Goal: Task Accomplishment & Management: Use online tool/utility

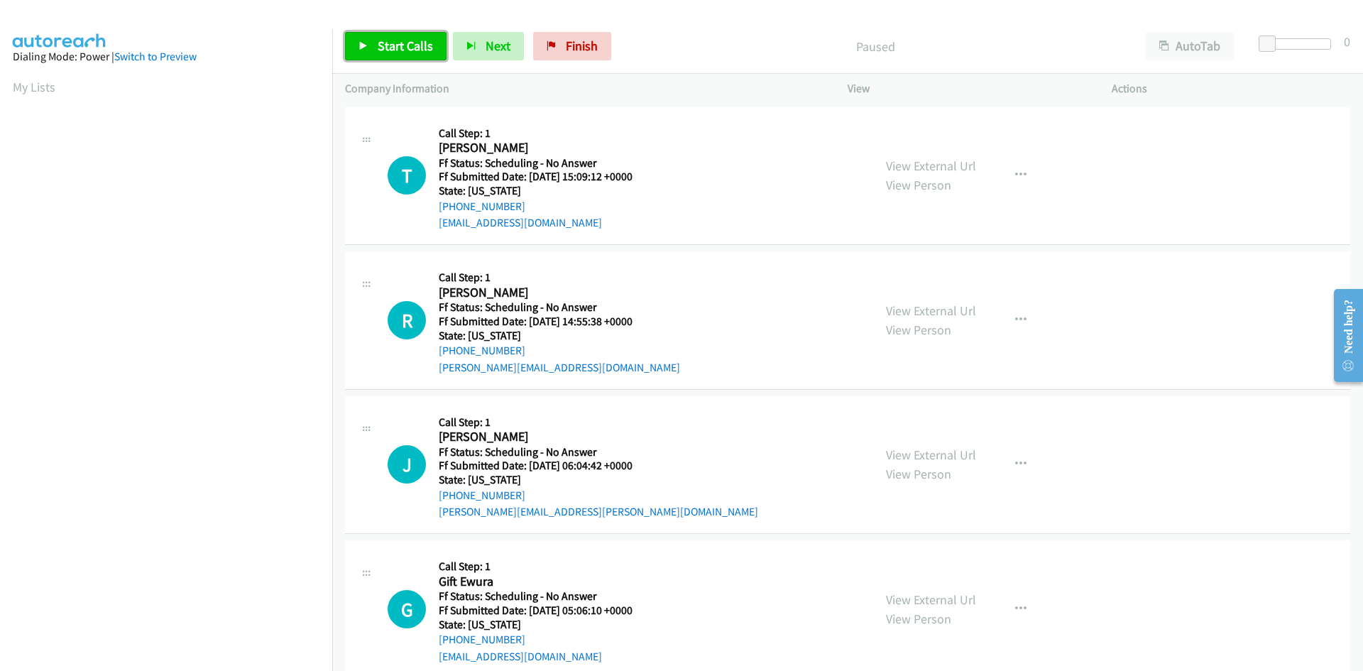
click at [390, 40] on span "Start Calls" at bounding box center [405, 46] width 55 height 16
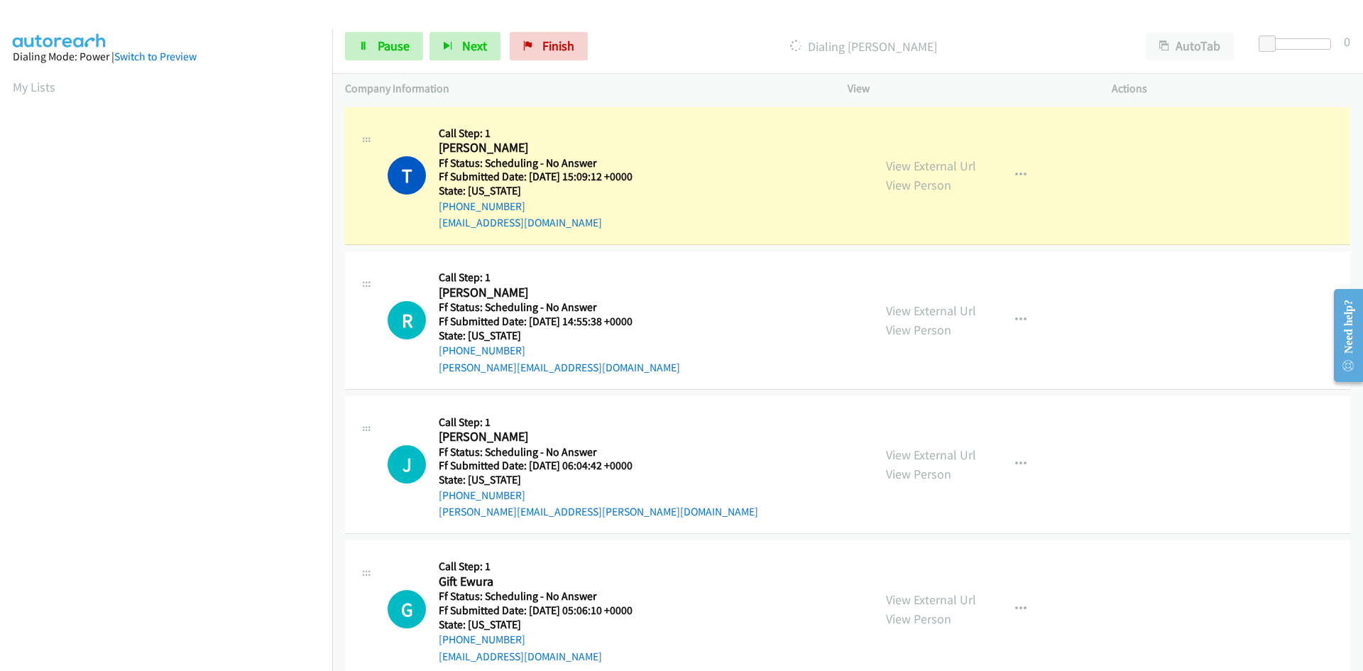
scroll to position [125, 0]
click at [917, 170] on link "View External Url" at bounding box center [931, 166] width 90 height 16
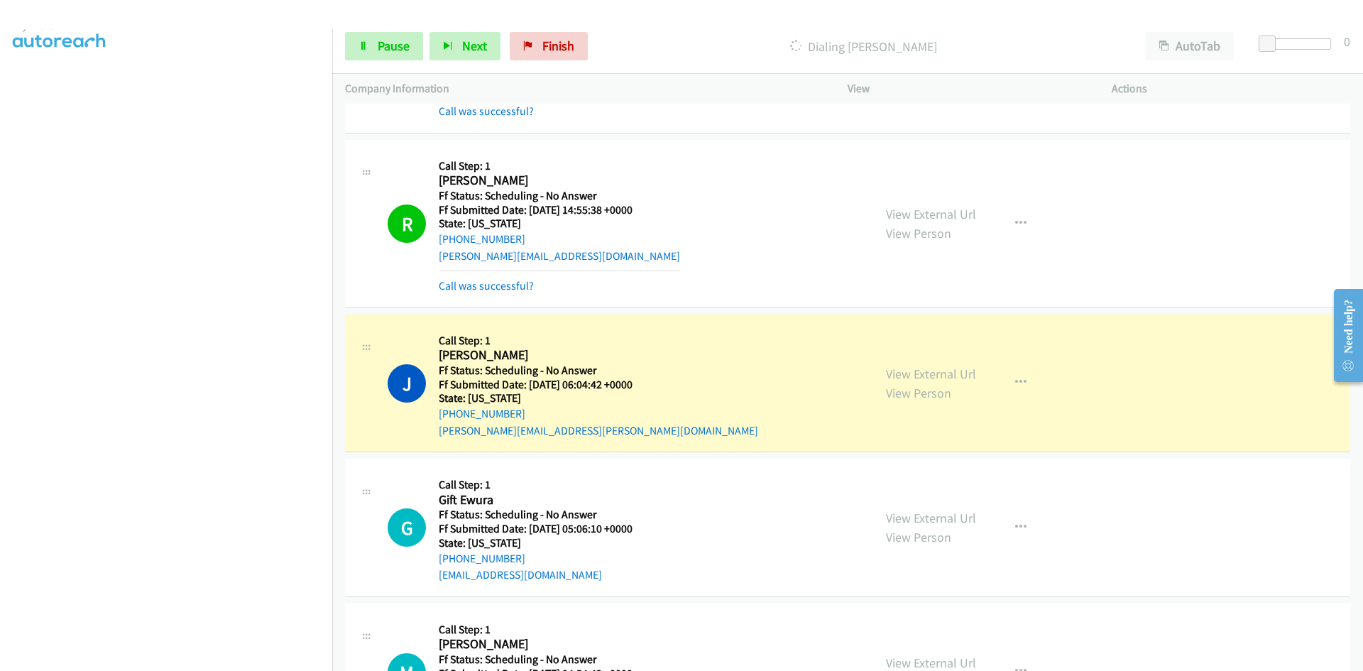
scroll to position [0, 0]
click at [378, 40] on span "Pause" at bounding box center [394, 46] width 32 height 16
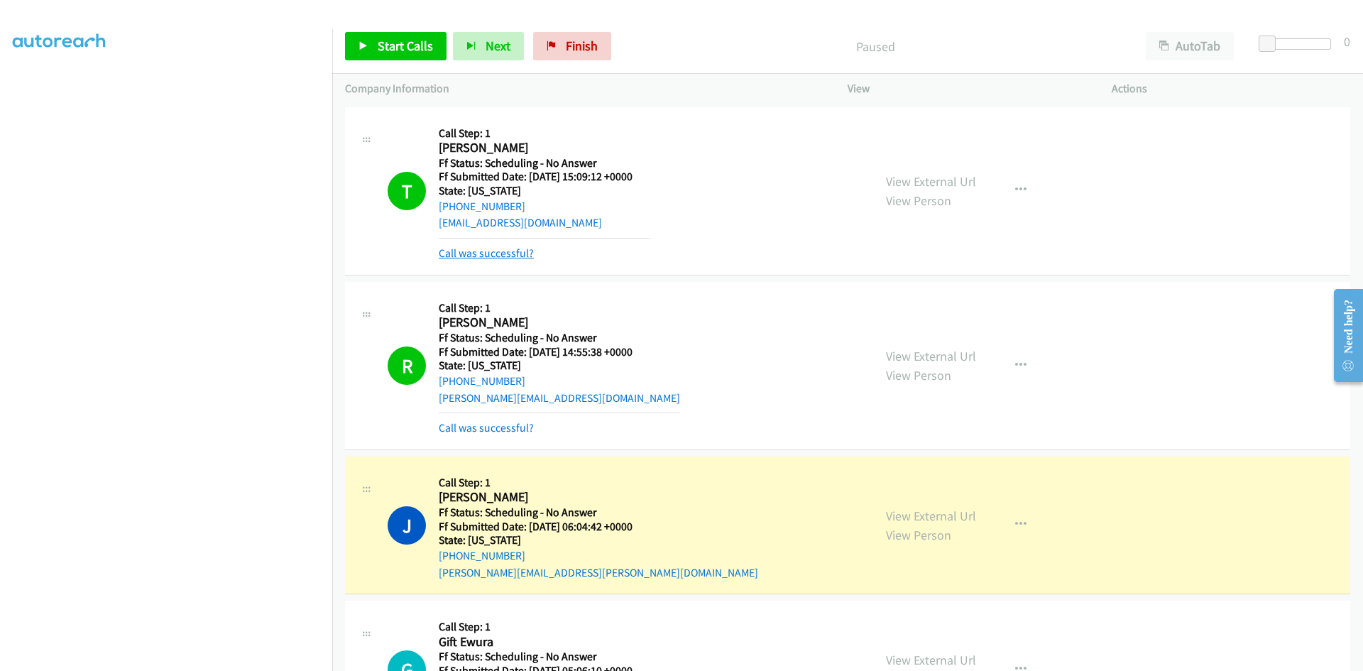
click at [465, 256] on link "Call was successful?" at bounding box center [486, 252] width 95 height 13
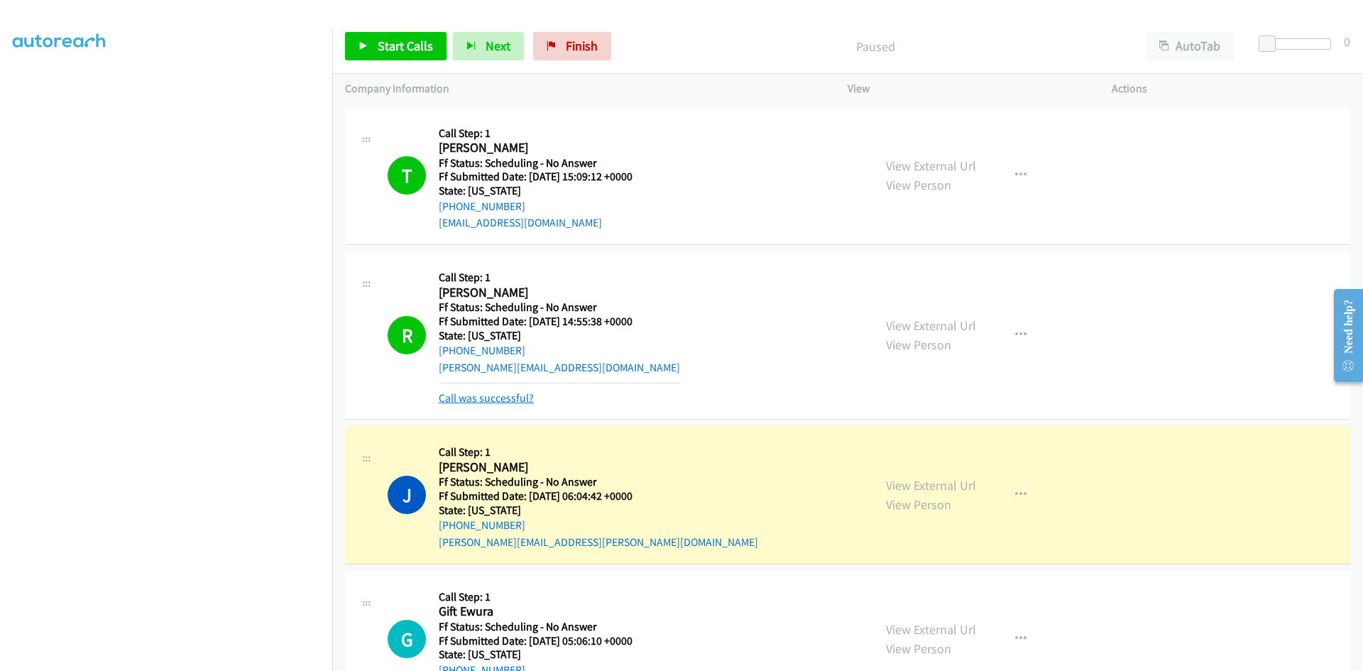
click at [481, 395] on link "Call was successful?" at bounding box center [486, 397] width 95 height 13
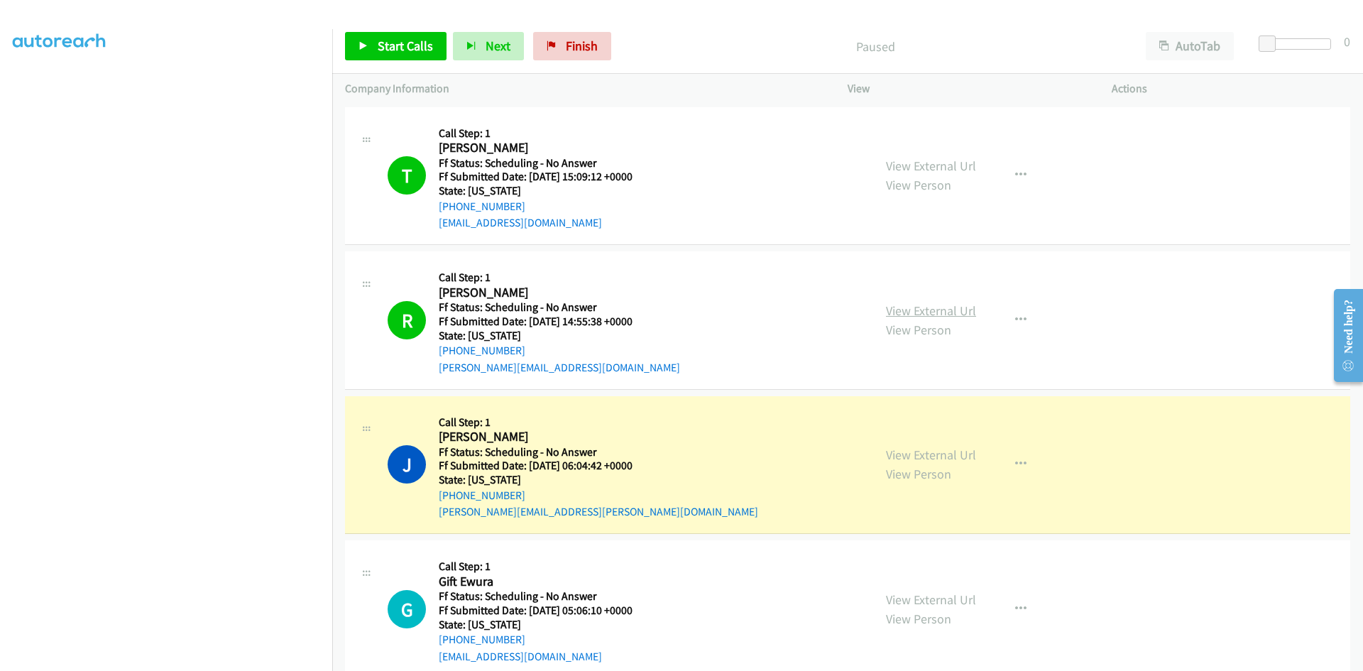
click at [889, 312] on link "View External Url" at bounding box center [931, 310] width 90 height 16
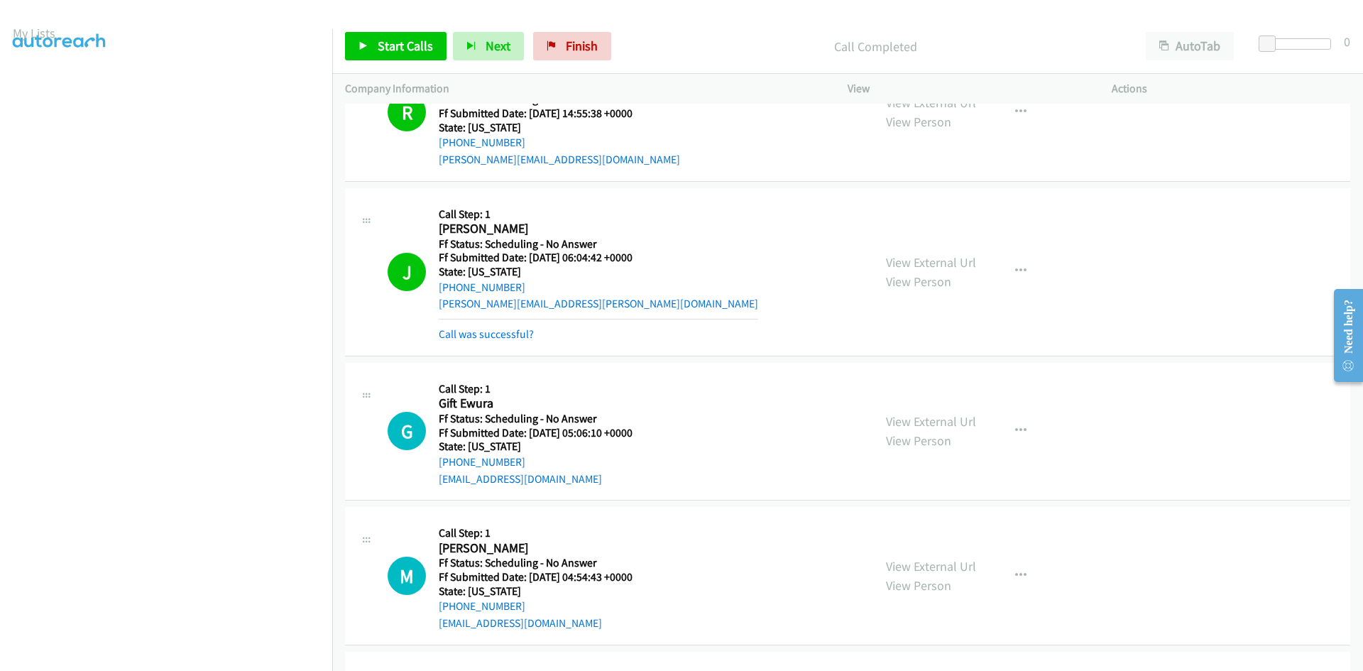
scroll to position [213, 0]
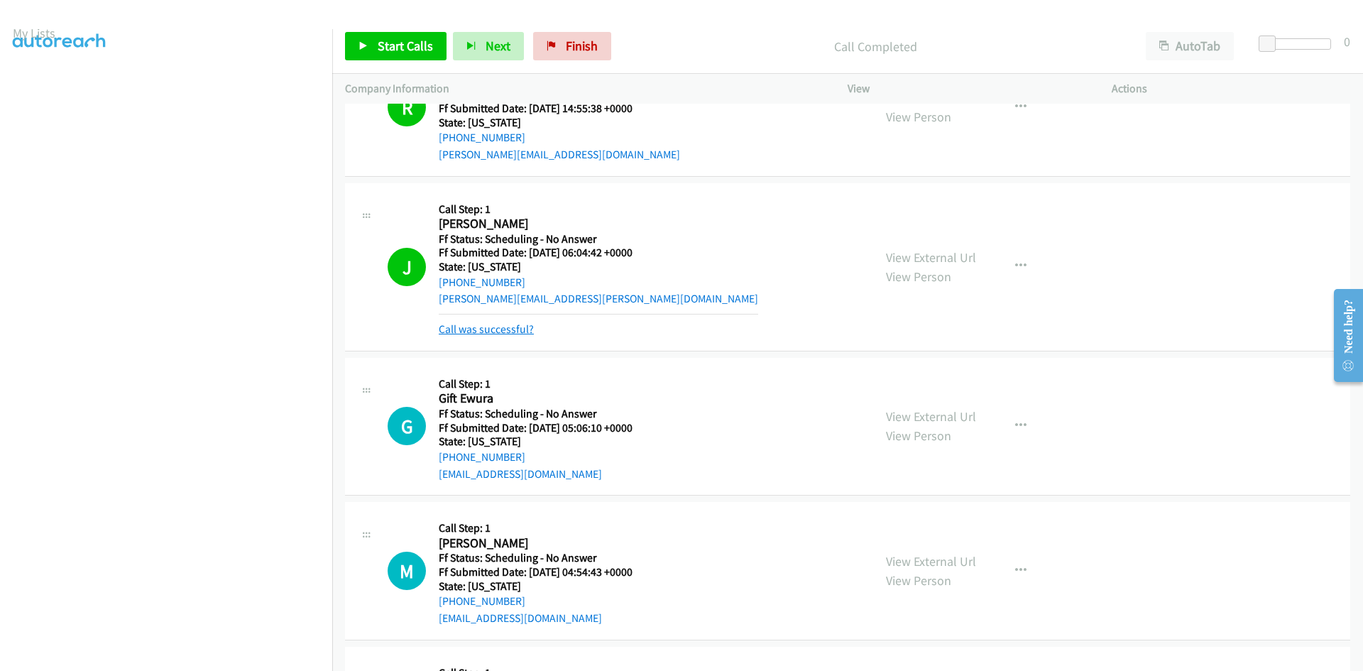
click at [513, 328] on link "Call was successful?" at bounding box center [486, 328] width 95 height 13
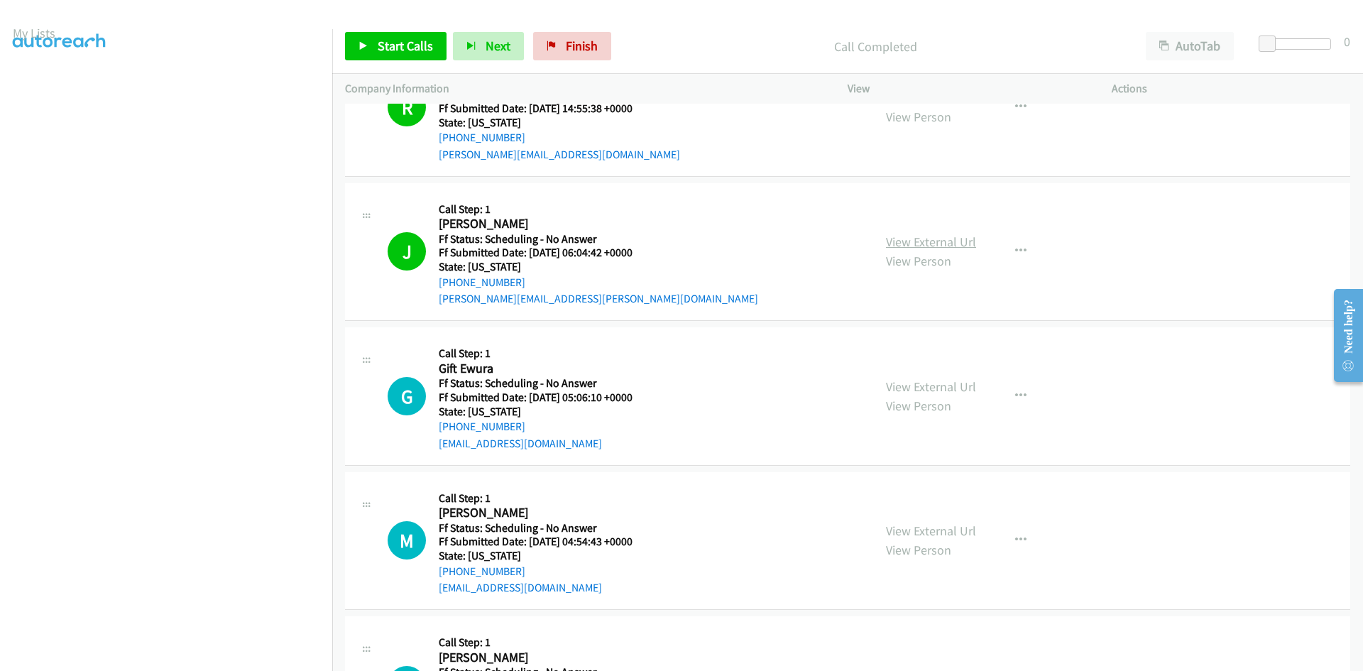
click at [935, 243] on link "View External Url" at bounding box center [931, 242] width 90 height 16
click at [410, 45] on span "Start Calls" at bounding box center [405, 46] width 55 height 16
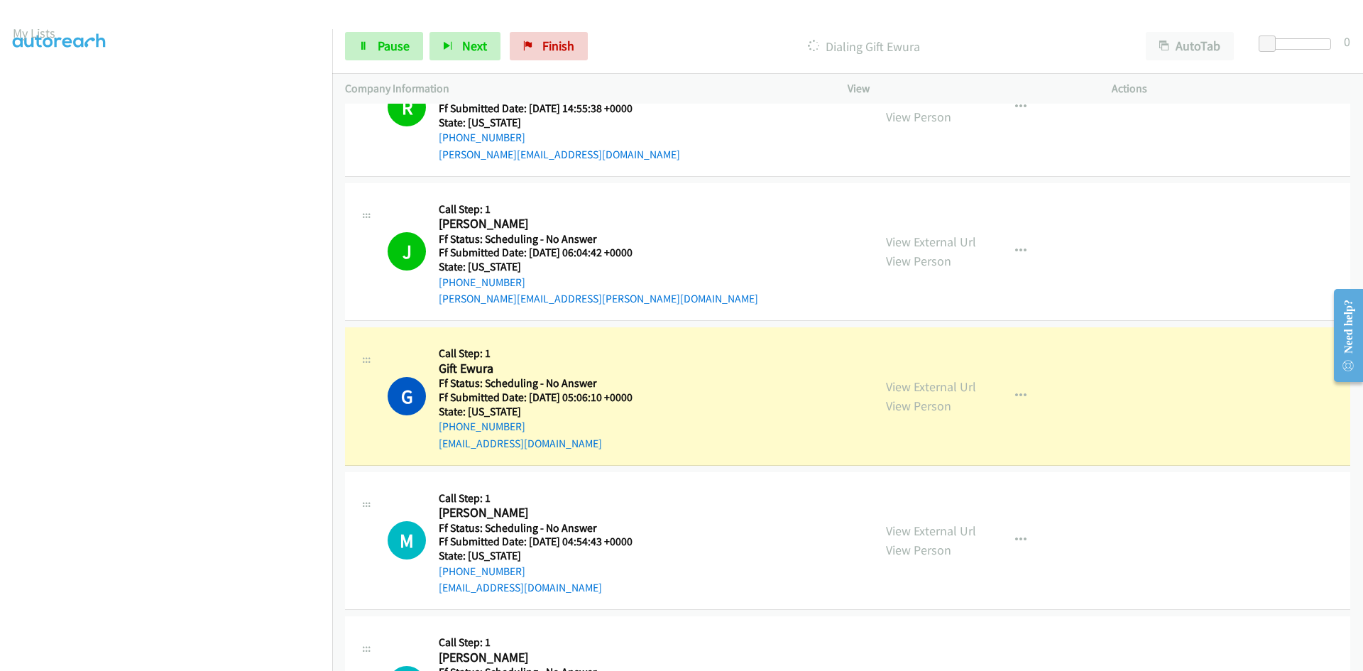
scroll to position [125, 0]
click at [901, 385] on link "View External Url" at bounding box center [931, 386] width 90 height 16
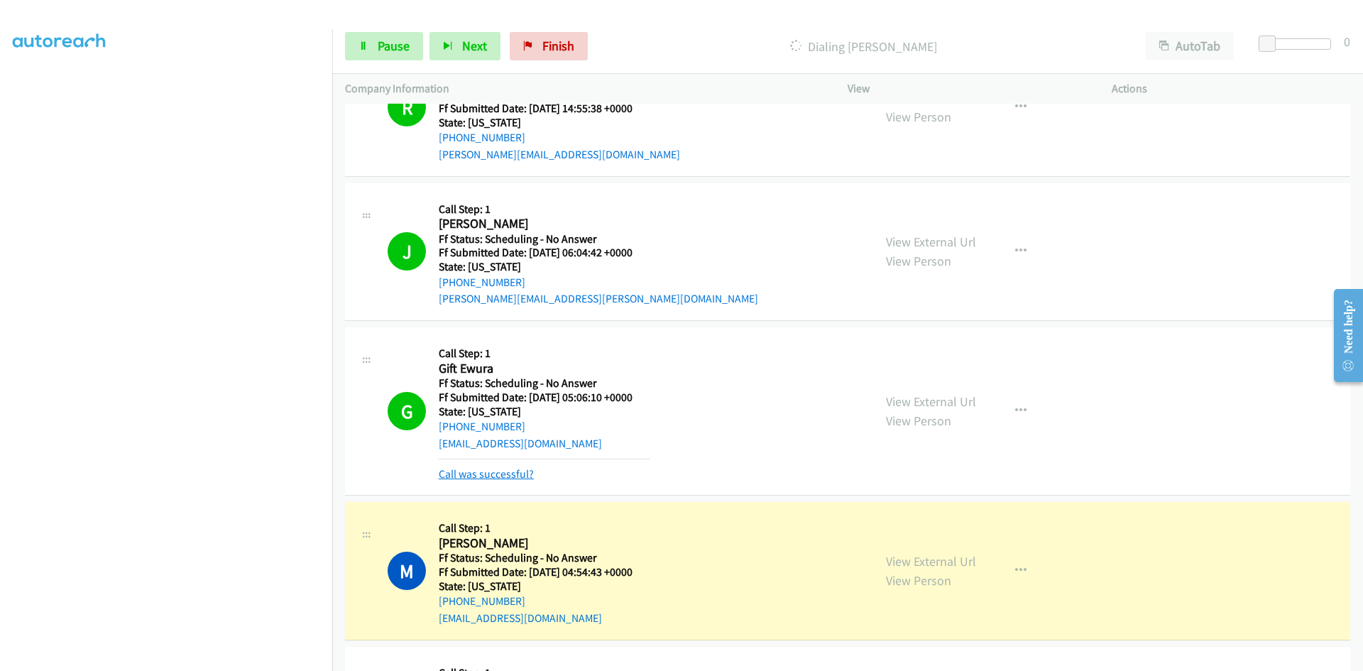
click at [498, 472] on link "Call was successful?" at bounding box center [486, 473] width 95 height 13
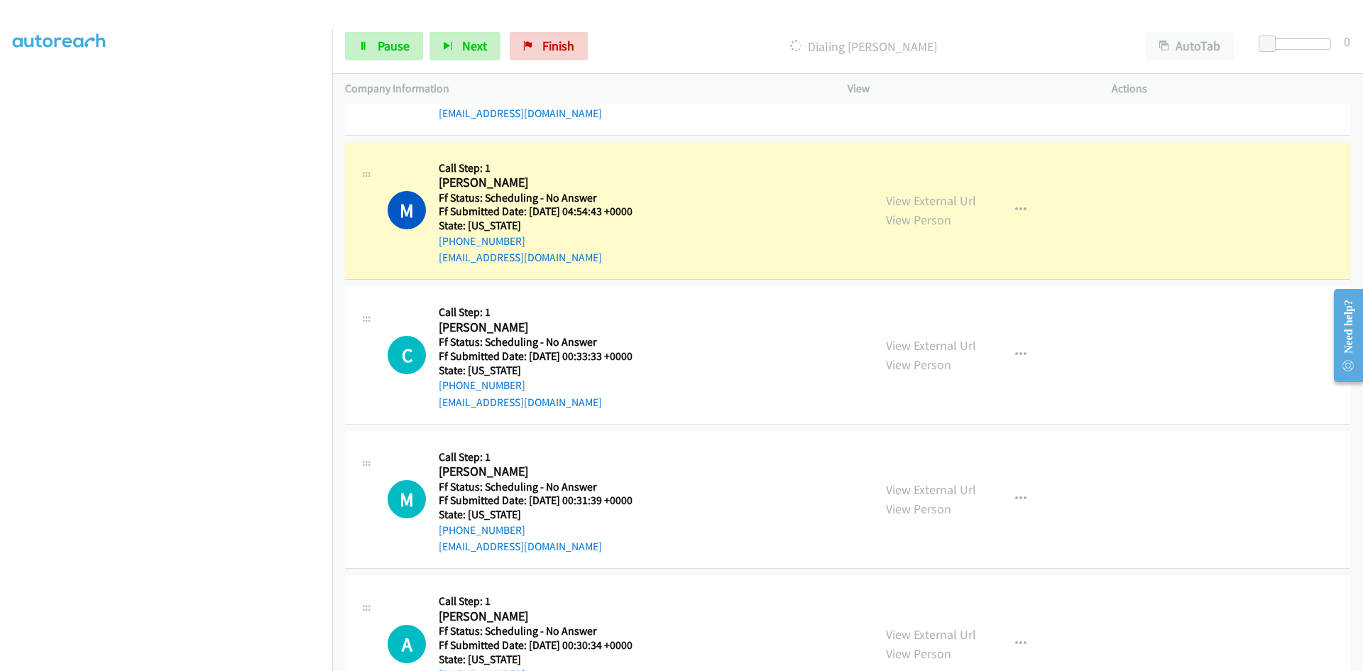
scroll to position [568, 0]
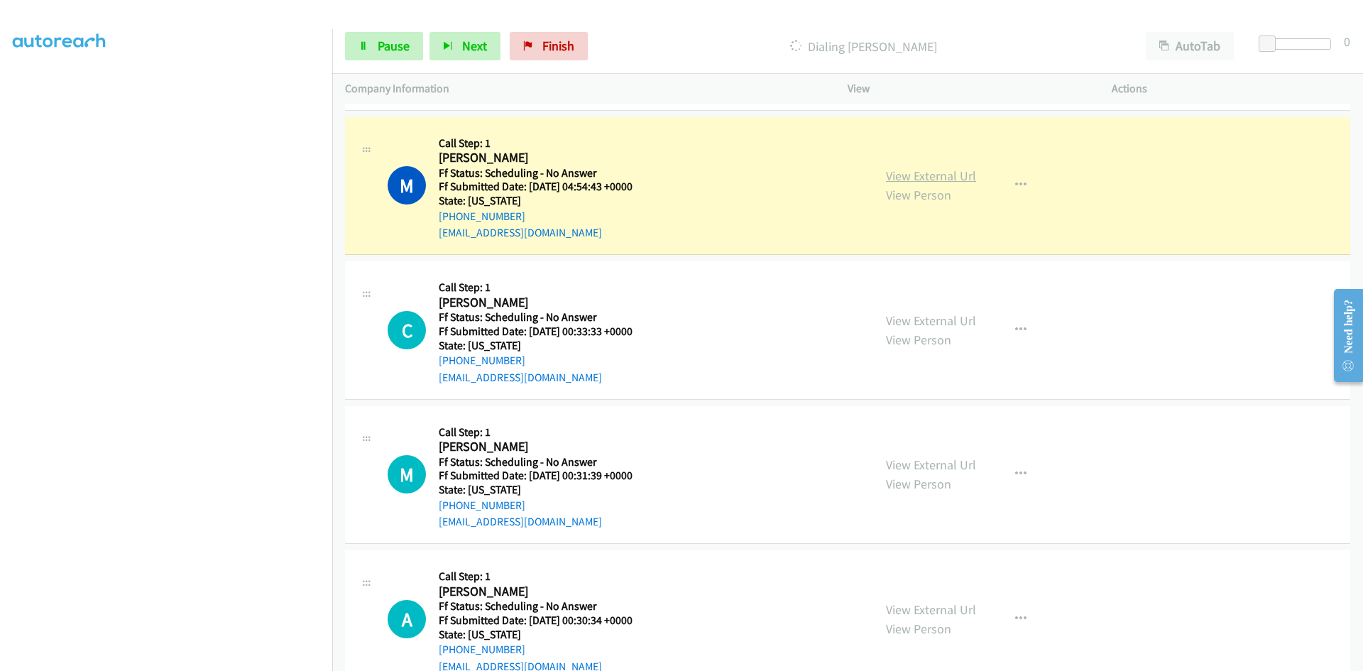
click at [957, 179] on link "View External Url" at bounding box center [931, 175] width 90 height 16
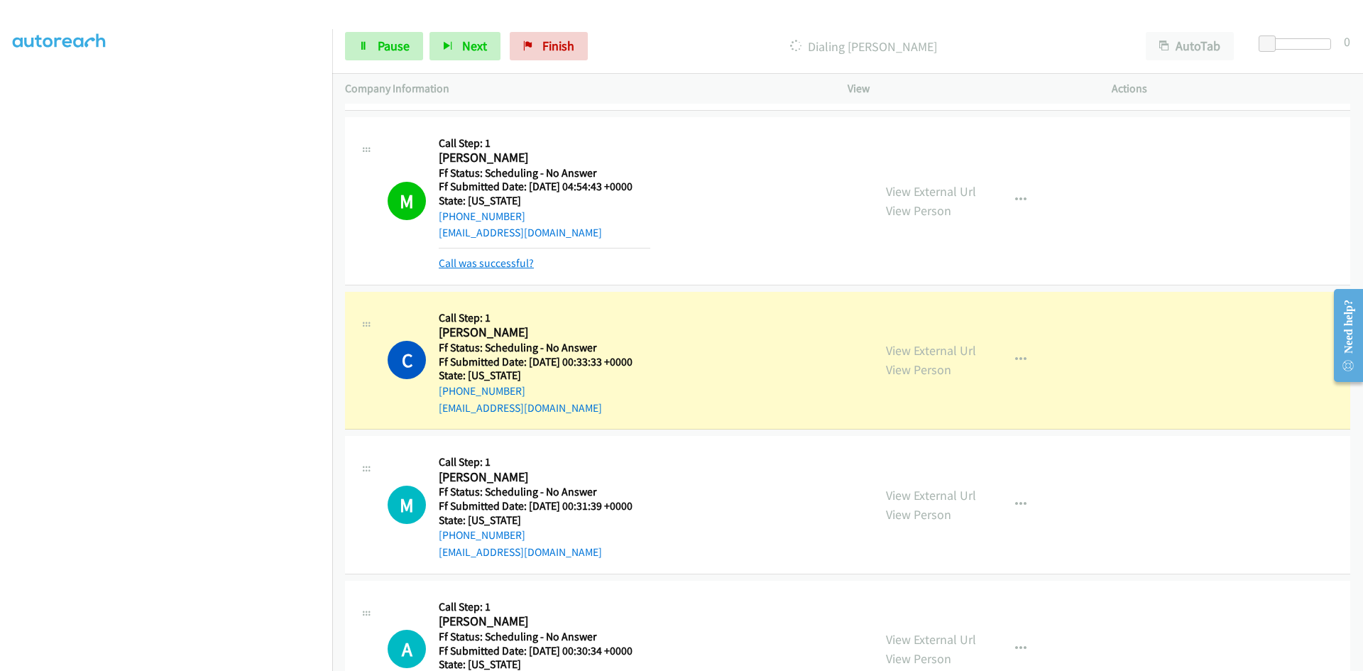
click at [485, 260] on link "Call was successful?" at bounding box center [486, 262] width 95 height 13
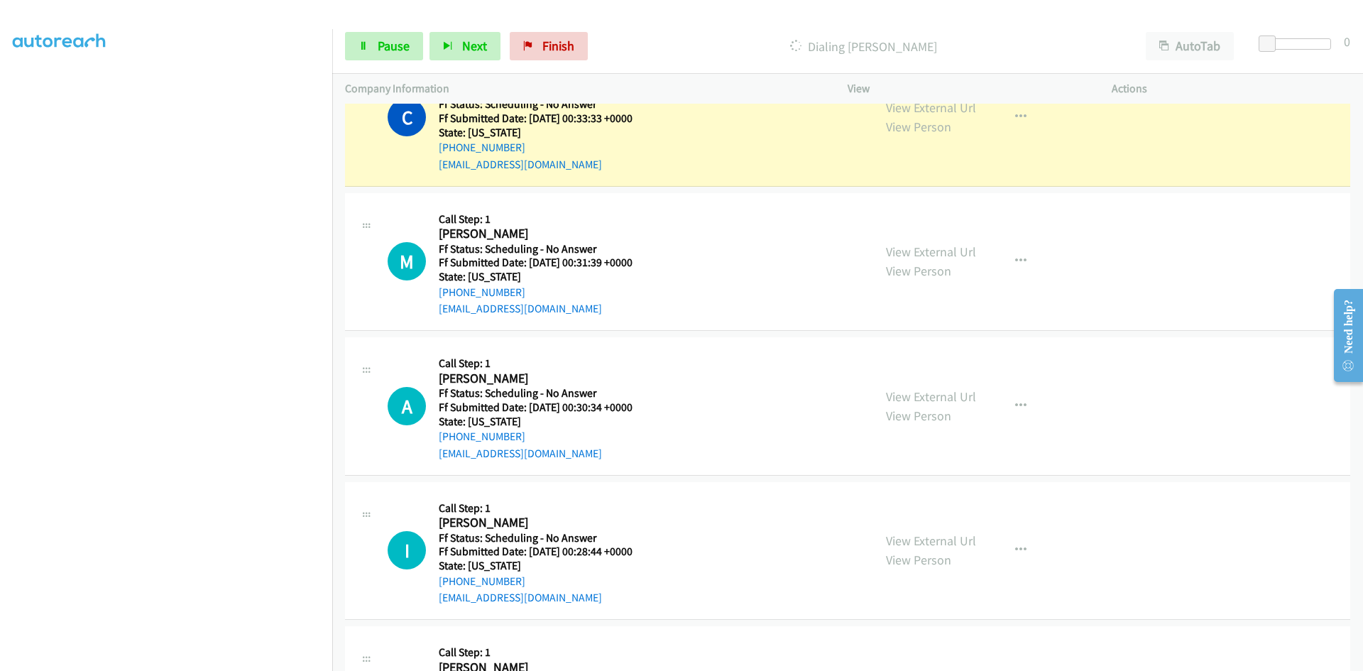
scroll to position [710, 0]
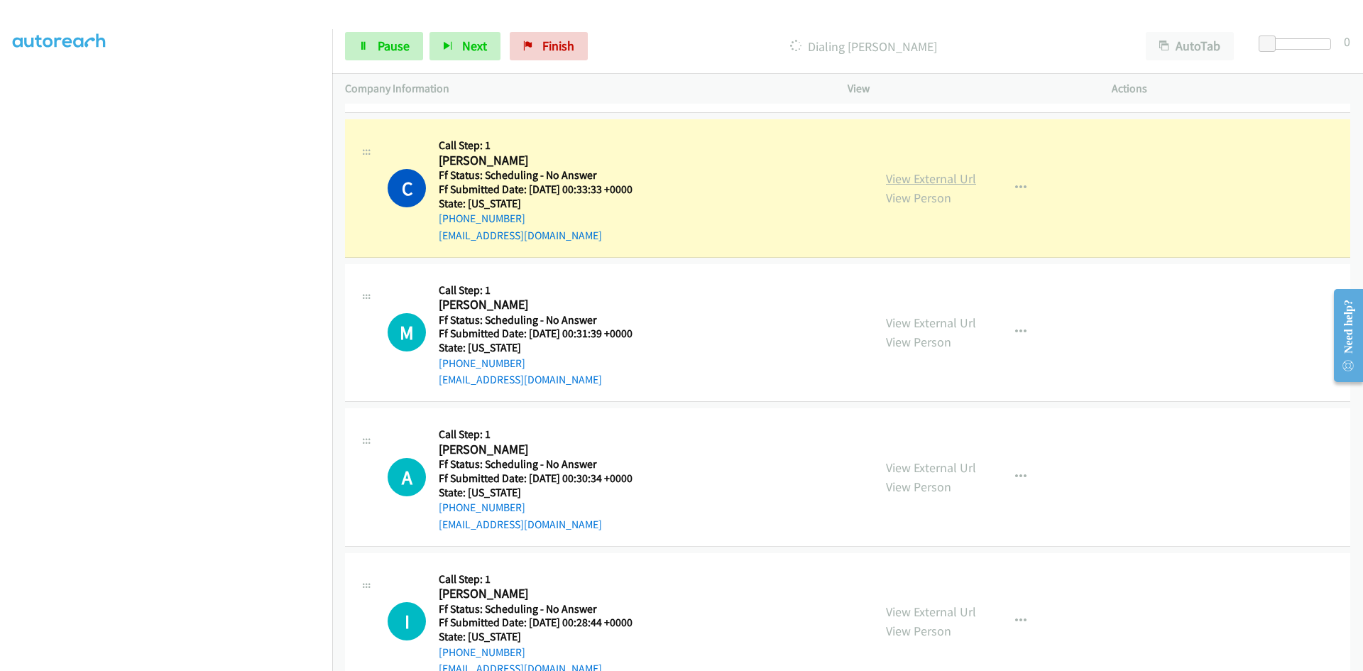
click at [935, 178] on link "View External Url" at bounding box center [931, 178] width 90 height 16
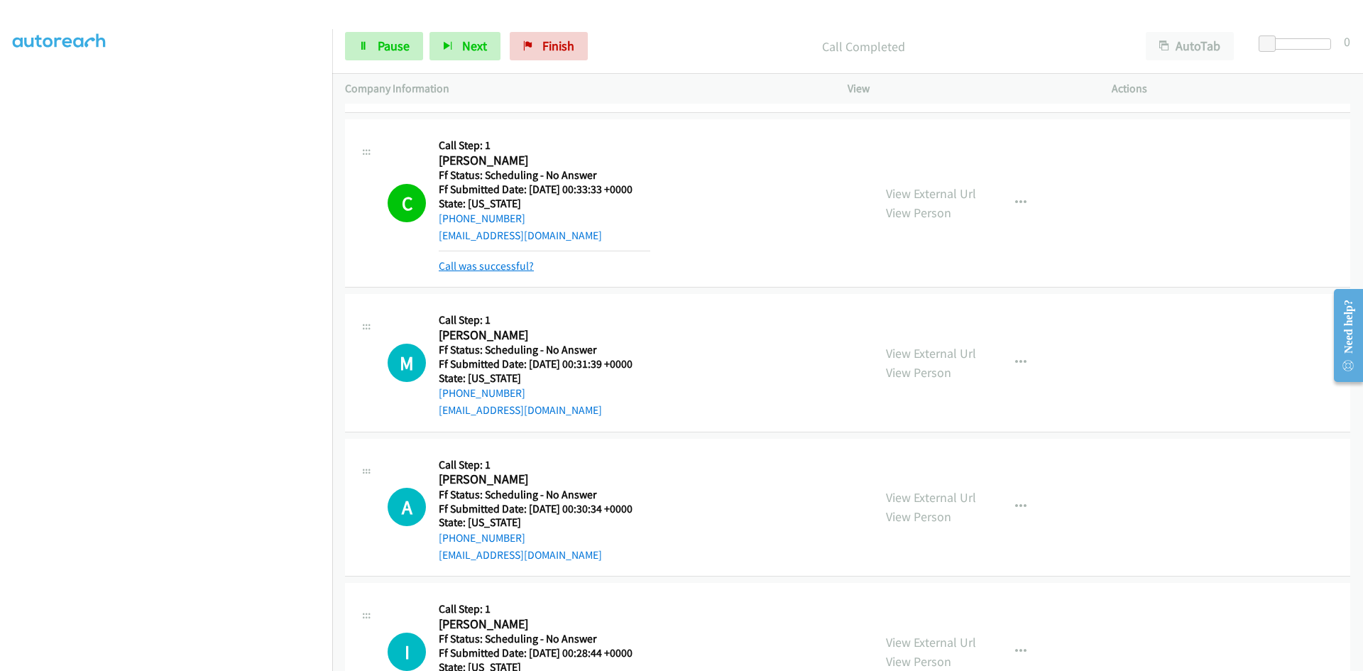
click at [486, 268] on link "Call was successful?" at bounding box center [486, 265] width 95 height 13
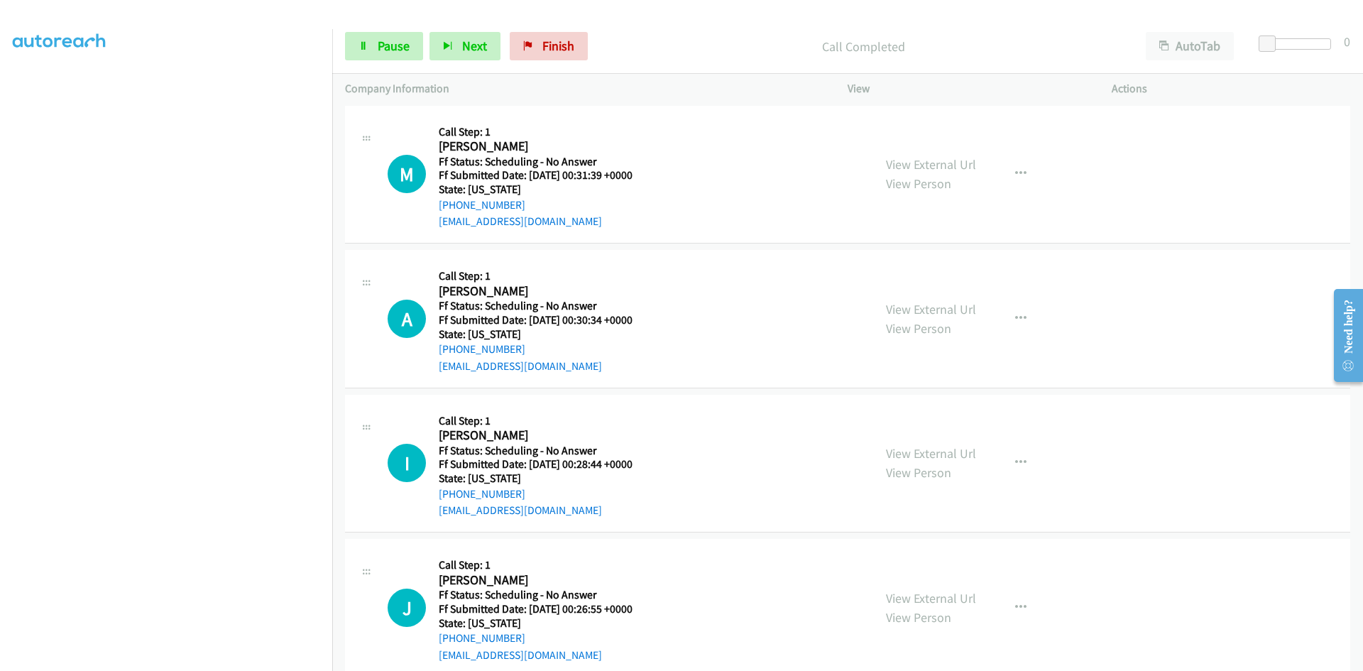
scroll to position [852, 0]
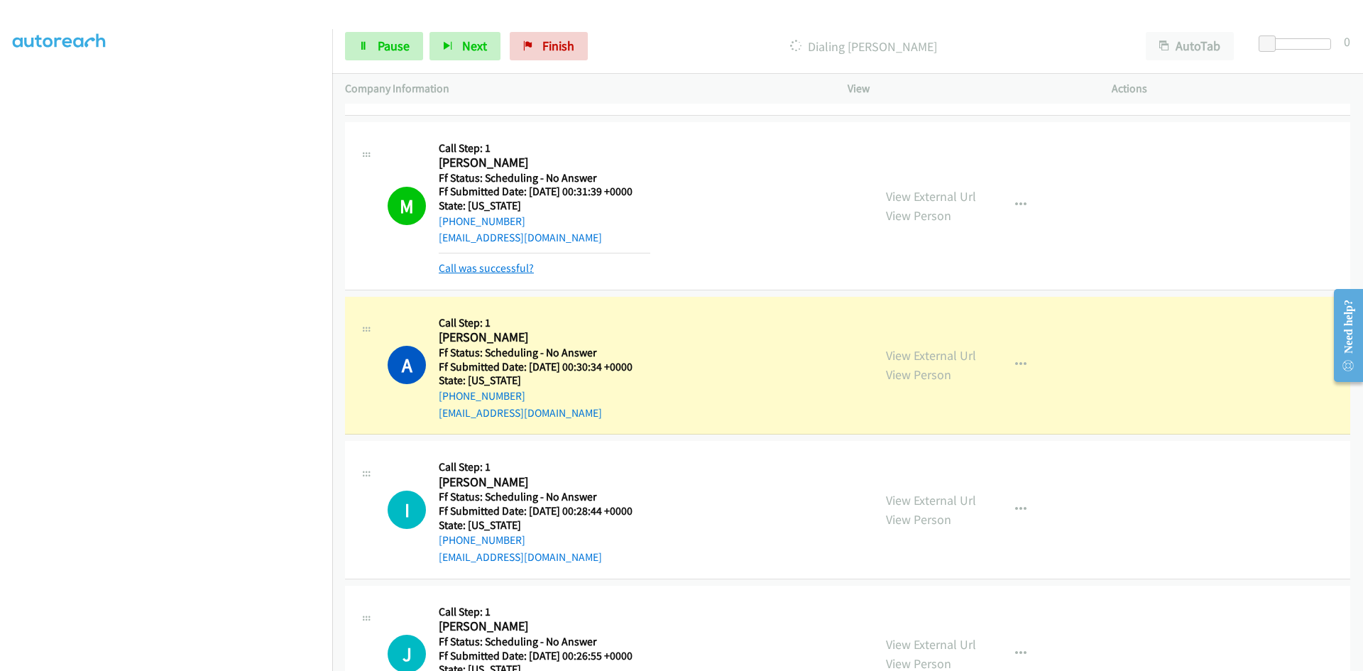
click at [457, 269] on link "Call was successful?" at bounding box center [486, 267] width 95 height 13
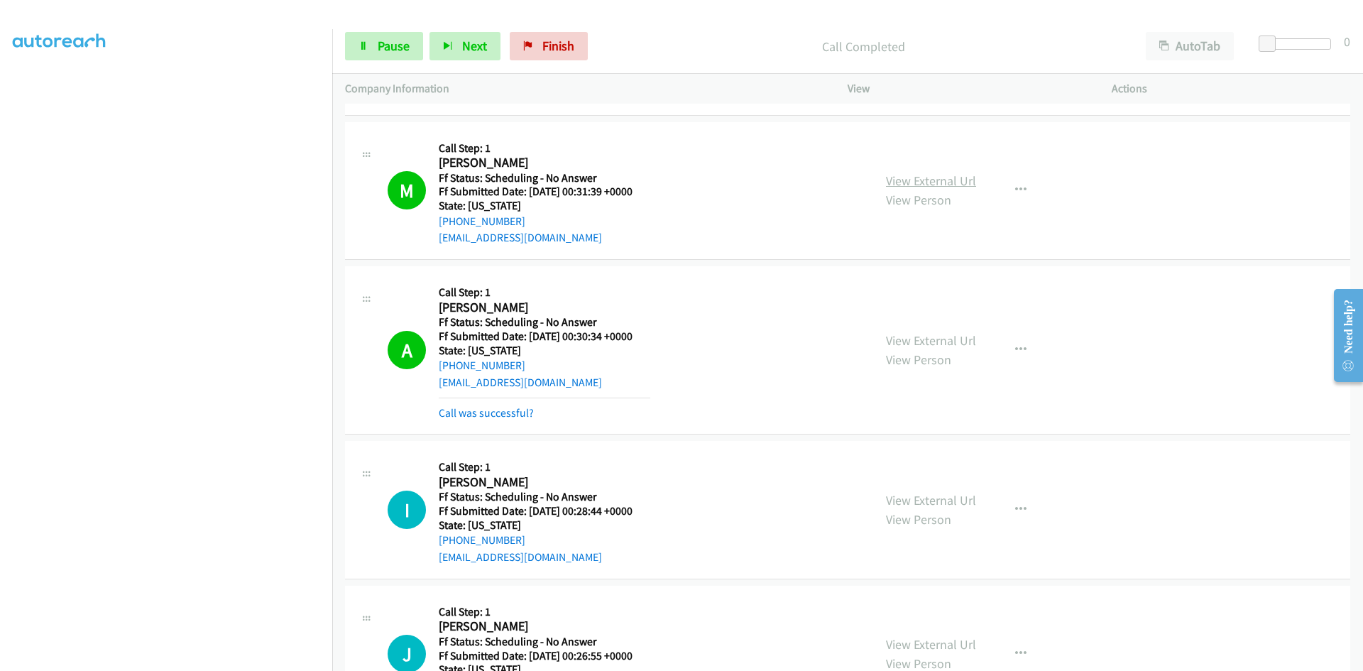
click at [958, 180] on link "View External Url" at bounding box center [931, 180] width 90 height 16
click at [955, 341] on link "View External Url" at bounding box center [931, 340] width 90 height 16
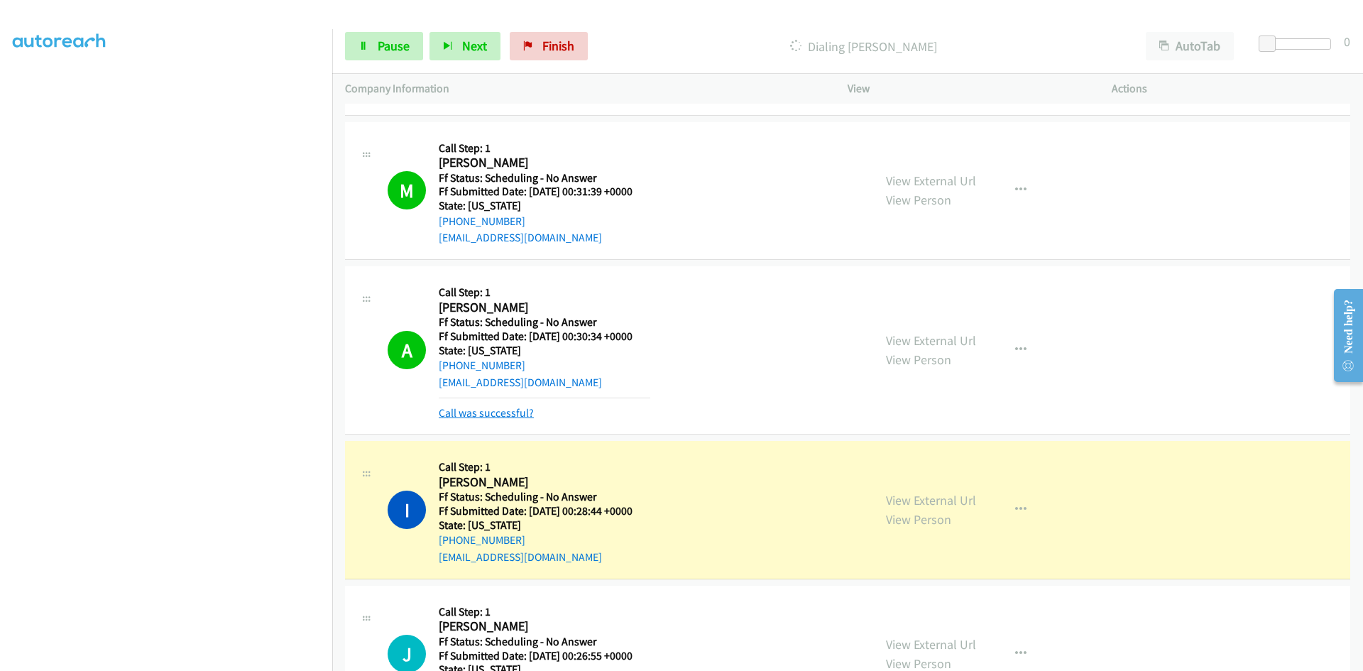
click at [489, 414] on link "Call was successful?" at bounding box center [486, 412] width 95 height 13
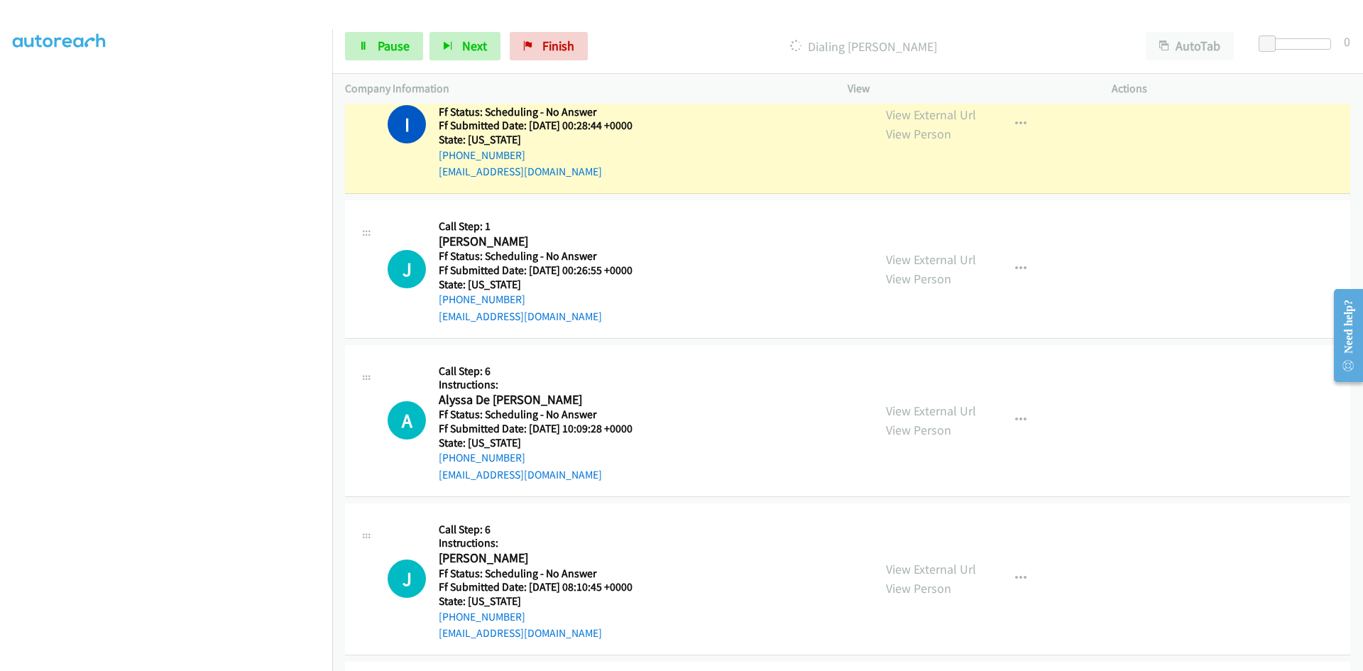
scroll to position [1136, 0]
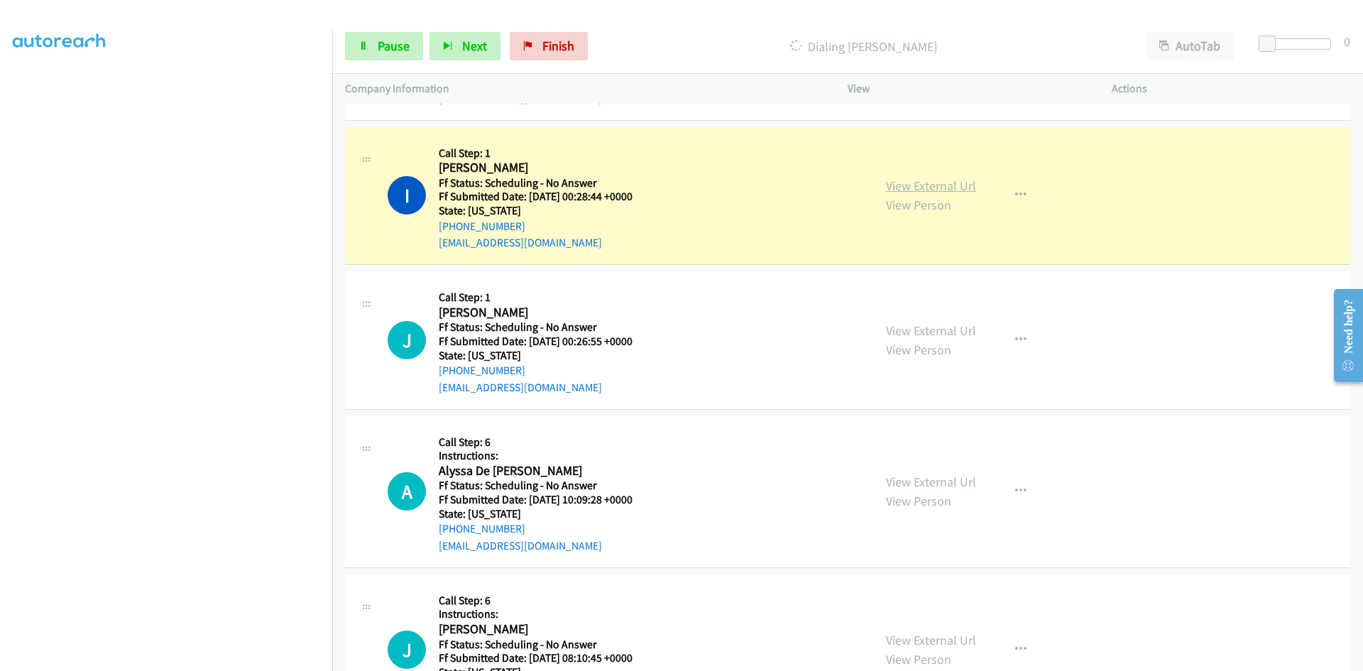
click at [919, 189] on link "View External Url" at bounding box center [931, 185] width 90 height 16
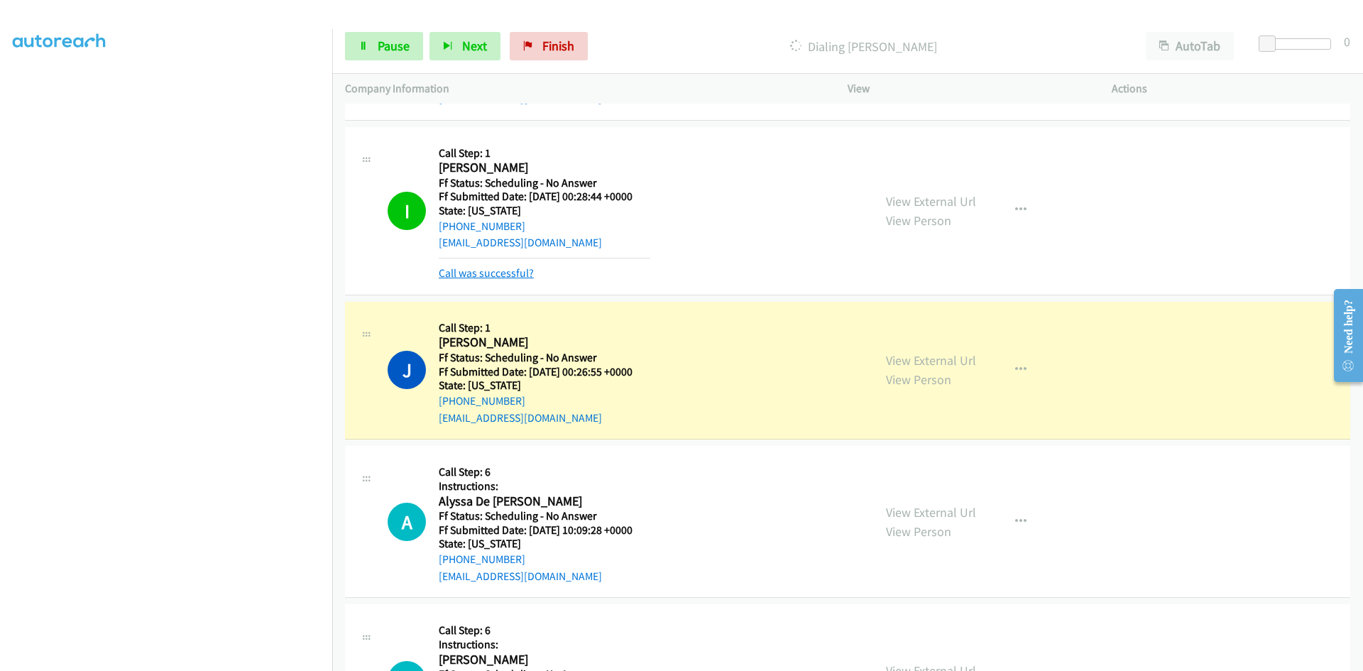
click at [480, 277] on link "Call was successful?" at bounding box center [486, 272] width 95 height 13
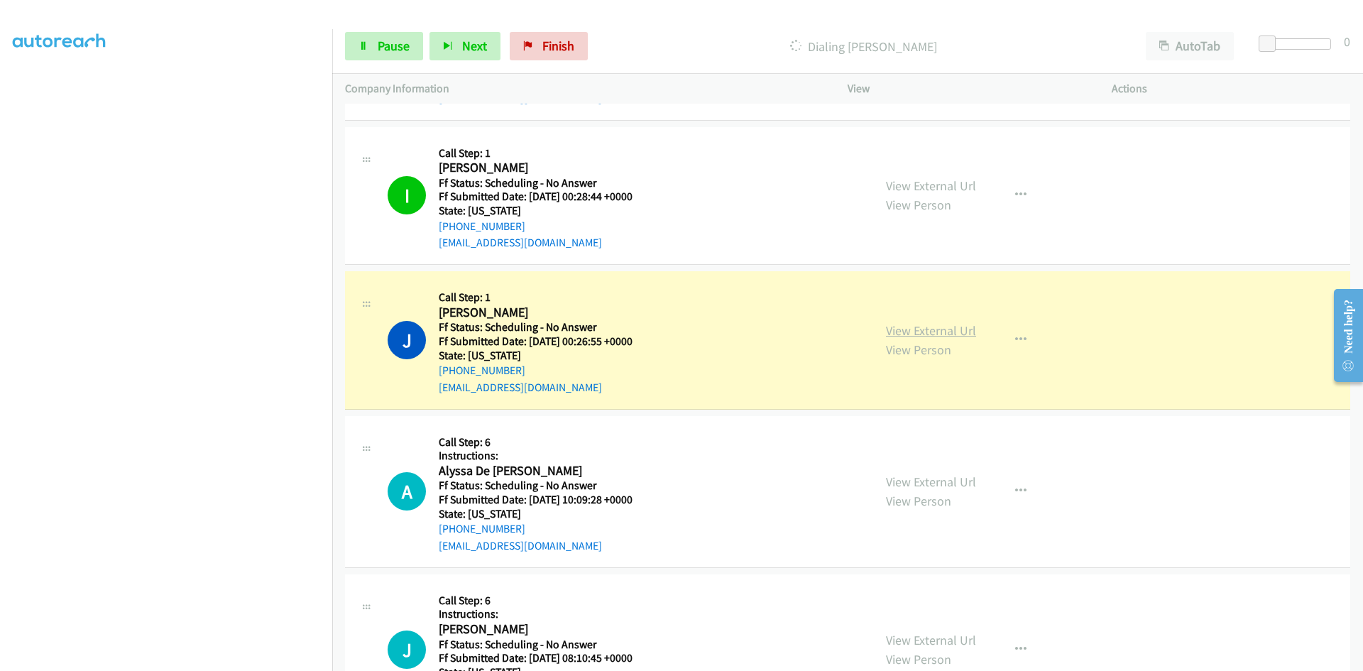
click at [957, 331] on link "View External Url" at bounding box center [931, 330] width 90 height 16
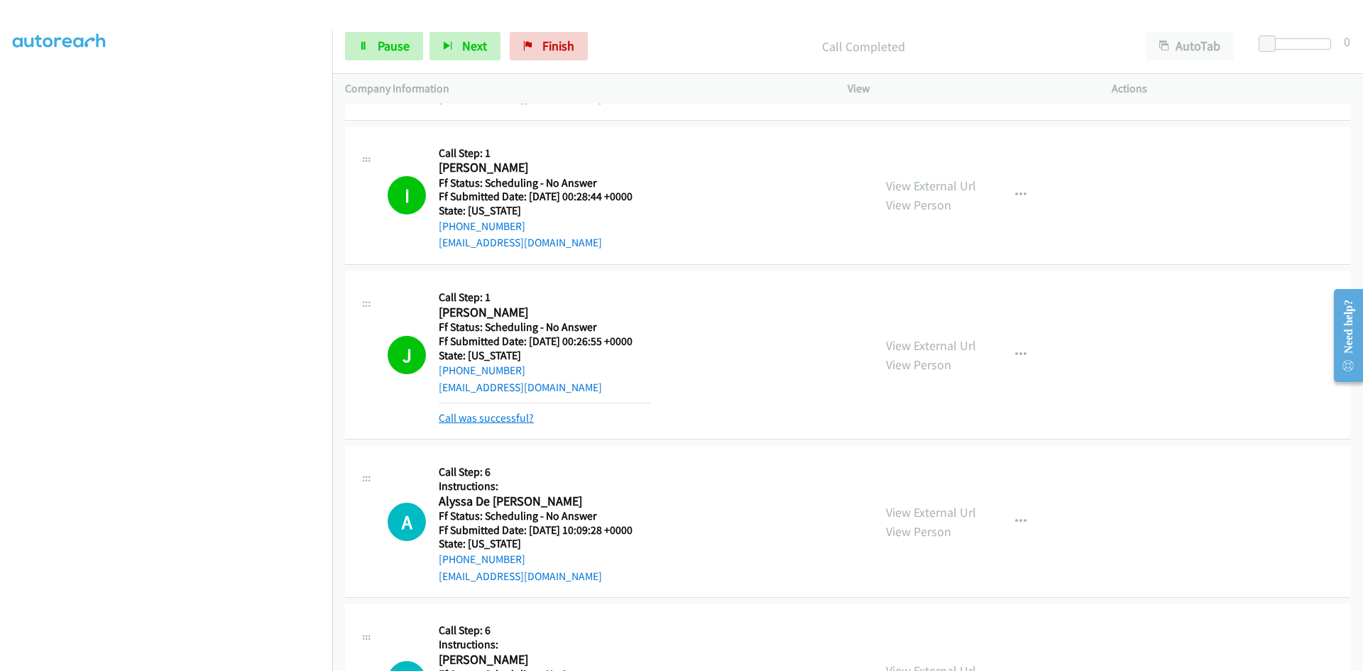
click at [498, 412] on link "Call was successful?" at bounding box center [486, 417] width 95 height 13
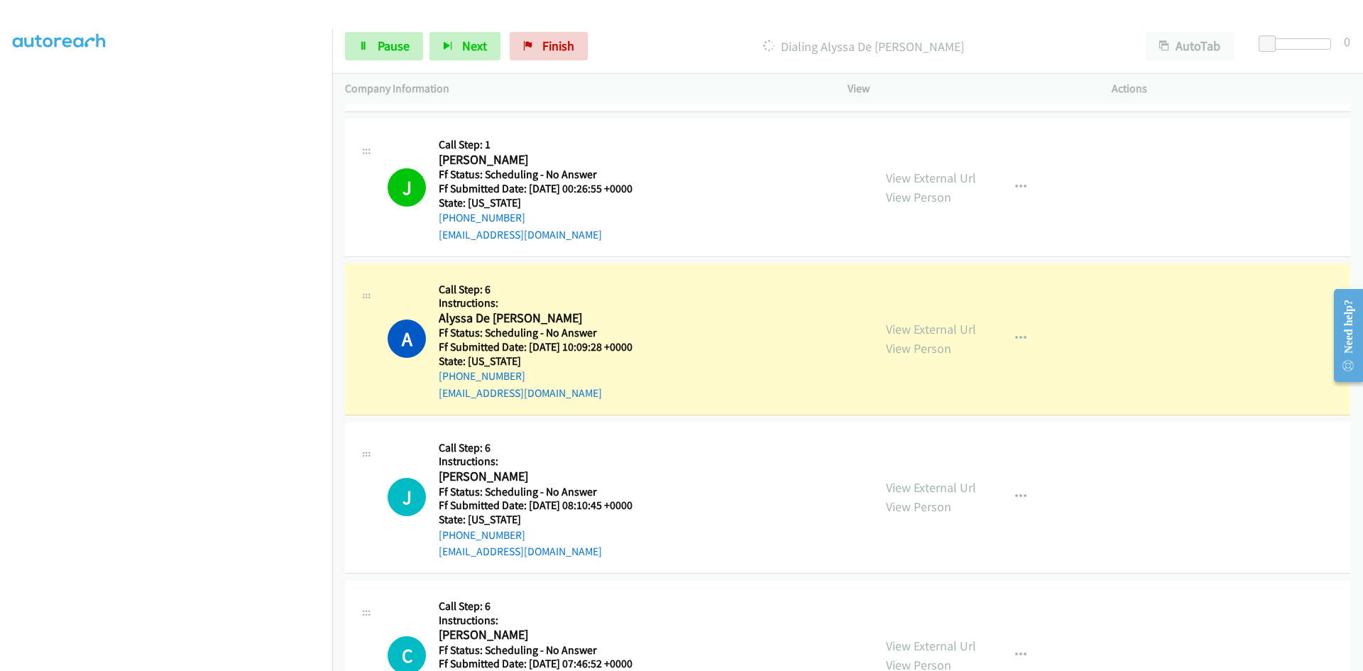
scroll to position [1348, 0]
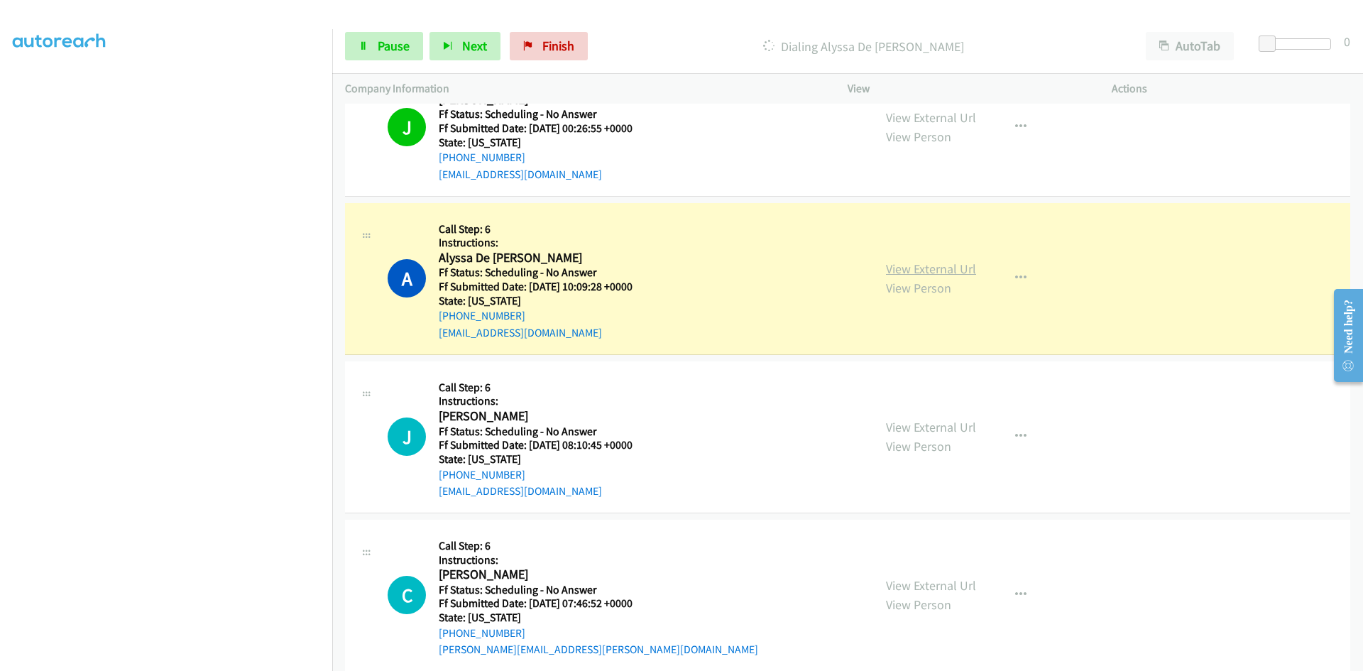
click at [896, 267] on link "View External Url" at bounding box center [931, 268] width 90 height 16
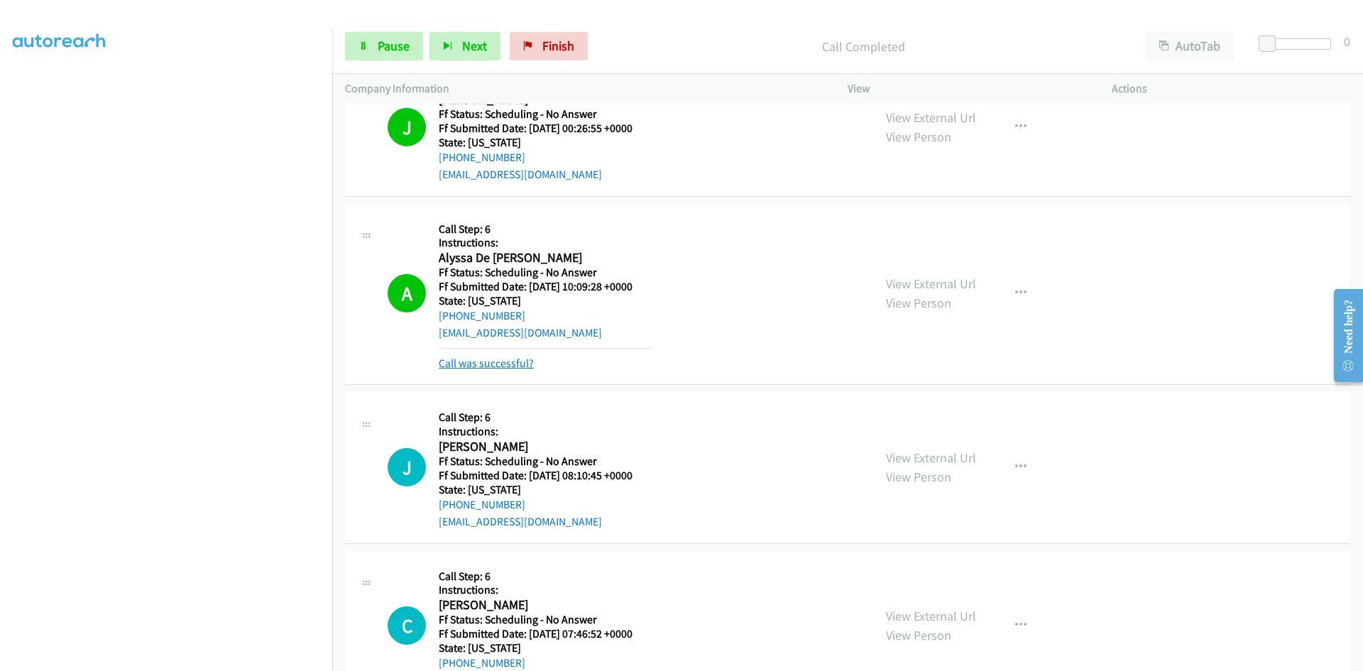
click at [455, 363] on link "Call was successful?" at bounding box center [486, 362] width 95 height 13
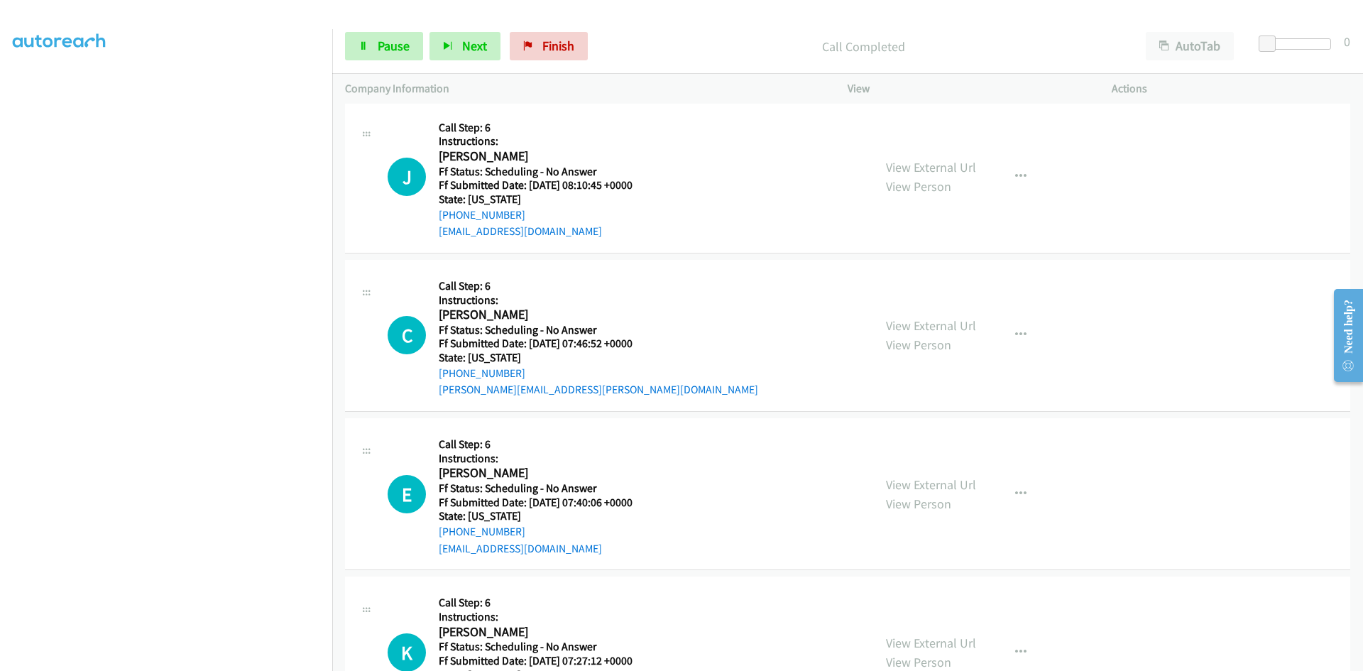
scroll to position [1632, 0]
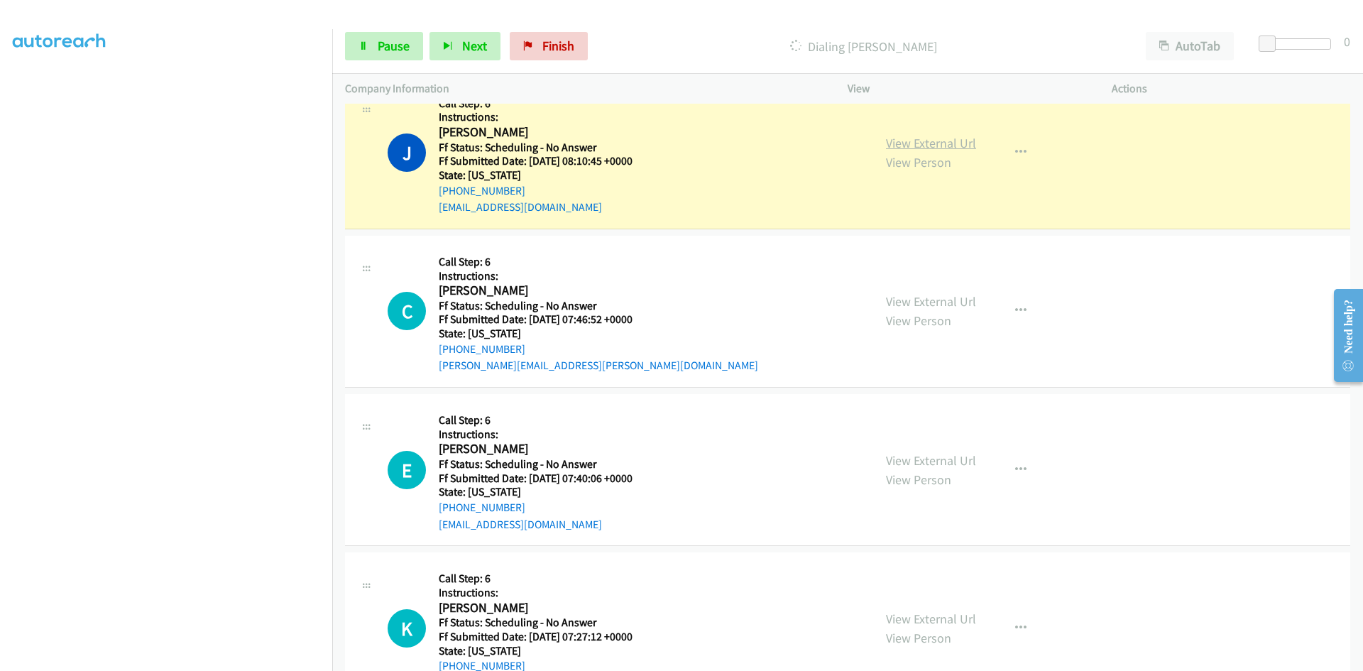
click at [958, 145] on link "View External Url" at bounding box center [931, 143] width 90 height 16
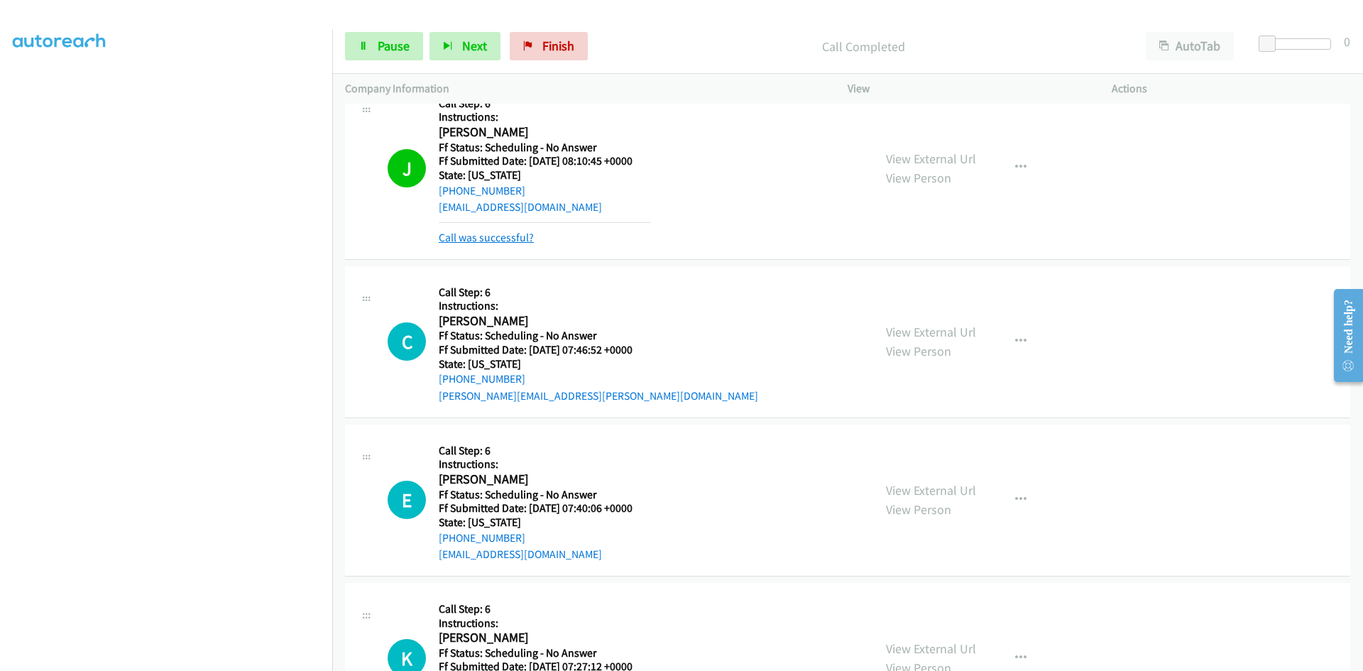
click at [510, 232] on link "Call was successful?" at bounding box center [486, 237] width 95 height 13
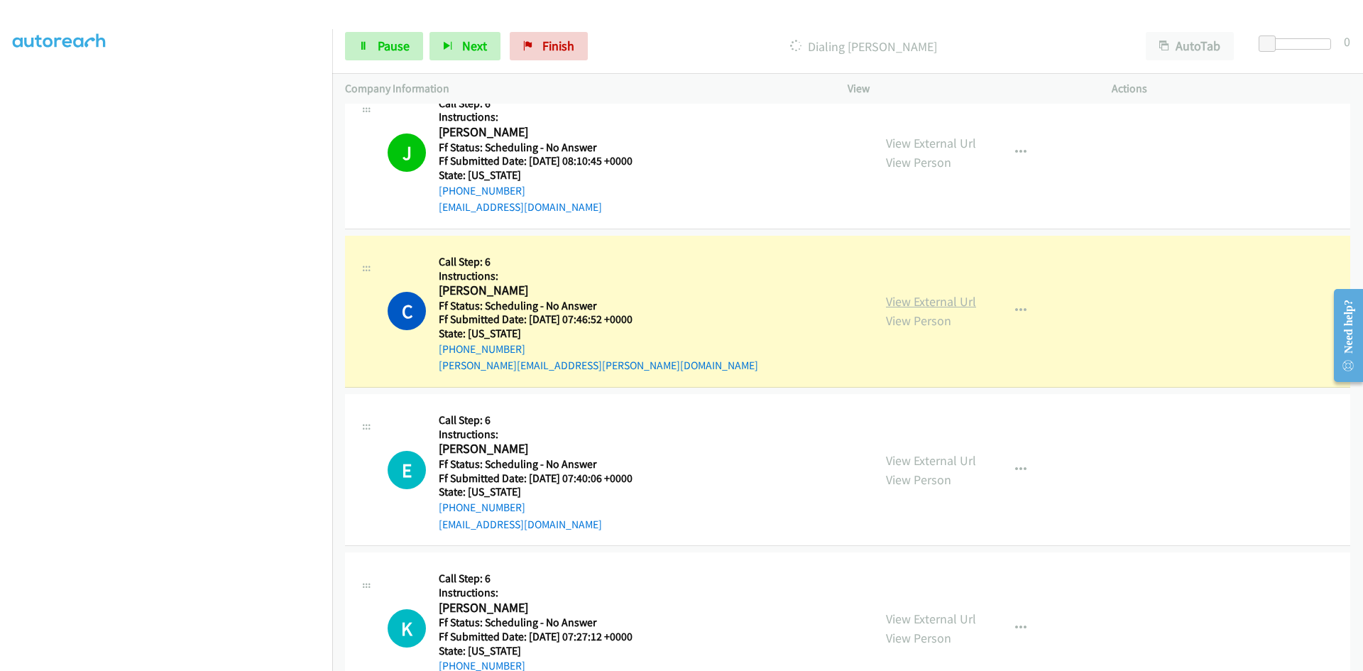
click at [947, 304] on link "View External Url" at bounding box center [931, 301] width 90 height 16
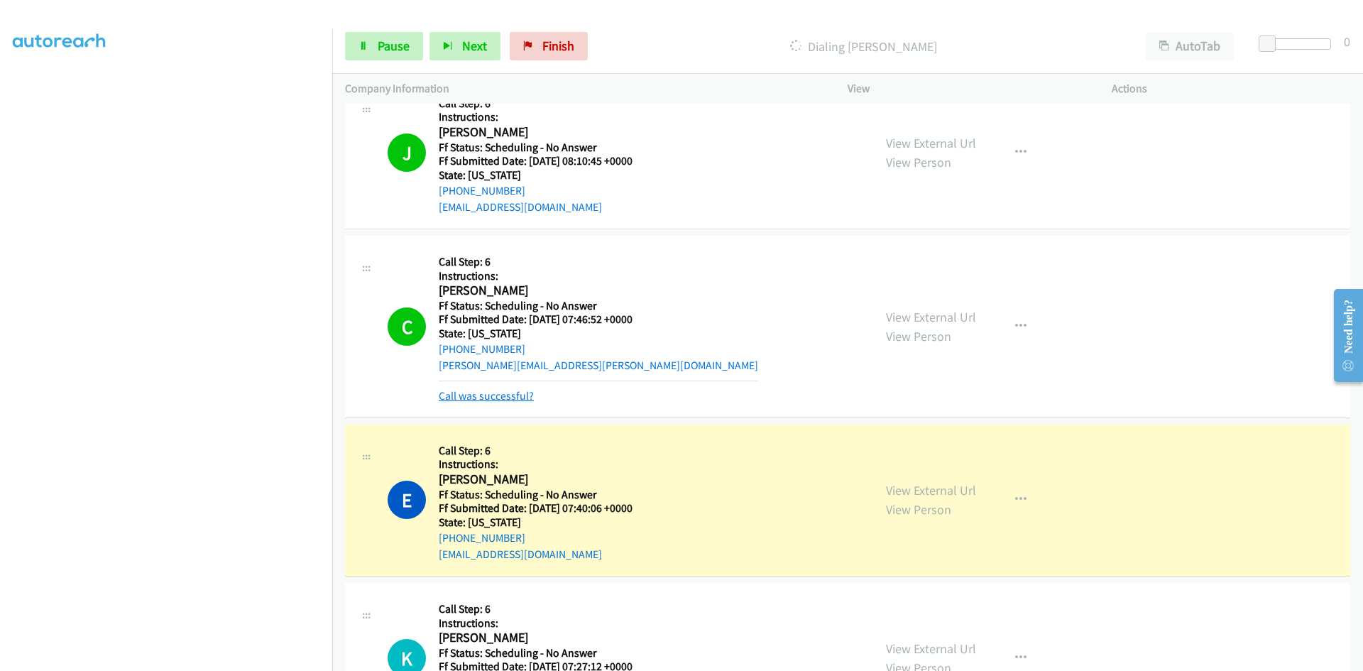
click at [515, 400] on link "Call was successful?" at bounding box center [486, 395] width 95 height 13
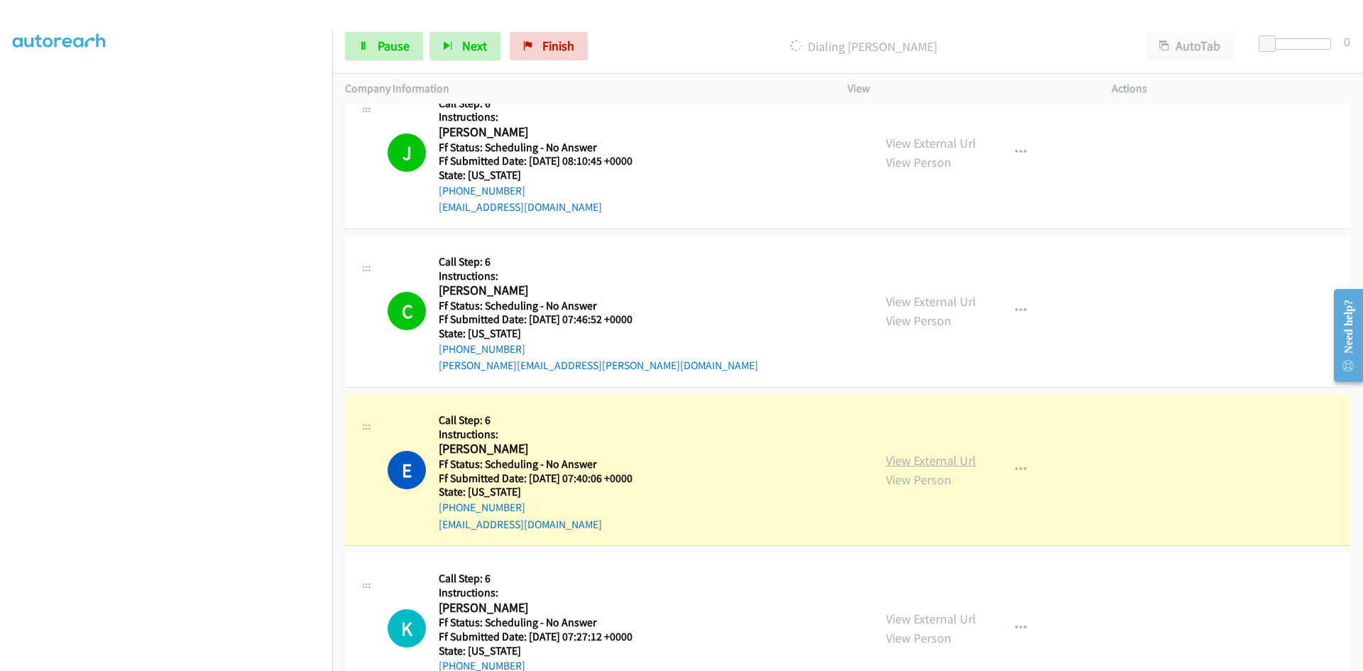
click at [916, 463] on link "View External Url" at bounding box center [931, 460] width 90 height 16
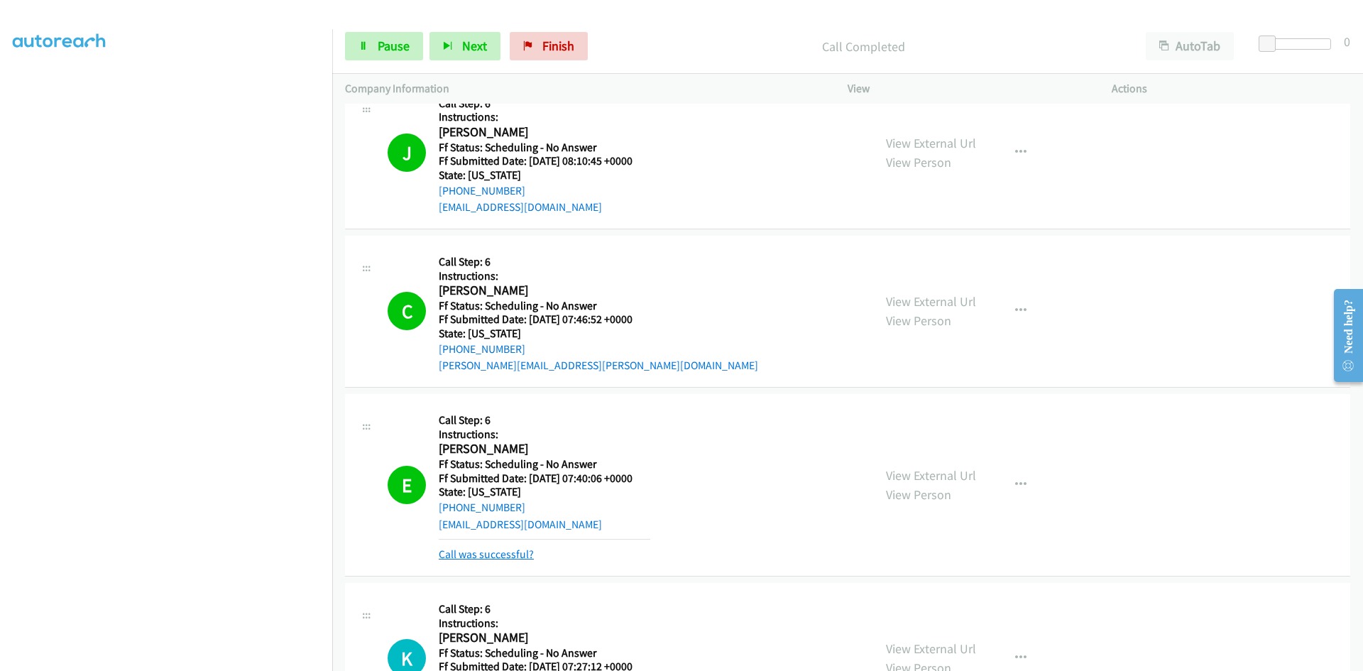
click at [479, 559] on link "Call was successful?" at bounding box center [486, 553] width 95 height 13
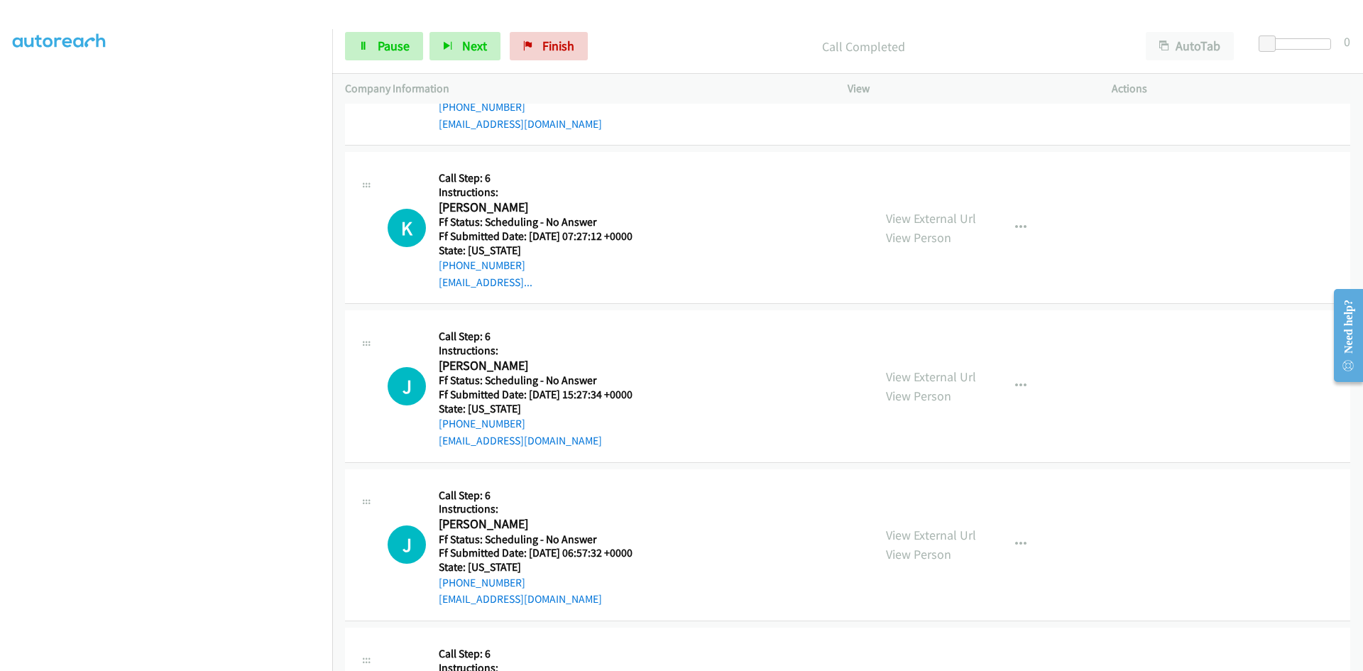
scroll to position [2058, 0]
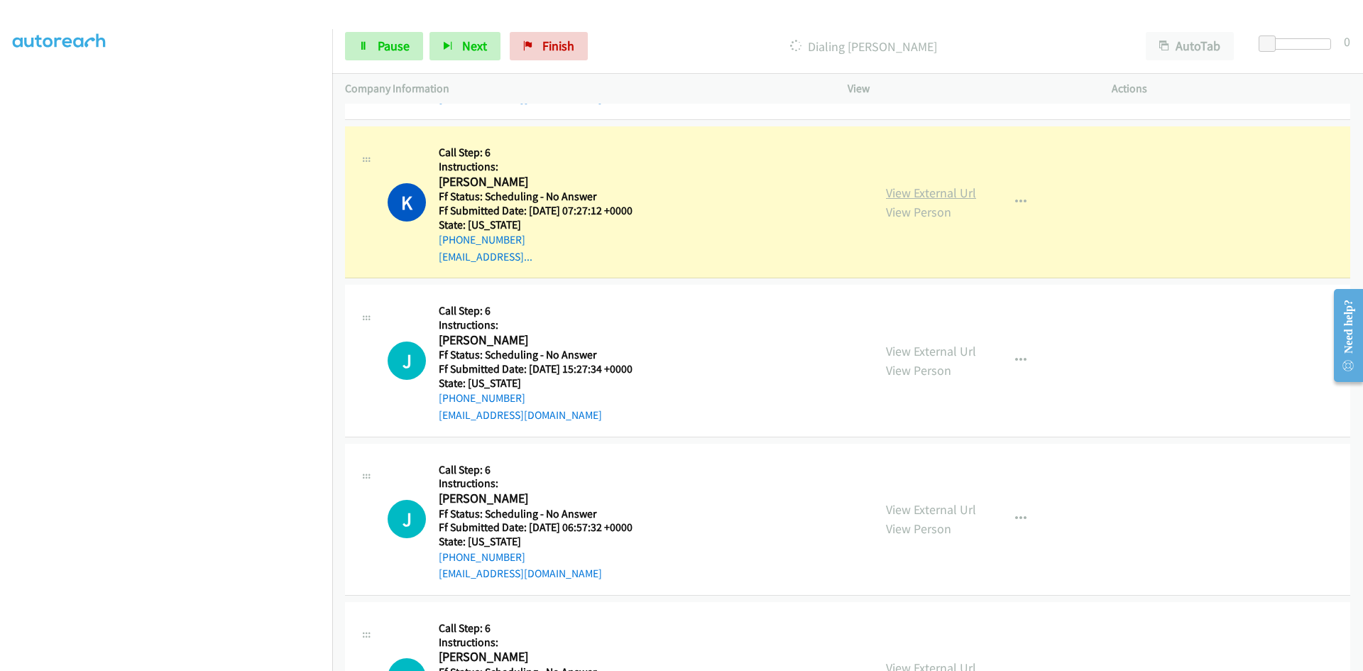
click at [945, 193] on link "View External Url" at bounding box center [931, 193] width 90 height 16
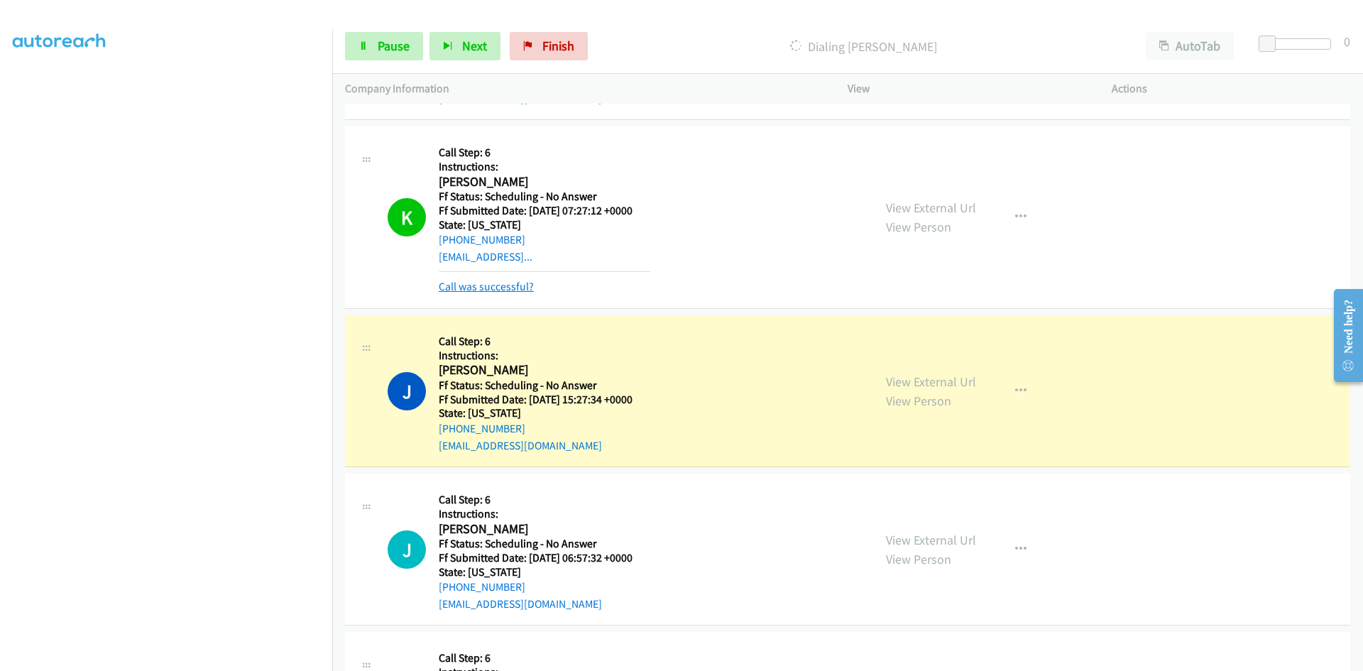
click at [496, 292] on link "Call was successful?" at bounding box center [486, 286] width 95 height 13
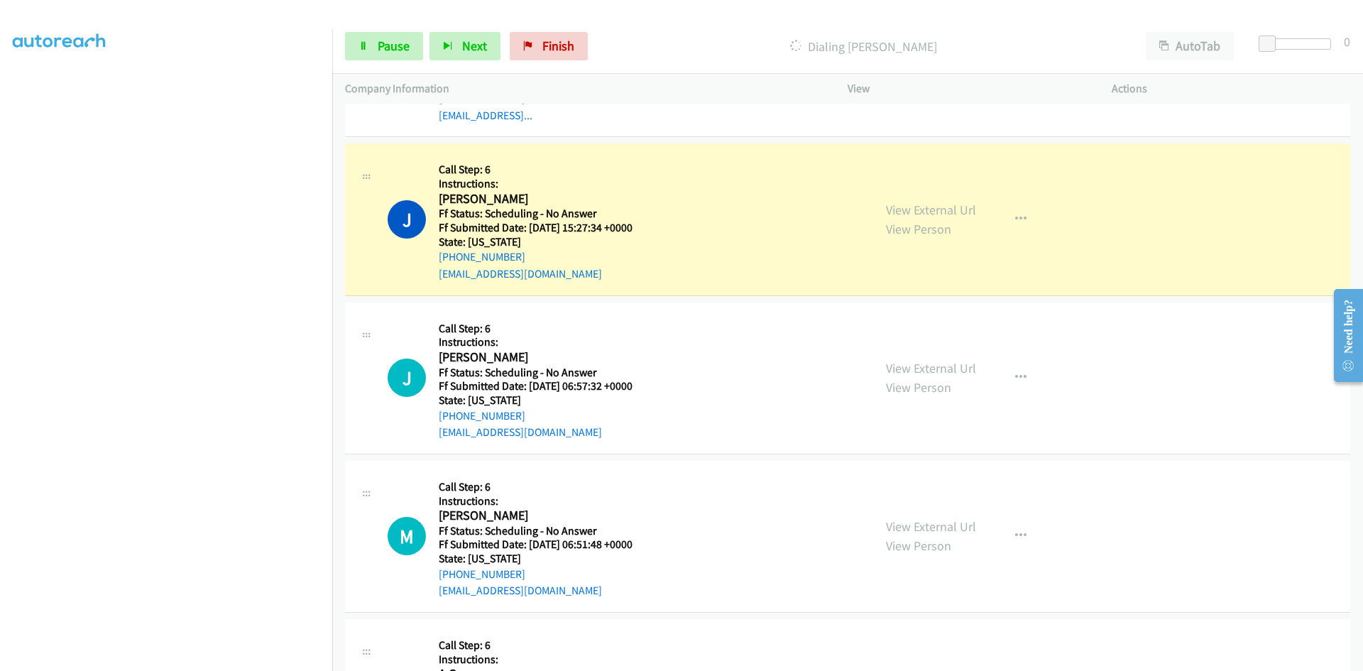
scroll to position [2200, 0]
click at [923, 214] on link "View External Url" at bounding box center [931, 209] width 90 height 16
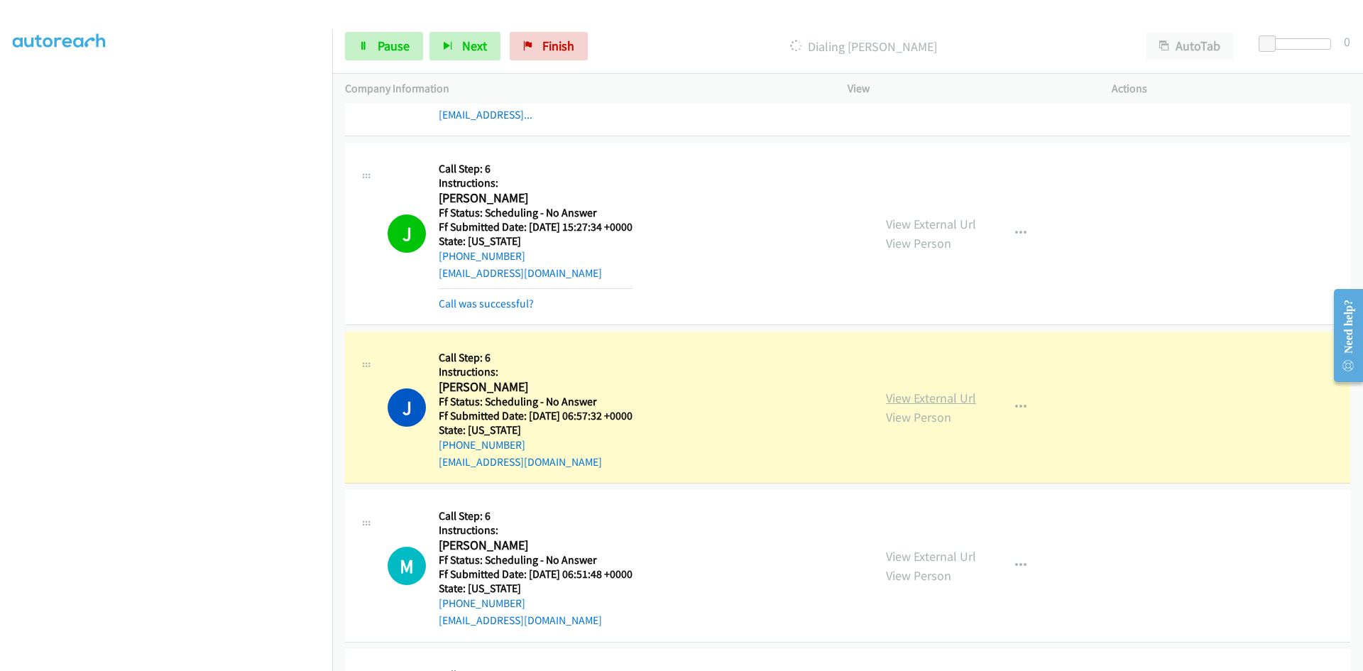
click at [899, 402] on link "View External Url" at bounding box center [931, 398] width 90 height 16
click at [471, 306] on link "Call was successful?" at bounding box center [486, 303] width 95 height 13
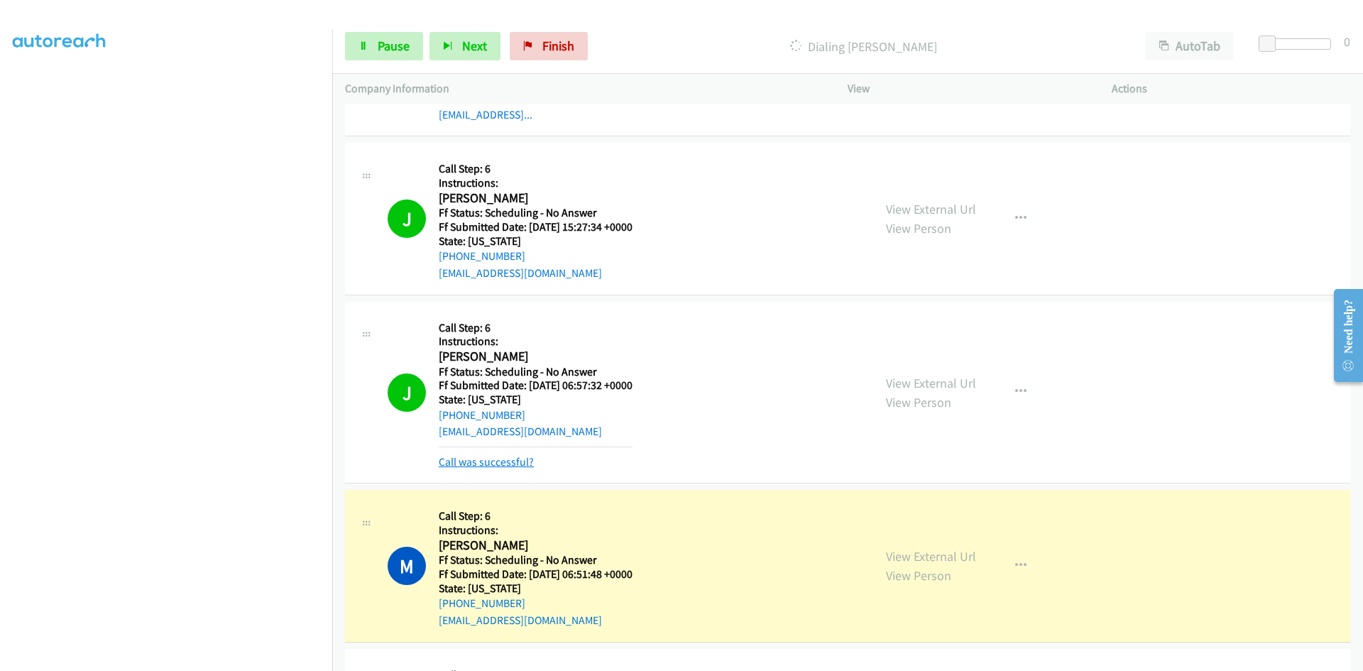
click at [507, 461] on link "Call was successful?" at bounding box center [486, 461] width 95 height 13
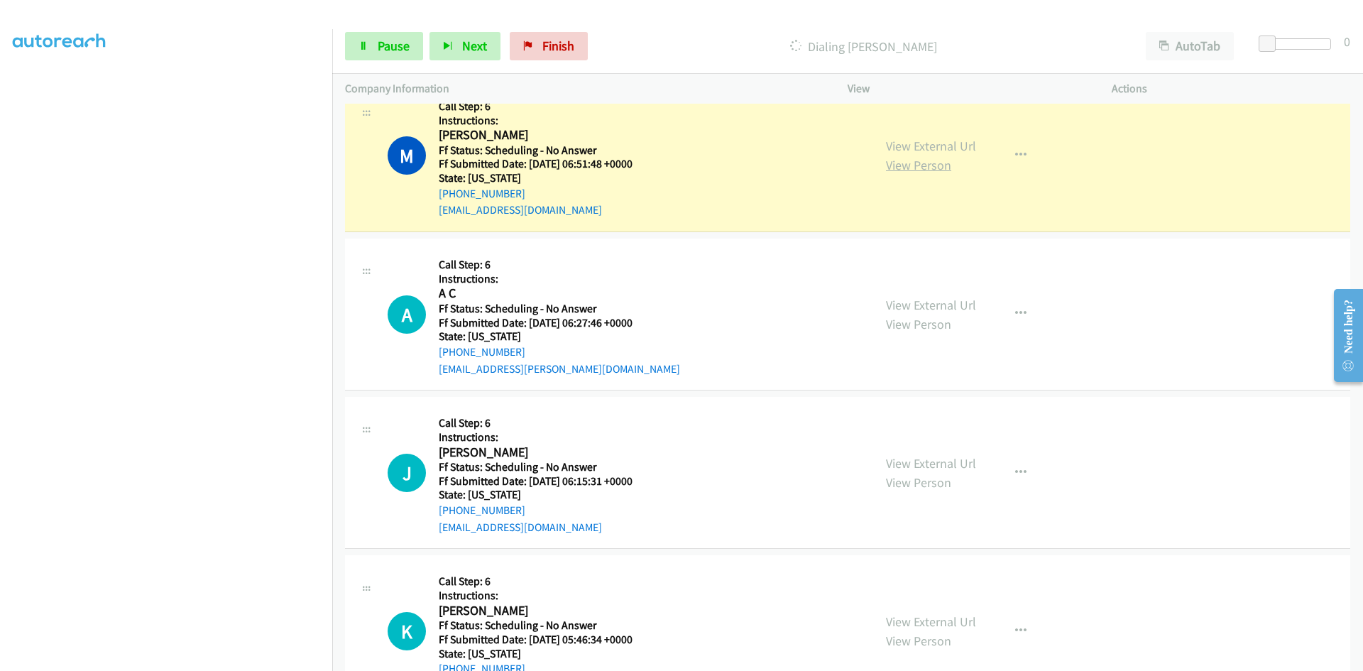
scroll to position [2555, 0]
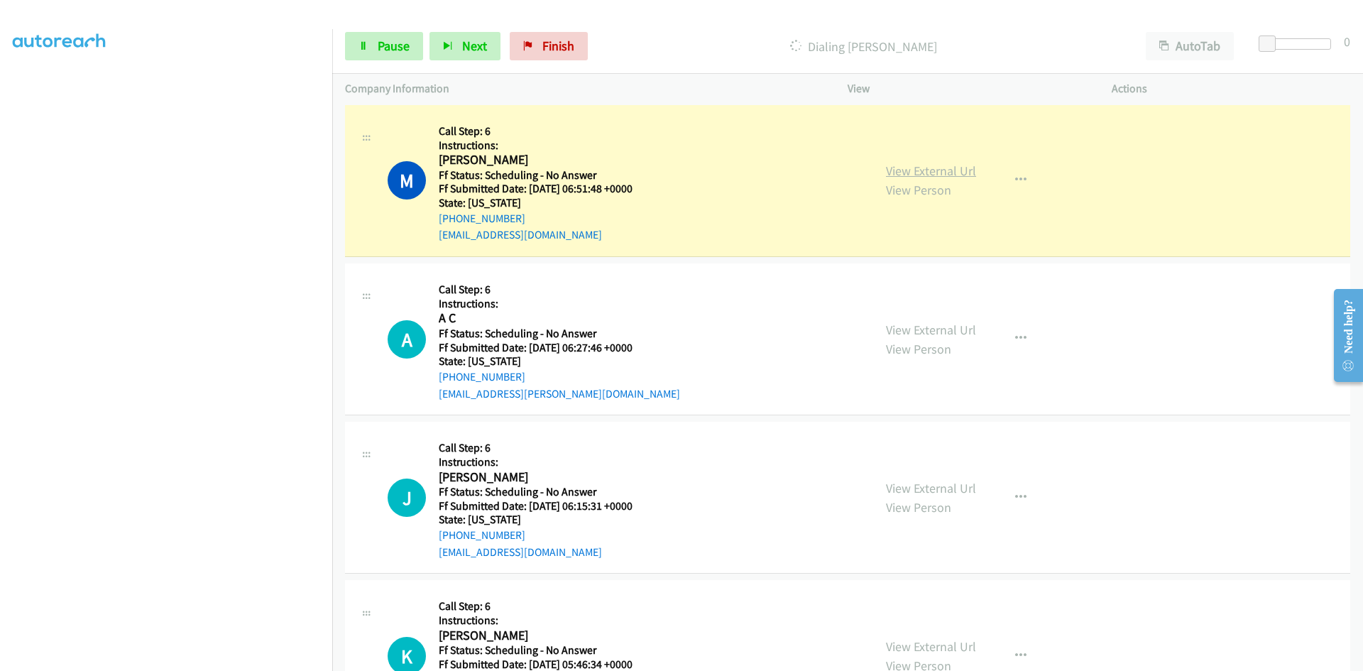
click at [921, 174] on link "View External Url" at bounding box center [931, 171] width 90 height 16
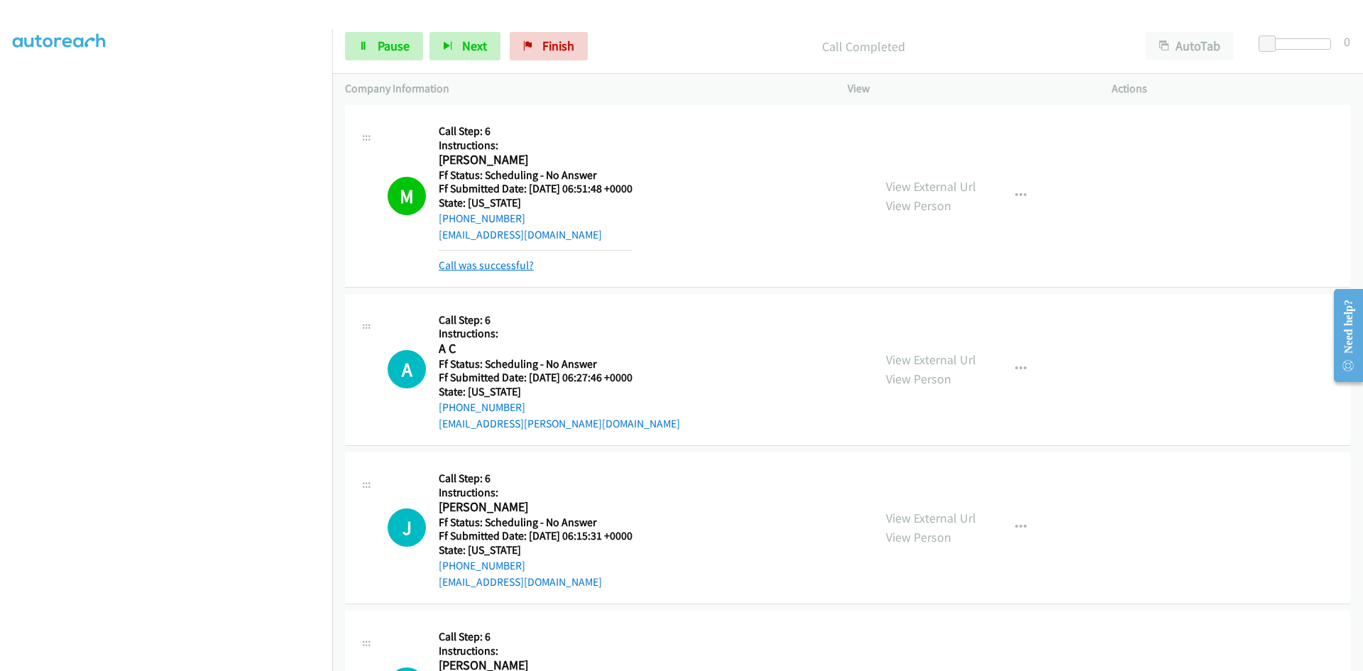
click at [486, 264] on link "Call was successful?" at bounding box center [486, 264] width 95 height 13
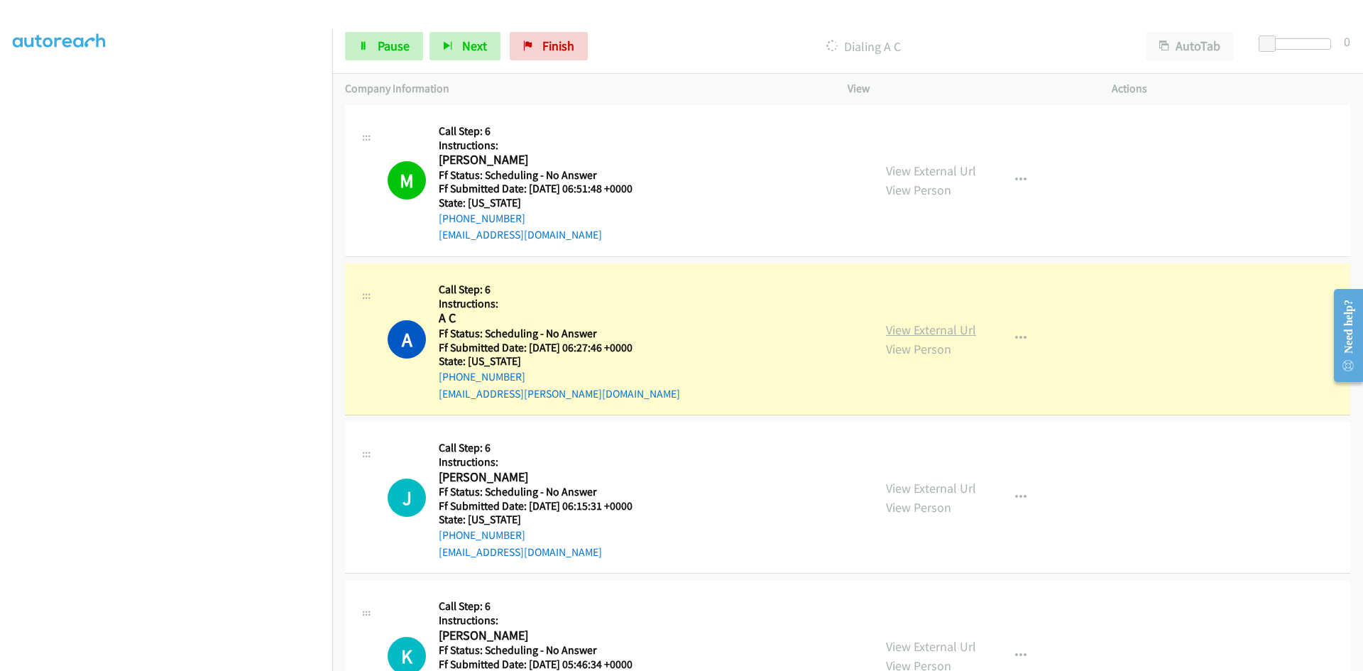
click at [907, 325] on link "View External Url" at bounding box center [931, 330] width 90 height 16
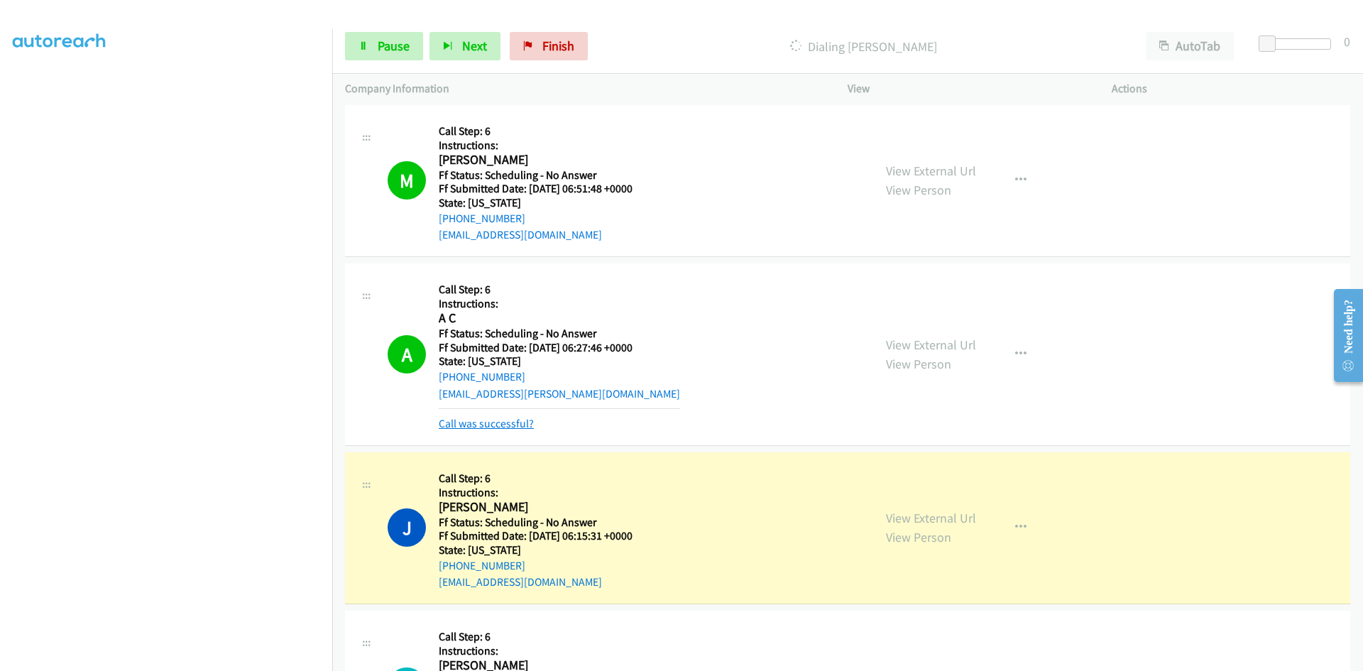
click at [485, 422] on link "Call was successful?" at bounding box center [486, 423] width 95 height 13
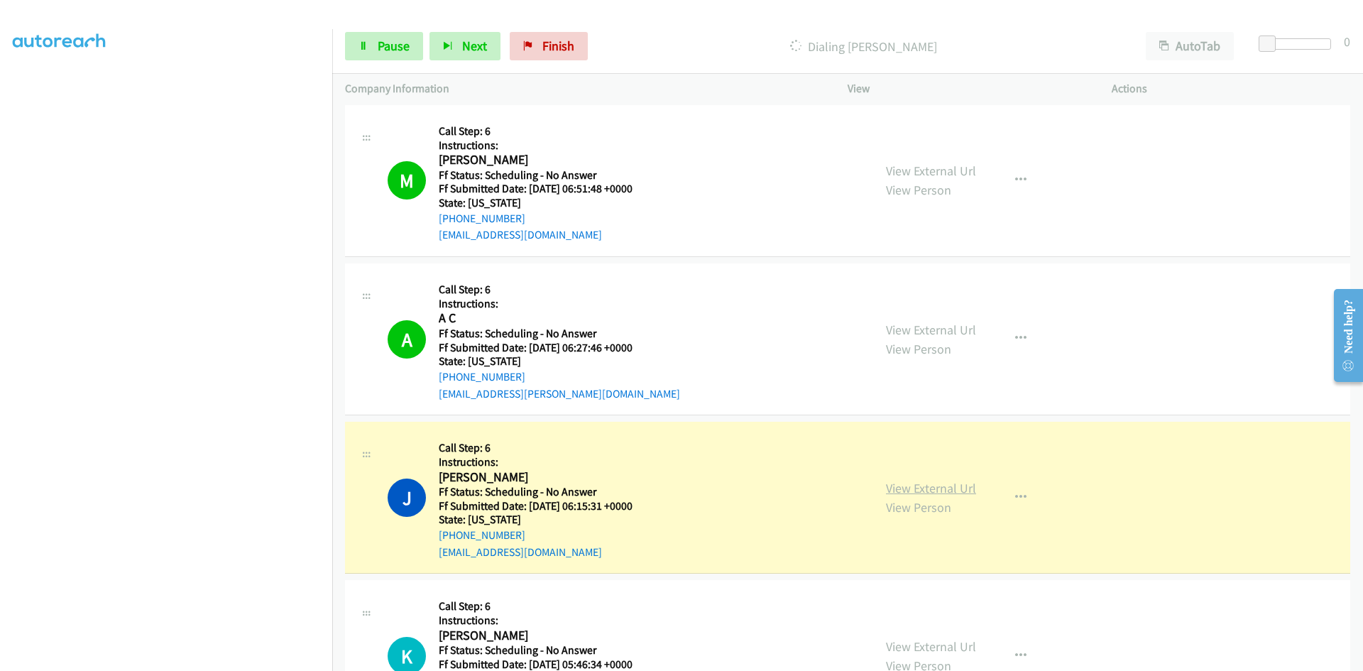
click at [946, 485] on link "View External Url" at bounding box center [931, 488] width 90 height 16
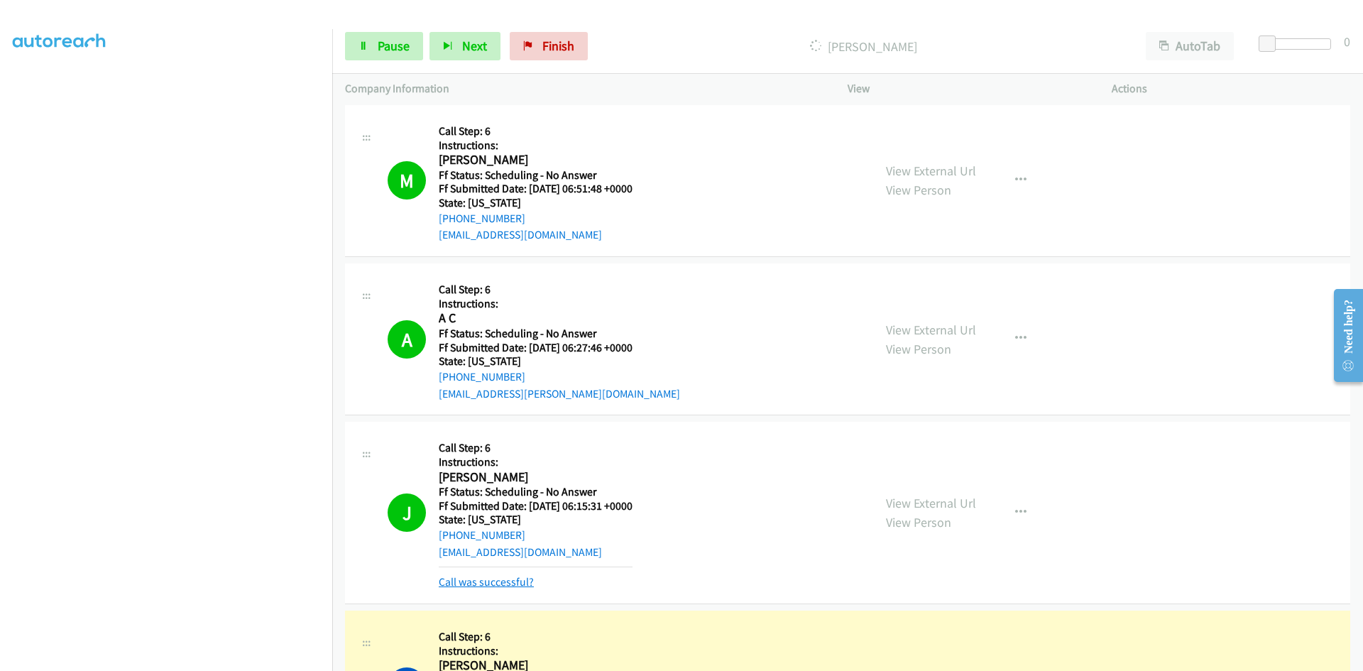
click at [463, 576] on link "Call was successful?" at bounding box center [486, 581] width 95 height 13
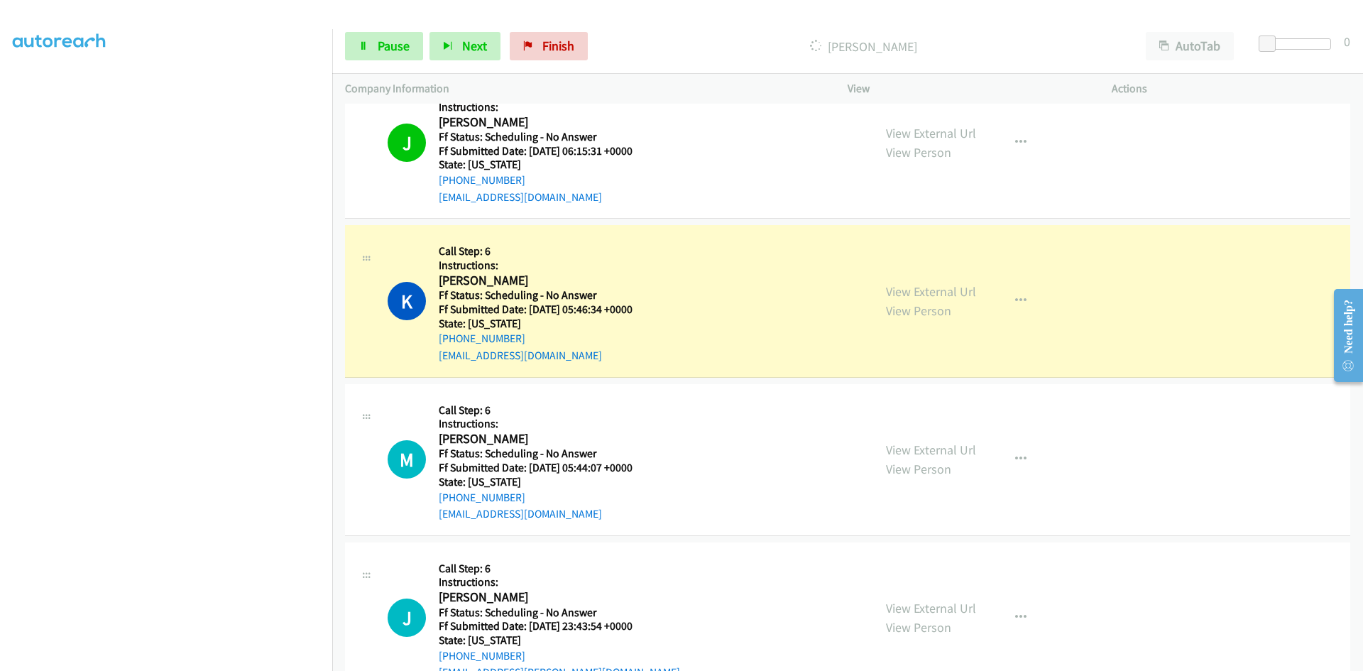
scroll to position [2981, 0]
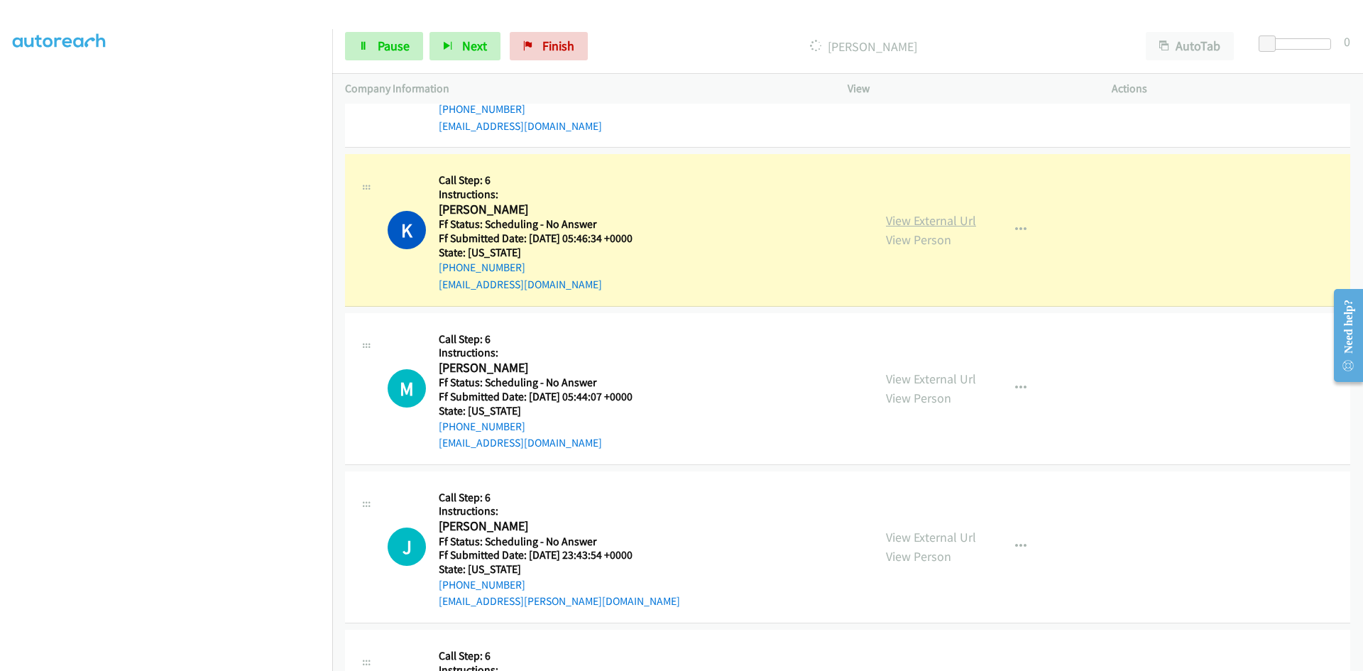
click at [941, 222] on link "View External Url" at bounding box center [931, 220] width 90 height 16
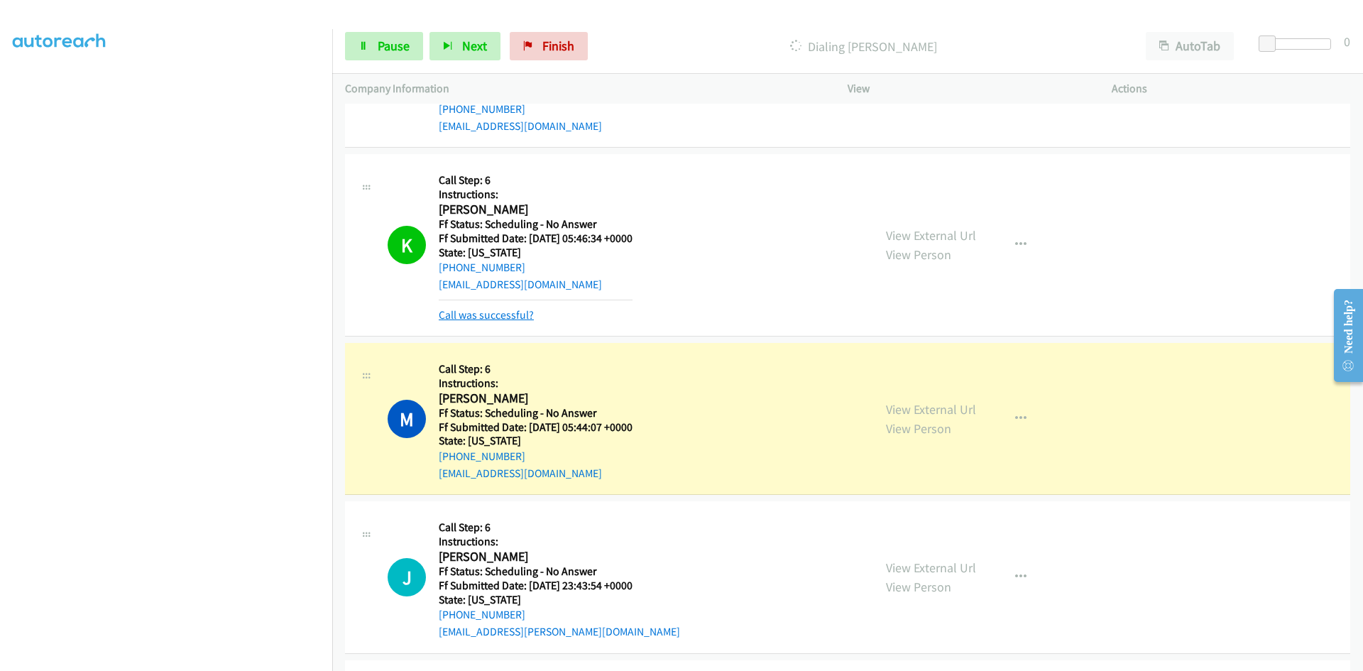
click at [509, 314] on link "Call was successful?" at bounding box center [486, 314] width 95 height 13
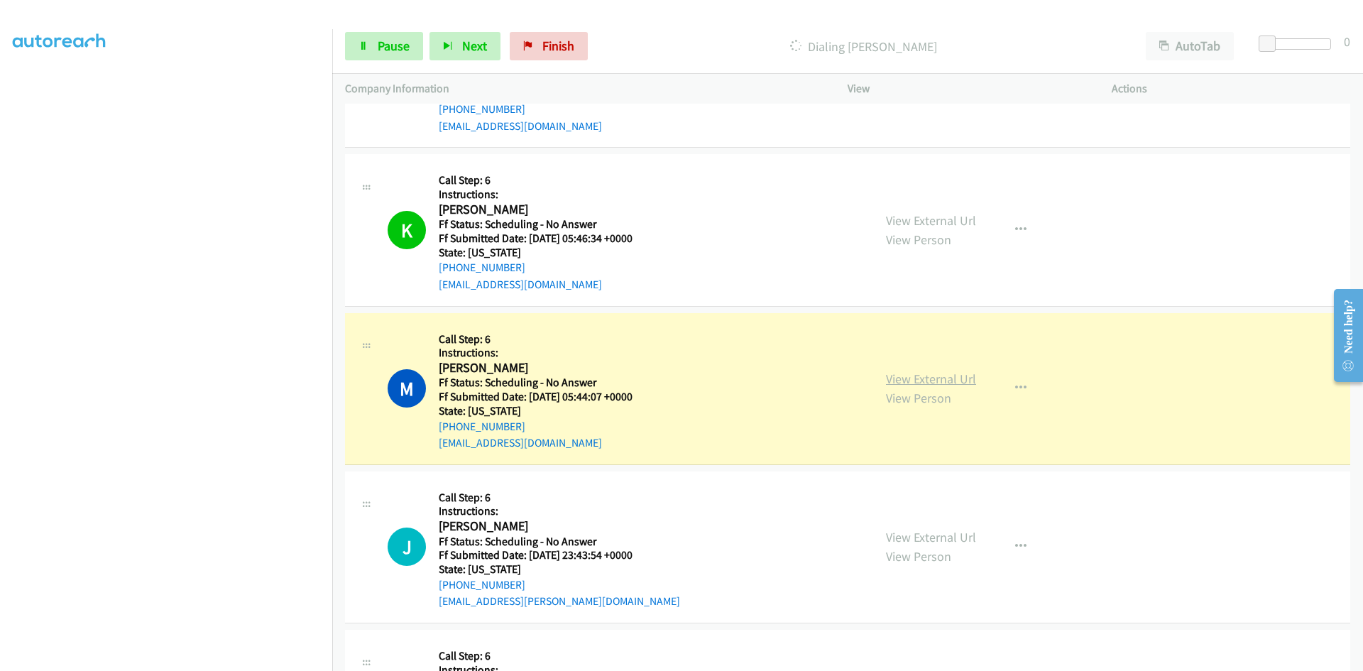
click at [903, 380] on link "View External Url" at bounding box center [931, 378] width 90 height 16
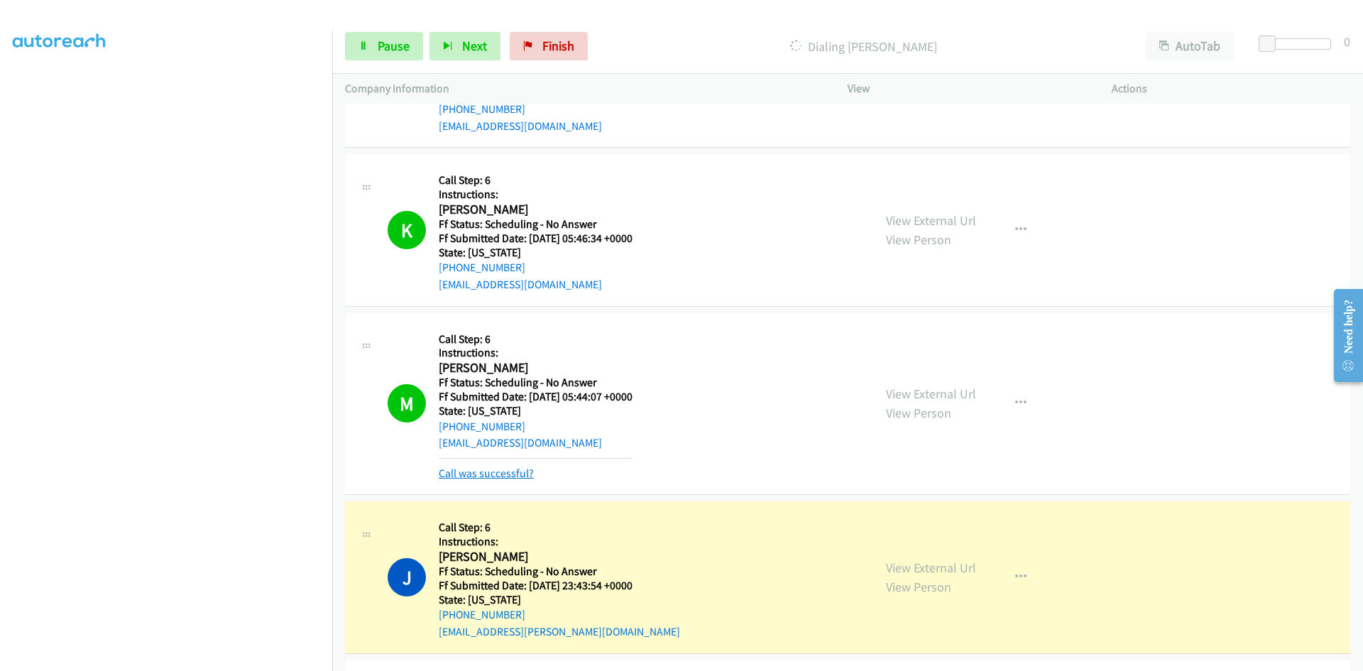
click at [507, 474] on link "Call was successful?" at bounding box center [486, 472] width 95 height 13
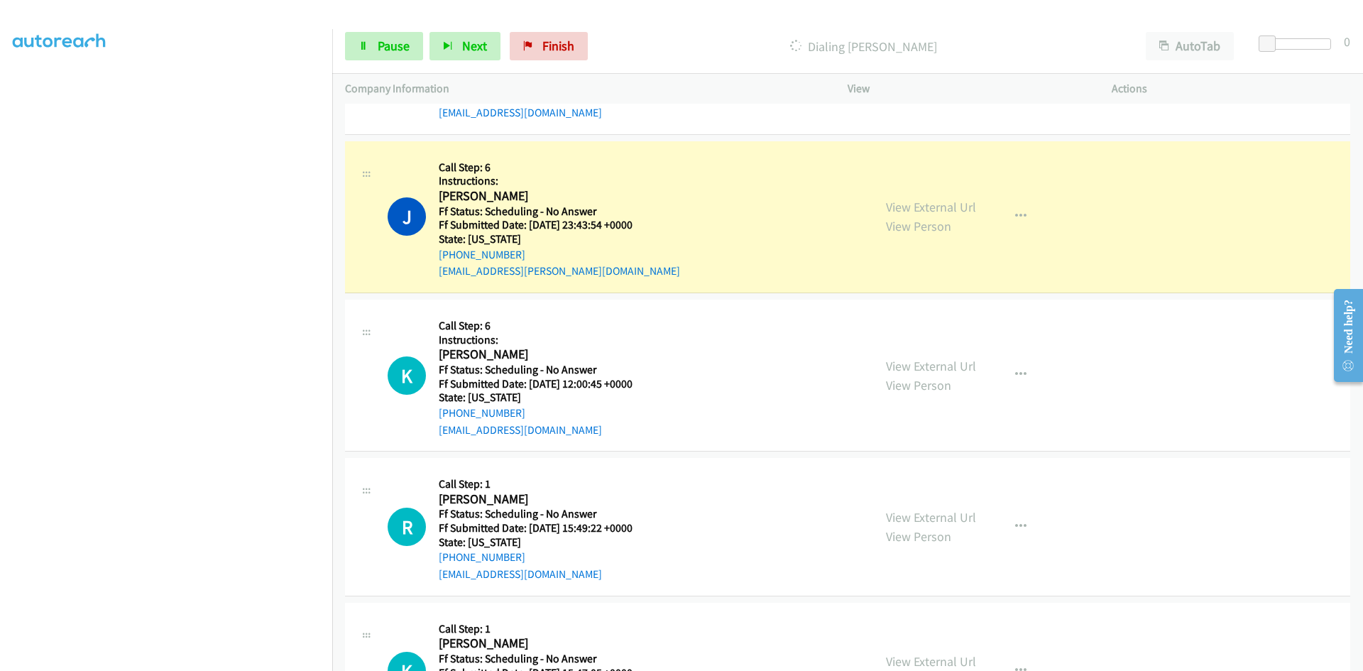
scroll to position [3336, 0]
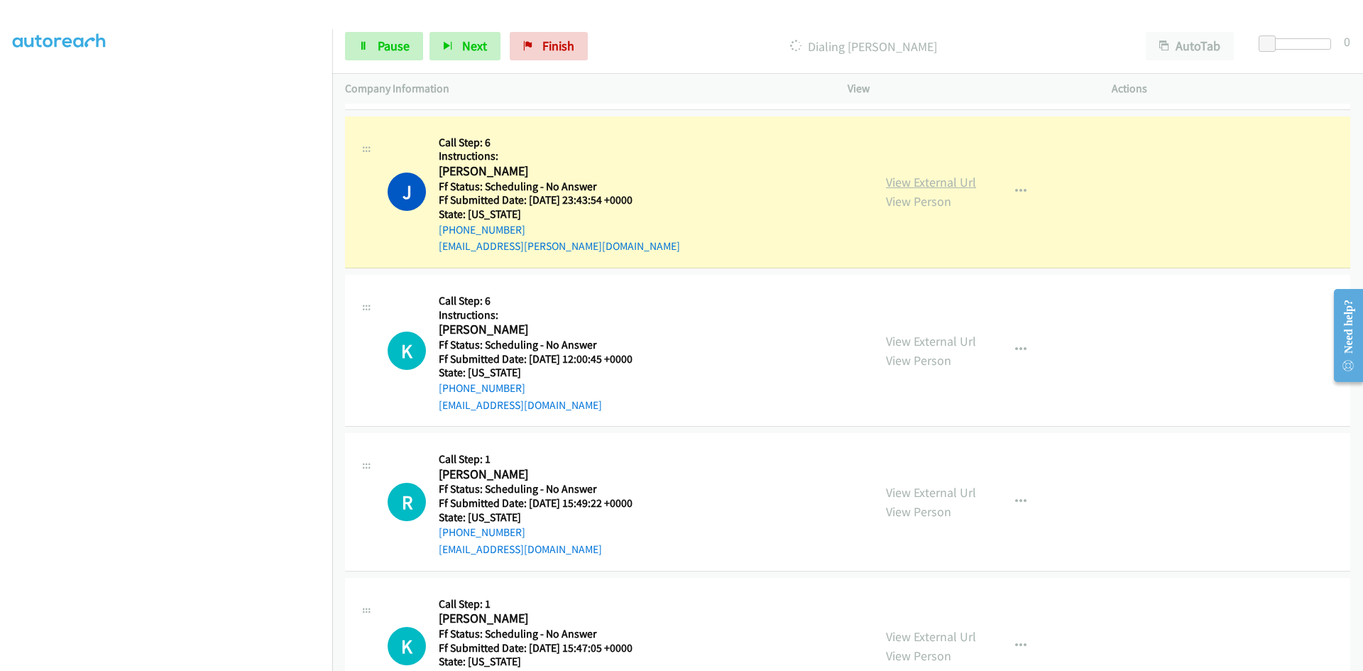
click at [932, 184] on link "View External Url" at bounding box center [931, 182] width 90 height 16
click at [370, 52] on link "Pause" at bounding box center [384, 46] width 78 height 28
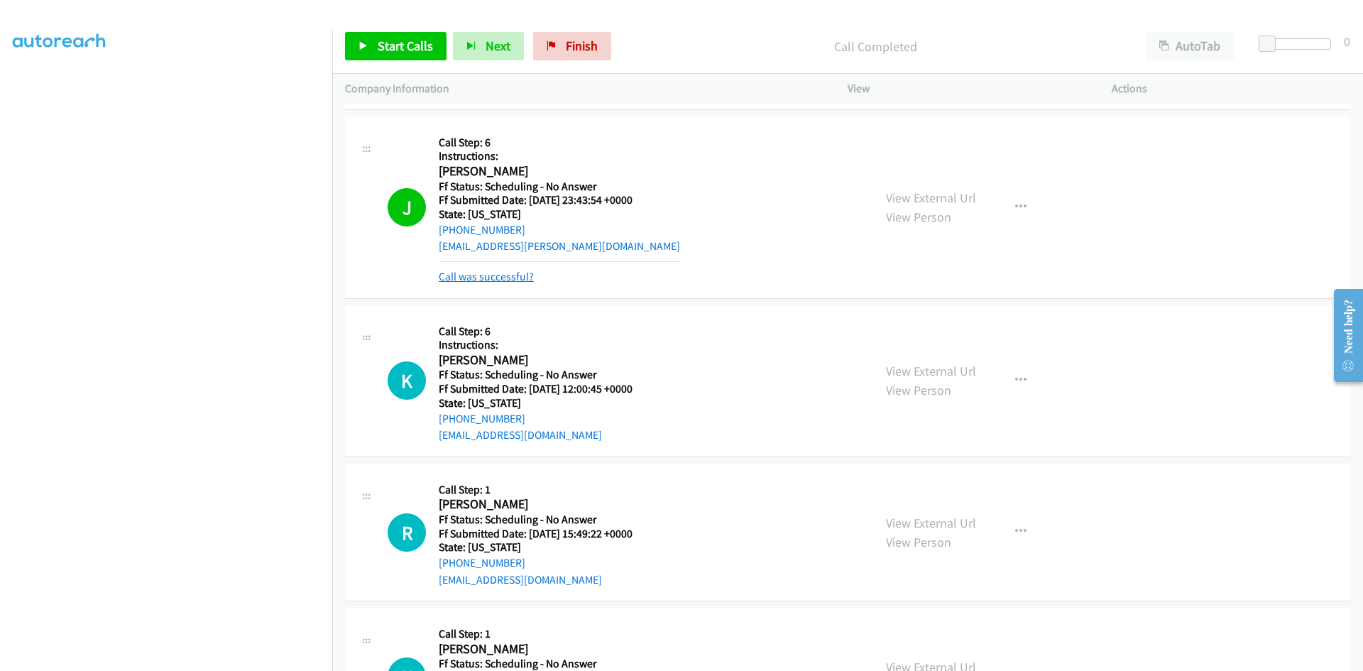
click at [505, 271] on link "Call was successful?" at bounding box center [486, 276] width 95 height 13
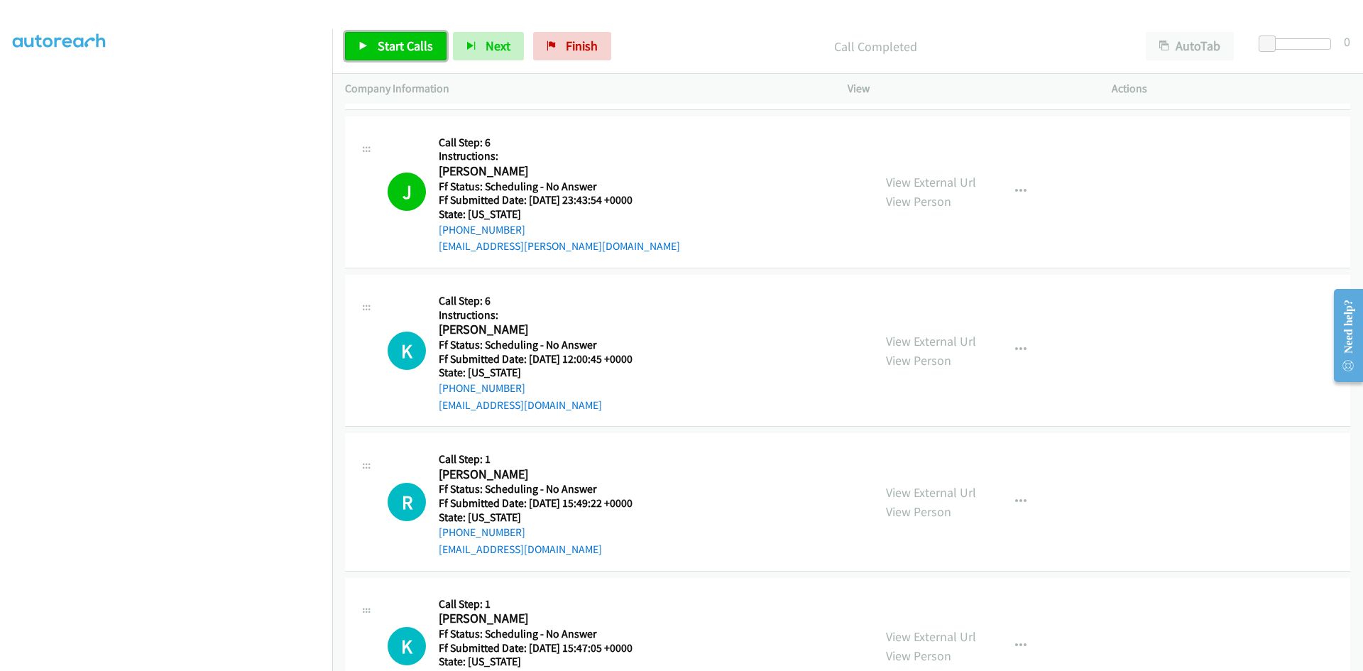
click at [410, 51] on span "Start Calls" at bounding box center [405, 46] width 55 height 16
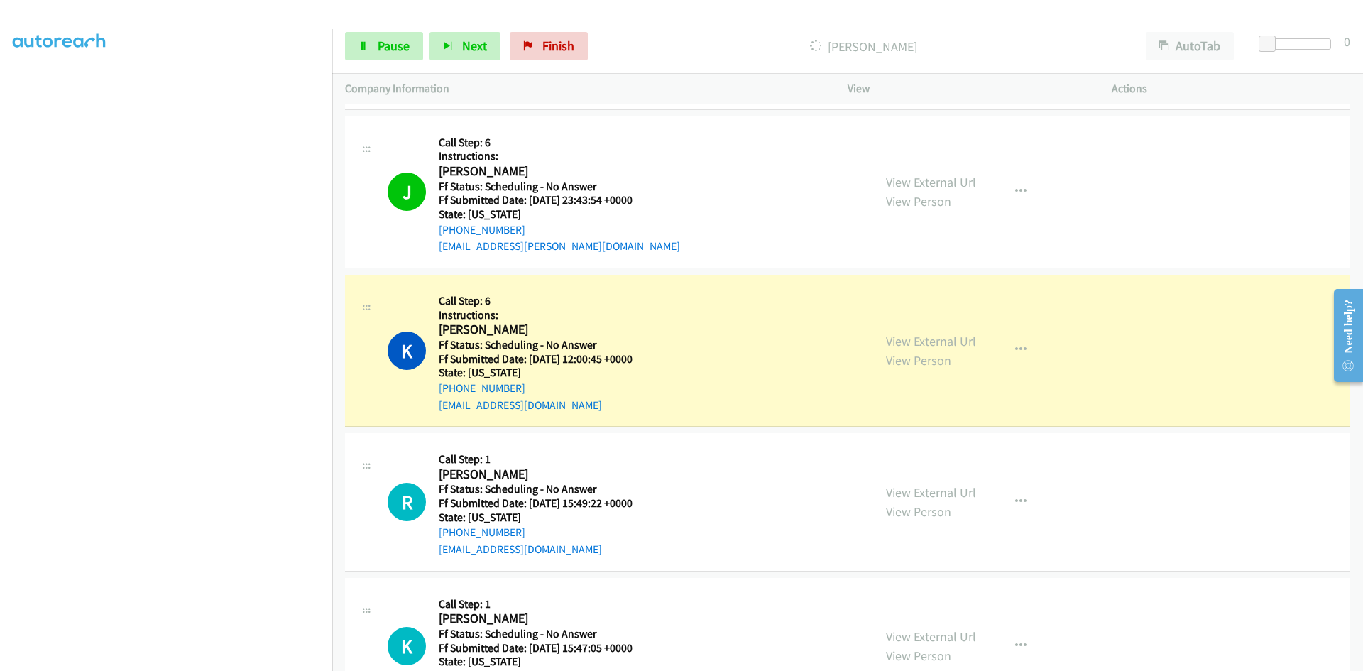
click at [962, 336] on link "View External Url" at bounding box center [931, 341] width 90 height 16
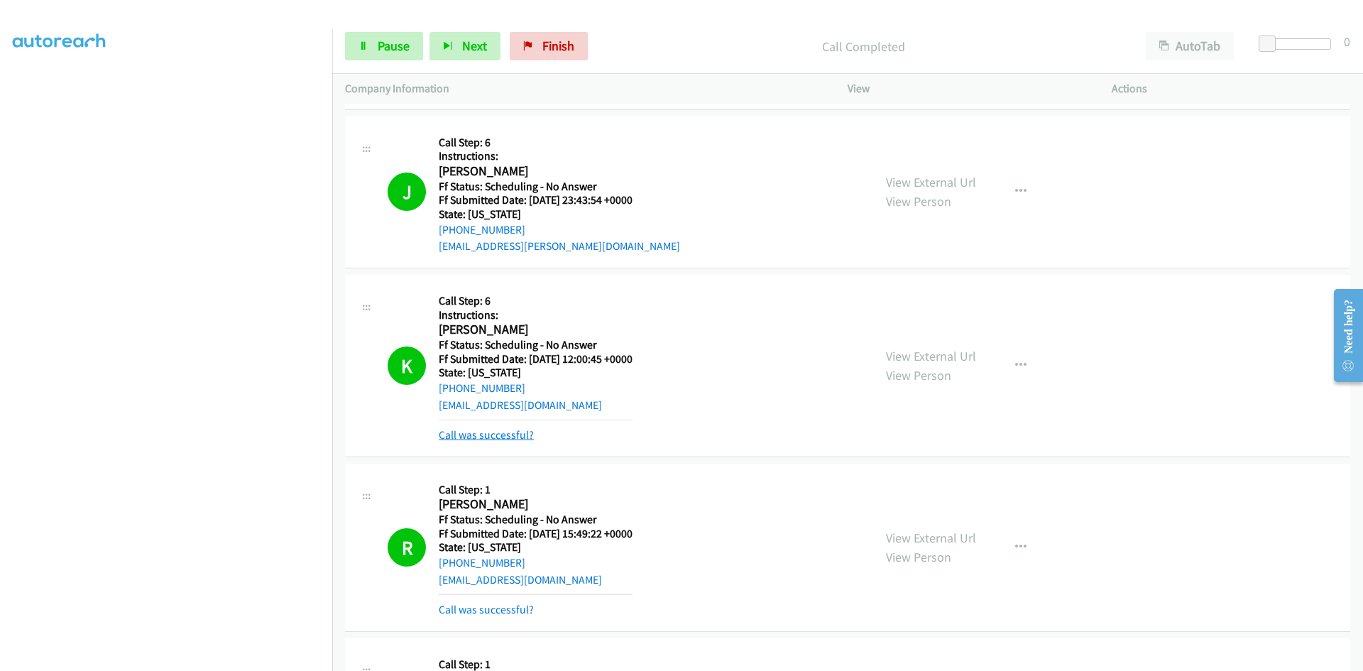
click at [515, 436] on link "Call was successful?" at bounding box center [486, 434] width 95 height 13
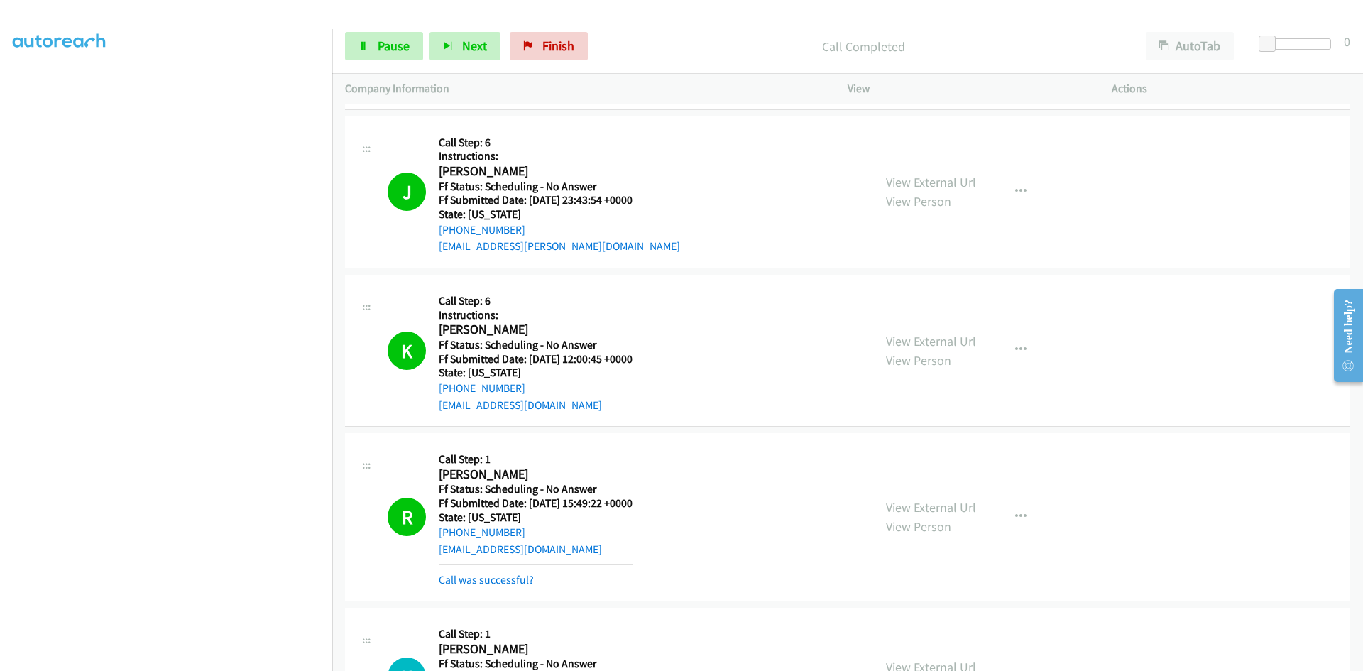
click at [946, 508] on link "View External Url" at bounding box center [931, 507] width 90 height 16
click at [444, 581] on link "Call was successful?" at bounding box center [486, 579] width 95 height 13
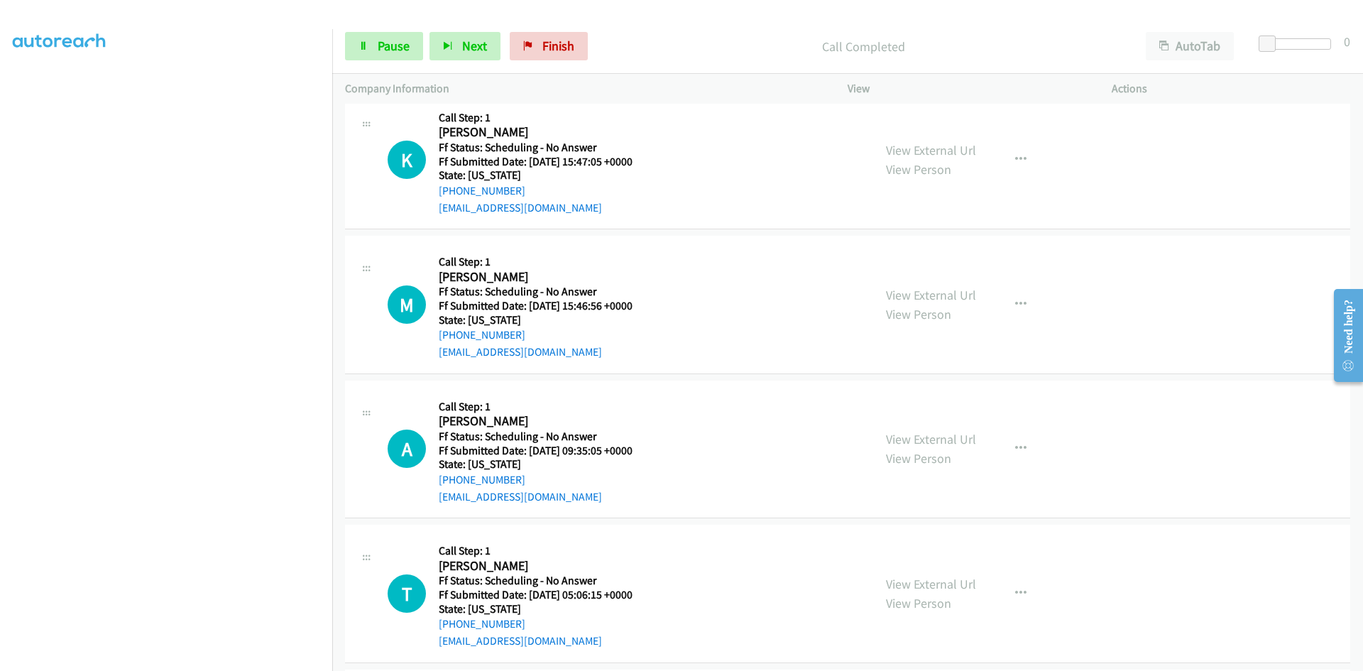
scroll to position [3833, 0]
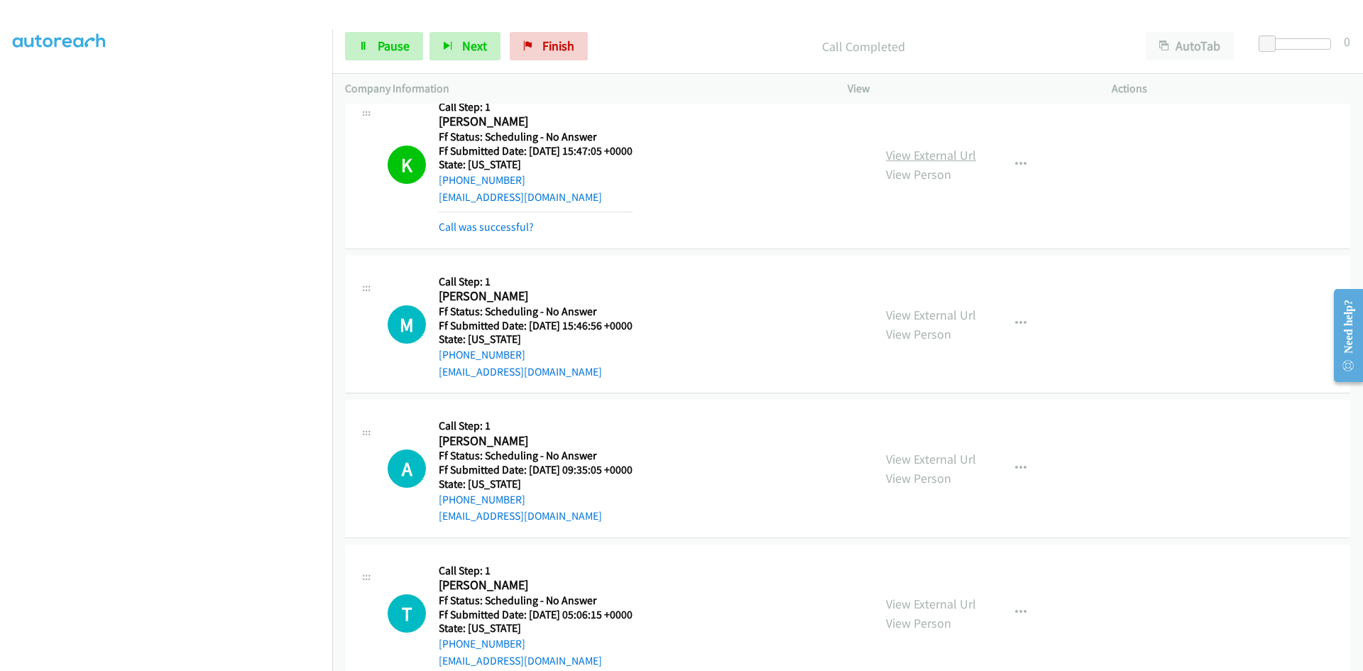
click at [937, 155] on link "View External Url" at bounding box center [931, 155] width 90 height 16
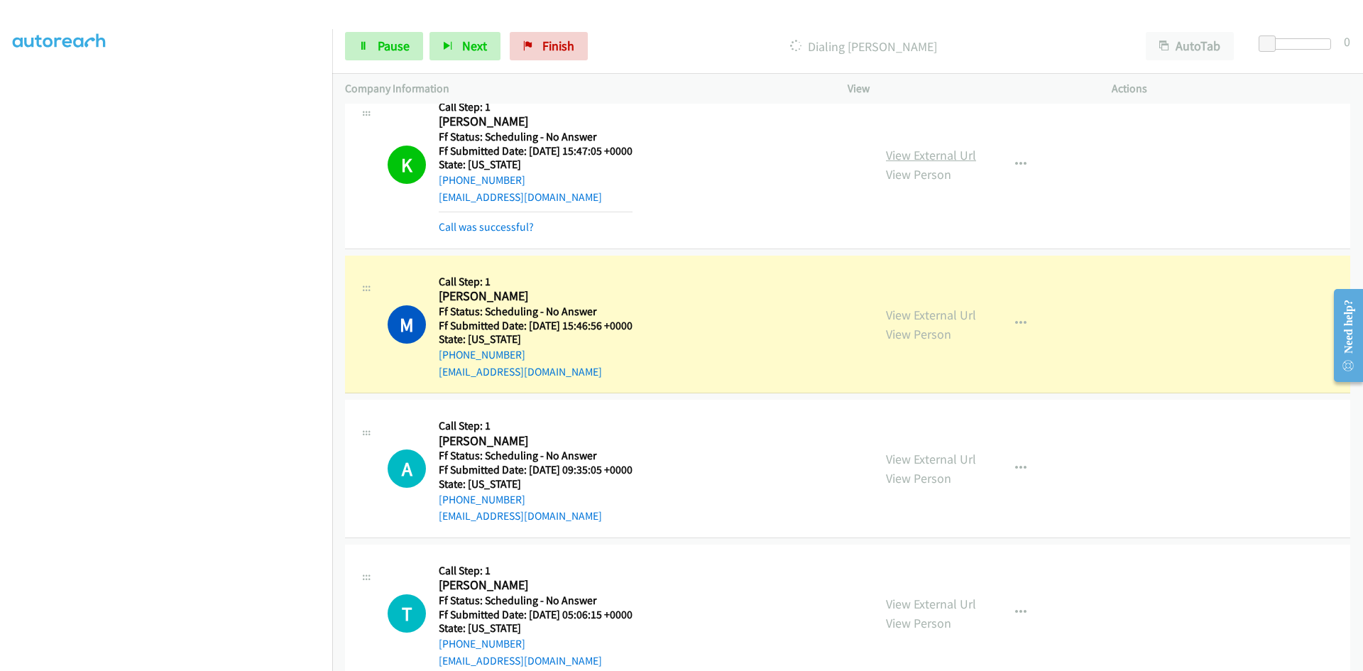
click at [956, 156] on link "View External Url" at bounding box center [931, 155] width 90 height 16
click at [510, 223] on link "Call was successful?" at bounding box center [486, 226] width 95 height 13
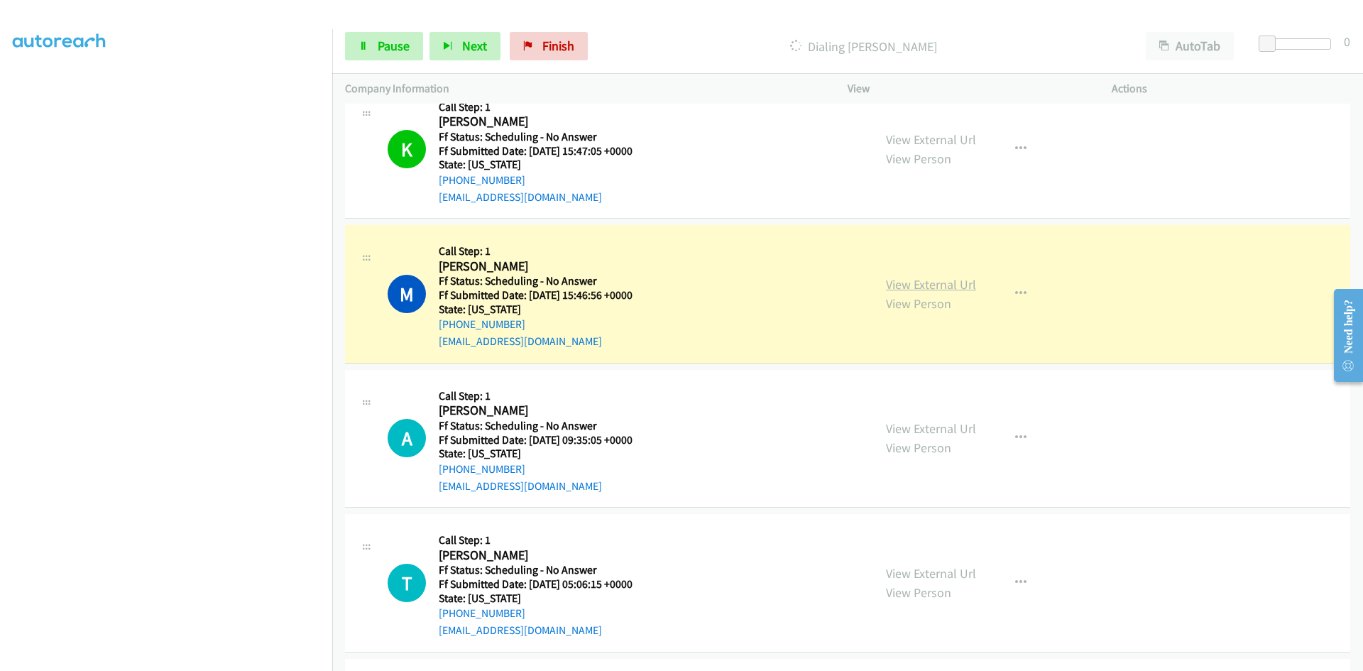
click at [933, 282] on link "View External Url" at bounding box center [931, 284] width 90 height 16
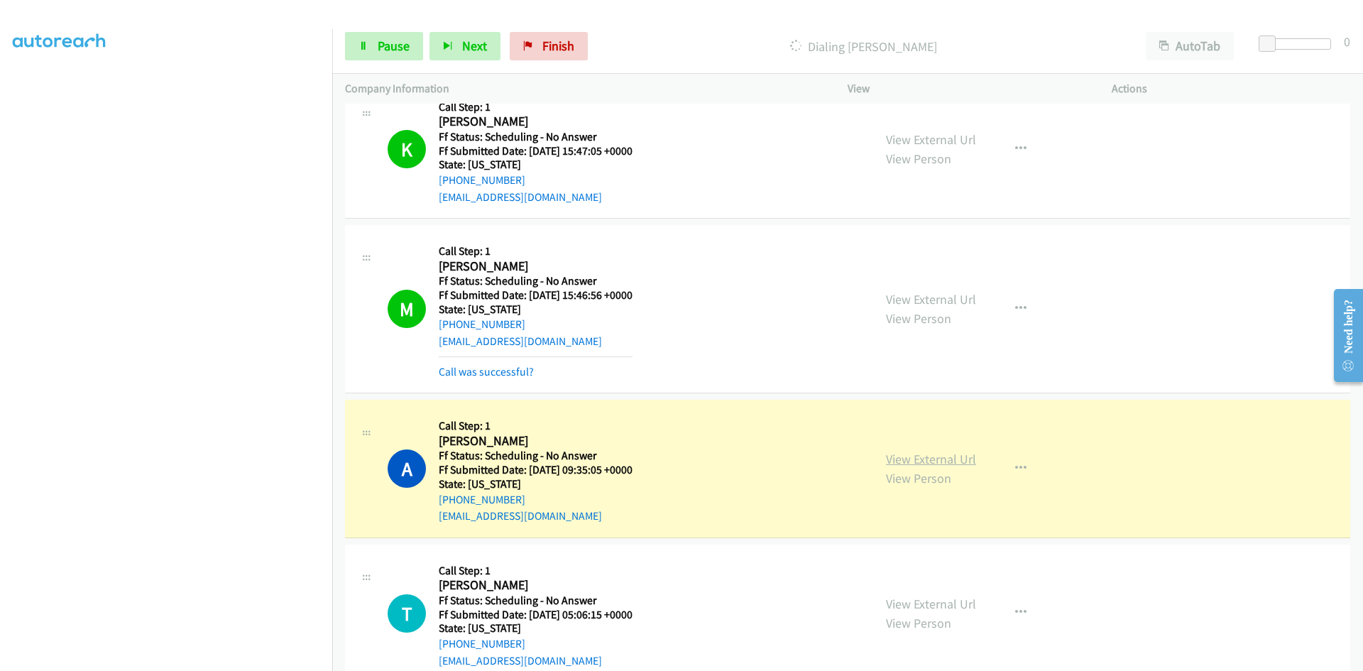
click at [941, 459] on link "View External Url" at bounding box center [931, 459] width 90 height 16
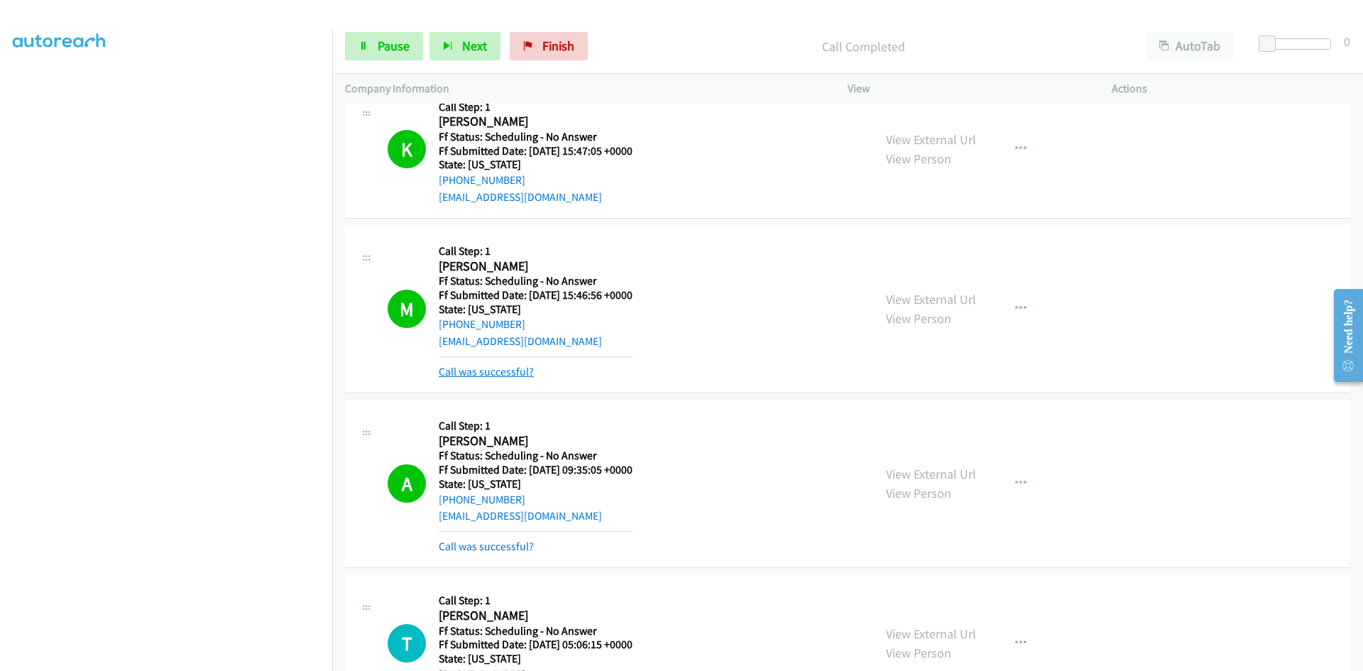
click at [512, 373] on link "Call was successful?" at bounding box center [486, 371] width 95 height 13
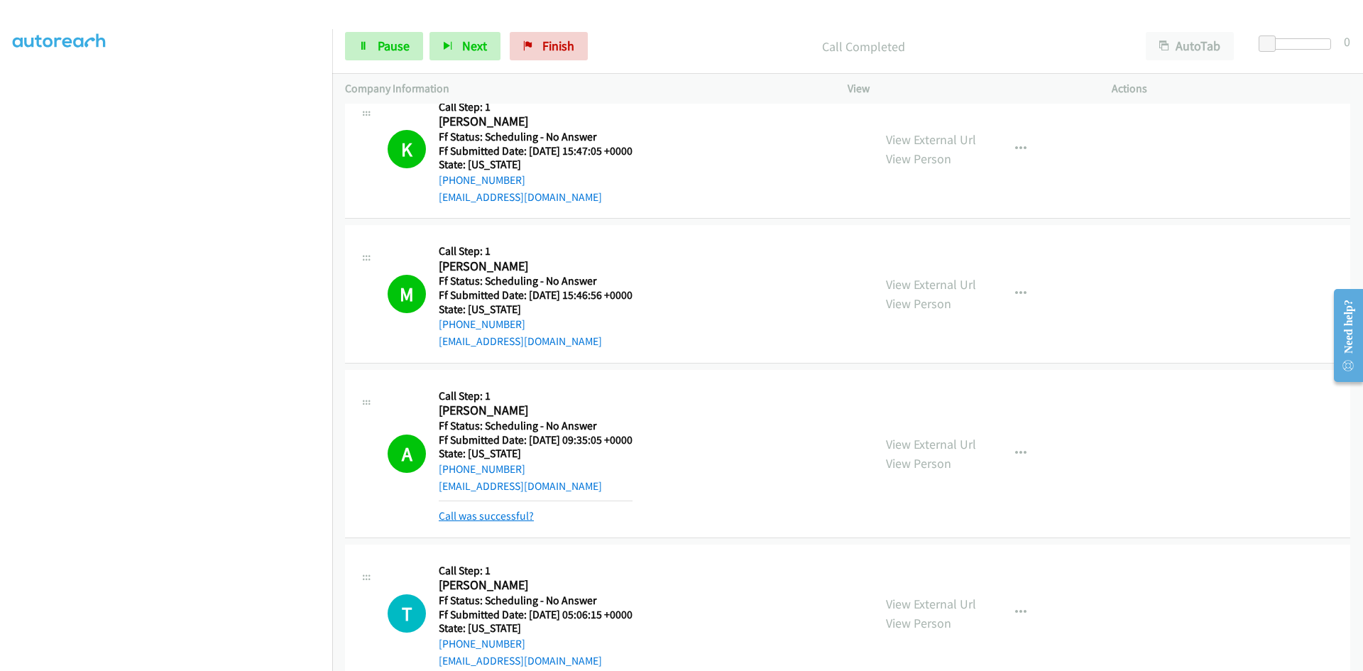
click at [505, 520] on link "Call was successful?" at bounding box center [486, 515] width 95 height 13
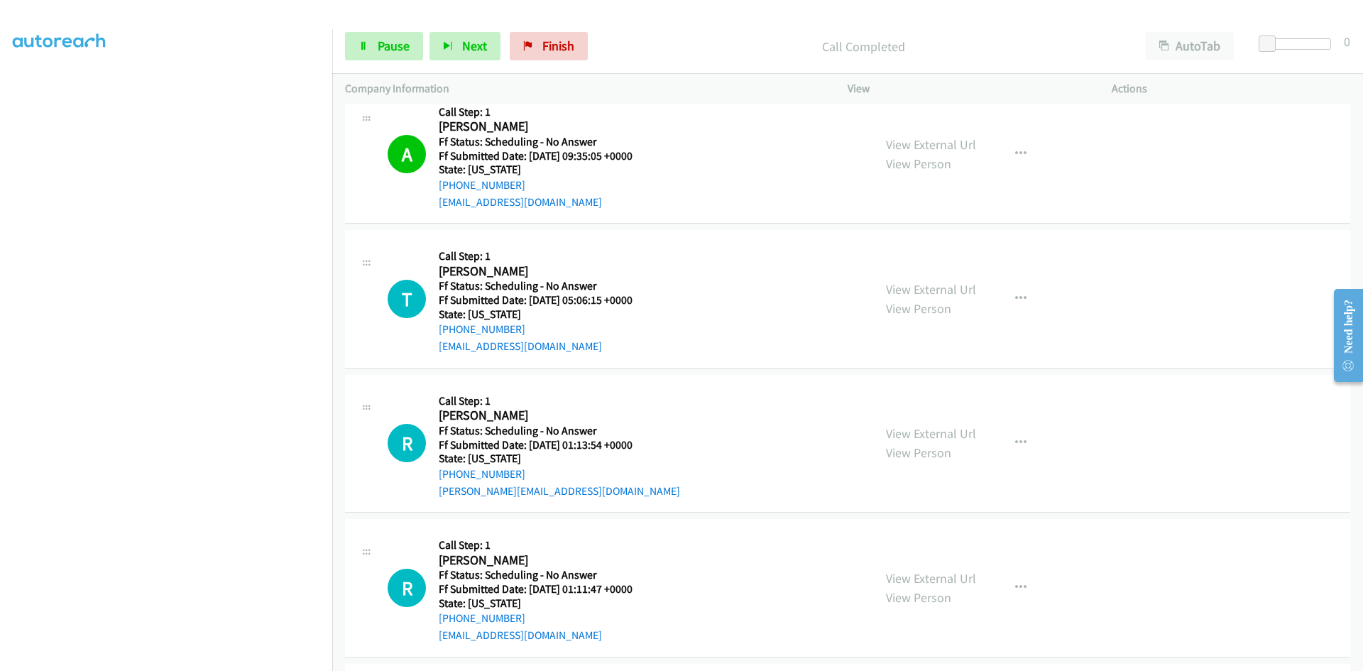
scroll to position [4187, 0]
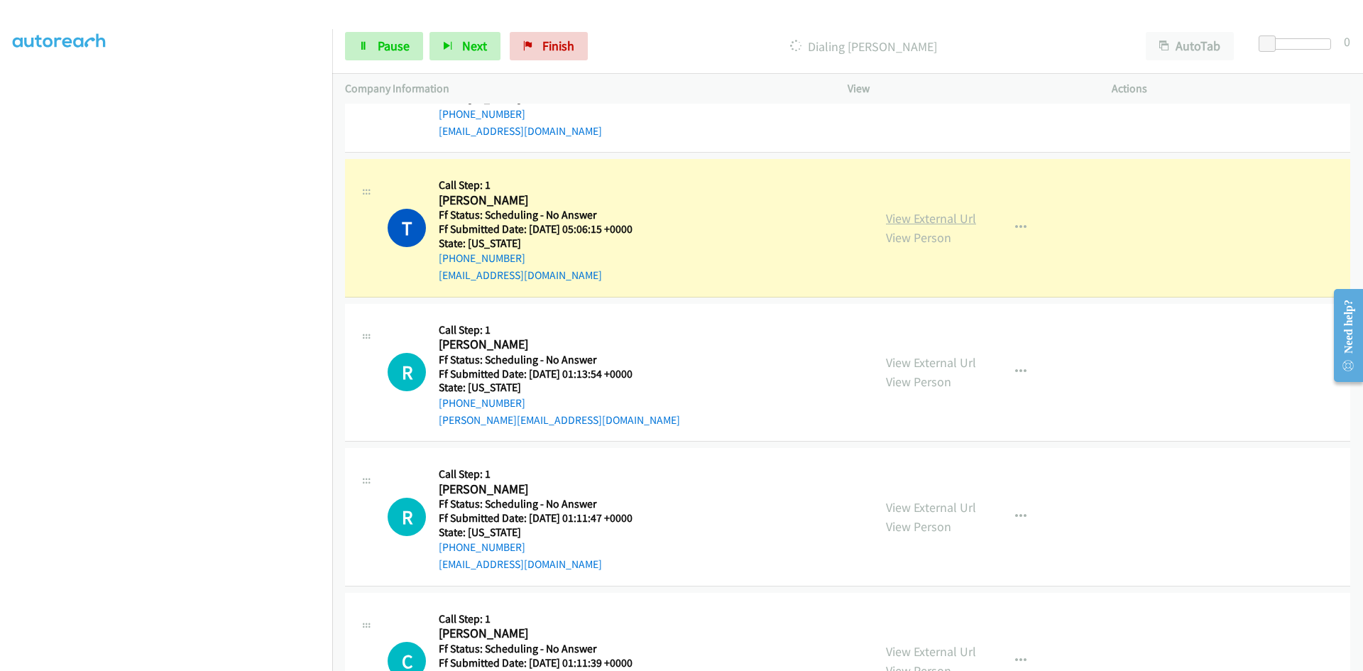
click at [955, 219] on link "View External Url" at bounding box center [931, 218] width 90 height 16
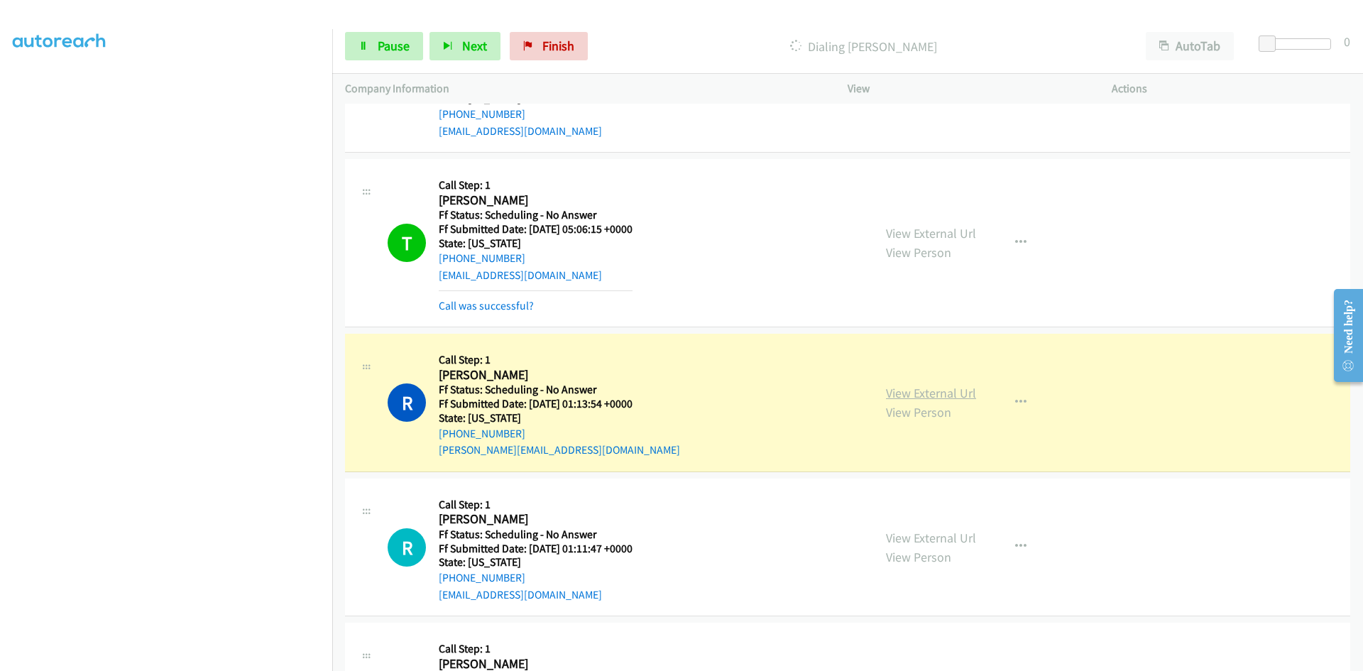
click at [956, 392] on link "View External Url" at bounding box center [931, 393] width 90 height 16
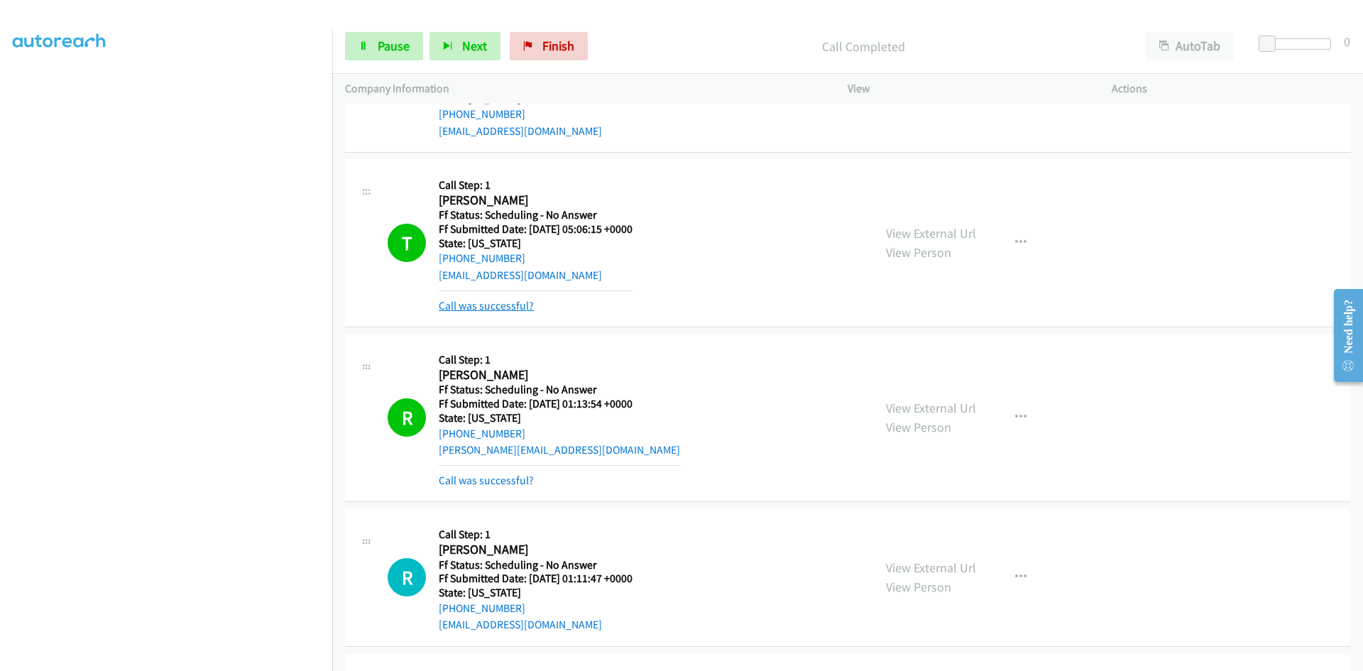
click at [510, 310] on link "Call was successful?" at bounding box center [486, 305] width 95 height 13
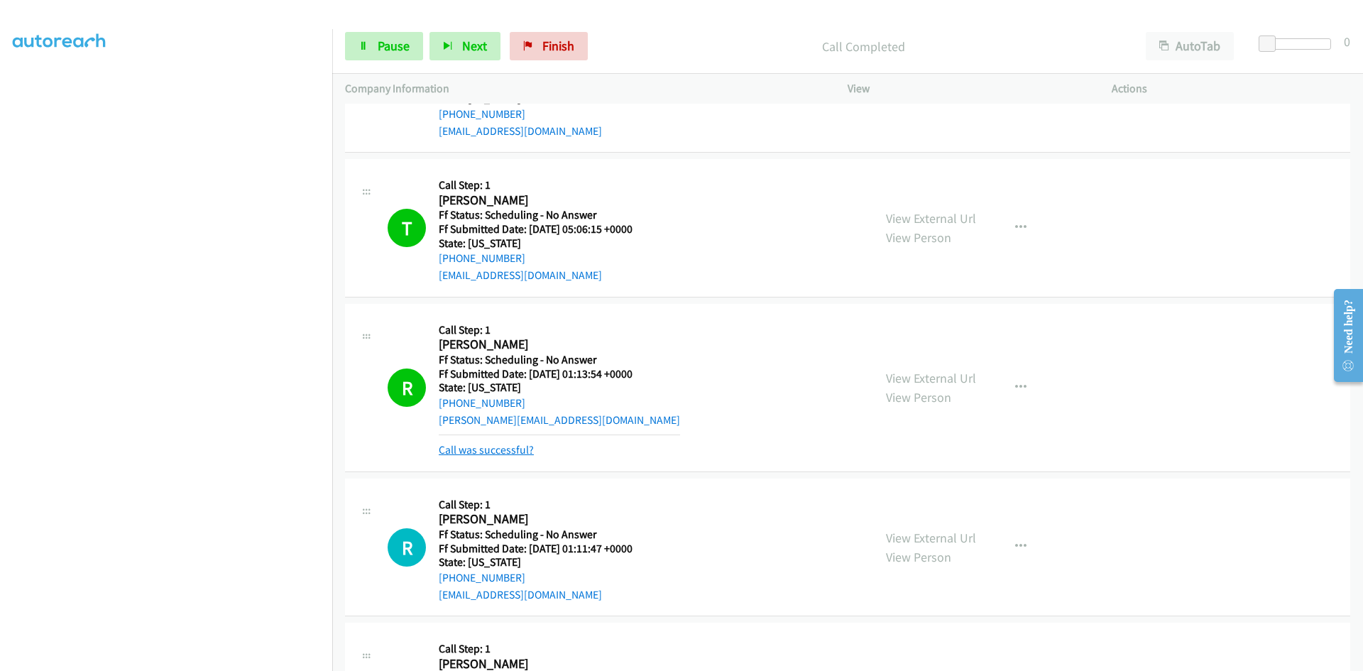
click at [512, 449] on link "Call was successful?" at bounding box center [486, 449] width 95 height 13
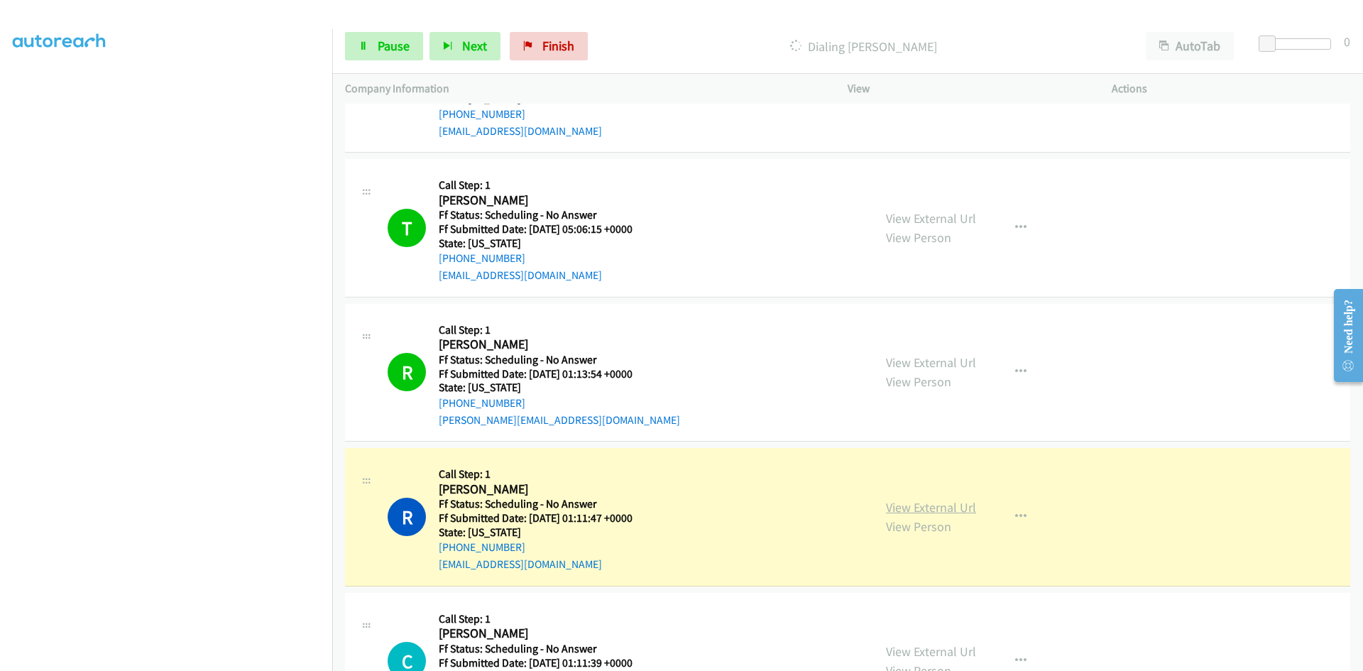
click at [948, 506] on link "View External Url" at bounding box center [931, 507] width 90 height 16
click at [385, 40] on span "Pause" at bounding box center [394, 46] width 32 height 16
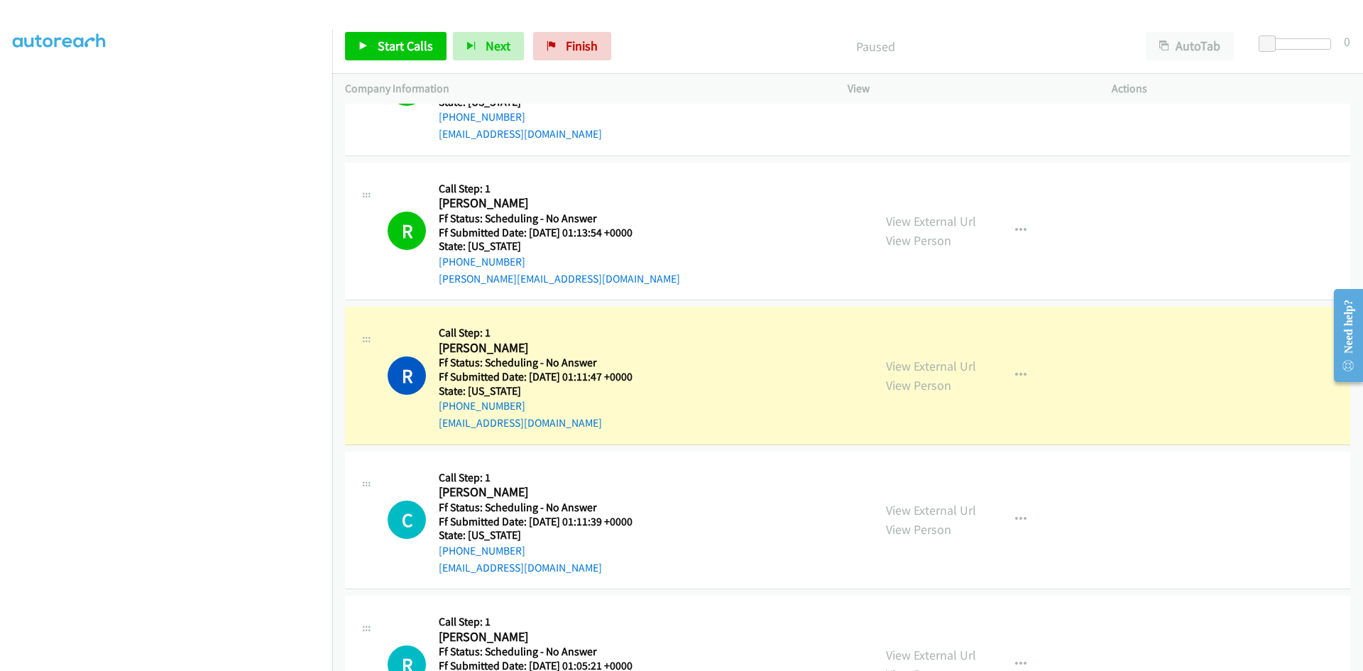
scroll to position [4329, 0]
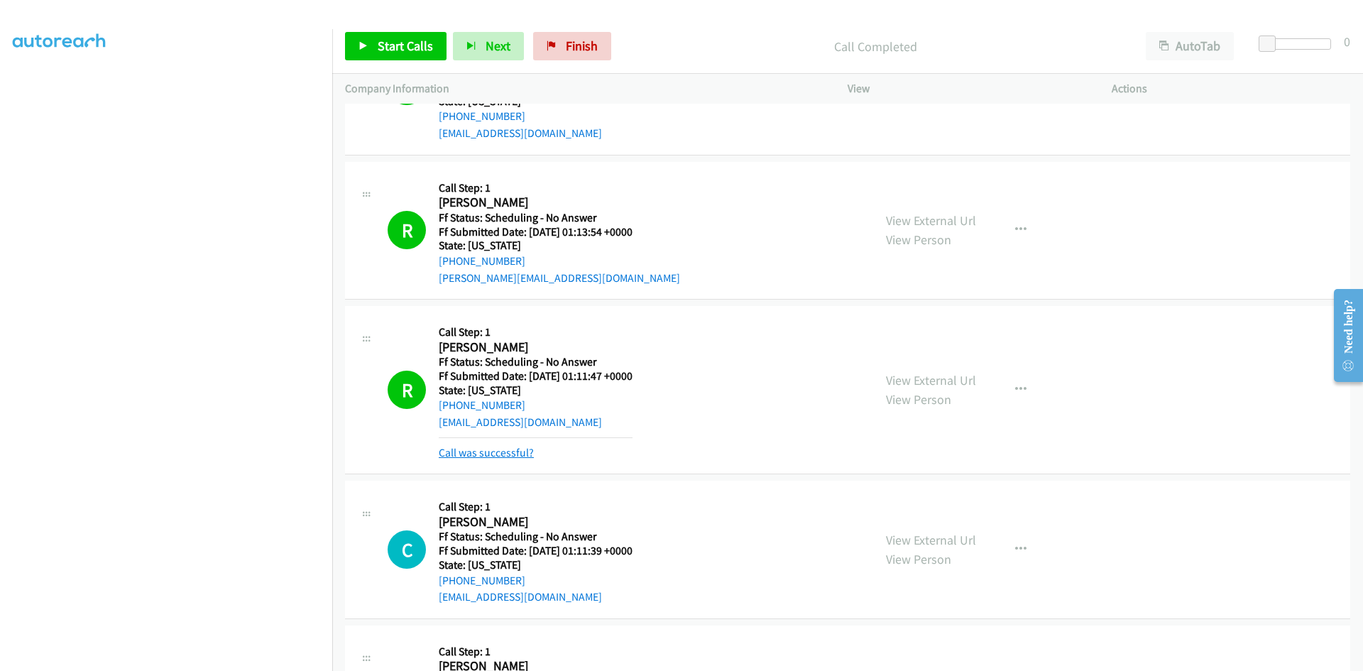
click at [515, 451] on link "Call was successful?" at bounding box center [486, 452] width 95 height 13
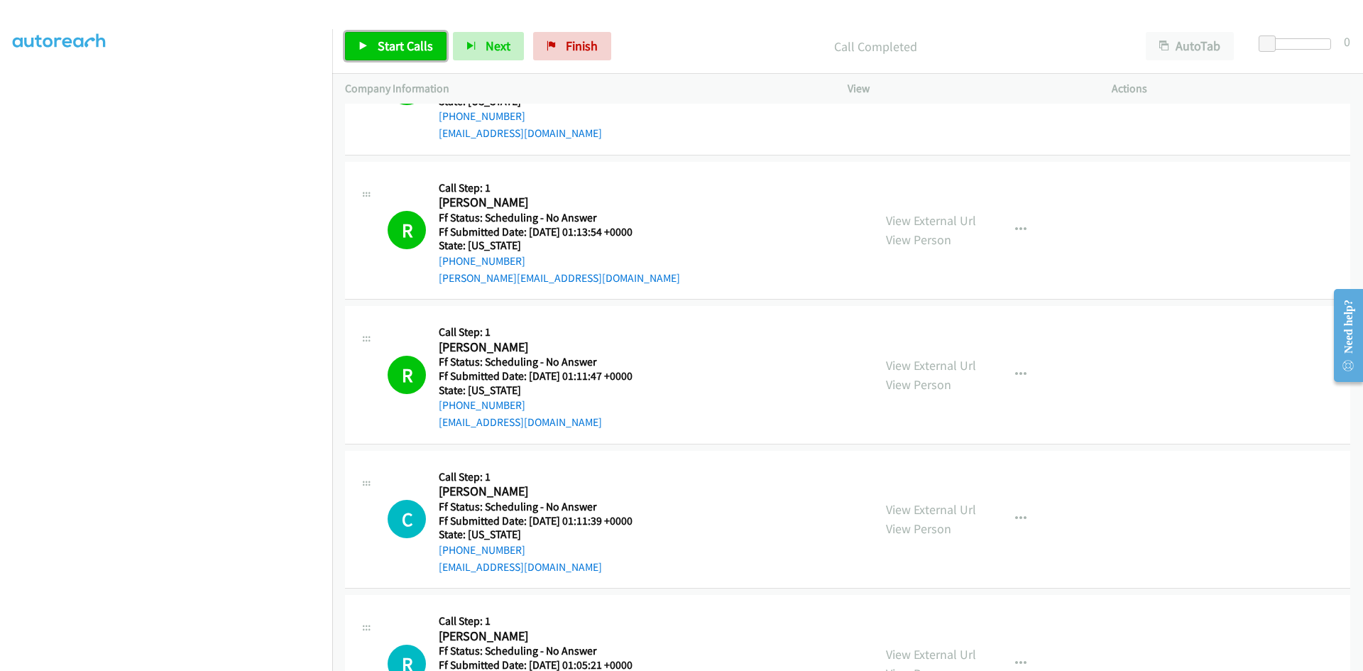
click at [402, 35] on link "Start Calls" at bounding box center [395, 46] width 101 height 28
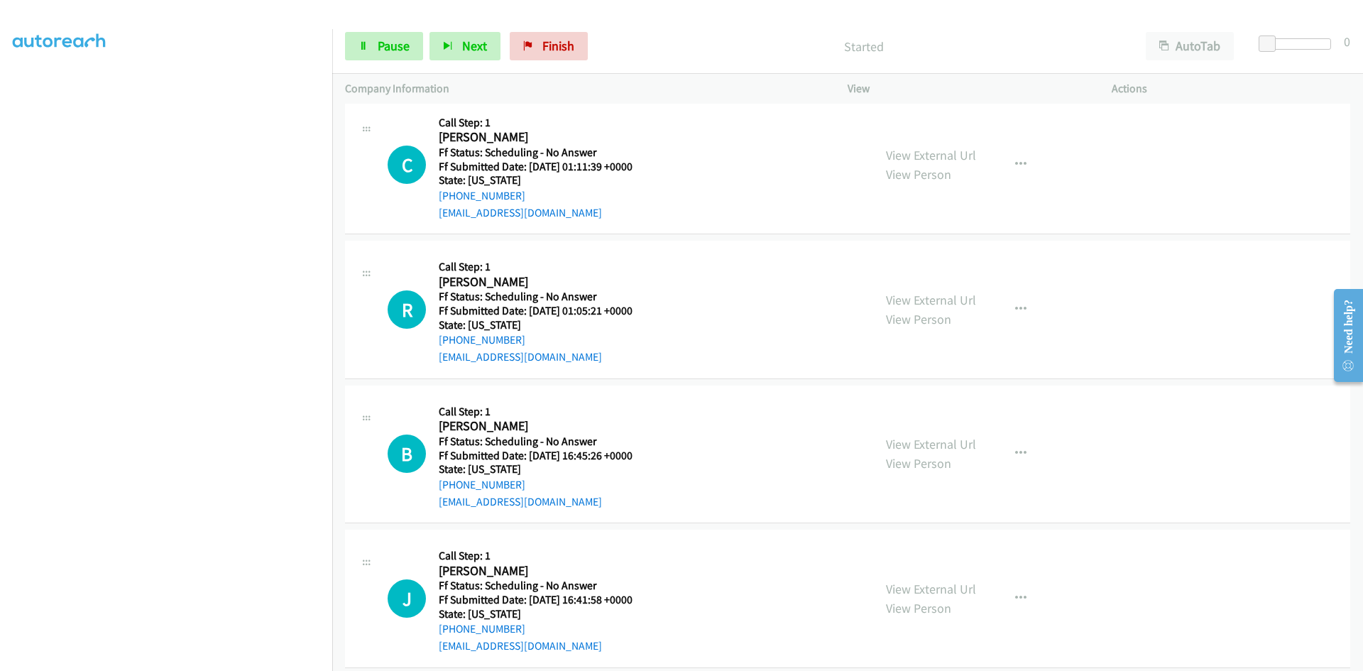
scroll to position [4684, 0]
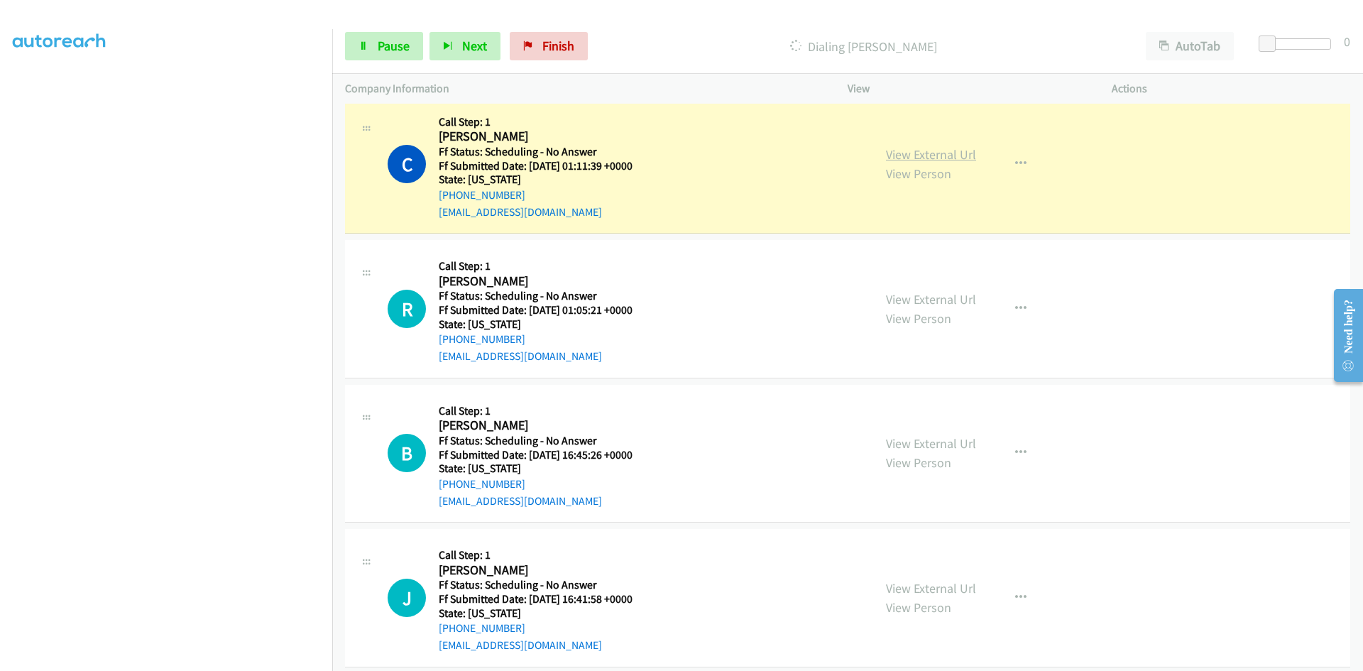
click at [959, 152] on link "View External Url" at bounding box center [931, 154] width 90 height 16
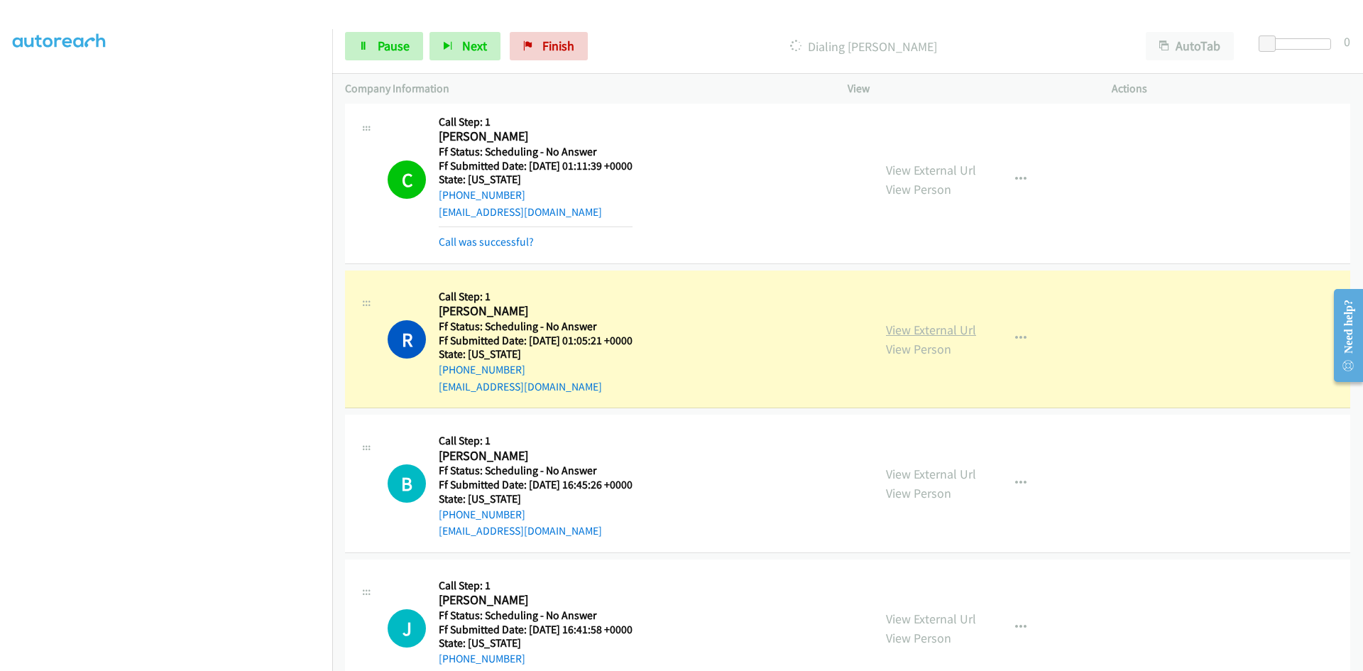
click at [950, 330] on link "View External Url" at bounding box center [931, 330] width 90 height 16
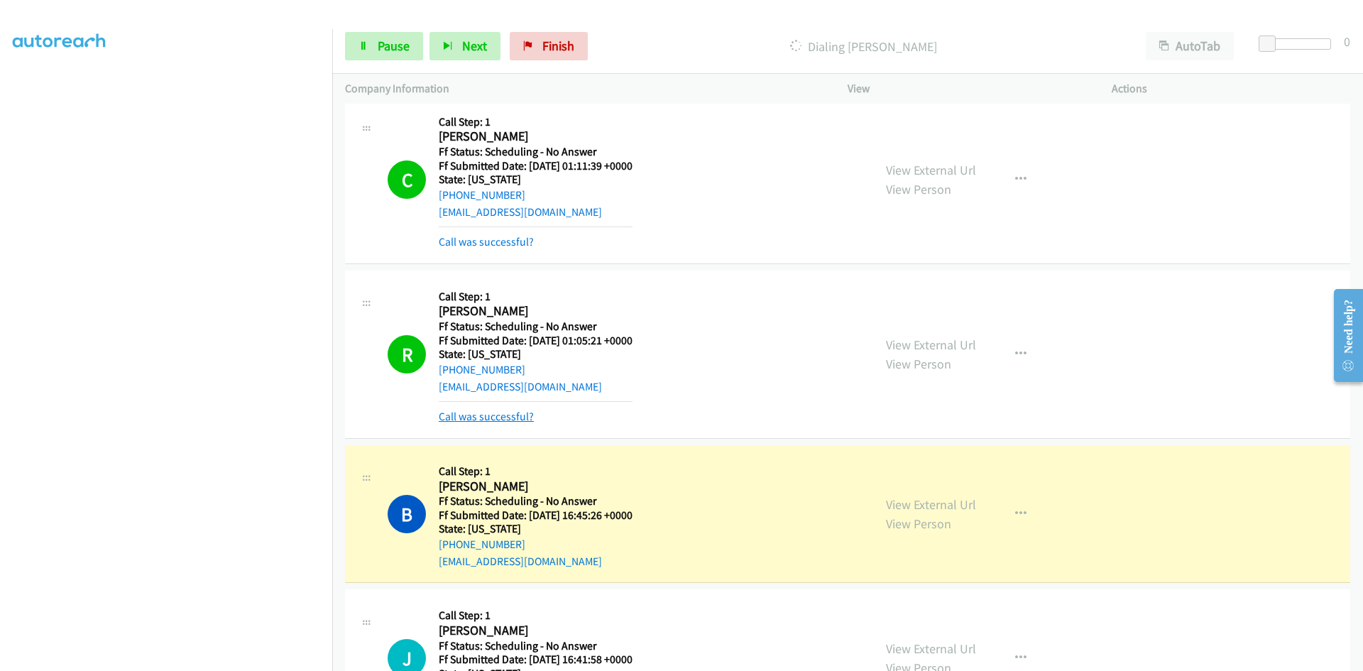
click at [523, 419] on link "Call was successful?" at bounding box center [486, 416] width 95 height 13
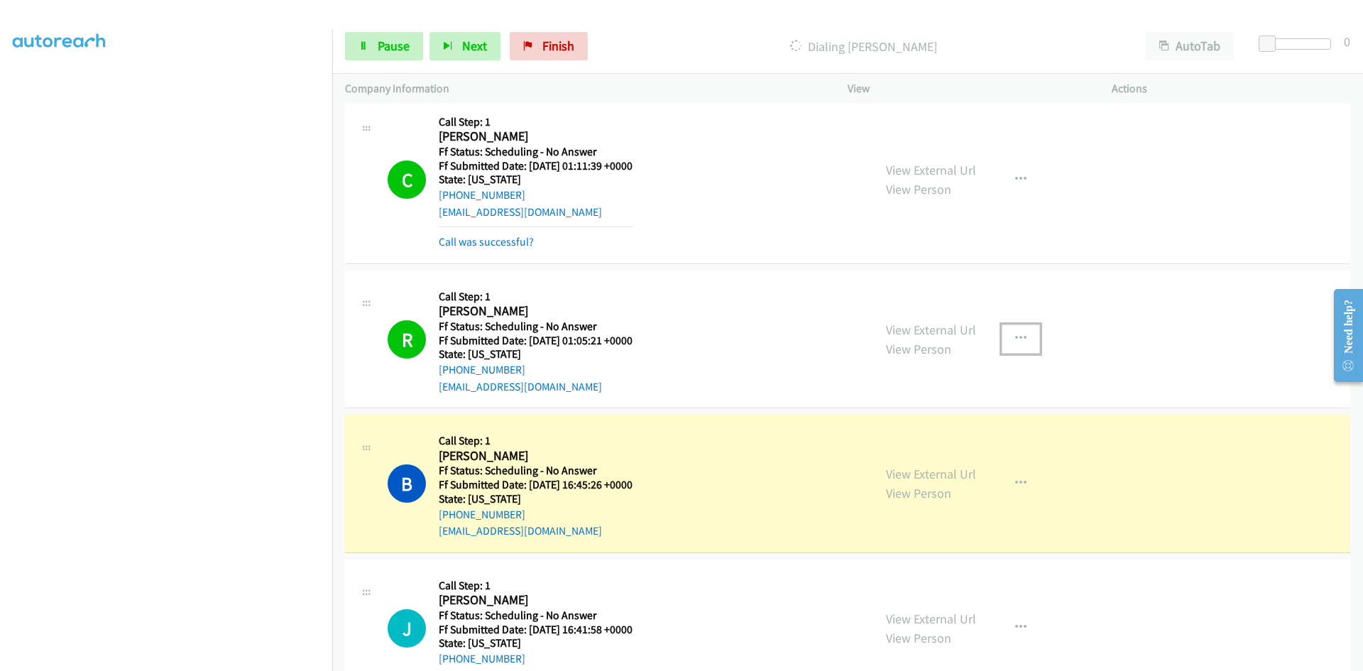
click at [1015, 341] on icon "button" at bounding box center [1020, 338] width 11 height 11
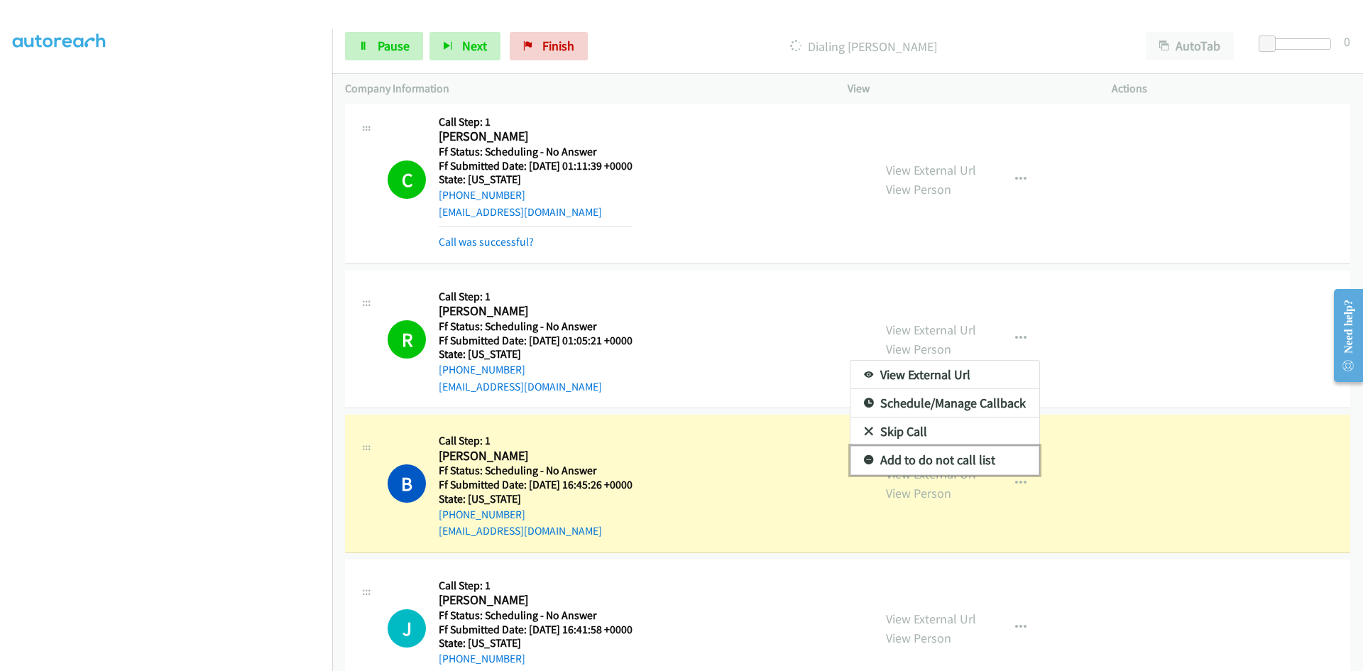
click at [926, 466] on link "Add to do not call list" at bounding box center [944, 460] width 189 height 28
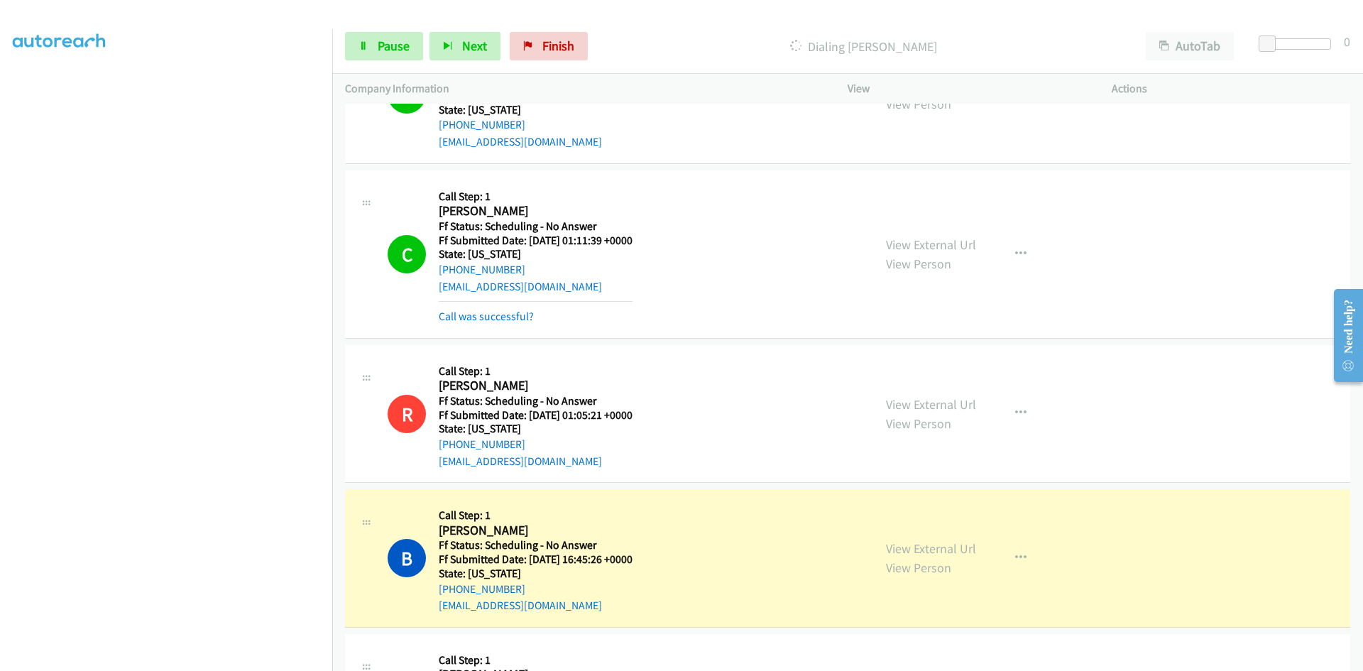
scroll to position [4613, 0]
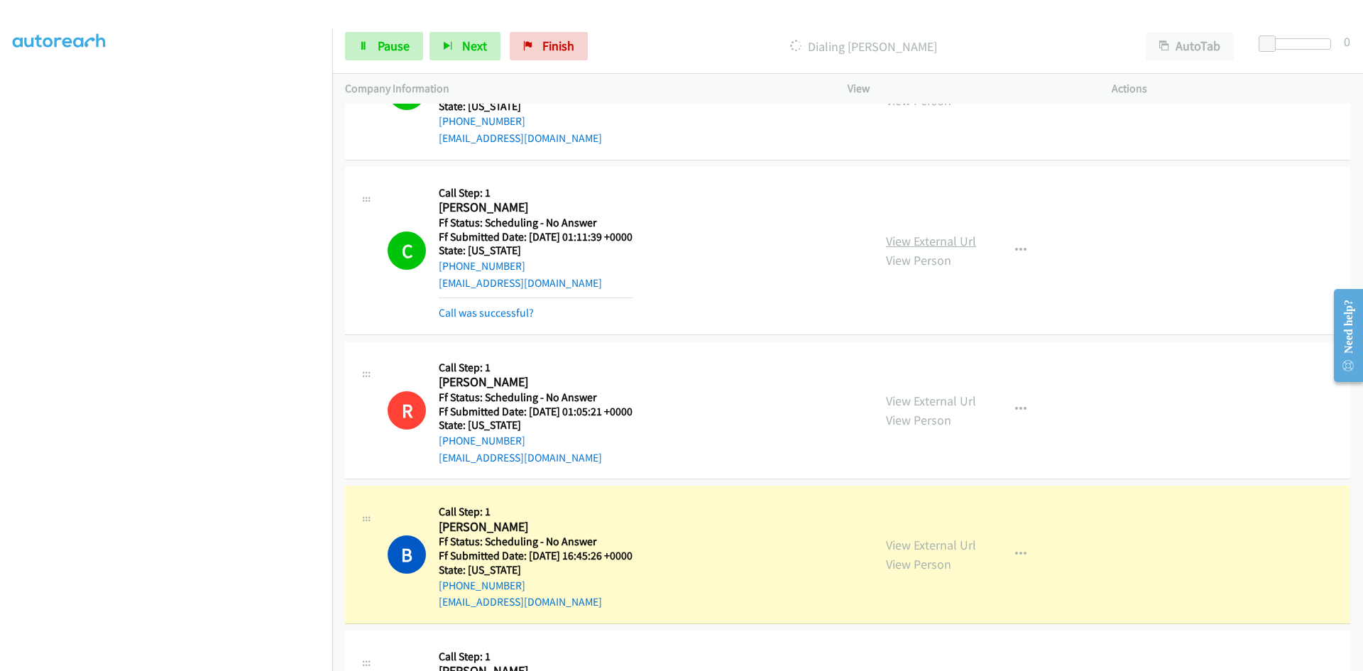
click at [957, 244] on link "View External Url" at bounding box center [931, 241] width 90 height 16
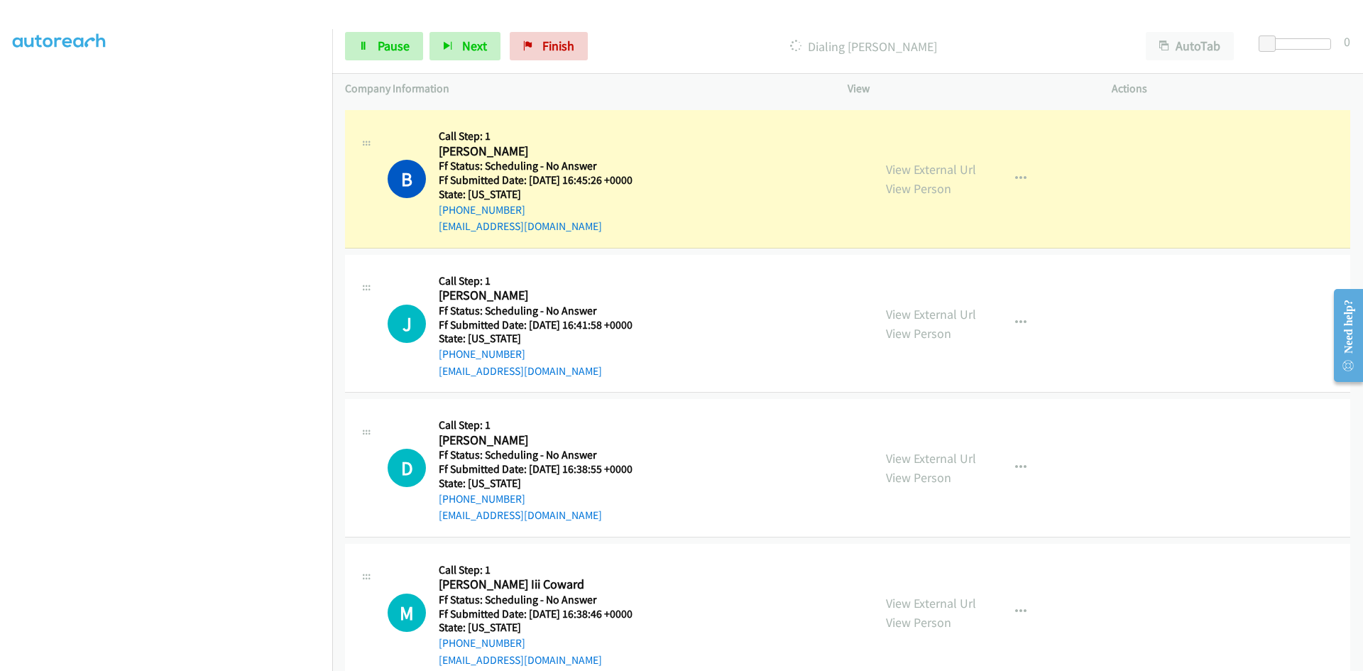
scroll to position [5039, 0]
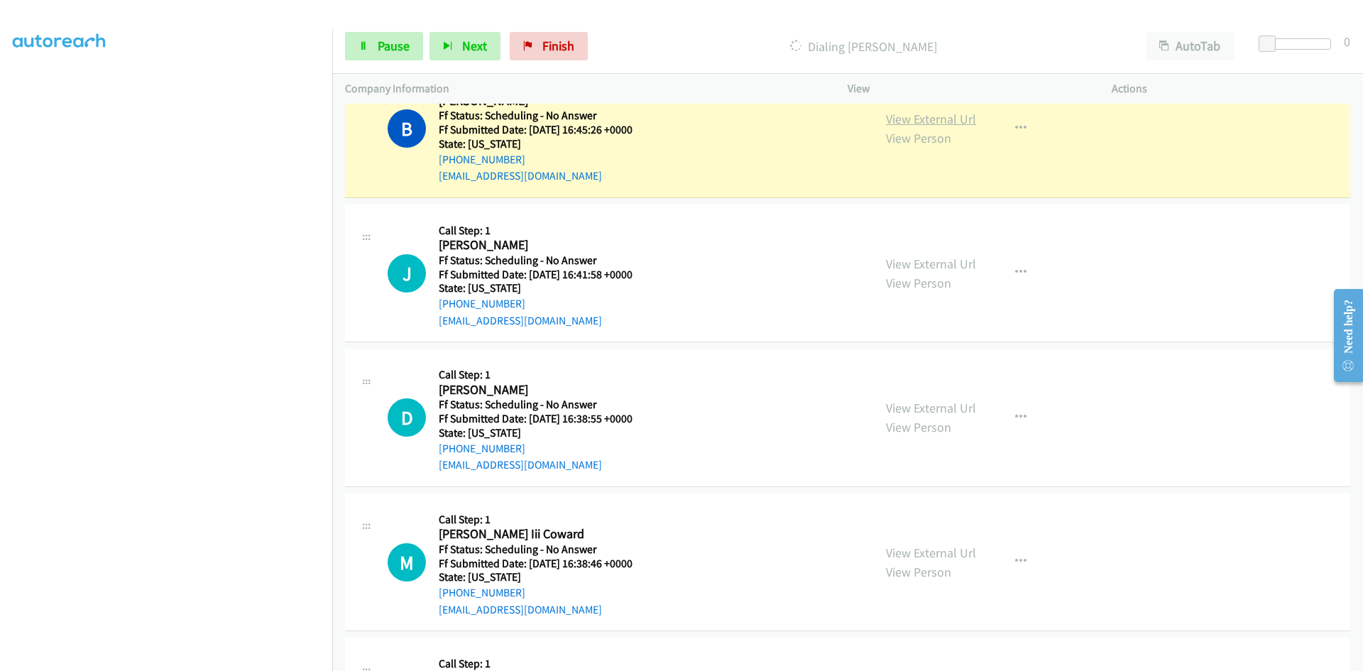
click at [925, 122] on link "View External Url" at bounding box center [931, 119] width 90 height 16
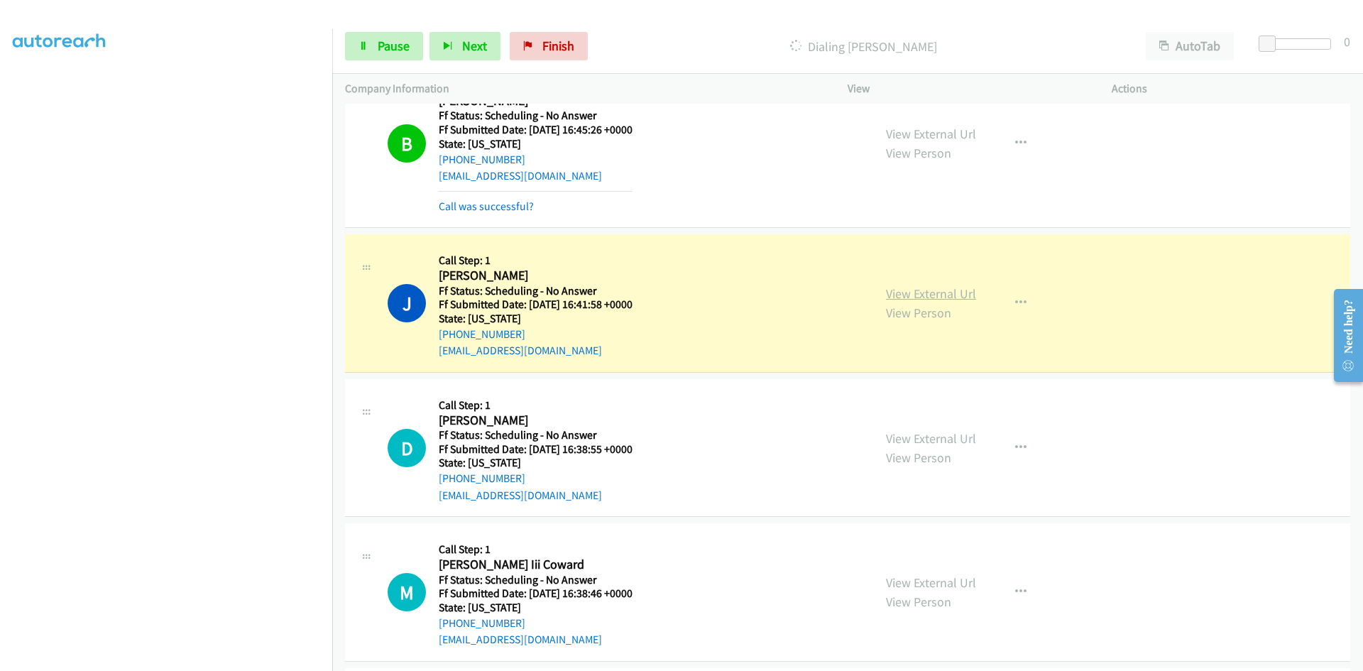
click at [886, 297] on link "View External Url" at bounding box center [931, 293] width 90 height 16
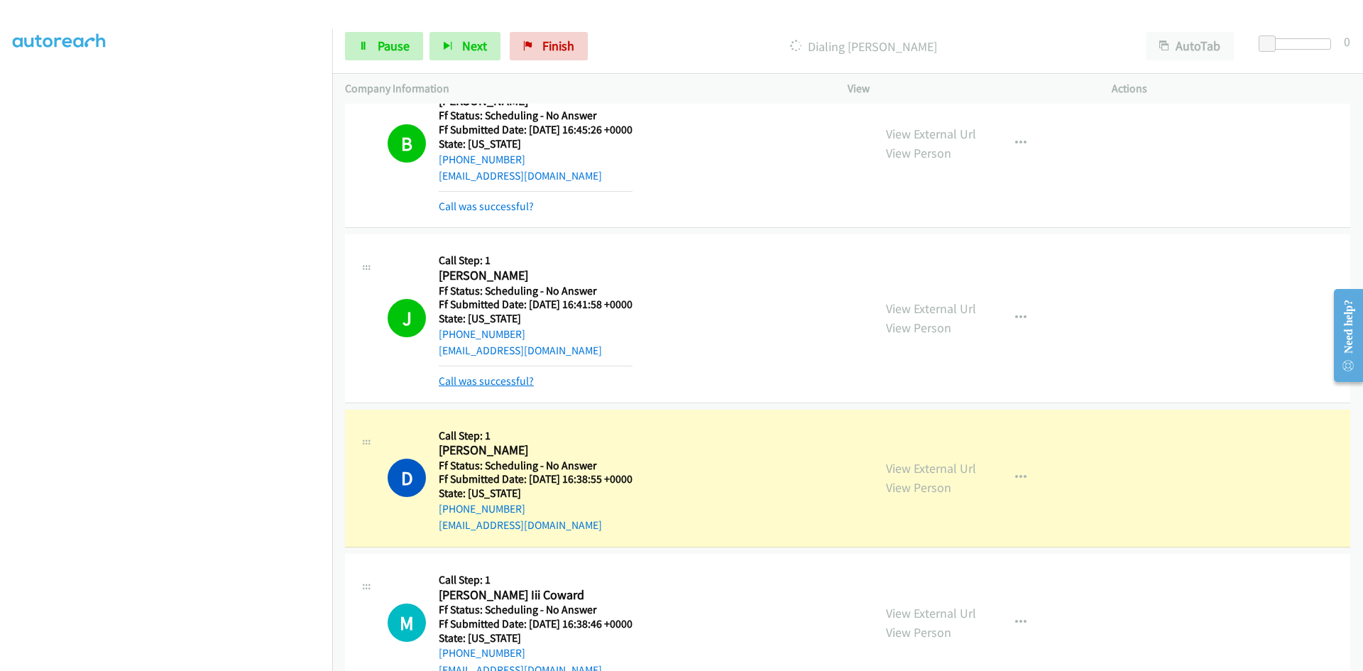
click at [493, 380] on link "Call was successful?" at bounding box center [486, 380] width 95 height 13
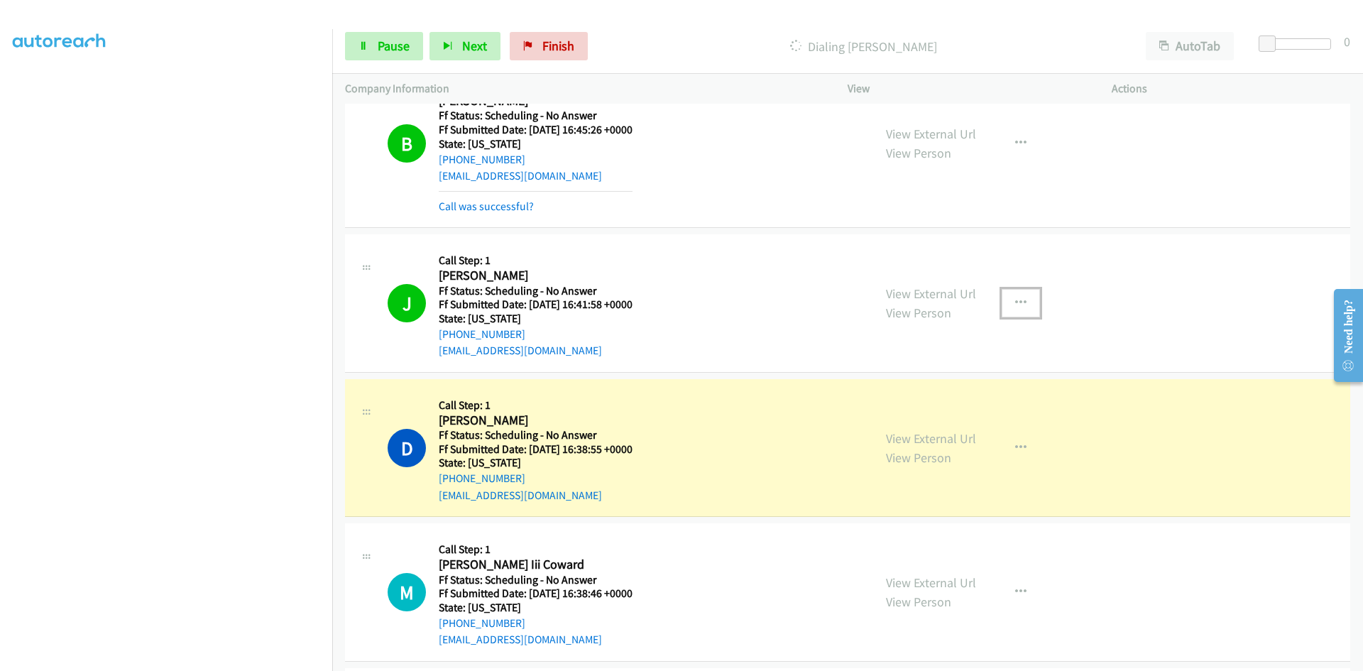
click at [1015, 298] on icon "button" at bounding box center [1020, 302] width 11 height 11
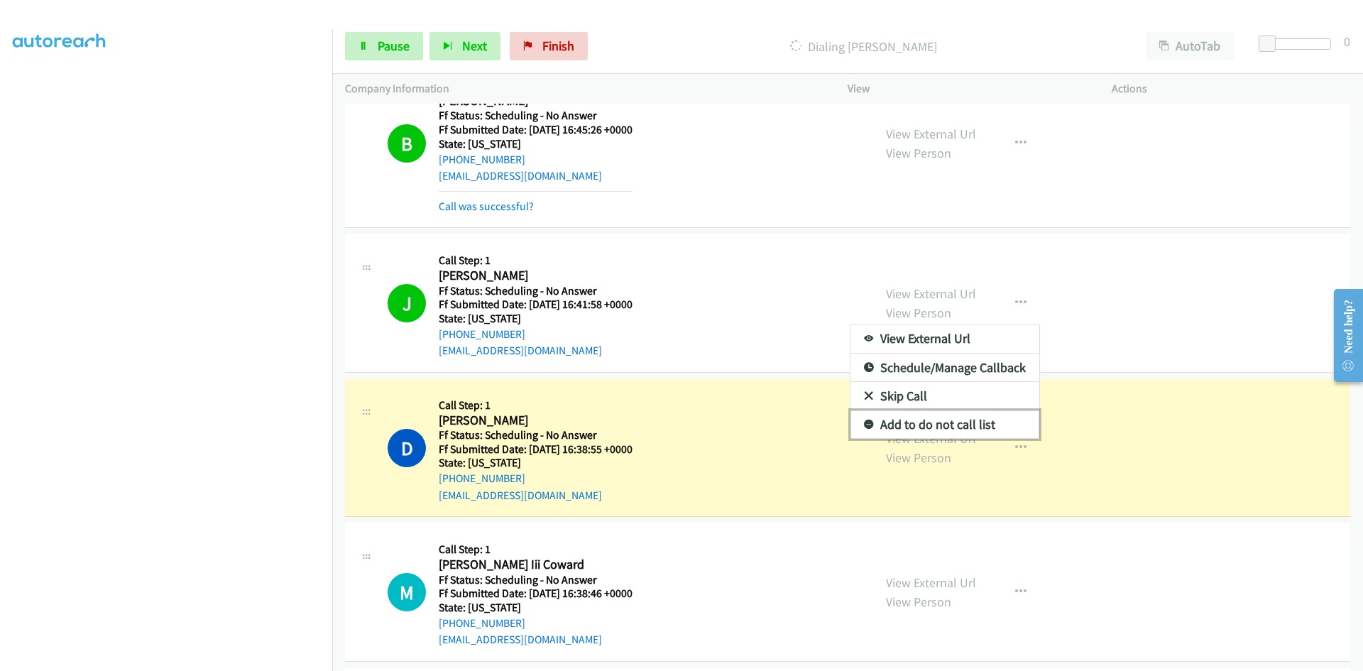
click at [919, 423] on link "Add to do not call list" at bounding box center [944, 424] width 189 height 28
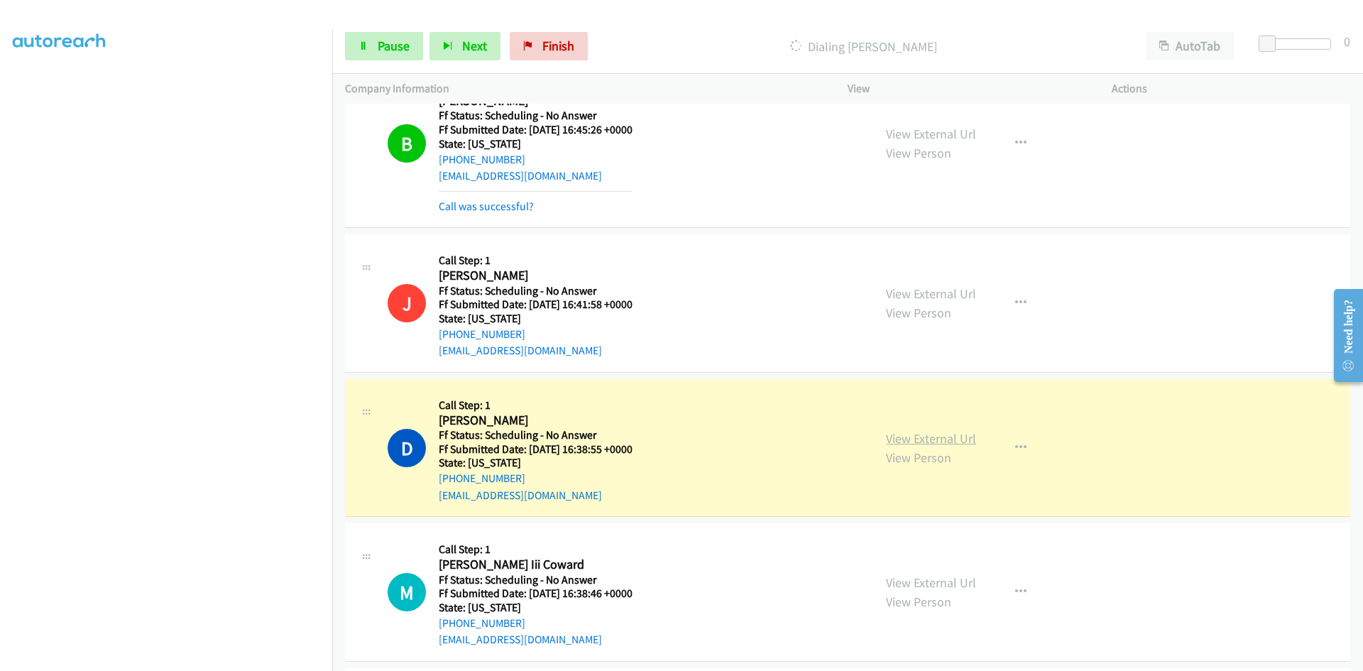
click at [930, 437] on link "View External Url" at bounding box center [931, 438] width 90 height 16
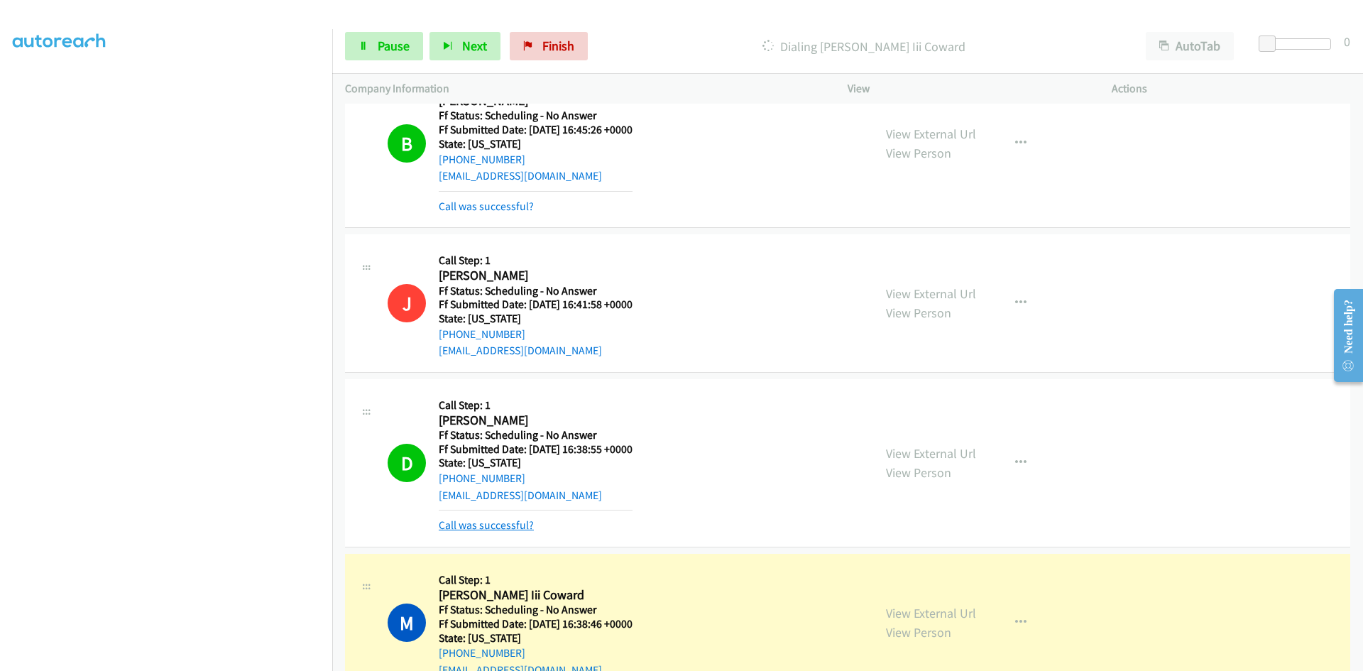
click at [492, 526] on link "Call was successful?" at bounding box center [486, 524] width 95 height 13
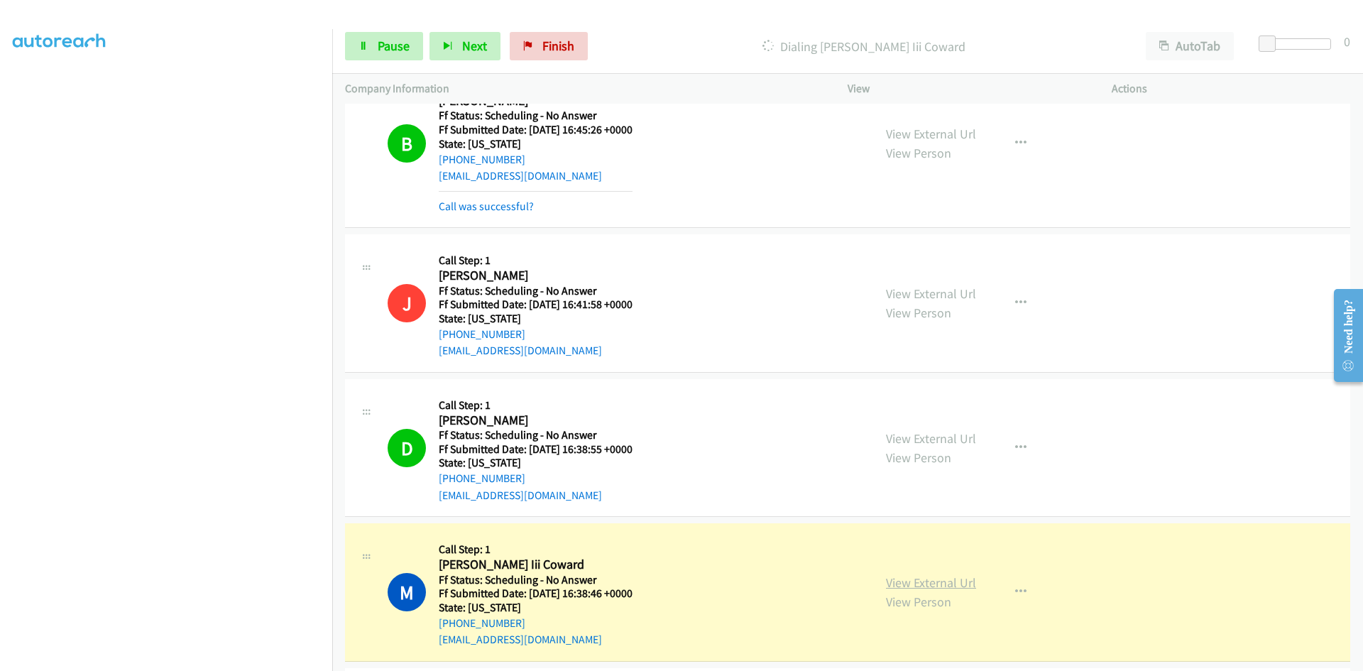
click at [944, 581] on link "View External Url" at bounding box center [931, 582] width 90 height 16
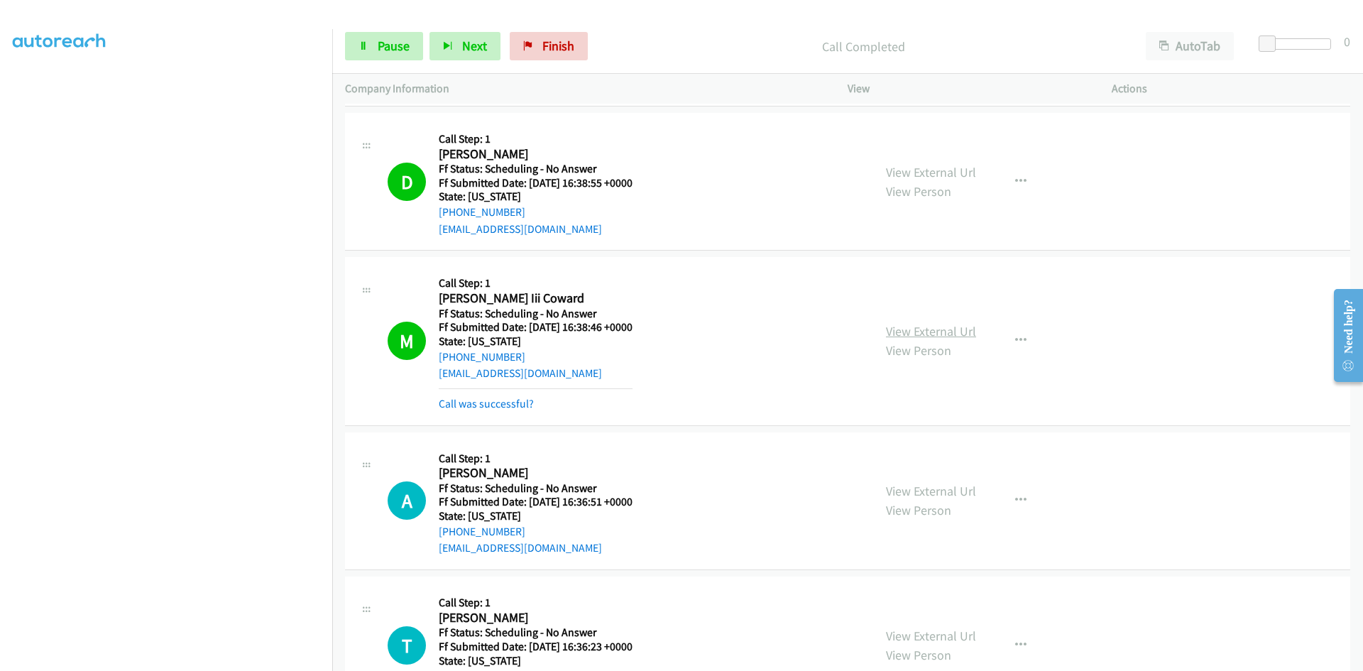
scroll to position [5323, 0]
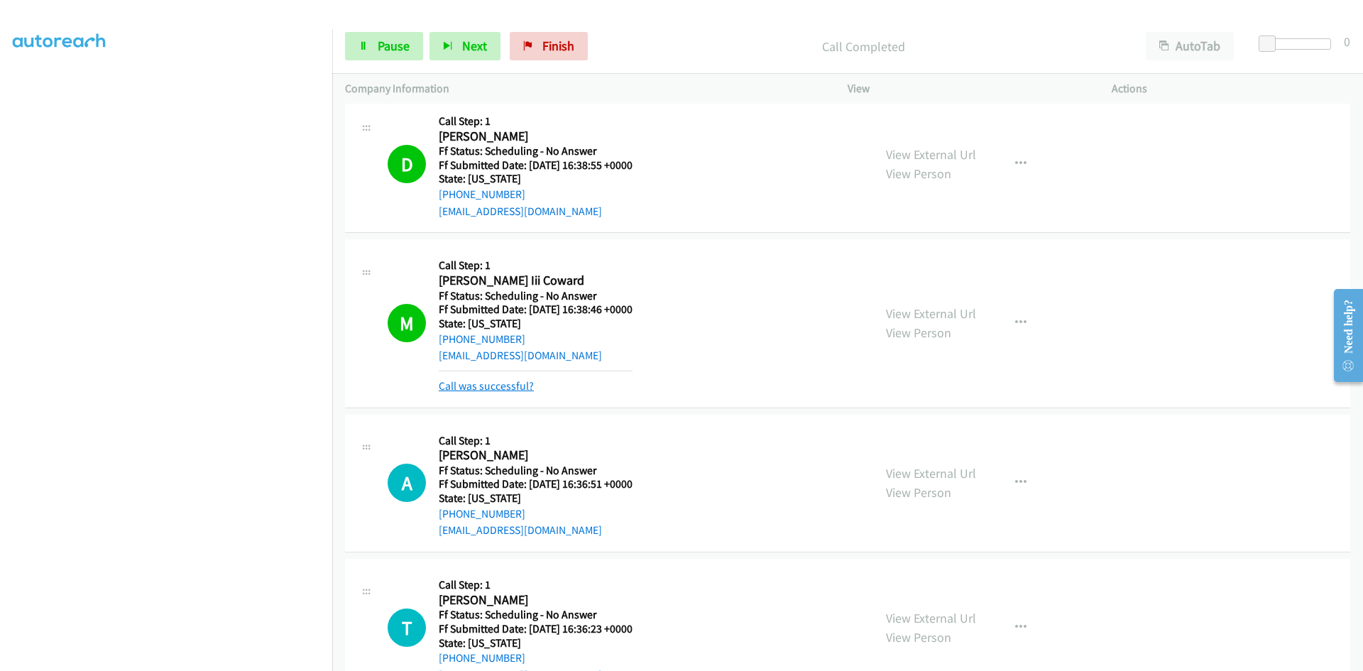
click at [501, 388] on link "Call was successful?" at bounding box center [486, 385] width 95 height 13
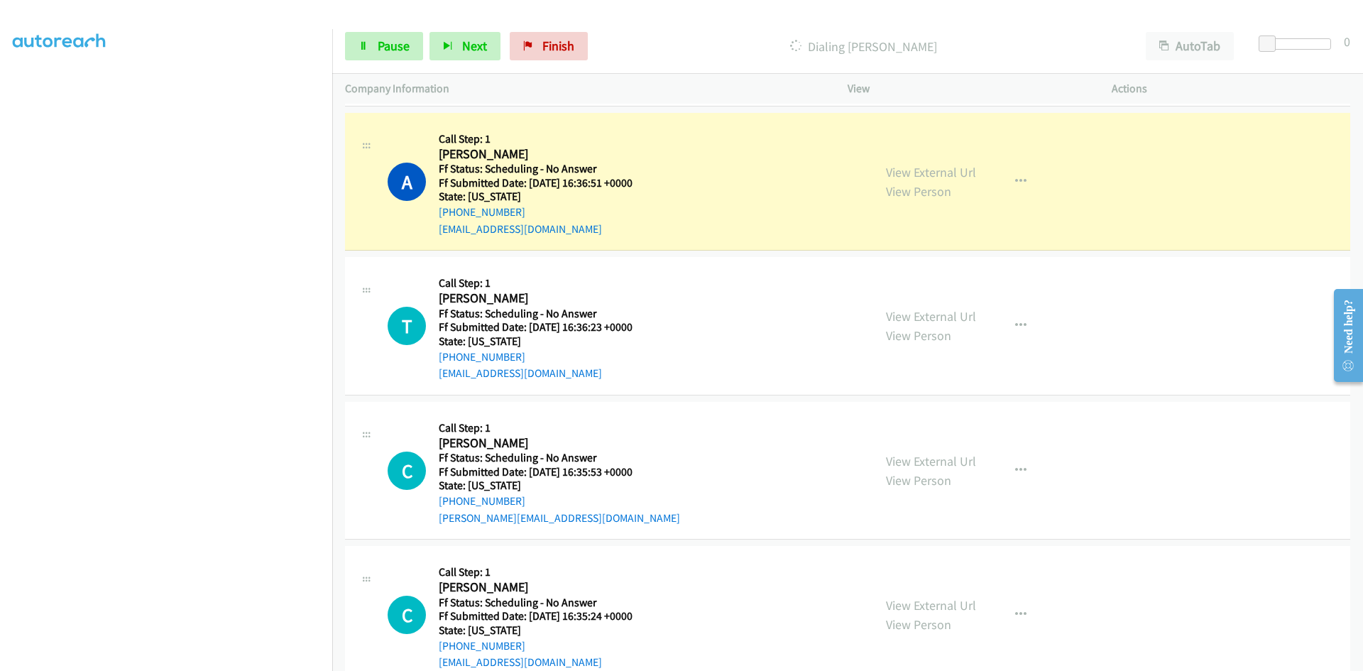
scroll to position [5607, 0]
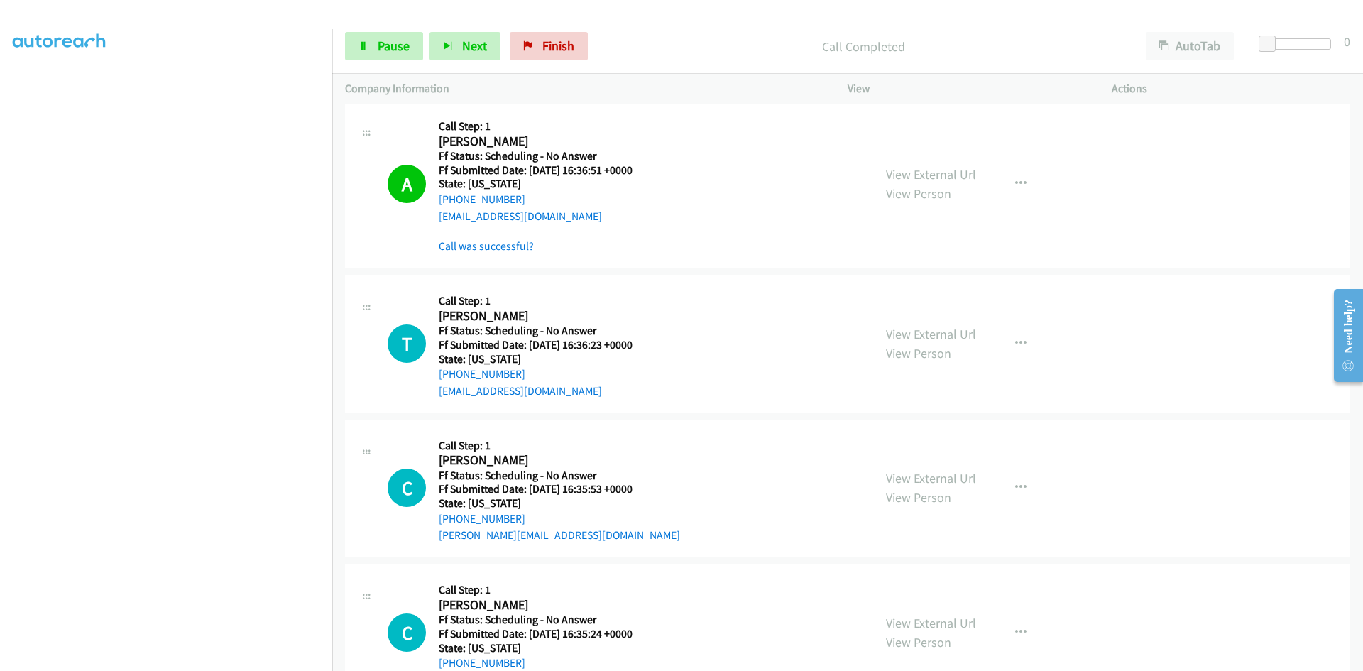
click at [928, 168] on link "View External Url" at bounding box center [931, 174] width 90 height 16
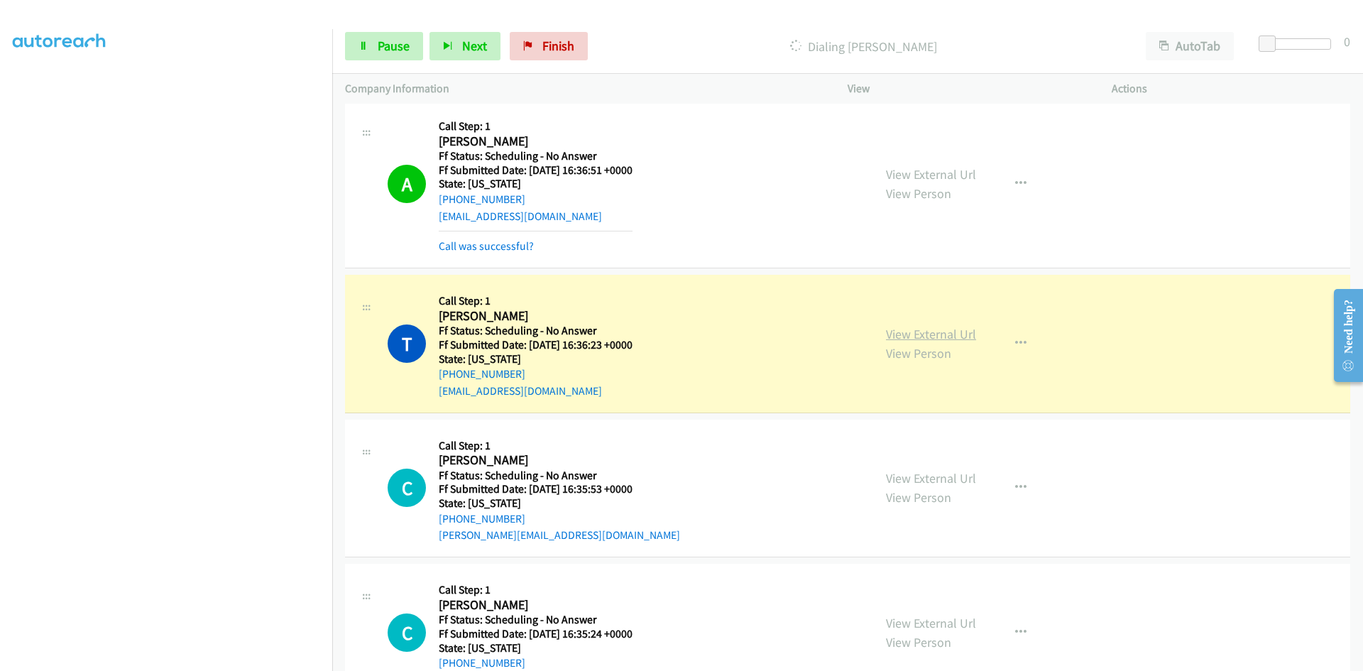
click at [937, 335] on link "View External Url" at bounding box center [931, 334] width 90 height 16
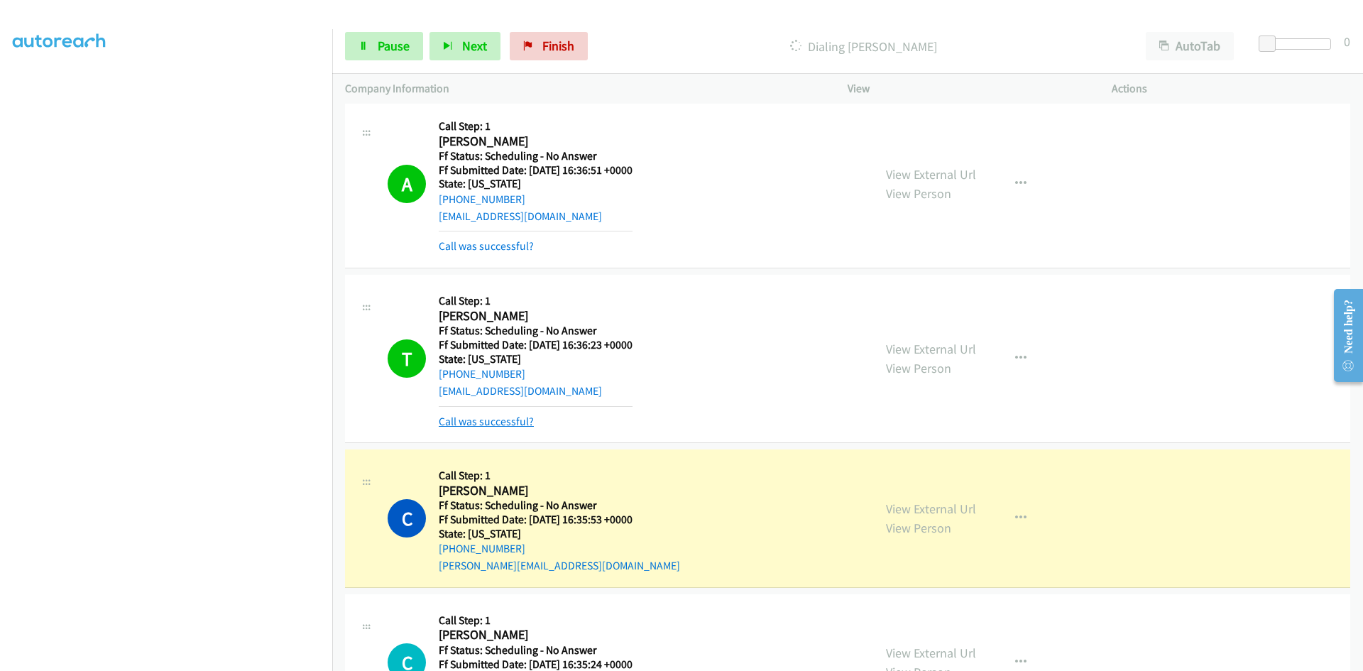
click at [500, 425] on link "Call was successful?" at bounding box center [486, 420] width 95 height 13
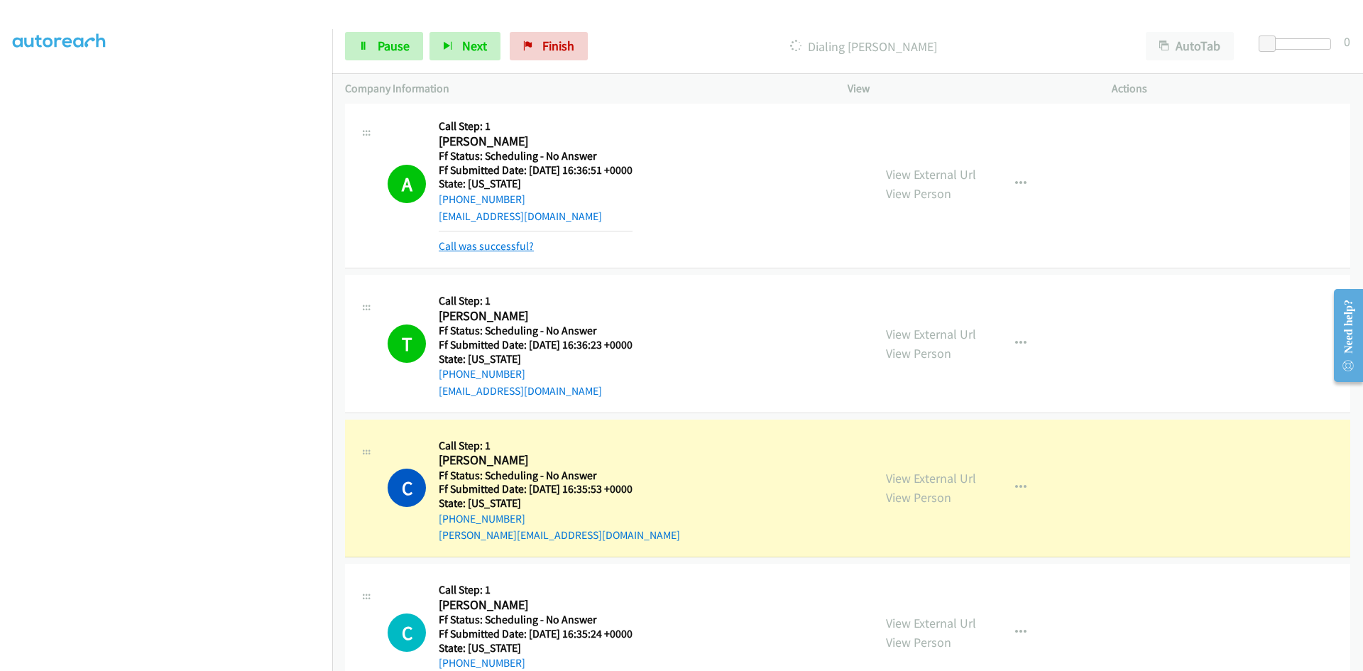
click at [500, 248] on link "Call was successful?" at bounding box center [486, 245] width 95 height 13
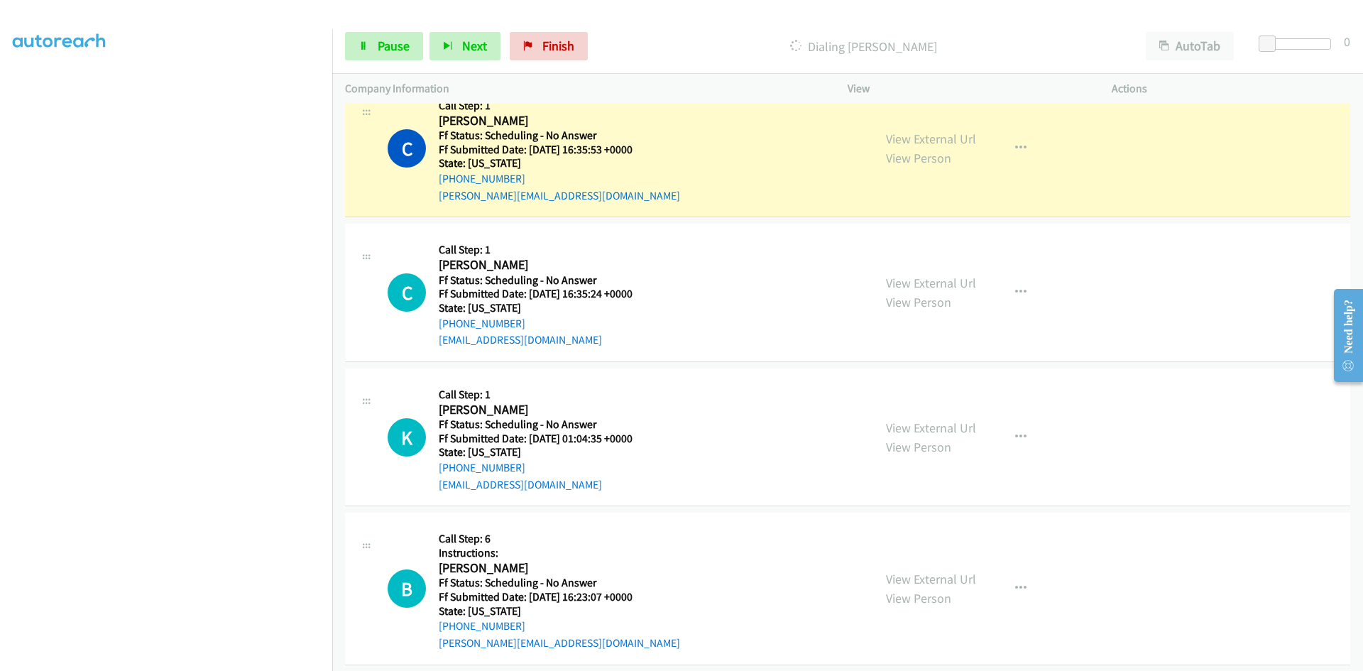
scroll to position [5891, 0]
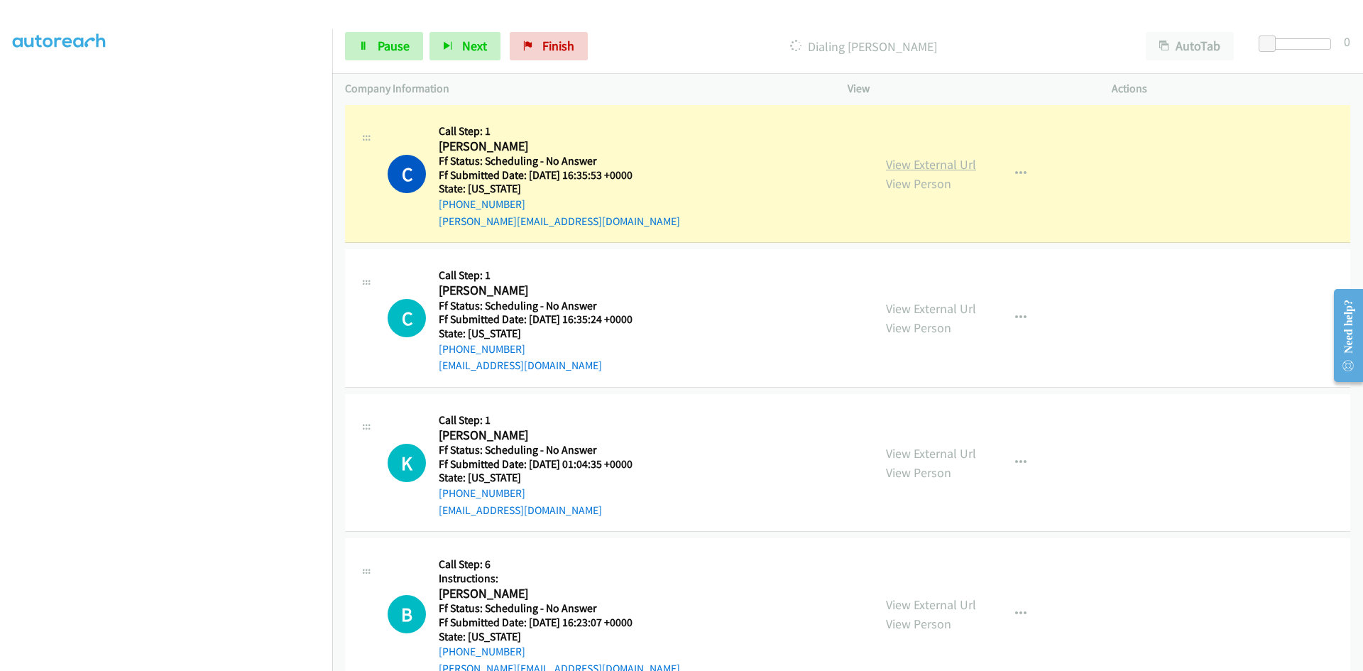
click at [957, 163] on link "View External Url" at bounding box center [931, 164] width 90 height 16
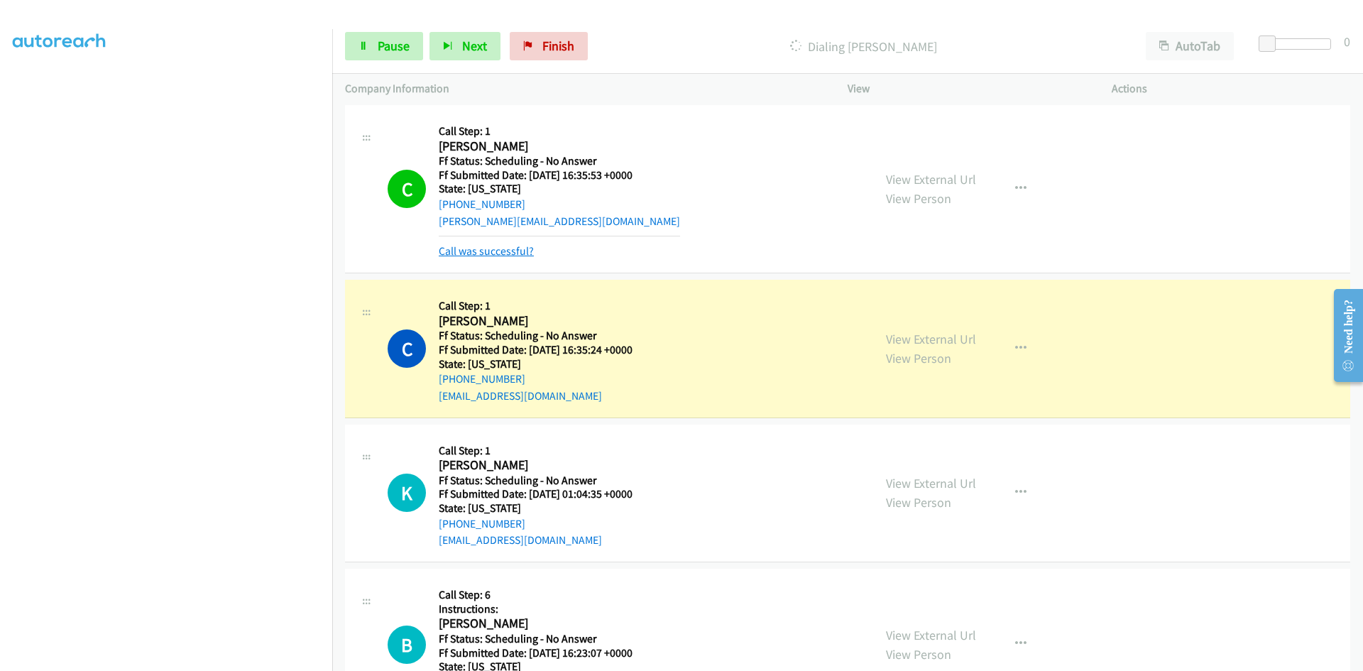
click at [502, 253] on link "Call was successful?" at bounding box center [486, 250] width 95 height 13
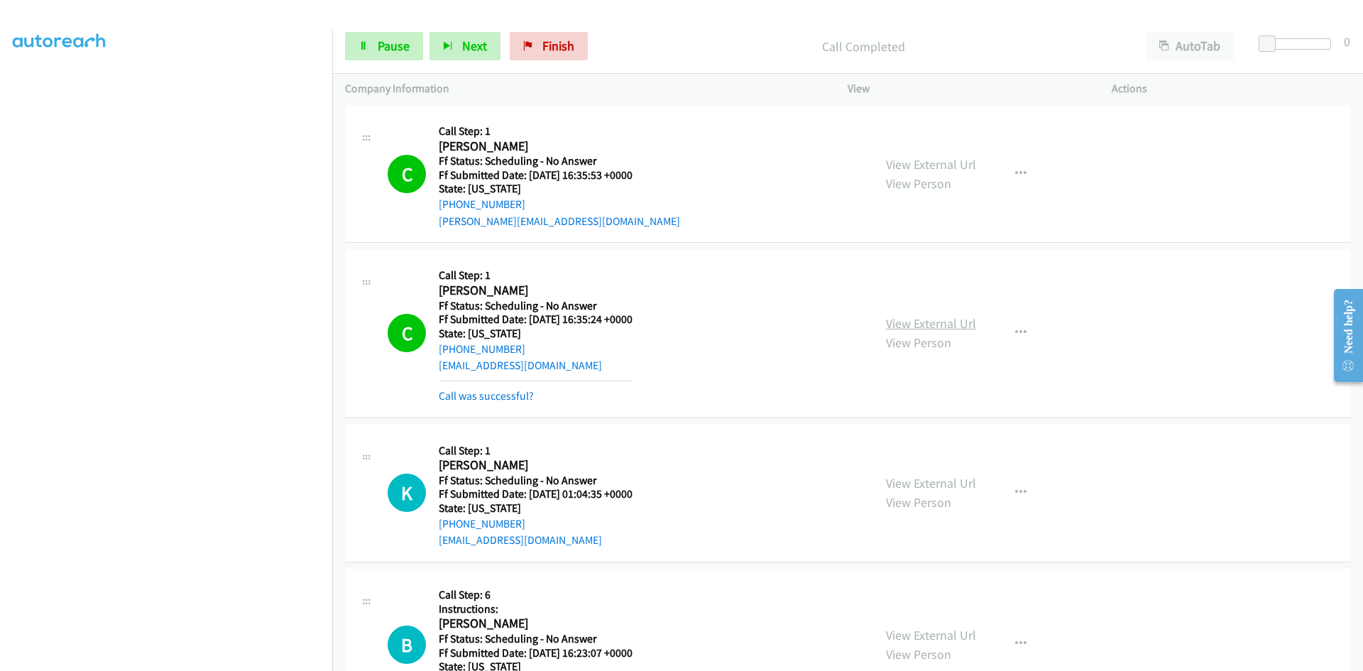
click at [946, 327] on link "View External Url" at bounding box center [931, 323] width 90 height 16
click at [516, 398] on link "Call was successful?" at bounding box center [486, 395] width 95 height 13
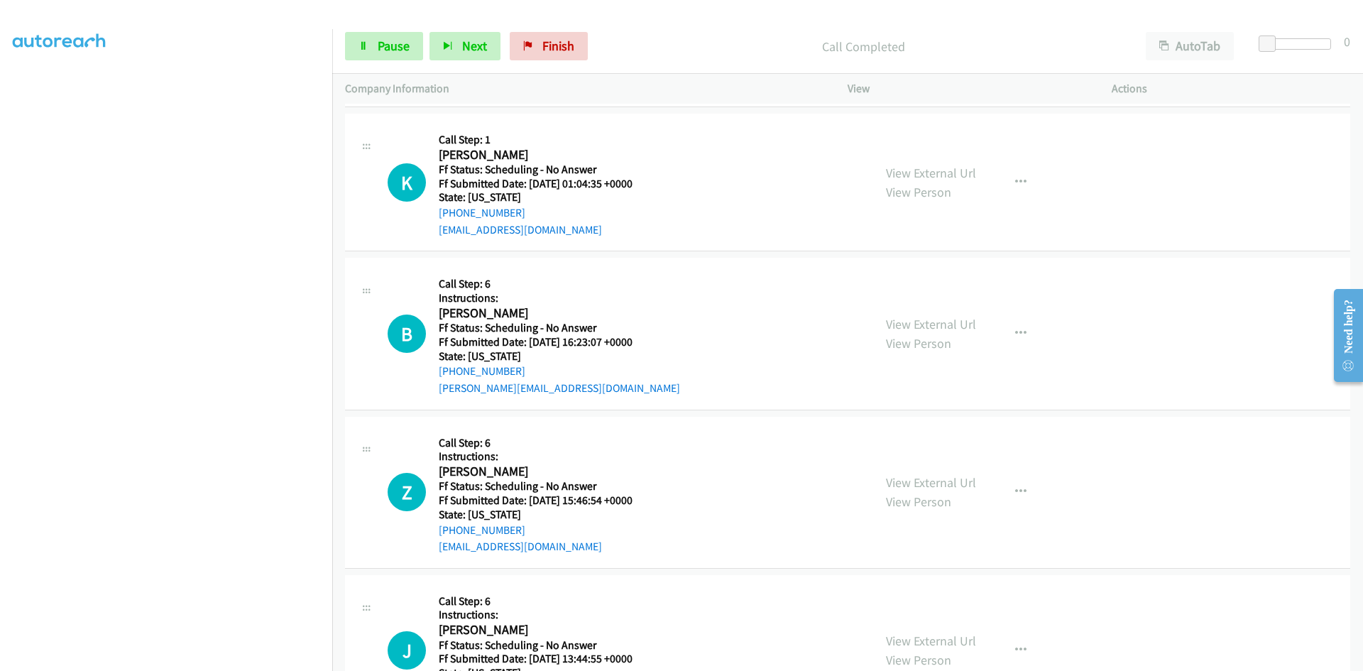
scroll to position [6175, 0]
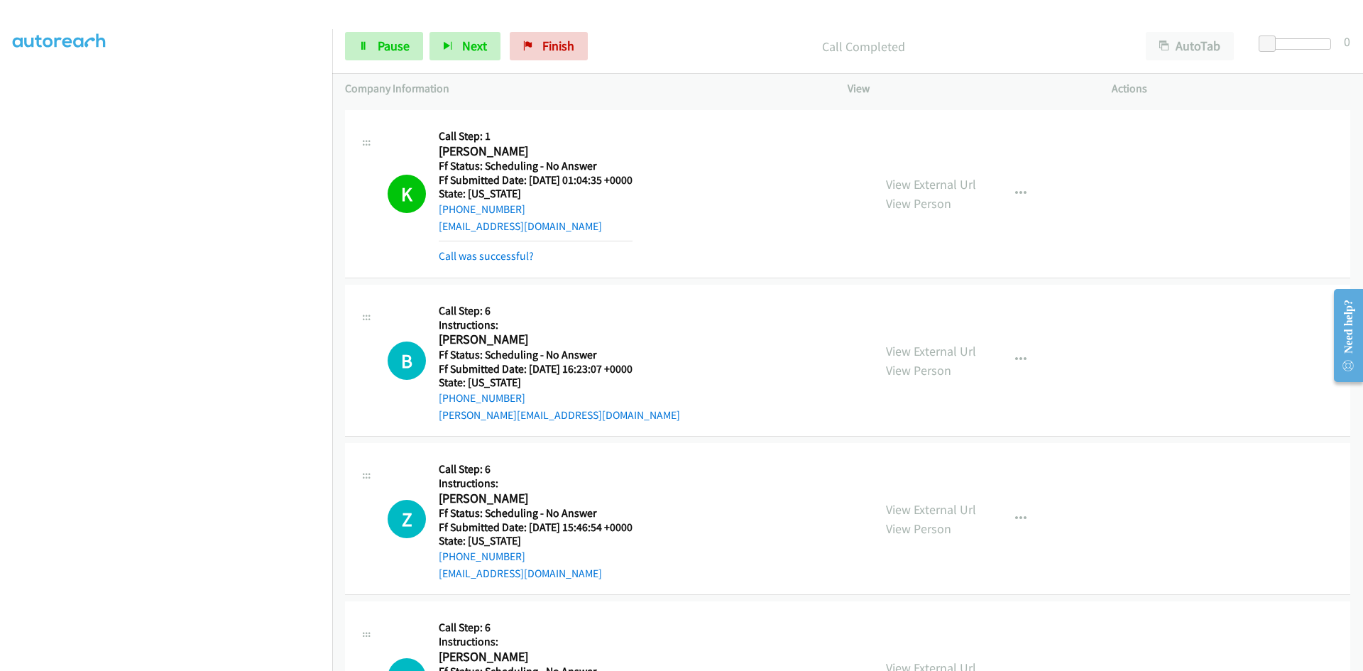
click at [945, 171] on div "View External Url View Person View External Url Email Schedule/Manage Callback …" at bounding box center [1011, 194] width 277 height 142
click at [949, 181] on link "View External Url" at bounding box center [931, 184] width 90 height 16
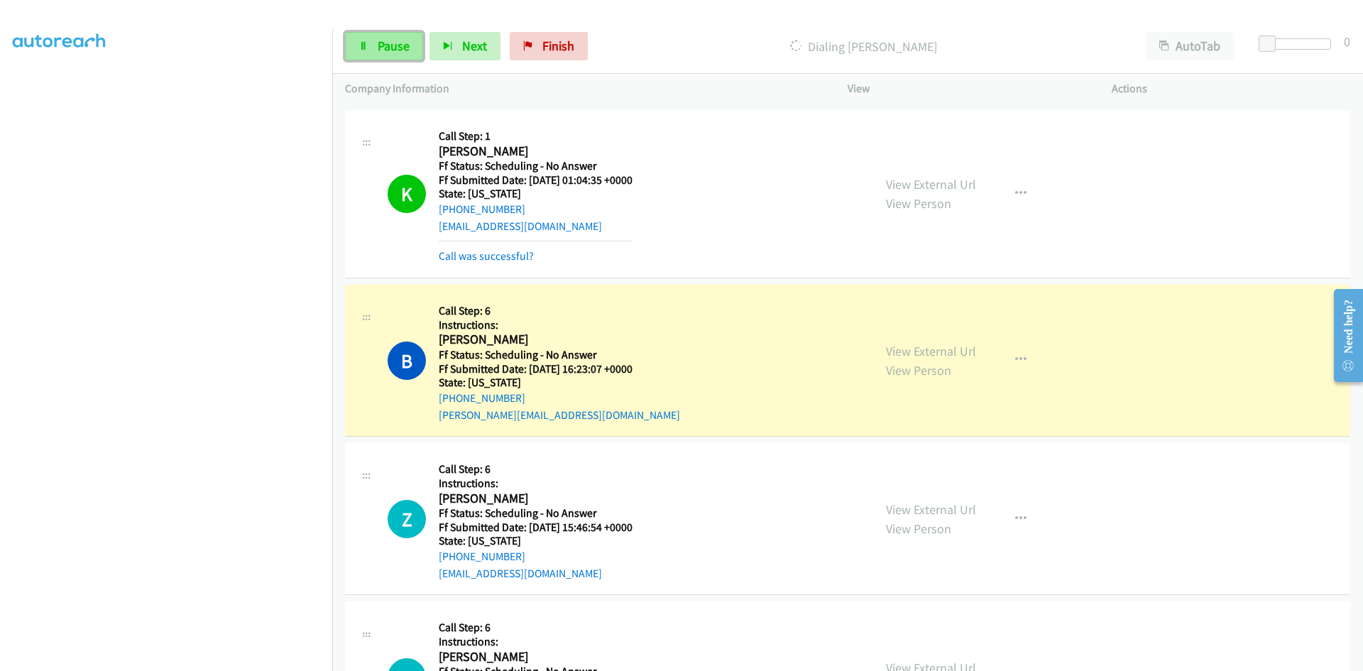
click at [398, 53] on span "Pause" at bounding box center [394, 46] width 32 height 16
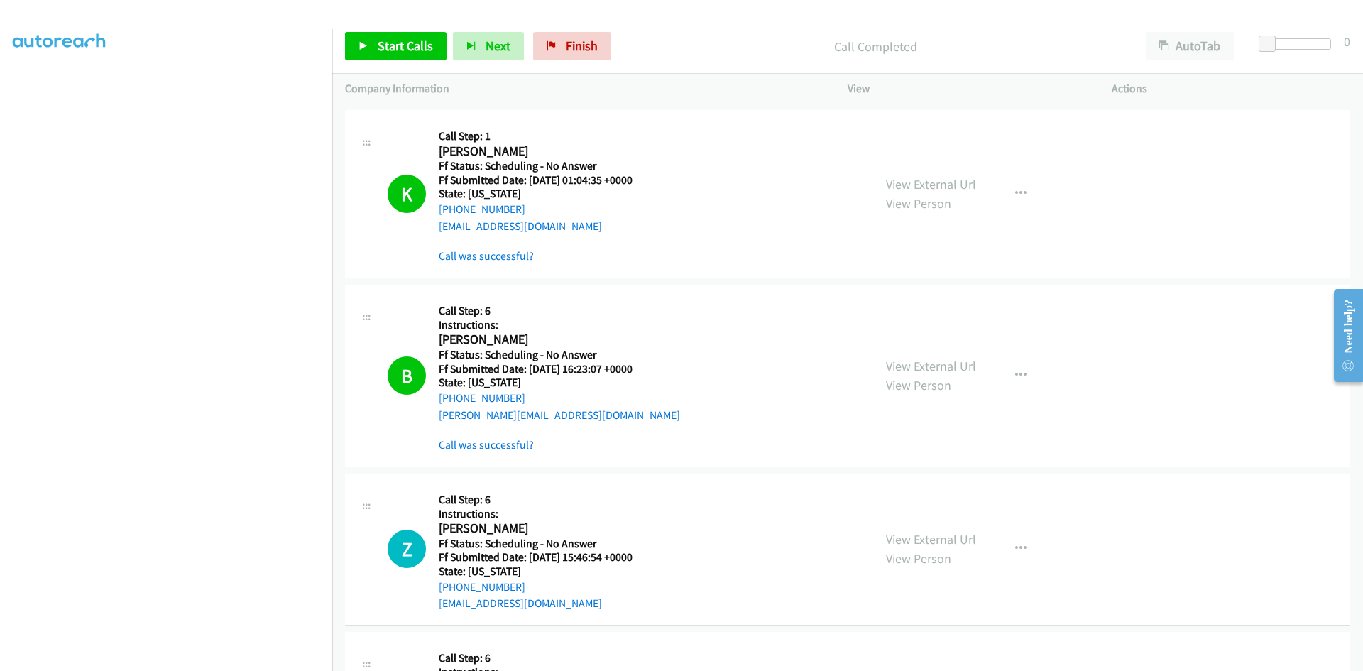
scroll to position [0, 0]
click at [472, 443] on link "Call was successful?" at bounding box center [486, 444] width 95 height 13
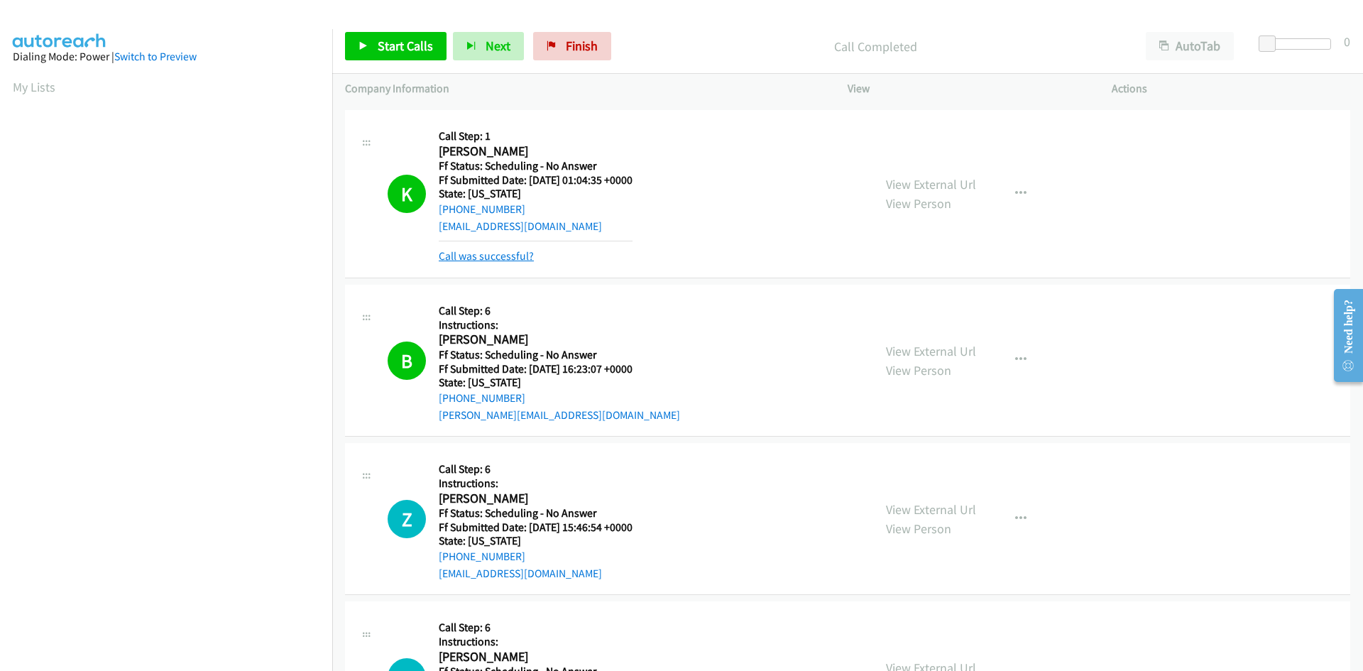
click at [476, 253] on link "Call was successful?" at bounding box center [486, 255] width 95 height 13
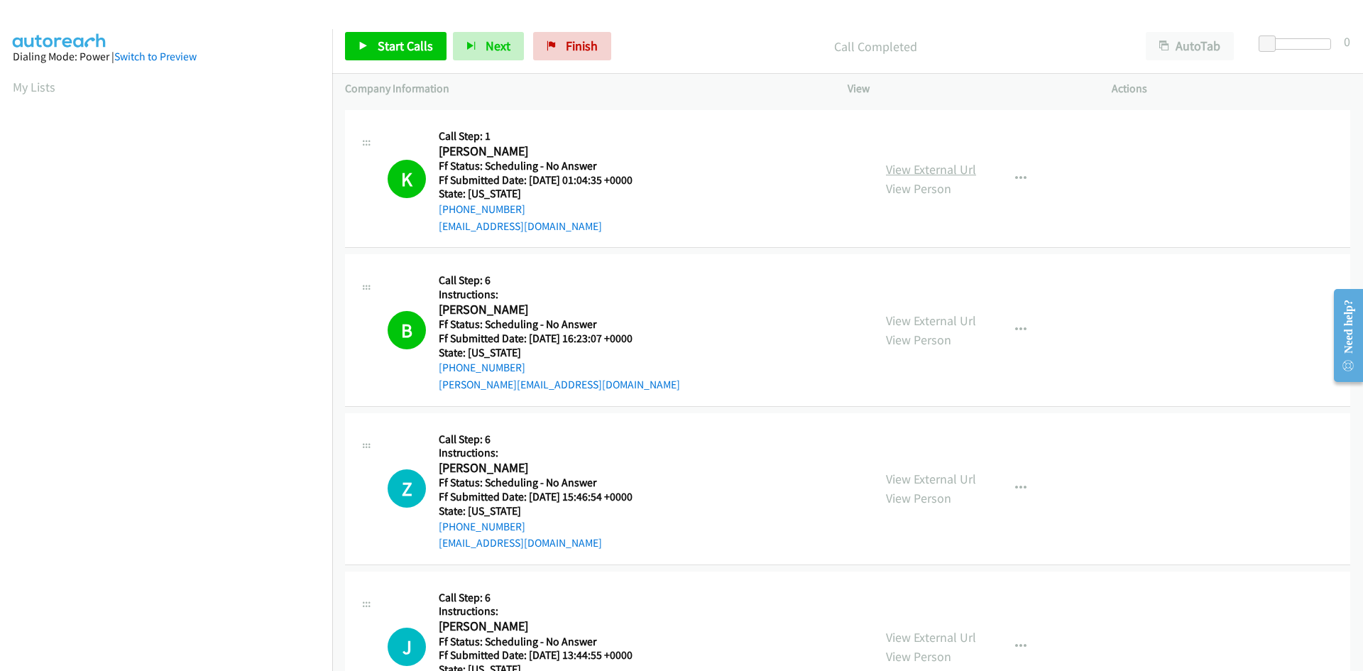
click at [928, 168] on link "View External Url" at bounding box center [931, 169] width 90 height 16
click at [948, 319] on link "View External Url" at bounding box center [931, 320] width 90 height 16
click at [412, 48] on span "Start Calls" at bounding box center [405, 46] width 55 height 16
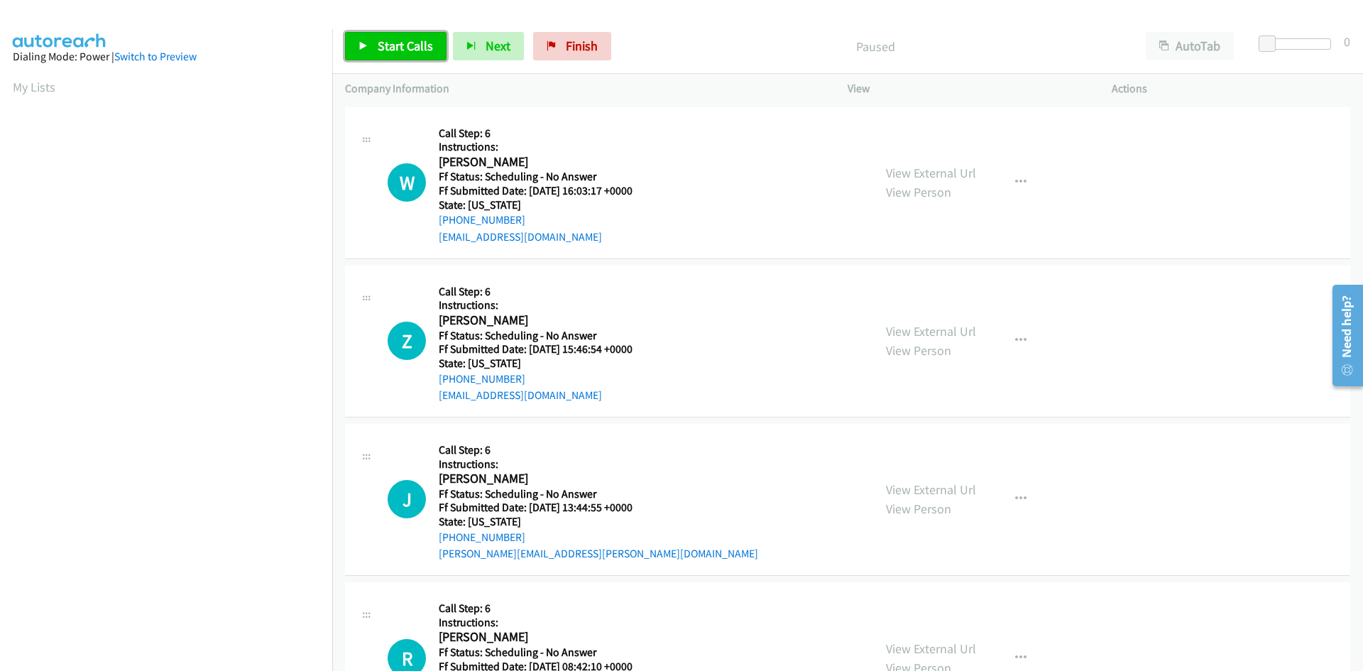
click at [413, 47] on span "Start Calls" at bounding box center [405, 46] width 55 height 16
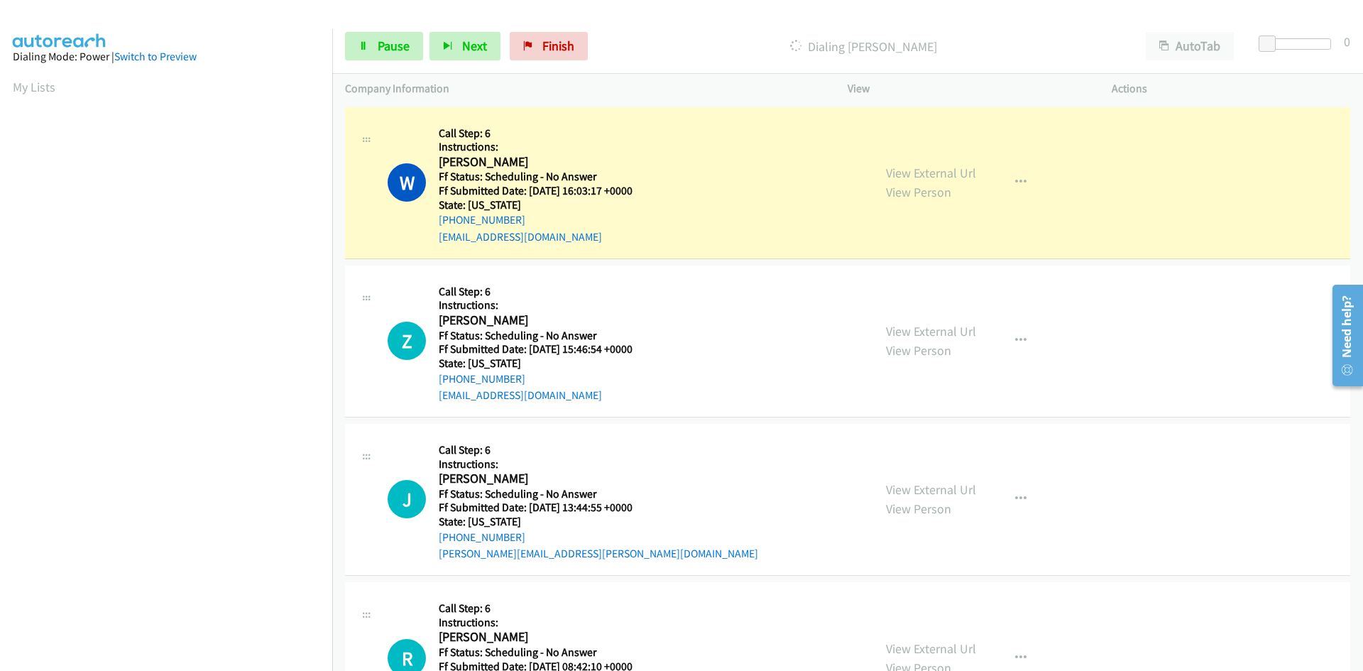
scroll to position [125, 0]
click at [960, 177] on link "View External Url" at bounding box center [931, 173] width 90 height 16
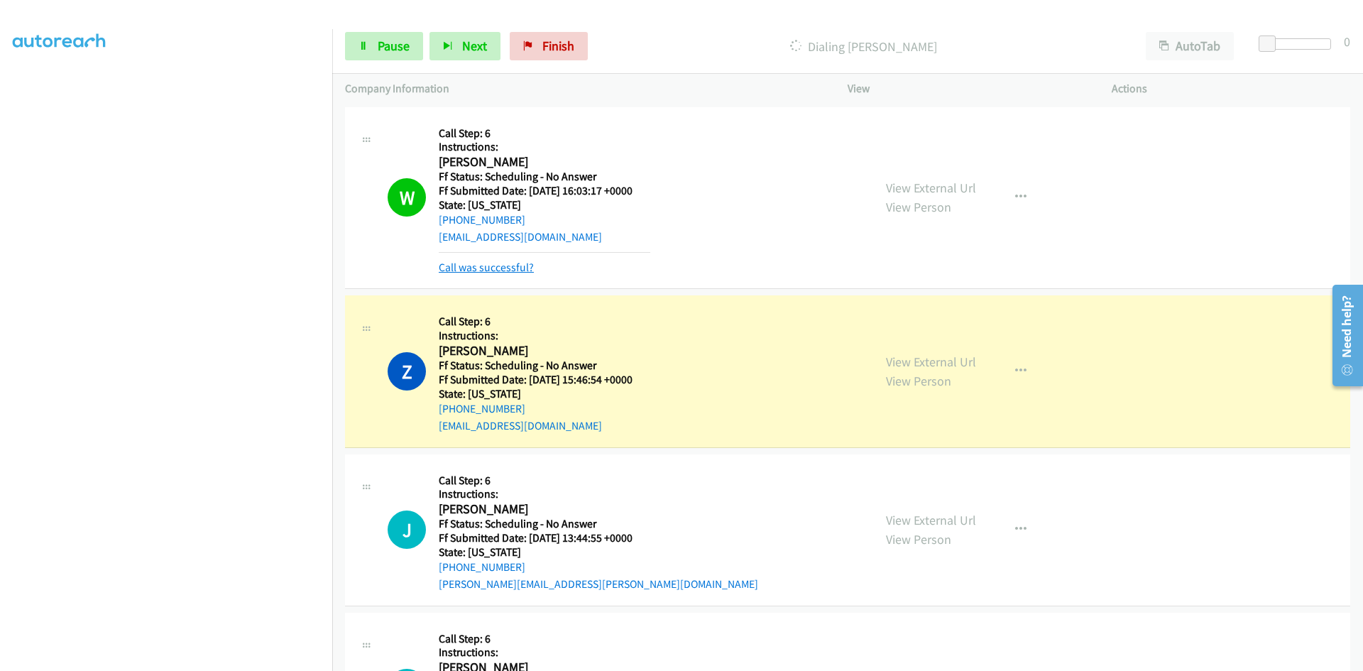
click at [495, 265] on link "Call was successful?" at bounding box center [486, 266] width 95 height 13
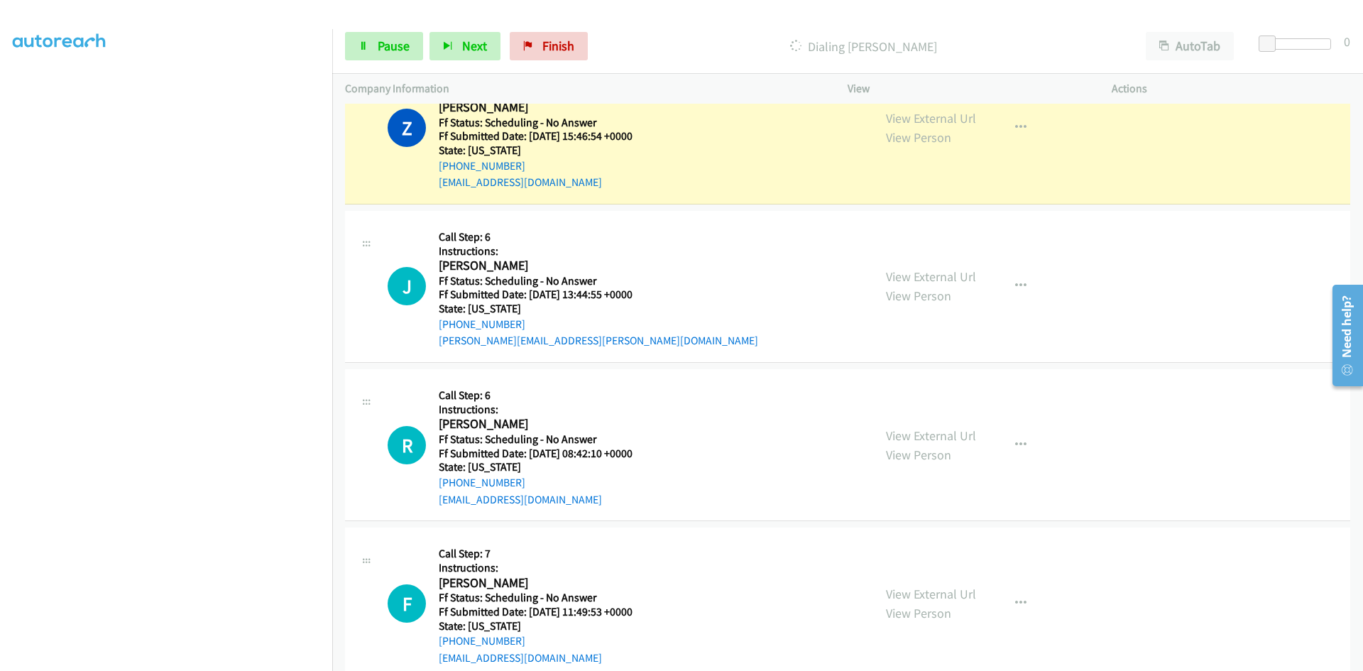
scroll to position [142, 0]
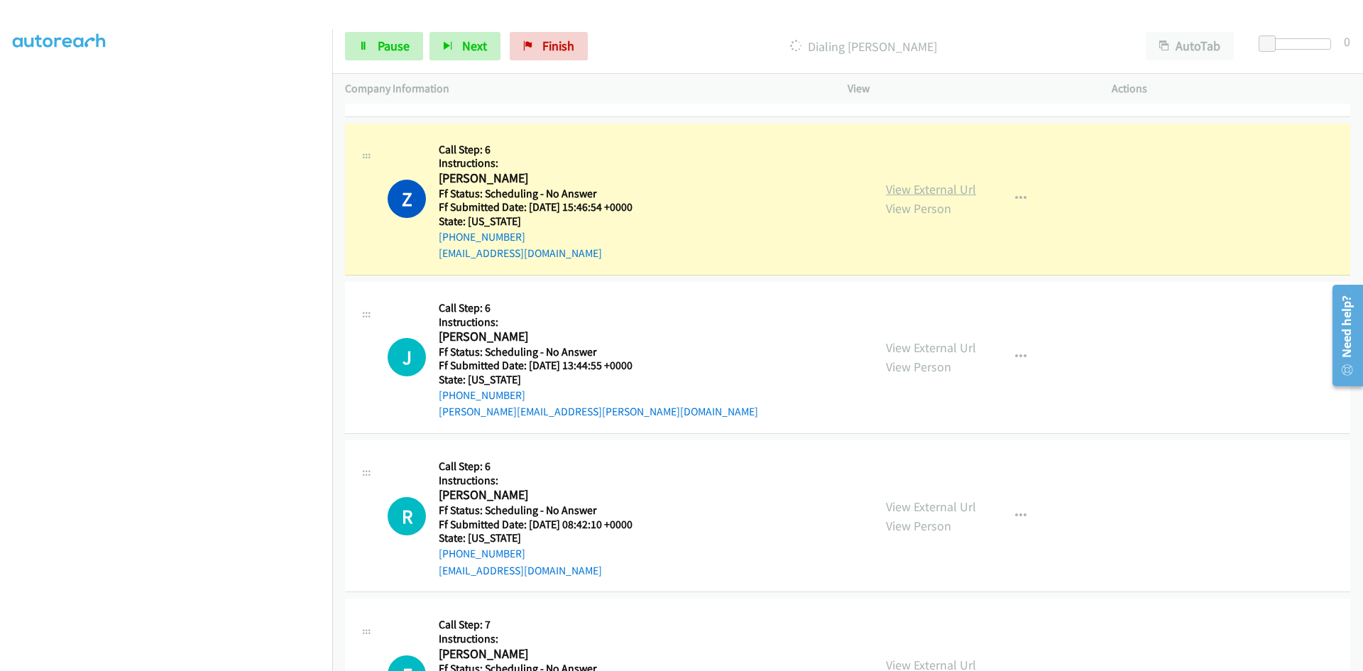
click at [965, 187] on link "View External Url" at bounding box center [931, 189] width 90 height 16
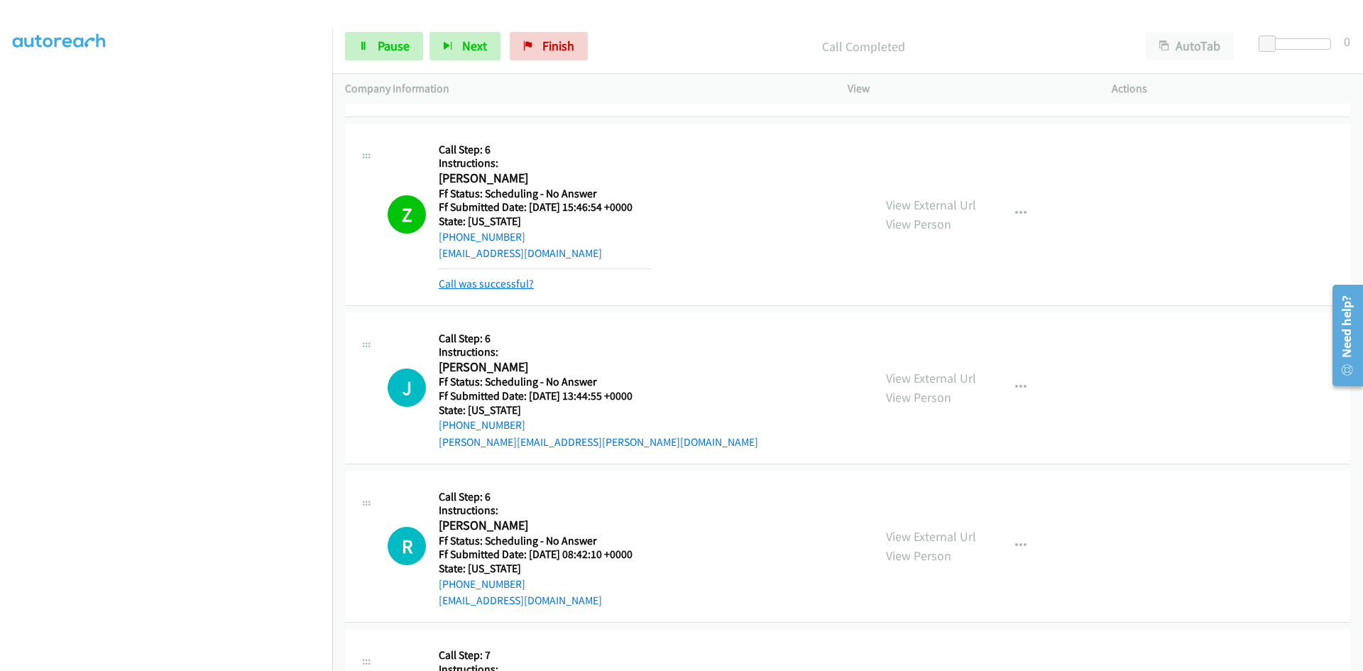
click at [523, 282] on link "Call was successful?" at bounding box center [486, 283] width 95 height 13
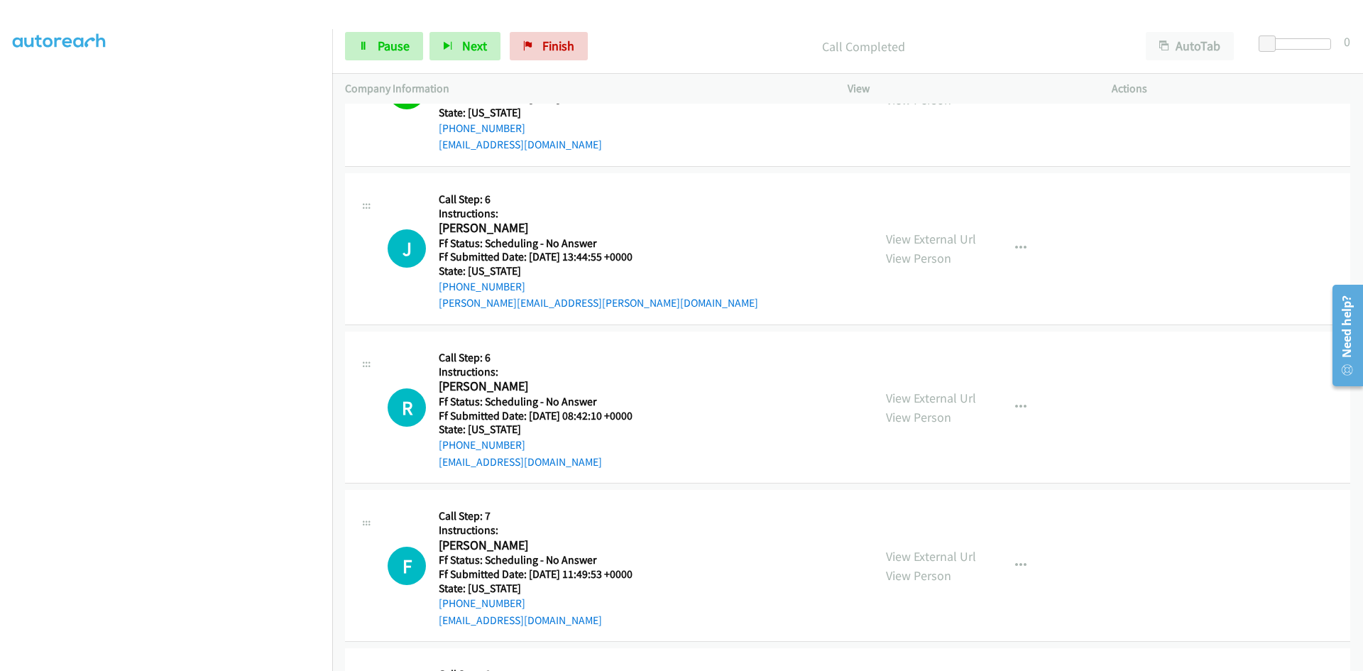
scroll to position [284, 0]
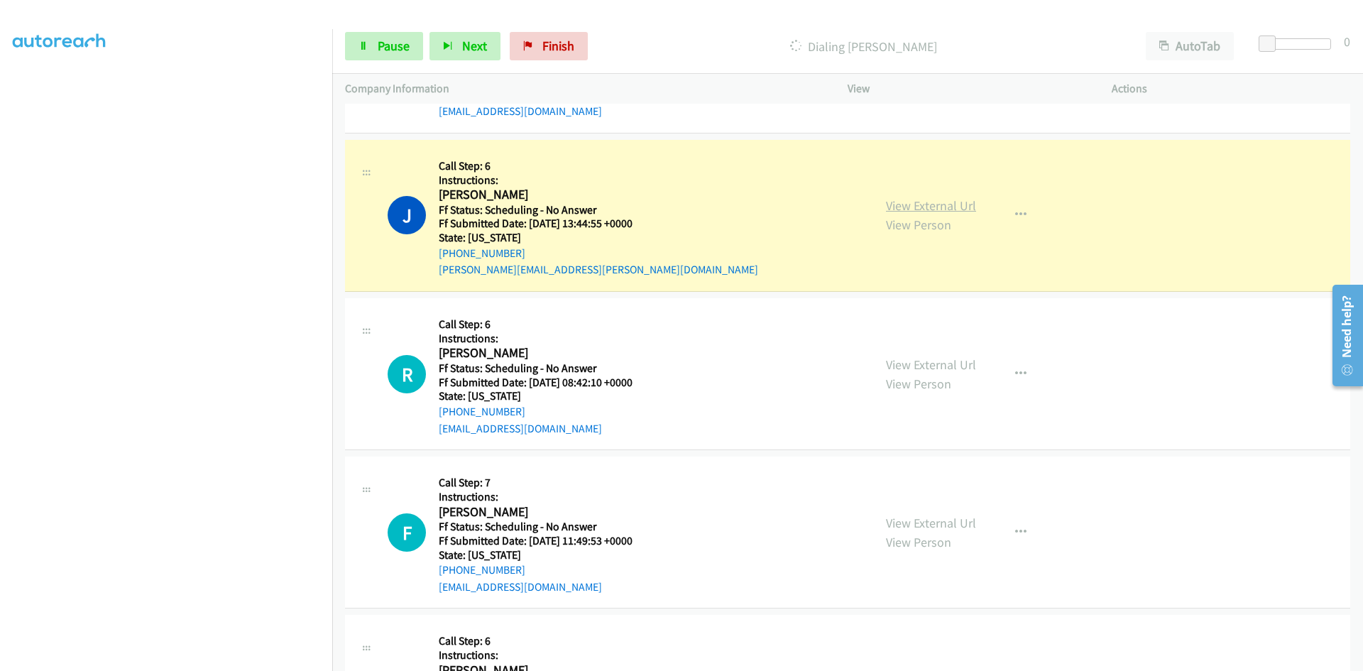
click at [957, 207] on link "View External Url" at bounding box center [931, 205] width 90 height 16
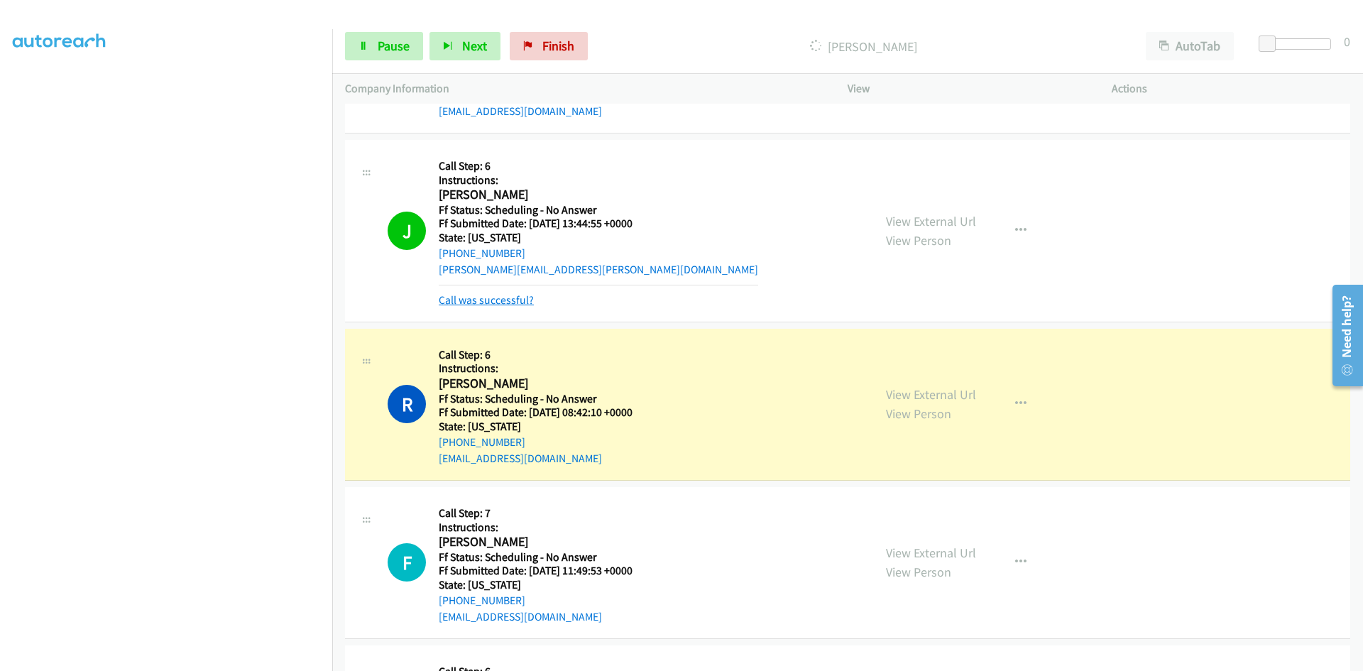
click at [522, 300] on link "Call was successful?" at bounding box center [486, 299] width 95 height 13
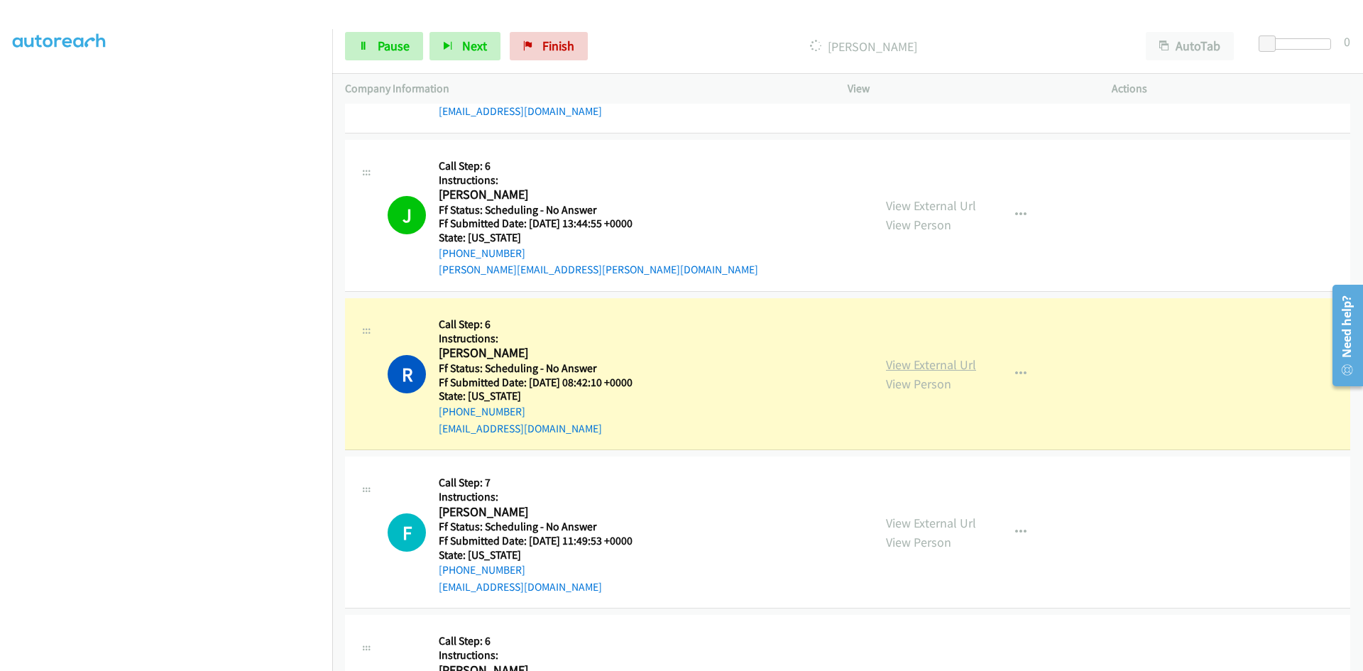
click at [961, 367] on link "View External Url" at bounding box center [931, 364] width 90 height 16
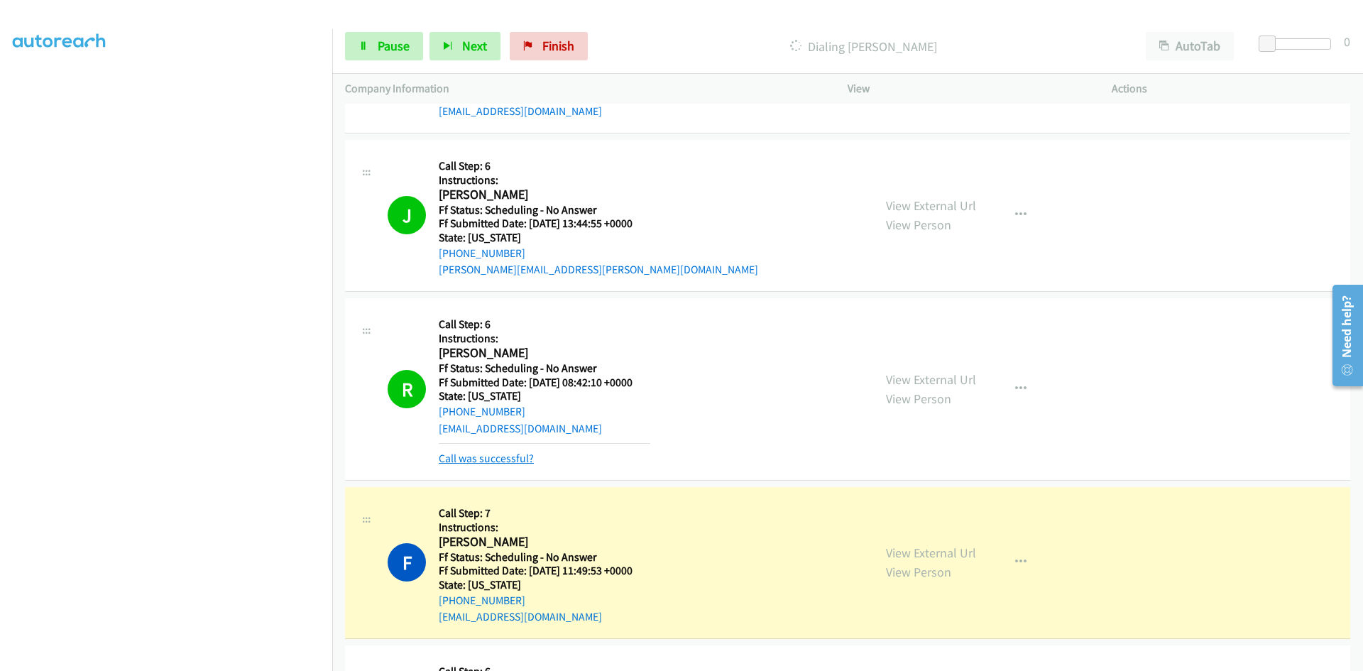
click at [473, 459] on link "Call was successful?" at bounding box center [486, 457] width 95 height 13
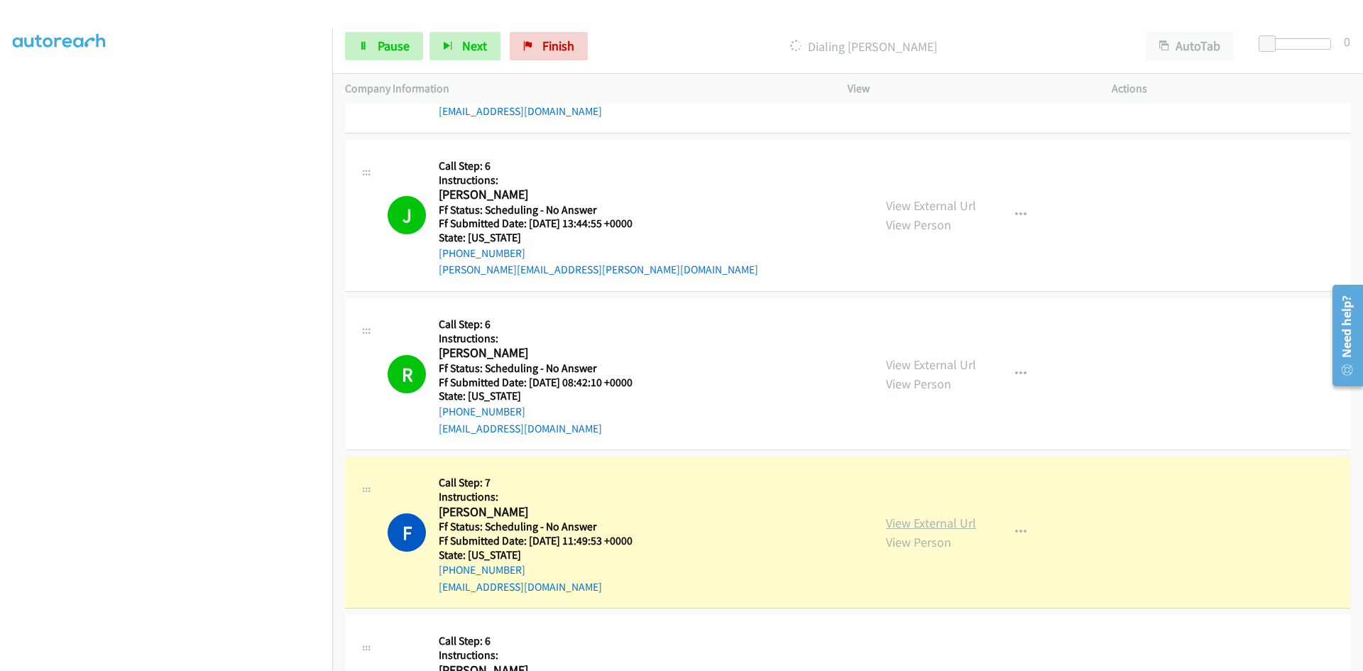
click at [965, 524] on link "View External Url" at bounding box center [931, 523] width 90 height 16
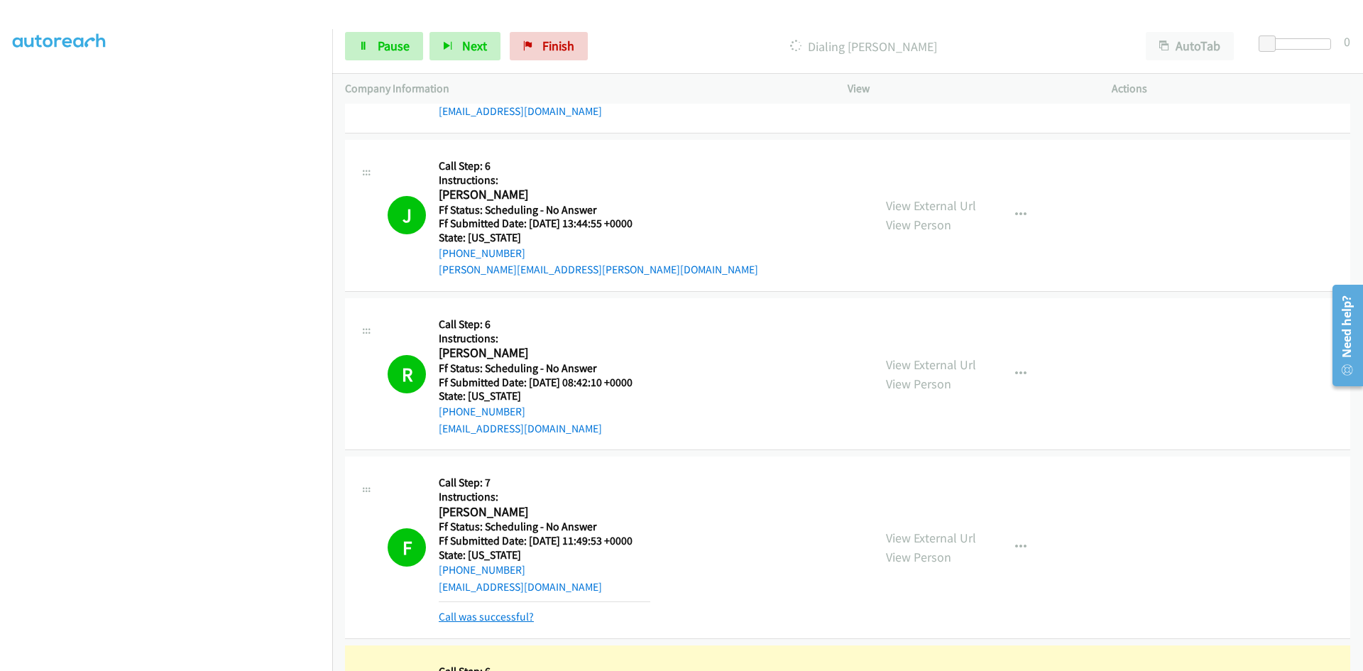
click at [517, 617] on link "Call was successful?" at bounding box center [486, 616] width 95 height 13
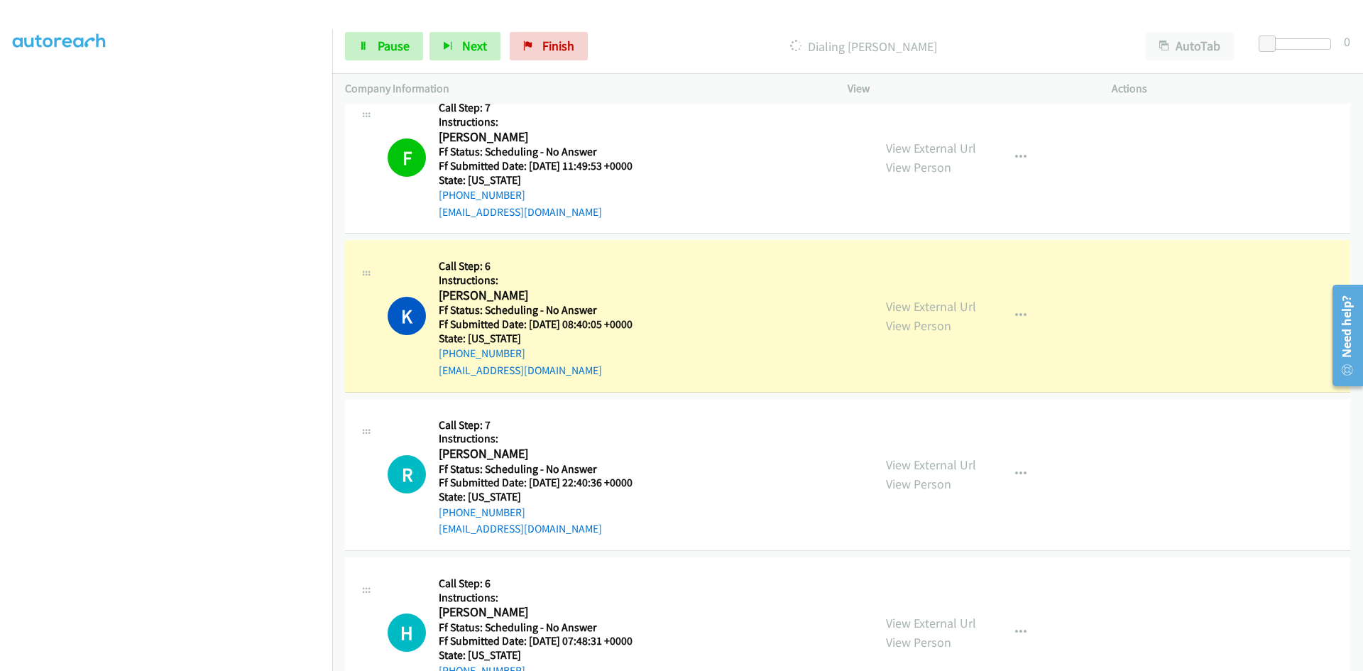
scroll to position [710, 0]
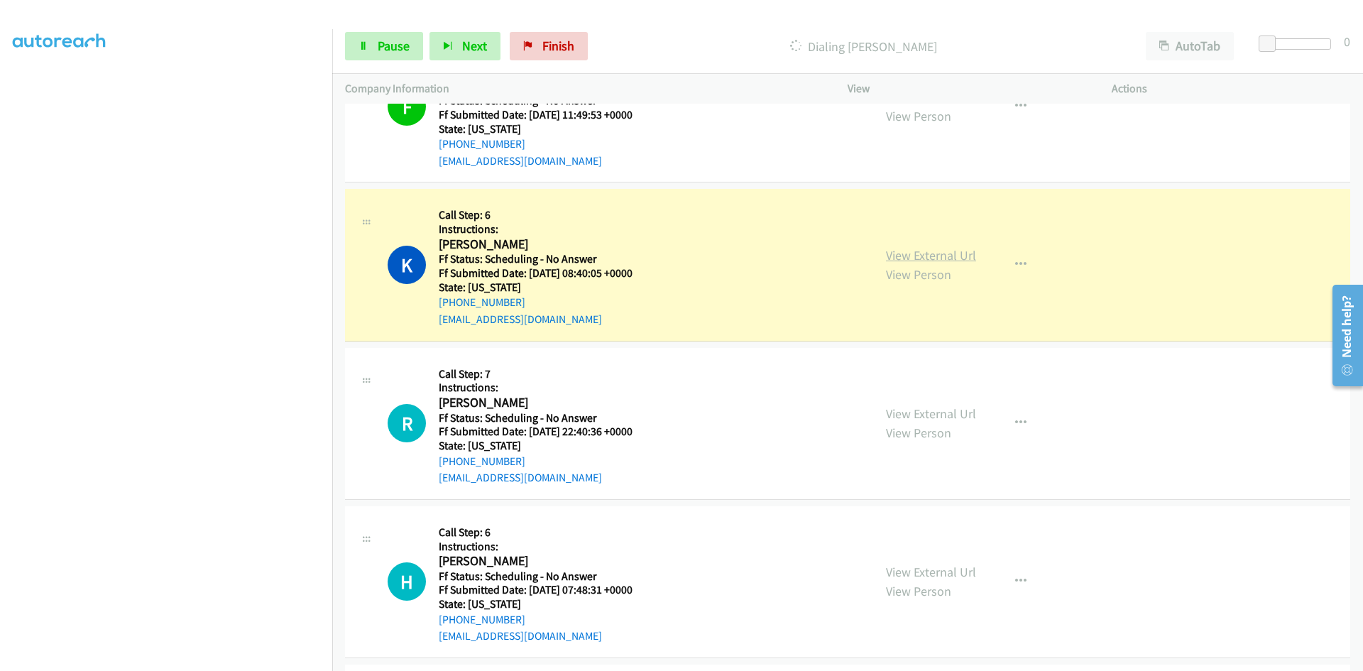
click at [945, 249] on link "View External Url" at bounding box center [931, 255] width 90 height 16
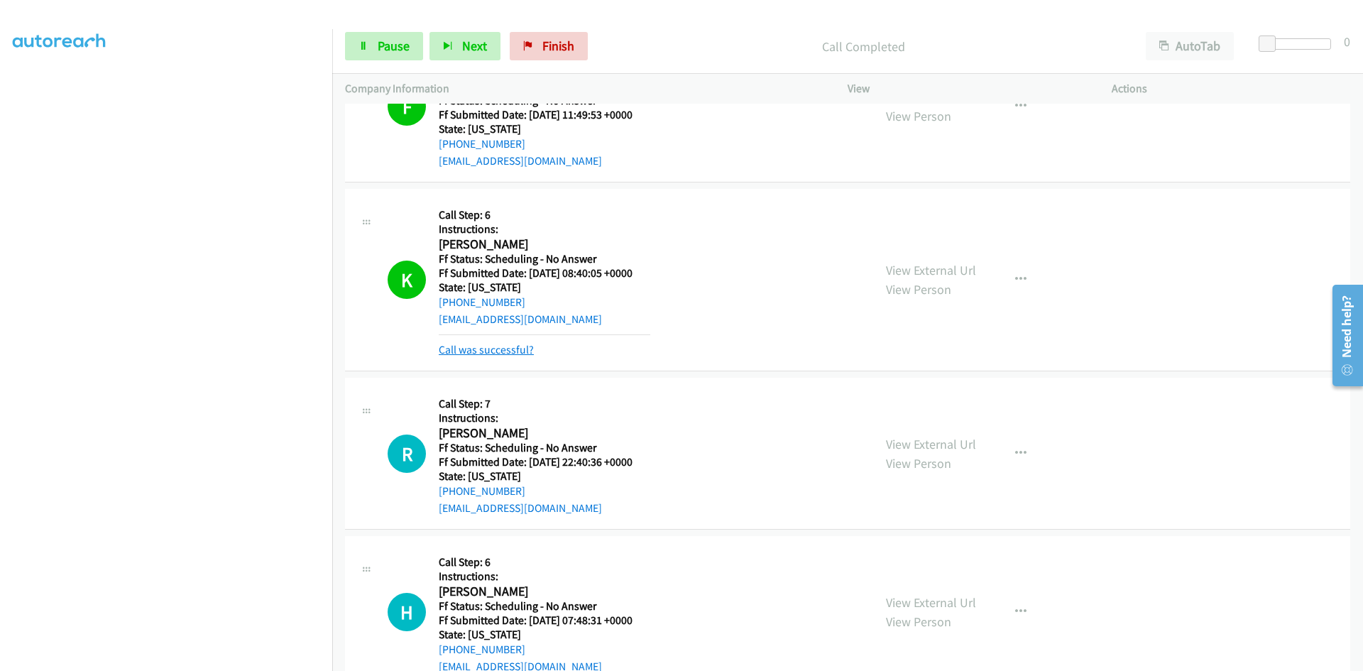
click at [490, 348] on link "Call was successful?" at bounding box center [486, 349] width 95 height 13
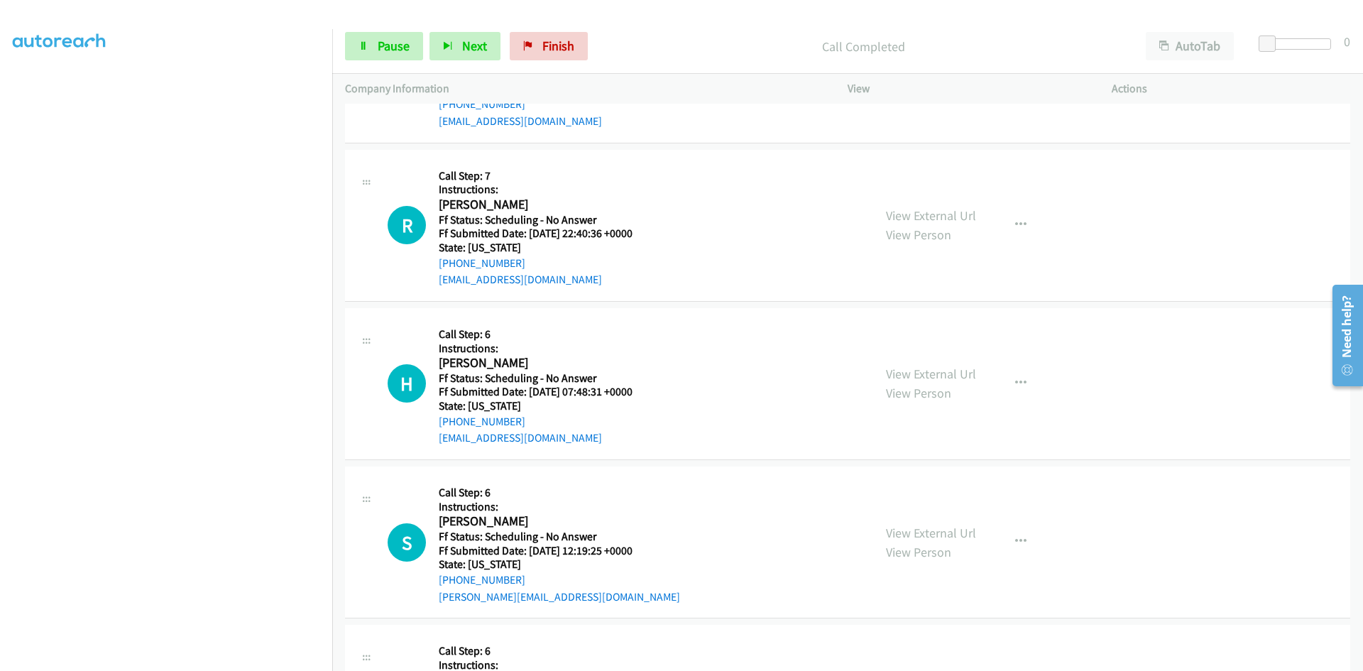
scroll to position [923, 0]
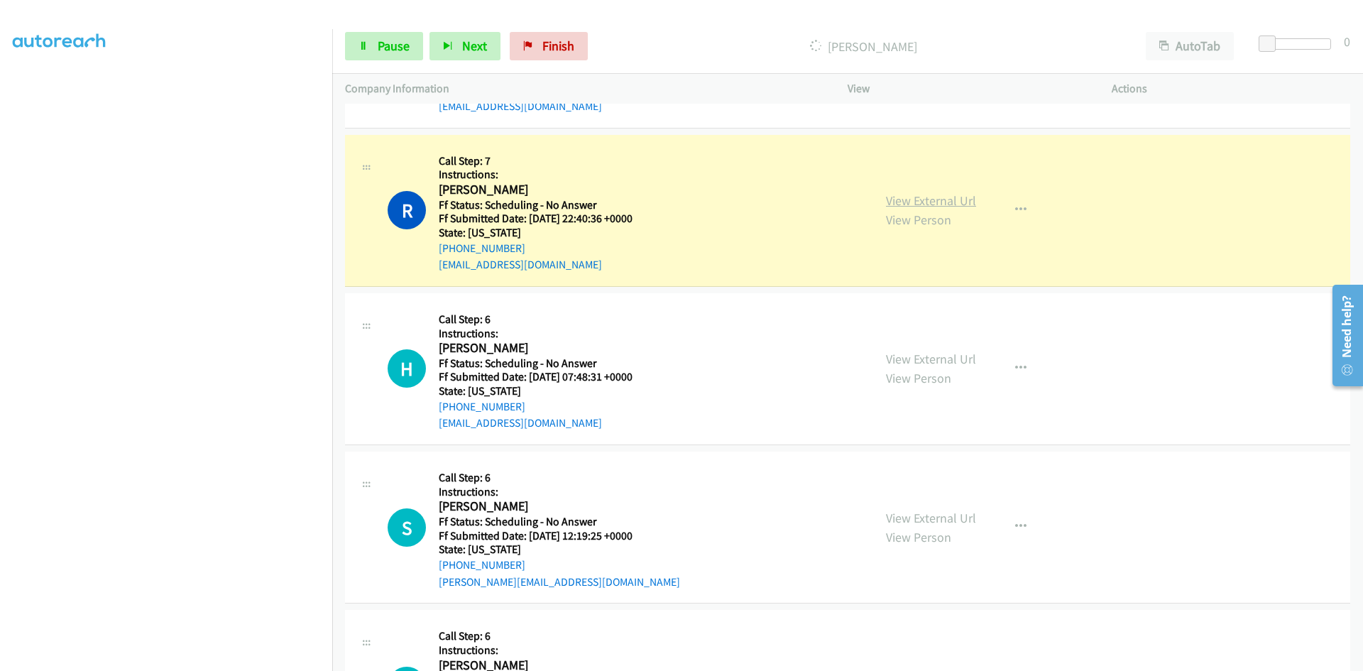
click at [907, 198] on link "View External Url" at bounding box center [931, 200] width 90 height 16
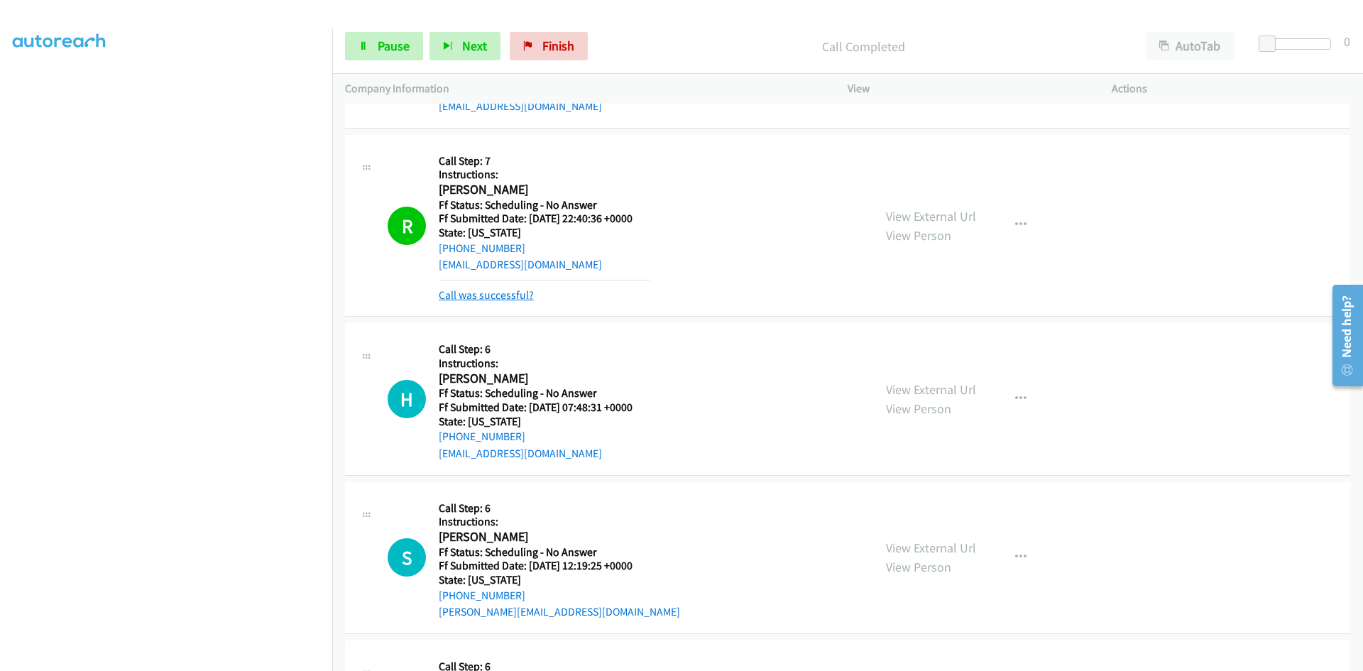
click at [528, 297] on link "Call was successful?" at bounding box center [486, 294] width 95 height 13
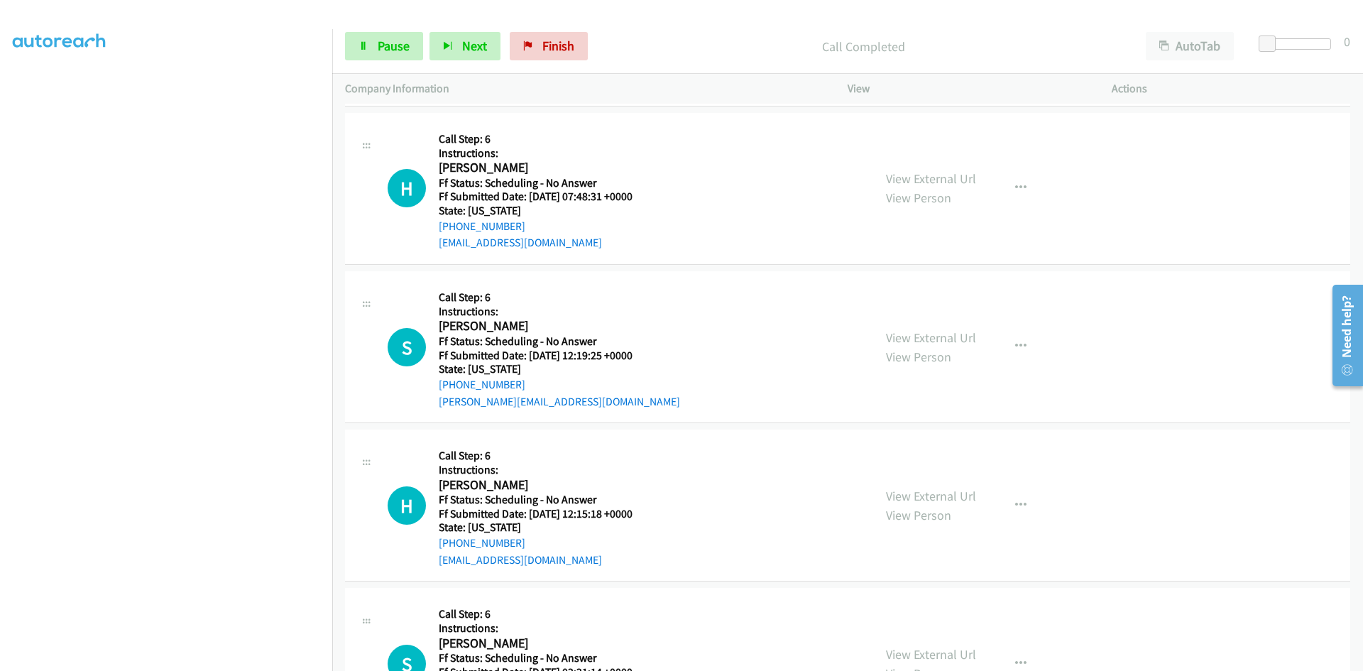
scroll to position [1136, 0]
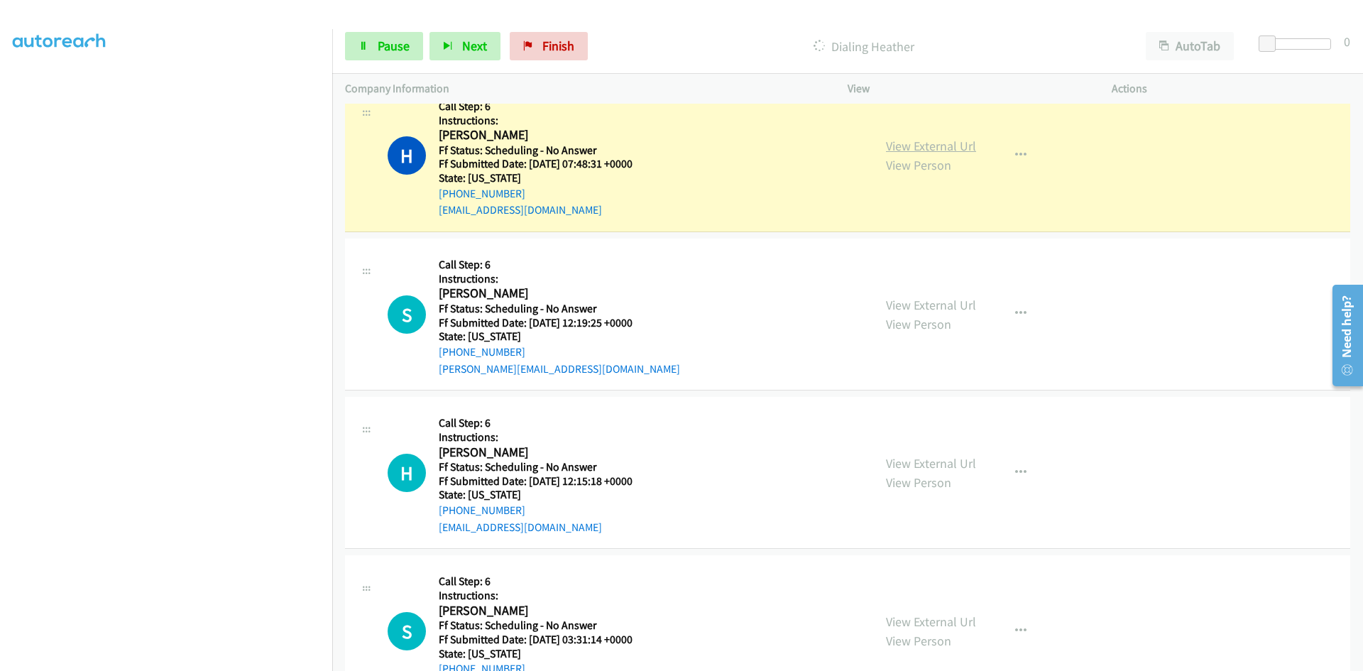
click at [914, 146] on link "View External Url" at bounding box center [931, 146] width 90 height 16
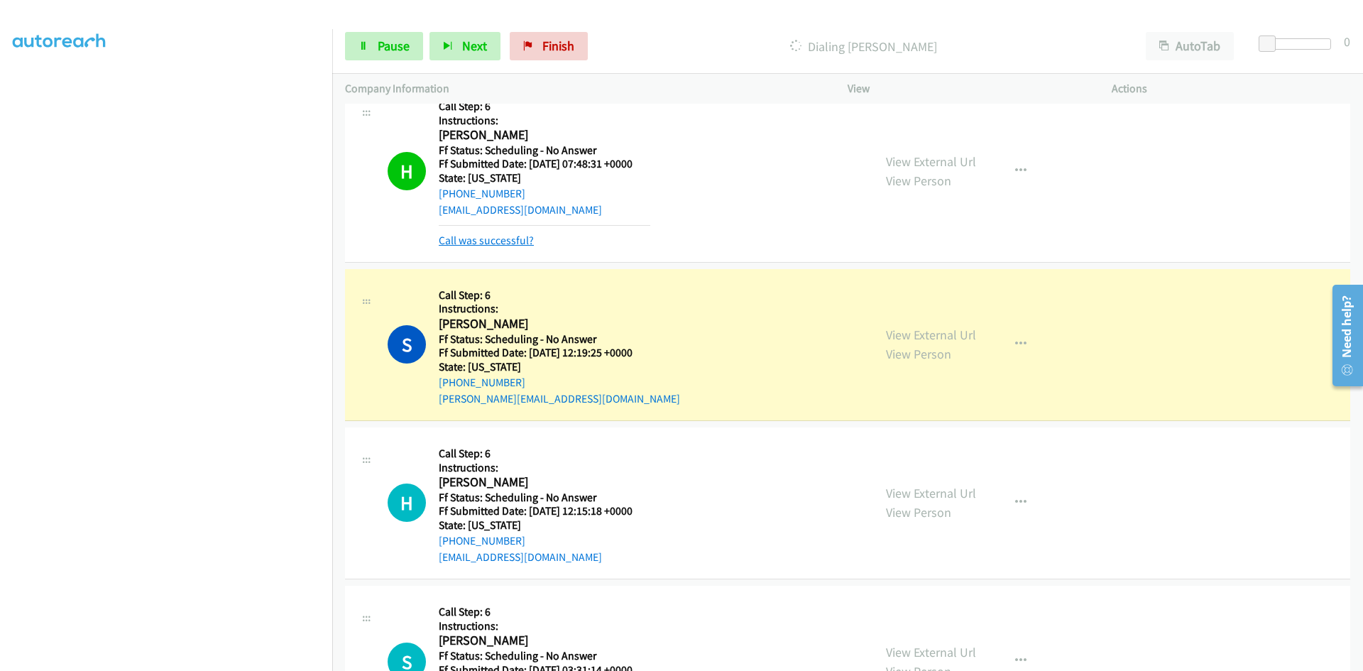
click at [487, 242] on link "Call was successful?" at bounding box center [486, 240] width 95 height 13
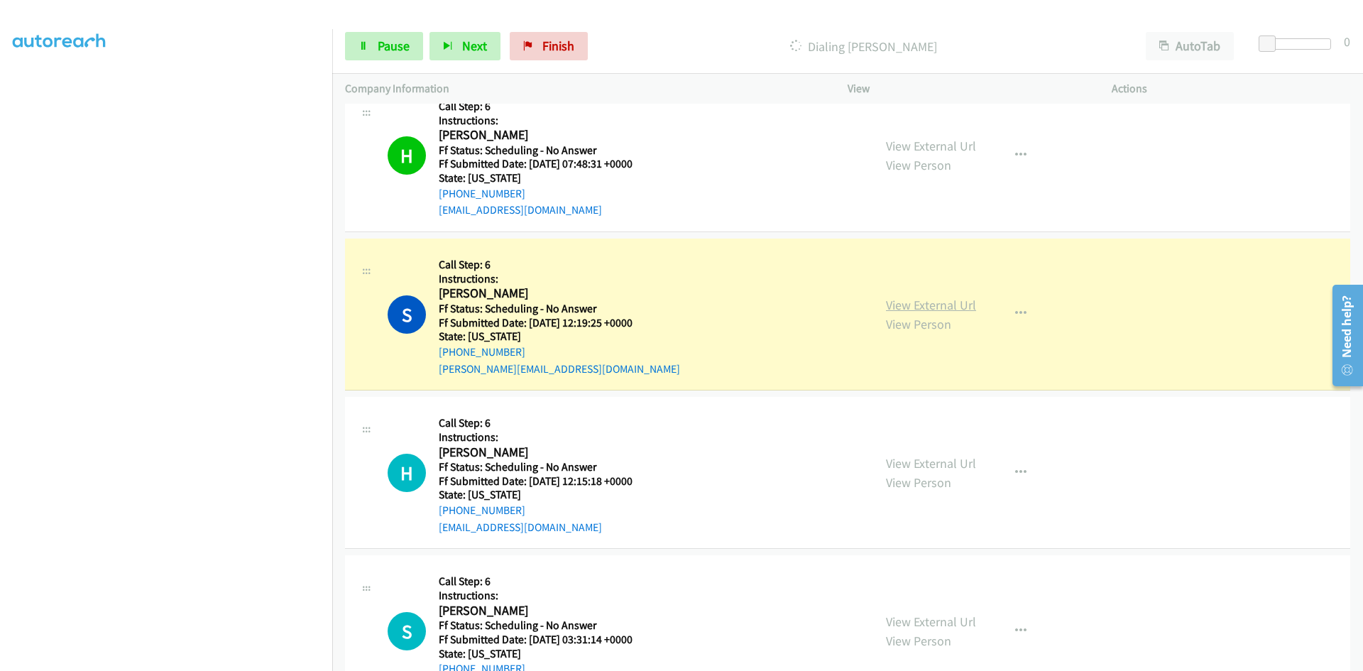
click at [966, 304] on link "View External Url" at bounding box center [931, 305] width 90 height 16
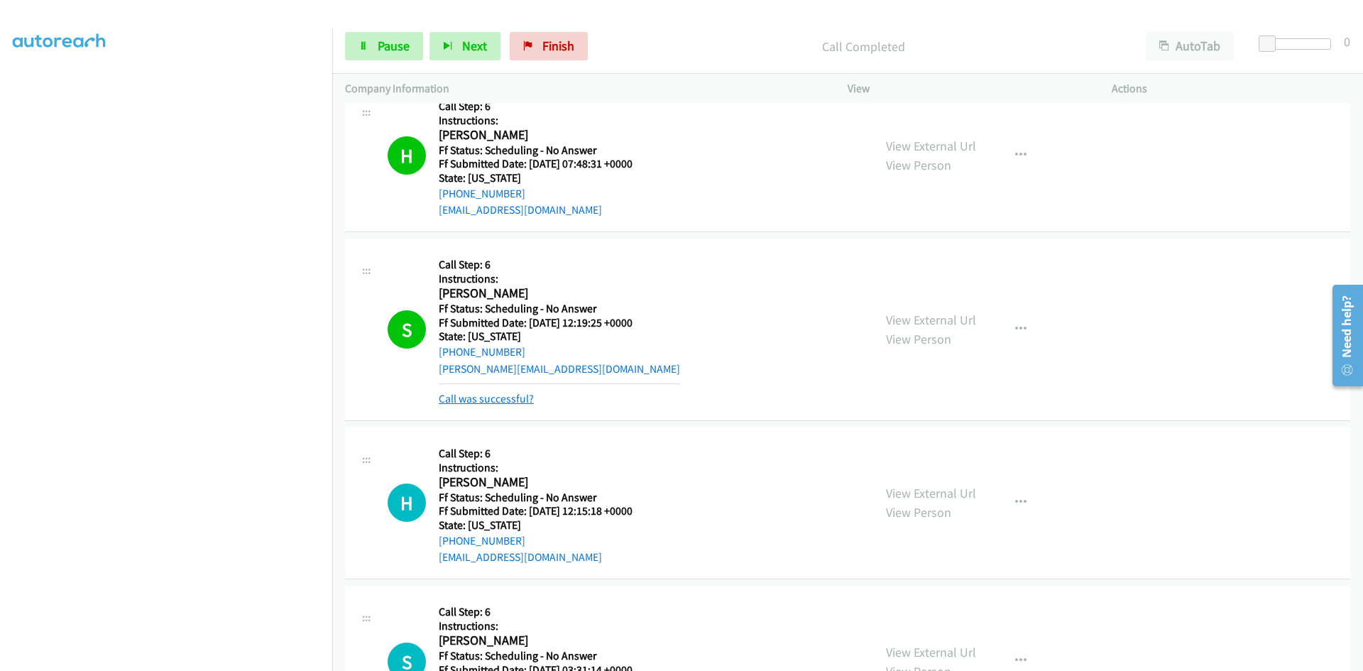
click at [501, 404] on link "Call was successful?" at bounding box center [486, 398] width 95 height 13
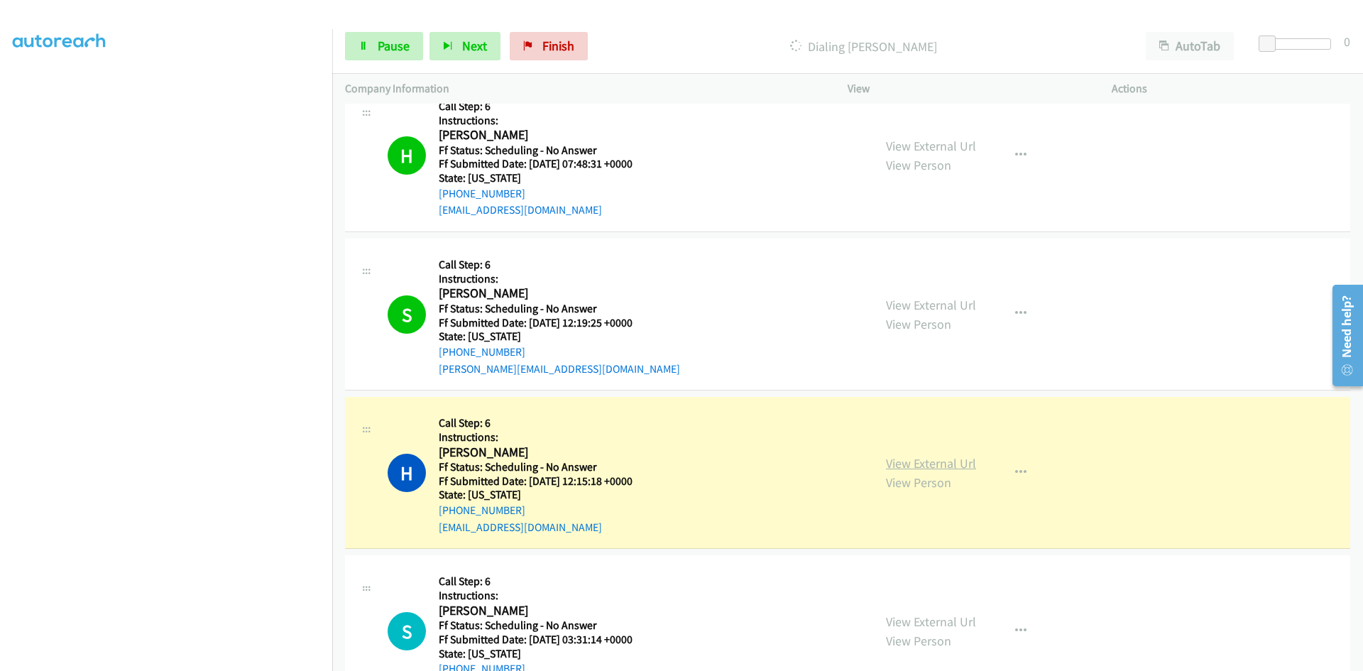
click at [966, 466] on link "View External Url" at bounding box center [931, 463] width 90 height 16
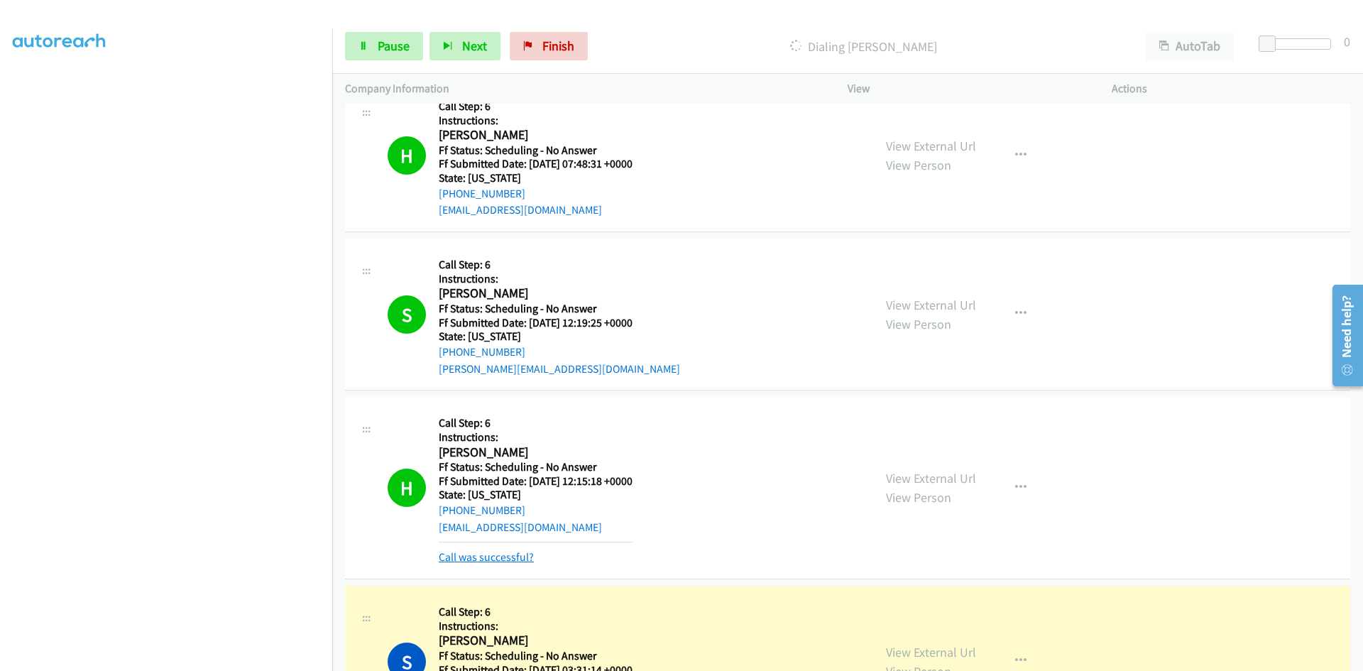
click at [498, 556] on link "Call was successful?" at bounding box center [486, 556] width 95 height 13
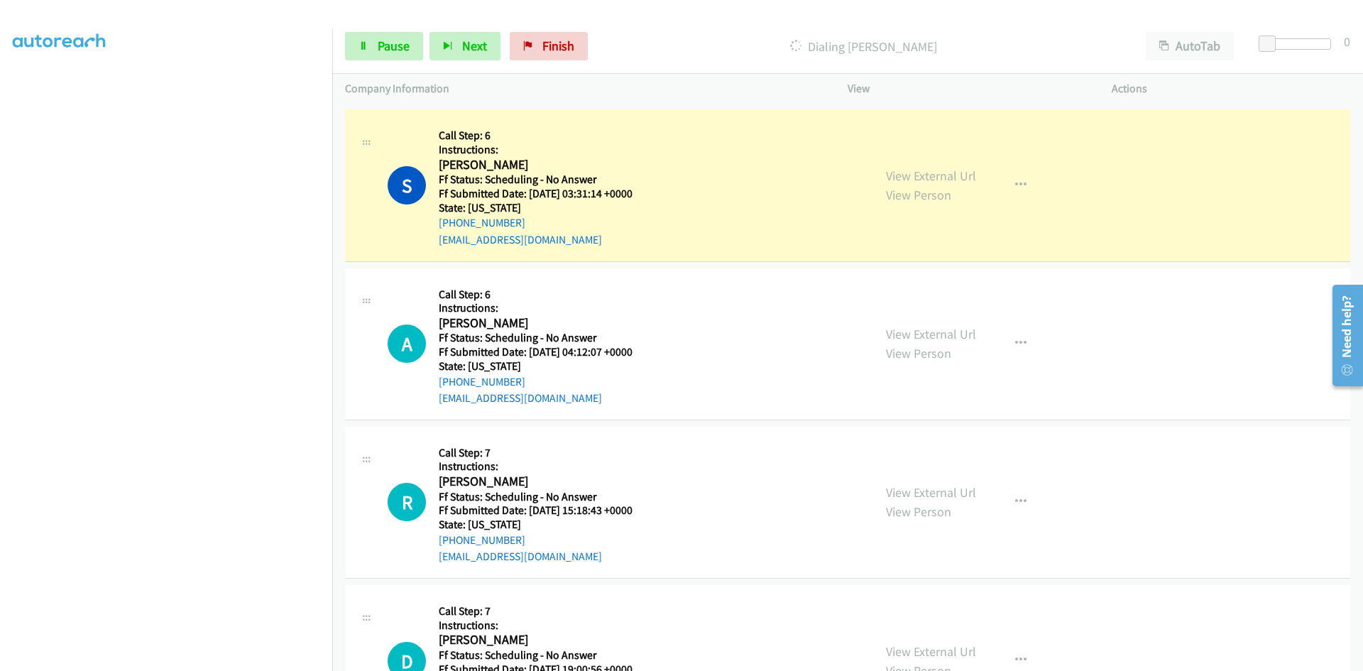
scroll to position [1561, 0]
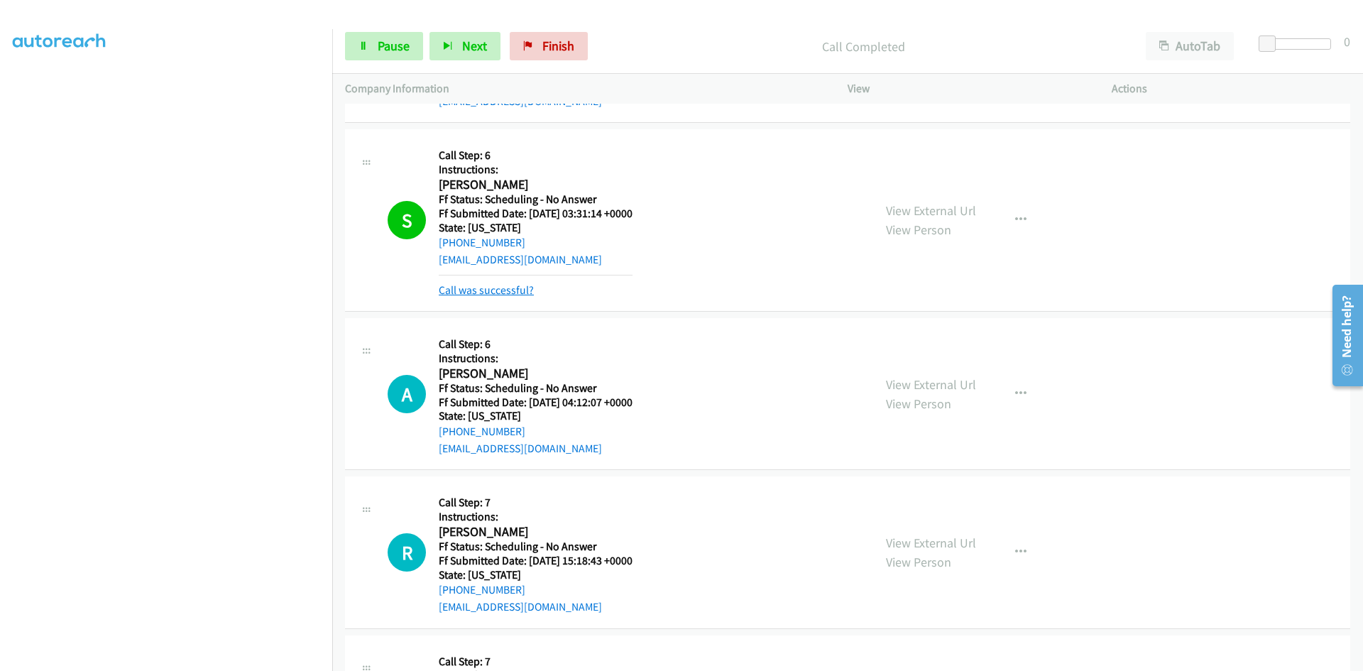
click at [523, 284] on link "Call was successful?" at bounding box center [486, 289] width 95 height 13
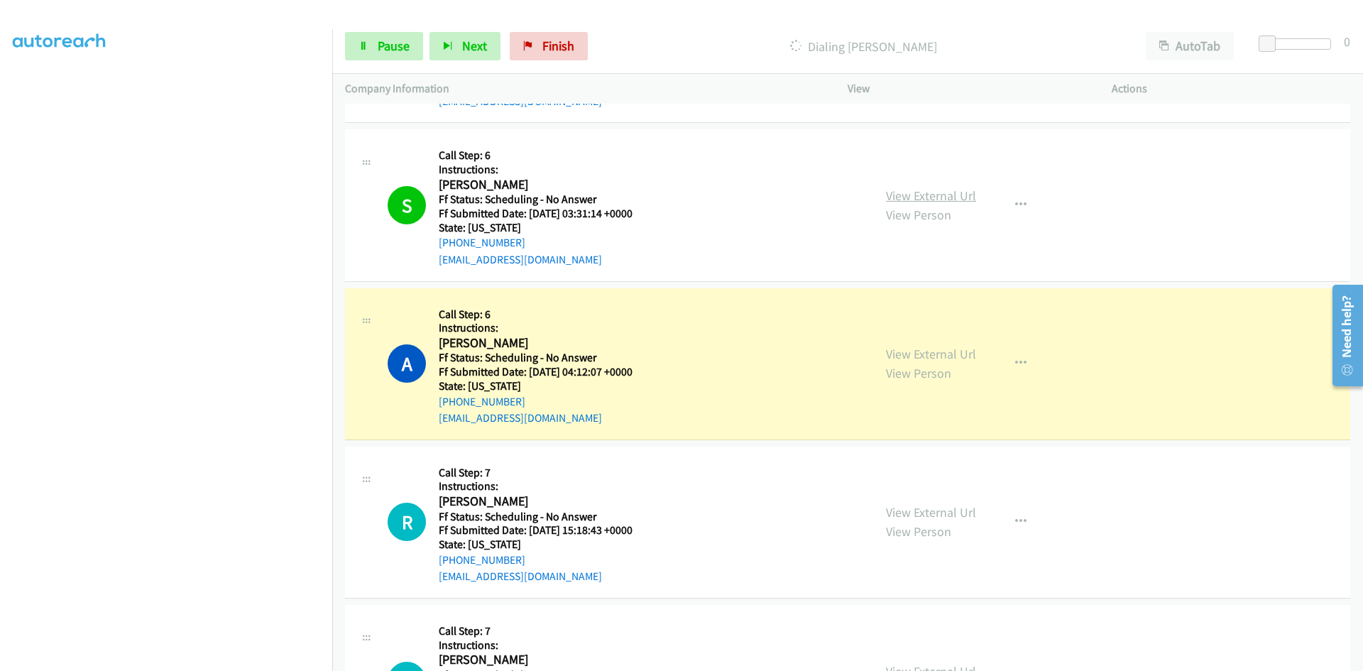
click at [964, 198] on link "View External Url" at bounding box center [931, 195] width 90 height 16
click at [935, 357] on link "View External Url" at bounding box center [931, 354] width 90 height 16
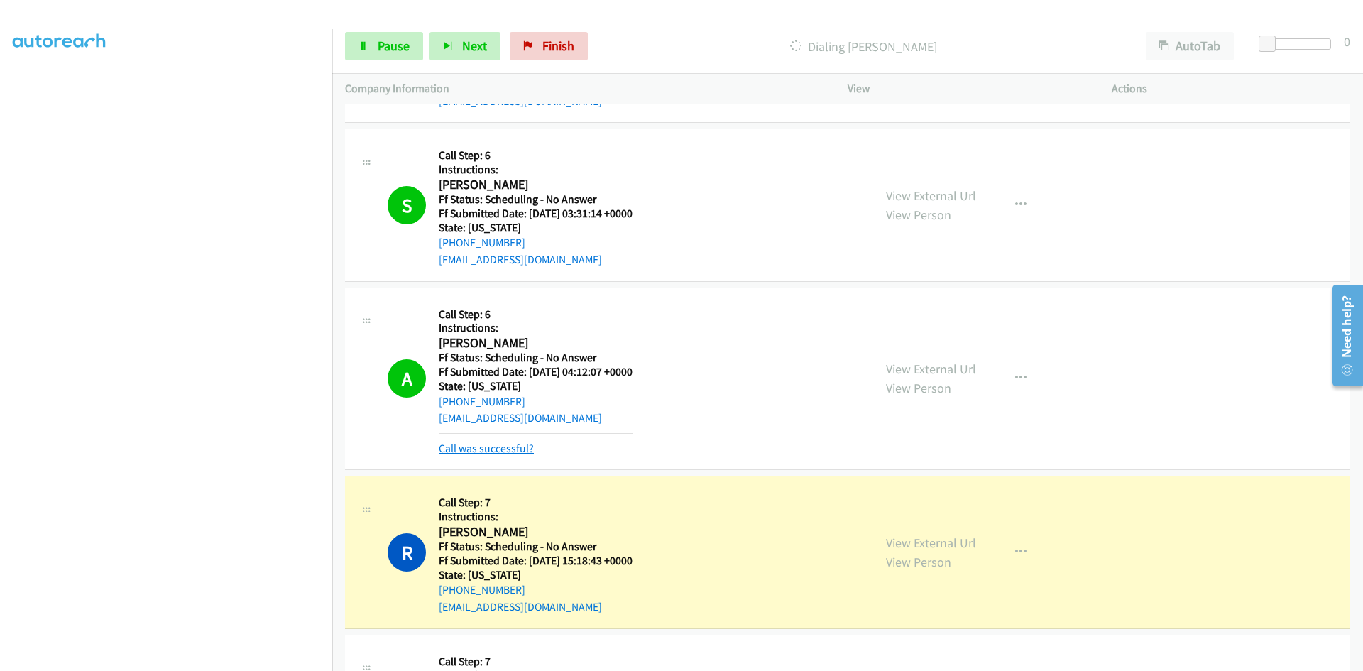
click at [479, 449] on link "Call was successful?" at bounding box center [486, 447] width 95 height 13
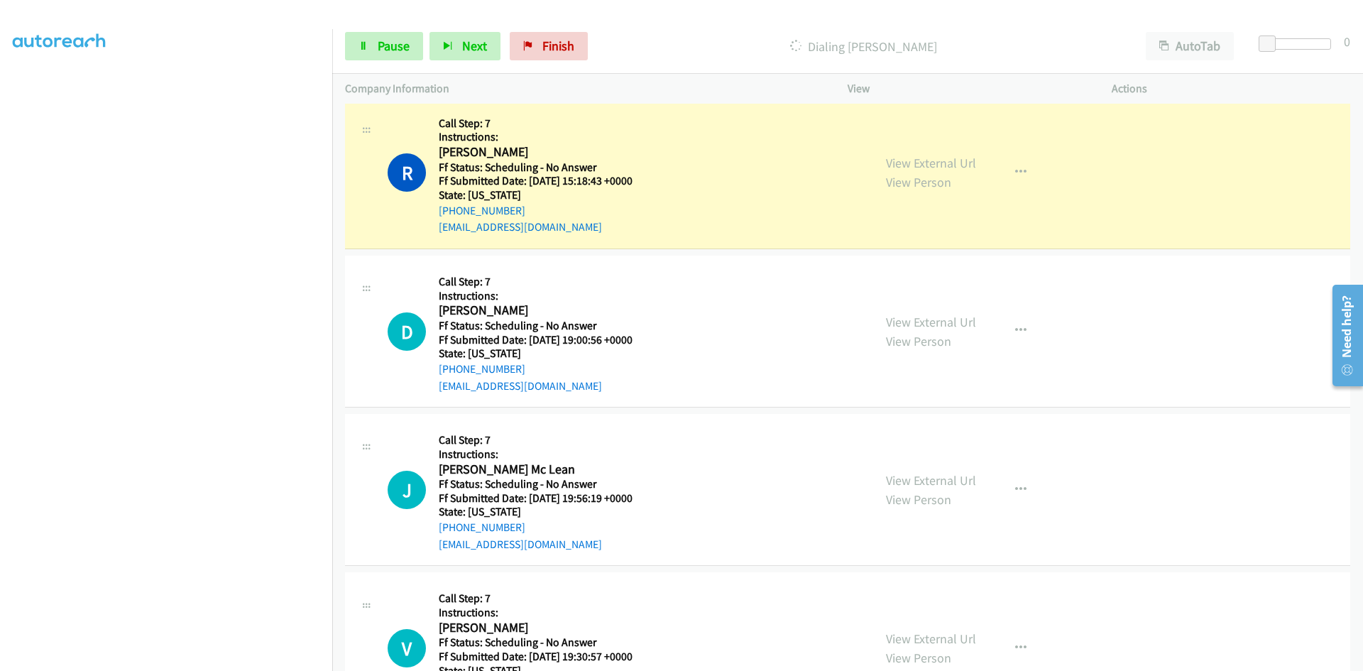
scroll to position [1916, 0]
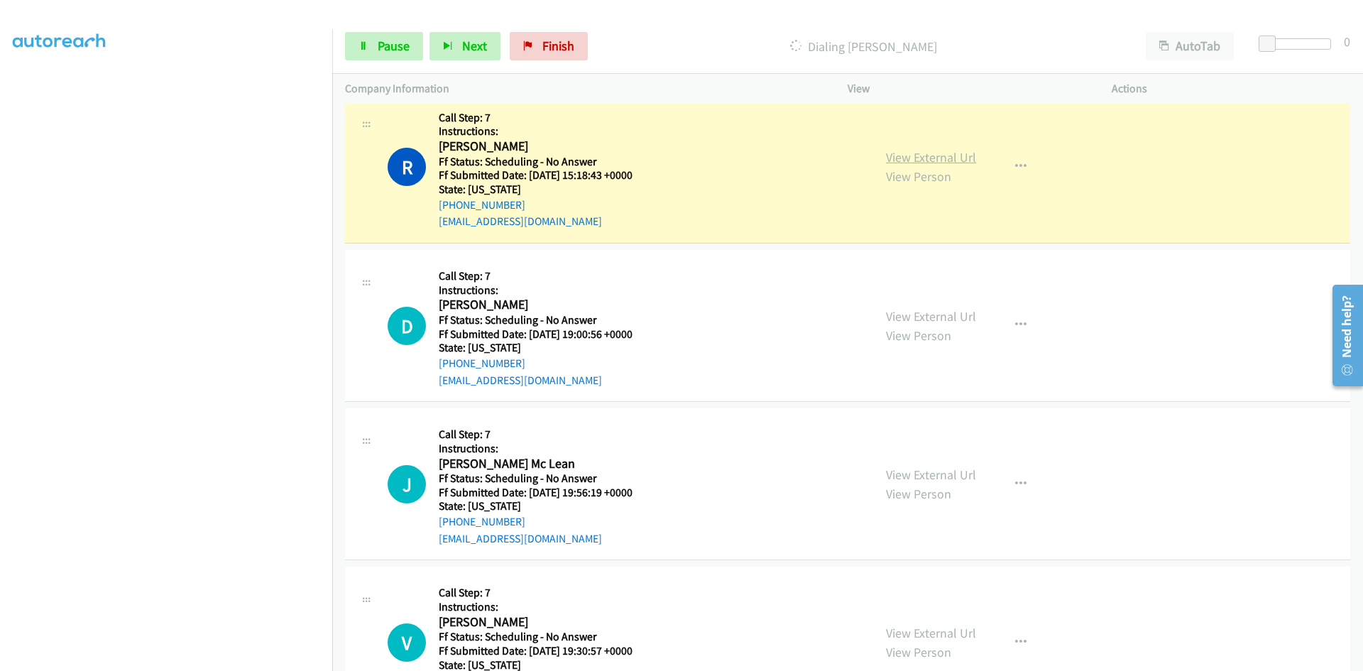
click at [961, 153] on link "View External Url" at bounding box center [931, 157] width 90 height 16
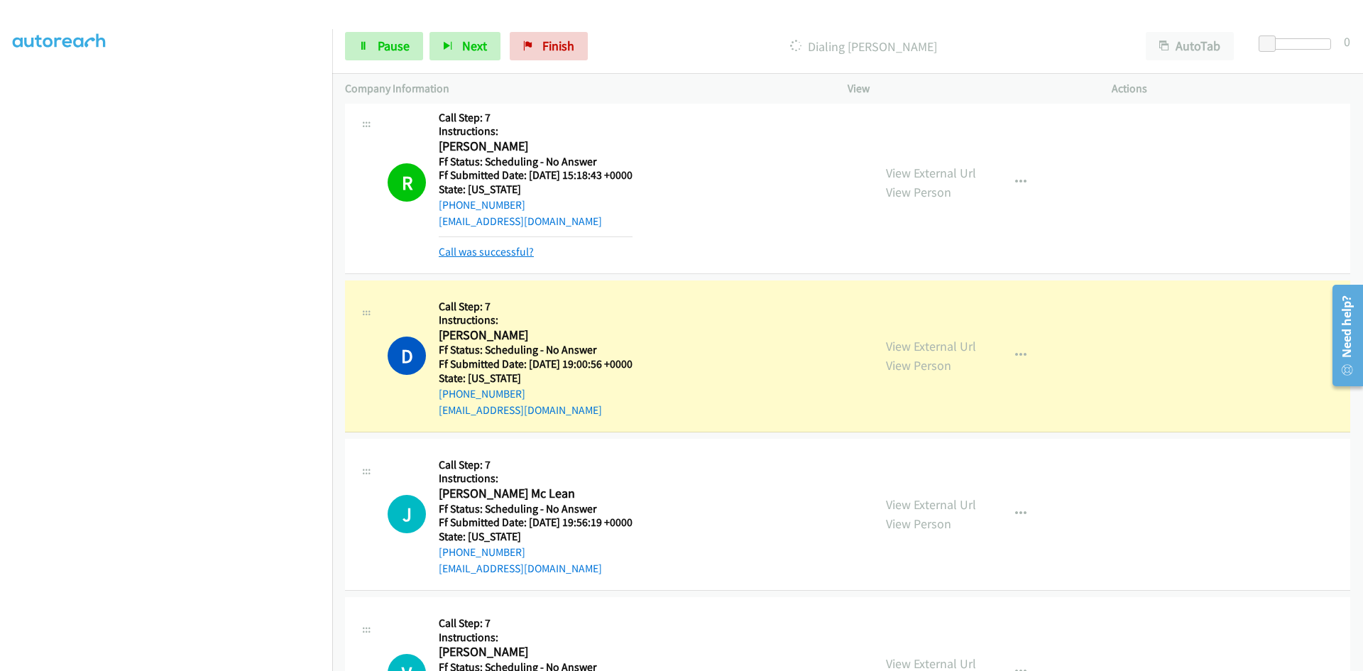
click at [451, 258] on link "Call was successful?" at bounding box center [486, 251] width 95 height 13
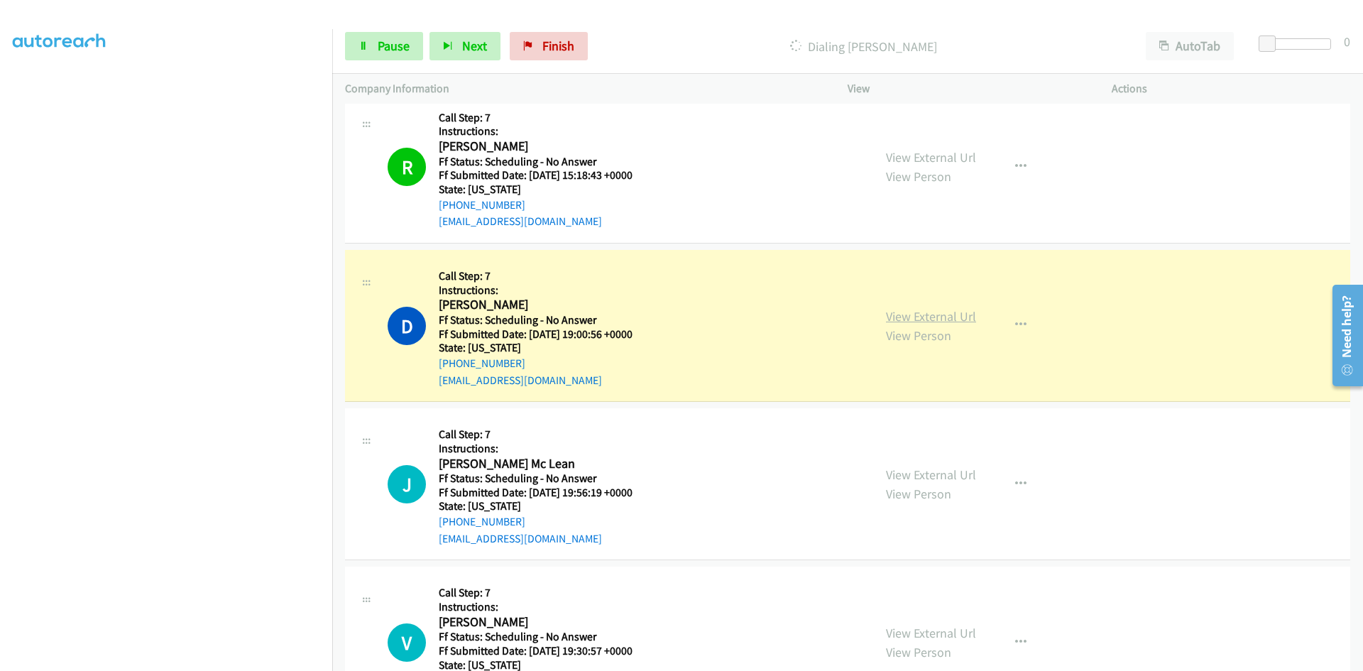
click at [965, 320] on link "View External Url" at bounding box center [931, 316] width 90 height 16
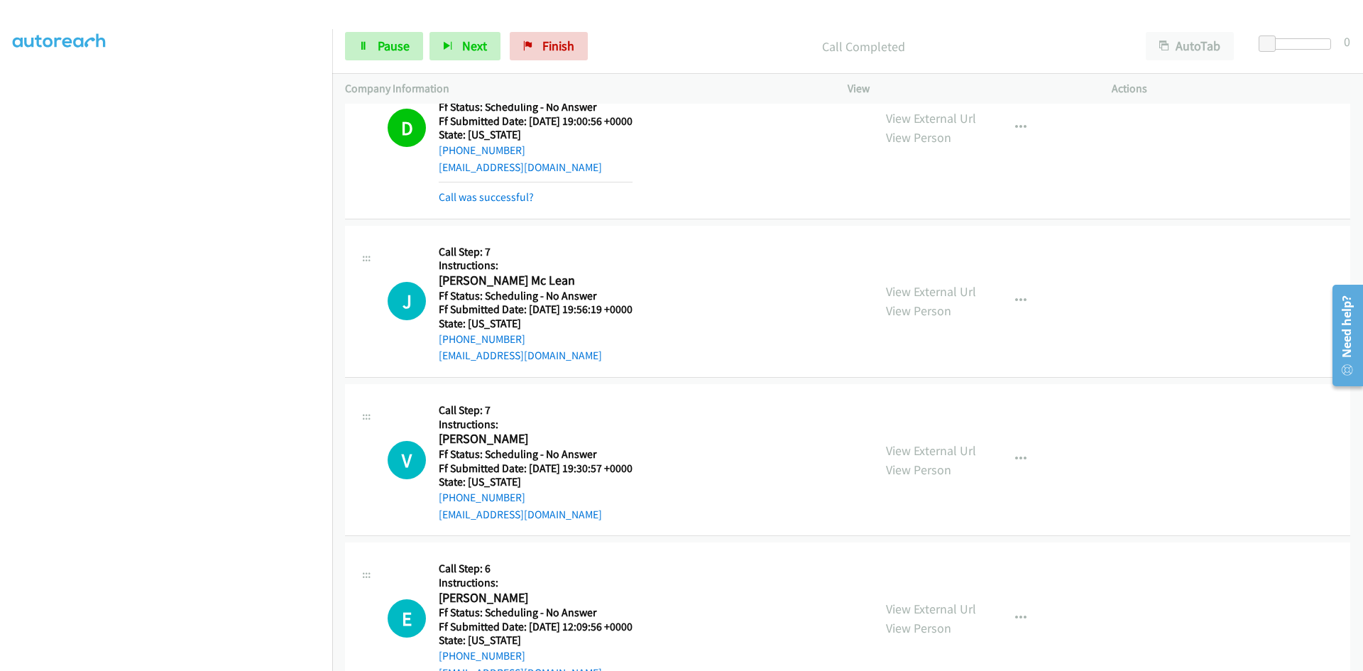
scroll to position [2144, 0]
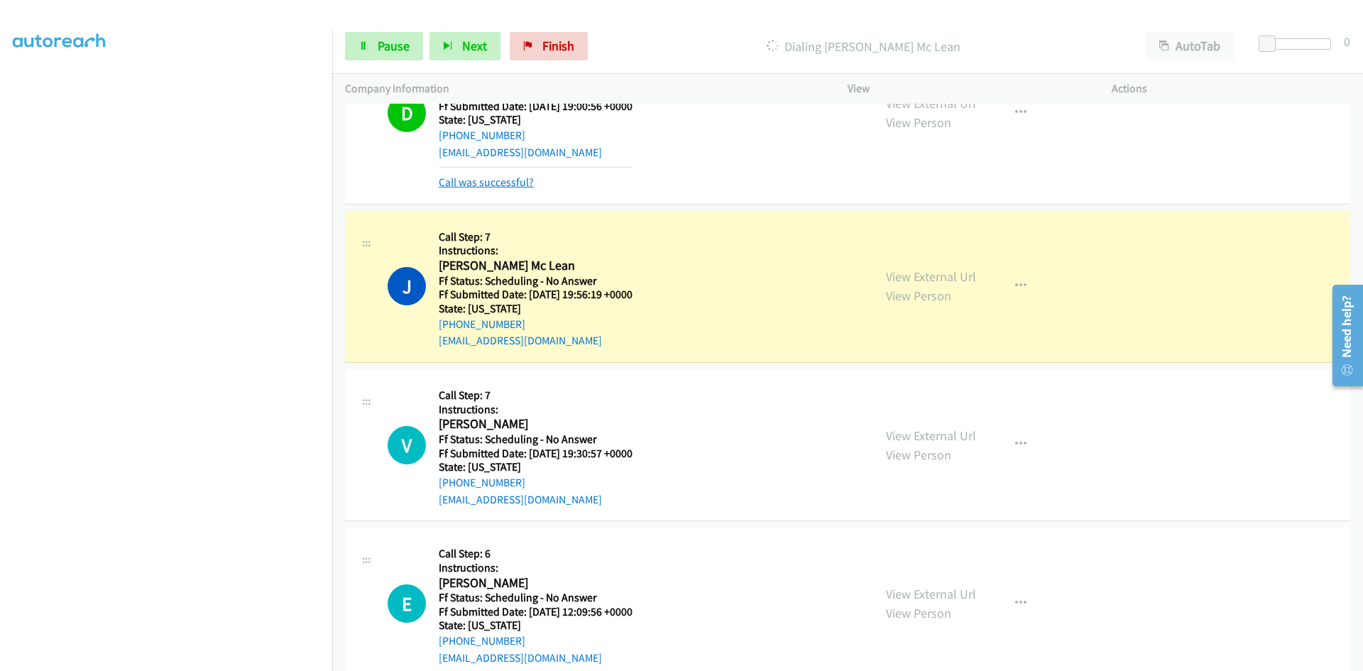
click at [488, 185] on link "Call was successful?" at bounding box center [486, 181] width 95 height 13
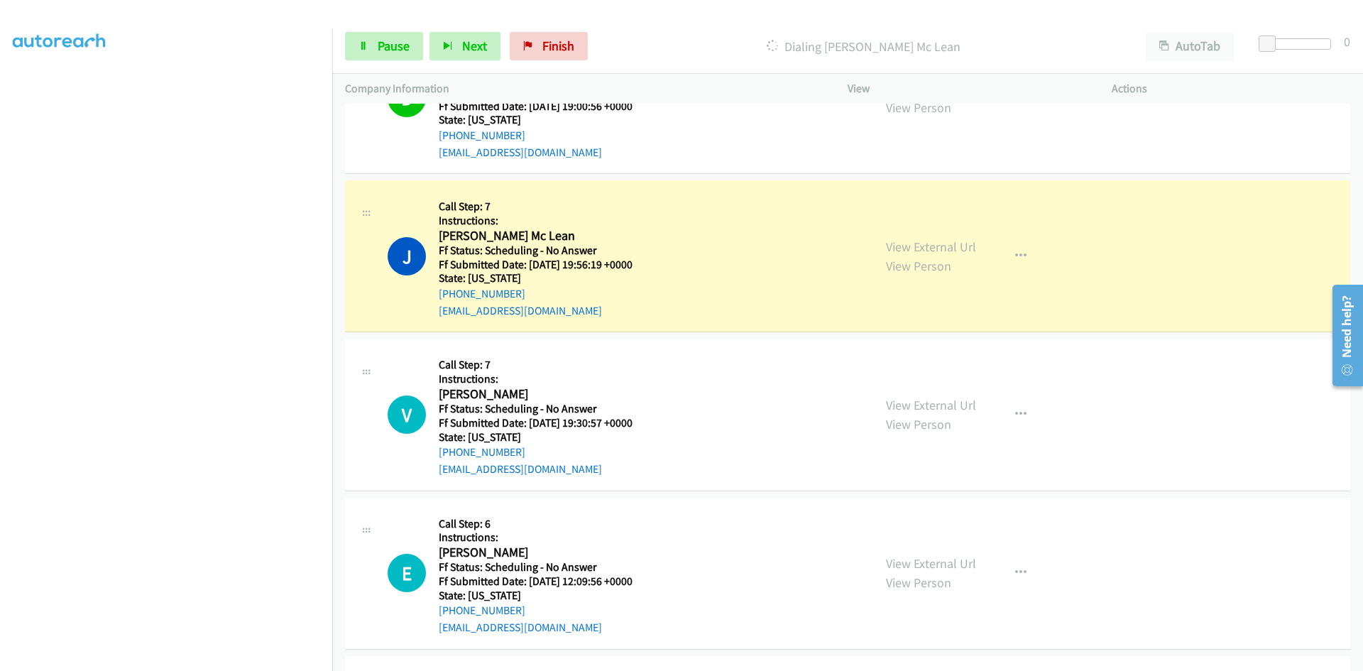
scroll to position [2129, 0]
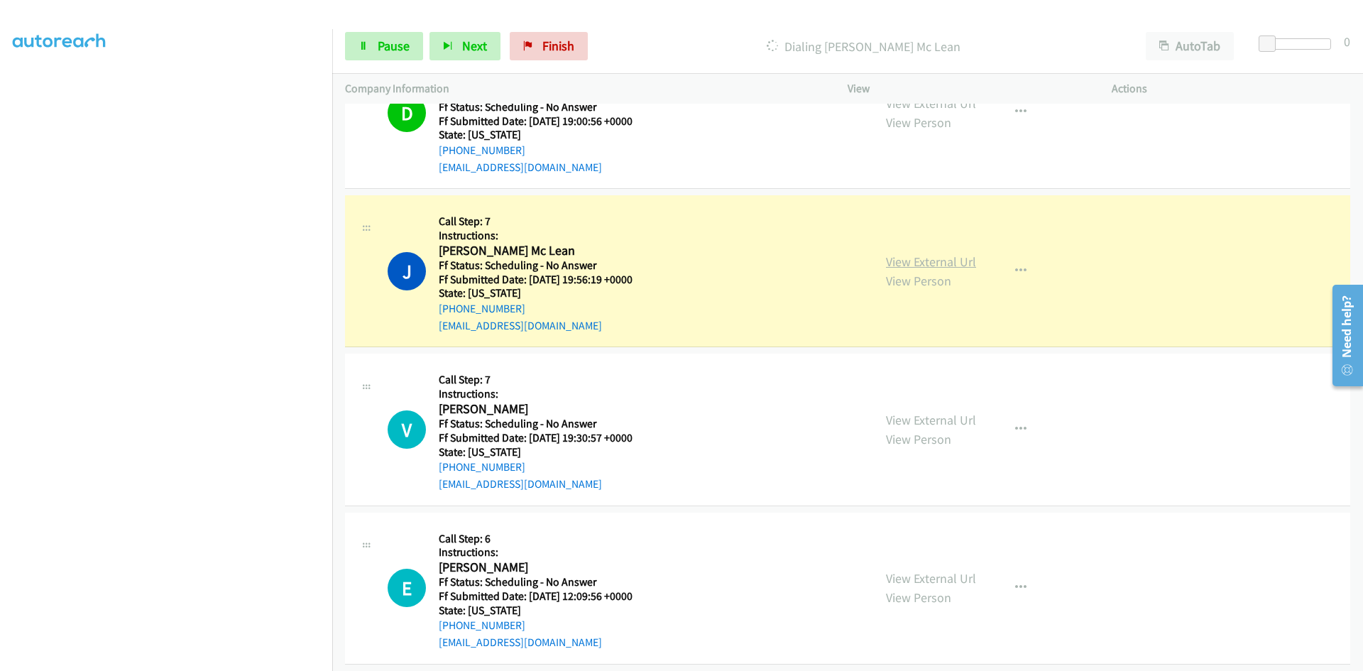
click at [964, 264] on link "View External Url" at bounding box center [931, 261] width 90 height 16
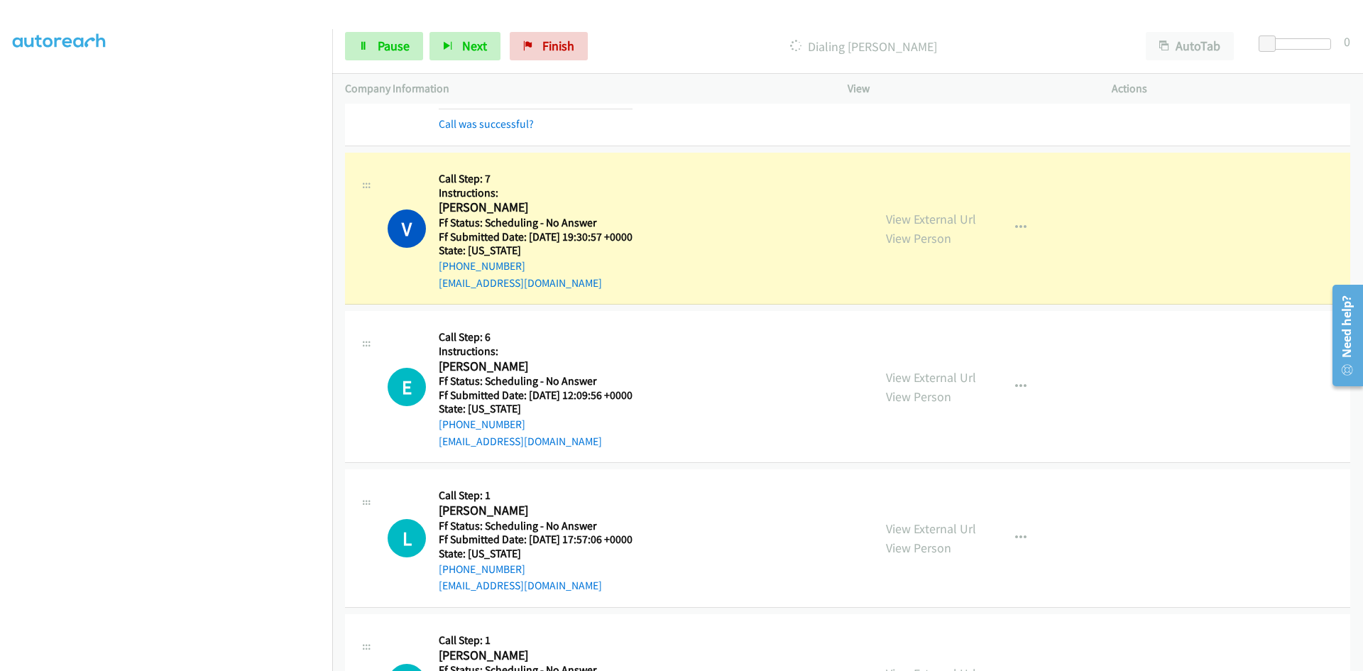
scroll to position [2413, 0]
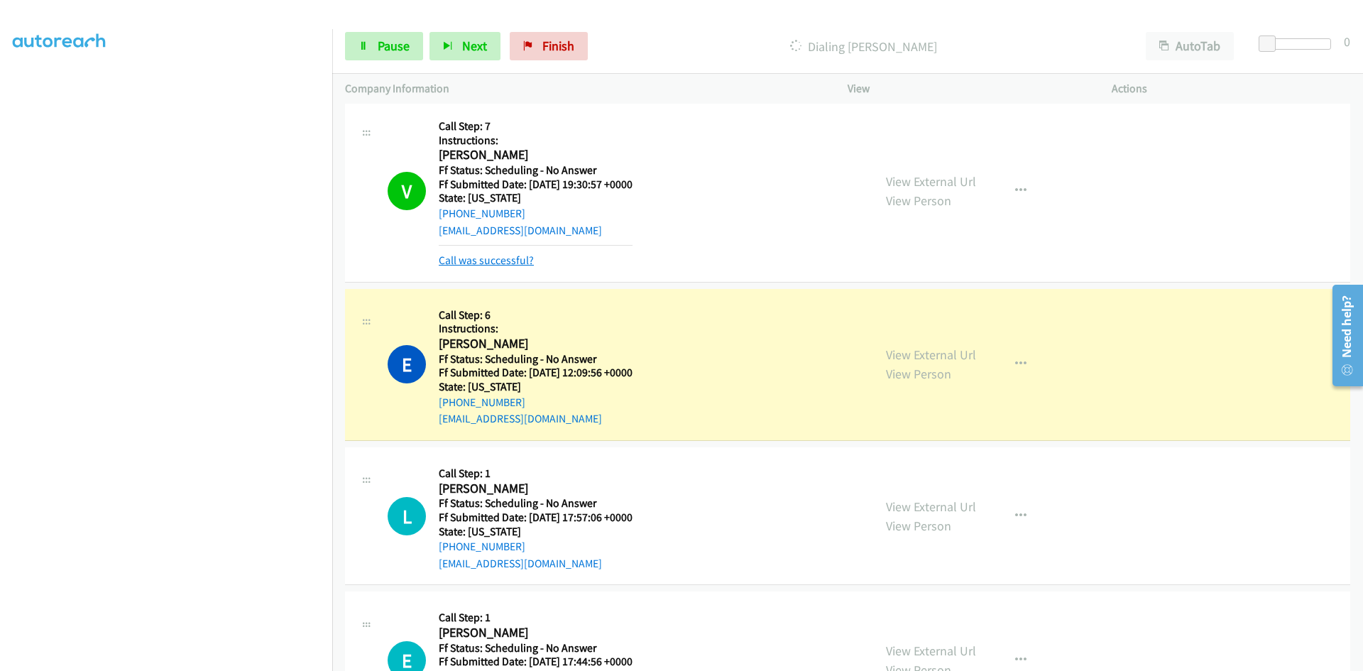
click at [468, 264] on link "Call was successful?" at bounding box center [486, 259] width 95 height 13
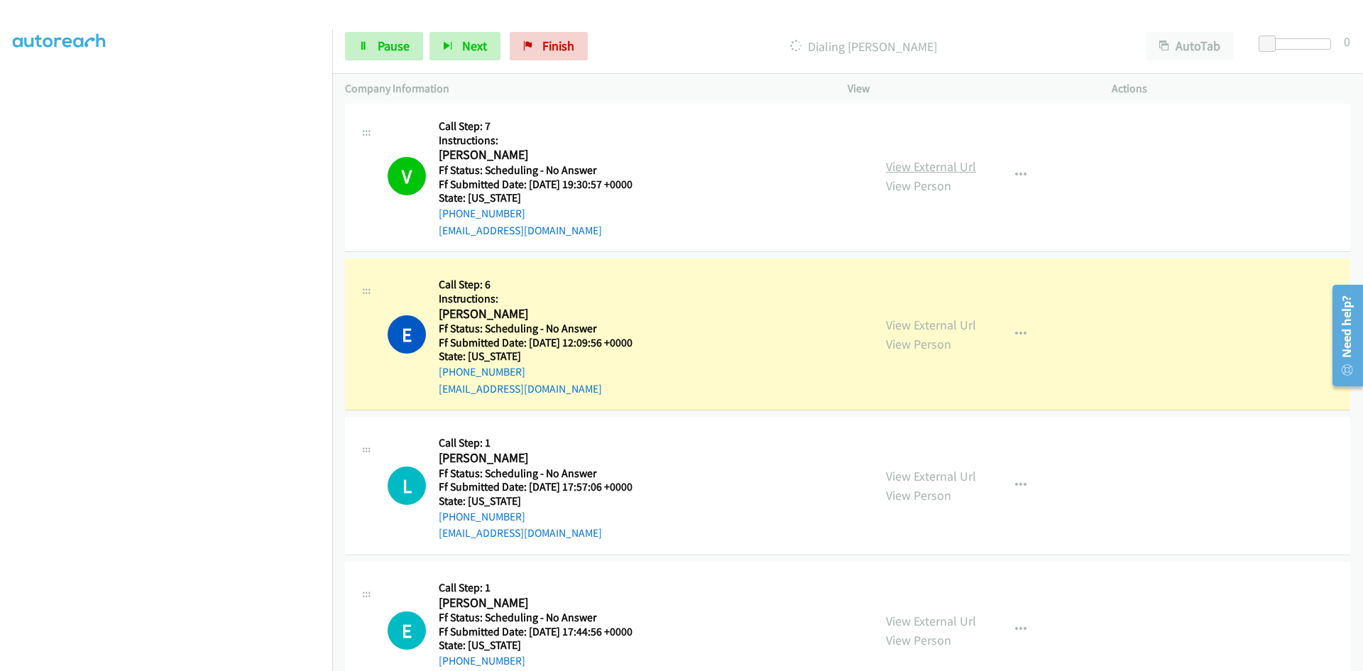
click at [930, 165] on link "View External Url" at bounding box center [931, 166] width 90 height 16
click at [944, 328] on link "View External Url" at bounding box center [931, 325] width 90 height 16
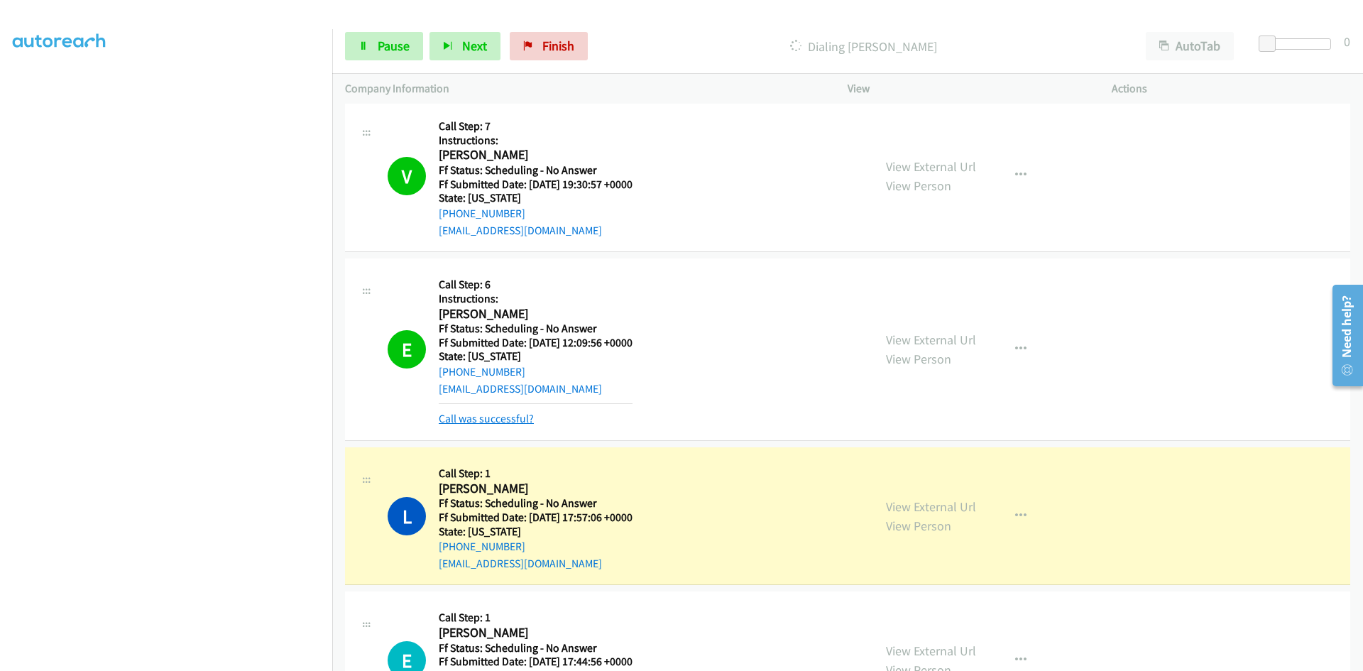
click at [520, 419] on link "Call was successful?" at bounding box center [486, 418] width 95 height 13
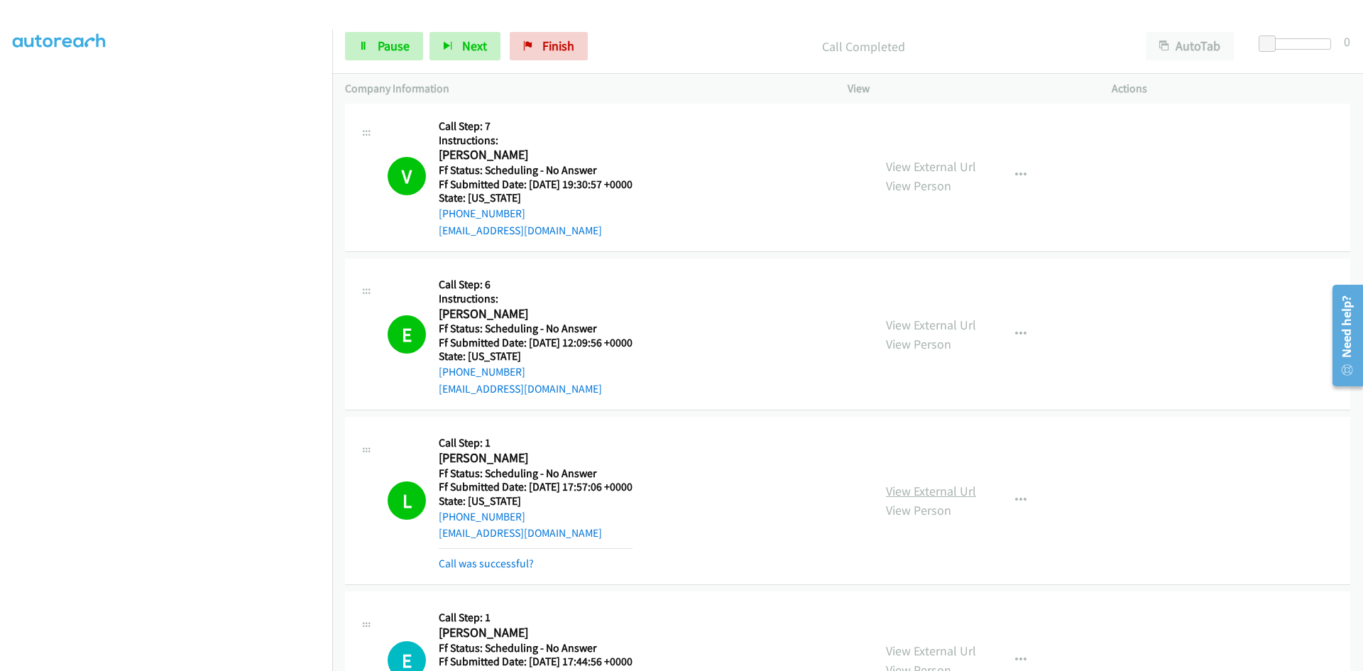
click at [936, 489] on link "View External Url" at bounding box center [931, 491] width 90 height 16
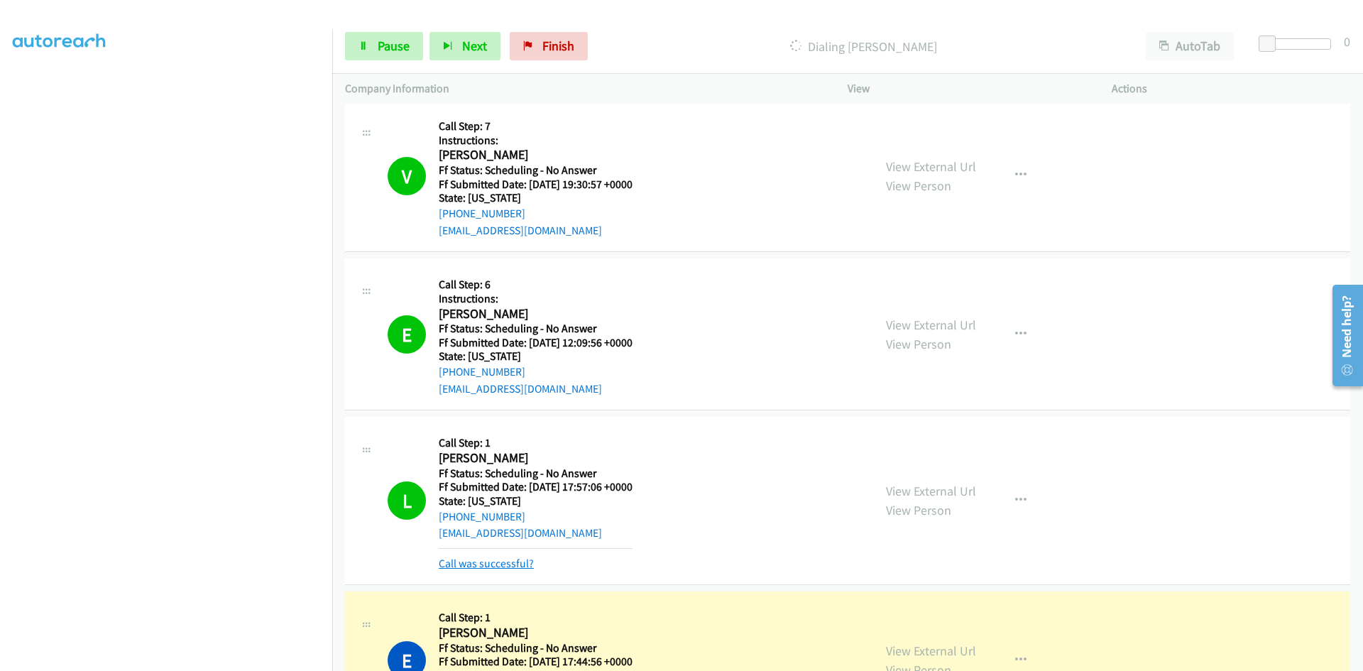
click at [517, 559] on link "Call was successful?" at bounding box center [486, 562] width 95 height 13
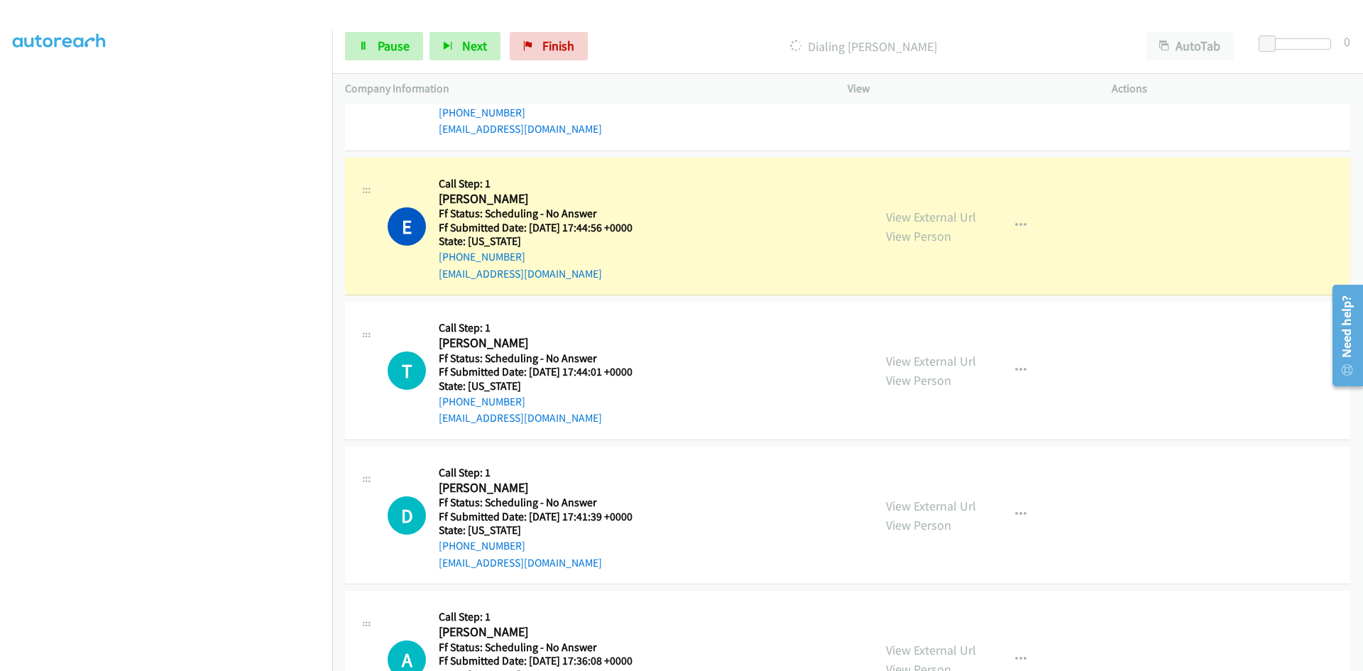
scroll to position [2839, 0]
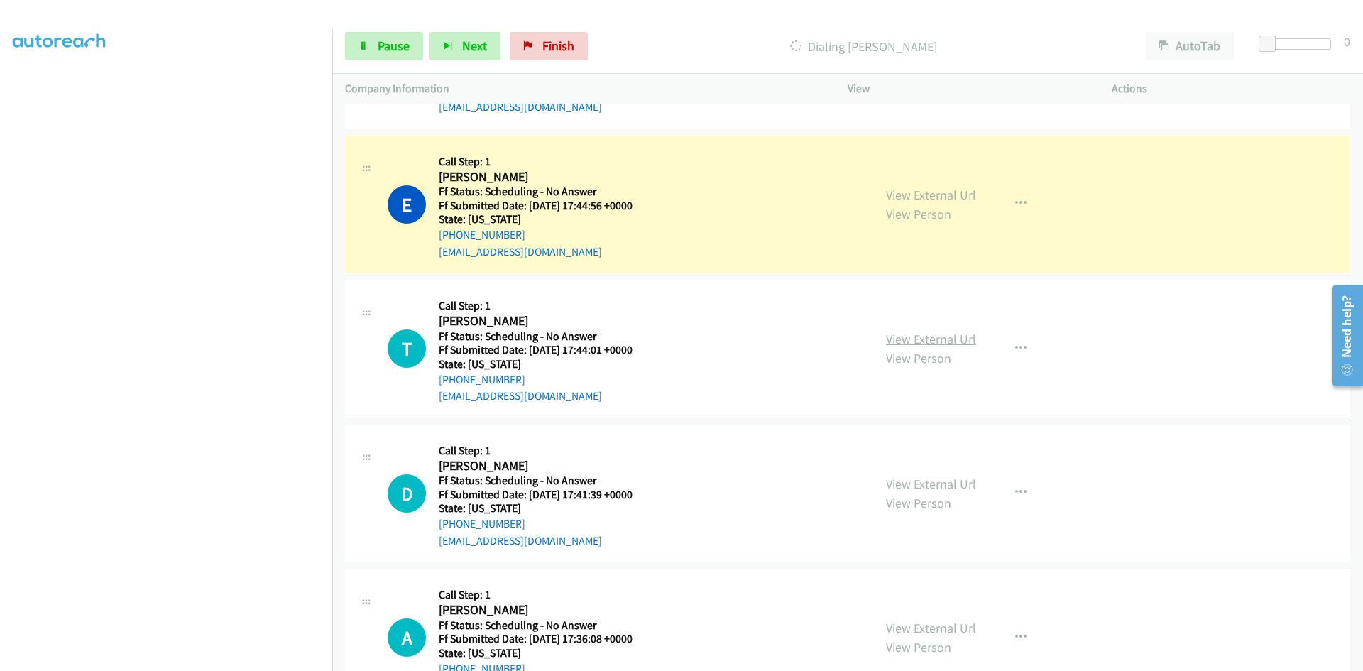
click at [942, 344] on link "View External Url" at bounding box center [931, 339] width 90 height 16
click at [963, 195] on link "View External Url" at bounding box center [931, 195] width 90 height 16
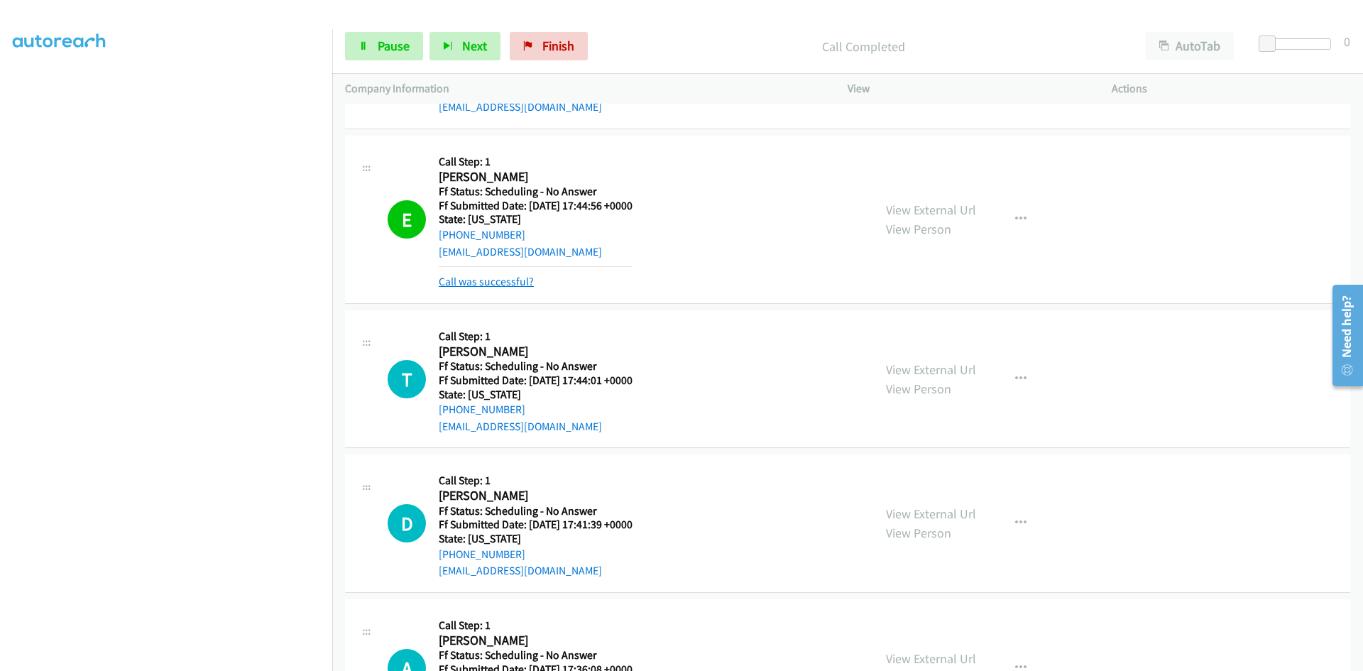
click at [508, 284] on link "Call was successful?" at bounding box center [486, 281] width 95 height 13
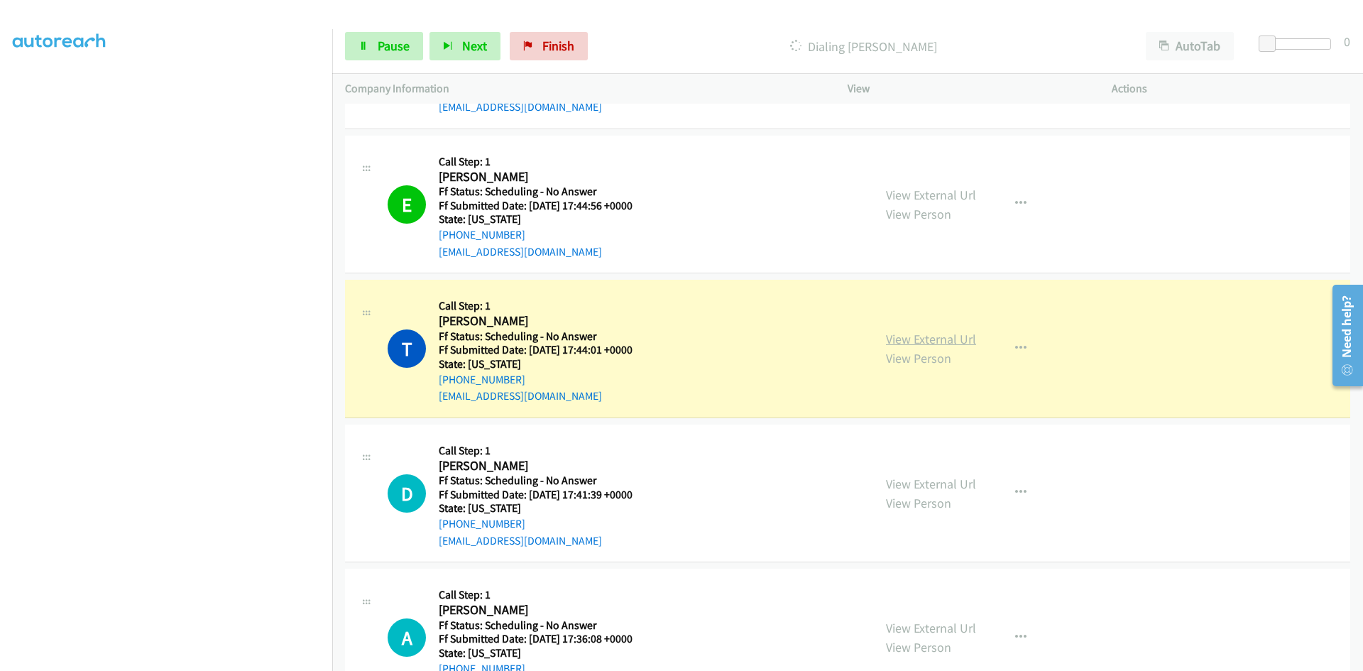
click at [940, 341] on link "View External Url" at bounding box center [931, 339] width 90 height 16
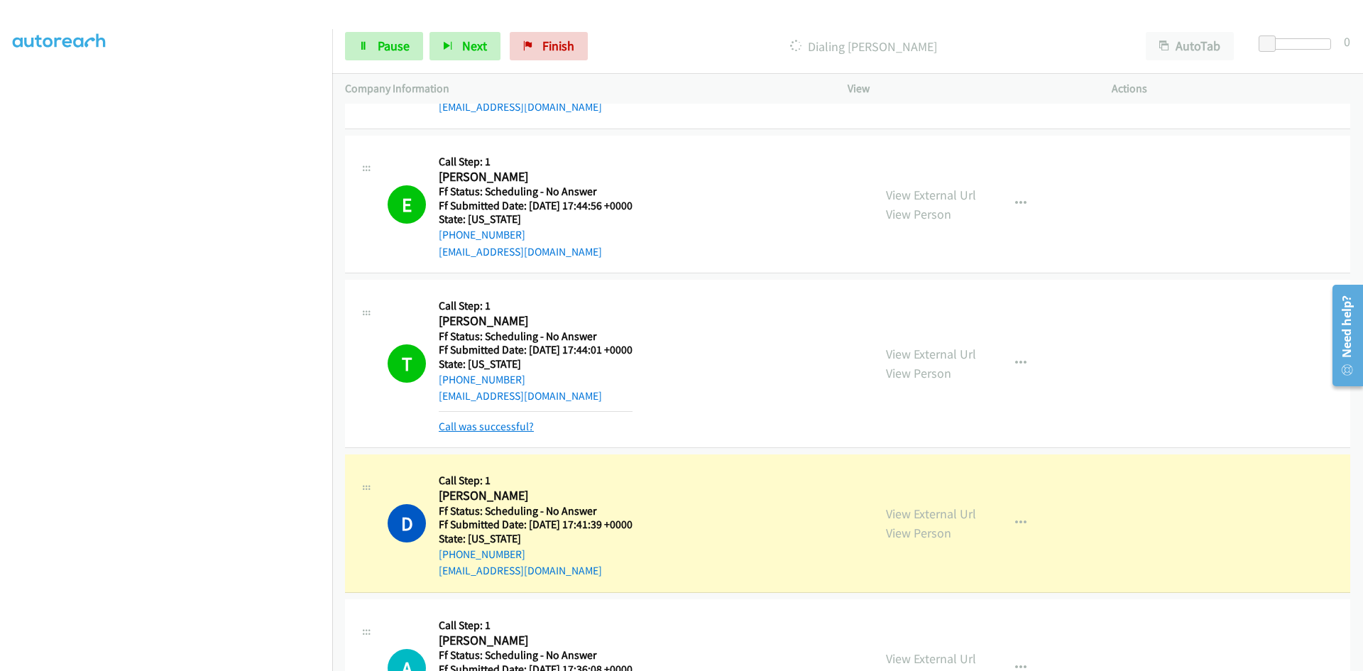
click at [525, 426] on link "Call was successful?" at bounding box center [486, 425] width 95 height 13
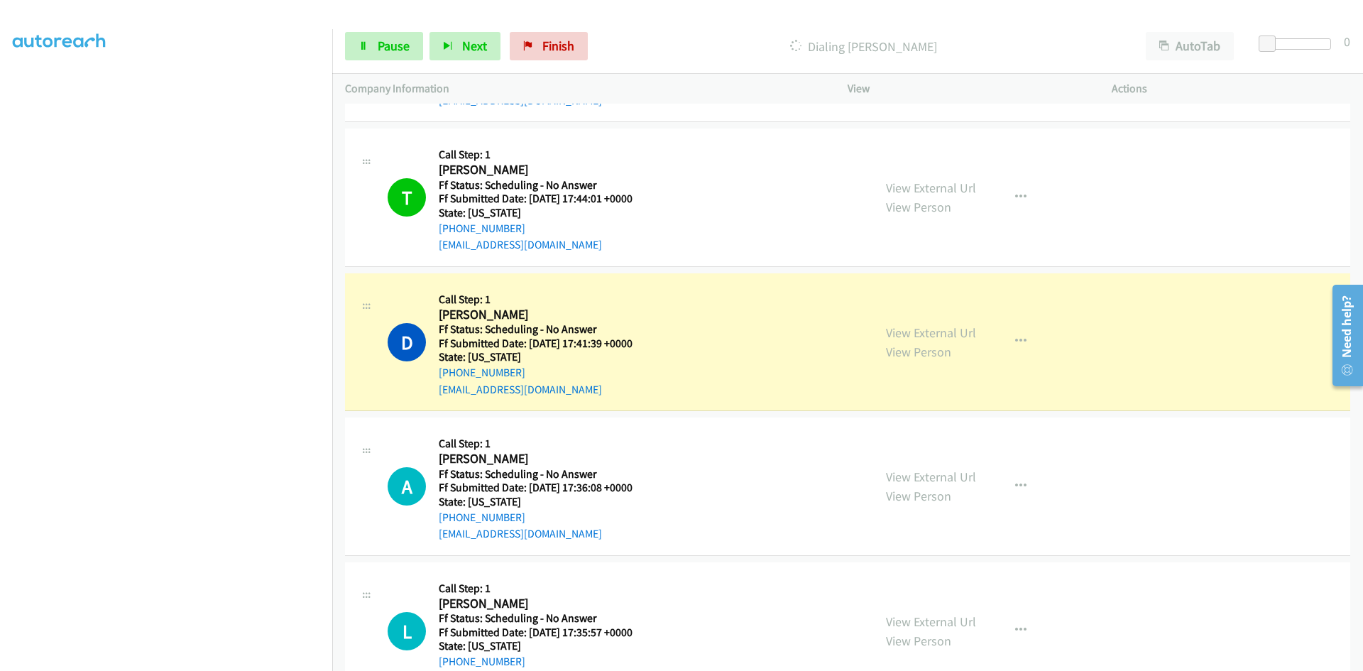
scroll to position [3052, 0]
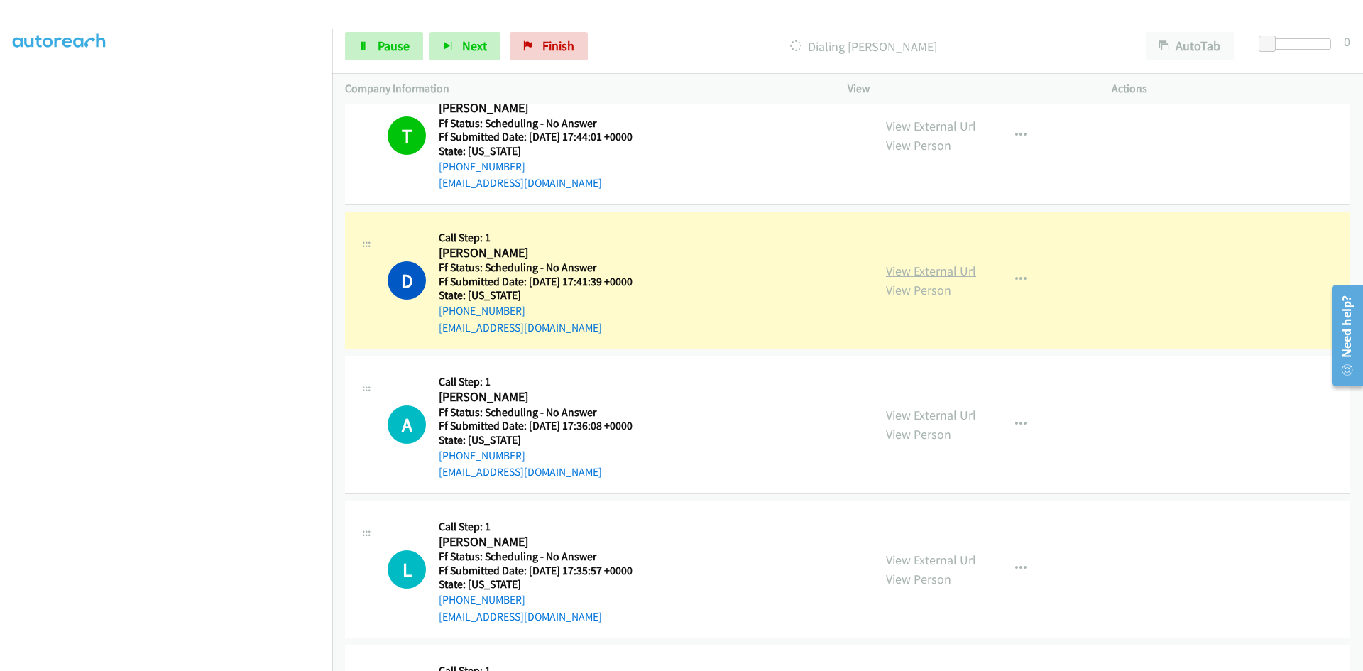
click at [897, 274] on link "View External Url" at bounding box center [931, 271] width 90 height 16
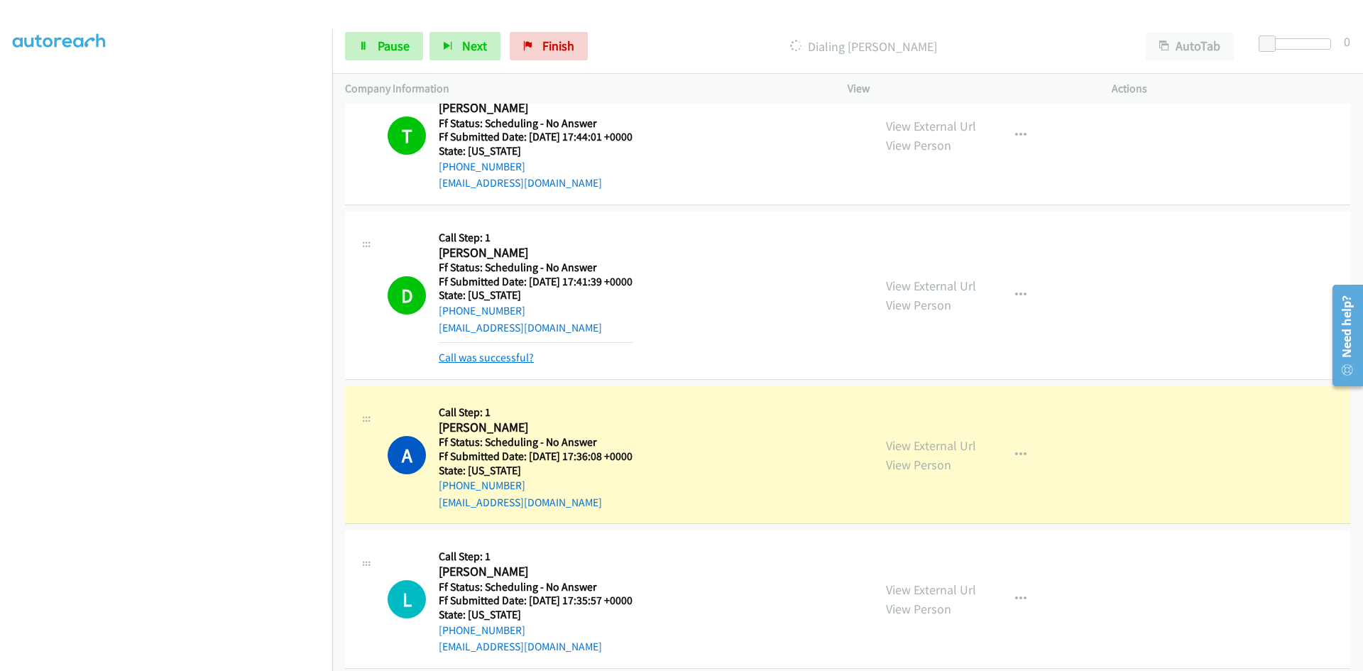
click at [516, 363] on link "Call was successful?" at bounding box center [486, 357] width 95 height 13
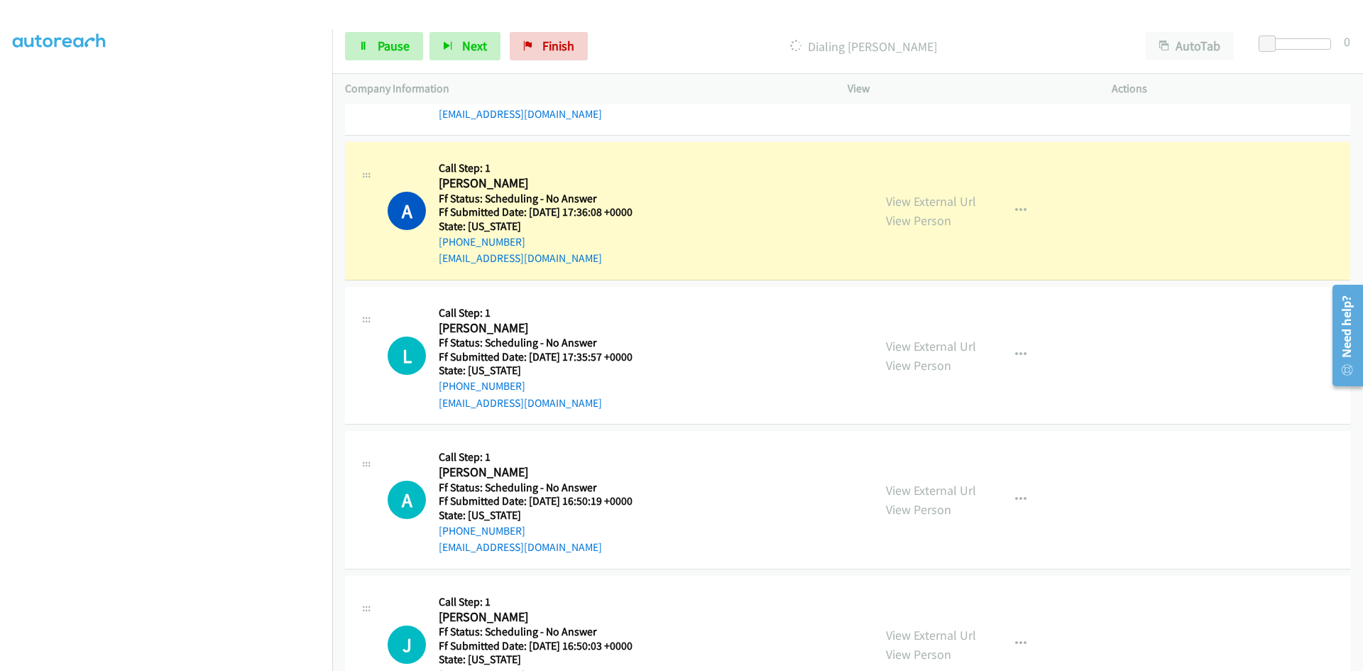
scroll to position [3336, 0]
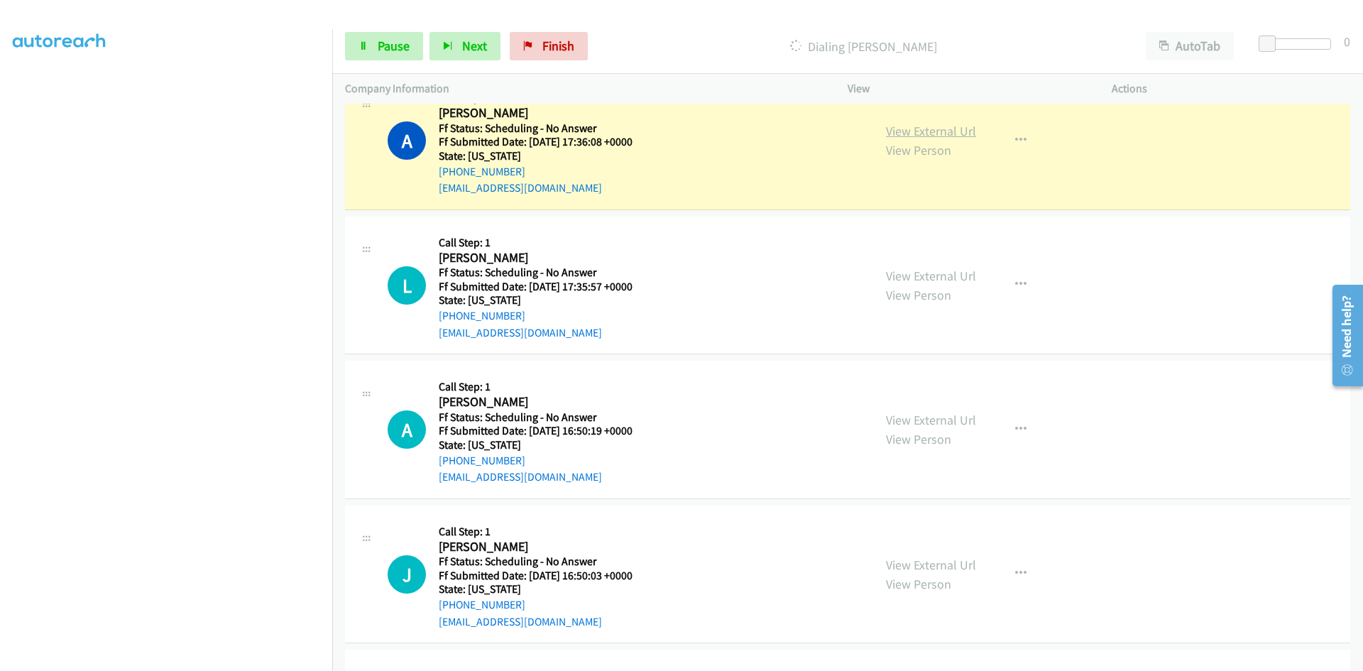
click at [950, 131] on link "View External Url" at bounding box center [931, 131] width 90 height 16
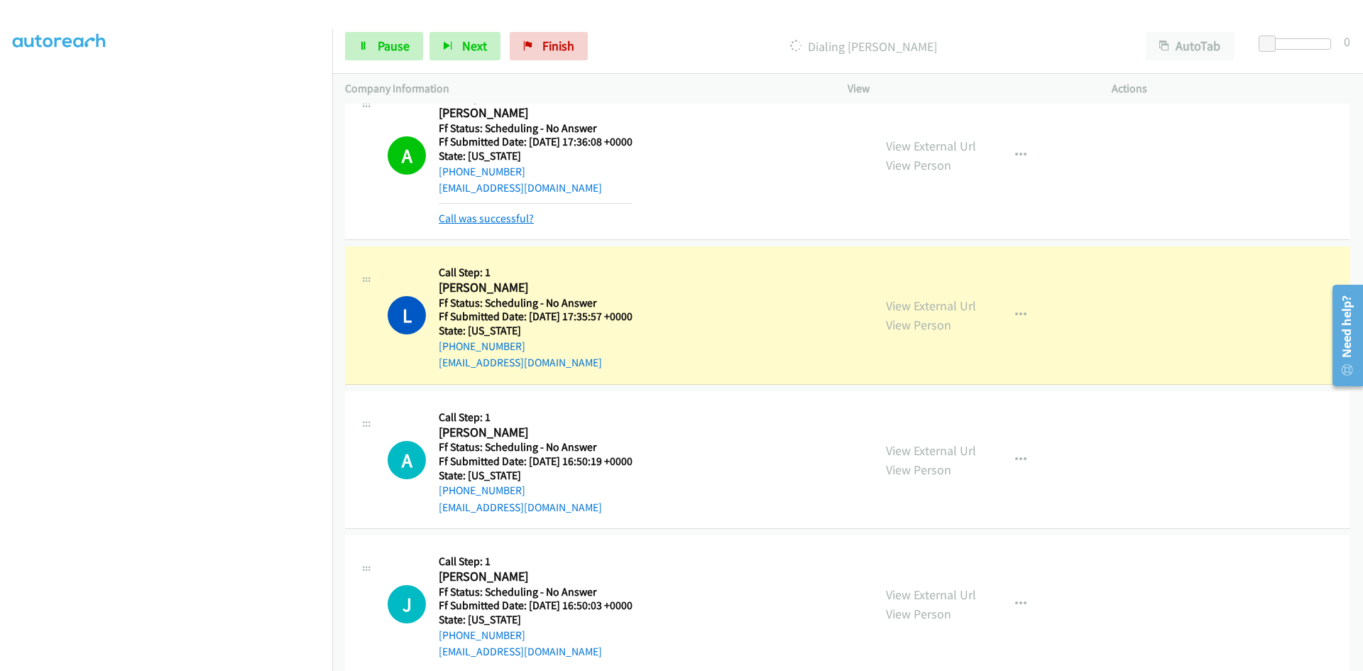
click at [527, 223] on link "Call was successful?" at bounding box center [486, 218] width 95 height 13
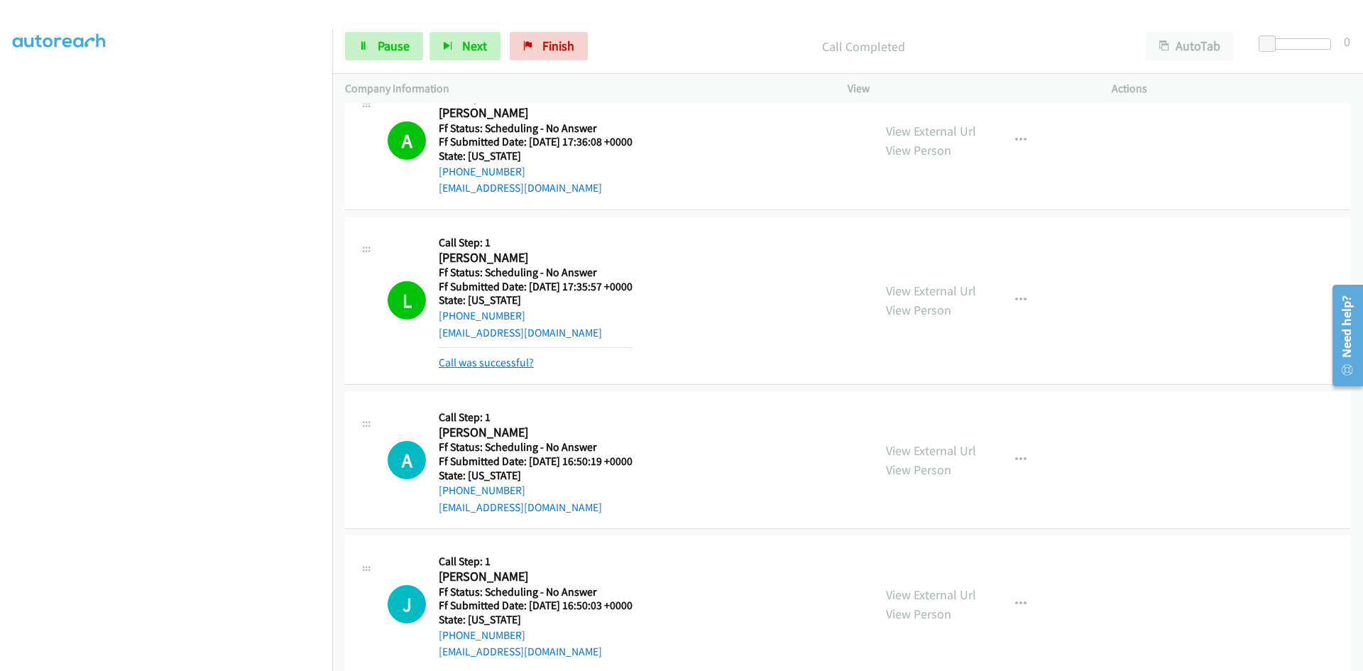
click at [449, 365] on link "Call was successful?" at bounding box center [486, 362] width 95 height 13
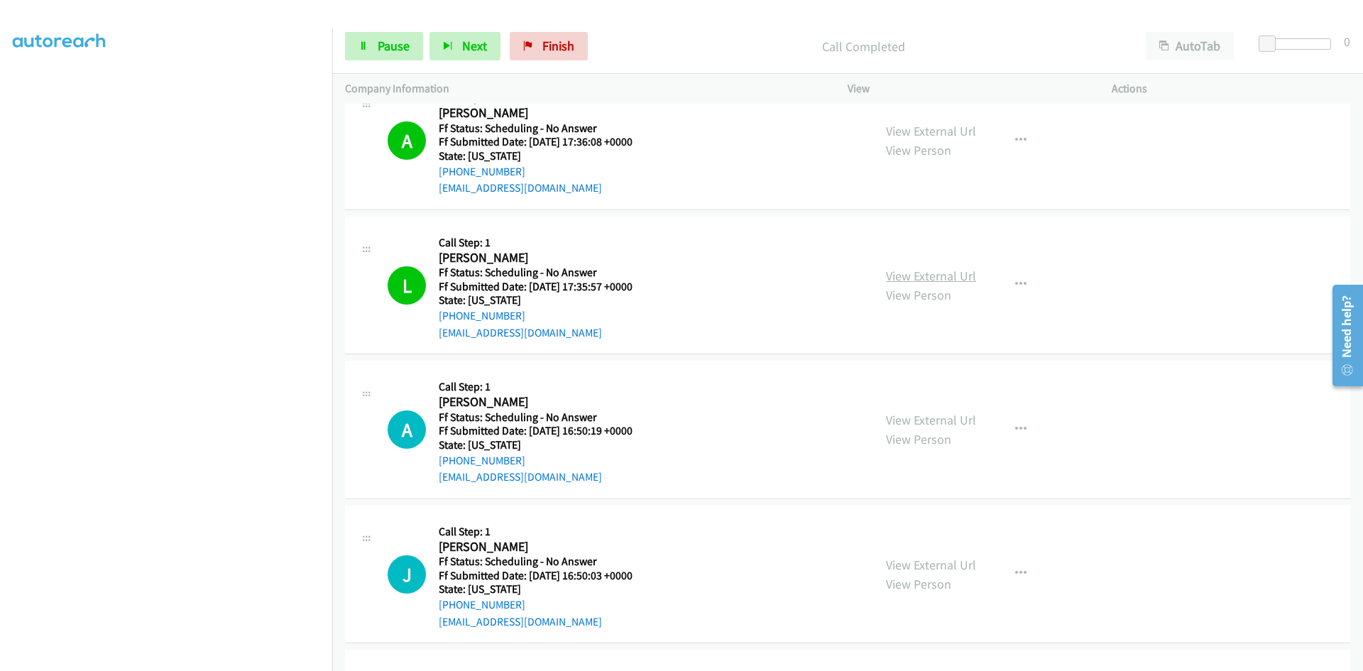
click at [921, 272] on link "View External Url" at bounding box center [931, 276] width 90 height 16
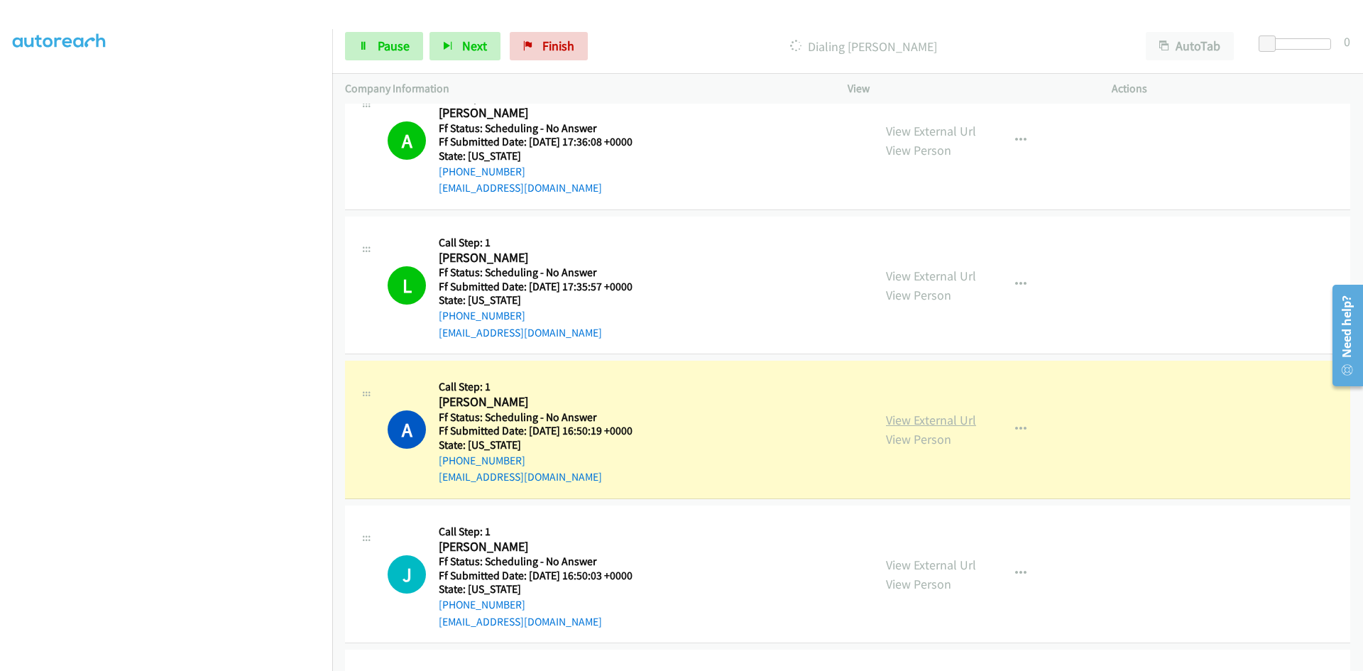
click at [901, 420] on div "View External Url View Person View External Url Email Schedule/Manage Callback …" at bounding box center [1011, 429] width 277 height 112
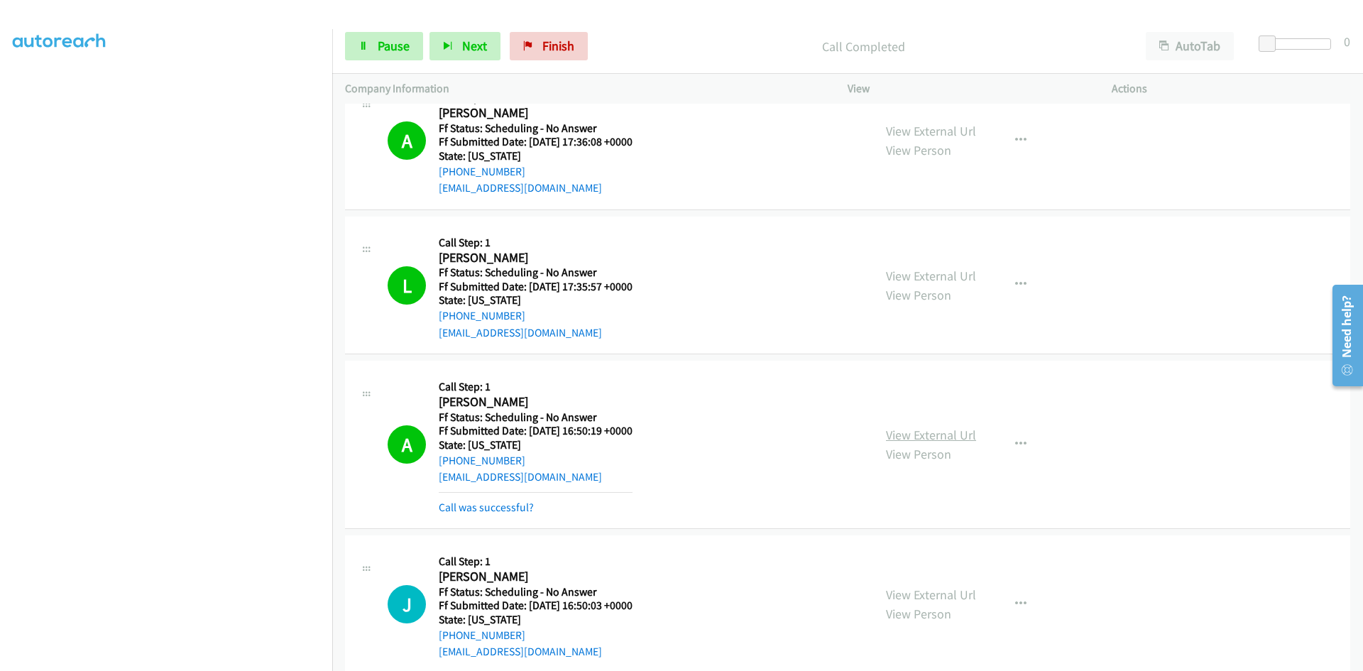
click at [918, 435] on link "View External Url" at bounding box center [931, 435] width 90 height 16
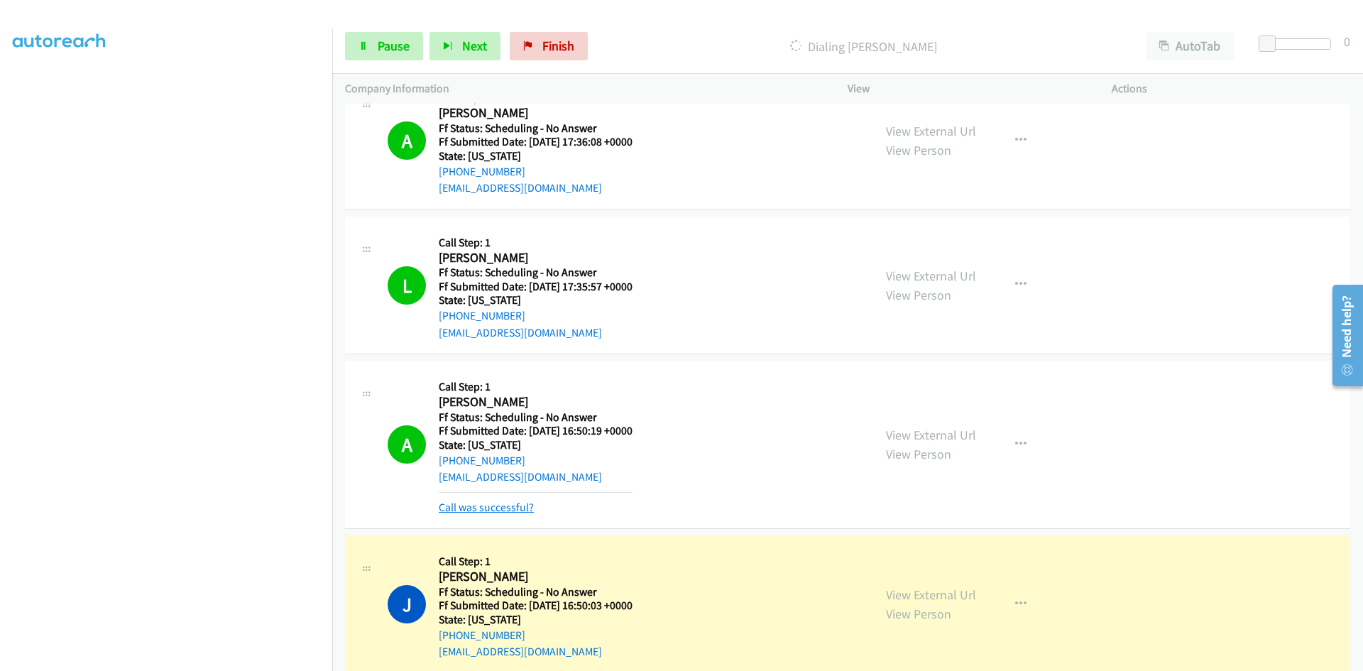
click at [514, 507] on link "Call was successful?" at bounding box center [486, 506] width 95 height 13
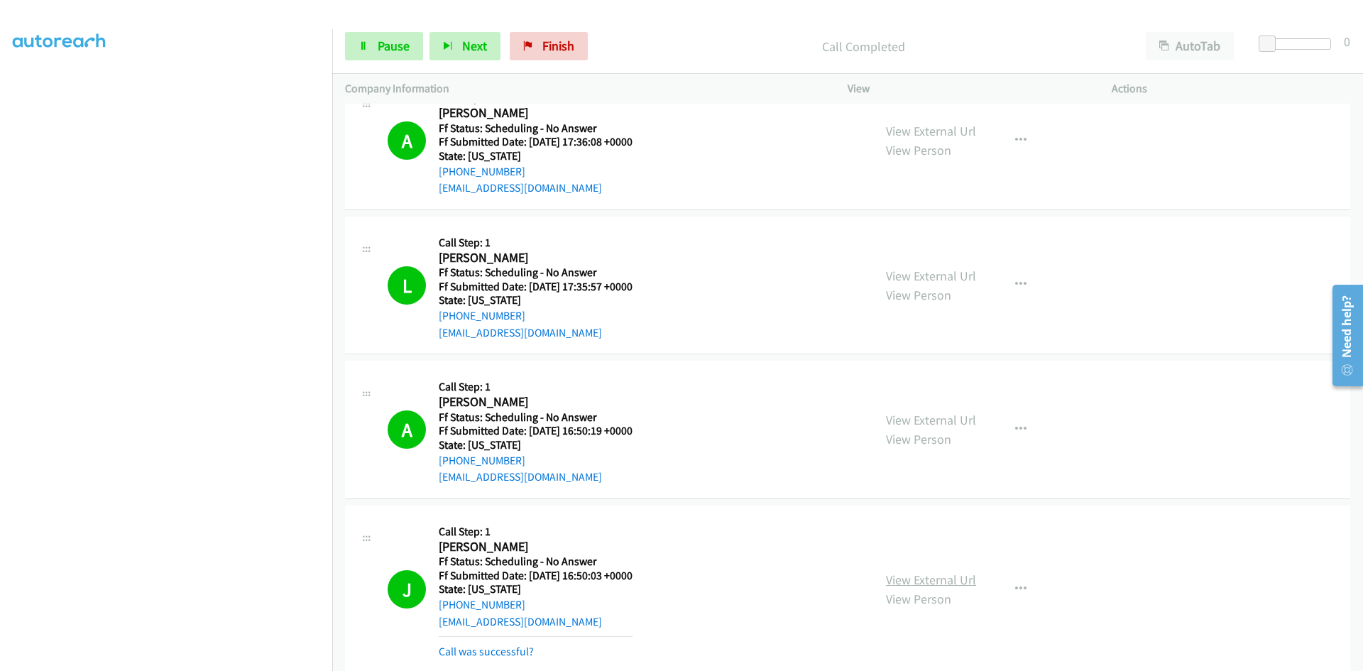
click at [927, 572] on link "View External Url" at bounding box center [931, 579] width 90 height 16
click at [369, 41] on link "Pause" at bounding box center [384, 46] width 78 height 28
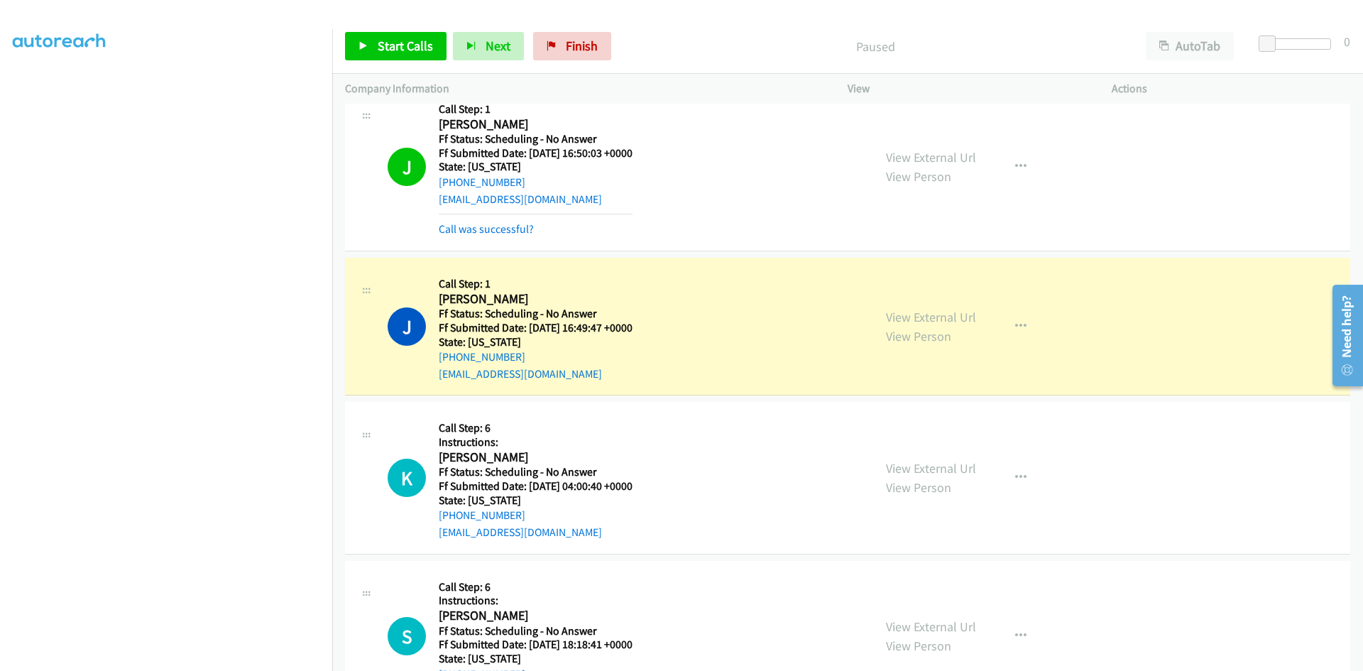
scroll to position [3762, 0]
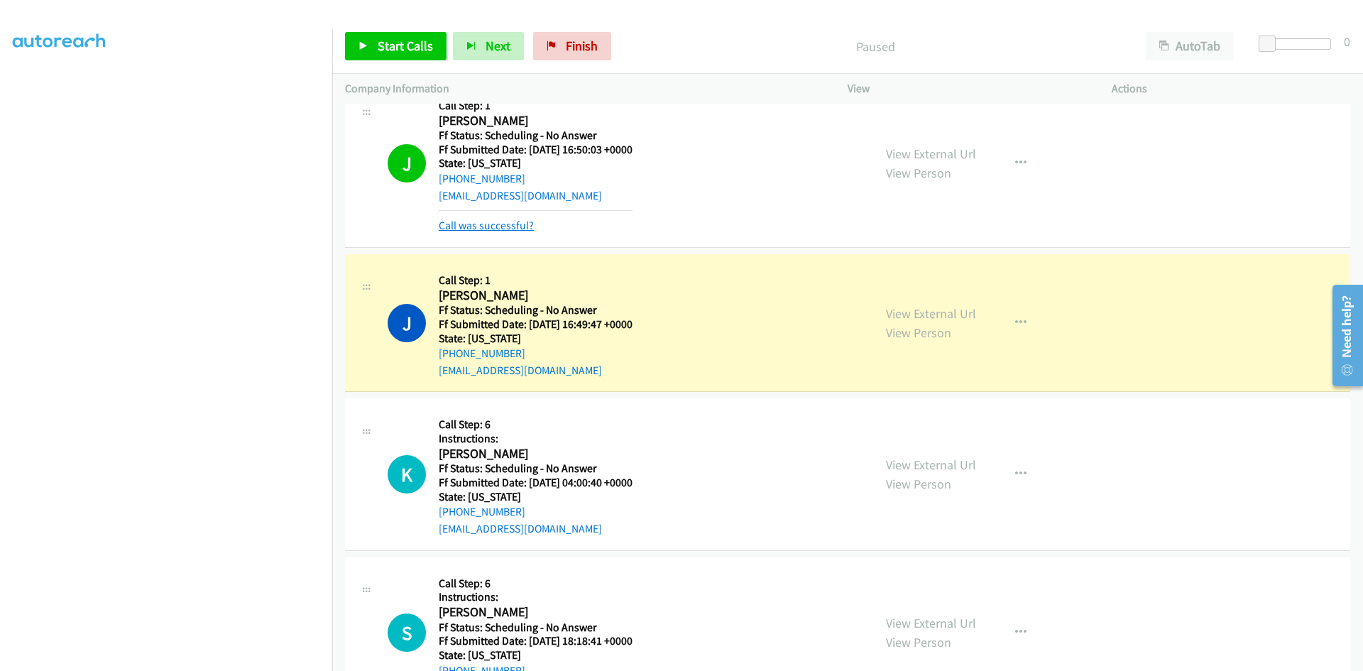
click at [514, 226] on link "Call was successful?" at bounding box center [486, 225] width 95 height 13
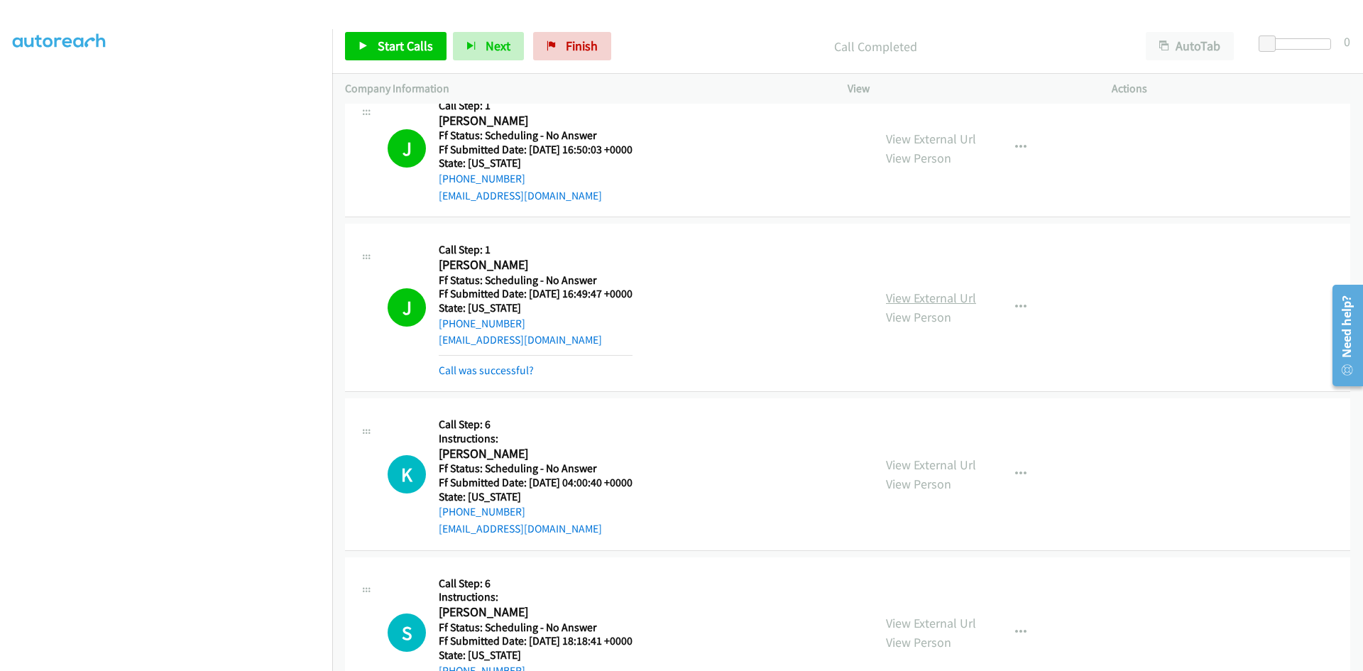
click at [905, 297] on link "View External Url" at bounding box center [931, 298] width 90 height 16
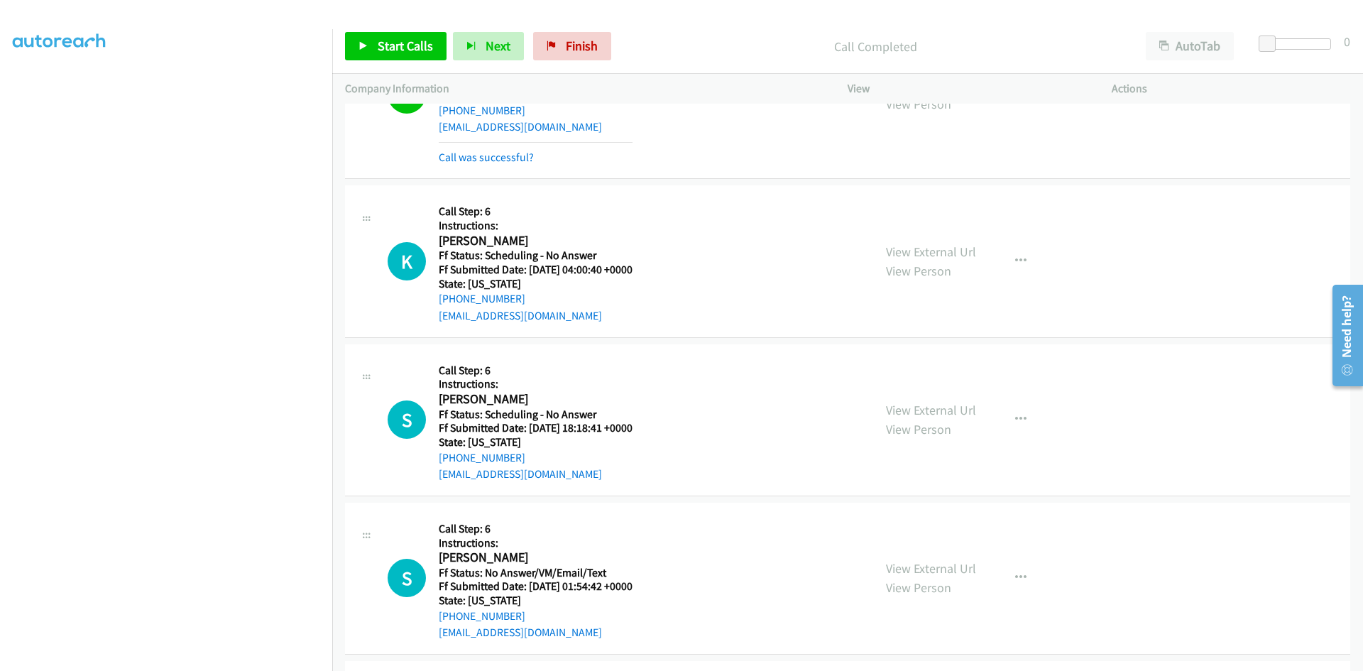
scroll to position [4045, 0]
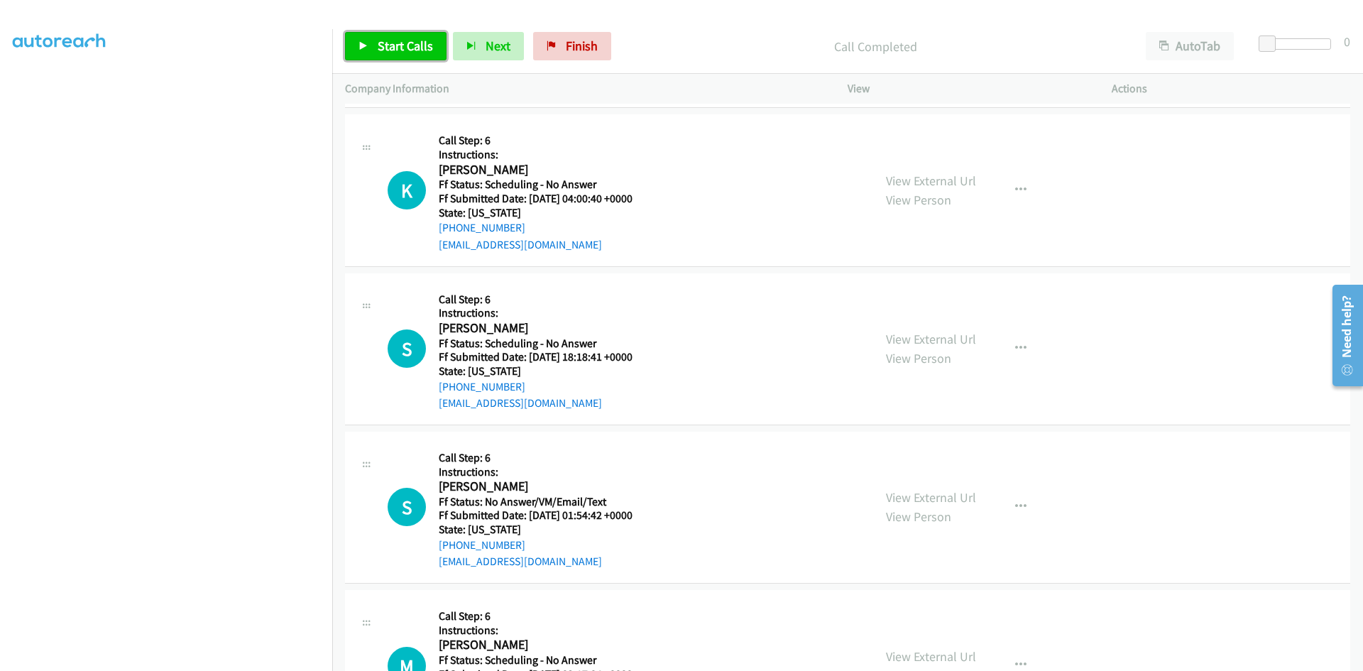
click at [390, 43] on span "Start Calls" at bounding box center [405, 46] width 55 height 16
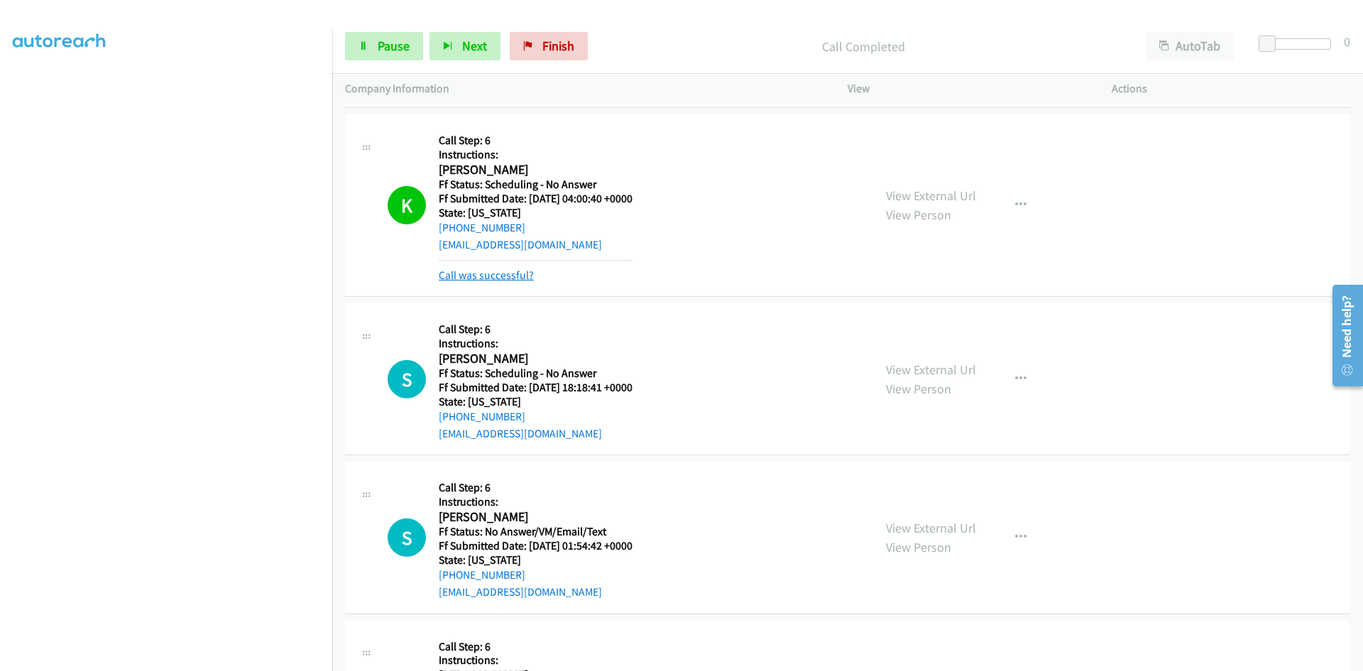
click at [448, 276] on link "Call was successful?" at bounding box center [486, 274] width 95 height 13
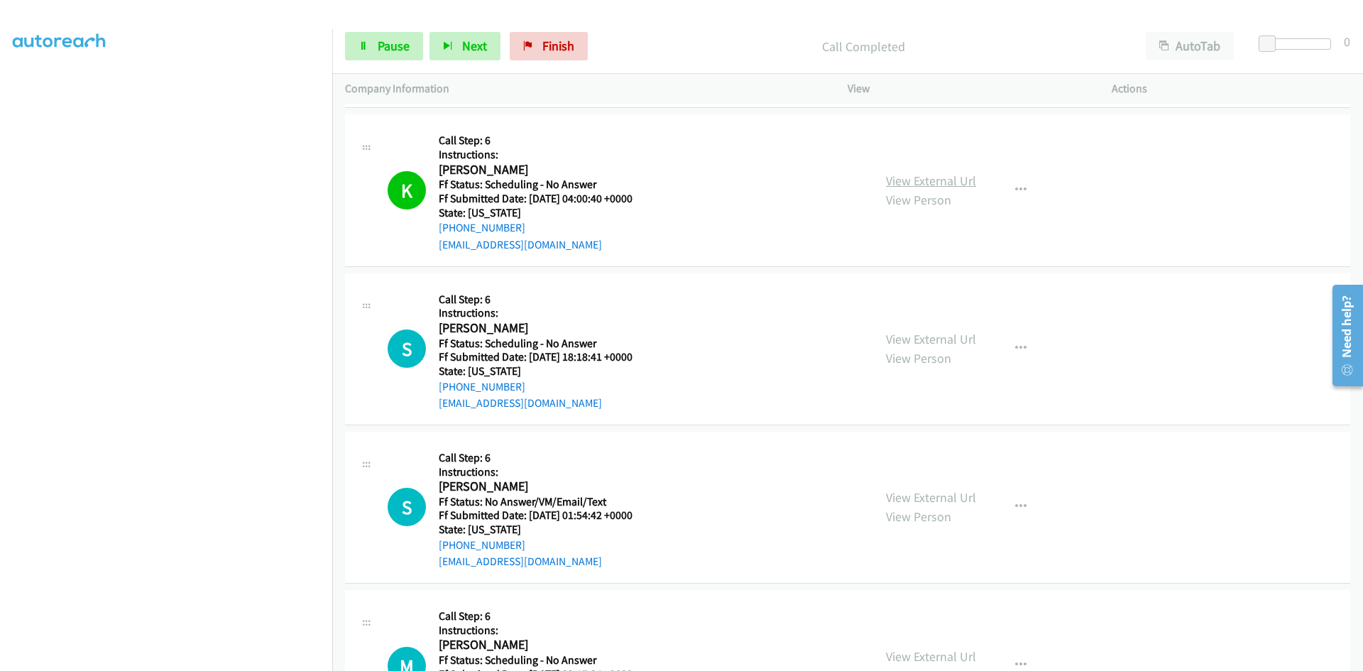
click at [934, 180] on link "View External Url" at bounding box center [931, 180] width 90 height 16
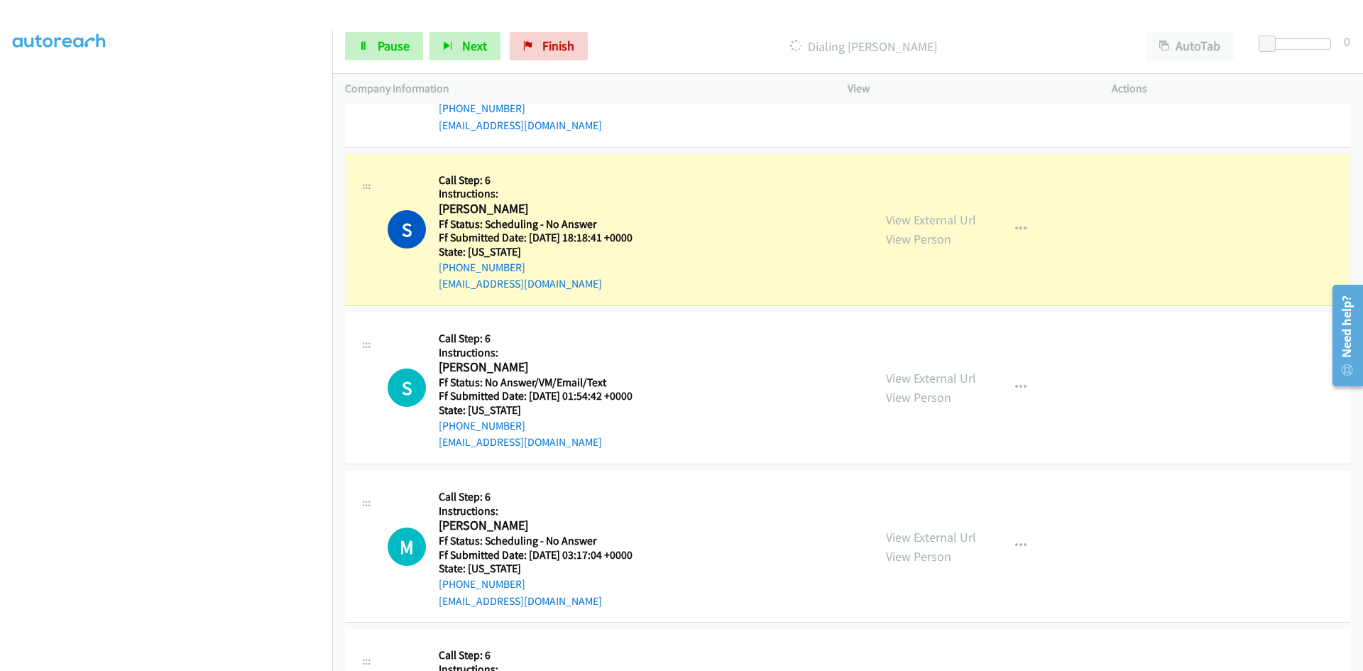
scroll to position [4187, 0]
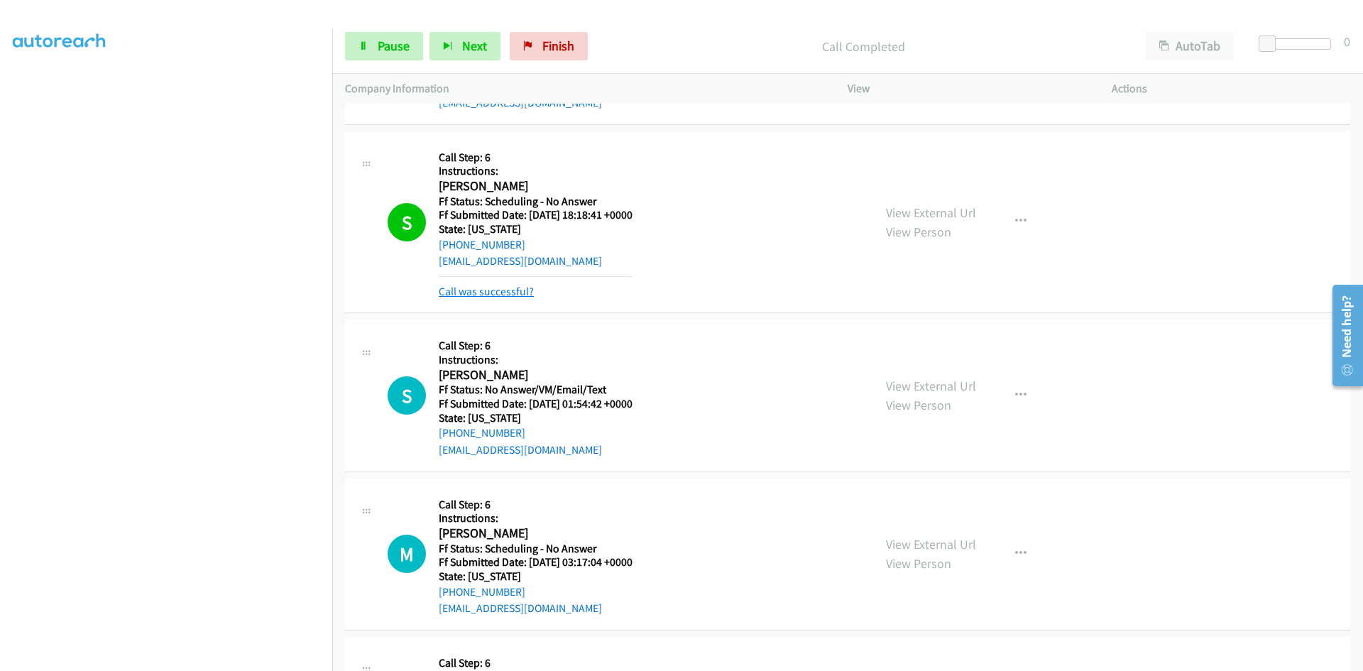
click at [449, 294] on link "Call was successful?" at bounding box center [486, 291] width 95 height 13
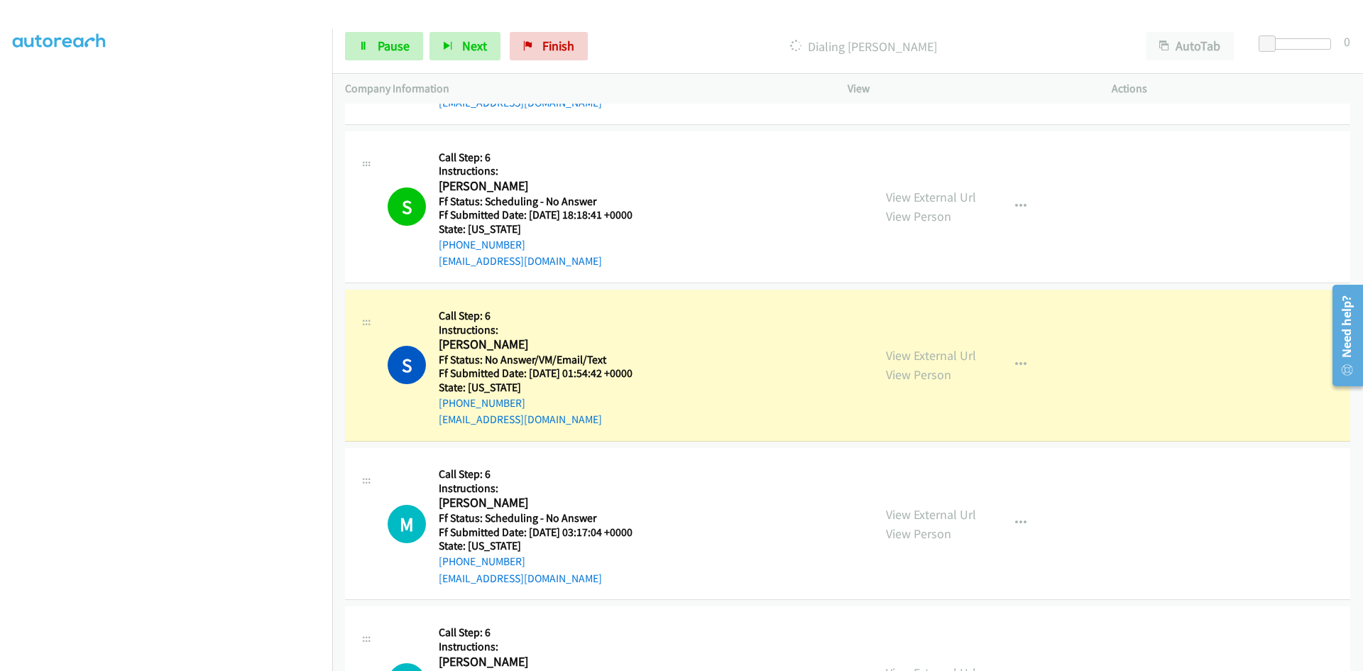
click at [965, 196] on link "View External Url" at bounding box center [931, 197] width 90 height 16
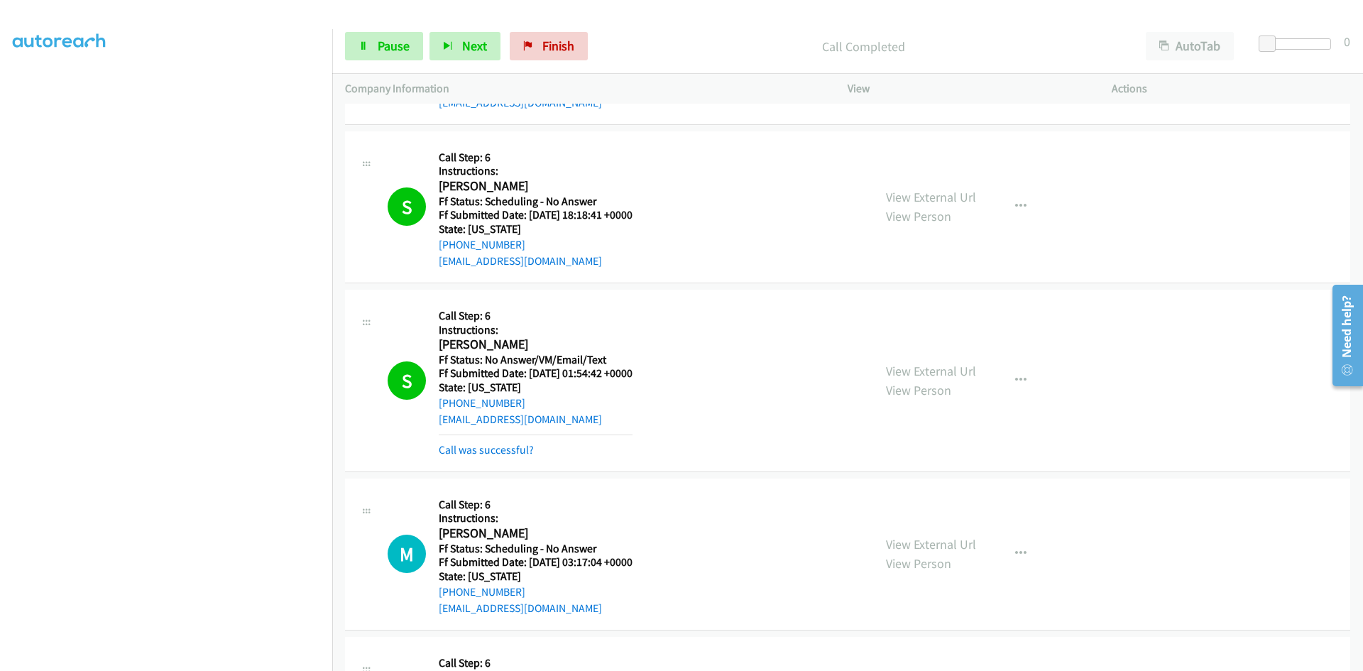
click at [962, 355] on div "View External Url View Person View External Url Email Schedule/Manage Callback …" at bounding box center [1011, 380] width 277 height 156
click at [962, 372] on link "View External Url" at bounding box center [931, 371] width 90 height 16
click at [515, 451] on link "Call was successful?" at bounding box center [486, 449] width 95 height 13
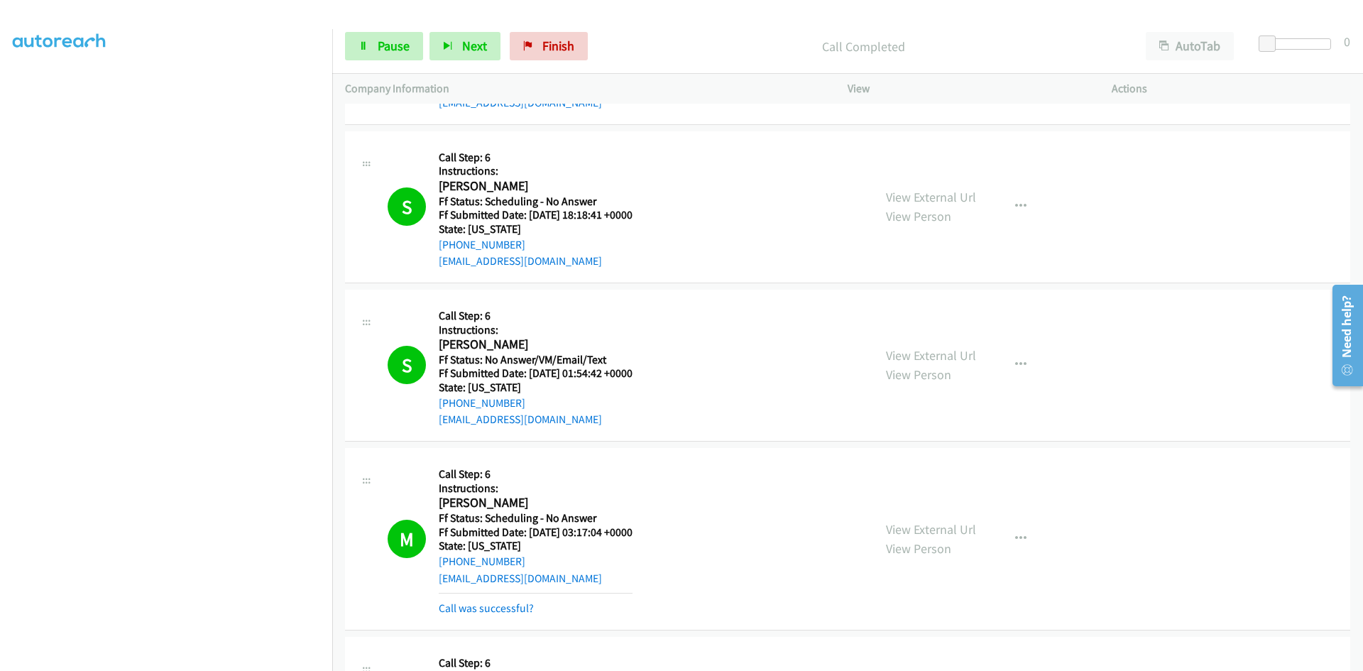
click at [910, 517] on div "View External Url View Person View External Url Email Schedule/Manage Callback …" at bounding box center [1011, 539] width 277 height 156
click at [917, 528] on link "View External Url" at bounding box center [931, 529] width 90 height 16
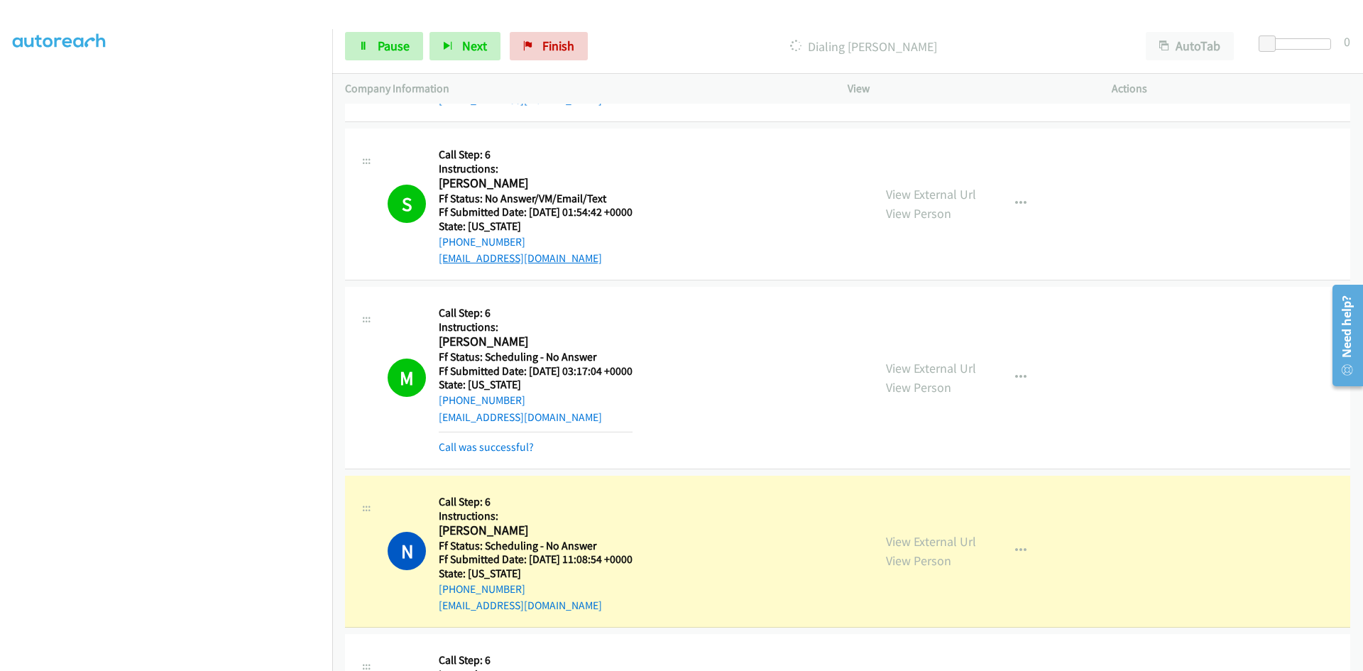
scroll to position [4400, 0]
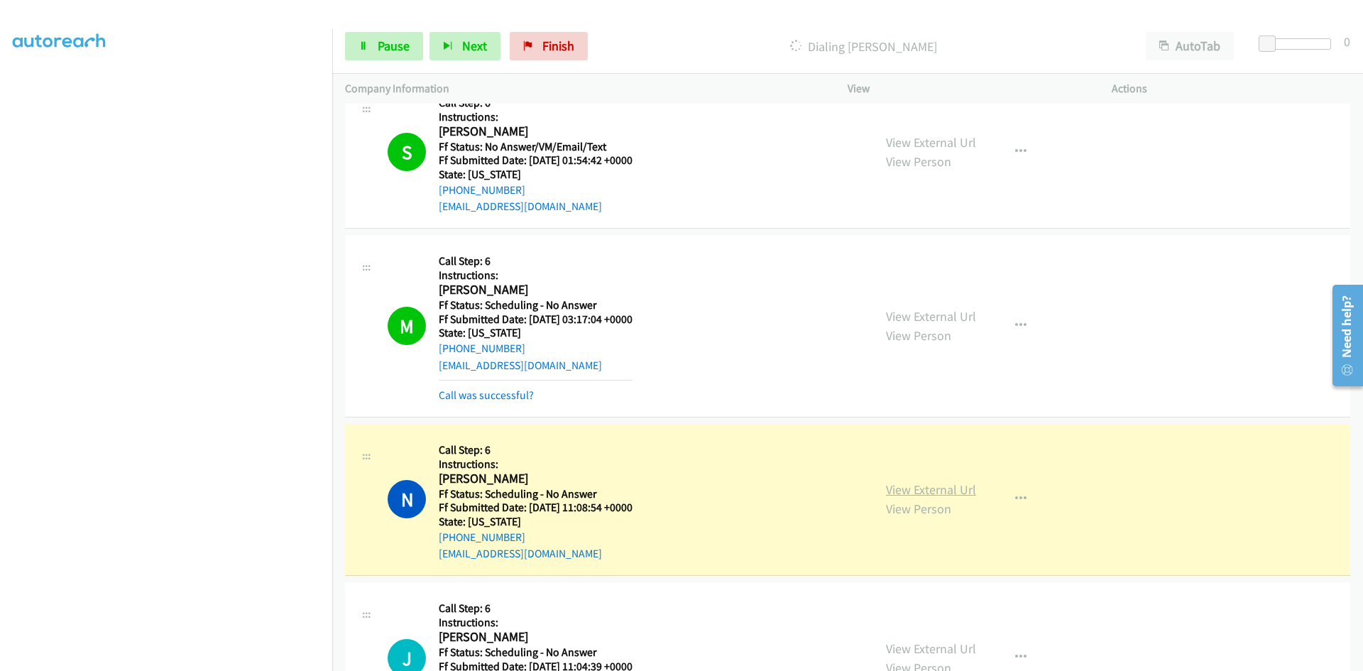
click at [922, 490] on link "View External Url" at bounding box center [931, 489] width 90 height 16
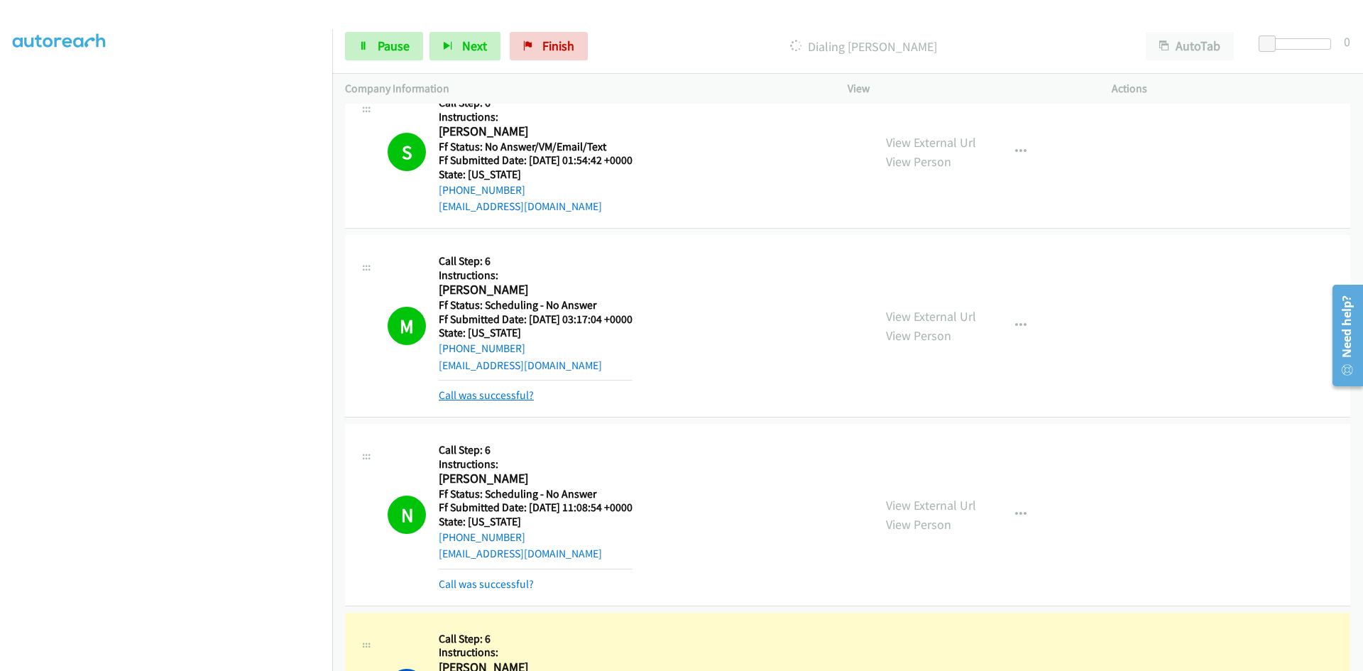
click at [527, 397] on link "Call was successful?" at bounding box center [486, 394] width 95 height 13
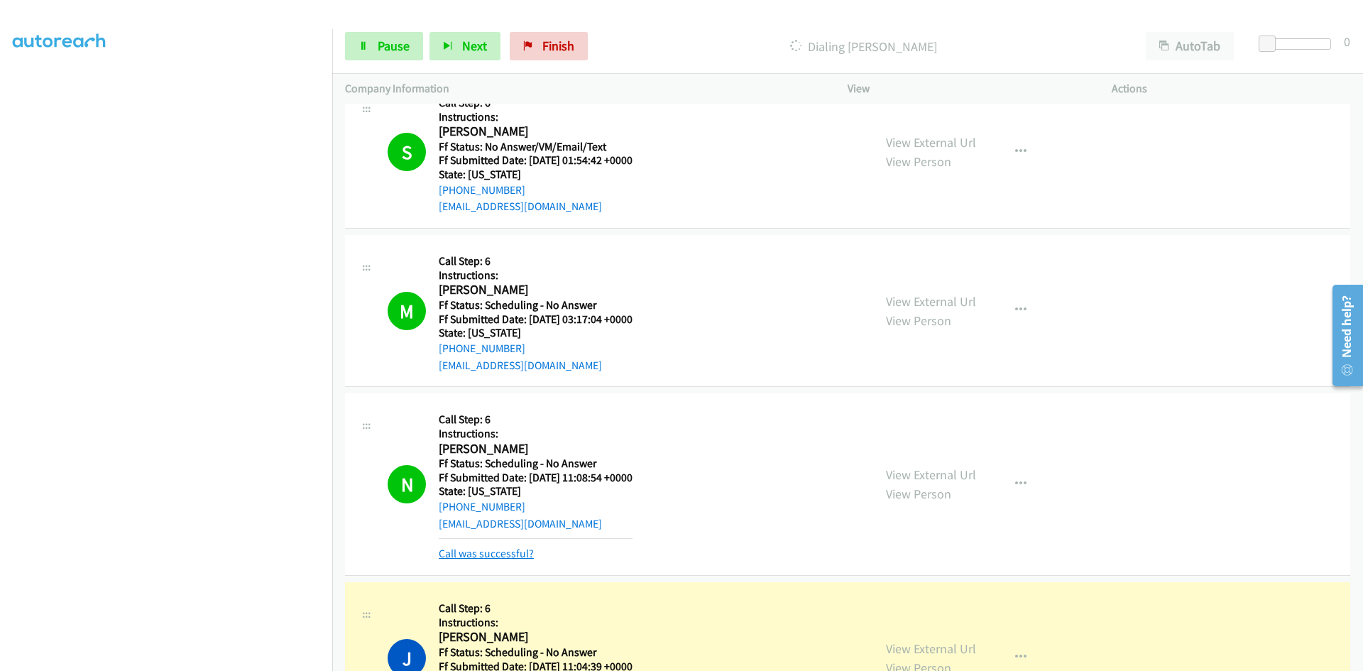
click at [520, 554] on link "Call was successful?" at bounding box center [486, 552] width 95 height 13
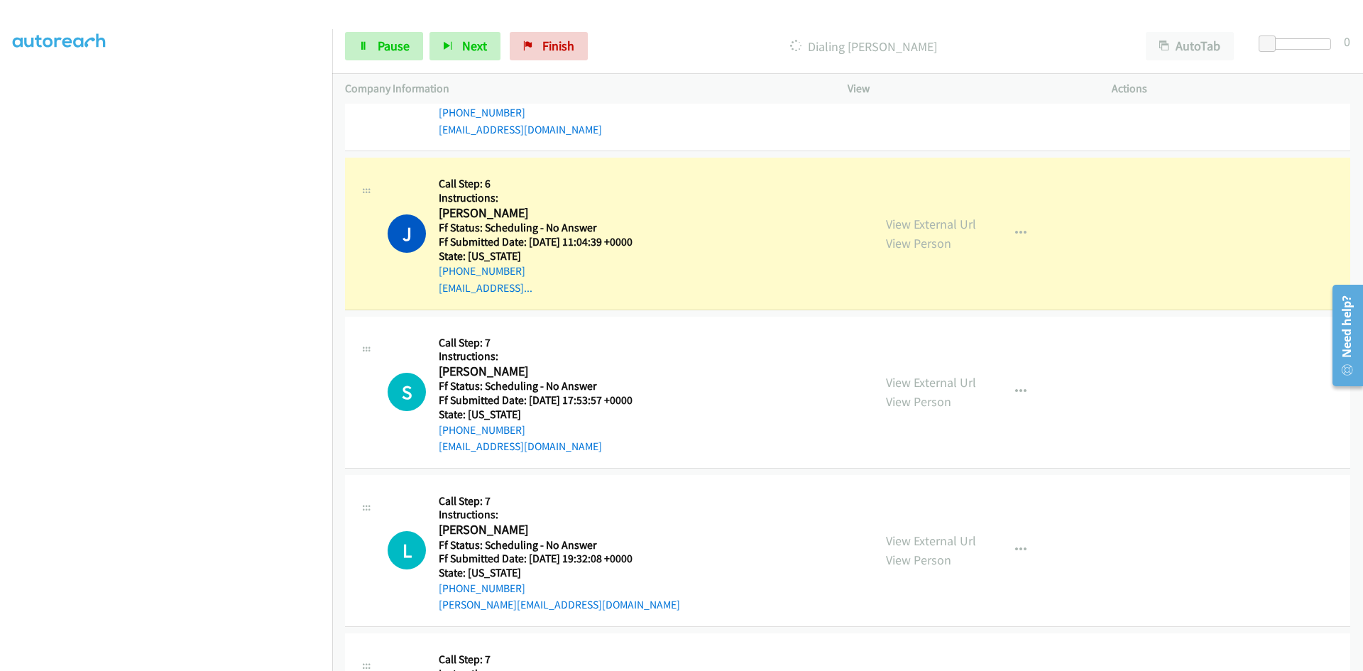
scroll to position [4826, 0]
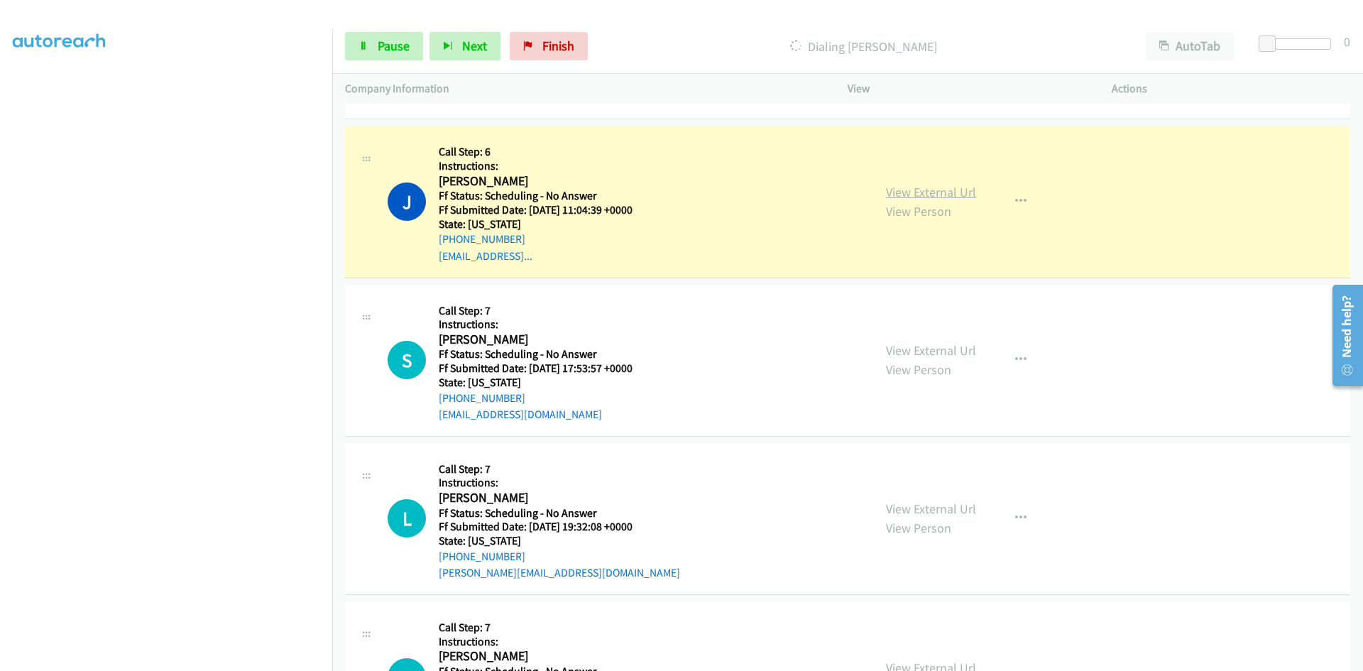
click at [940, 192] on link "View External Url" at bounding box center [931, 192] width 90 height 16
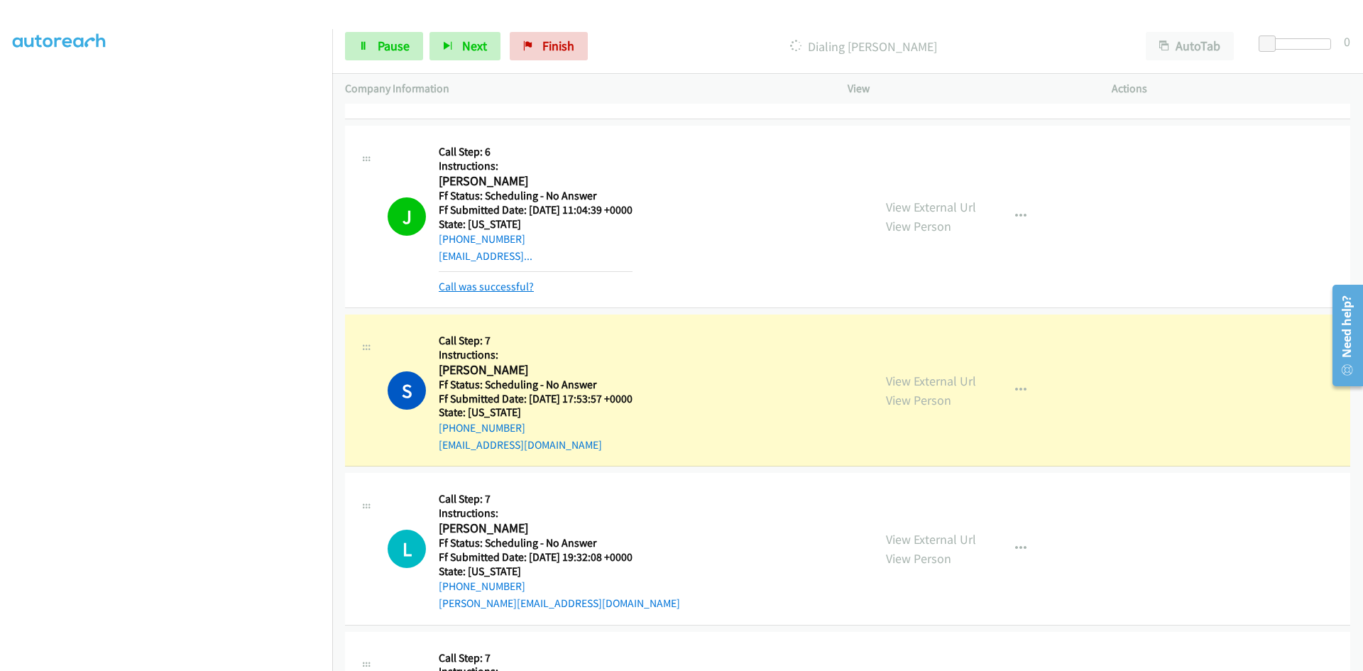
click at [504, 285] on link "Call was successful?" at bounding box center [486, 286] width 95 height 13
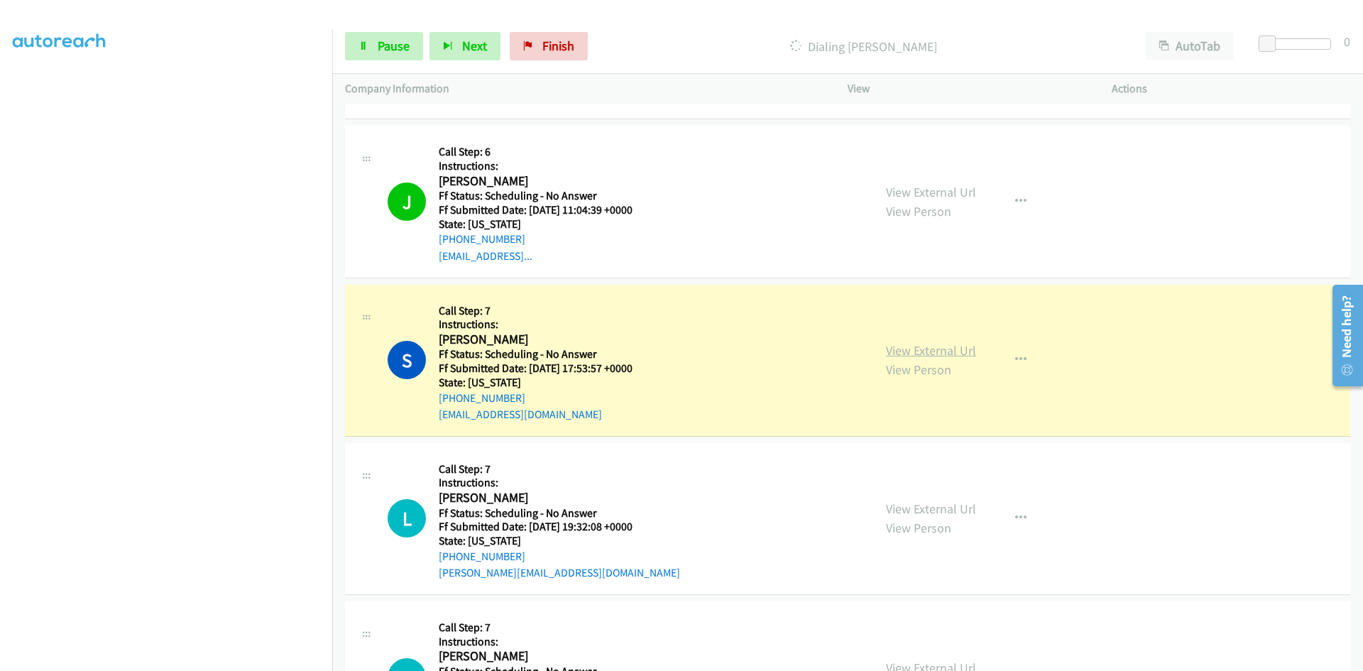
click at [960, 351] on link "View External Url" at bounding box center [931, 350] width 90 height 16
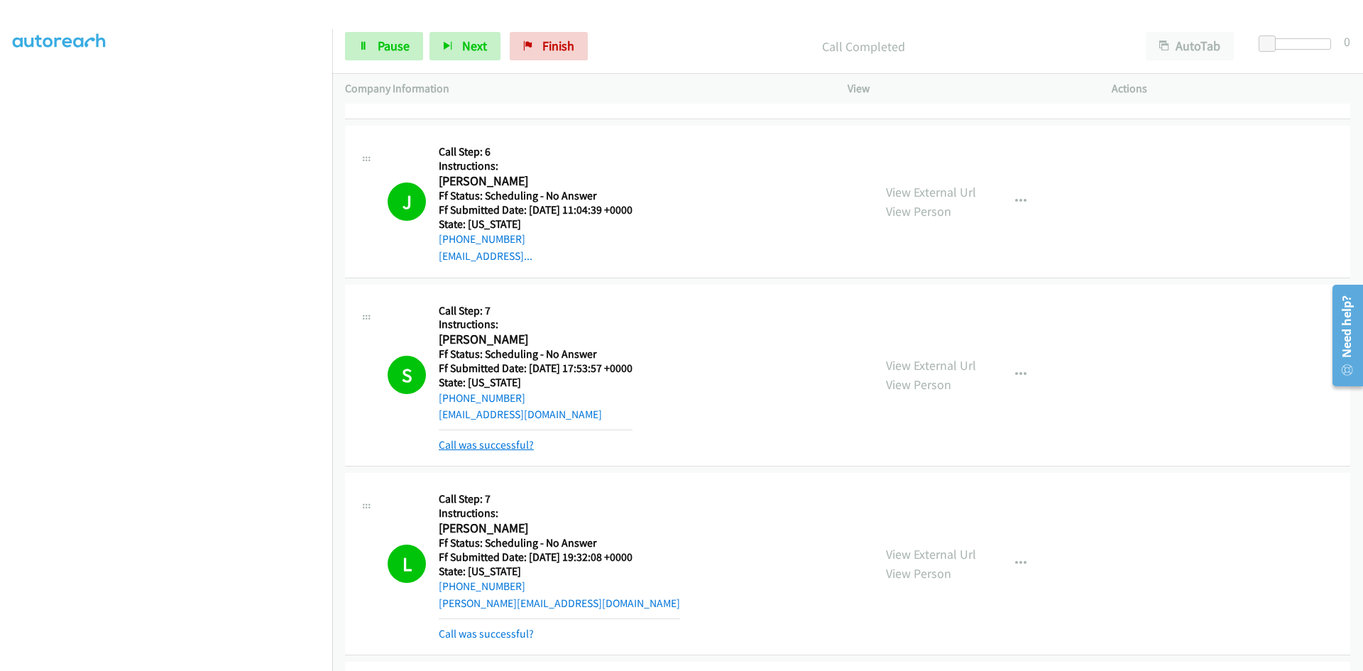
click at [465, 446] on link "Call was successful?" at bounding box center [486, 444] width 95 height 13
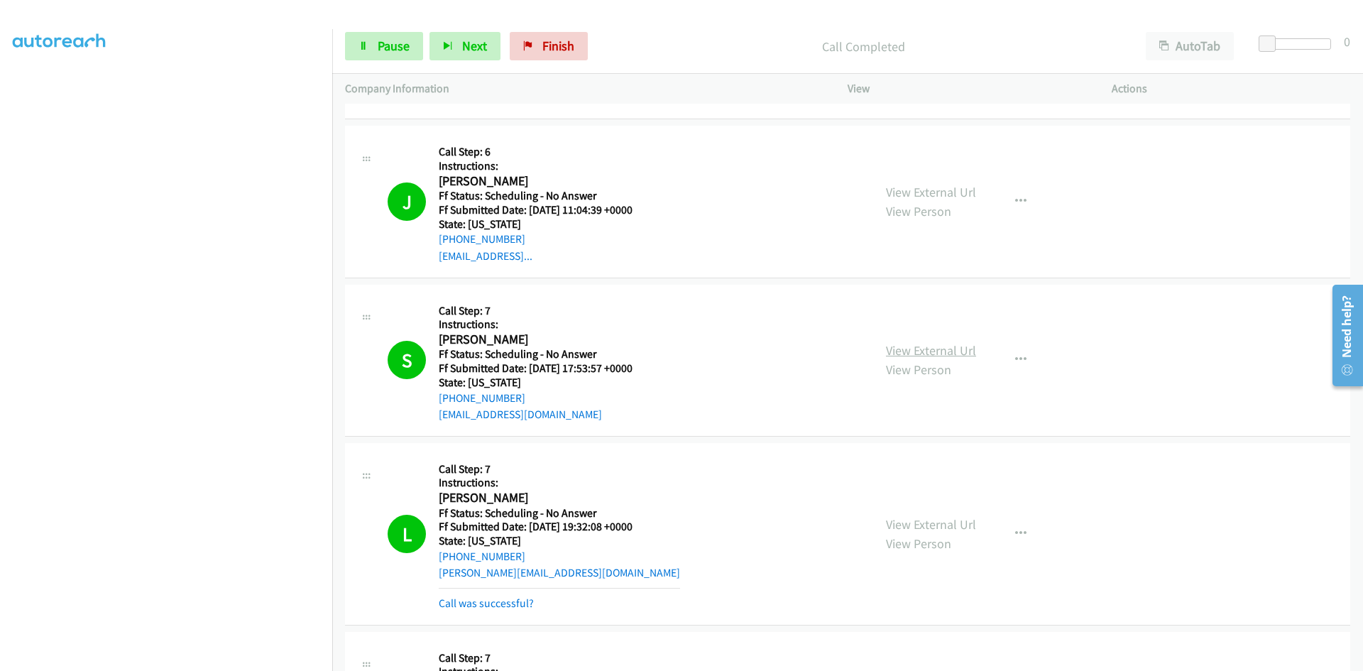
click at [969, 352] on link "View External Url" at bounding box center [931, 350] width 90 height 16
click at [961, 525] on link "View External Url" at bounding box center [931, 524] width 90 height 16
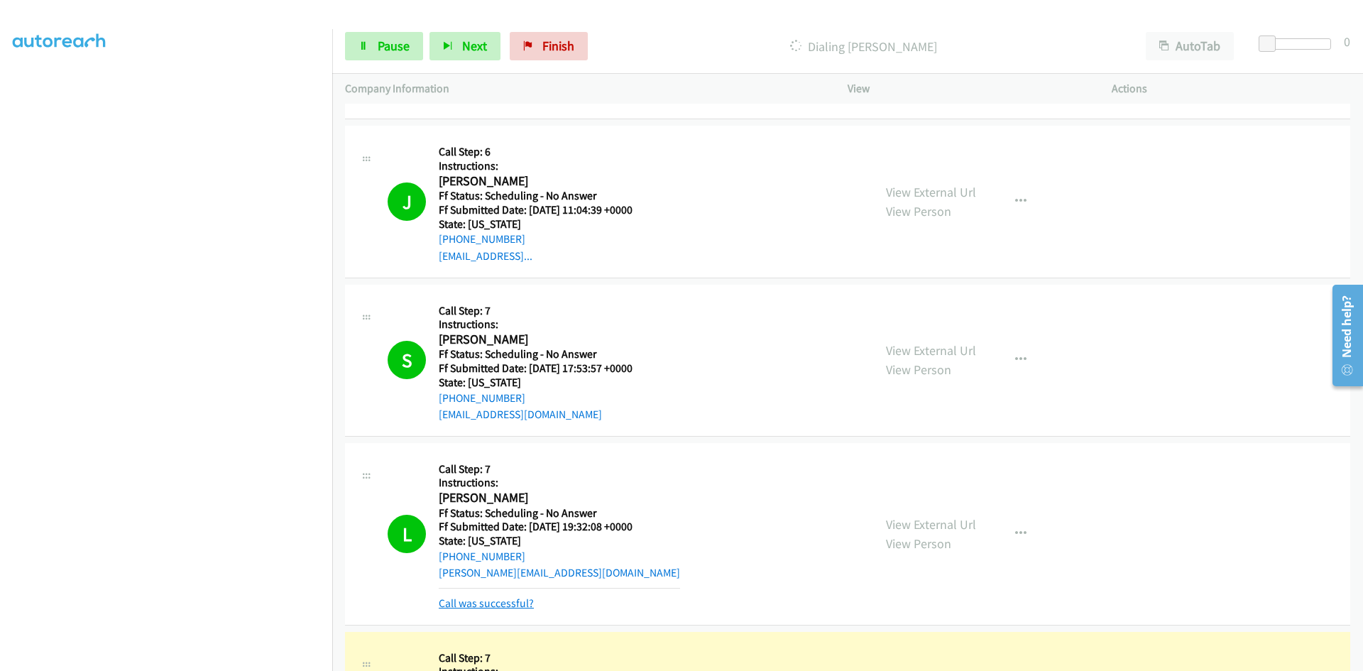
click at [498, 601] on link "Call was successful?" at bounding box center [486, 602] width 95 height 13
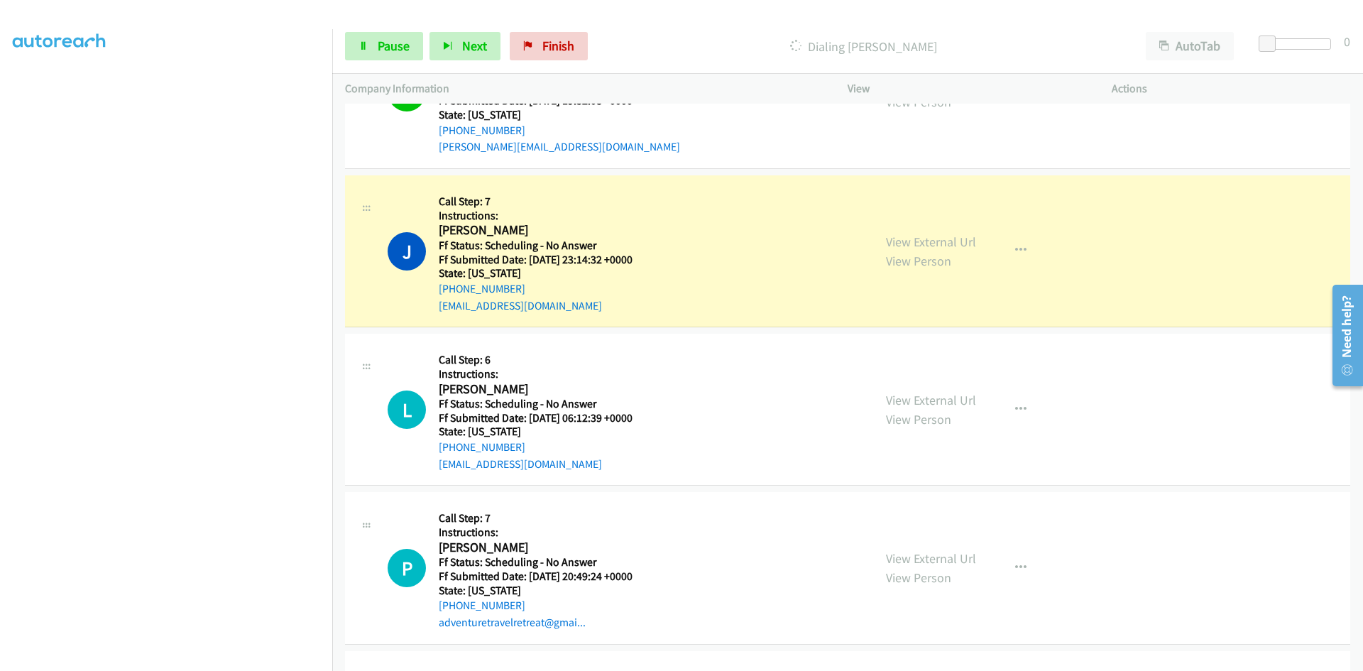
scroll to position [5323, 0]
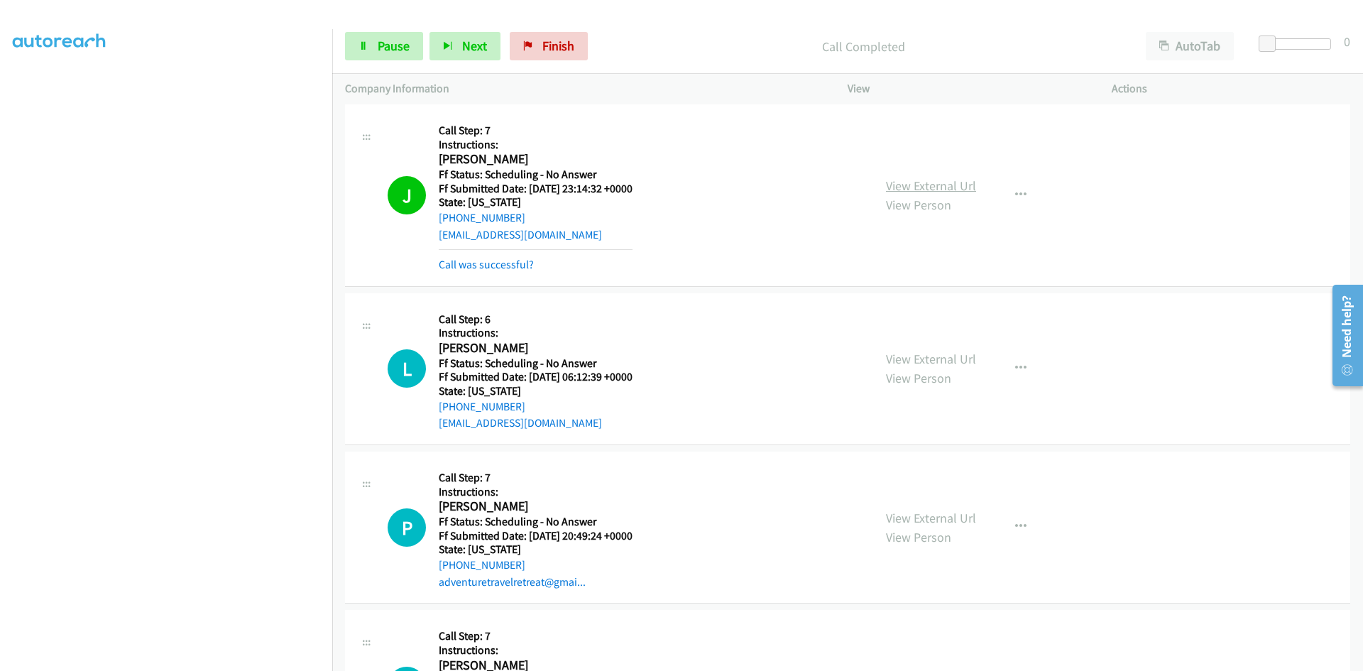
click at [960, 185] on link "View External Url" at bounding box center [931, 185] width 90 height 16
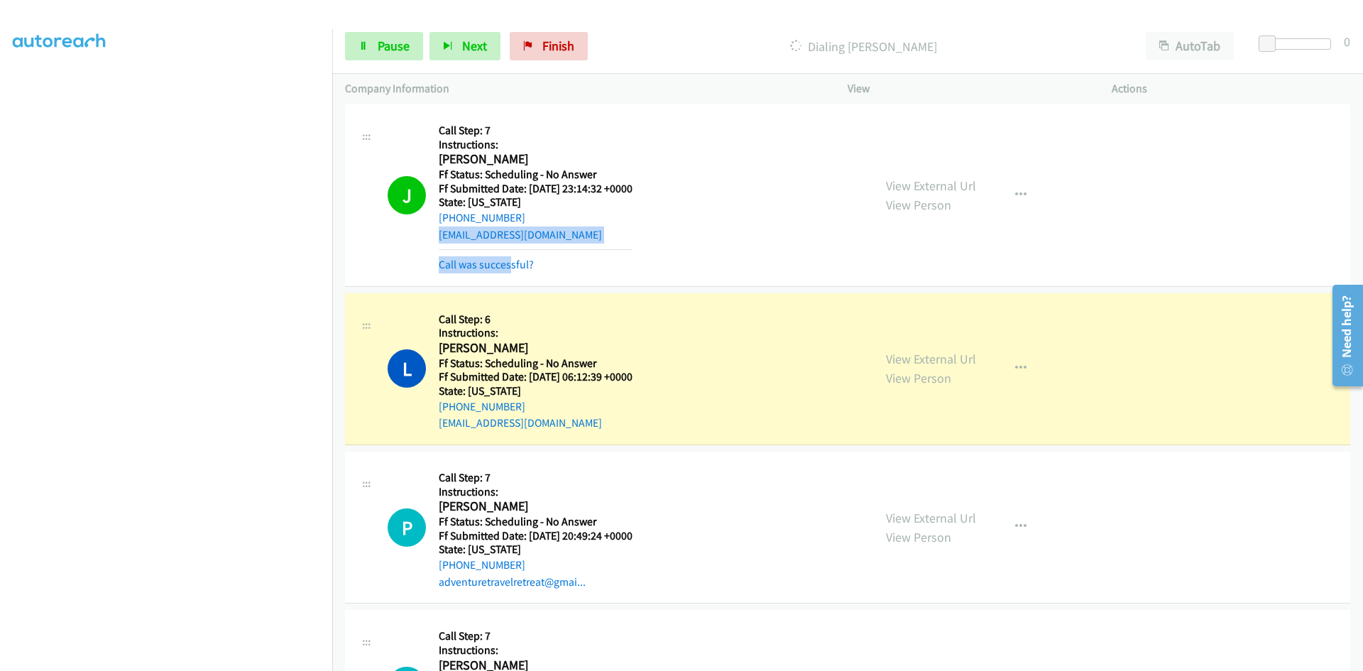
click at [510, 256] on mb0 "Call was successful?" at bounding box center [536, 261] width 194 height 24
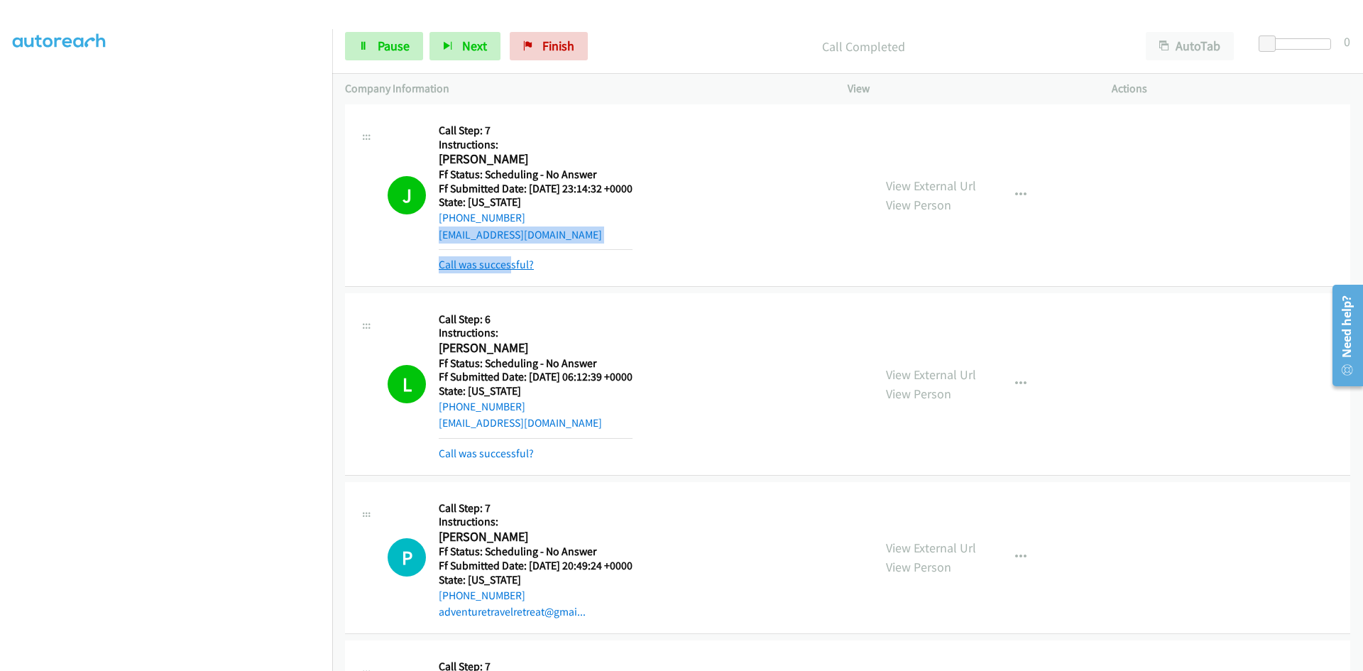
click at [525, 268] on link "Call was successful?" at bounding box center [486, 264] width 95 height 13
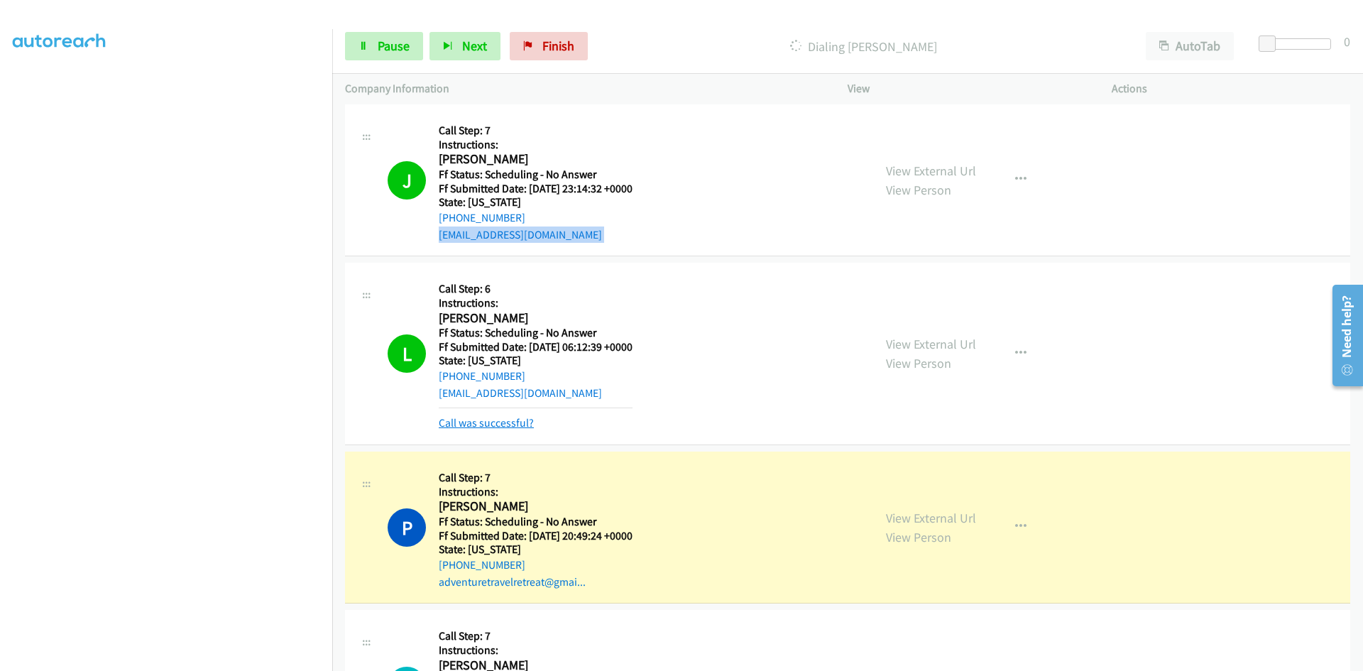
click at [497, 423] on link "Call was successful?" at bounding box center [486, 422] width 95 height 13
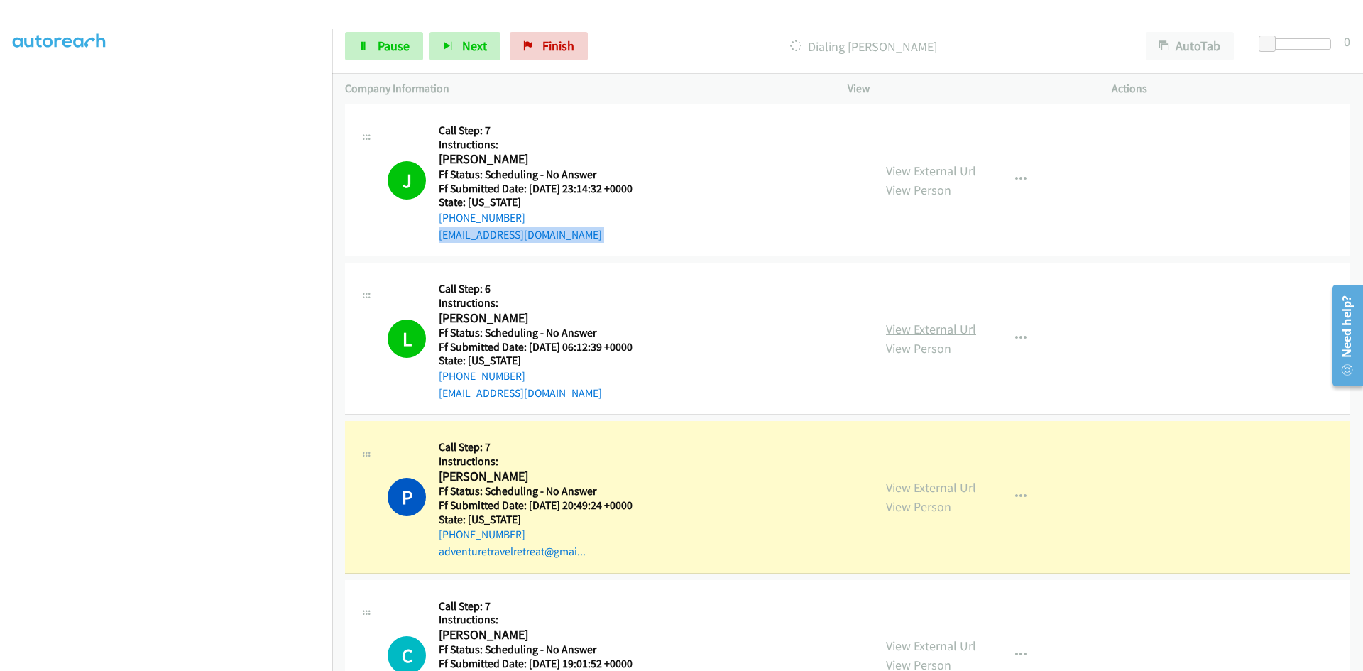
click at [907, 331] on link "View External Url" at bounding box center [931, 329] width 90 height 16
click at [905, 483] on link "View External Url" at bounding box center [931, 487] width 90 height 16
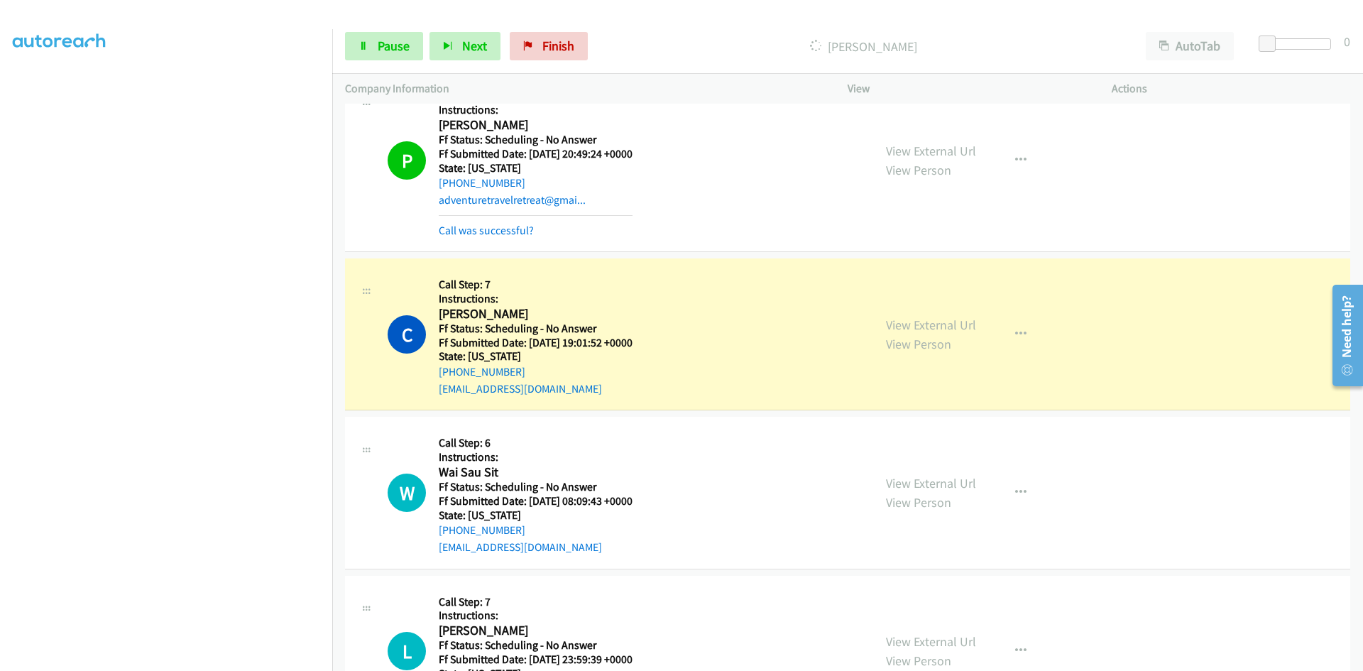
scroll to position [5678, 0]
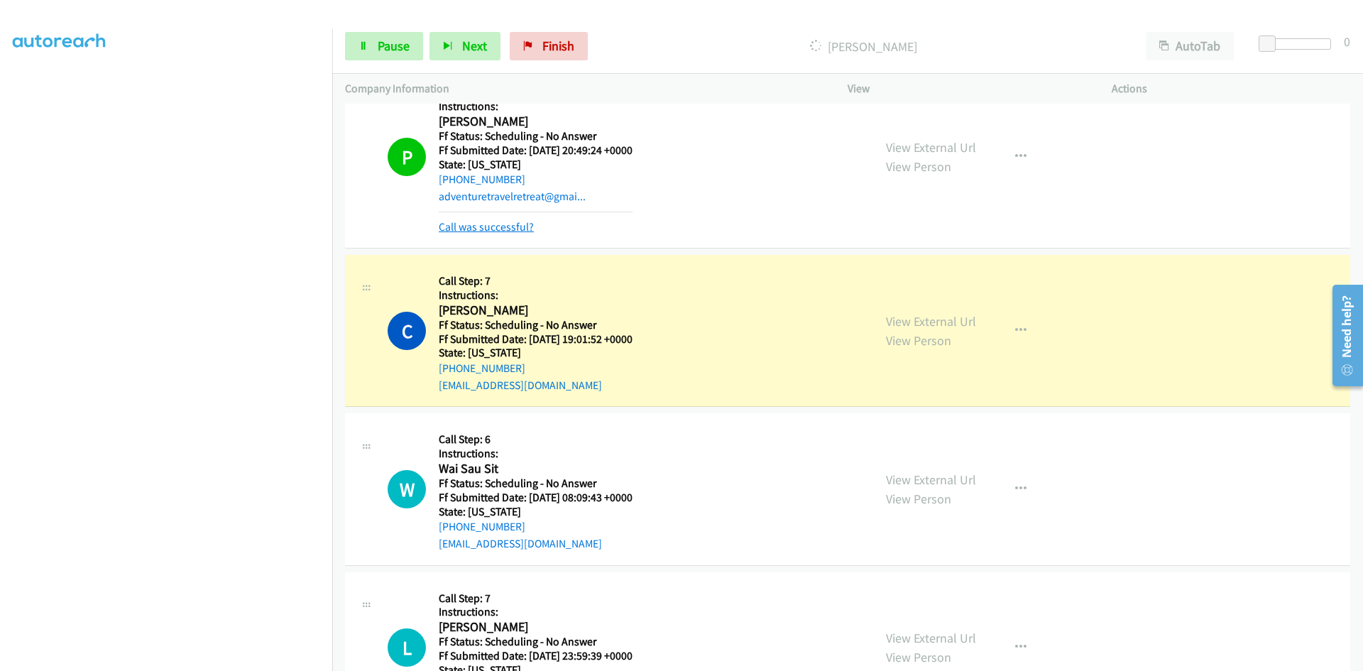
click at [523, 227] on link "Call was successful?" at bounding box center [486, 226] width 95 height 13
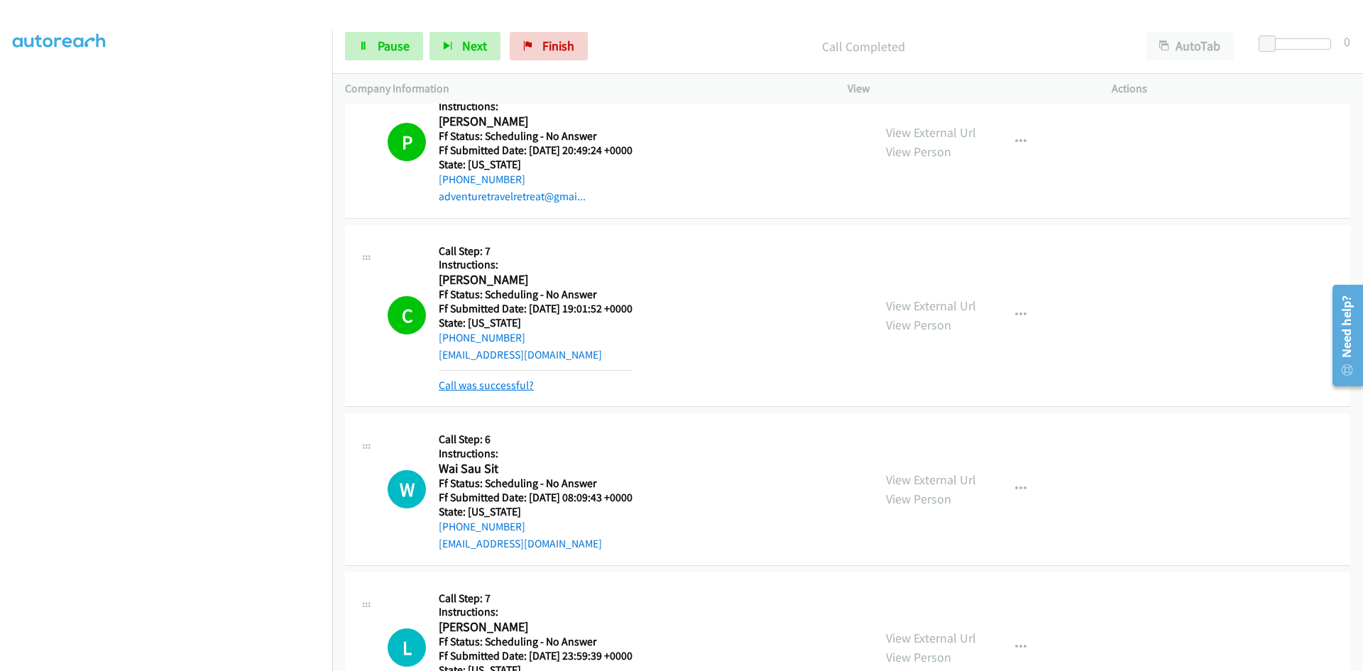
click at [446, 390] on link "Call was successful?" at bounding box center [486, 384] width 95 height 13
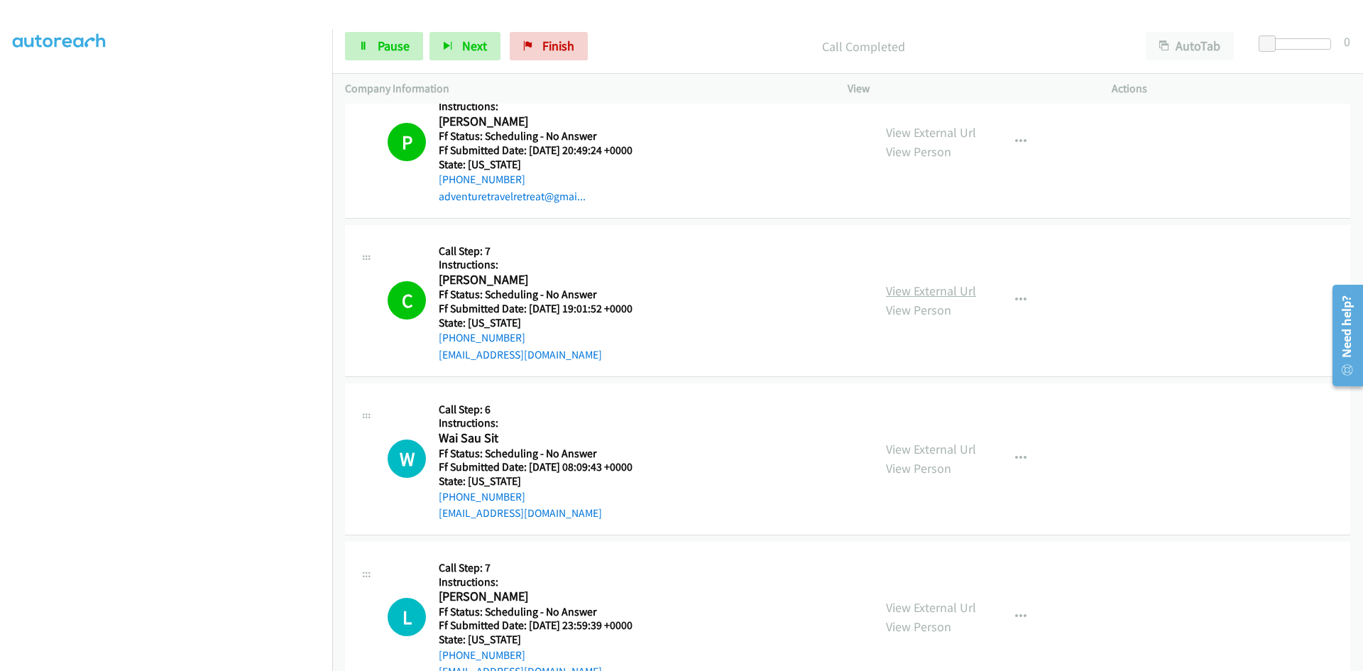
click at [949, 293] on link "View External Url" at bounding box center [931, 290] width 90 height 16
click at [927, 451] on link "View External Url" at bounding box center [931, 449] width 90 height 16
click at [1008, 451] on button "button" at bounding box center [1020, 458] width 38 height 28
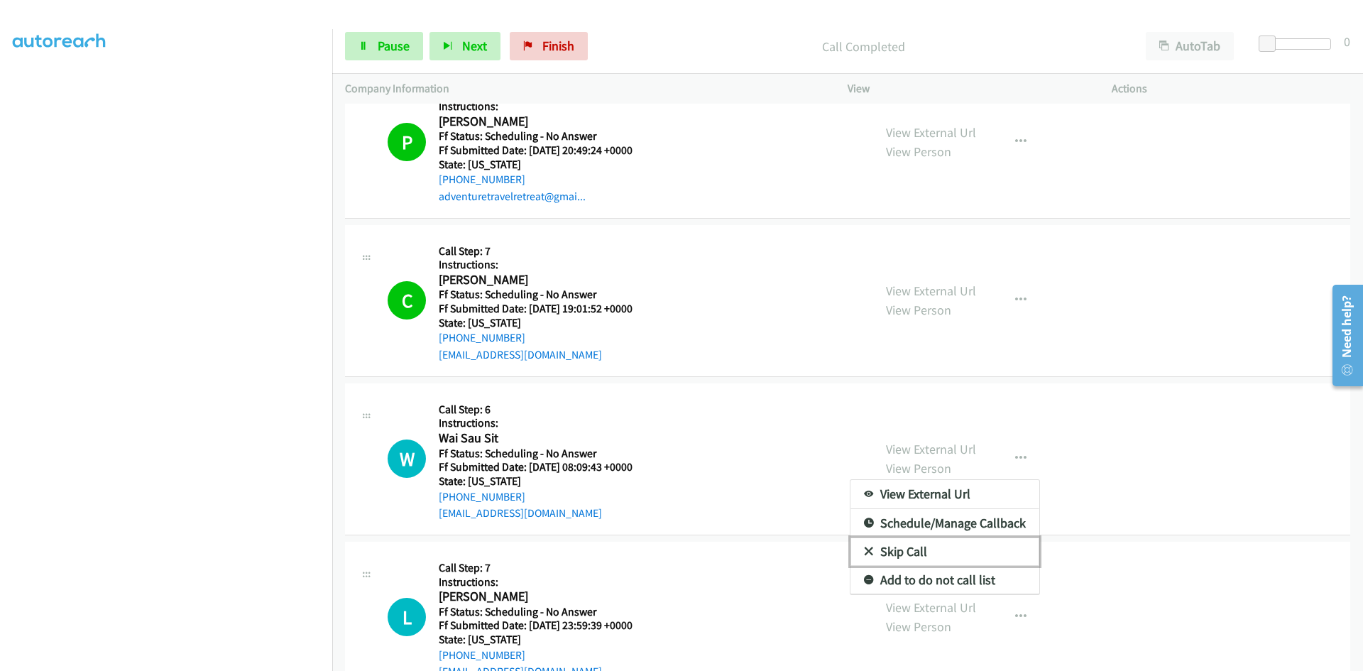
click at [904, 551] on link "Skip Call" at bounding box center [944, 551] width 189 height 28
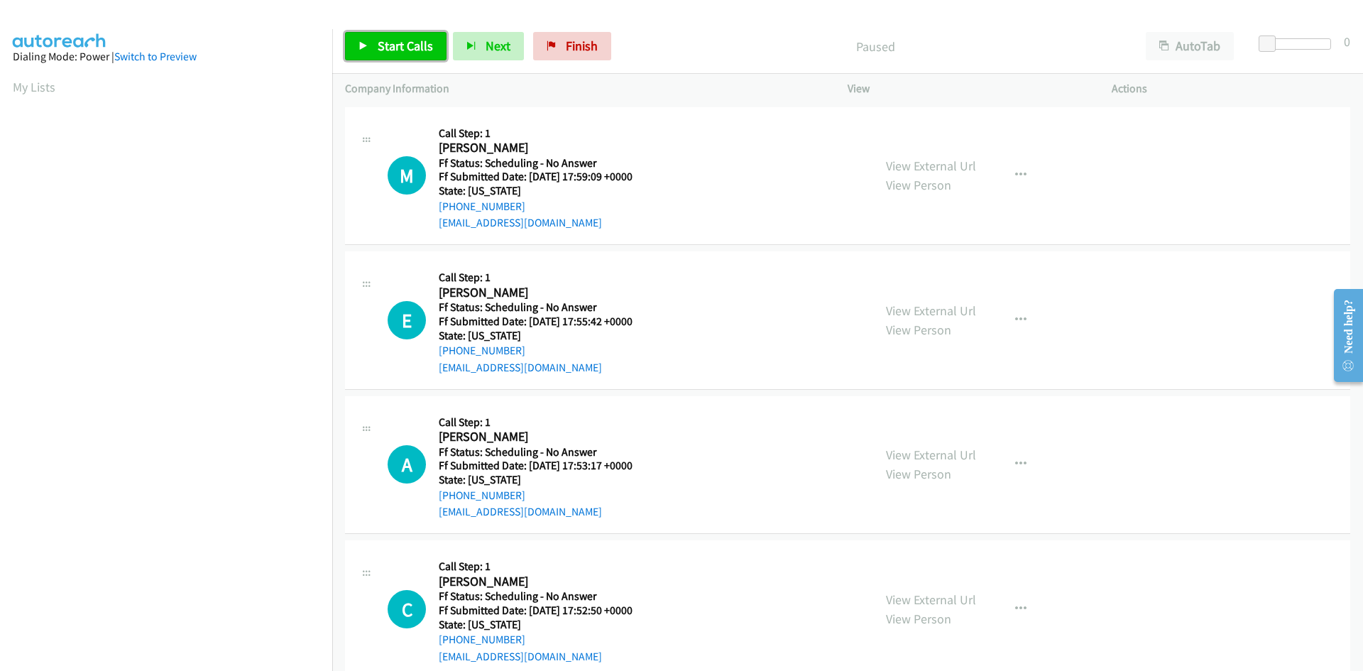
click at [400, 40] on span "Start Calls" at bounding box center [405, 46] width 55 height 16
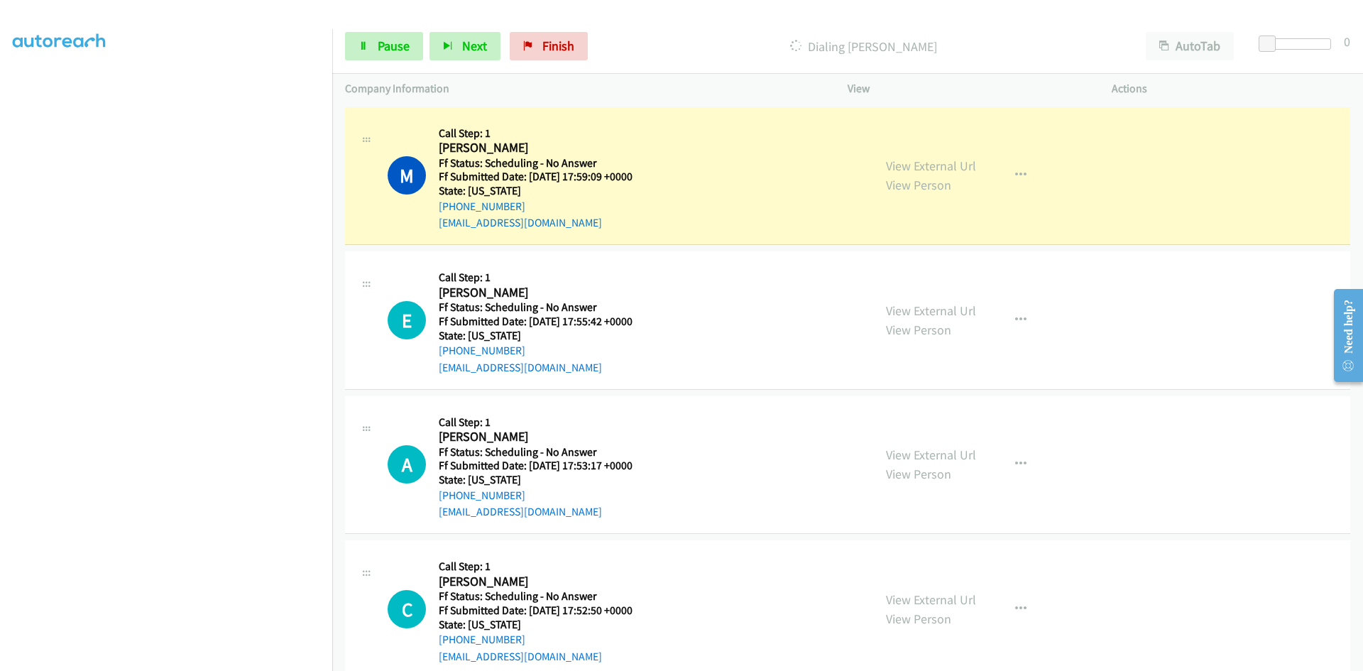
scroll to position [125, 0]
click at [967, 161] on link "View External Url" at bounding box center [931, 166] width 90 height 16
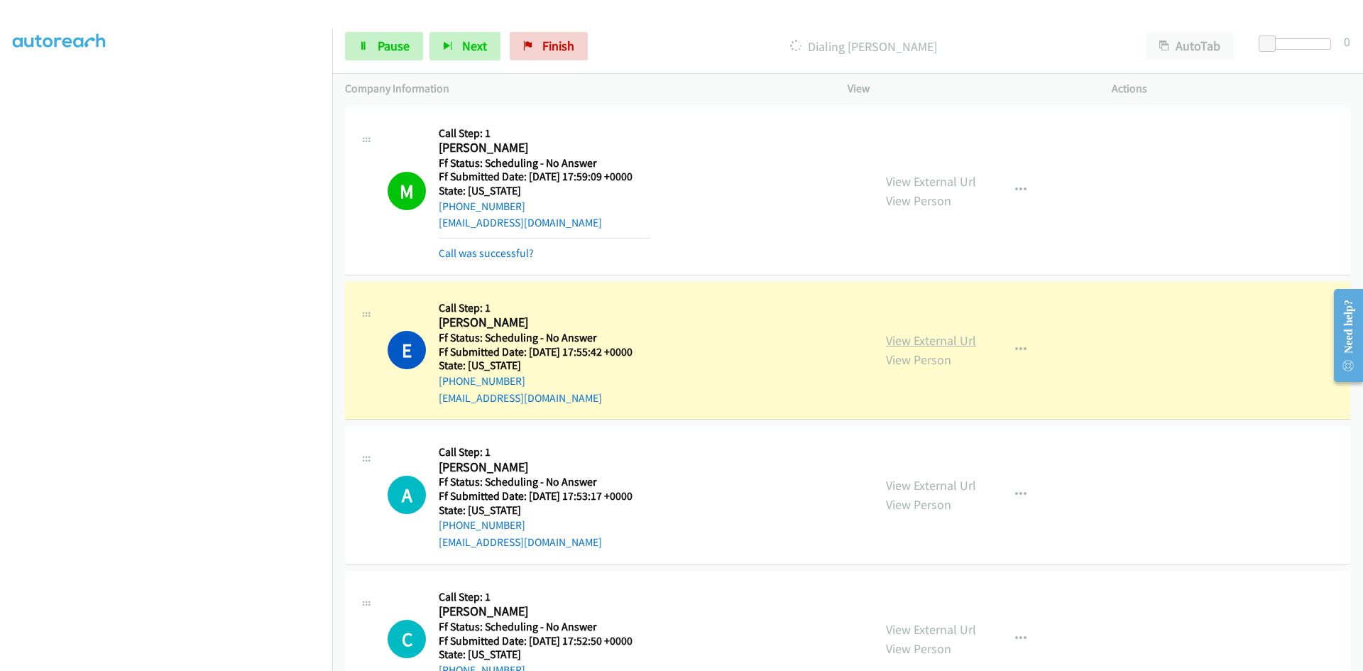
click at [925, 341] on link "View External Url" at bounding box center [931, 340] width 90 height 16
click at [402, 38] on span "Pause" at bounding box center [394, 46] width 32 height 16
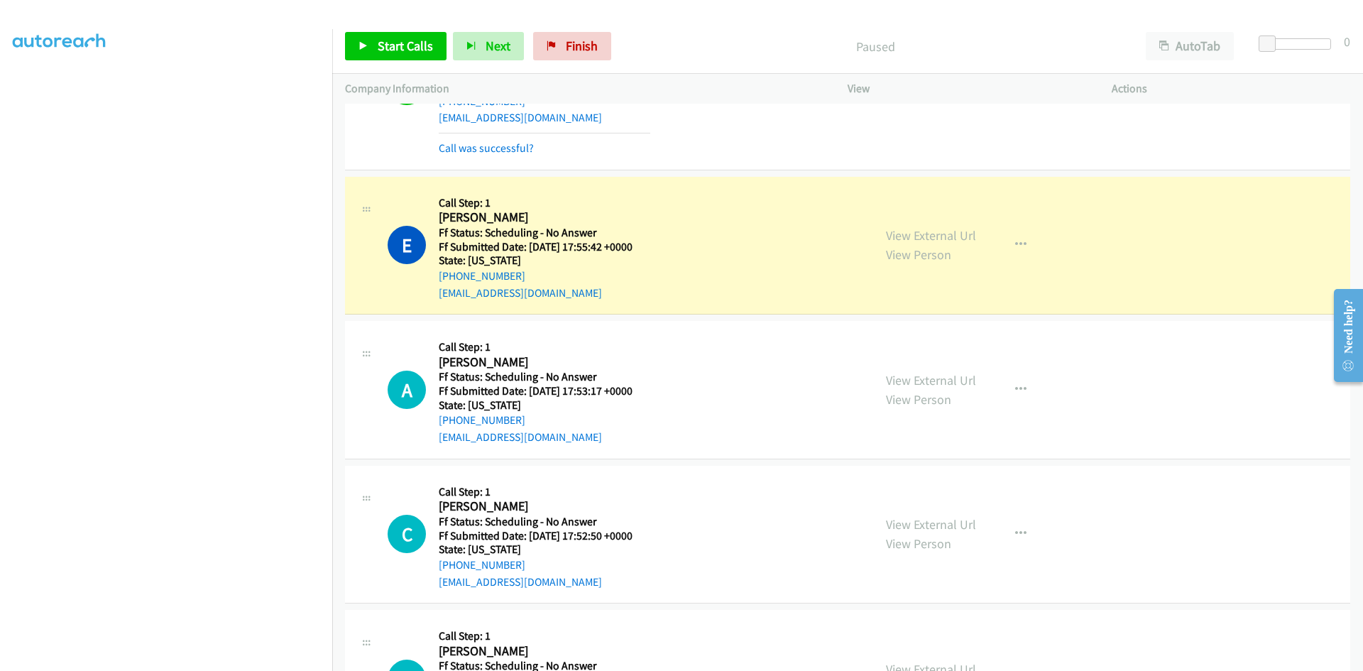
scroll to position [142, 0]
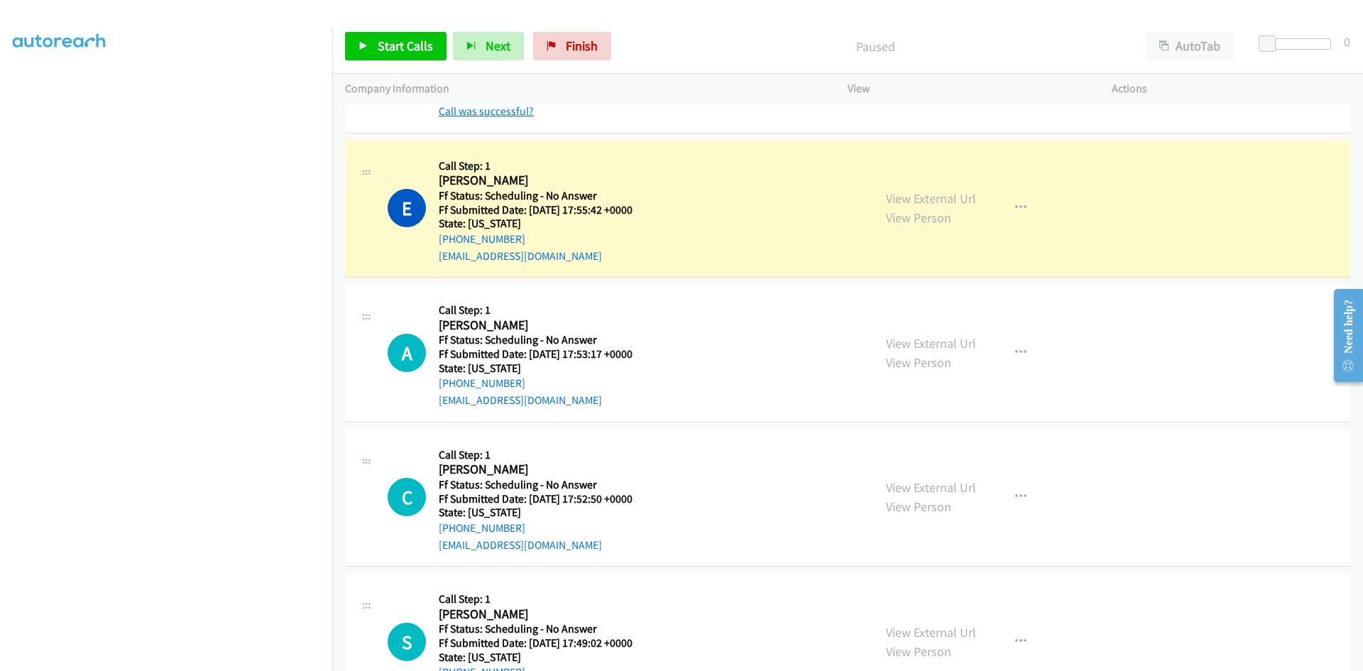
click at [522, 112] on link "Call was successful?" at bounding box center [486, 110] width 95 height 13
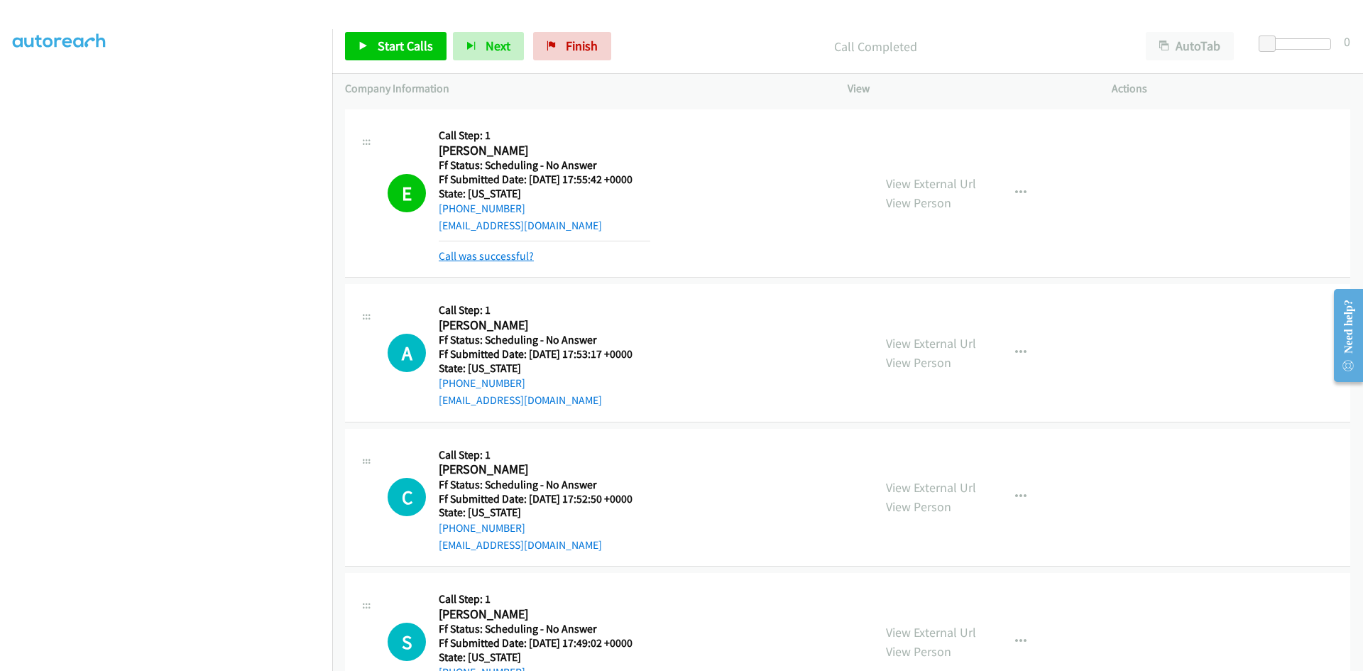
click at [505, 262] on link "Call was successful?" at bounding box center [486, 255] width 95 height 13
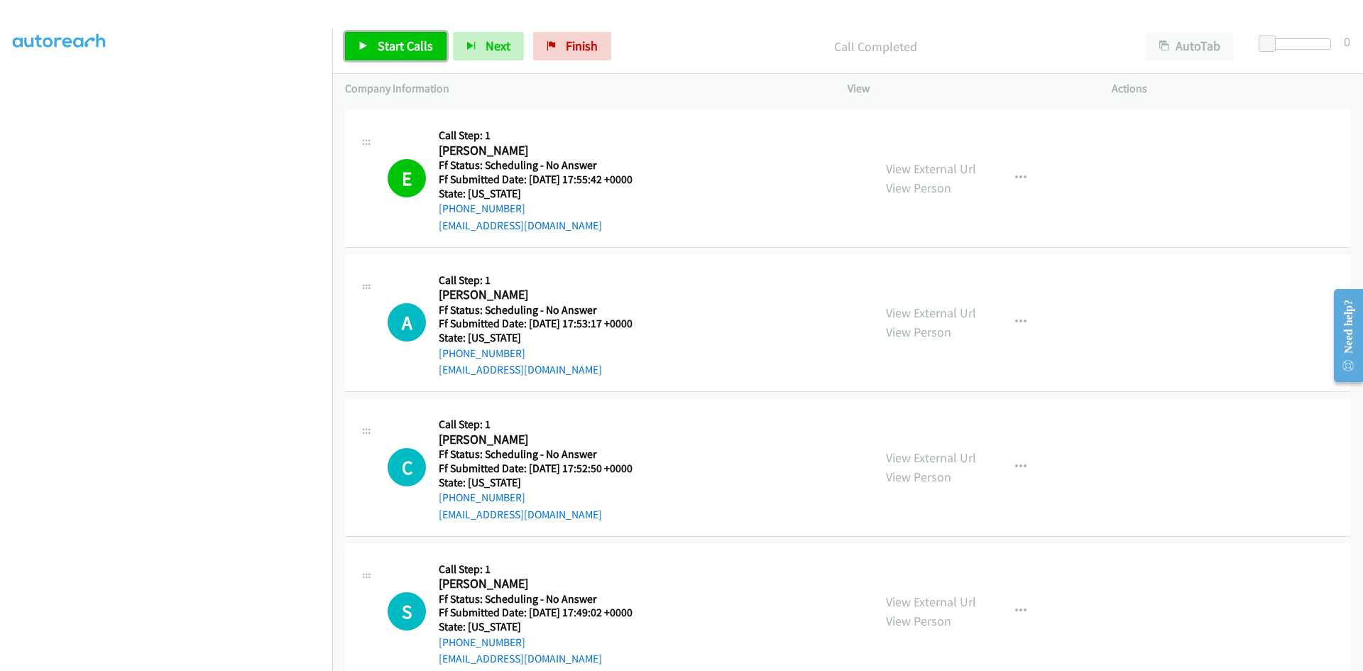
click at [409, 46] on span "Start Calls" at bounding box center [405, 46] width 55 height 16
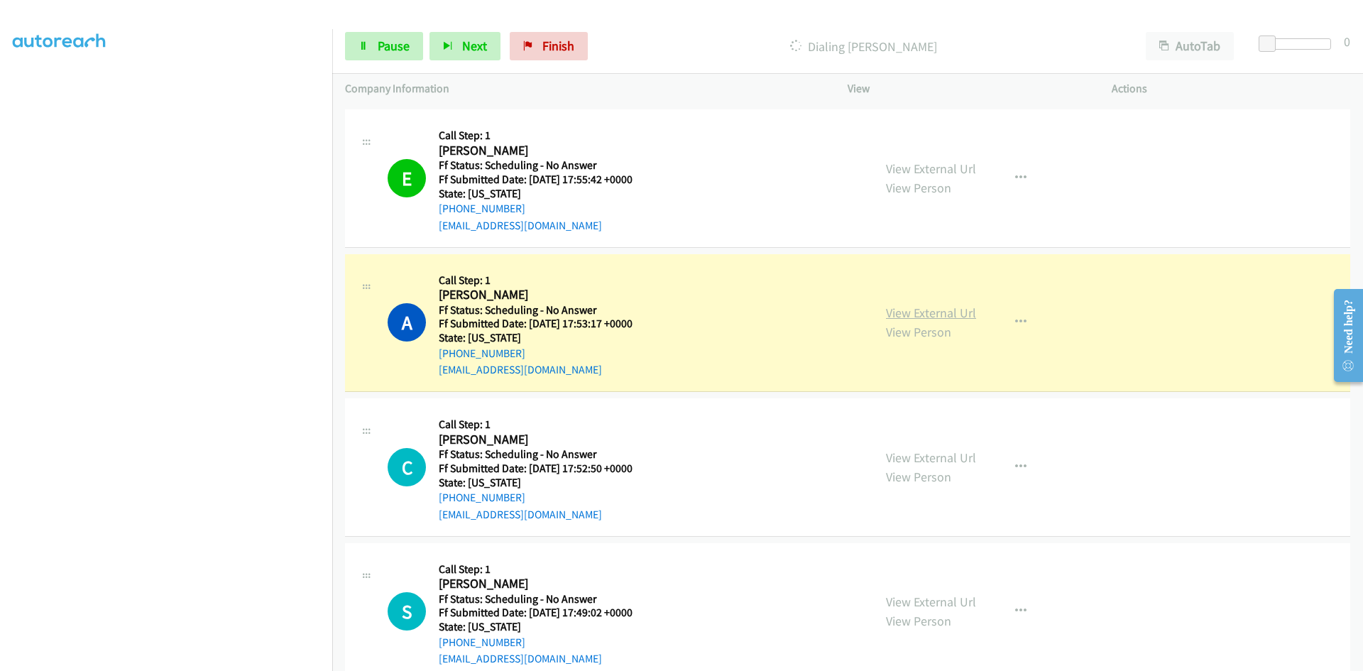
click at [924, 307] on link "View External Url" at bounding box center [931, 312] width 90 height 16
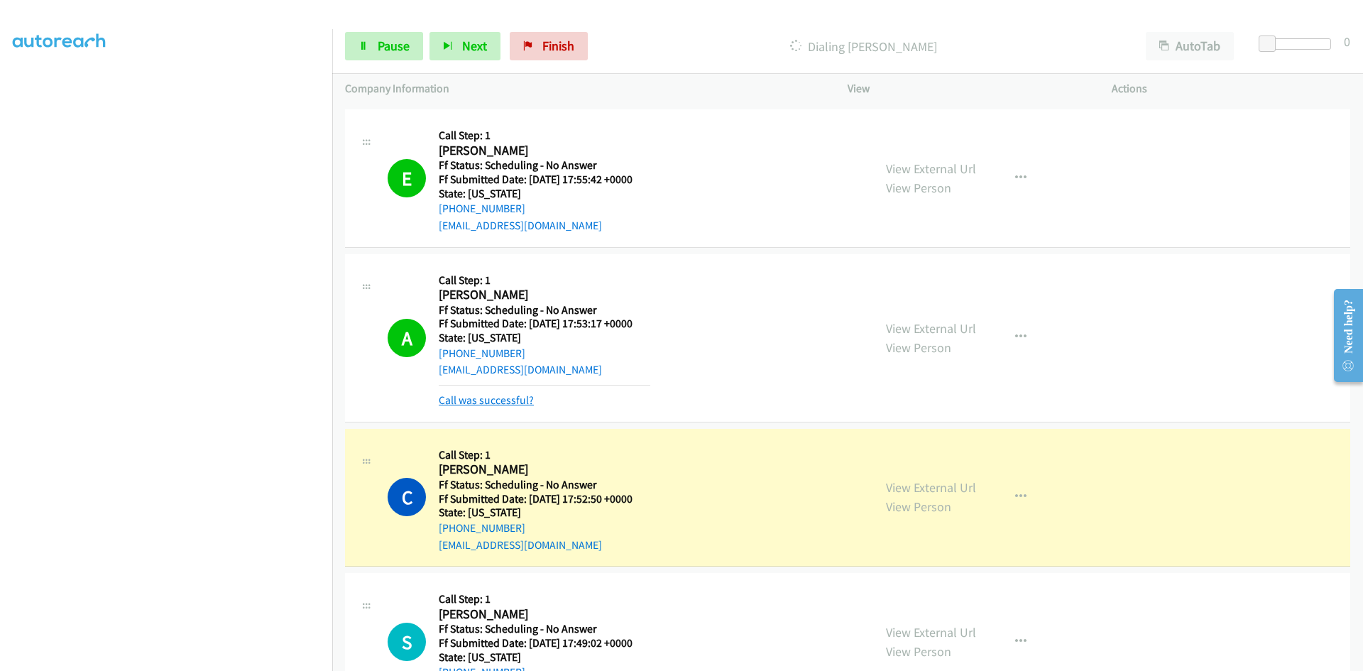
click at [495, 402] on link "Call was successful?" at bounding box center [486, 399] width 95 height 13
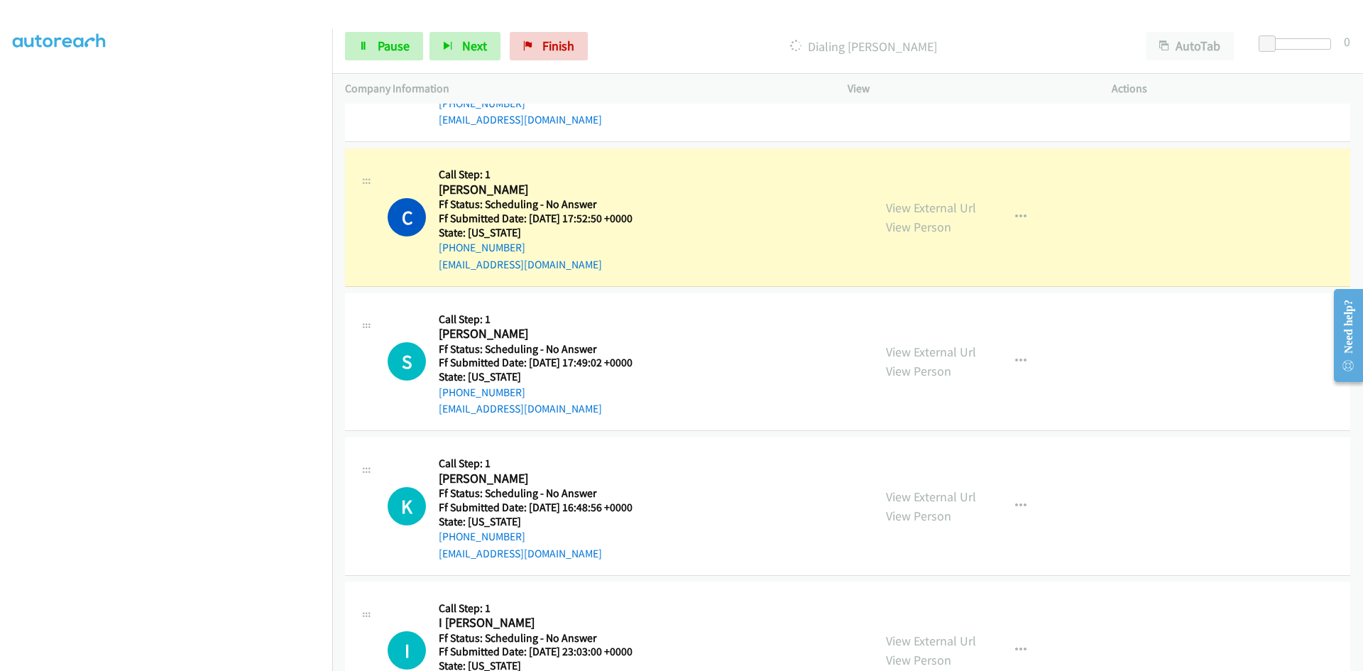
scroll to position [426, 0]
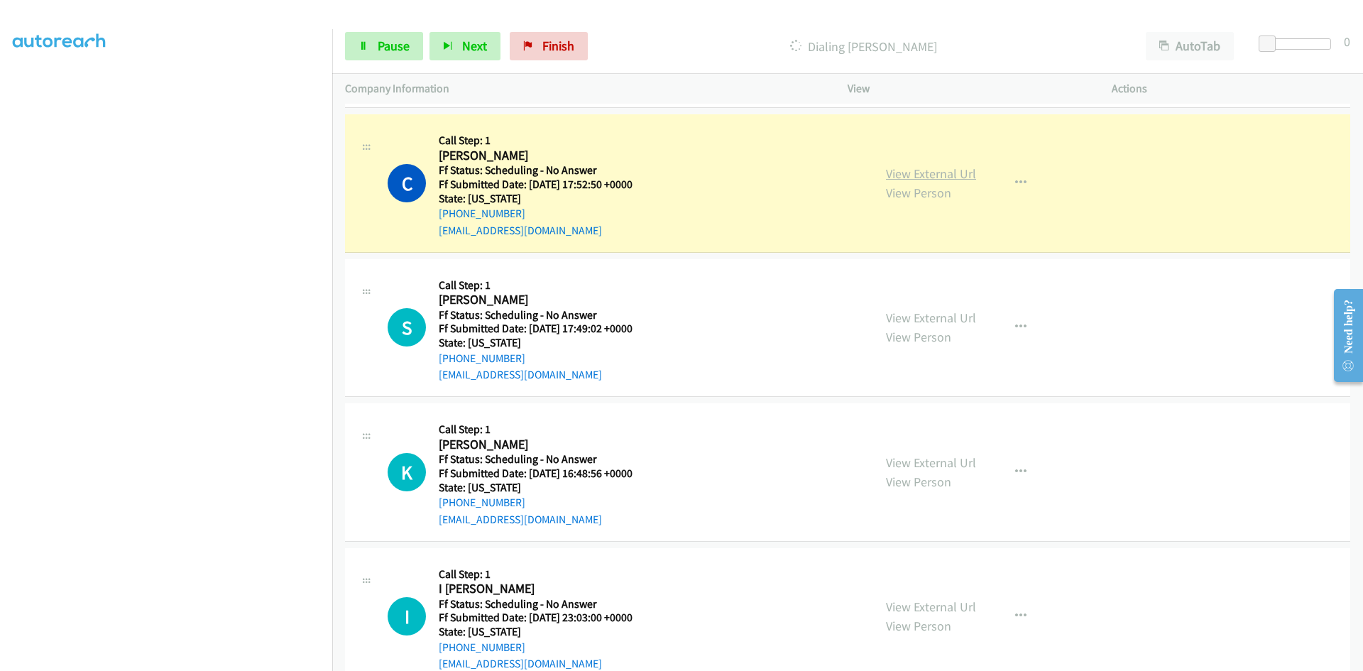
click at [937, 176] on link "View External Url" at bounding box center [931, 173] width 90 height 16
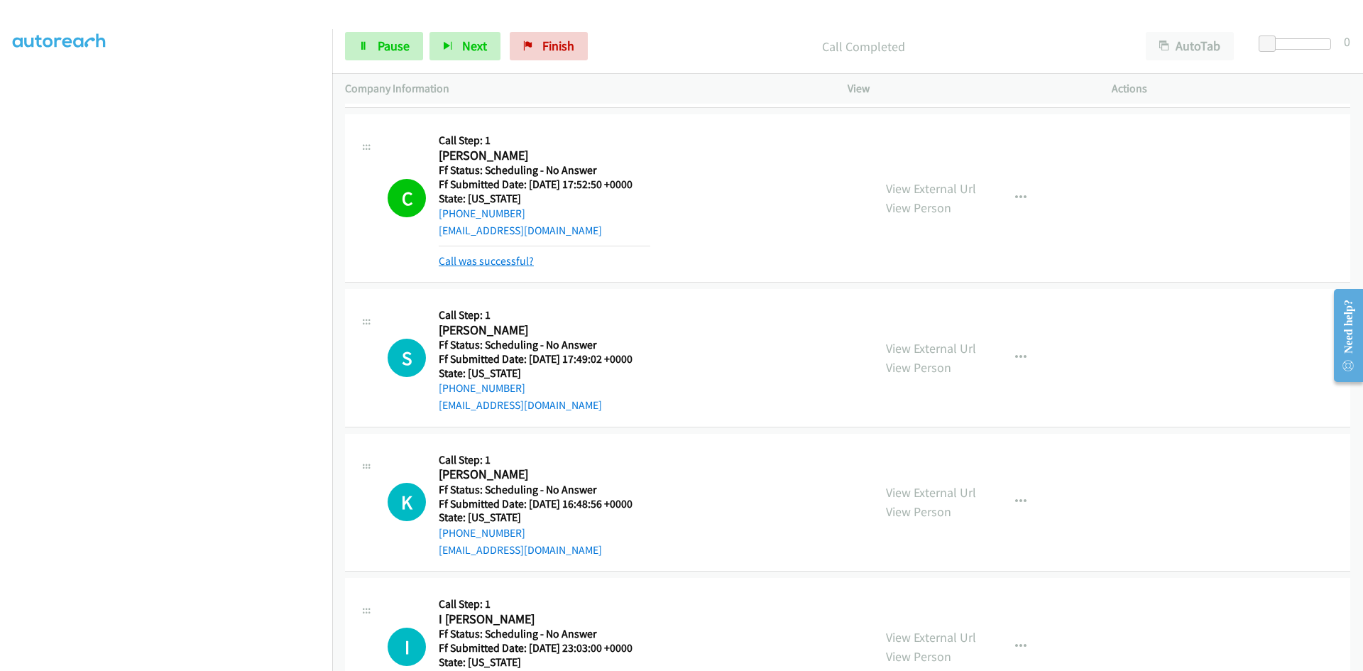
click at [506, 258] on link "Call was successful?" at bounding box center [486, 260] width 95 height 13
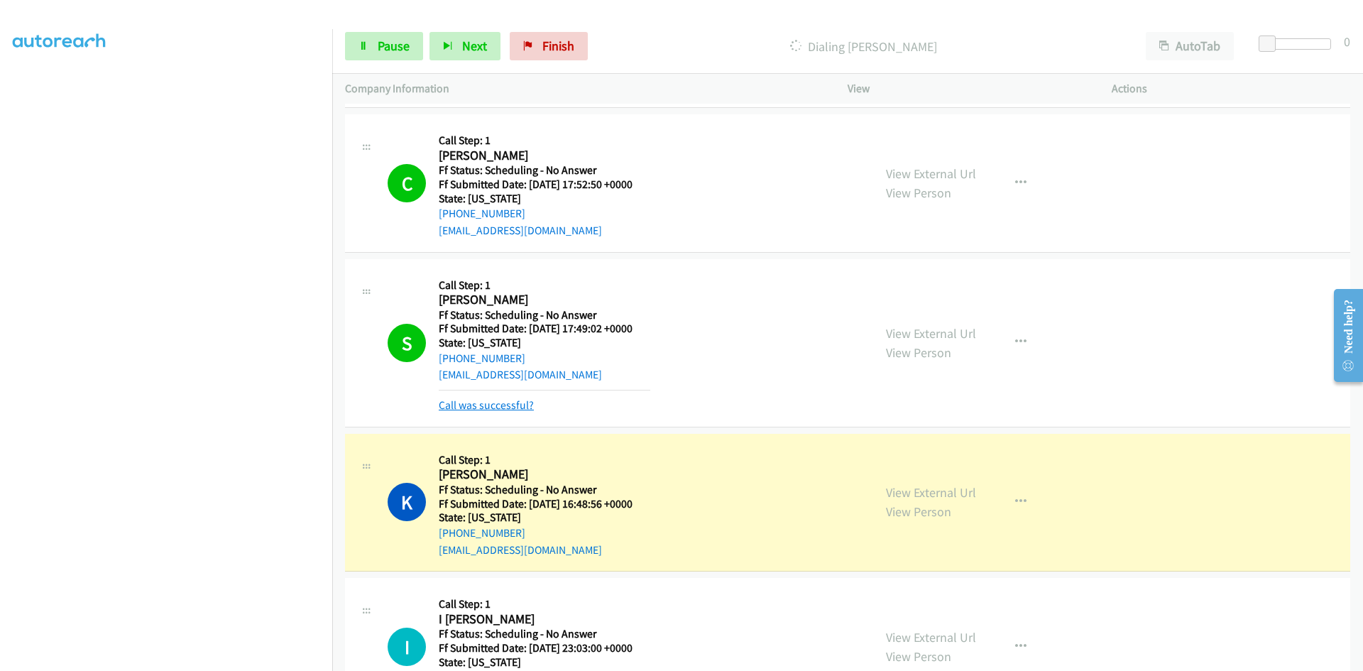
click at [526, 406] on link "Call was successful?" at bounding box center [486, 404] width 95 height 13
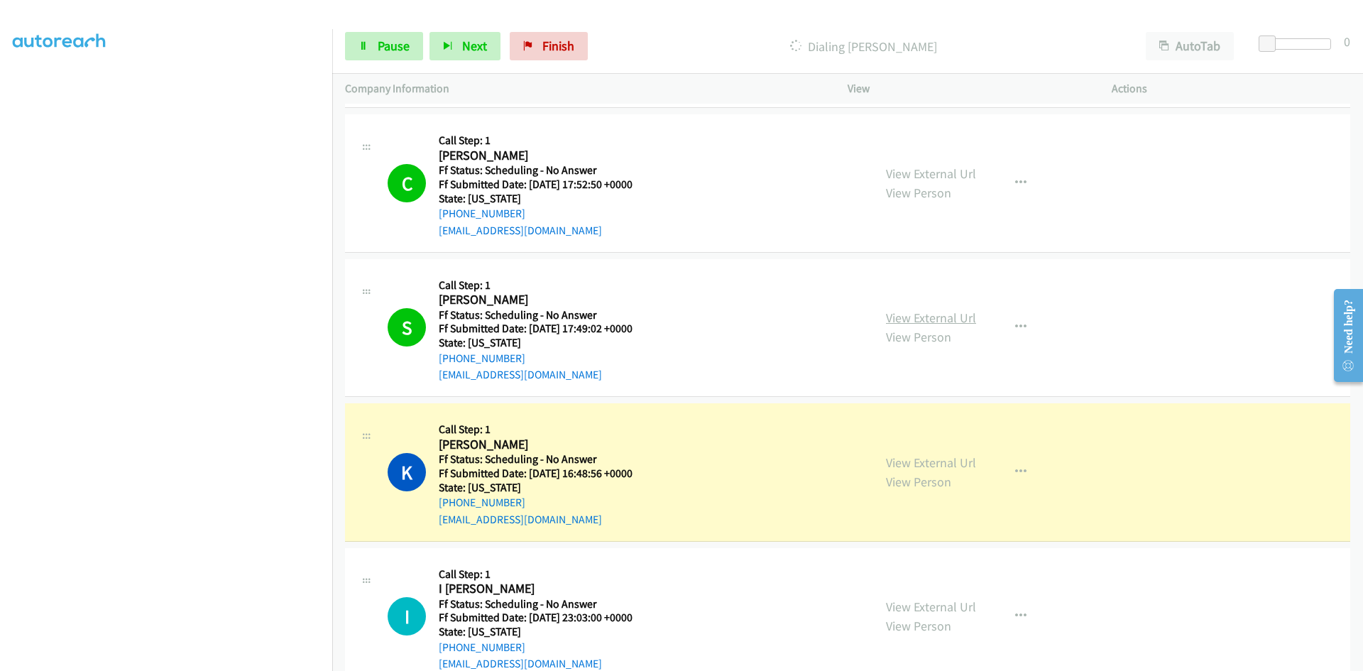
click at [960, 316] on link "View External Url" at bounding box center [931, 317] width 90 height 16
click at [940, 457] on link "View External Url" at bounding box center [931, 462] width 90 height 16
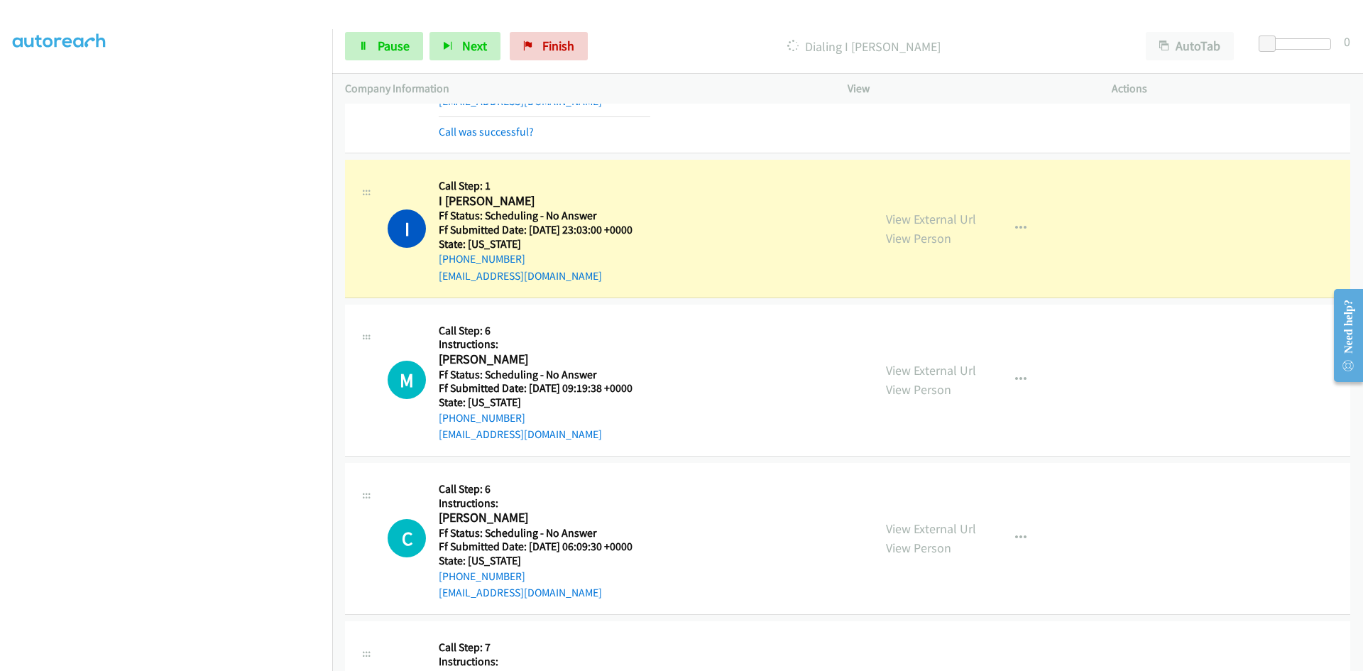
scroll to position [852, 0]
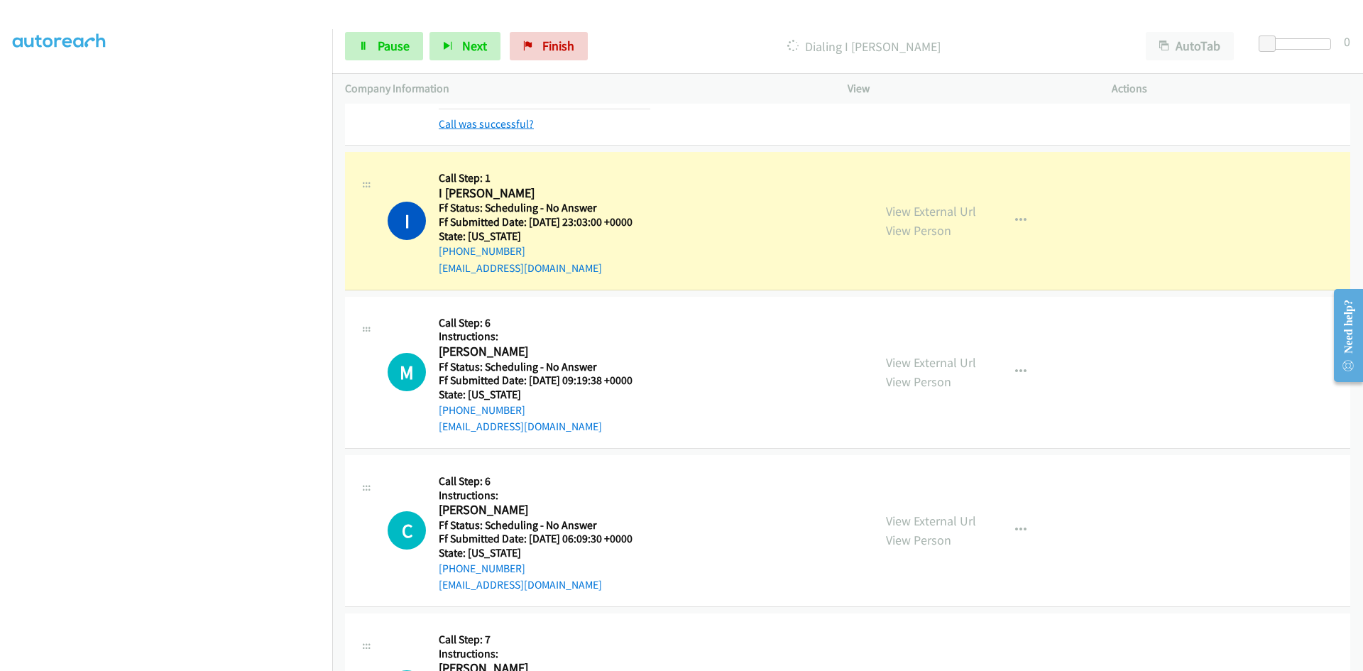
click at [516, 127] on link "Call was successful?" at bounding box center [486, 123] width 95 height 13
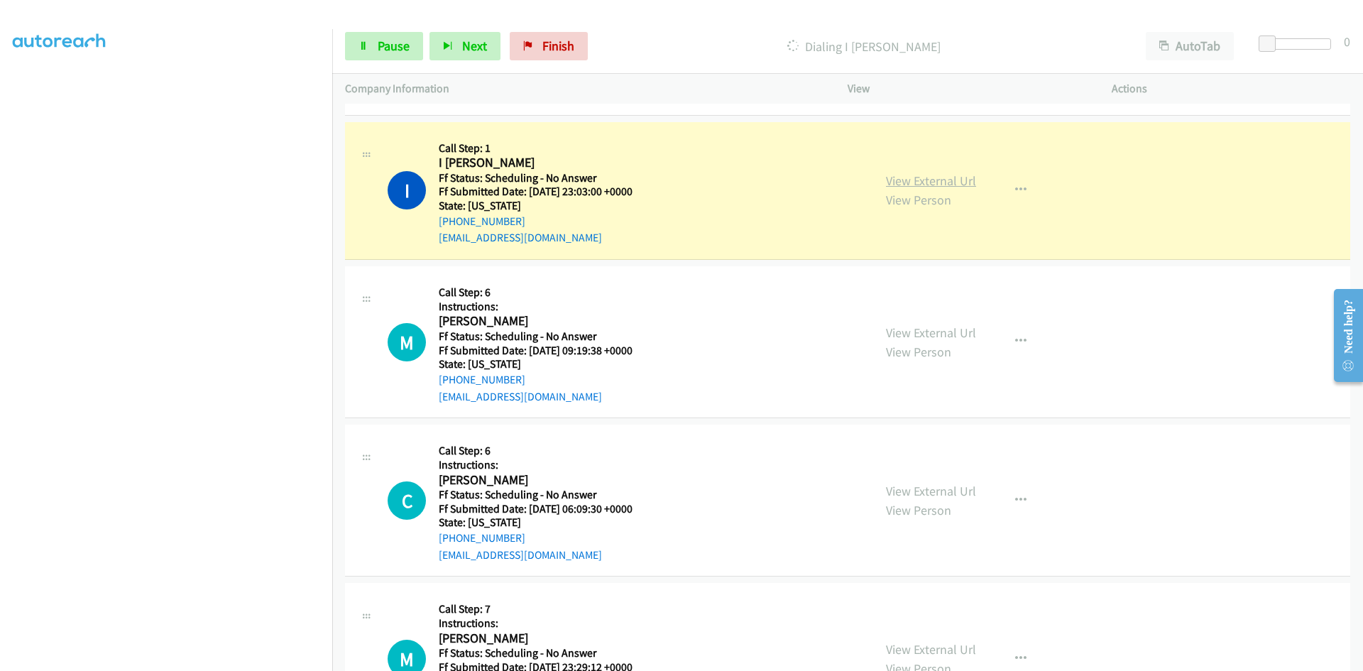
click at [940, 184] on link "View External Url" at bounding box center [931, 180] width 90 height 16
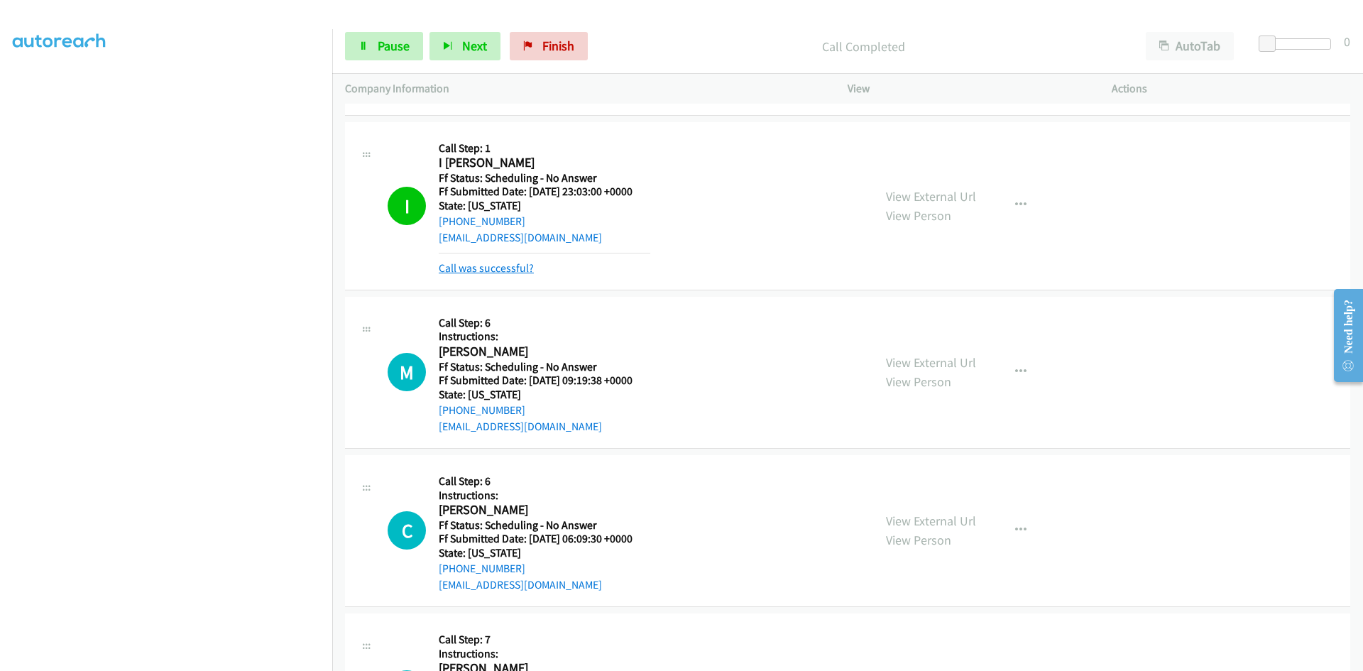
click at [447, 270] on link "Call was successful?" at bounding box center [486, 267] width 95 height 13
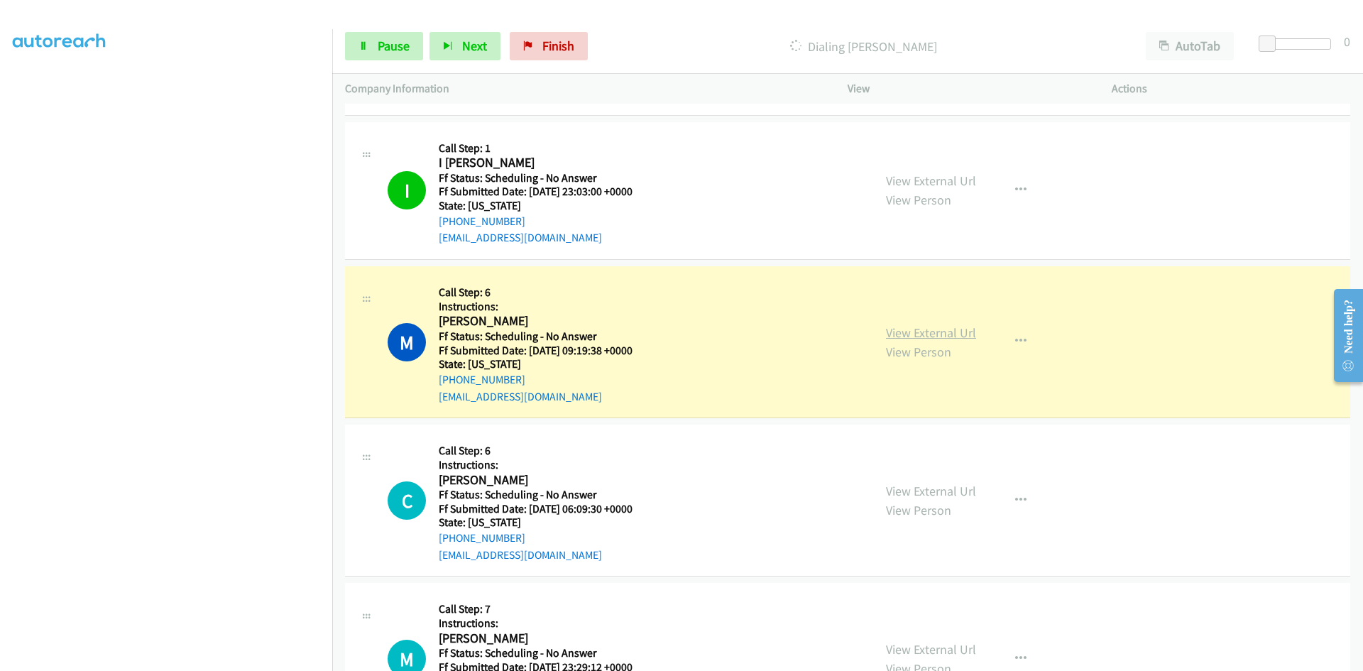
click at [921, 333] on link "View External Url" at bounding box center [931, 332] width 90 height 16
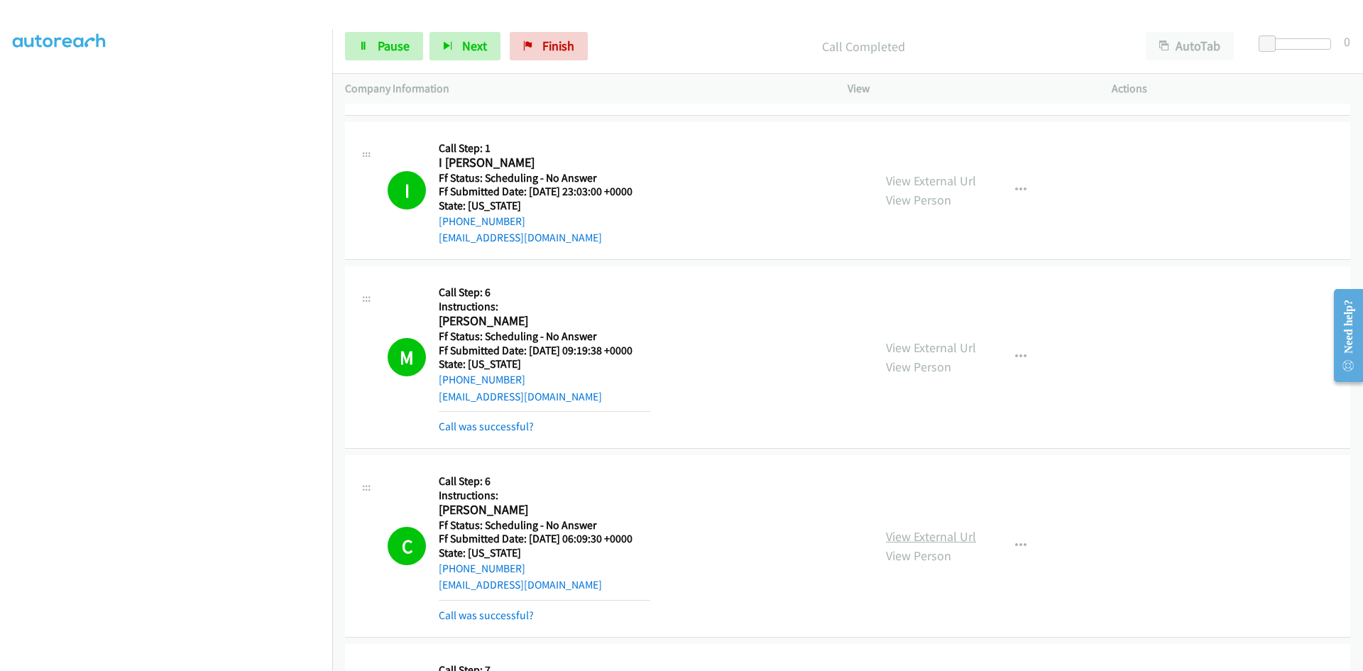
click at [967, 521] on div "View External Url View Person View External Url Email Schedule/Manage Callback …" at bounding box center [1011, 546] width 277 height 156
click at [961, 533] on link "View External Url" at bounding box center [931, 536] width 90 height 16
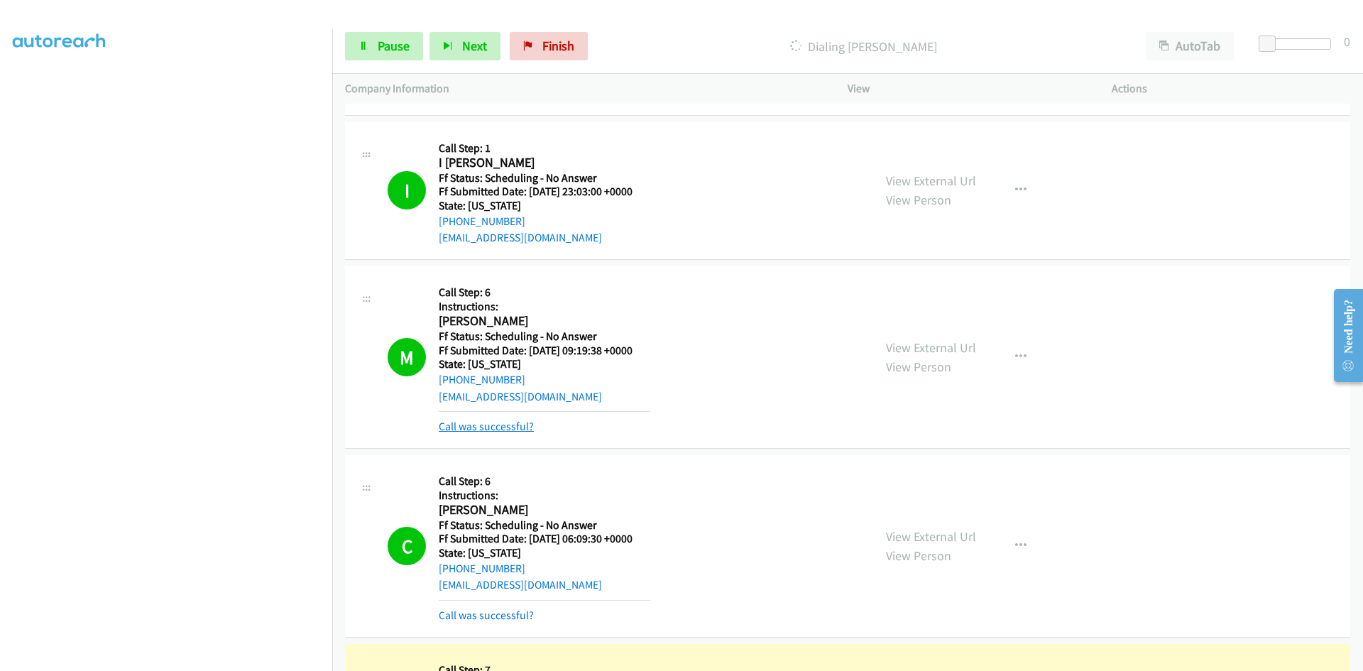
click at [497, 426] on link "Call was successful?" at bounding box center [486, 425] width 95 height 13
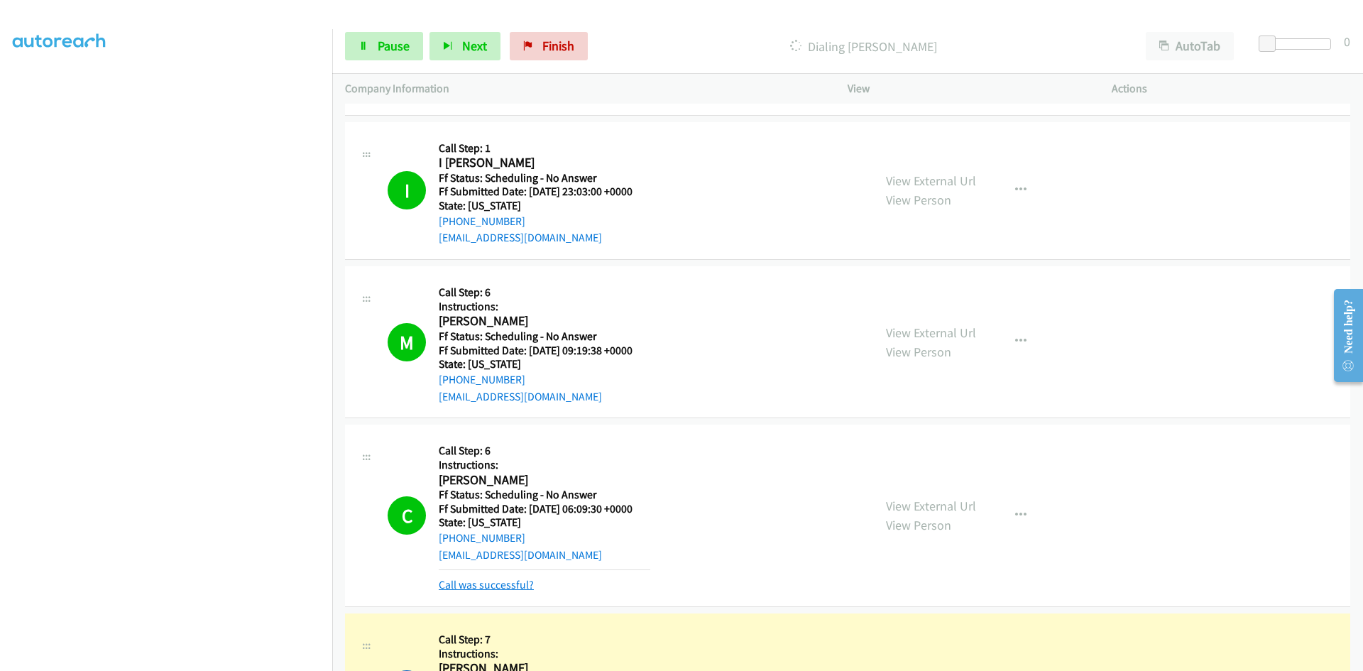
click at [484, 587] on link "Call was successful?" at bounding box center [486, 584] width 95 height 13
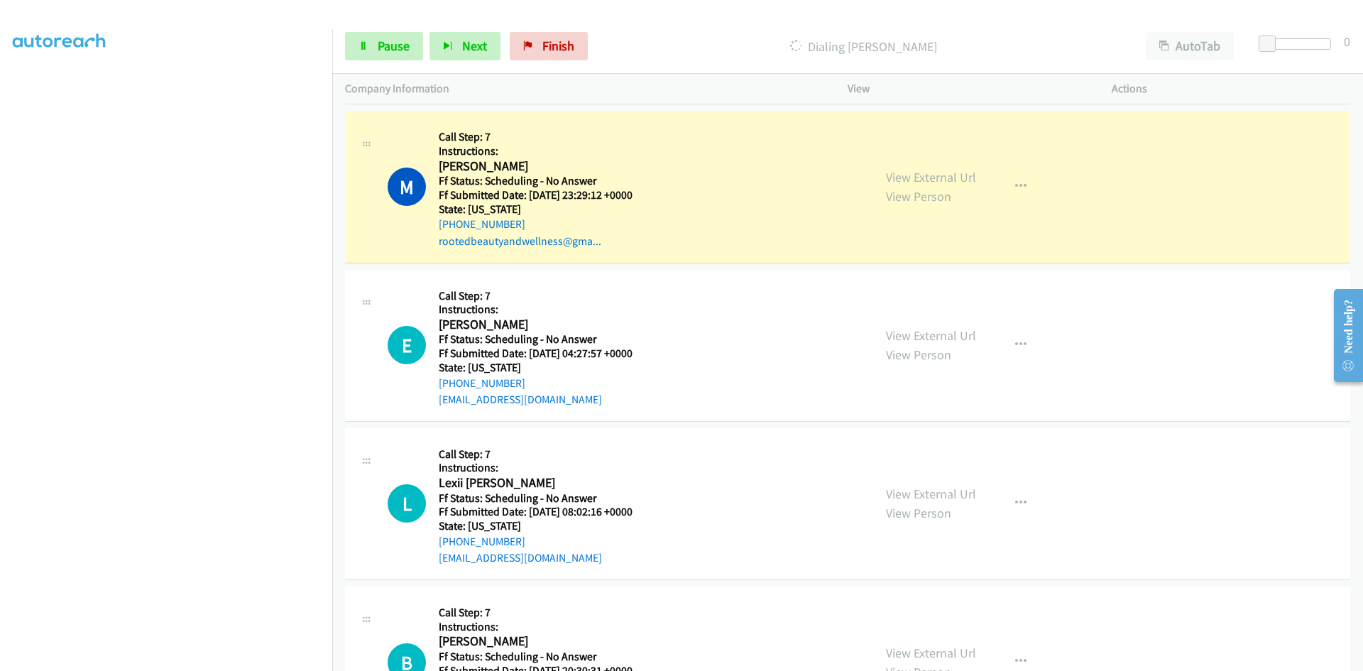
scroll to position [1348, 0]
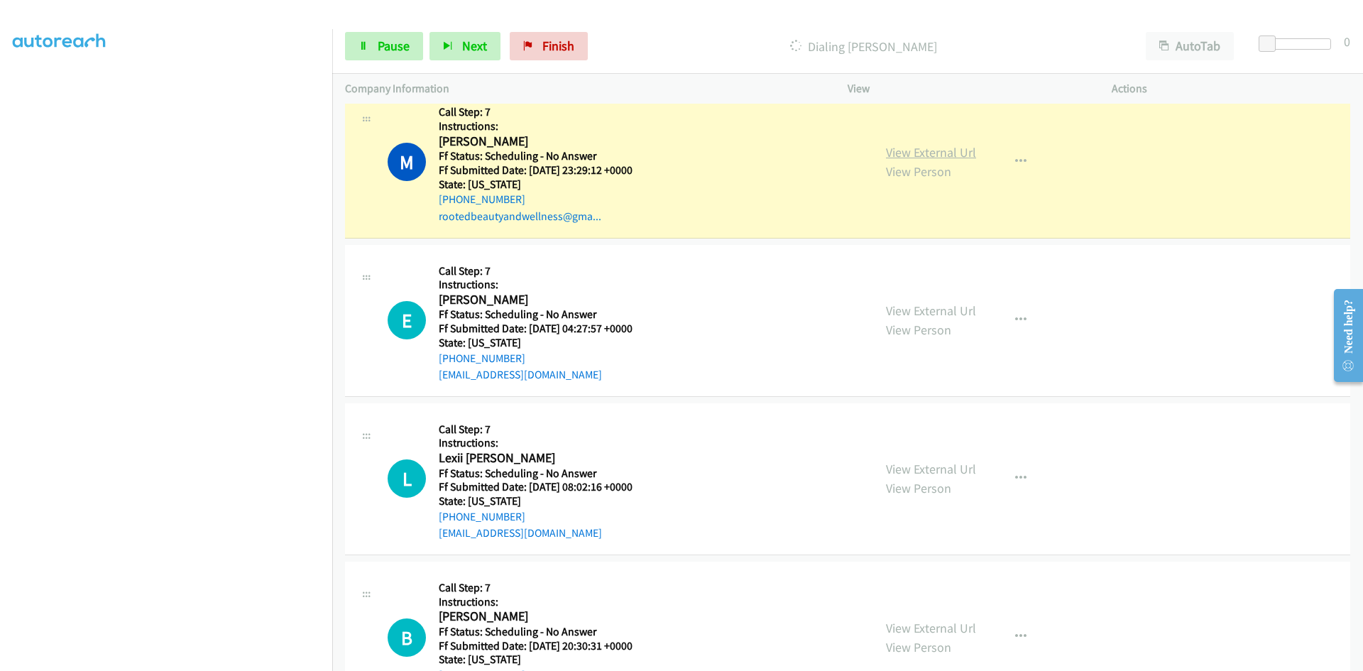
click at [944, 151] on link "View External Url" at bounding box center [931, 152] width 90 height 16
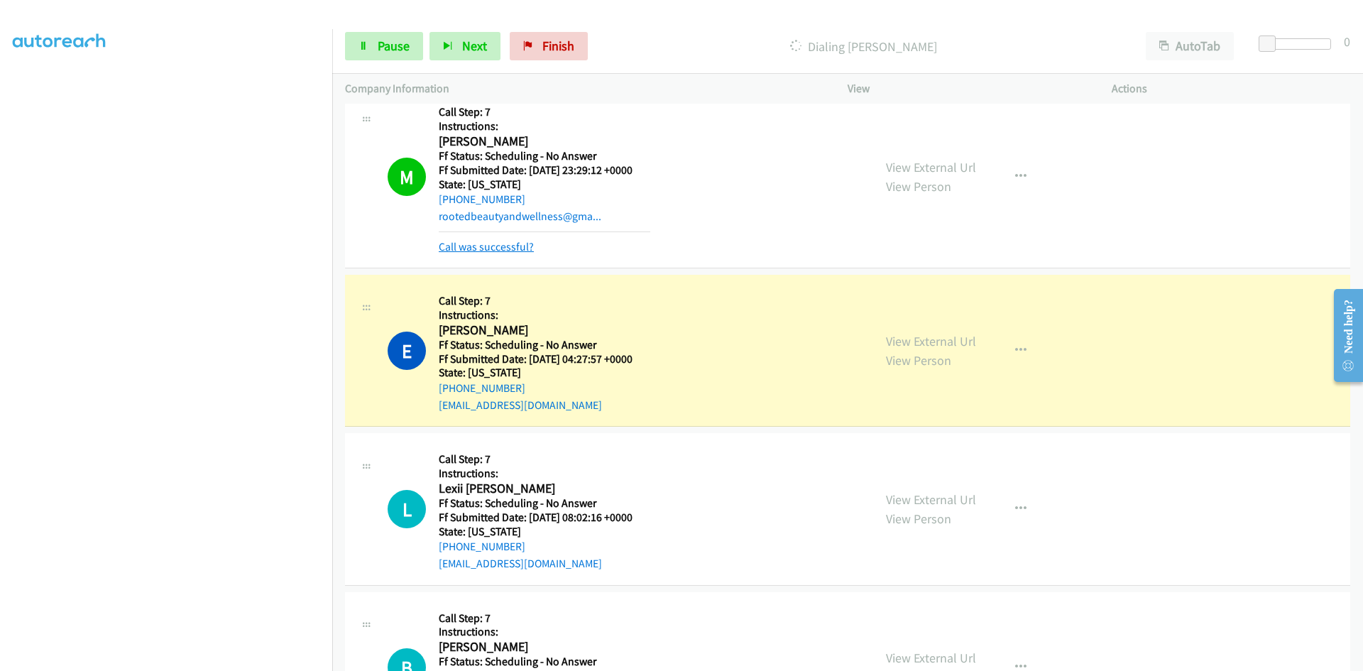
click at [522, 249] on link "Call was successful?" at bounding box center [486, 246] width 95 height 13
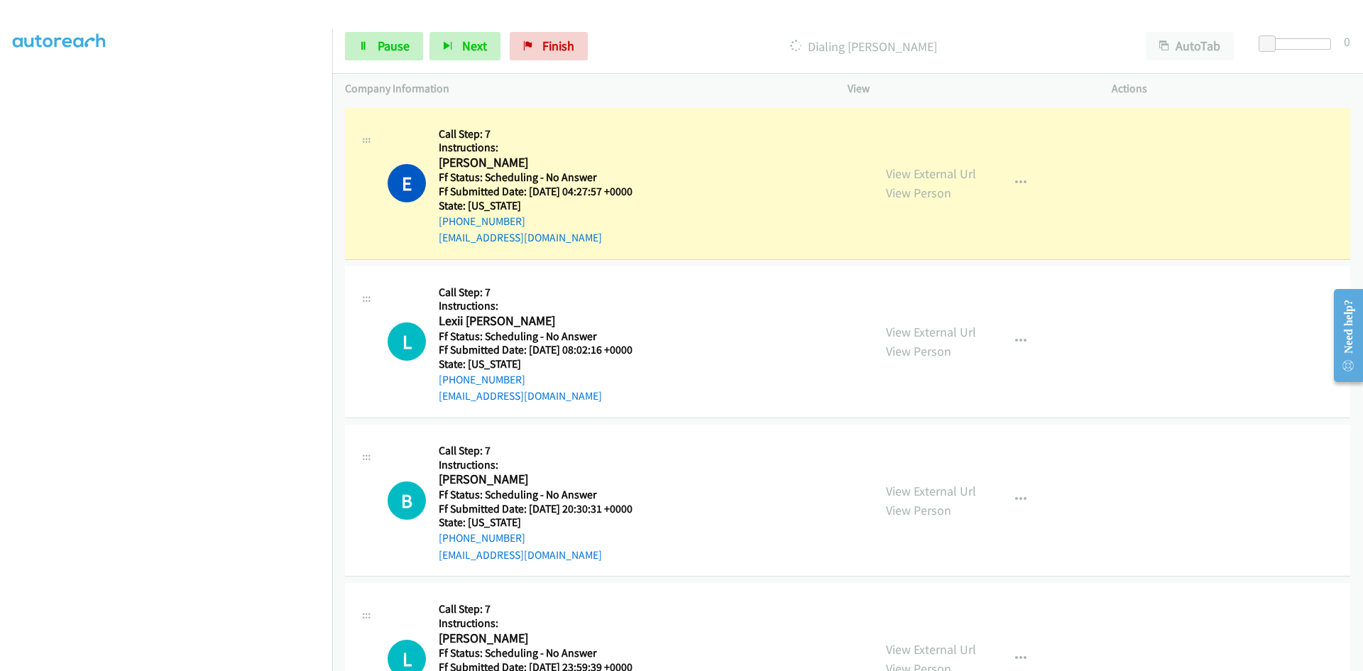
scroll to position [1490, 0]
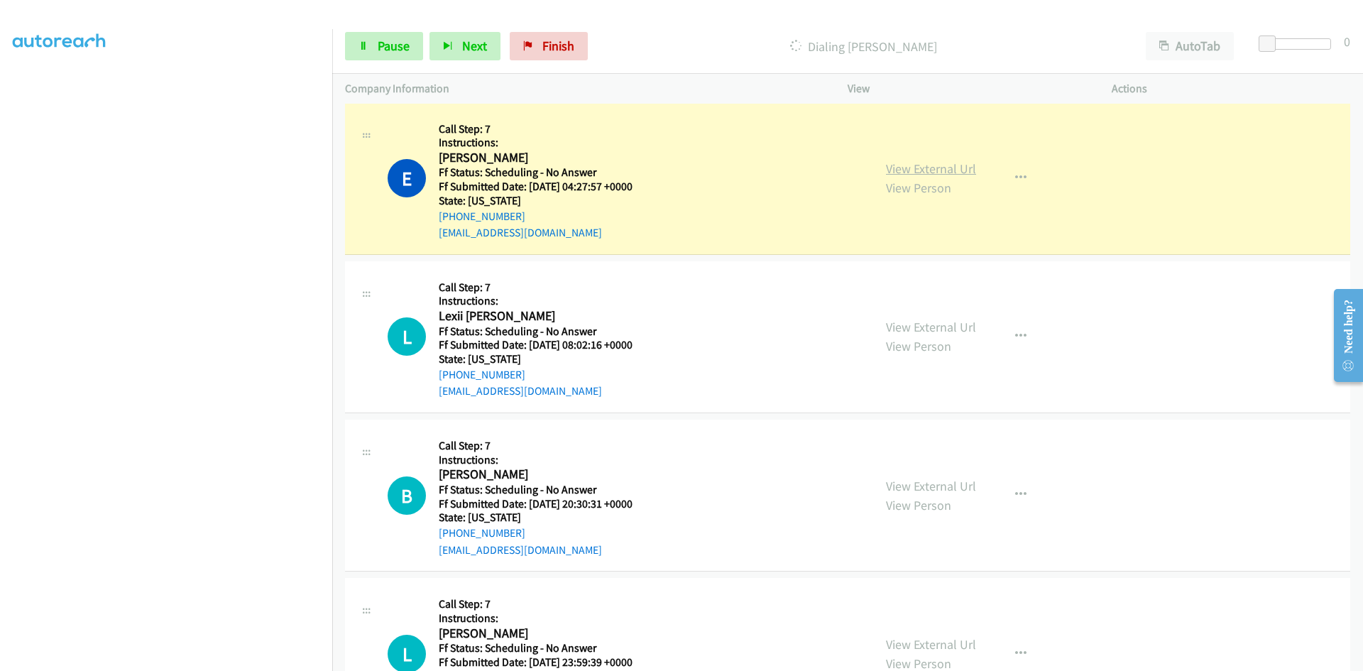
click at [900, 173] on link "View External Url" at bounding box center [931, 168] width 90 height 16
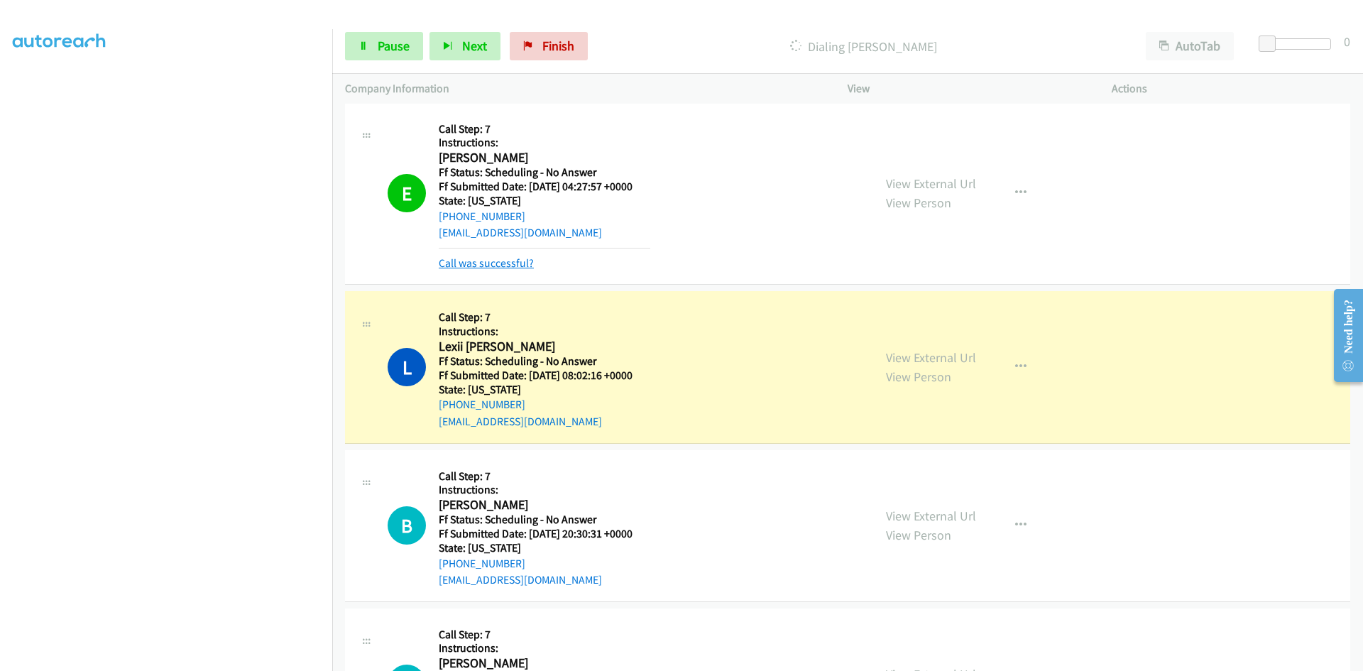
click at [456, 263] on link "Call was successful?" at bounding box center [486, 262] width 95 height 13
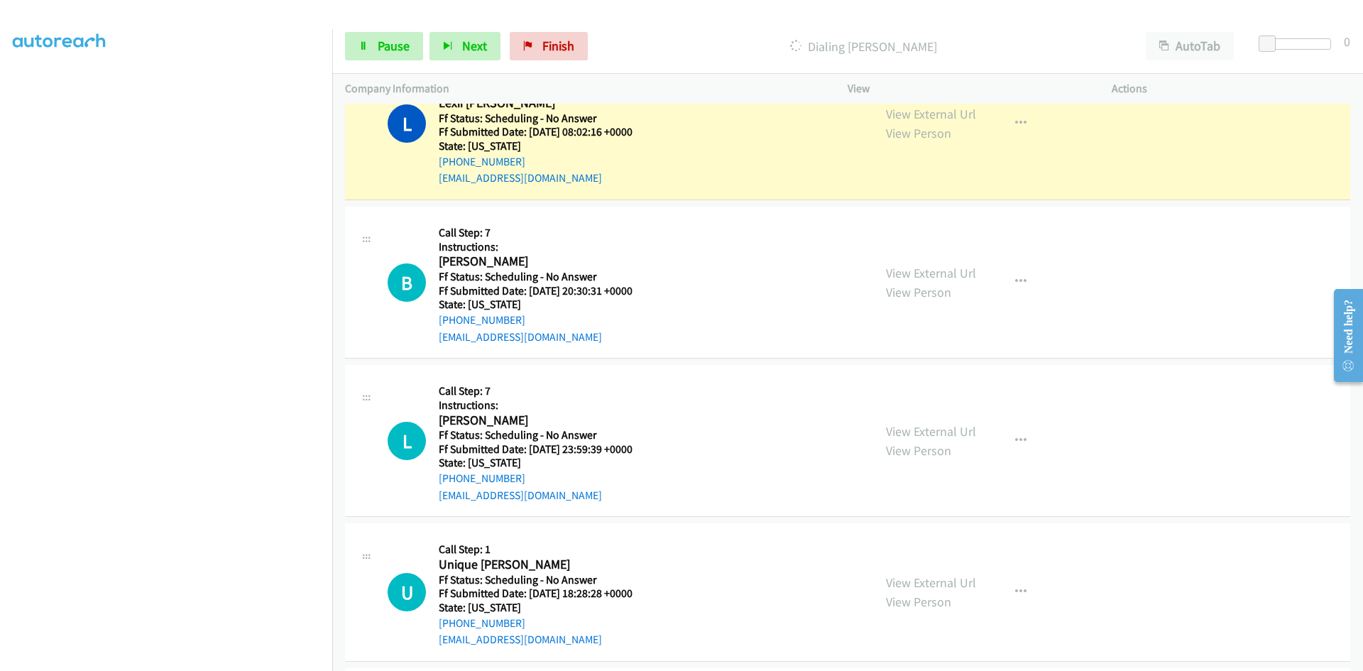
scroll to position [1632, 0]
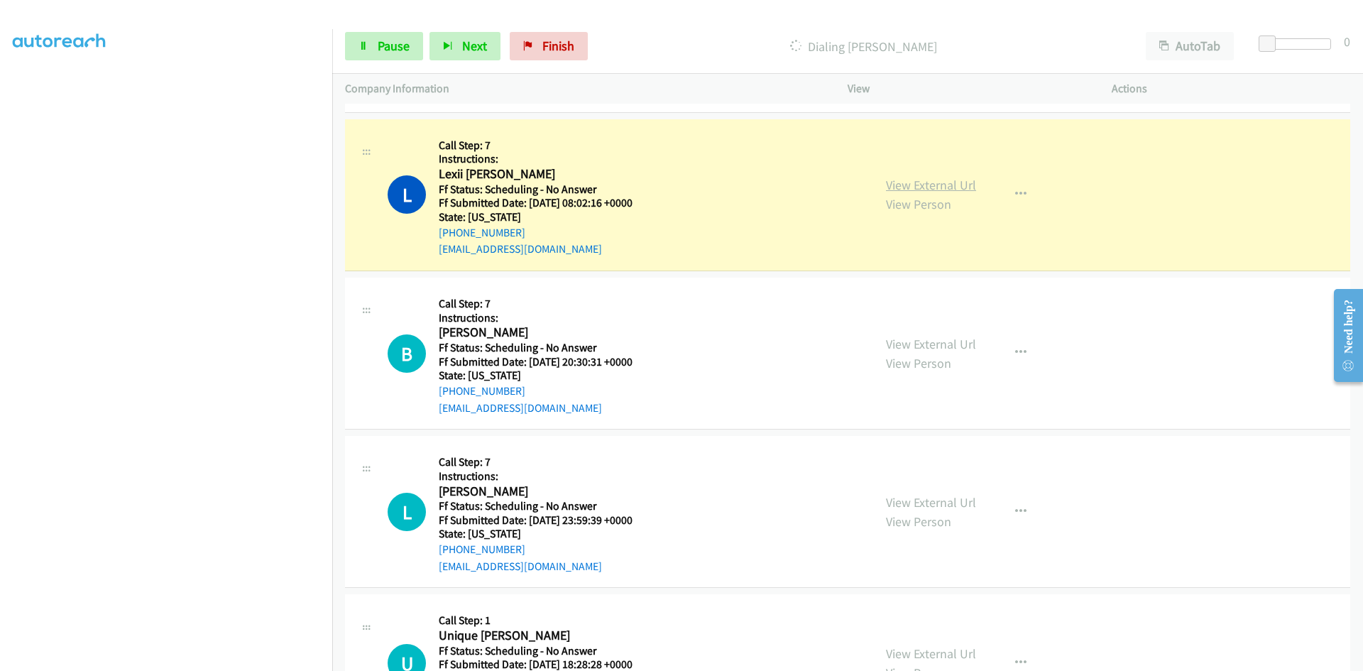
click at [927, 185] on link "View External Url" at bounding box center [931, 185] width 90 height 16
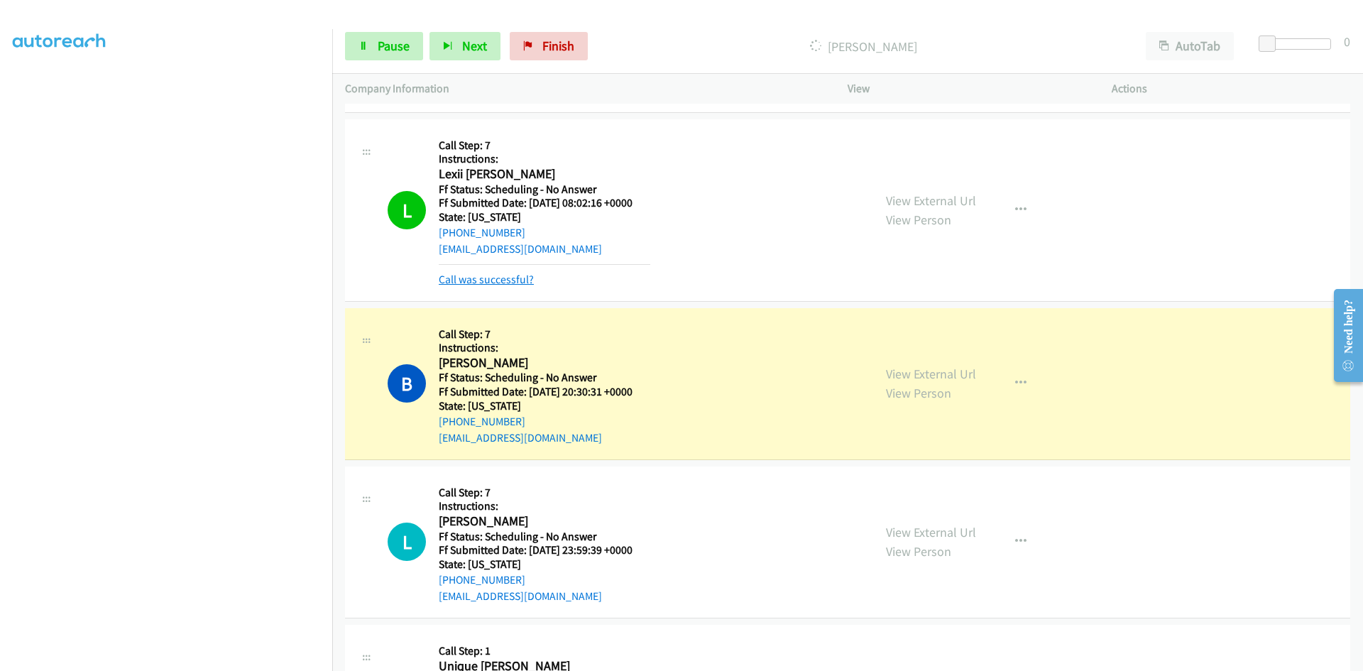
click at [504, 279] on link "Call was successful?" at bounding box center [486, 279] width 95 height 13
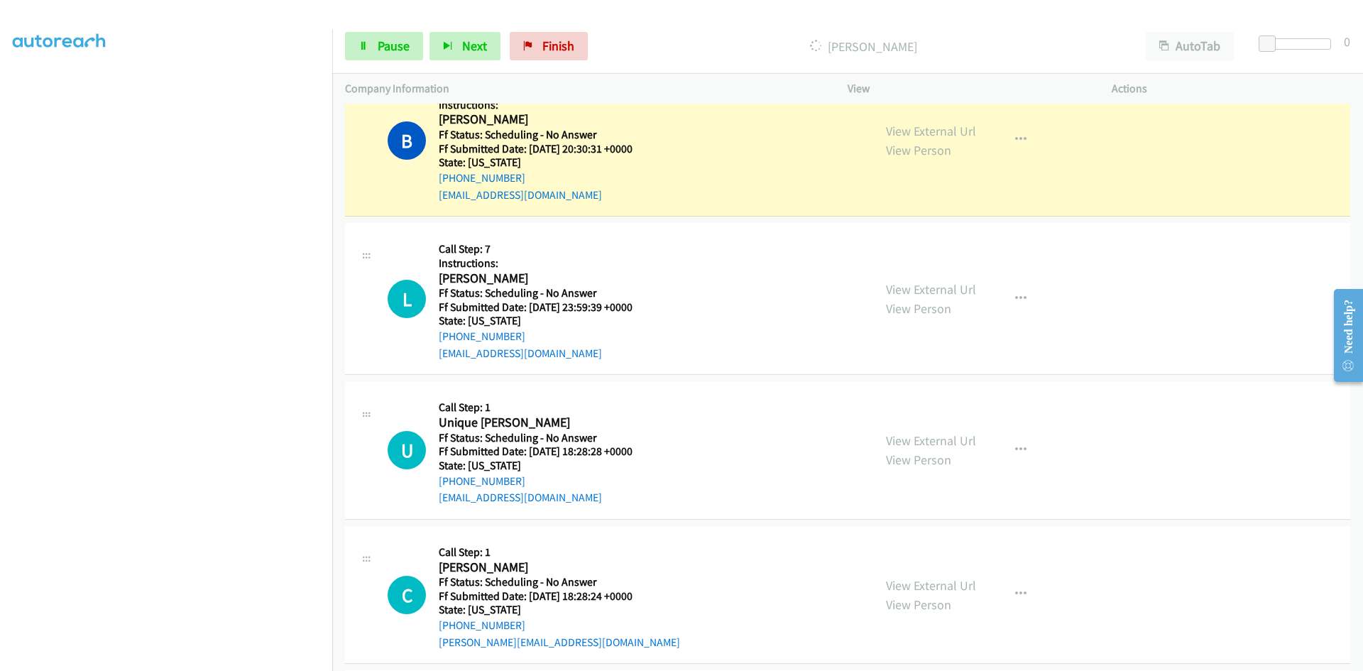
scroll to position [1774, 0]
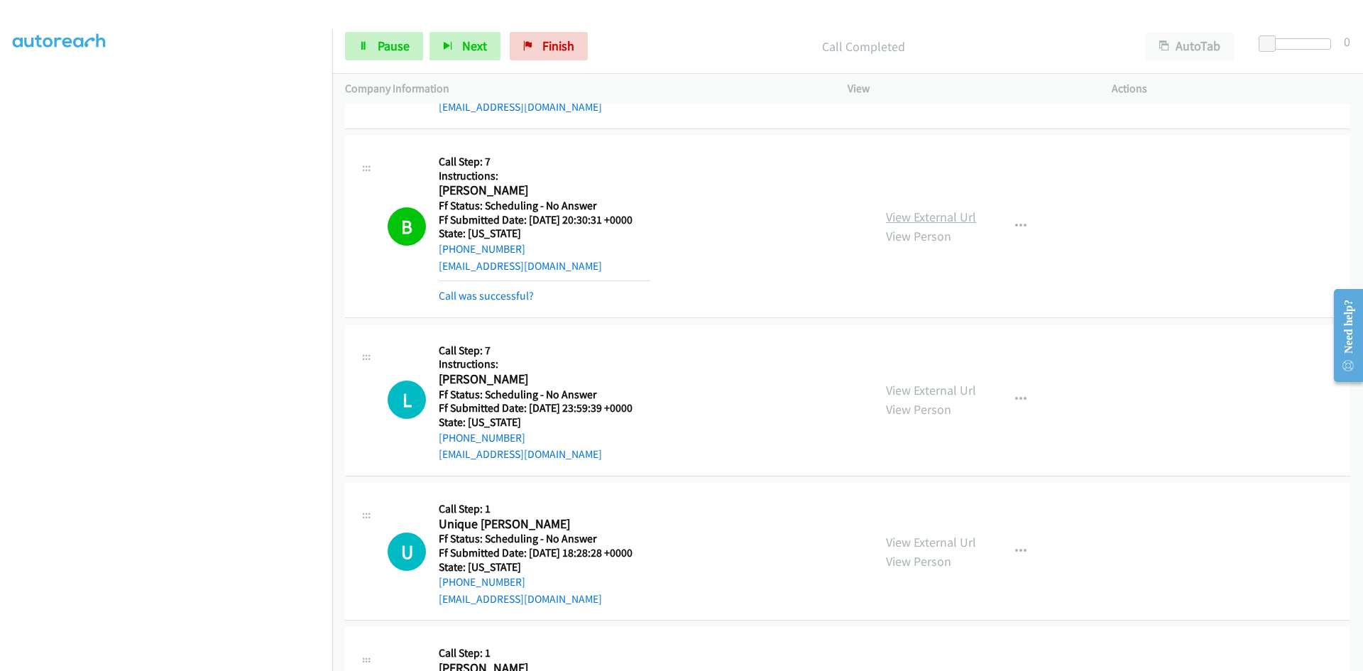
click at [903, 216] on link "View External Url" at bounding box center [931, 217] width 90 height 16
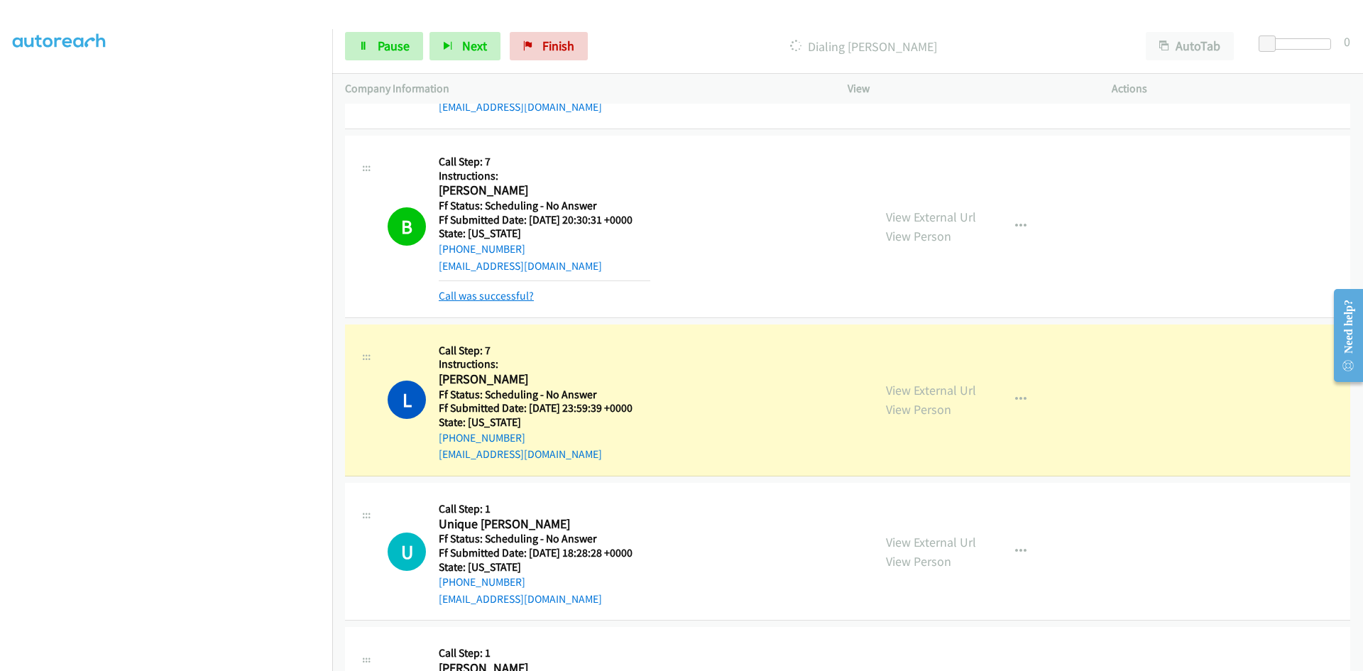
click at [516, 295] on link "Call was successful?" at bounding box center [486, 295] width 95 height 13
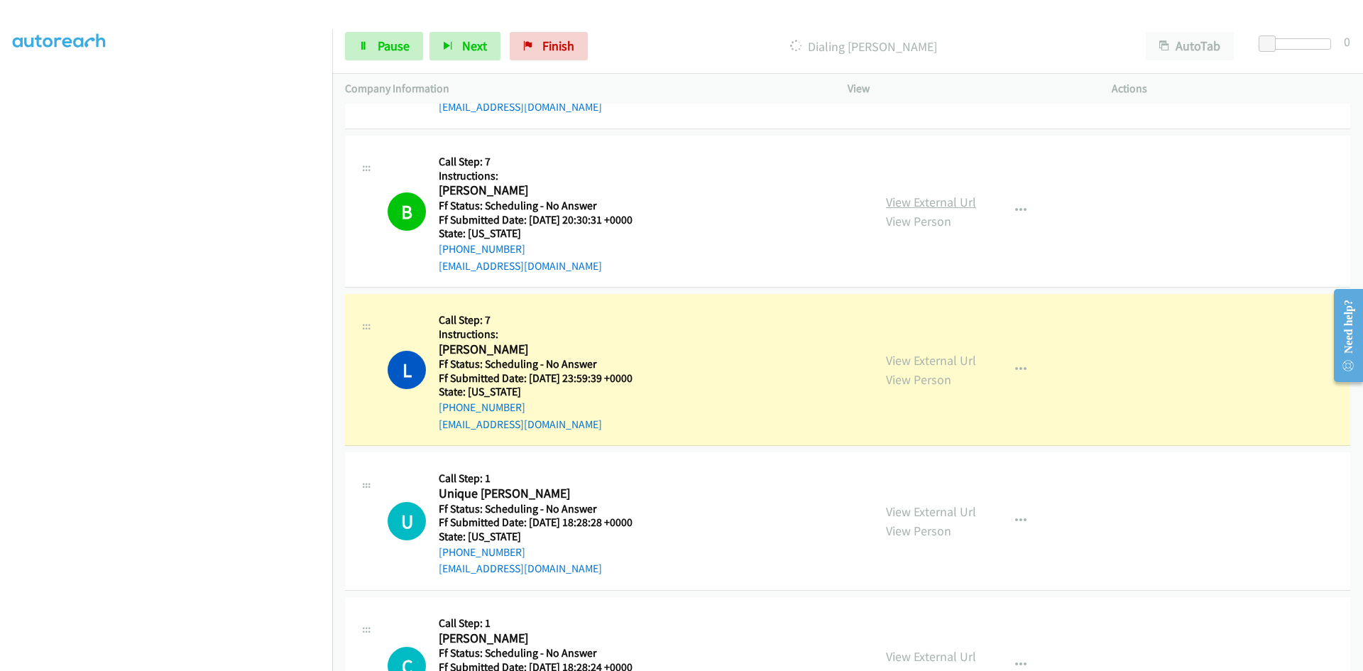
click at [905, 199] on link "View External Url" at bounding box center [931, 202] width 90 height 16
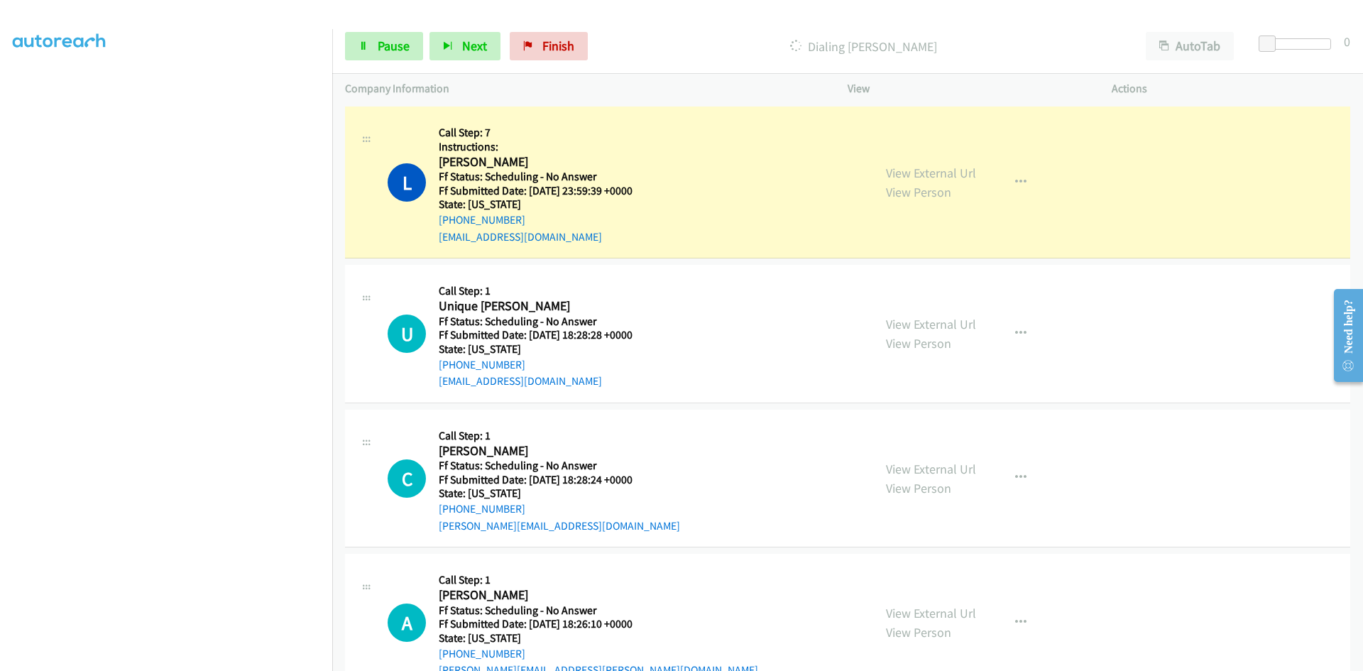
scroll to position [1987, 0]
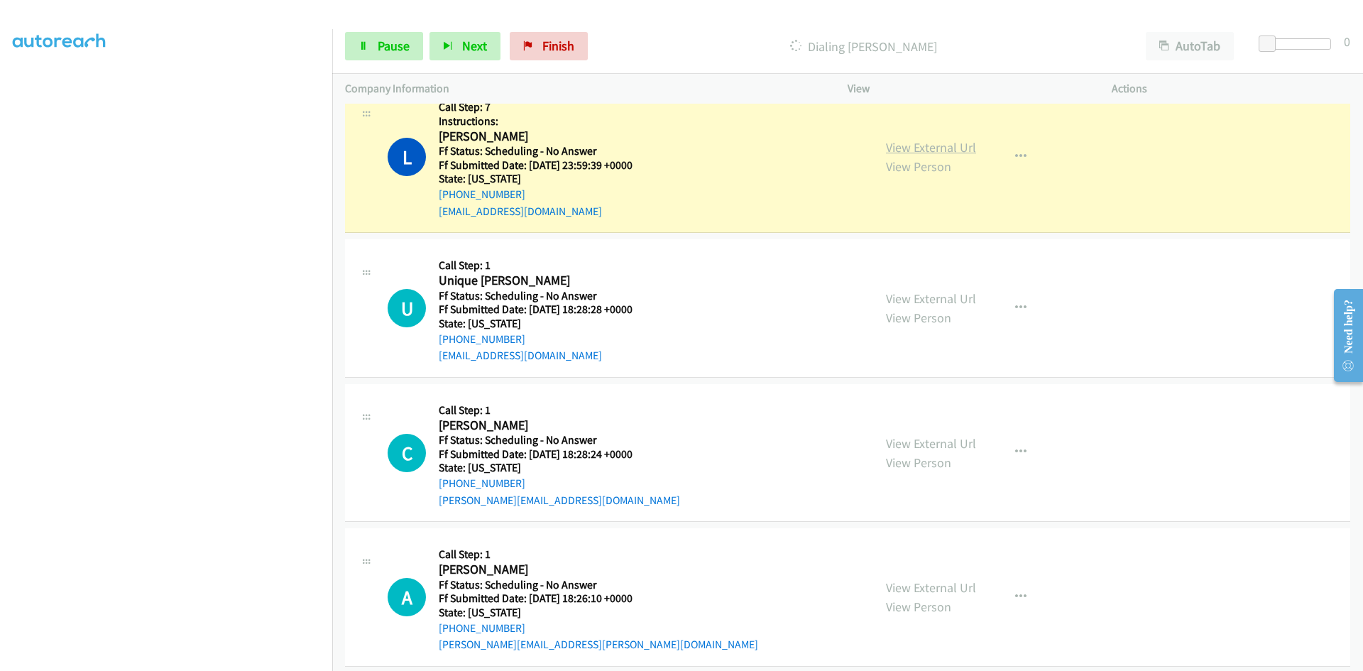
click at [928, 150] on link "View External Url" at bounding box center [931, 147] width 90 height 16
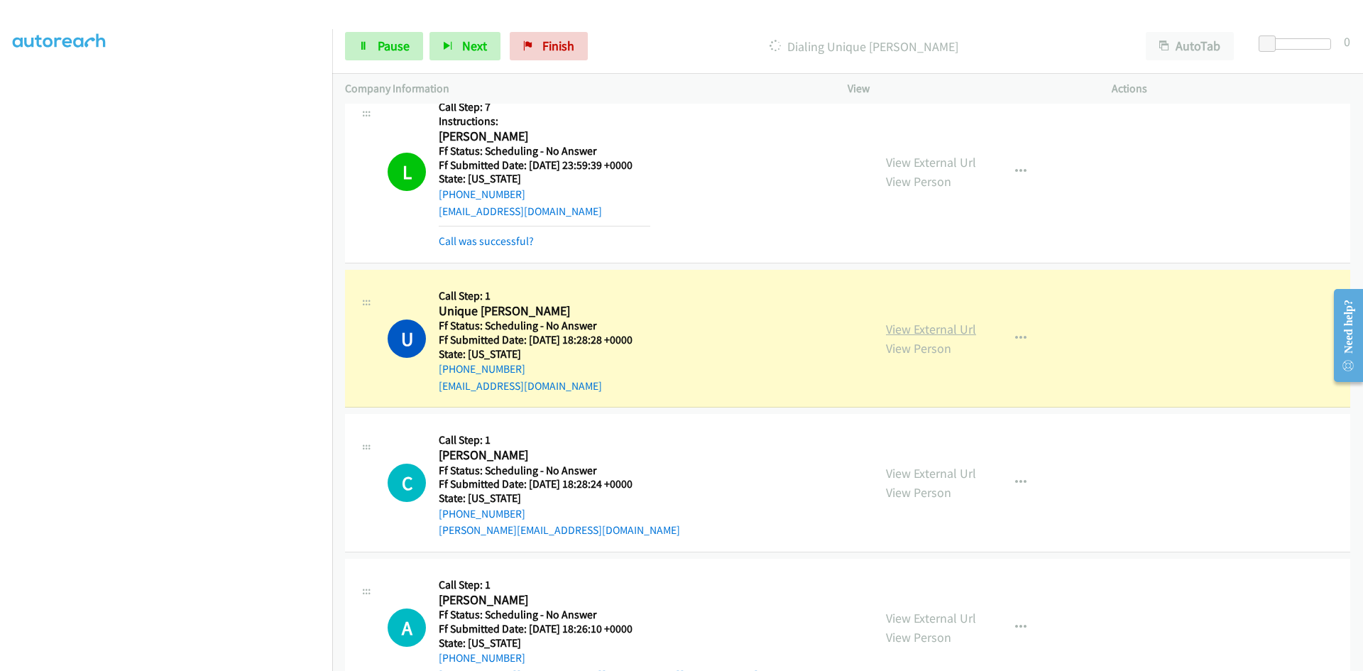
click at [918, 329] on link "View External Url" at bounding box center [931, 329] width 90 height 16
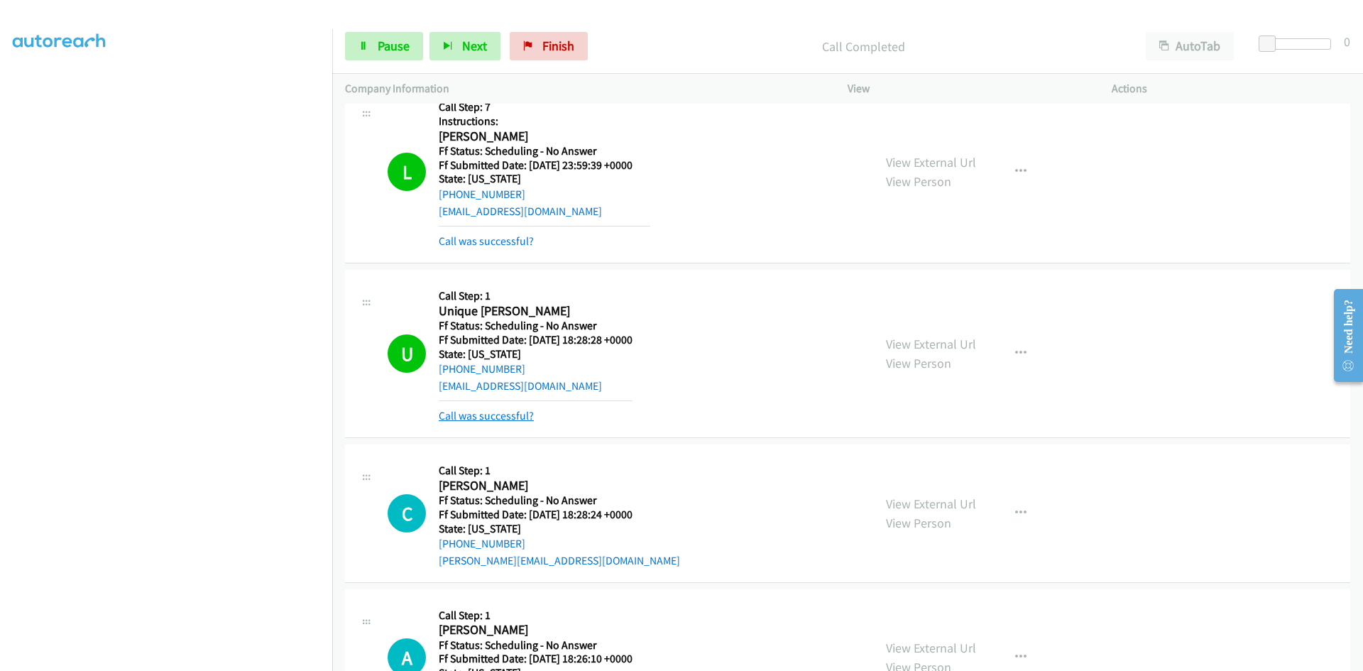
click at [492, 420] on link "Call was successful?" at bounding box center [486, 415] width 95 height 13
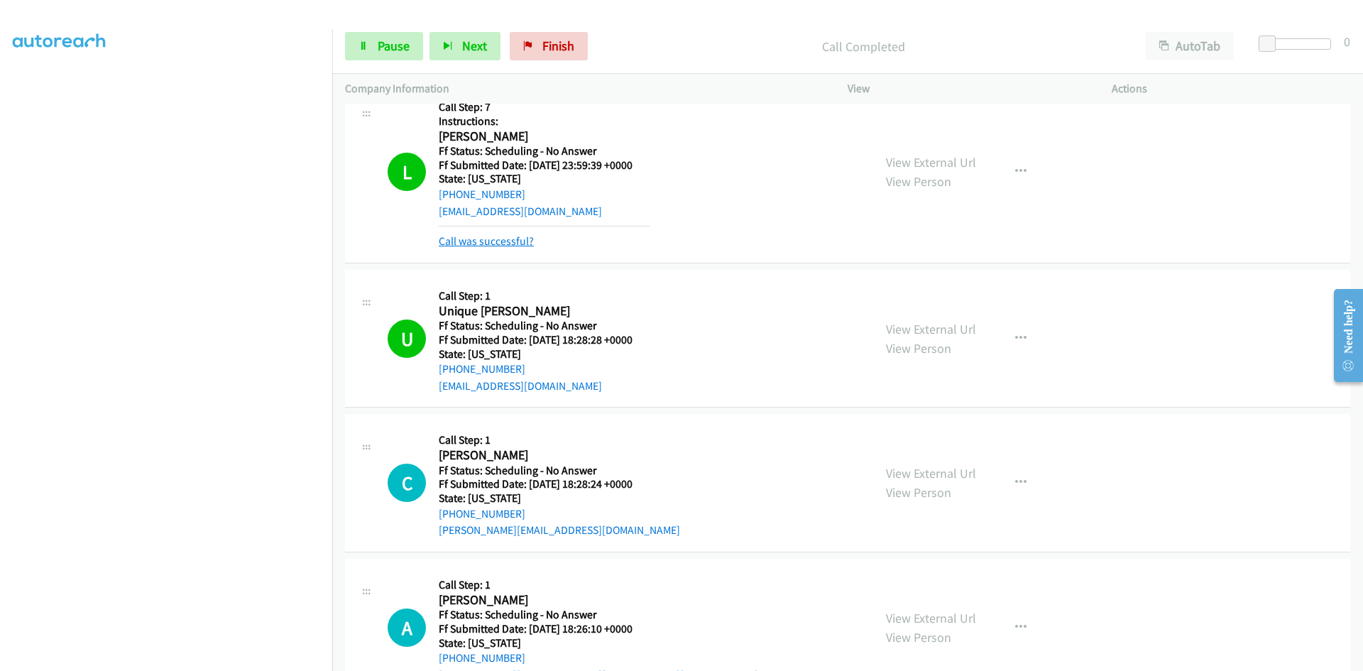
click at [506, 238] on link "Call was successful?" at bounding box center [486, 240] width 95 height 13
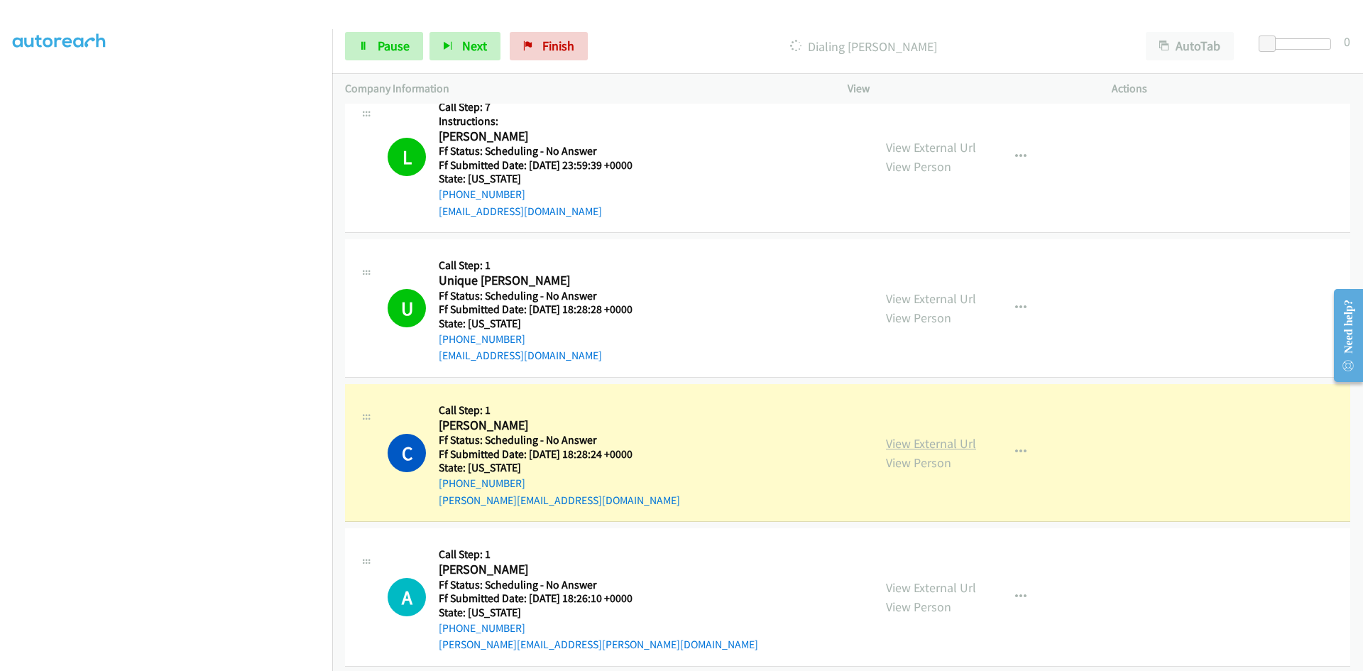
click at [958, 442] on link "View External Url" at bounding box center [931, 443] width 90 height 16
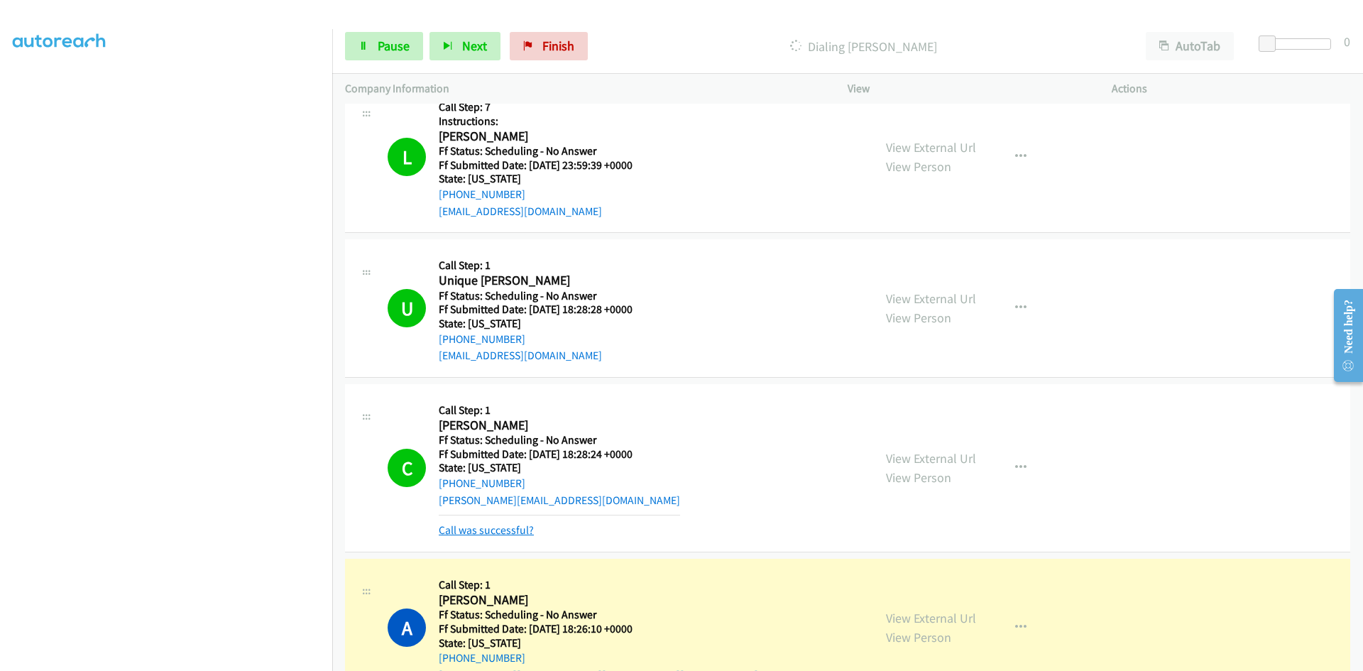
click at [506, 530] on link "Call was successful?" at bounding box center [486, 529] width 95 height 13
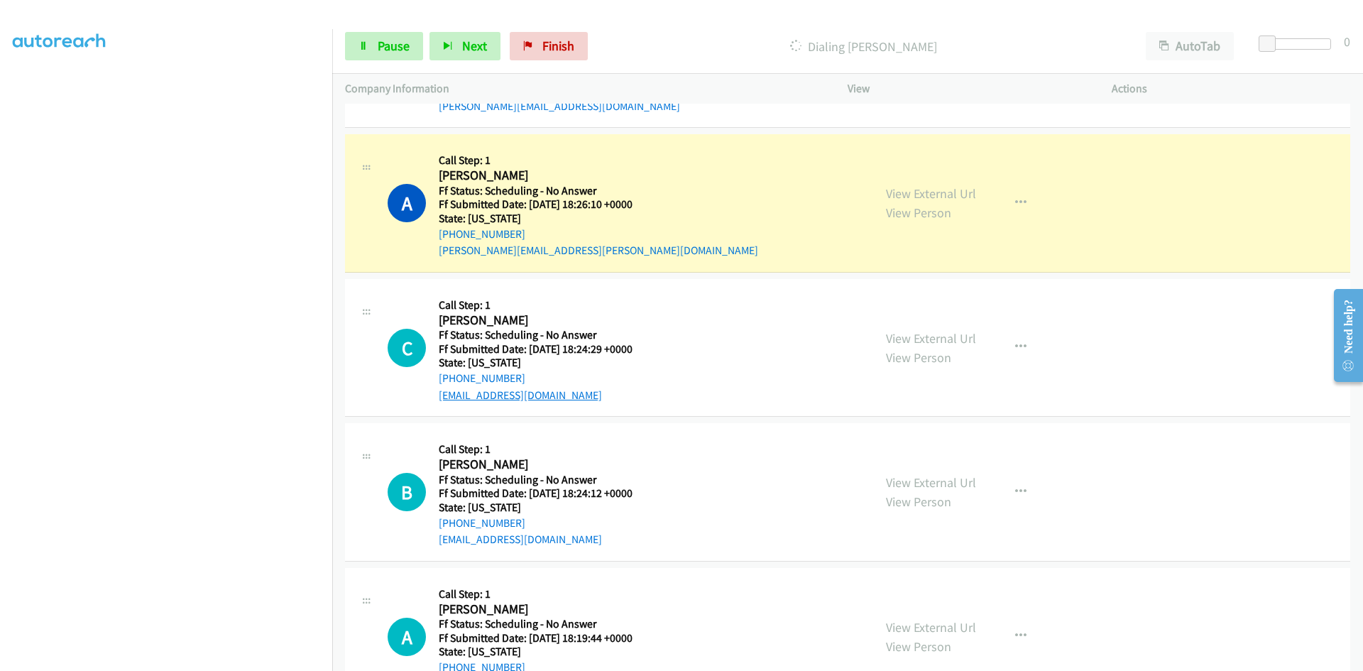
scroll to position [2413, 0]
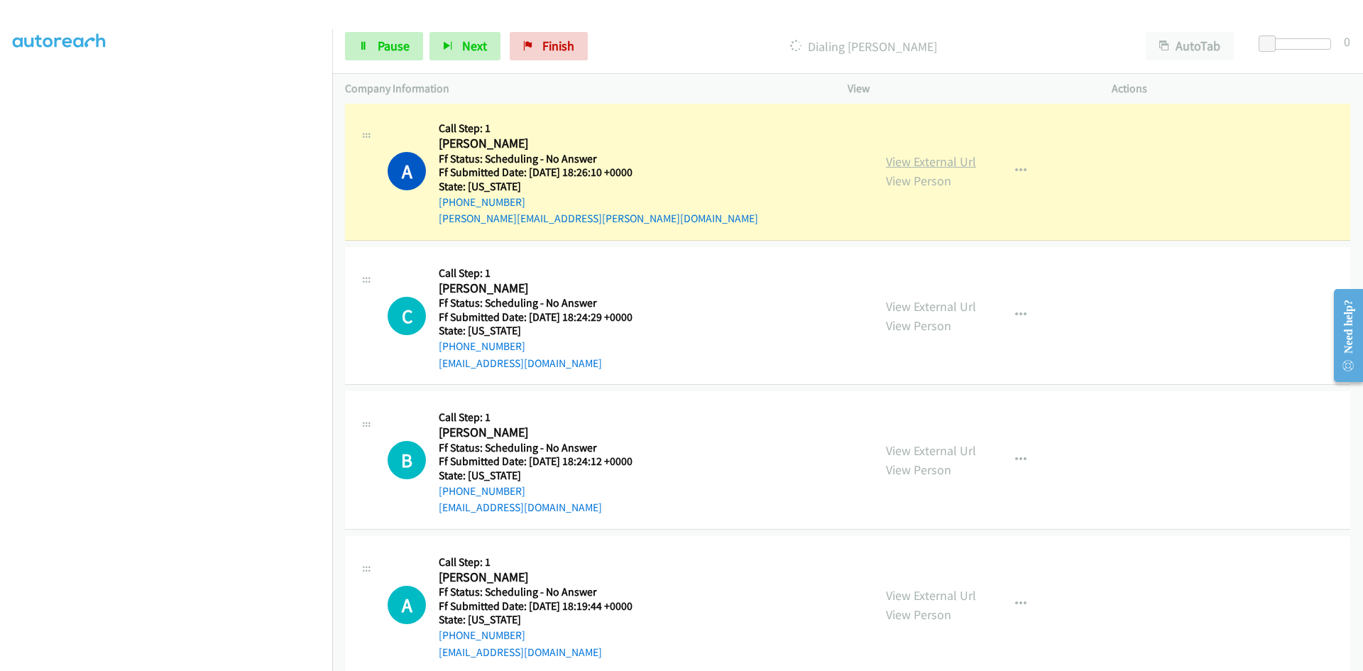
click at [891, 165] on link "View External Url" at bounding box center [931, 161] width 90 height 16
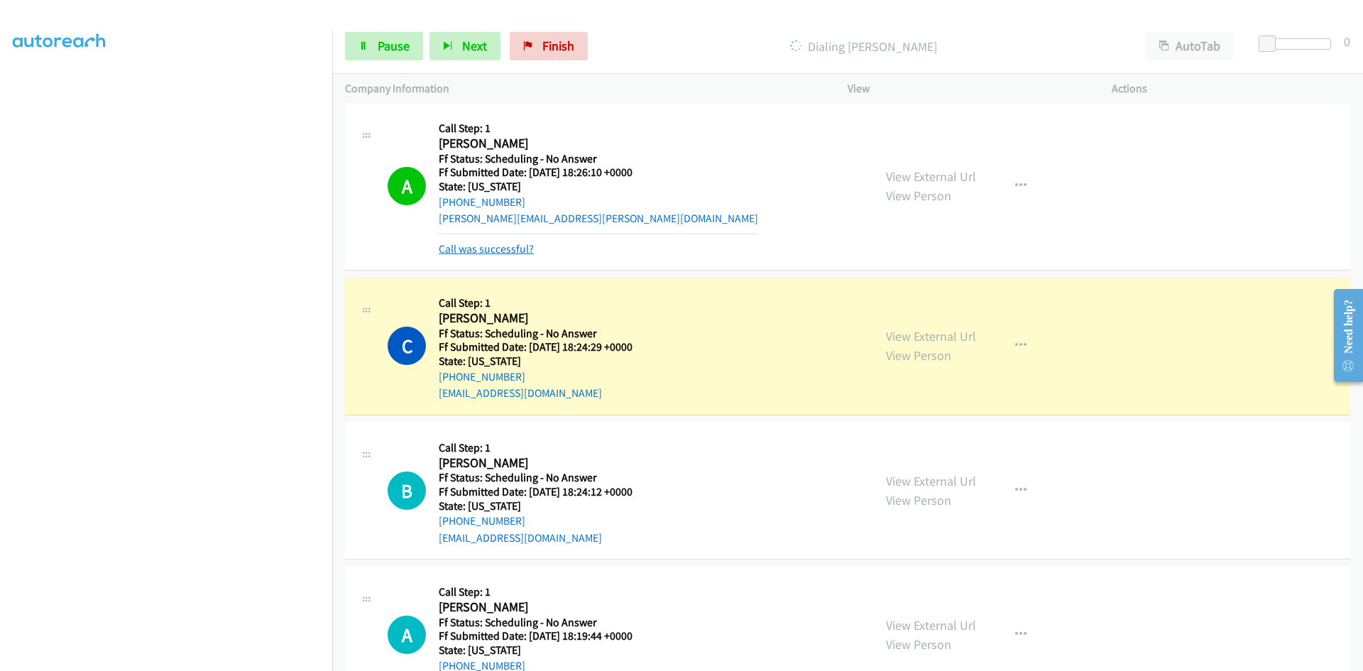
click at [493, 249] on link "Call was successful?" at bounding box center [486, 248] width 95 height 13
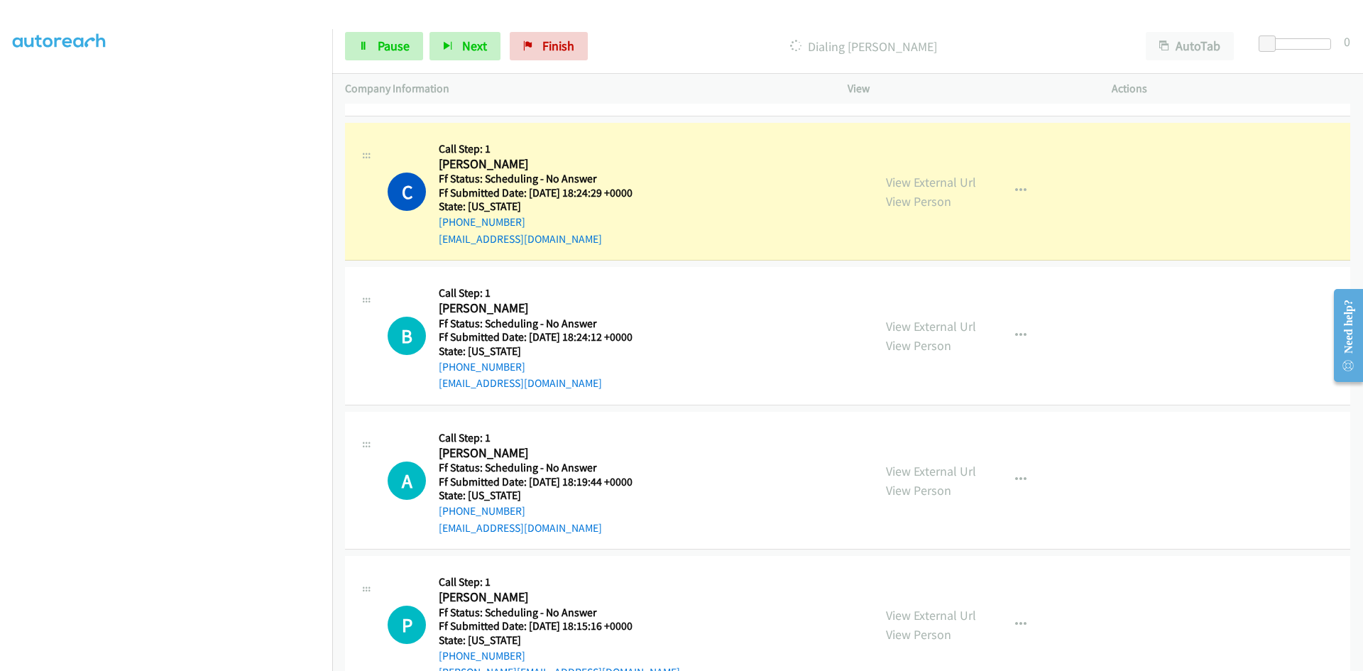
scroll to position [2555, 0]
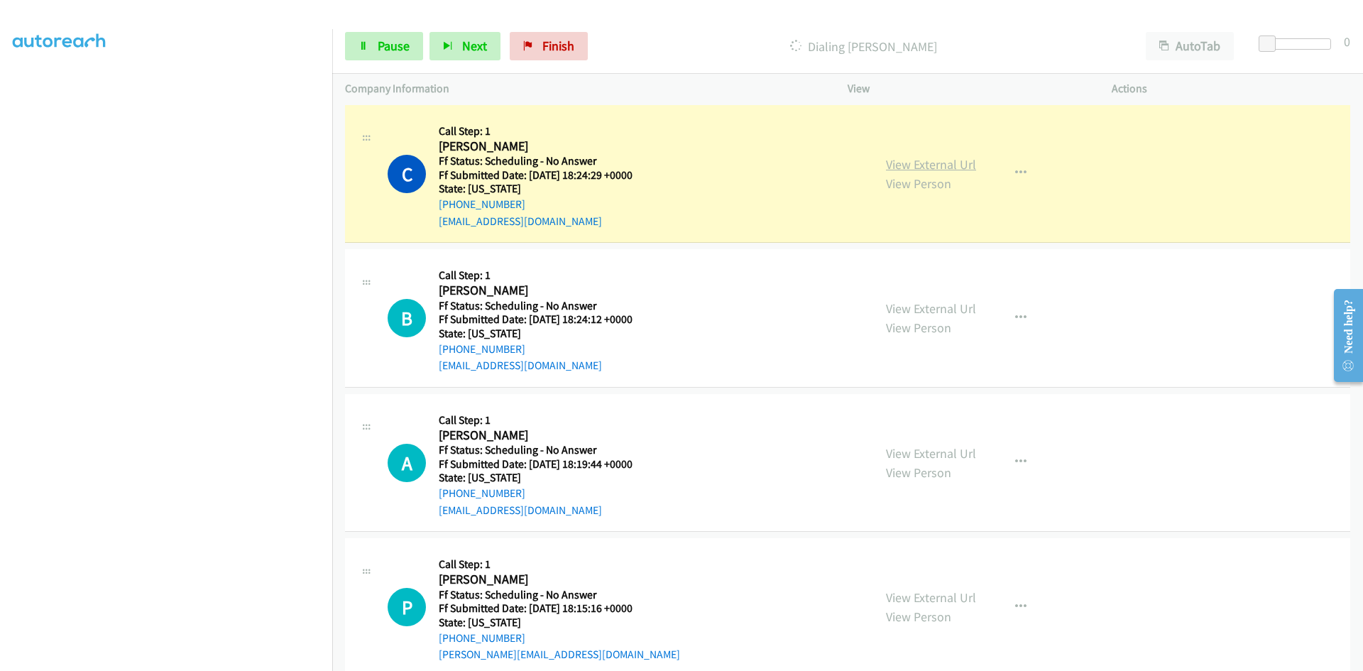
click at [917, 163] on link "View External Url" at bounding box center [931, 164] width 90 height 16
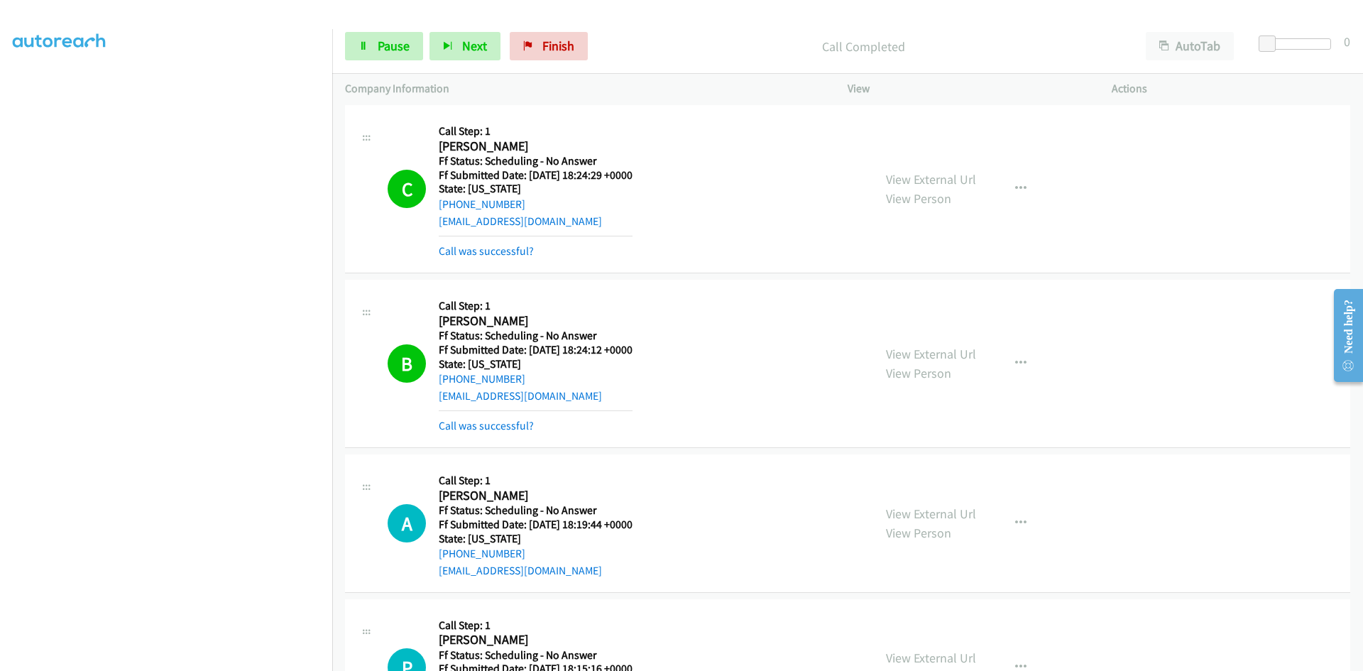
click at [928, 343] on div "View External Url View Person View External Url Email Schedule/Manage Callback …" at bounding box center [1011, 363] width 277 height 142
click at [930, 352] on link "View External Url" at bounding box center [931, 354] width 90 height 16
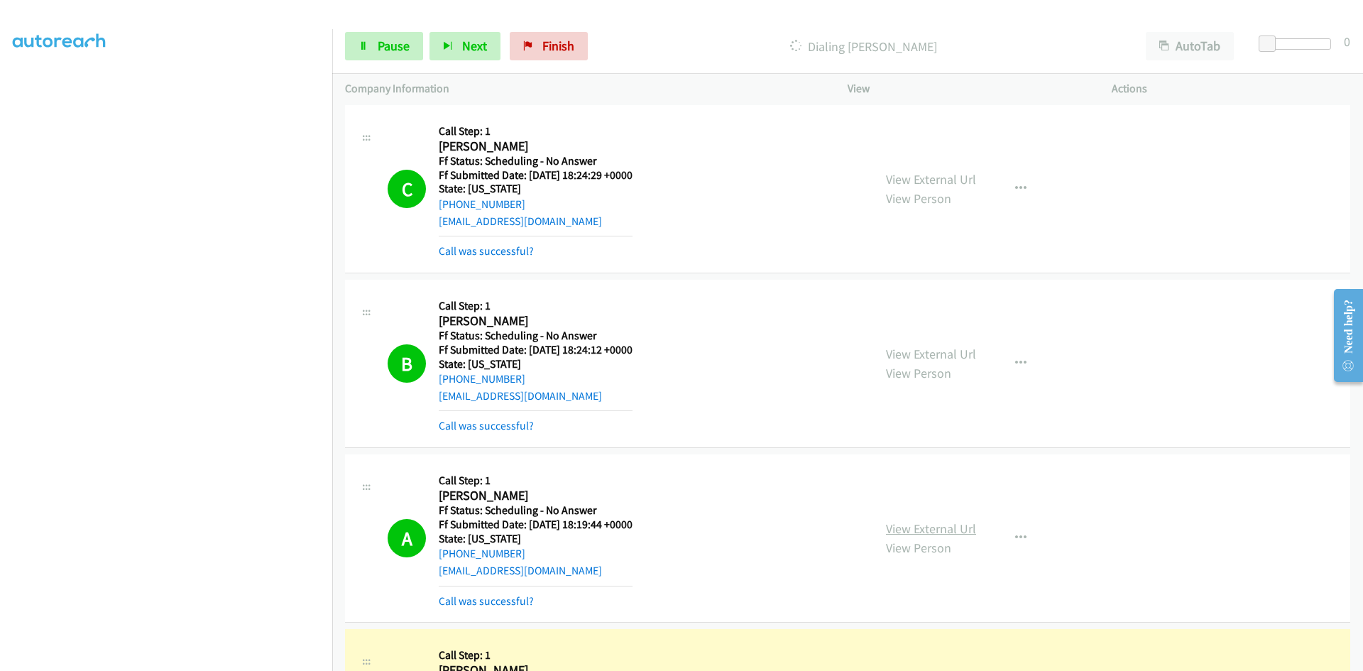
click at [955, 529] on link "View External Url" at bounding box center [931, 528] width 90 height 16
click at [498, 256] on link "Call was successful?" at bounding box center [486, 250] width 95 height 13
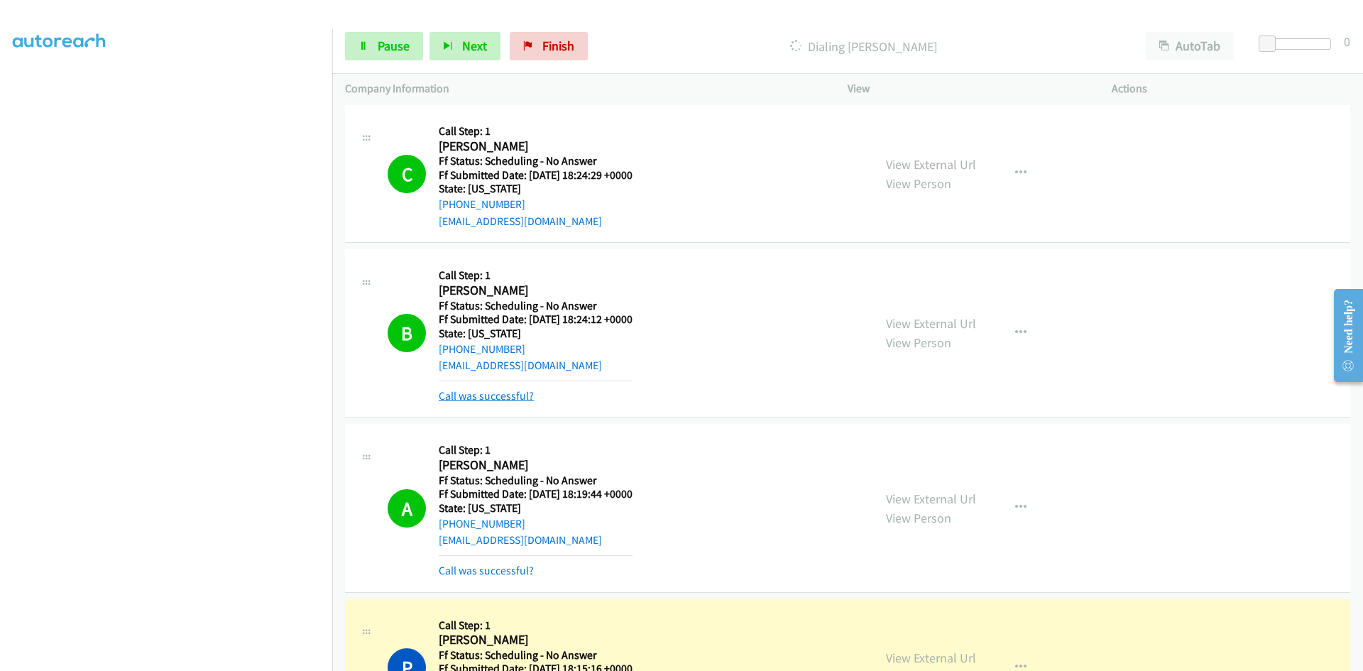
click at [478, 390] on link "Call was successful?" at bounding box center [486, 395] width 95 height 13
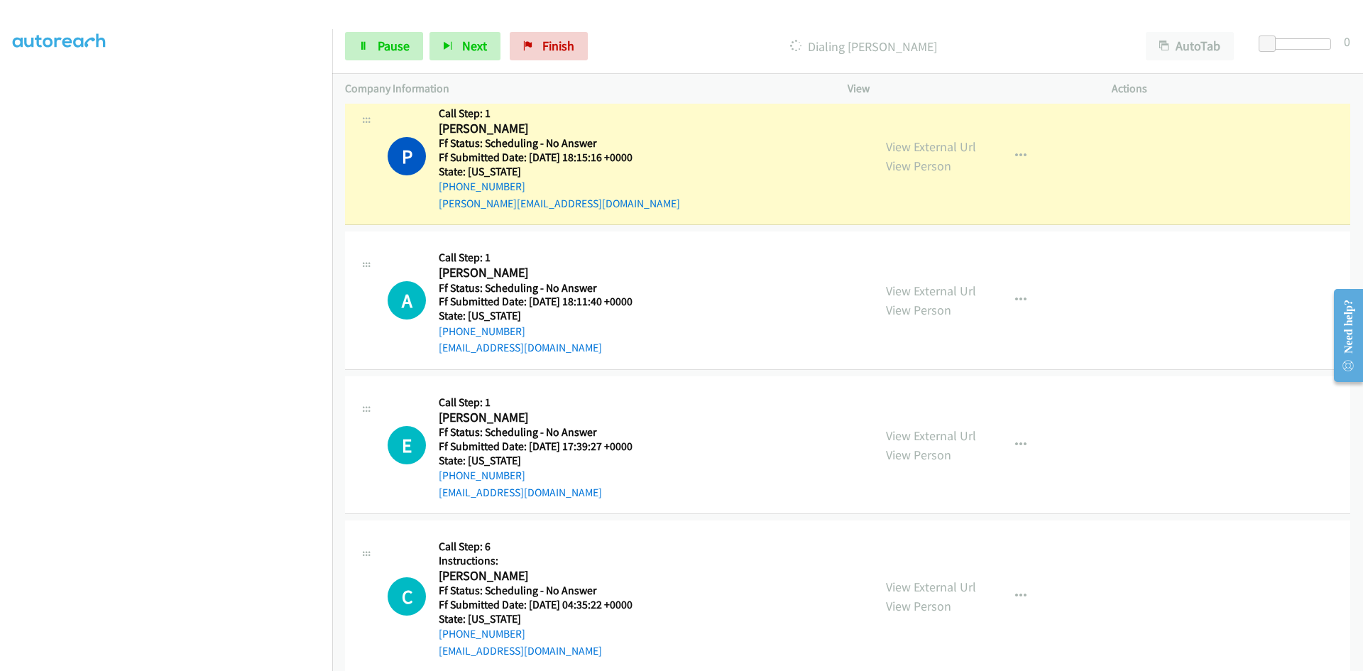
scroll to position [3052, 0]
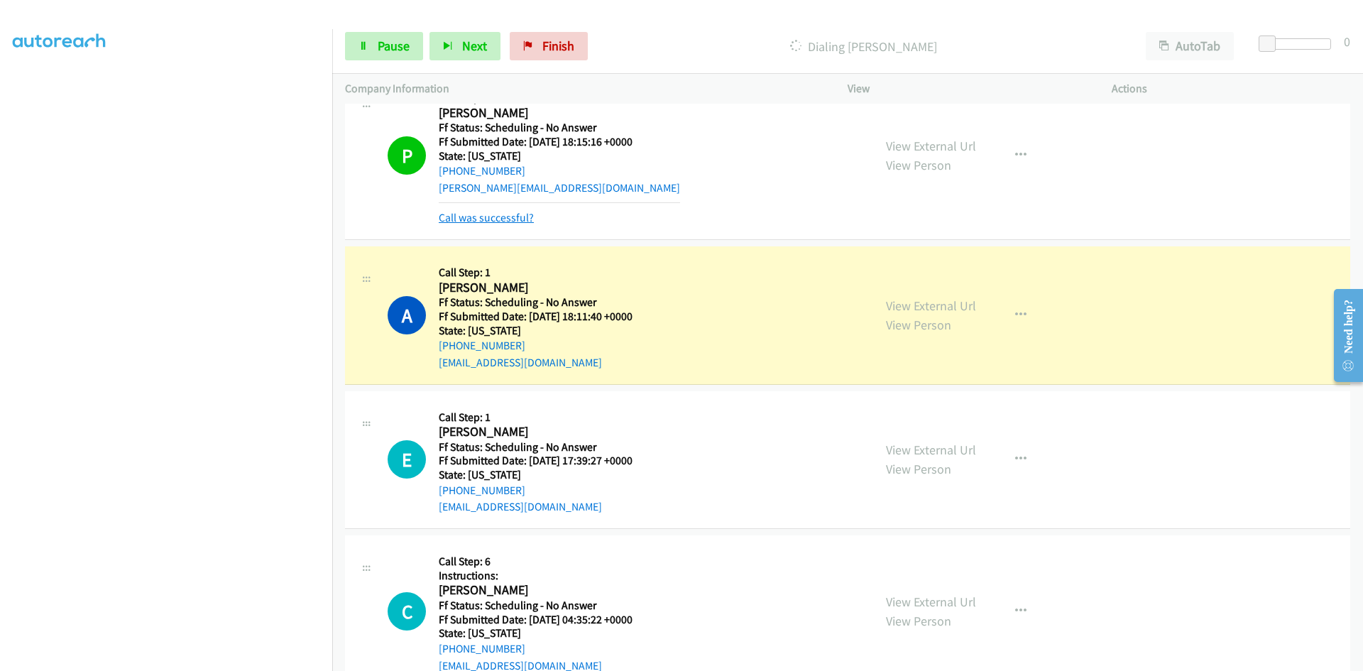
click at [512, 216] on link "Call was successful?" at bounding box center [486, 217] width 95 height 13
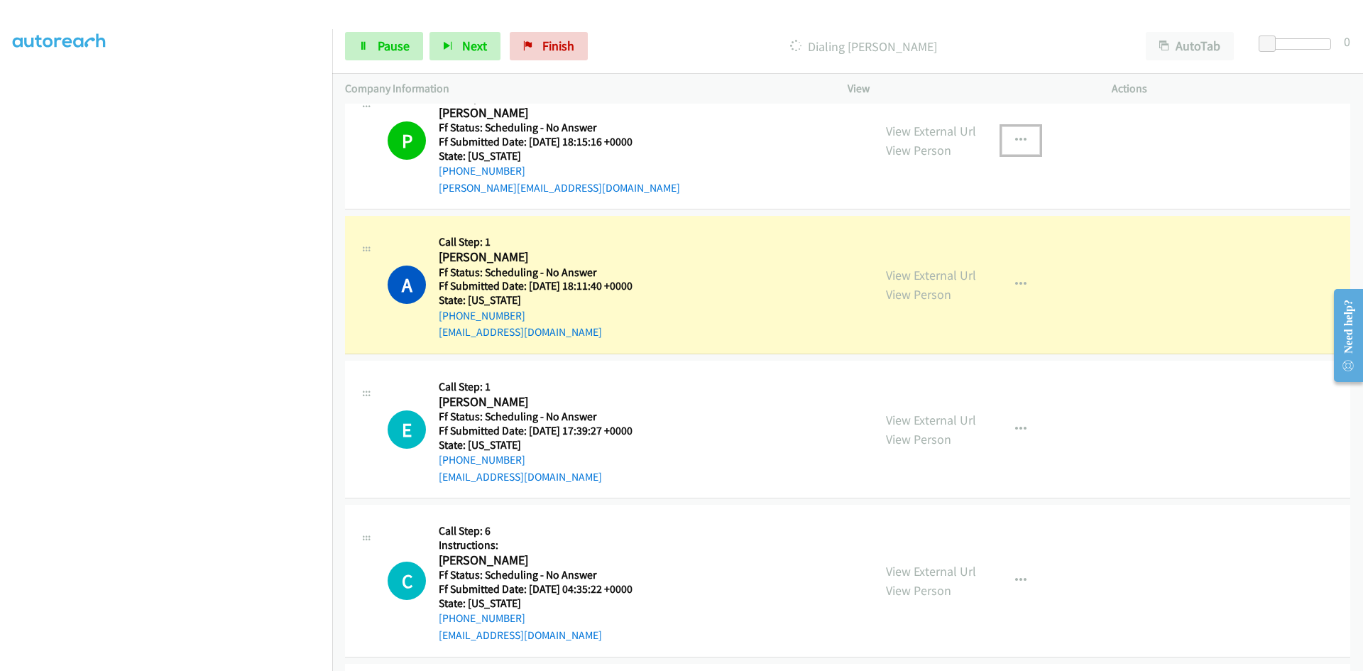
click at [1012, 133] on button "button" at bounding box center [1020, 140] width 38 height 28
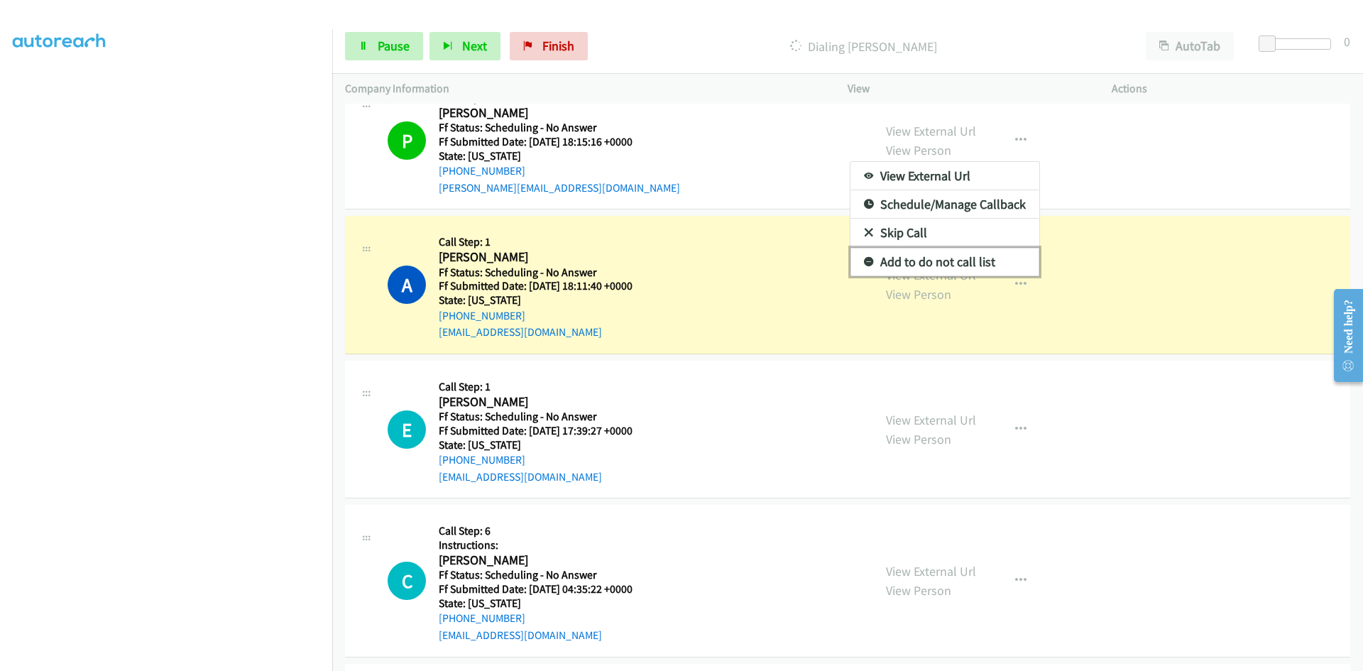
click at [936, 259] on link "Add to do not call list" at bounding box center [944, 262] width 189 height 28
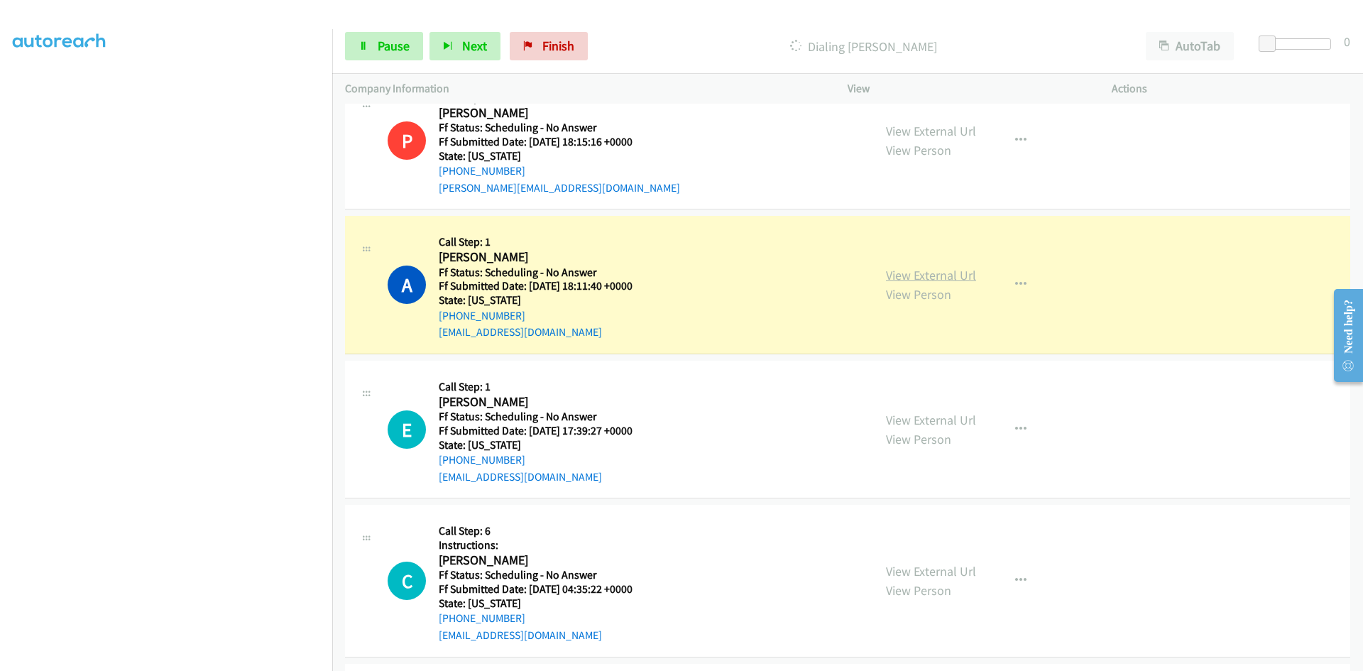
click at [932, 275] on link "View External Url" at bounding box center [931, 275] width 90 height 16
click at [943, 131] on link "View External Url" at bounding box center [931, 131] width 90 height 16
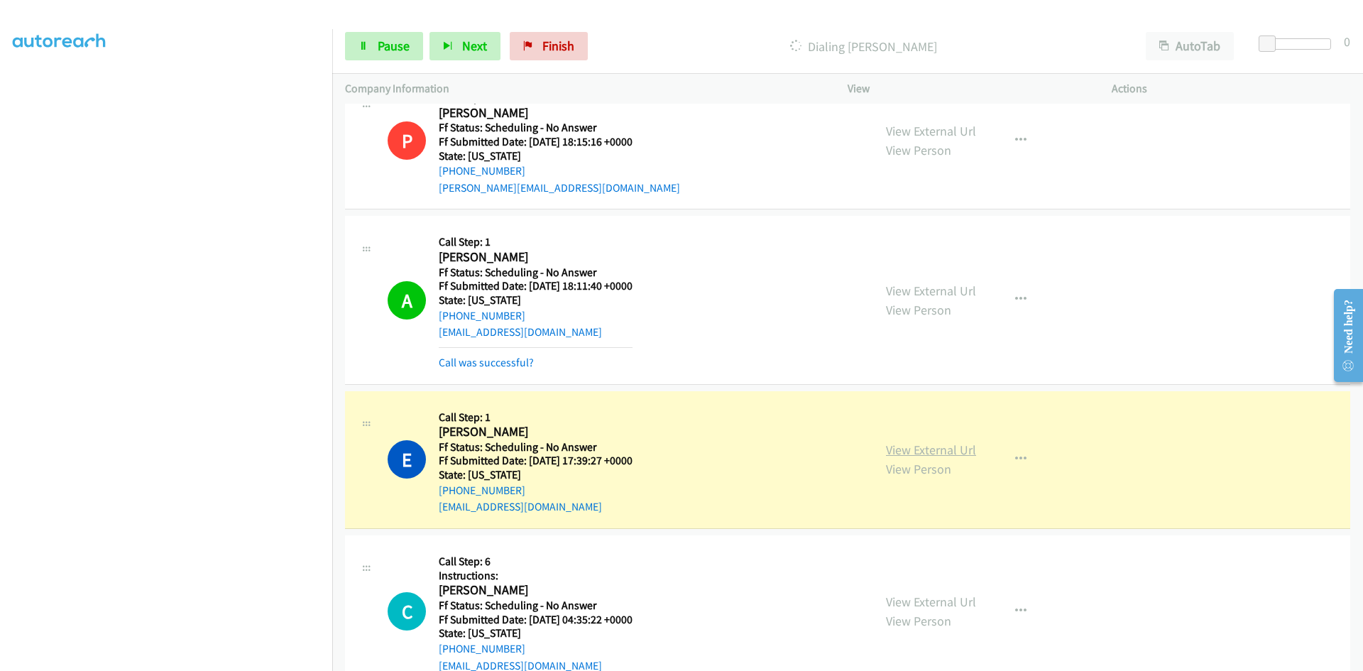
click at [921, 451] on link "View External Url" at bounding box center [931, 449] width 90 height 16
click at [514, 361] on link "Call was successful?" at bounding box center [486, 362] width 95 height 13
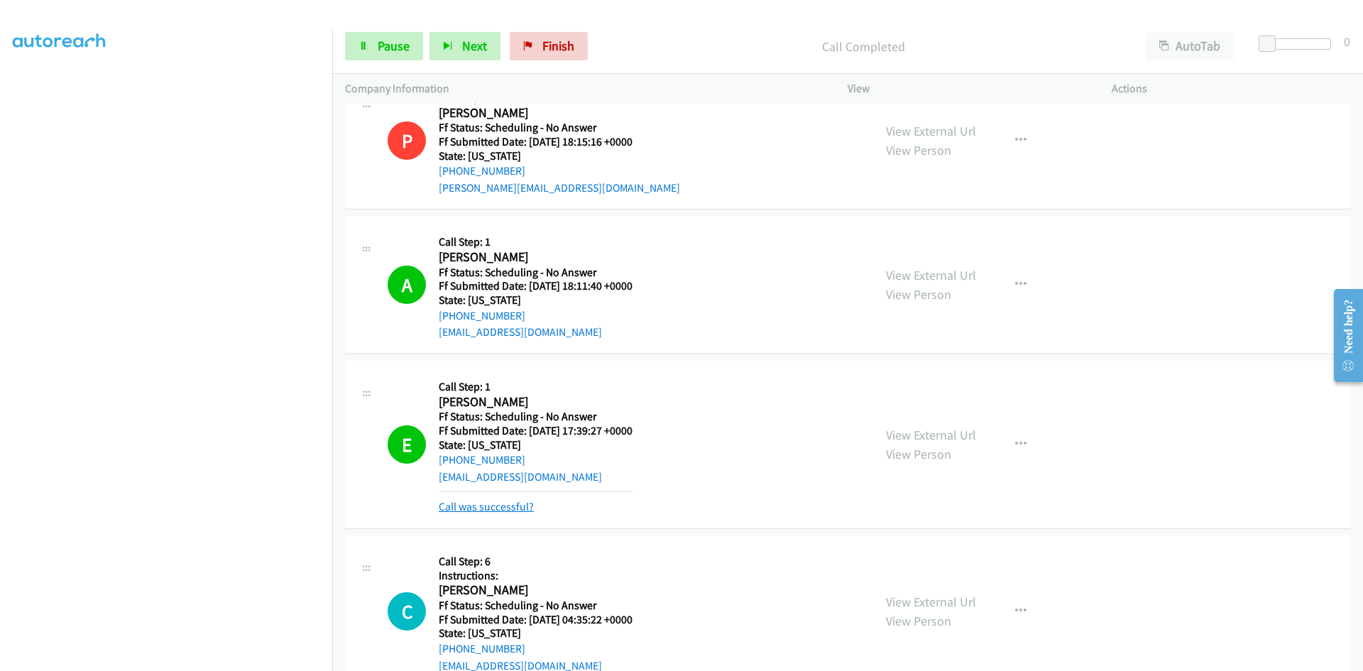
click at [501, 505] on link "Call was successful?" at bounding box center [486, 506] width 95 height 13
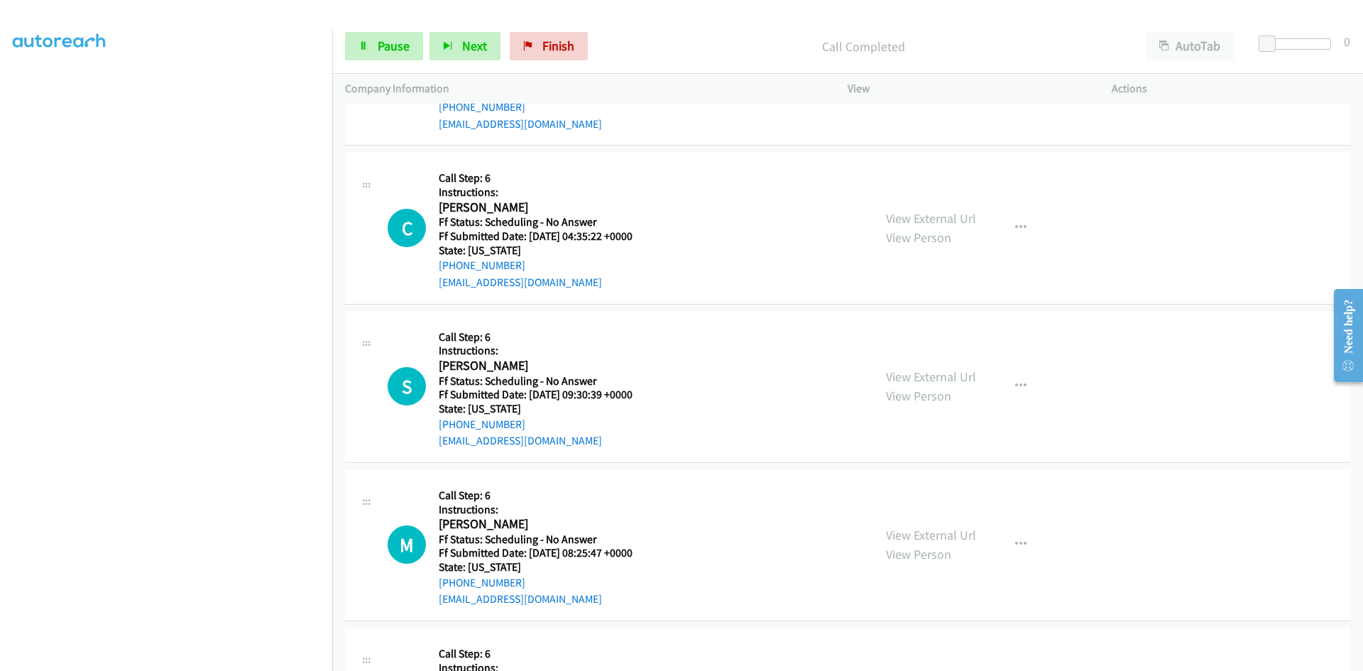
scroll to position [3407, 0]
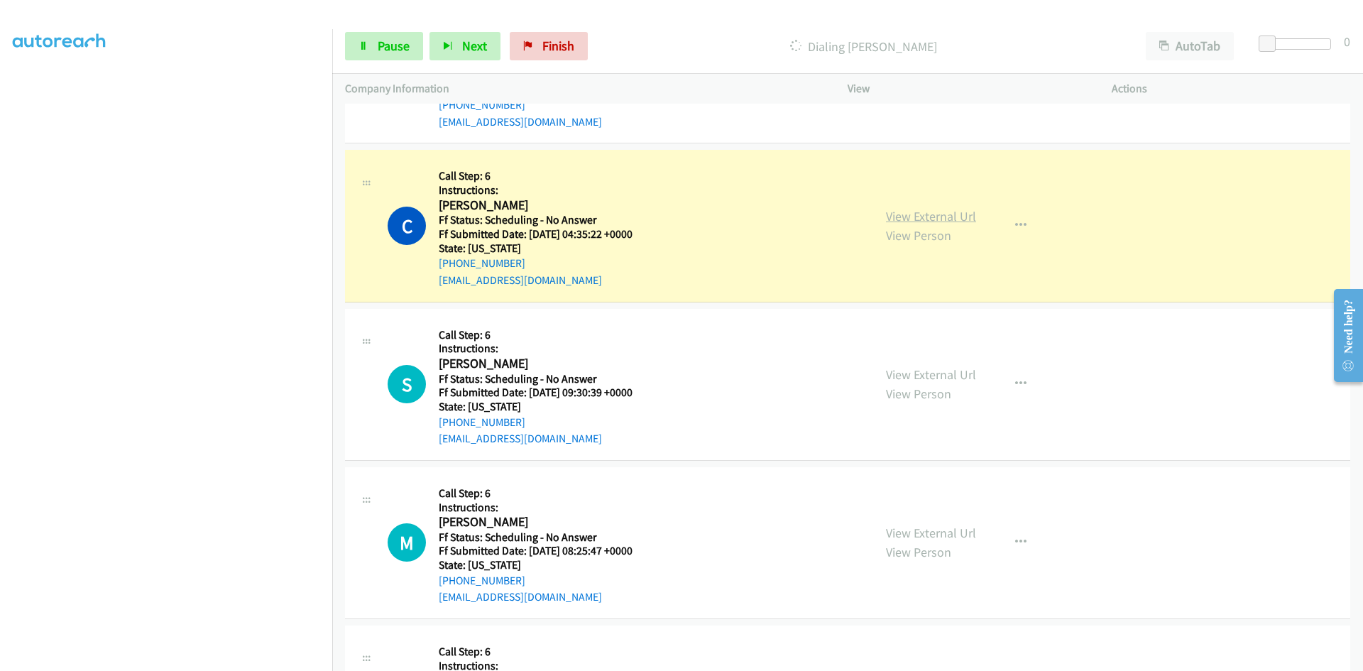
click at [962, 217] on link "View External Url" at bounding box center [931, 216] width 90 height 16
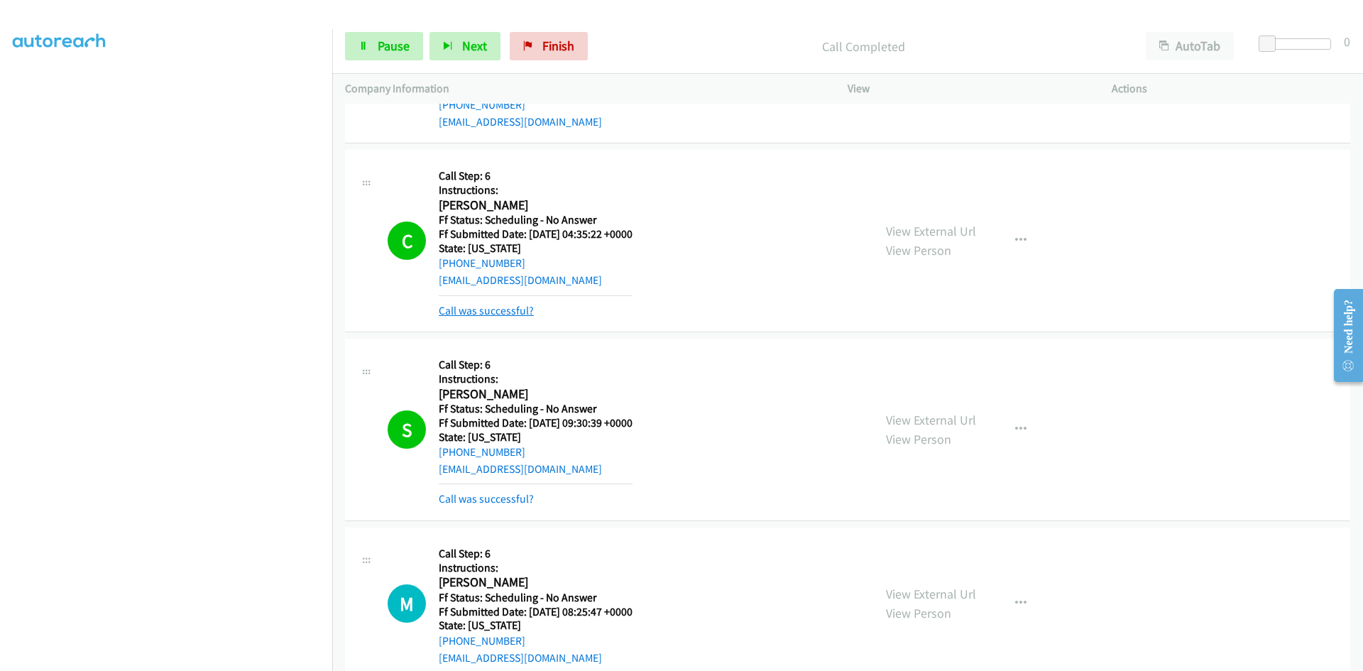
click at [505, 307] on link "Call was successful?" at bounding box center [486, 310] width 95 height 13
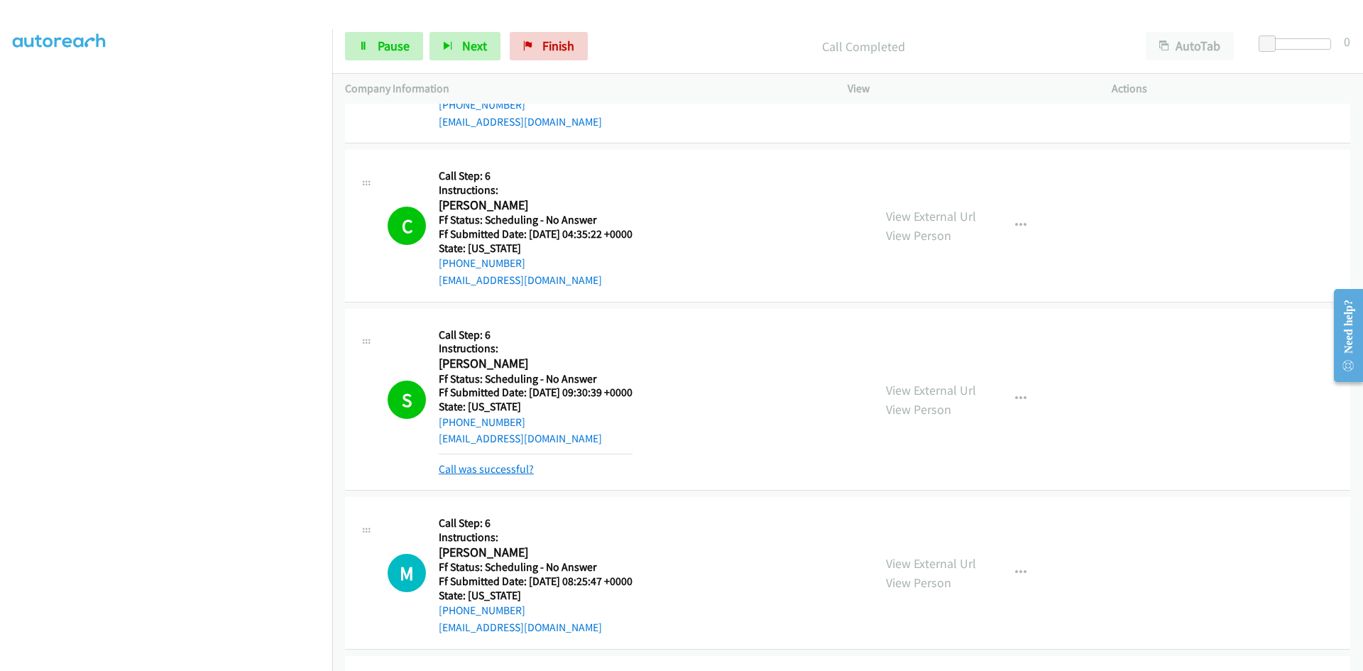
click at [504, 466] on link "Call was successful?" at bounding box center [486, 468] width 95 height 13
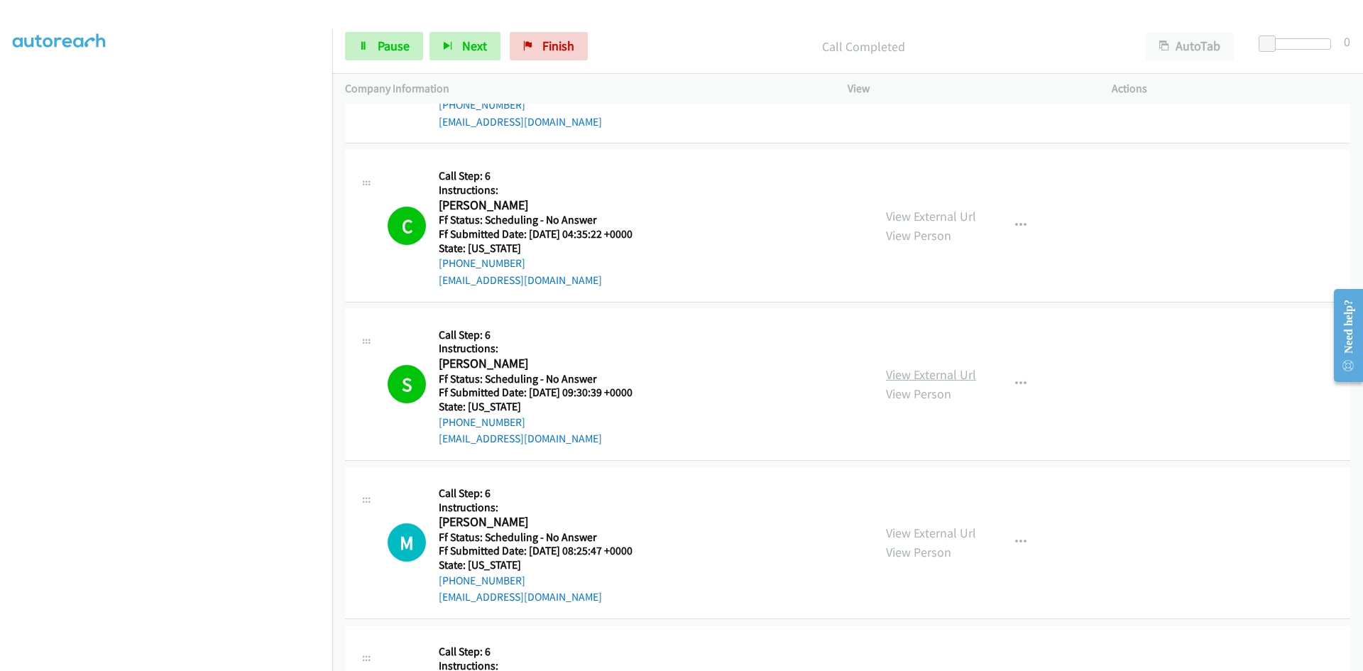
click at [897, 371] on link "View External Url" at bounding box center [931, 374] width 90 height 16
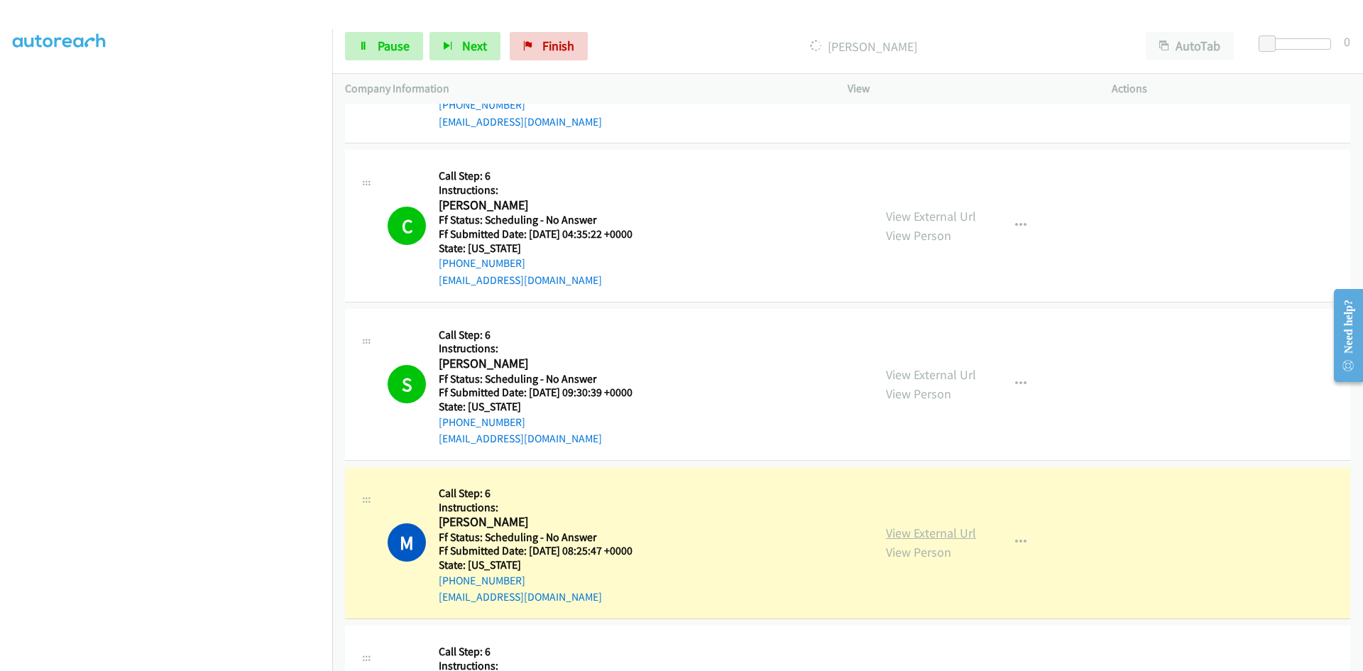
click at [960, 537] on link "View External Url" at bounding box center [931, 532] width 90 height 16
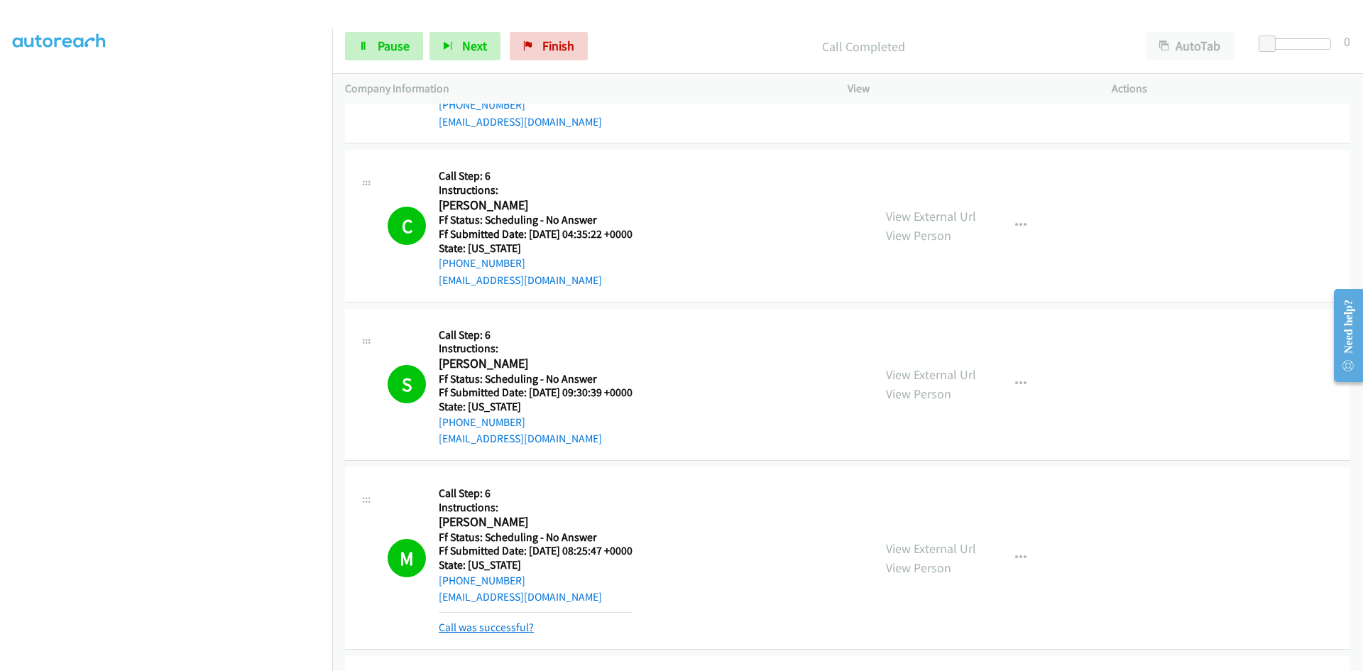
click at [510, 625] on link "Call was successful?" at bounding box center [486, 626] width 95 height 13
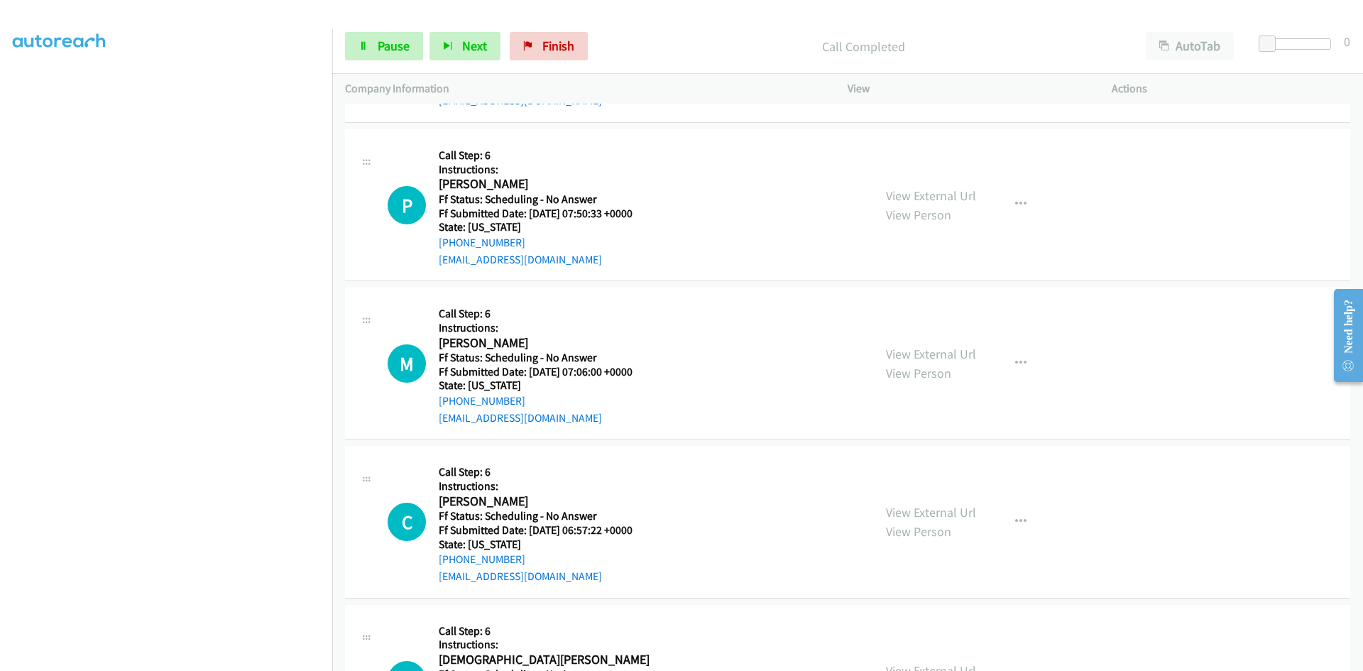
scroll to position [3904, 0]
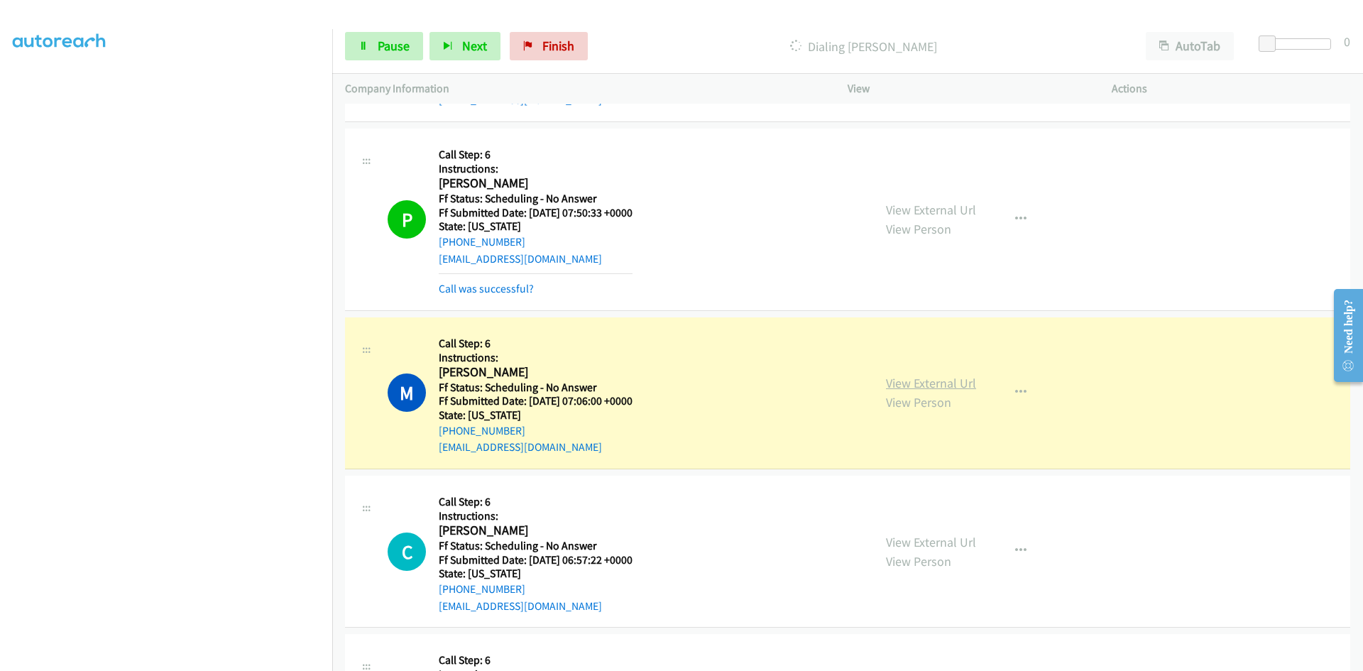
click at [933, 383] on link "View External Url" at bounding box center [931, 383] width 90 height 16
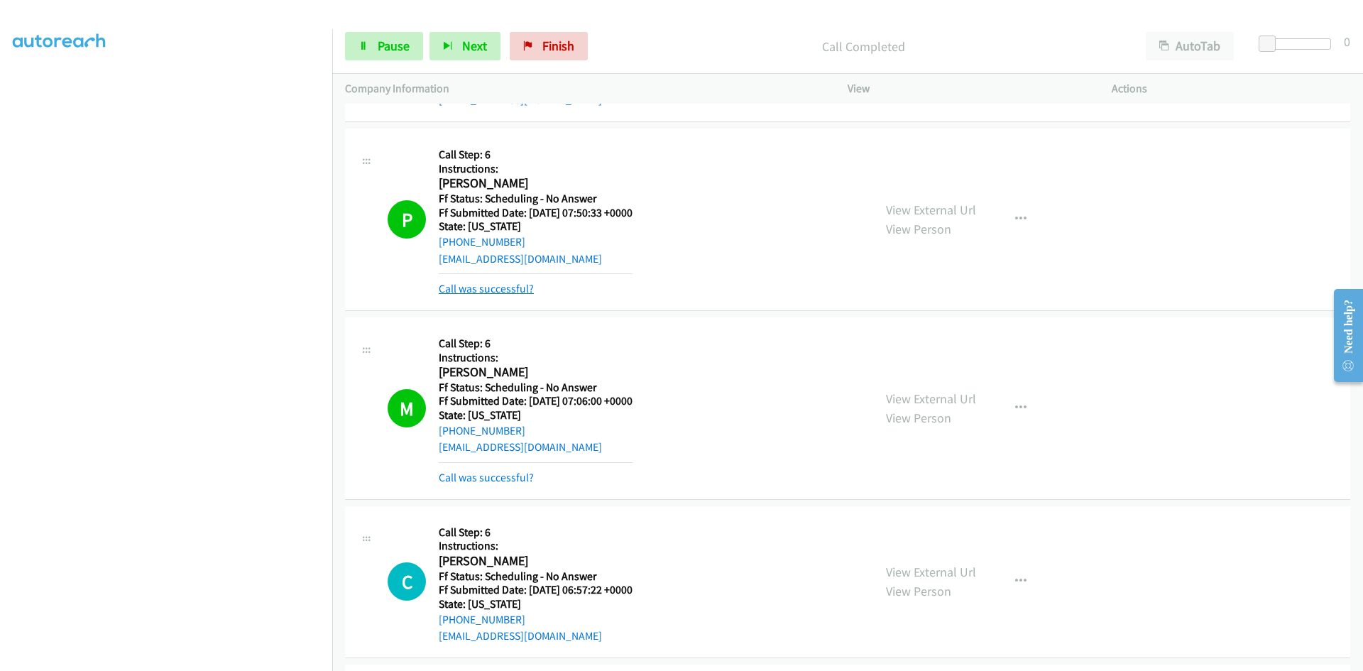
click at [509, 285] on link "Call was successful?" at bounding box center [486, 288] width 95 height 13
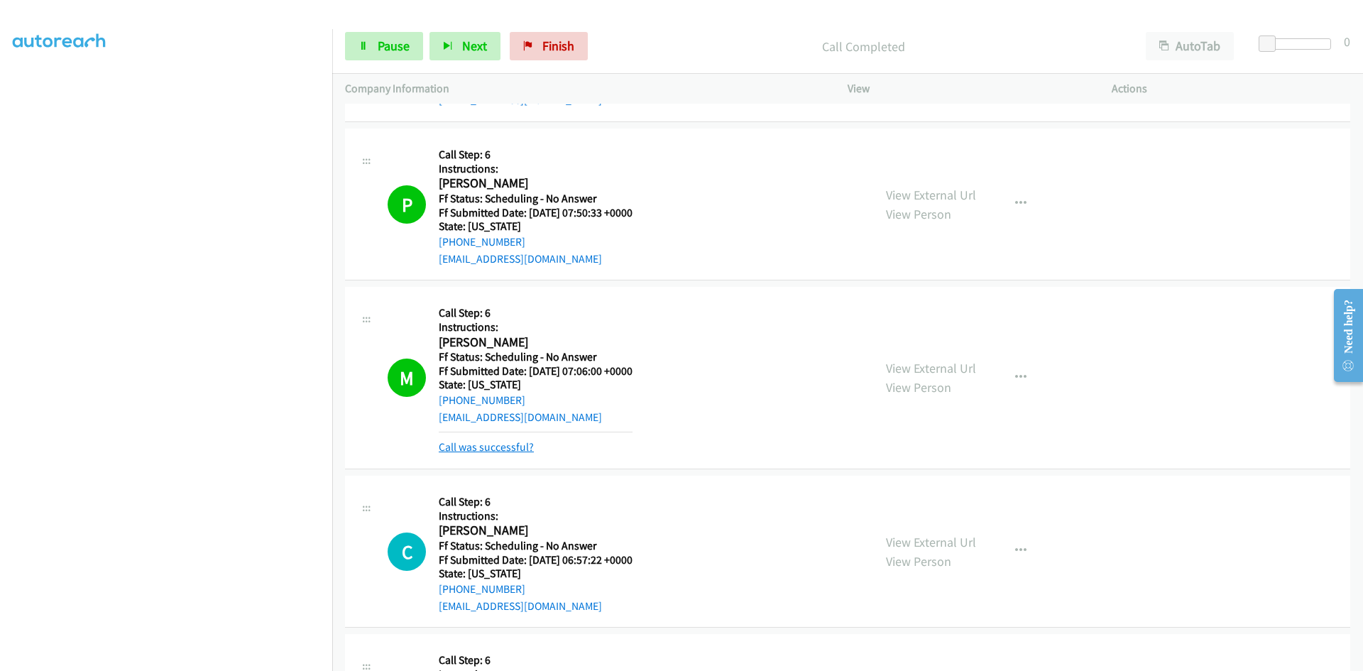
click at [460, 449] on link "Call was successful?" at bounding box center [486, 446] width 95 height 13
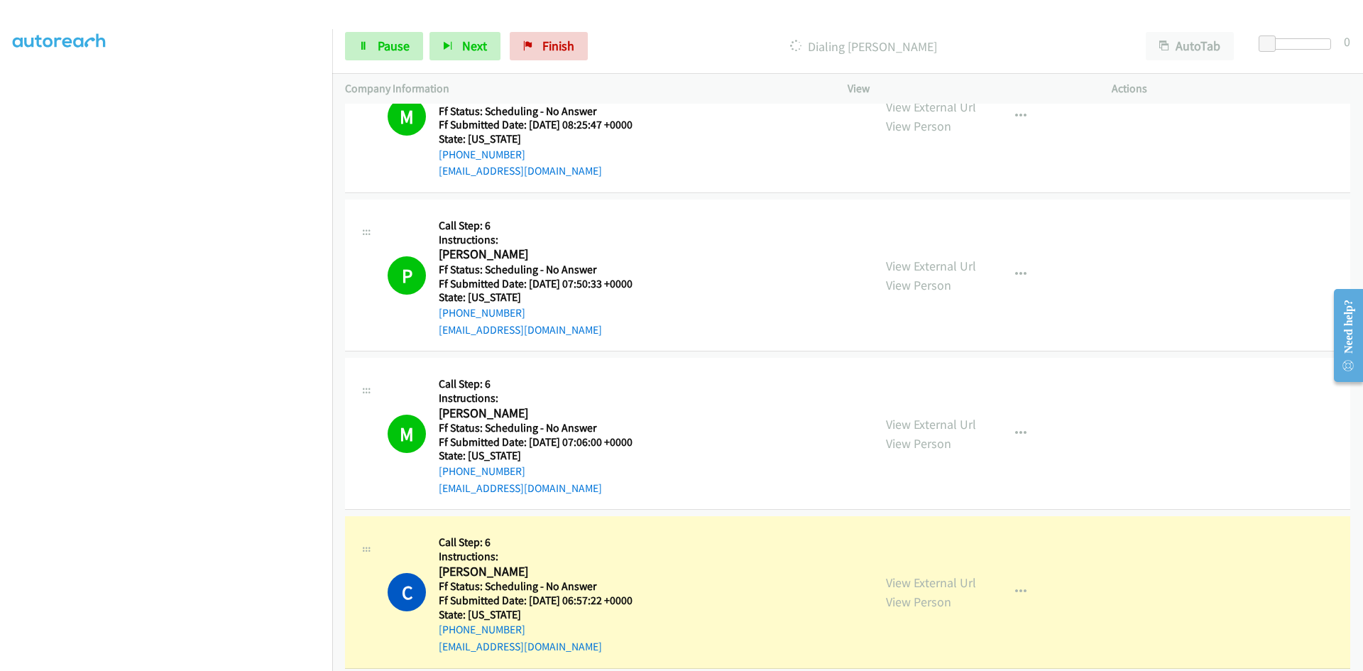
scroll to position [3762, 0]
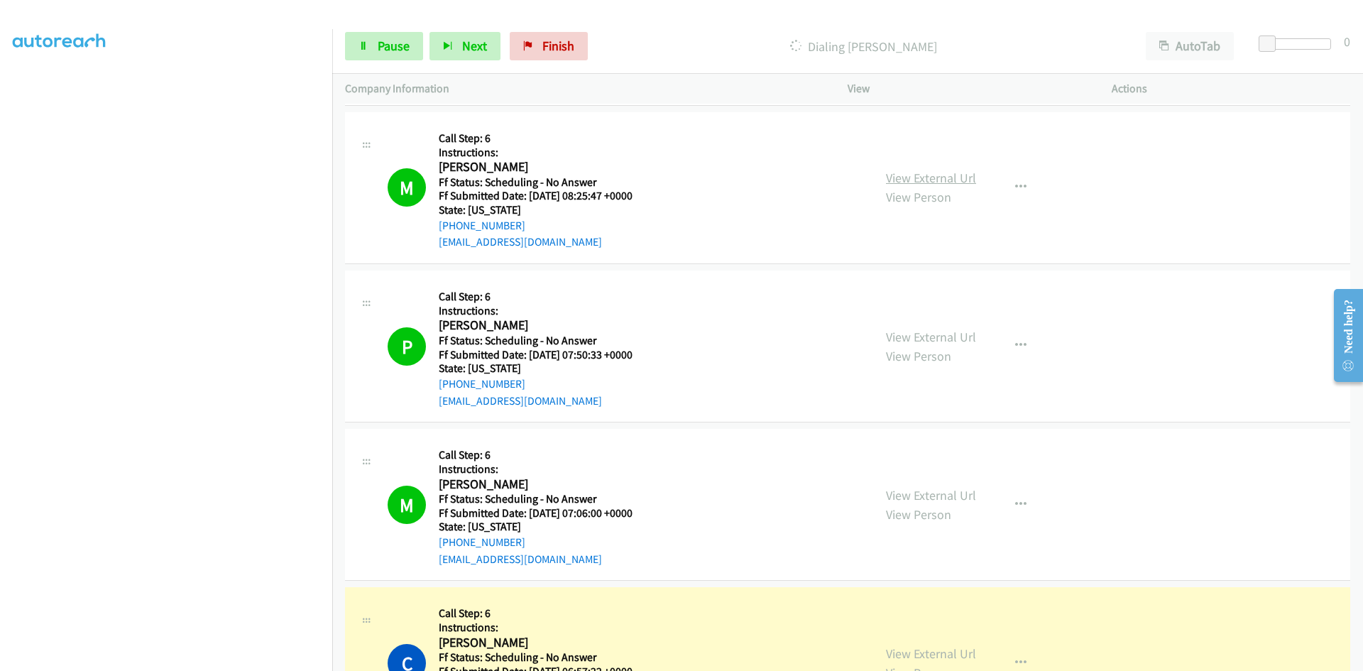
click at [923, 175] on link "View External Url" at bounding box center [931, 178] width 90 height 16
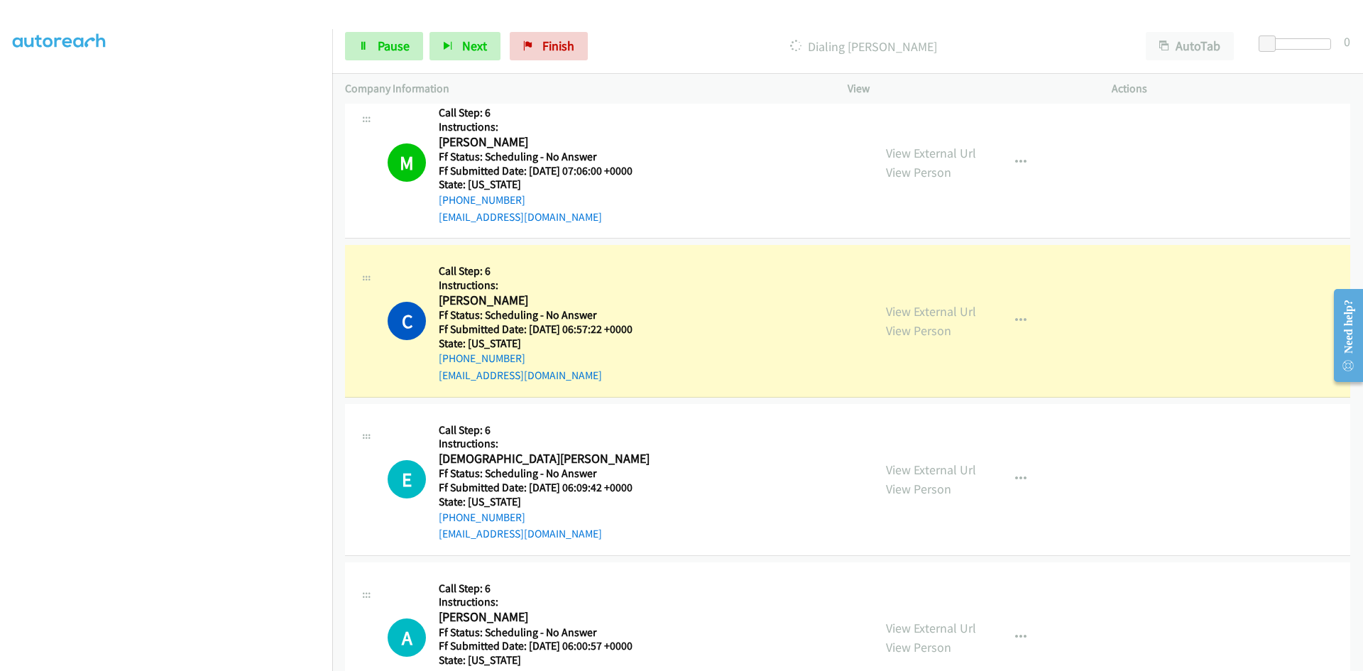
scroll to position [4187, 0]
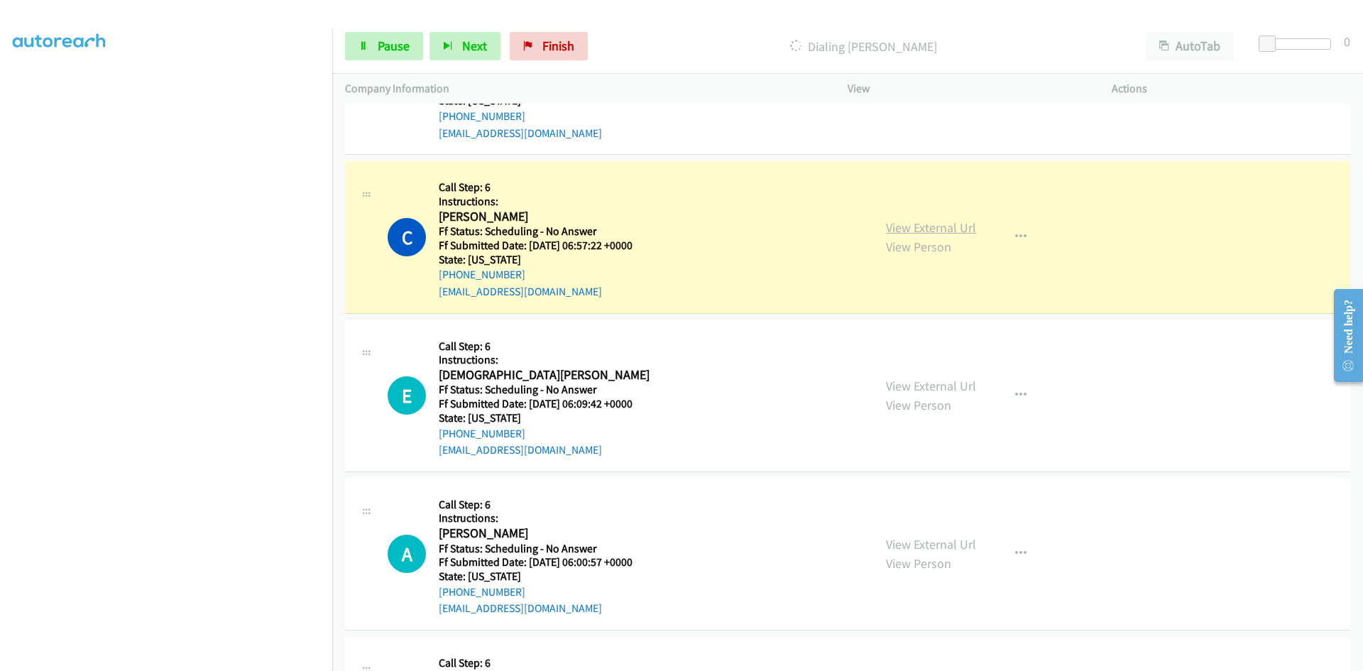
click at [926, 229] on link "View External Url" at bounding box center [931, 227] width 90 height 16
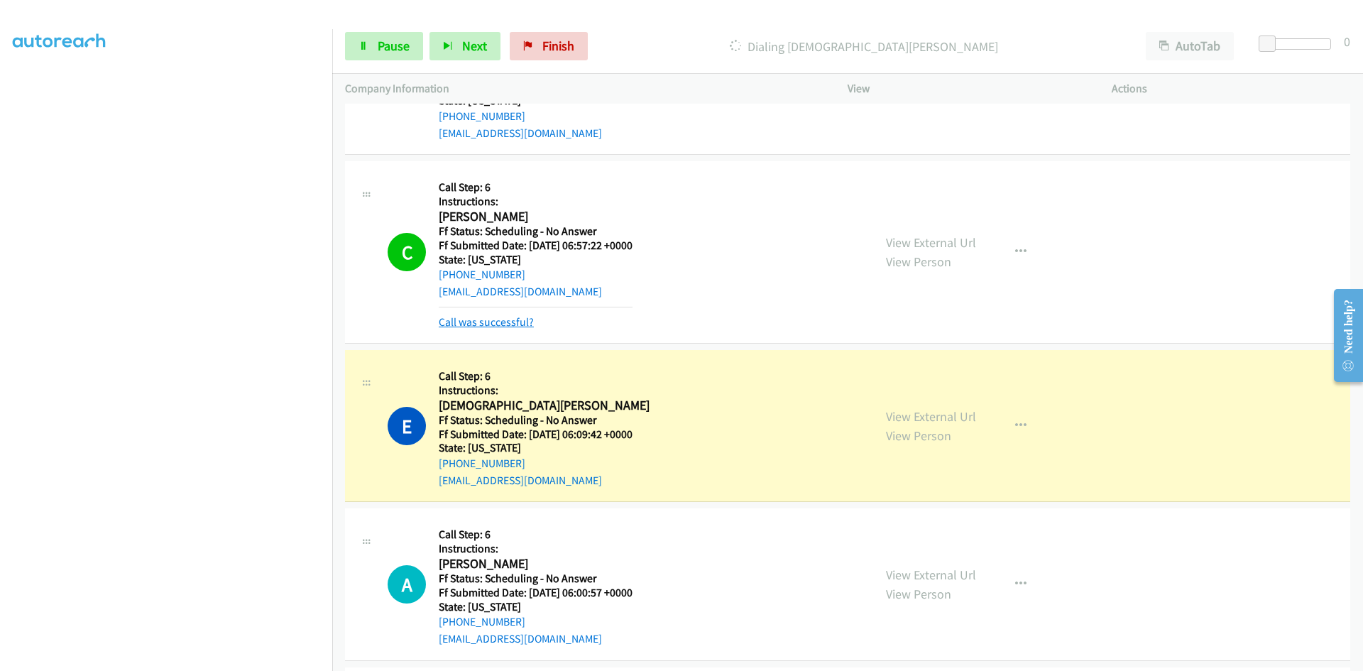
click at [512, 324] on link "Call was successful?" at bounding box center [486, 321] width 95 height 13
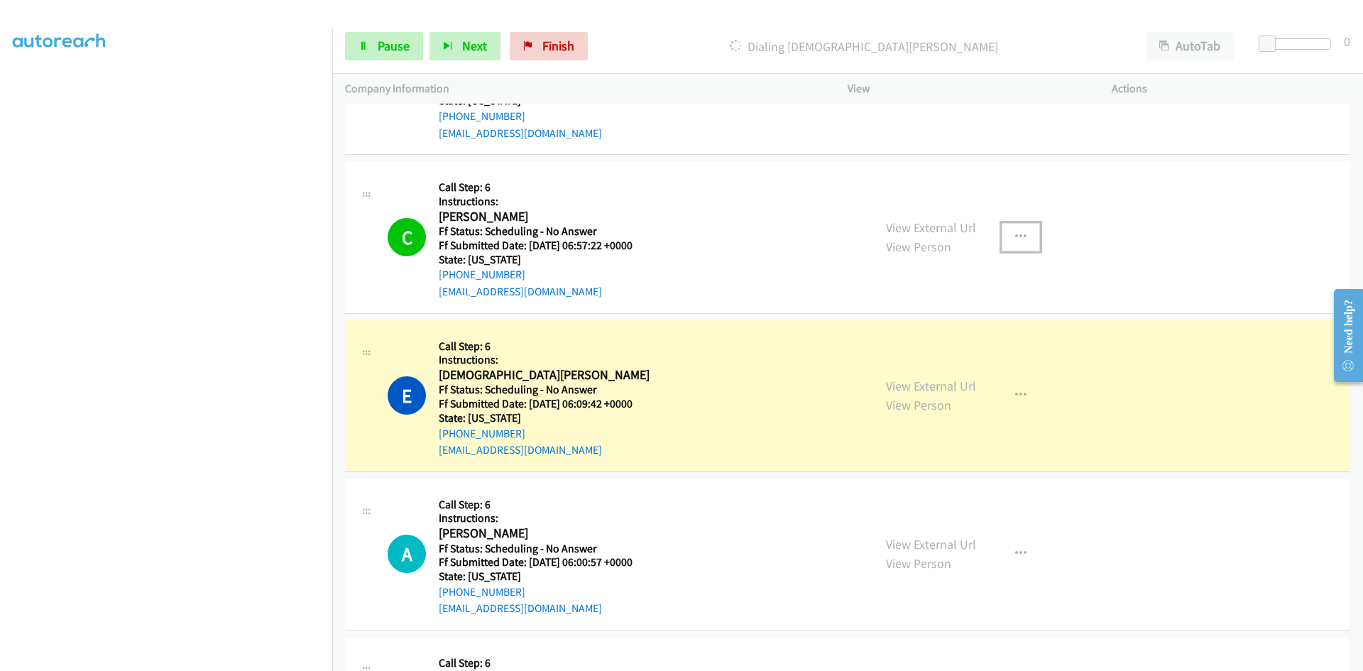
click at [1015, 236] on icon "button" at bounding box center [1020, 236] width 11 height 11
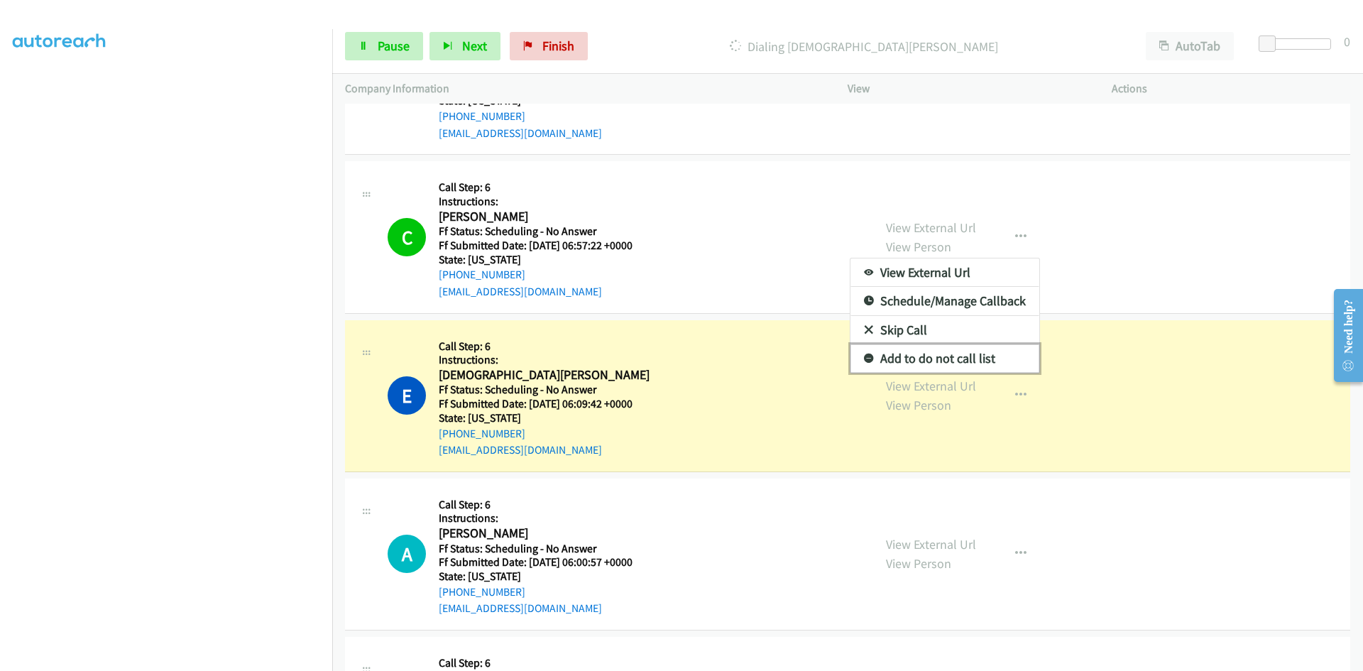
click at [918, 357] on link "Add to do not call list" at bounding box center [944, 358] width 189 height 28
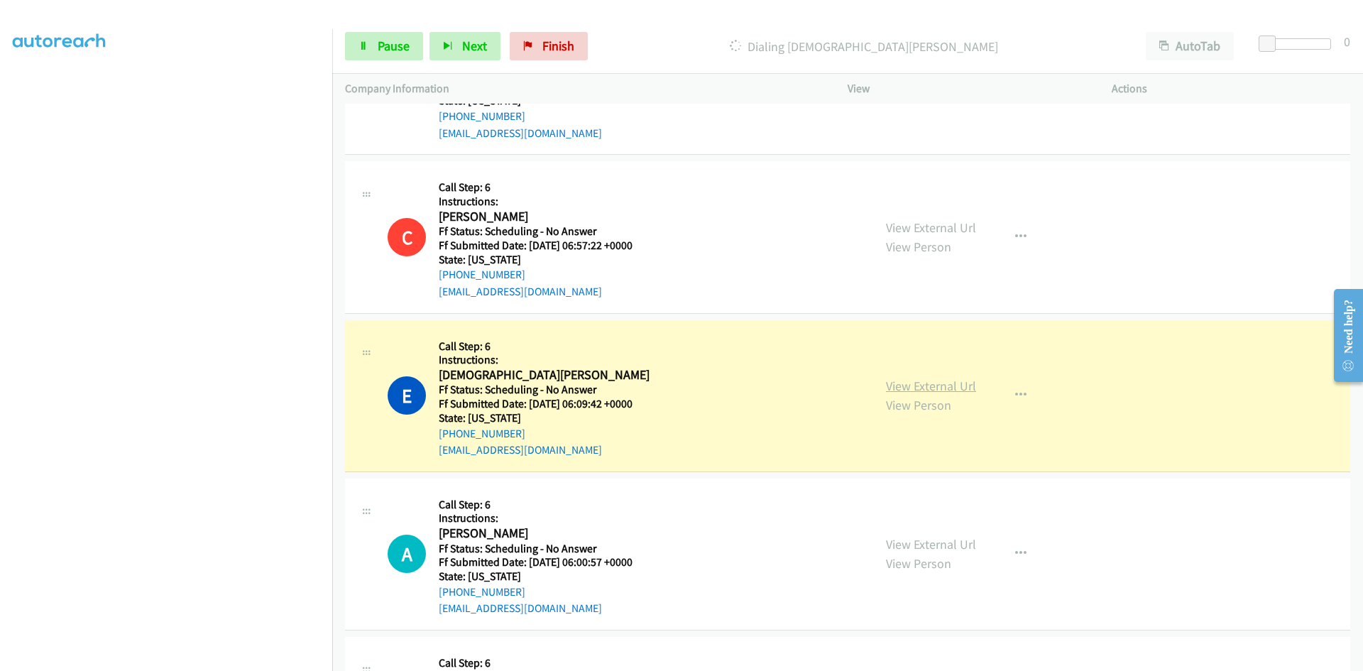
click at [918, 387] on link "View External Url" at bounding box center [931, 386] width 90 height 16
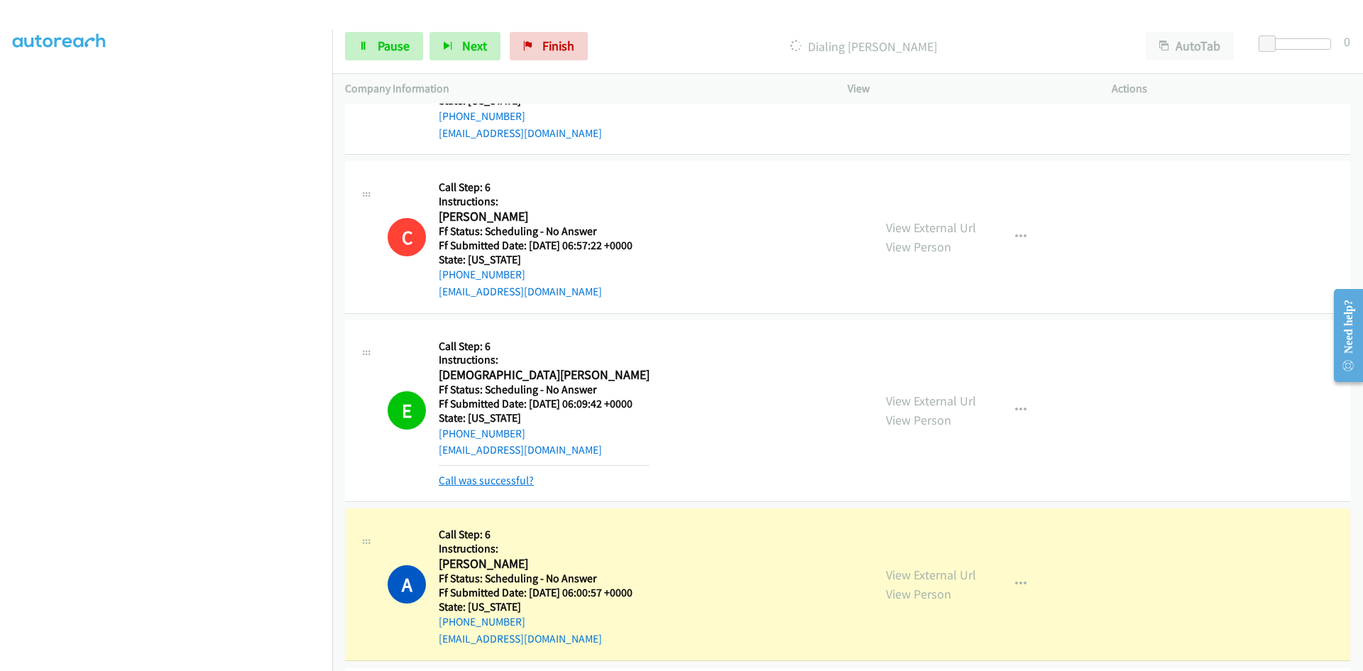
click at [513, 478] on link "Call was successful?" at bounding box center [486, 479] width 95 height 13
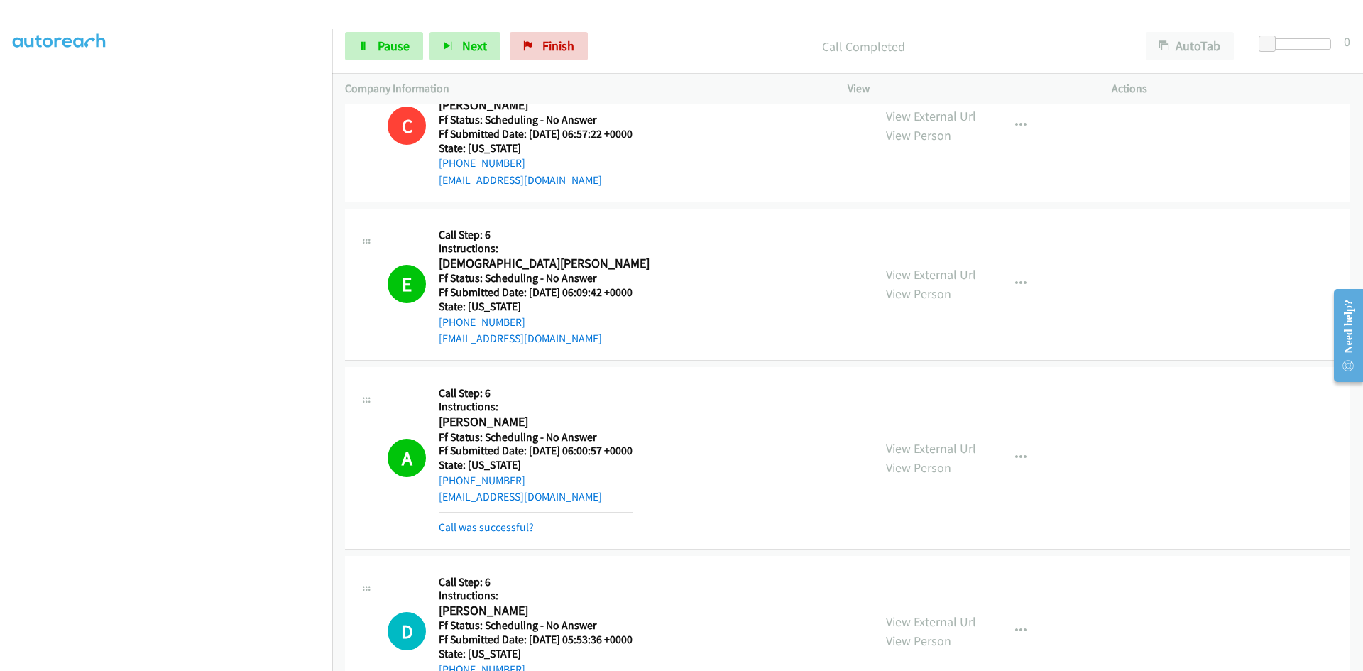
scroll to position [4329, 0]
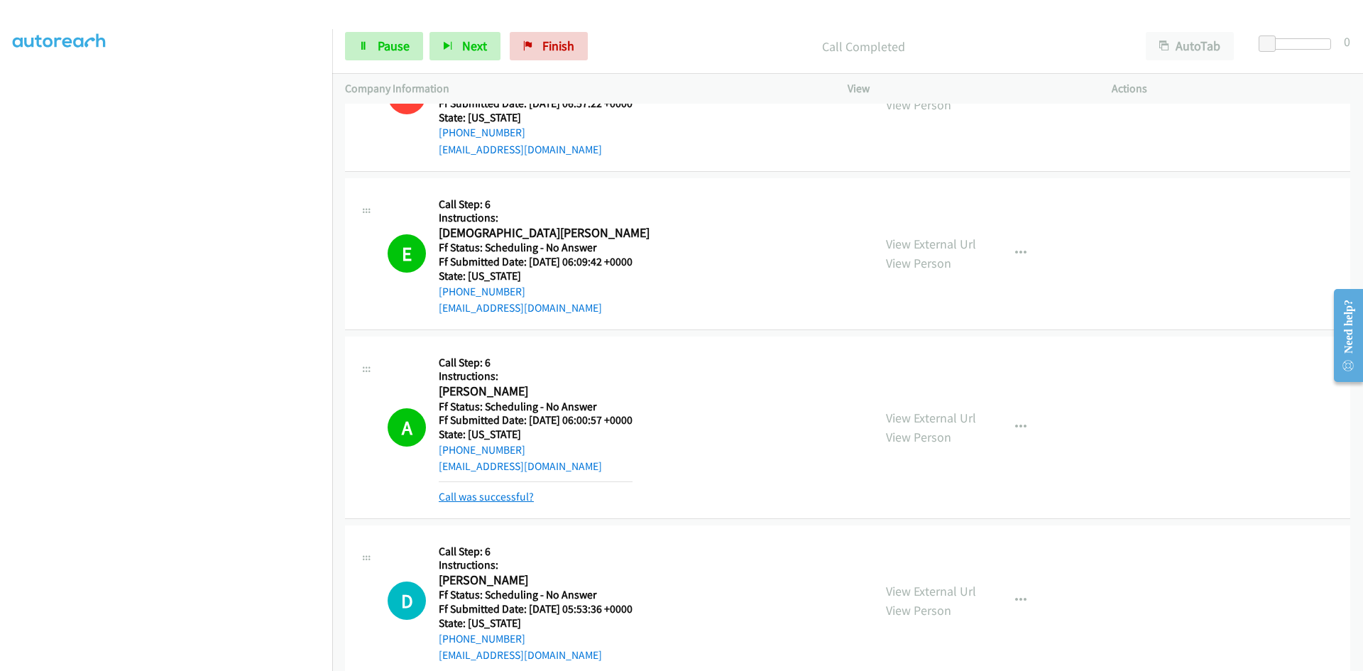
click at [522, 495] on link "Call was successful?" at bounding box center [486, 496] width 95 height 13
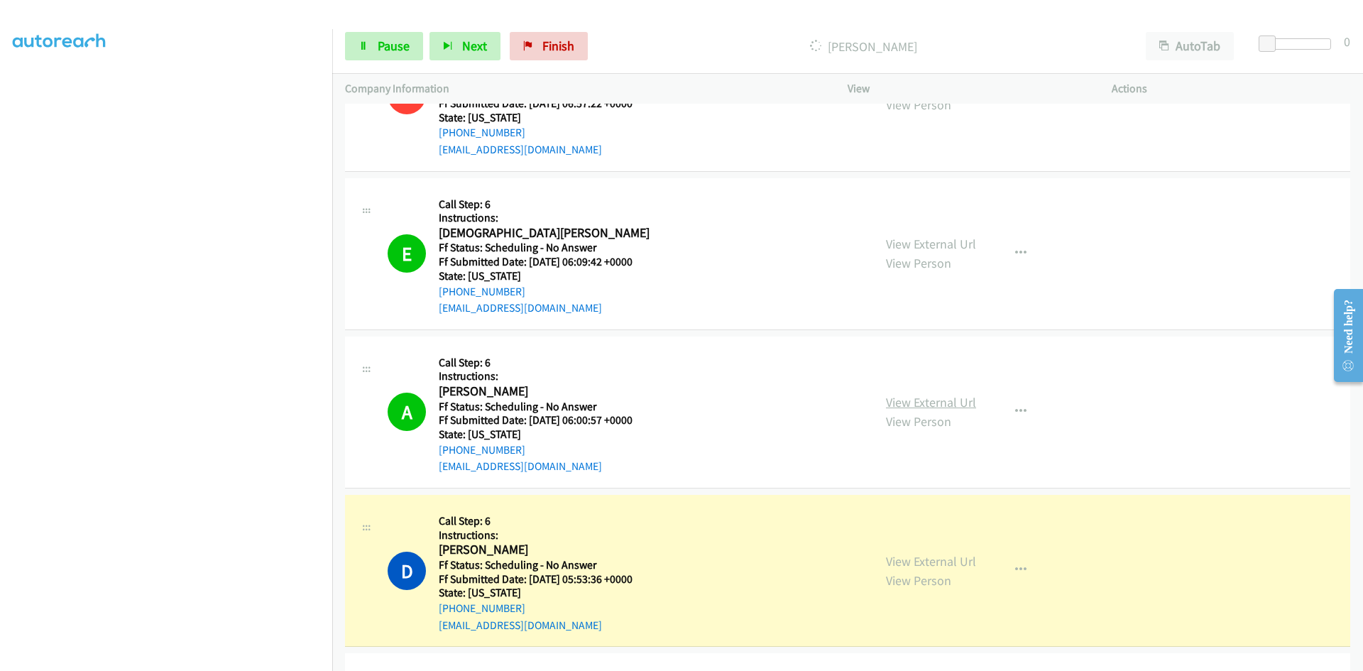
click at [935, 405] on link "View External Url" at bounding box center [931, 402] width 90 height 16
click at [896, 560] on link "View External Url" at bounding box center [931, 561] width 90 height 16
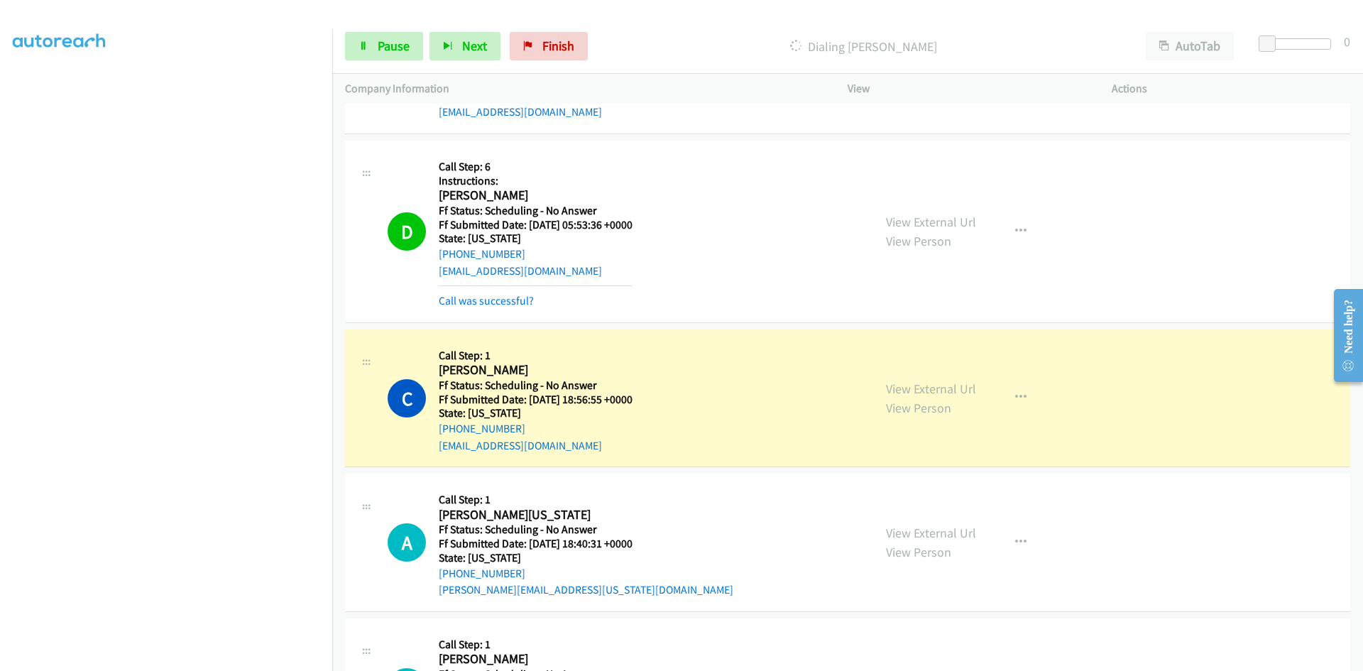
scroll to position [4684, 0]
click at [510, 302] on link "Call was successful?" at bounding box center [486, 299] width 95 height 13
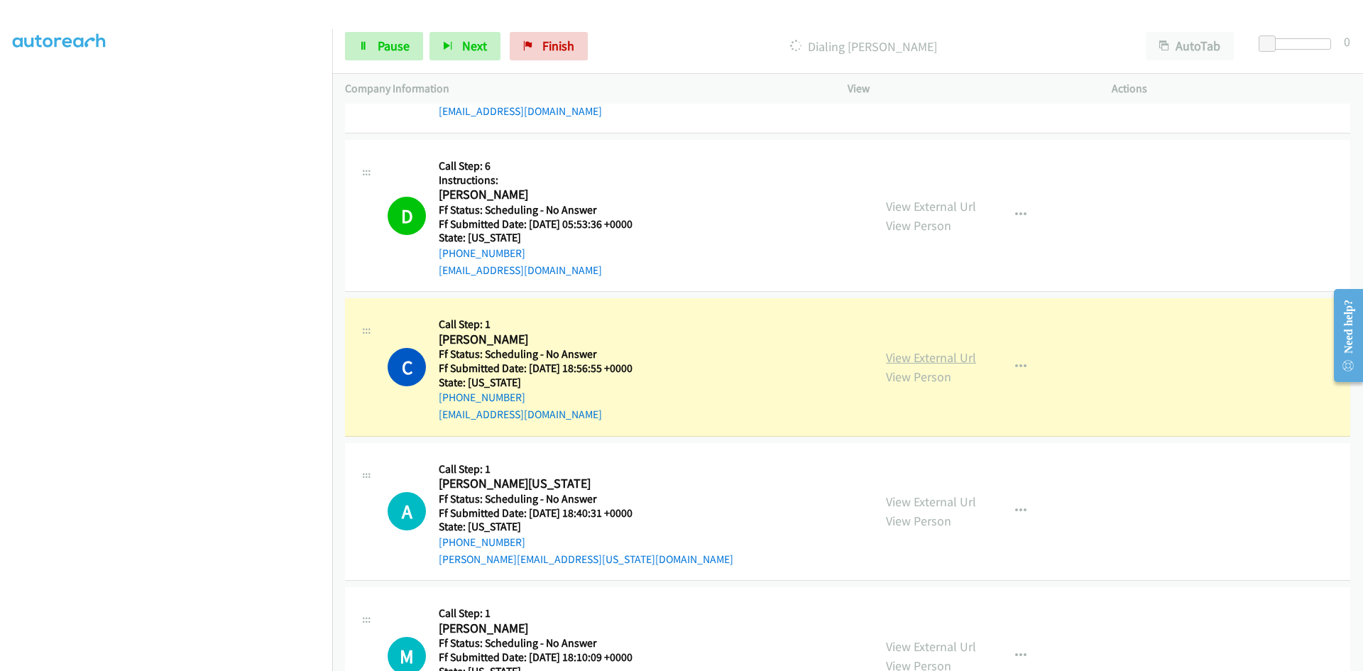
click at [896, 361] on link "View External Url" at bounding box center [931, 357] width 90 height 16
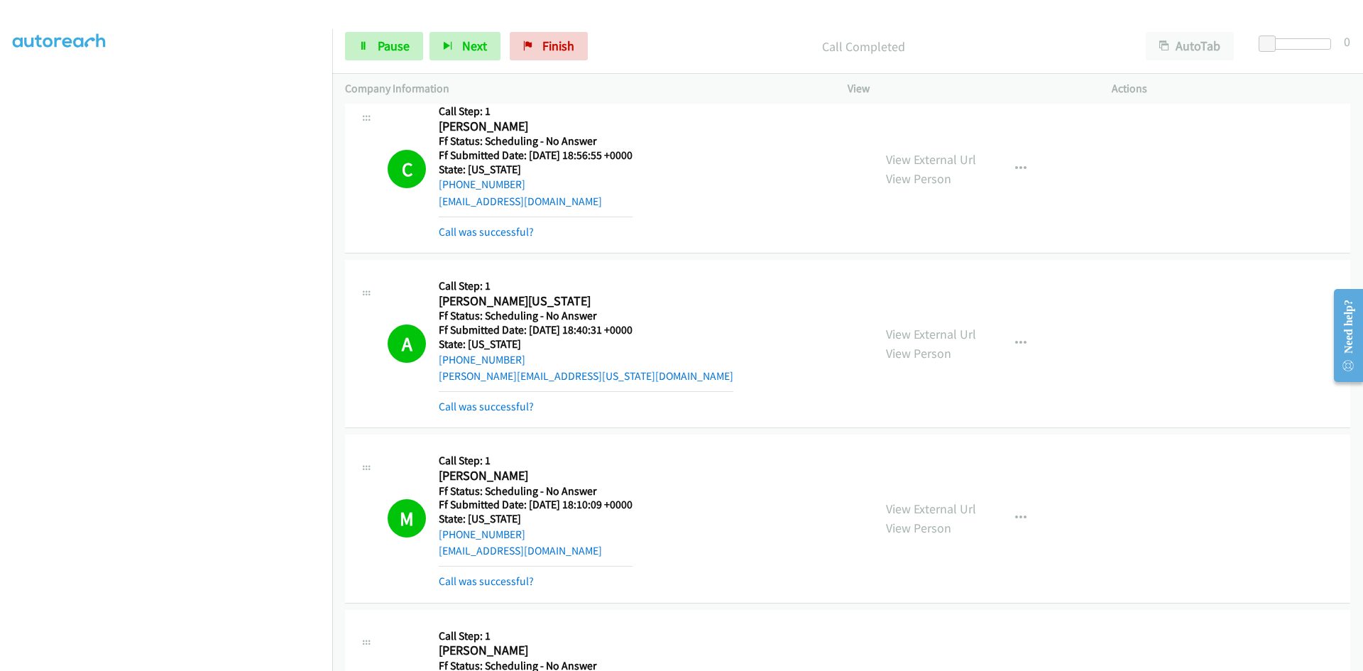
scroll to position [4968, 0]
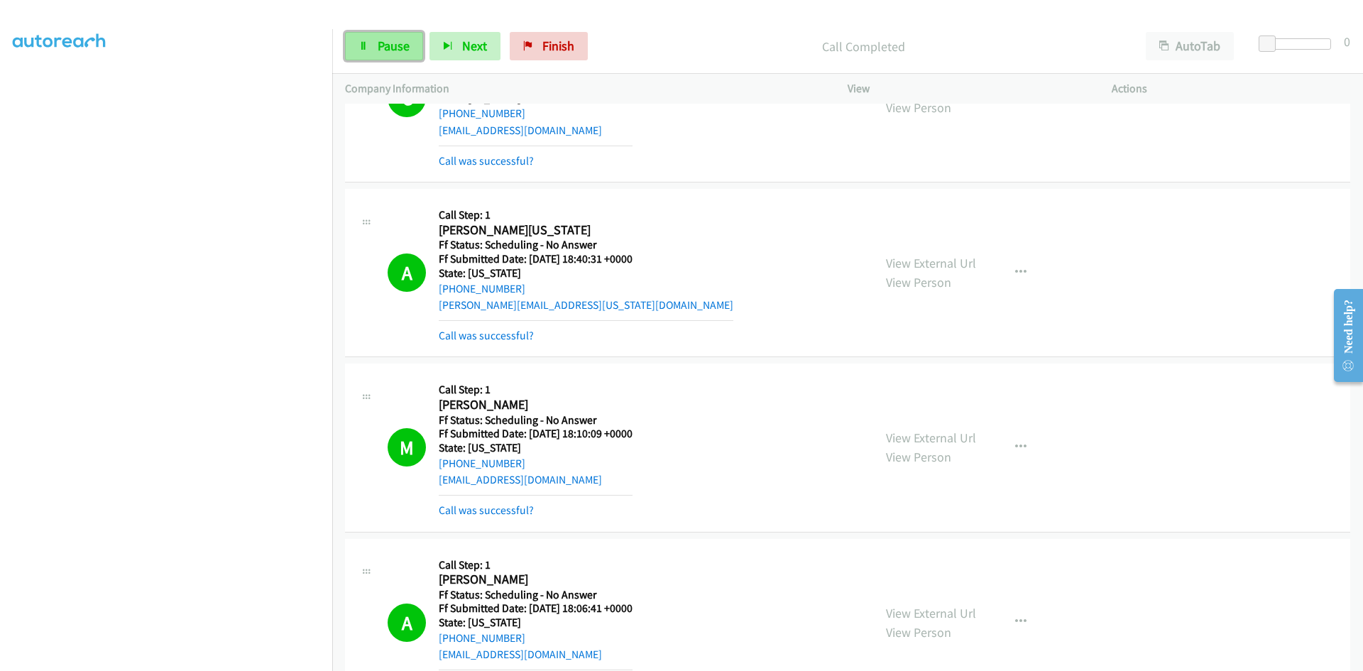
click at [400, 49] on span "Pause" at bounding box center [394, 46] width 32 height 16
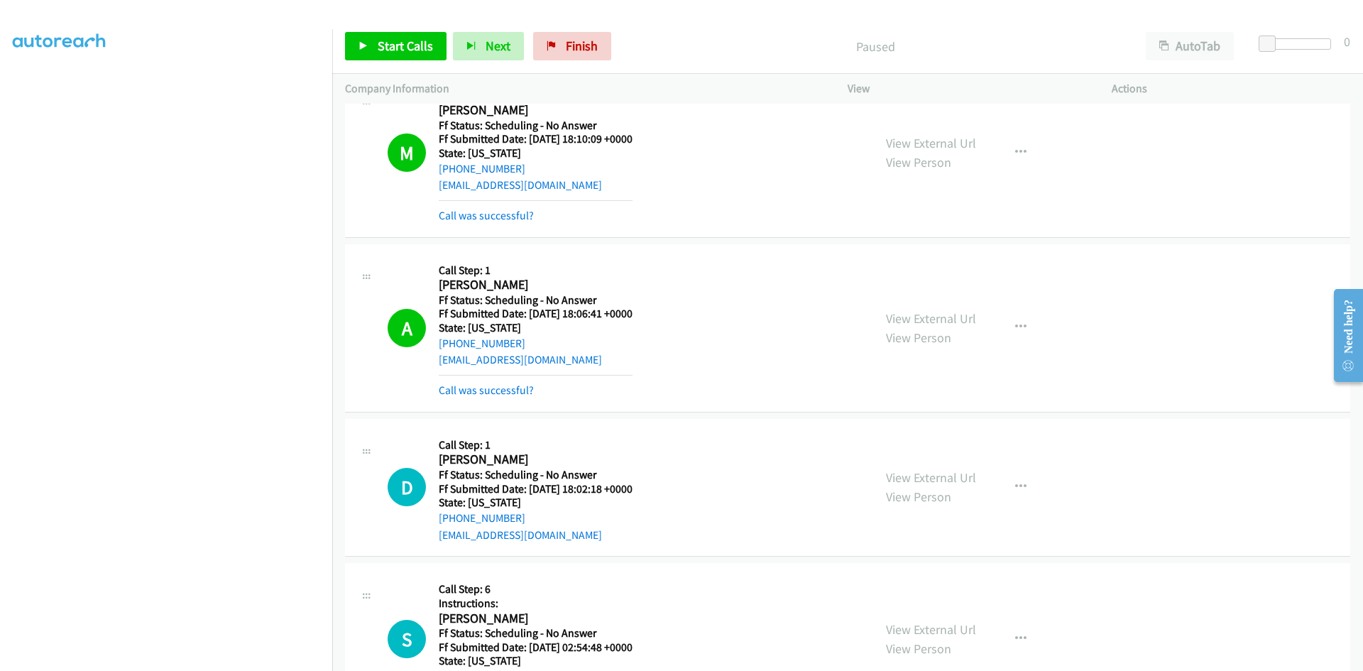
scroll to position [5323, 0]
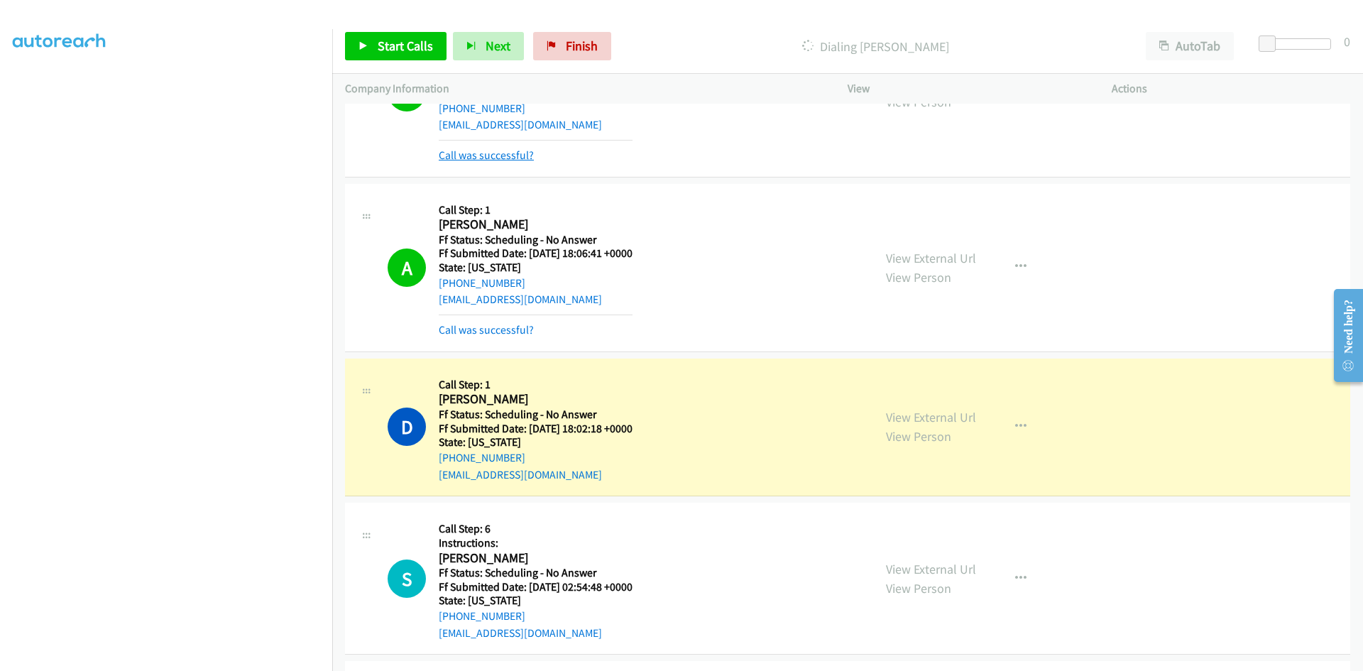
click at [519, 157] on link "Call was successful?" at bounding box center [486, 154] width 95 height 13
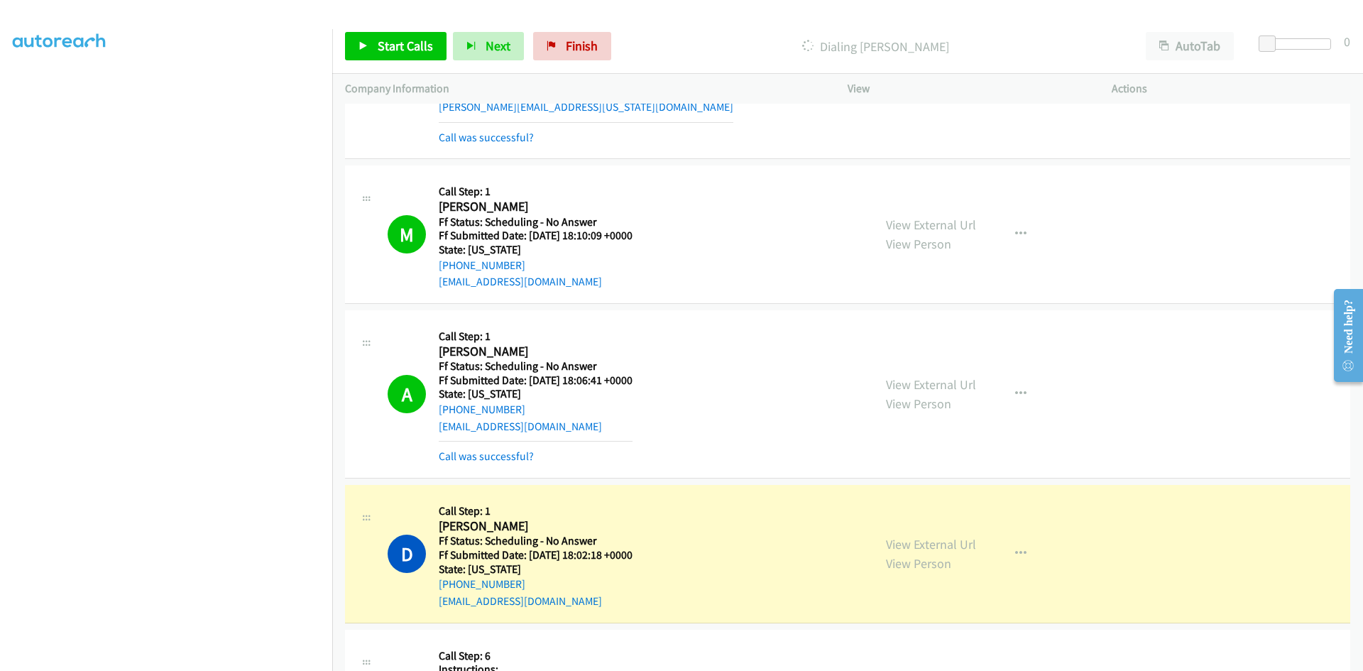
scroll to position [5095, 0]
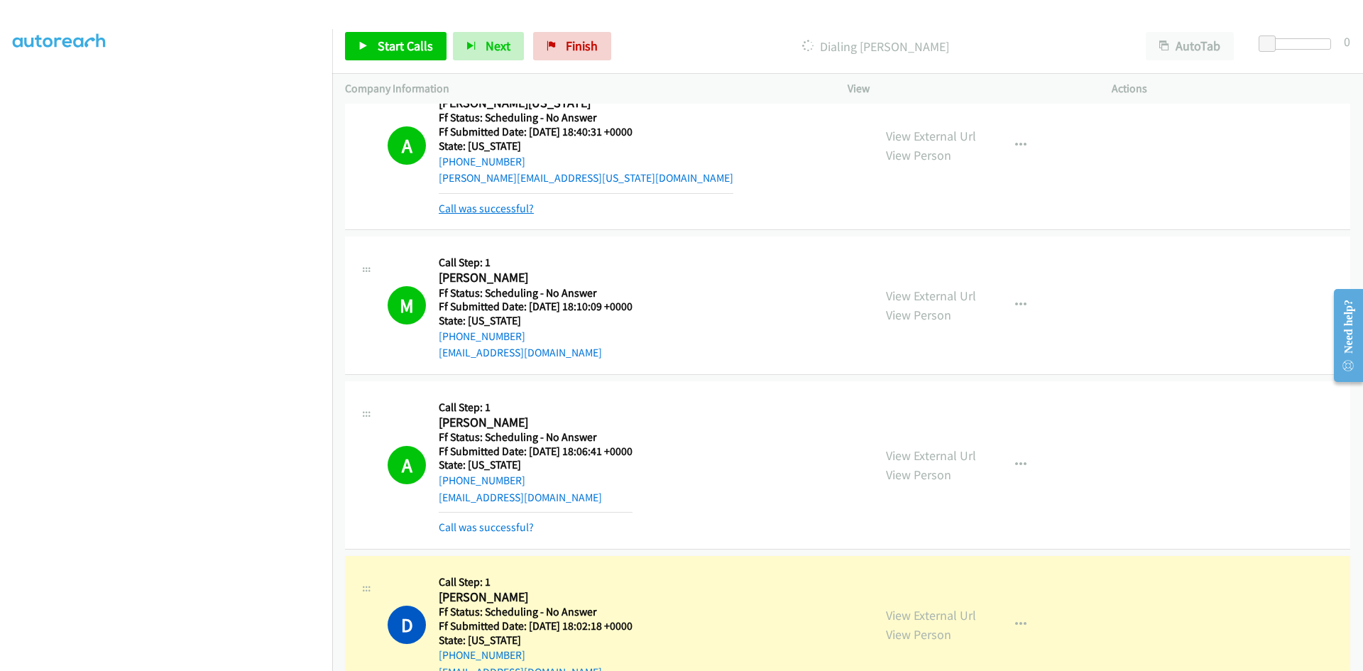
click at [527, 204] on link "Call was successful?" at bounding box center [486, 208] width 95 height 13
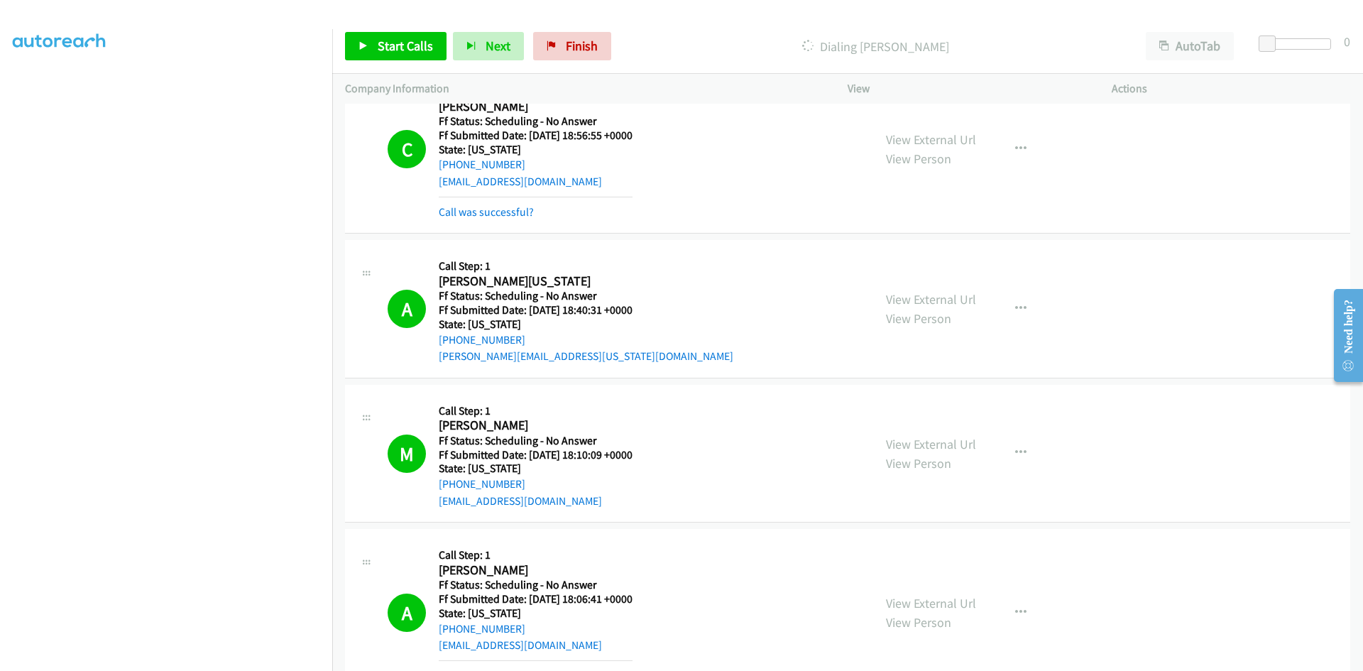
scroll to position [4882, 0]
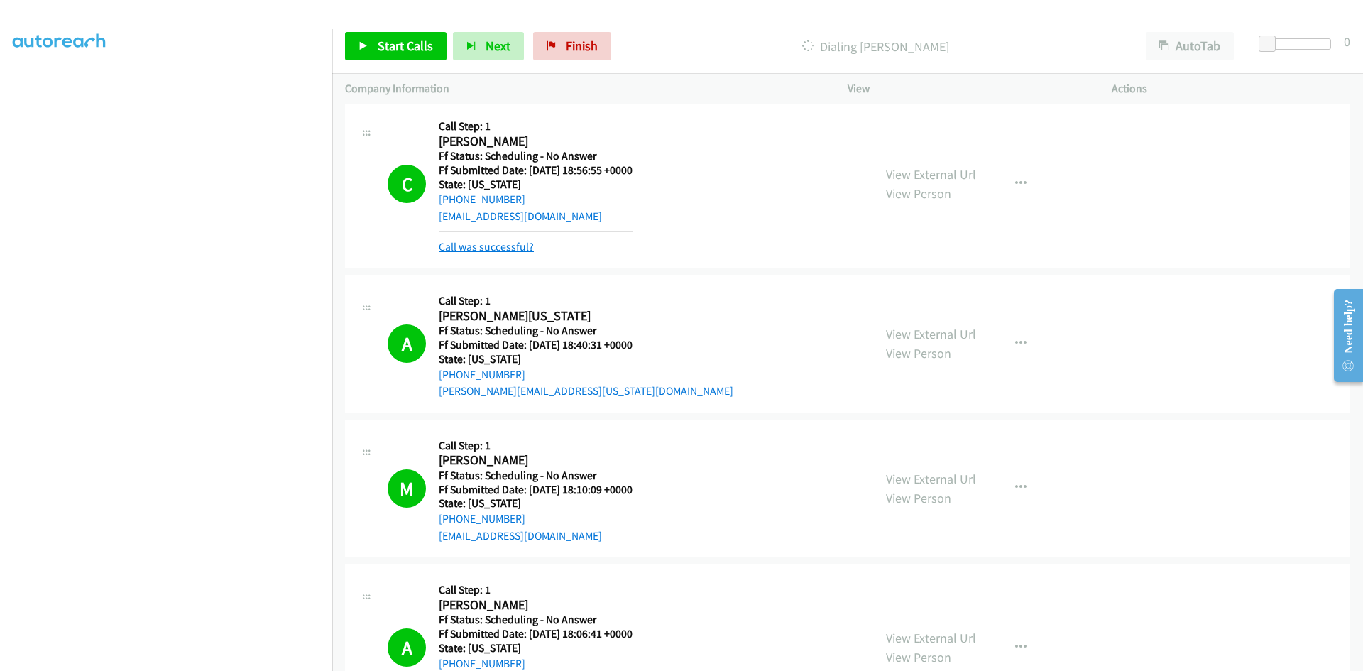
click at [516, 244] on link "Call was successful?" at bounding box center [486, 246] width 95 height 13
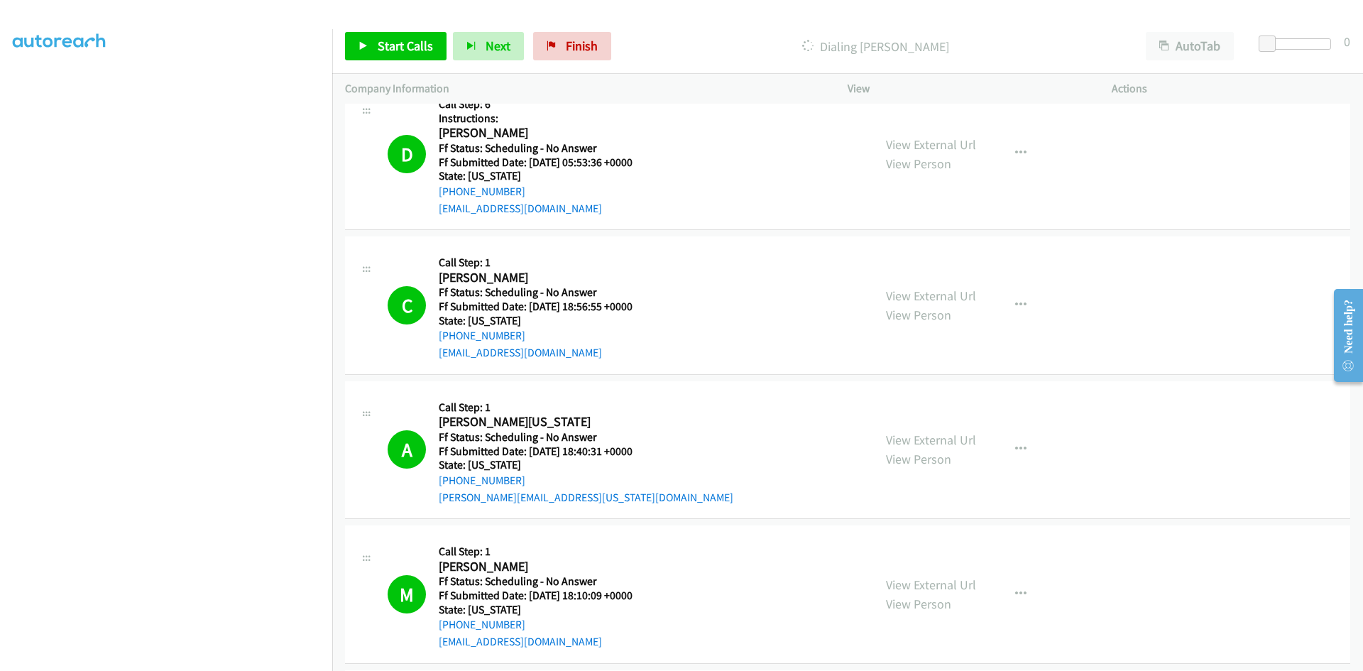
scroll to position [4740, 0]
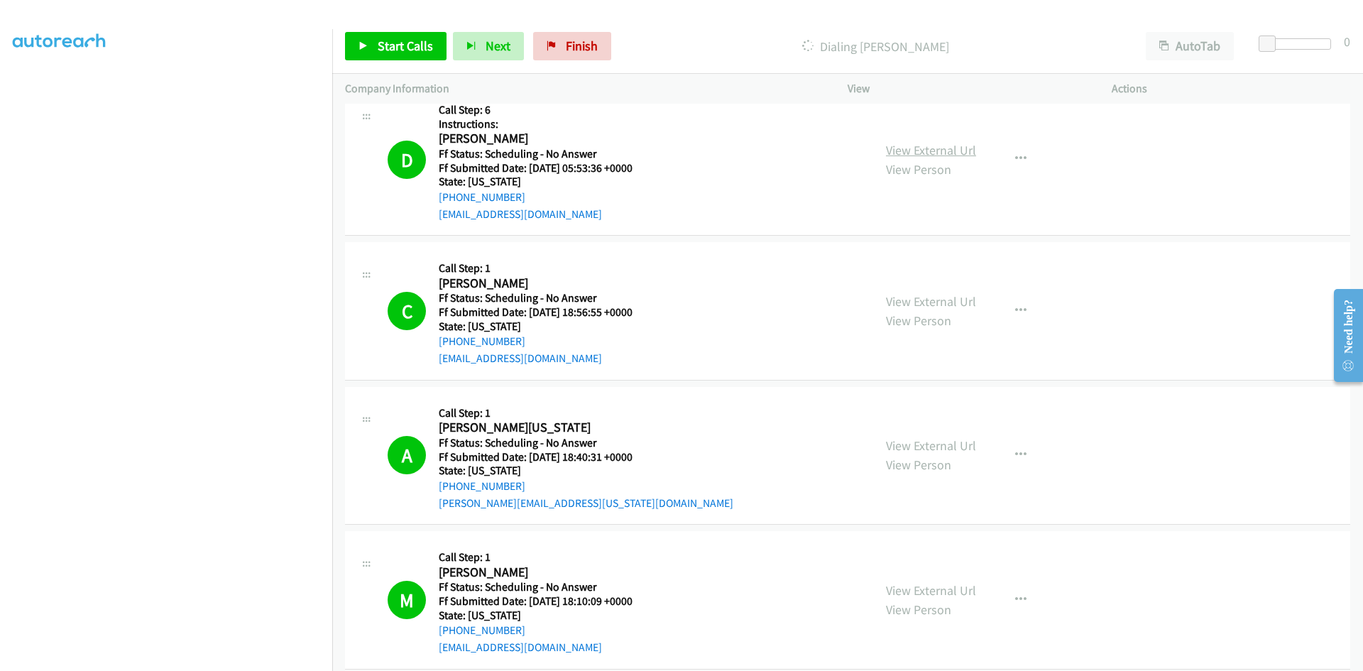
click at [943, 148] on link "View External Url" at bounding box center [931, 150] width 90 height 16
click at [937, 300] on link "View External Url" at bounding box center [931, 301] width 90 height 16
click at [932, 437] on link "View External Url" at bounding box center [931, 445] width 90 height 16
click at [935, 586] on link "View External Url" at bounding box center [931, 590] width 90 height 16
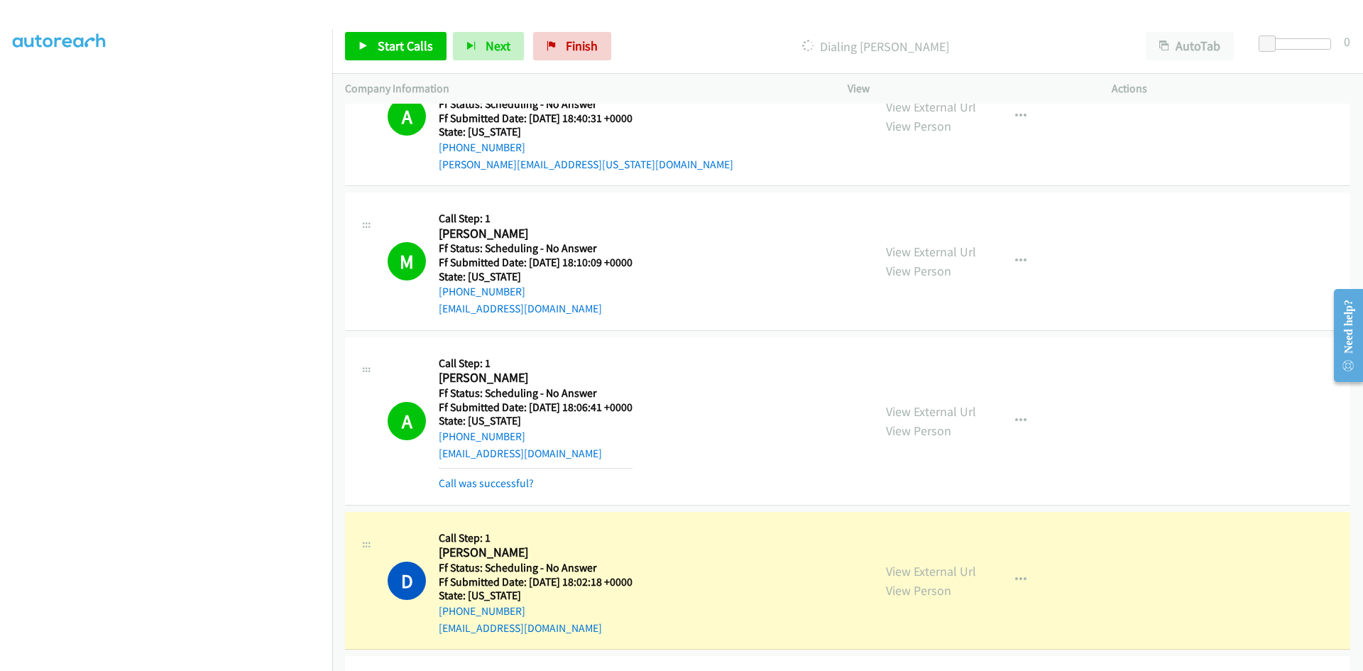
scroll to position [5095, 0]
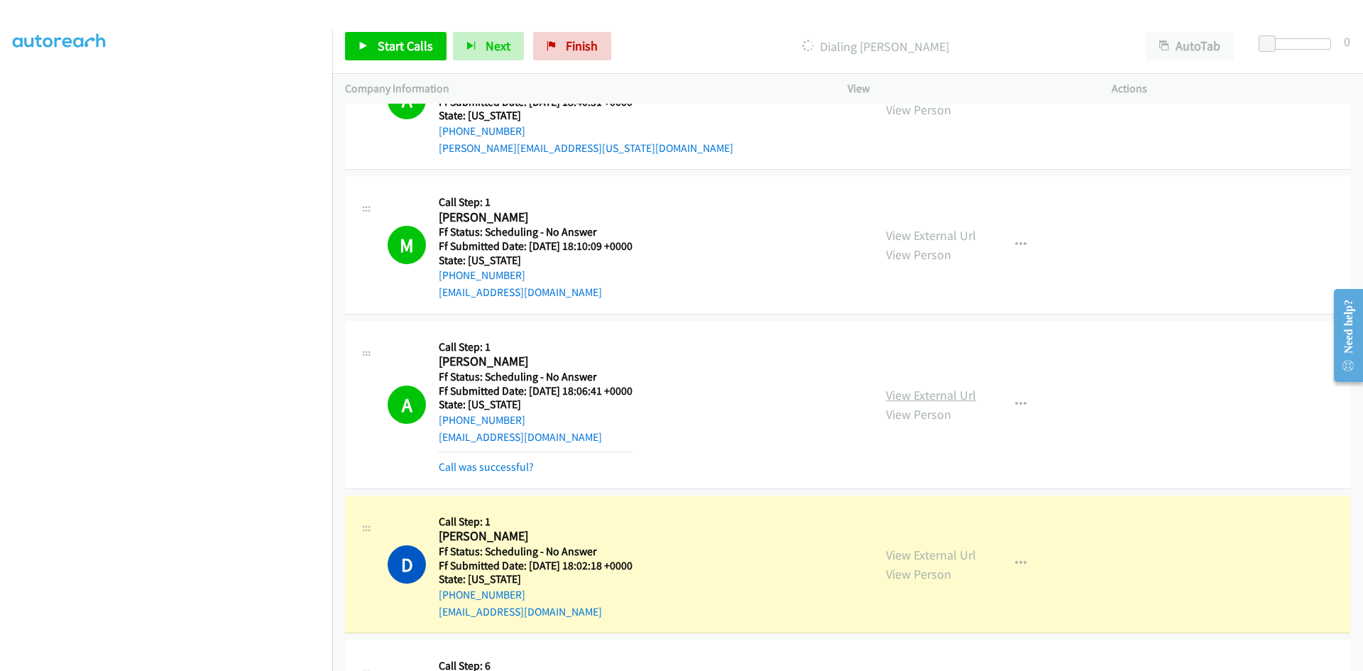
click at [951, 392] on link "View External Url" at bounding box center [931, 395] width 90 height 16
click at [957, 555] on link "View External Url" at bounding box center [931, 554] width 90 height 16
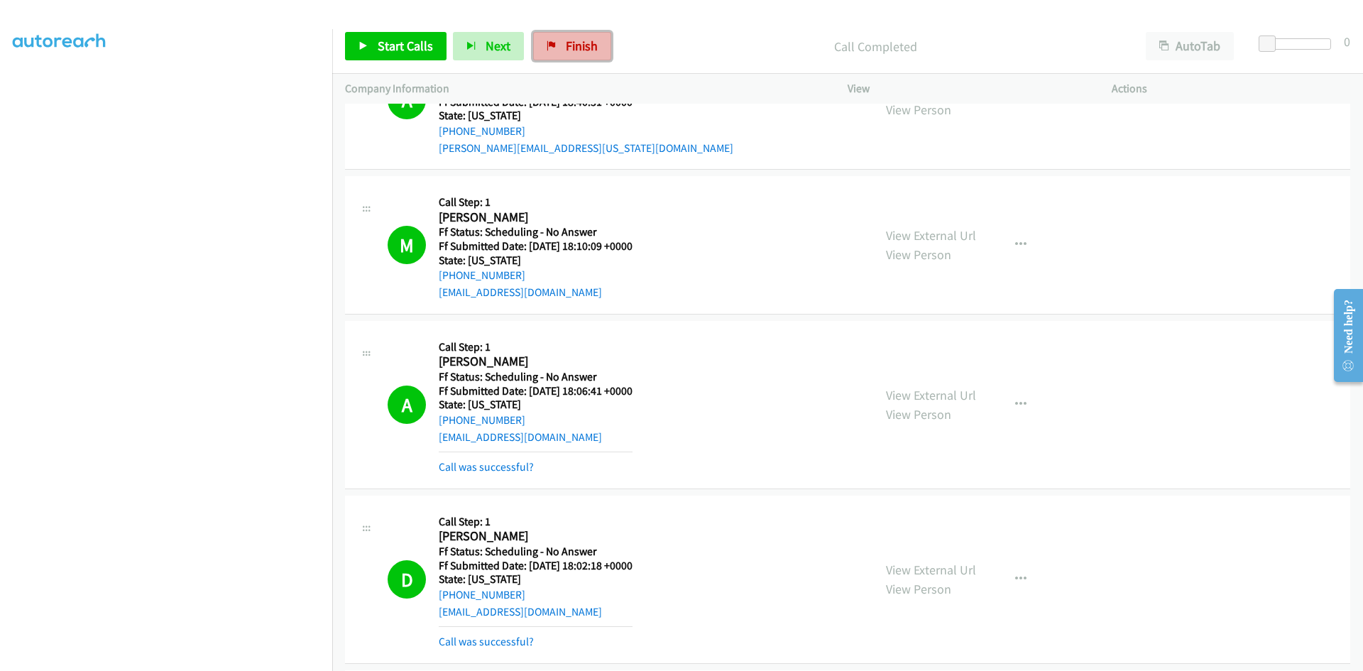
click at [566, 50] on span "Finish" at bounding box center [582, 46] width 32 height 16
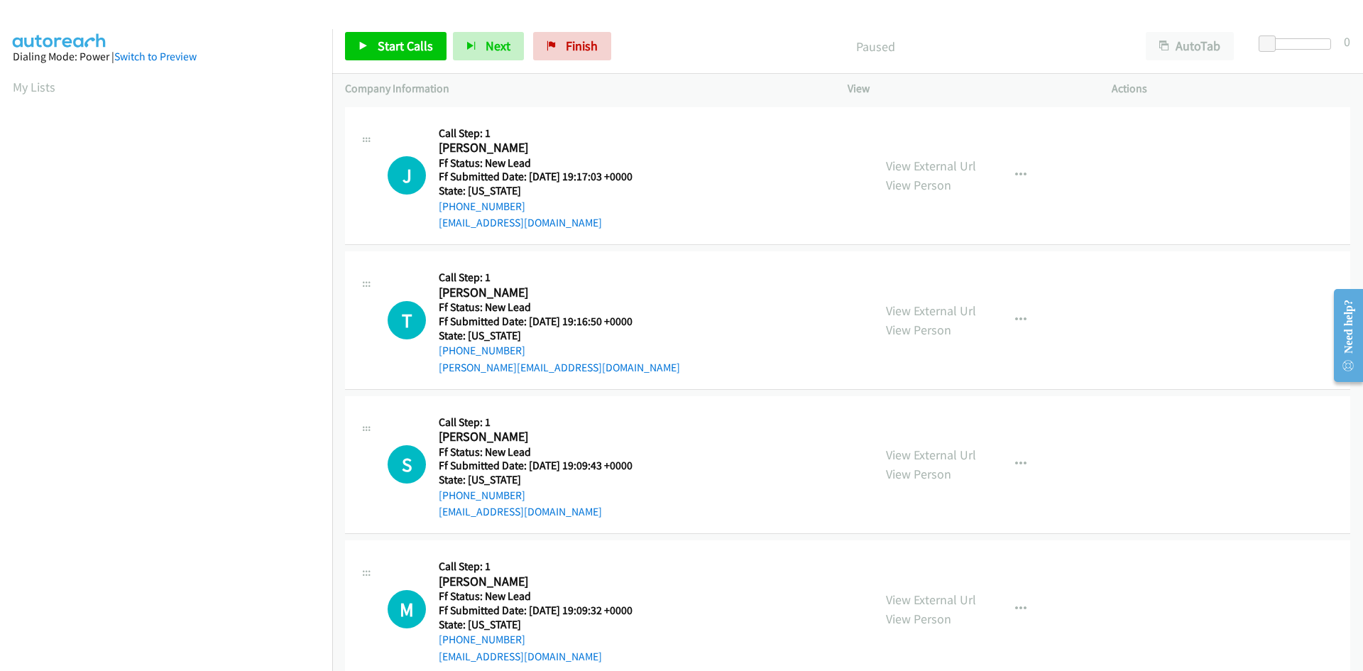
click at [684, 58] on div "Paused" at bounding box center [874, 46] width 515 height 28
click at [366, 56] on link "Start Calls" at bounding box center [395, 46] width 101 height 28
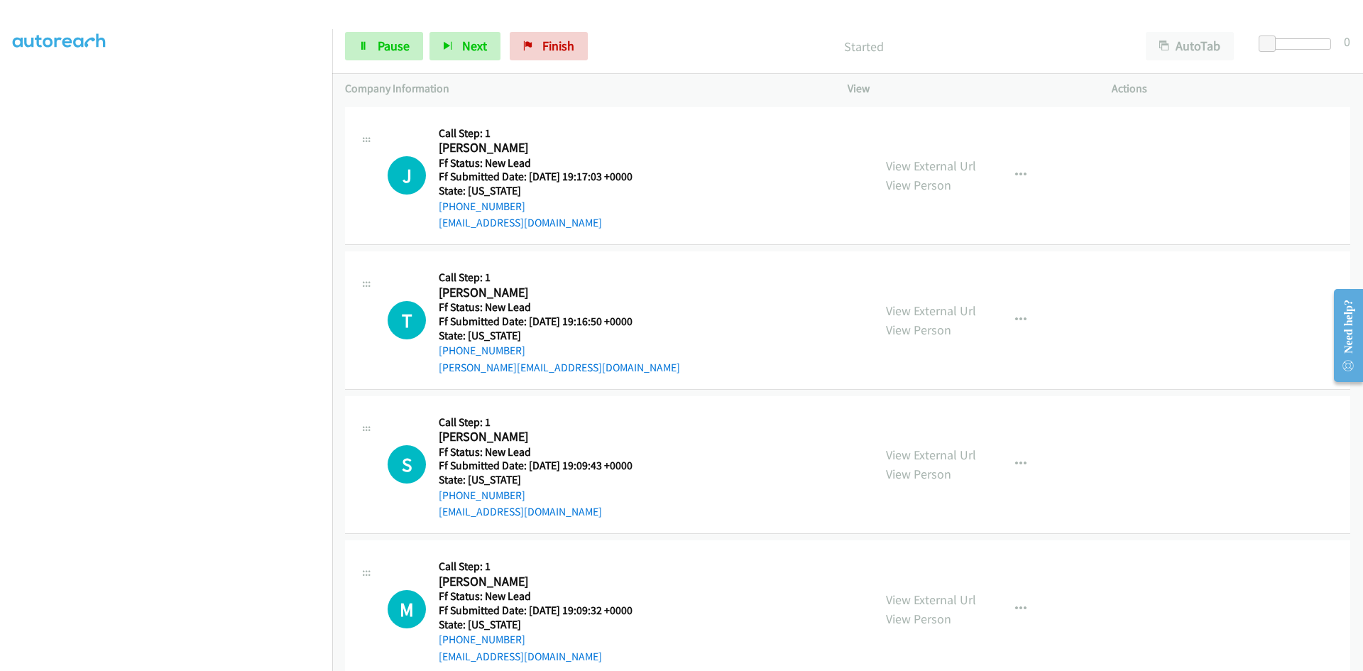
scroll to position [125, 0]
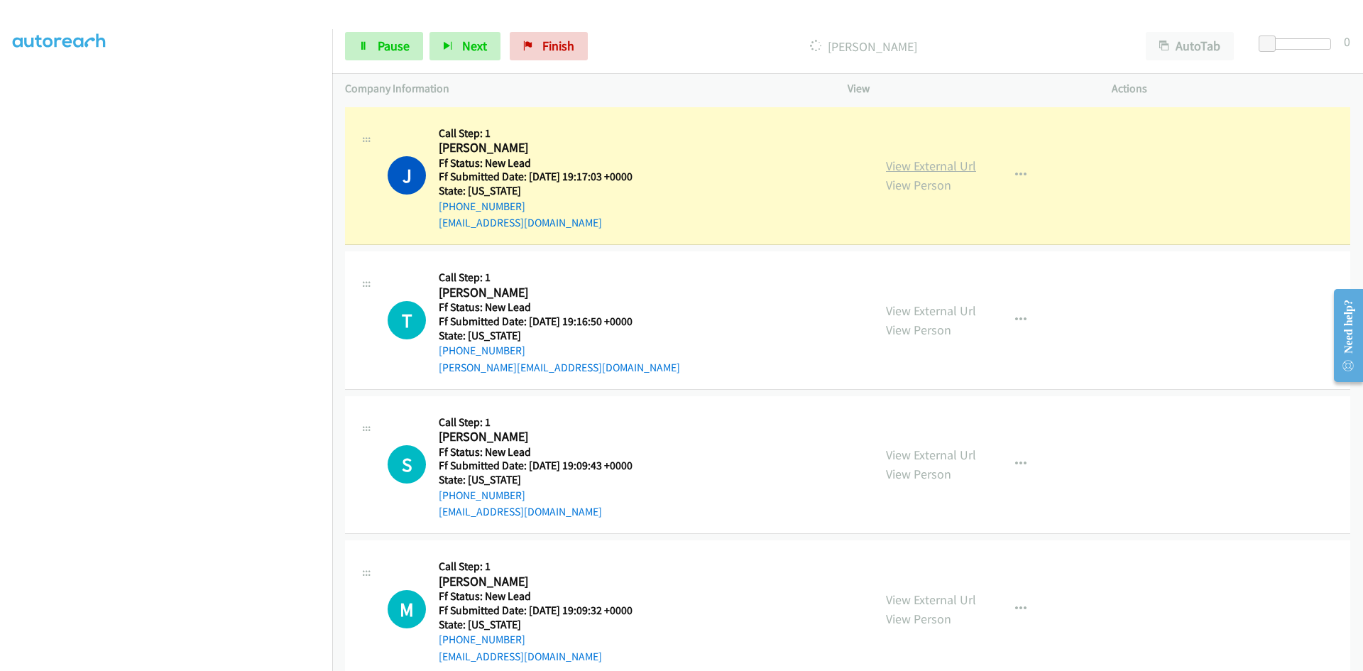
click at [951, 170] on link "View External Url" at bounding box center [931, 166] width 90 height 16
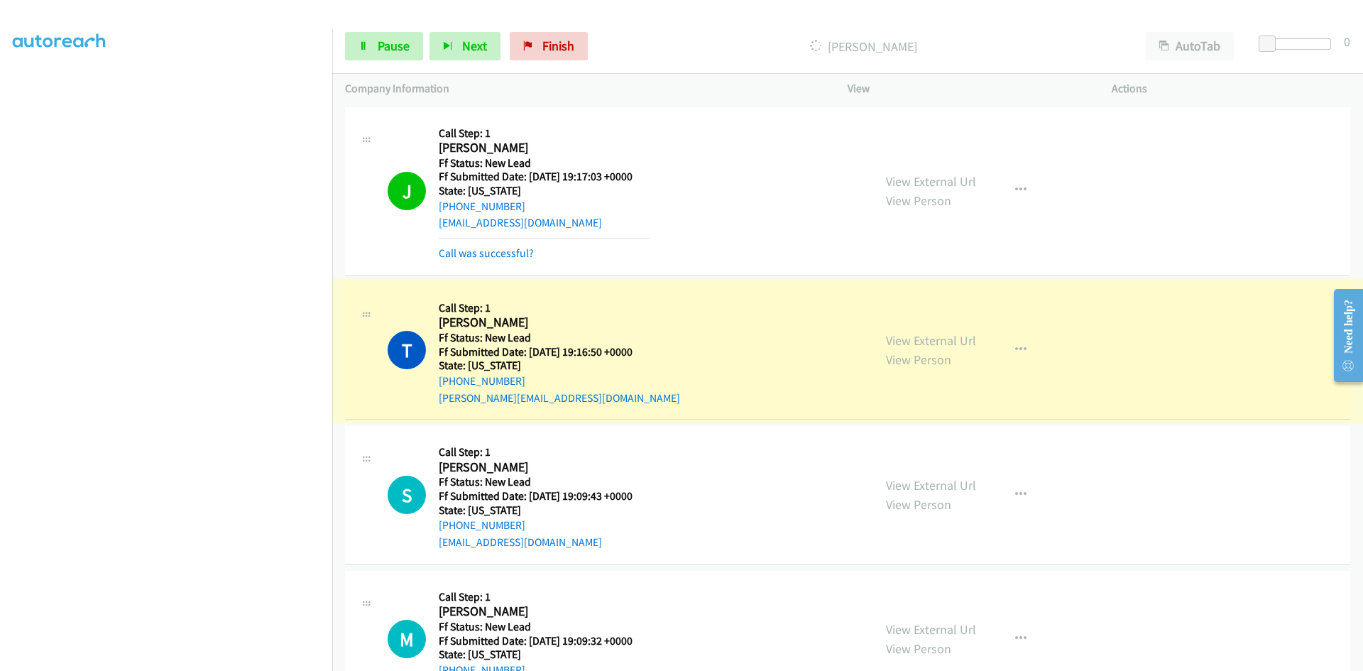
click at [917, 344] on link "View External Url" at bounding box center [931, 340] width 90 height 16
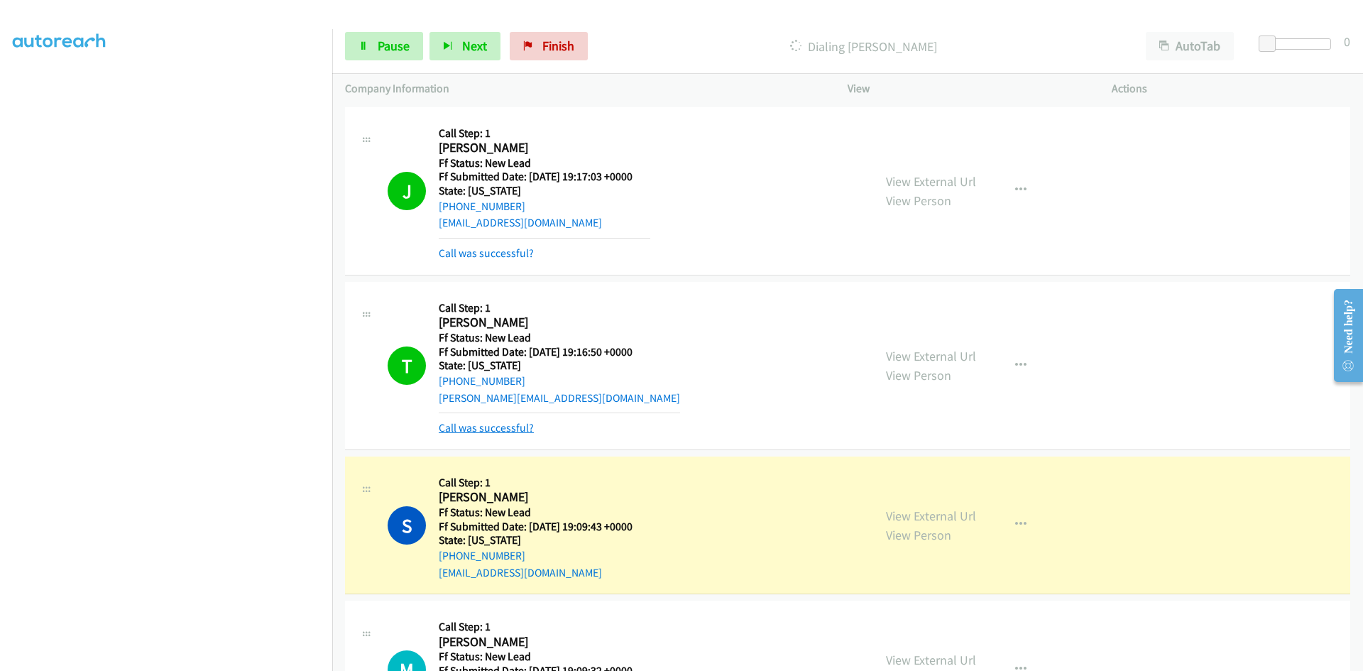
click at [509, 428] on link "Call was successful?" at bounding box center [486, 427] width 95 height 13
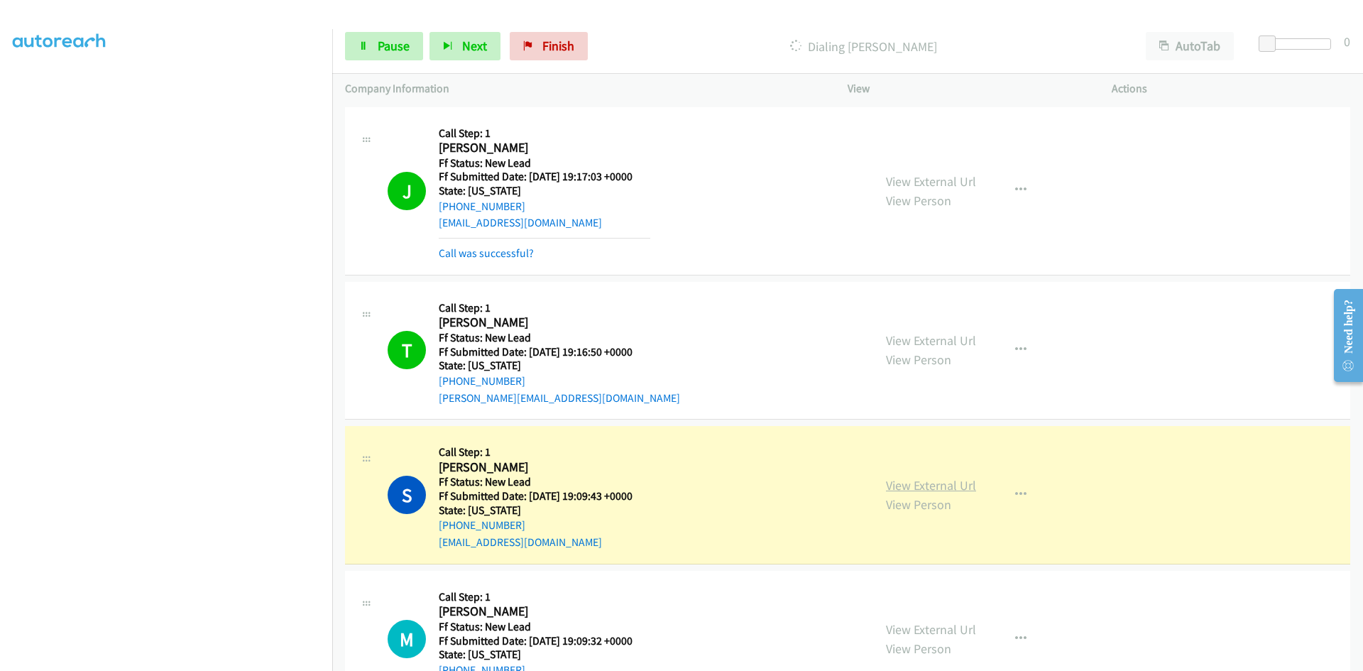
click at [910, 482] on link "View External Url" at bounding box center [931, 485] width 90 height 16
click at [385, 52] on span "Pause" at bounding box center [394, 46] width 32 height 16
click at [513, 253] on link "Call was successful?" at bounding box center [486, 252] width 95 height 13
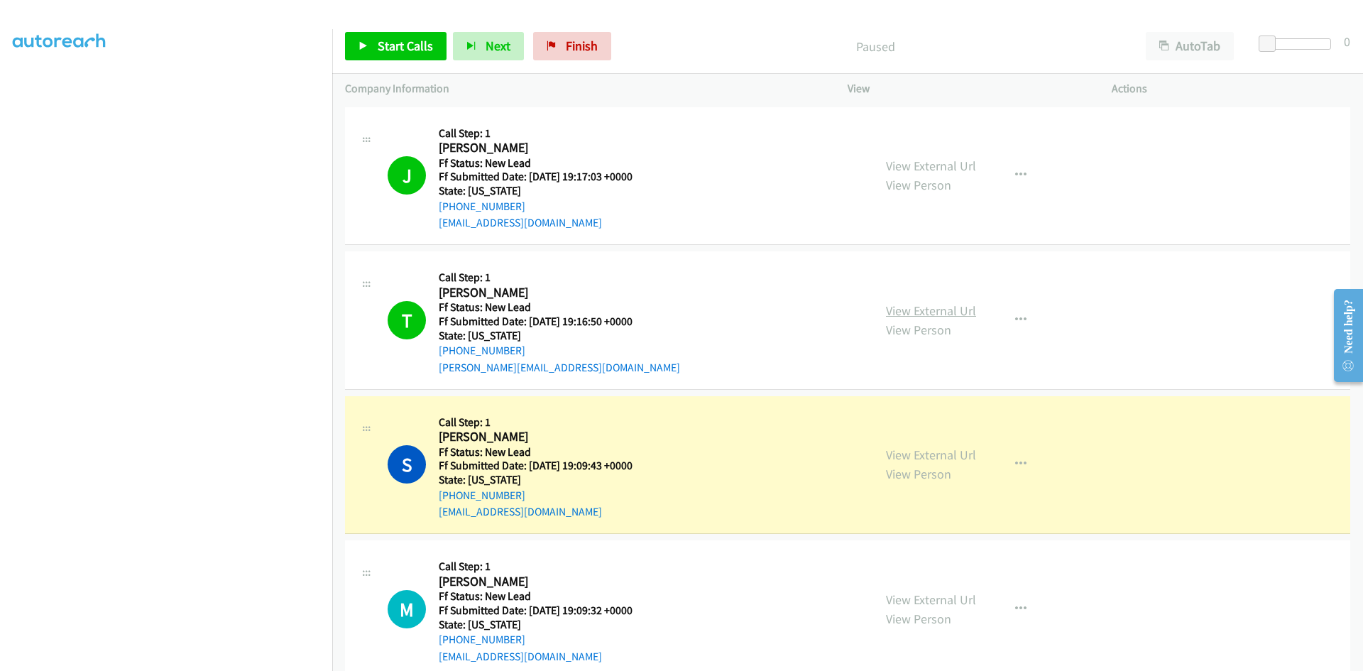
click at [911, 309] on link "View External Url" at bounding box center [931, 310] width 90 height 16
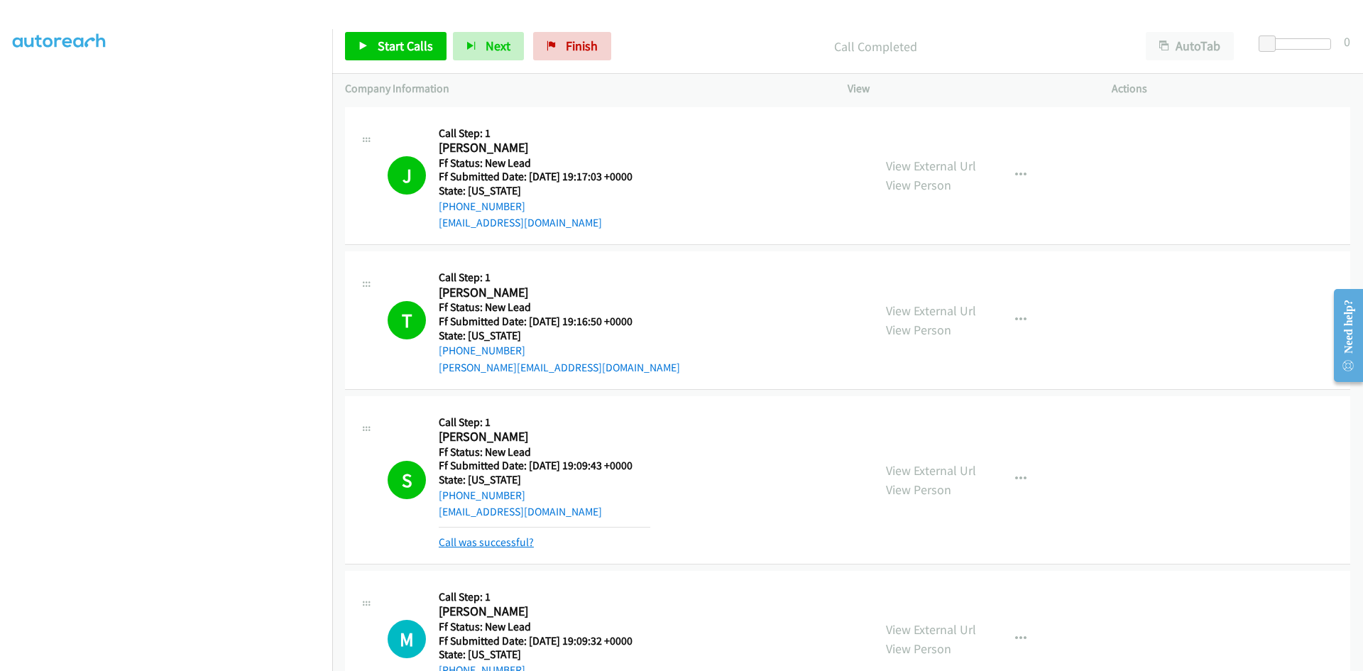
click at [500, 543] on link "Call was successful?" at bounding box center [486, 541] width 95 height 13
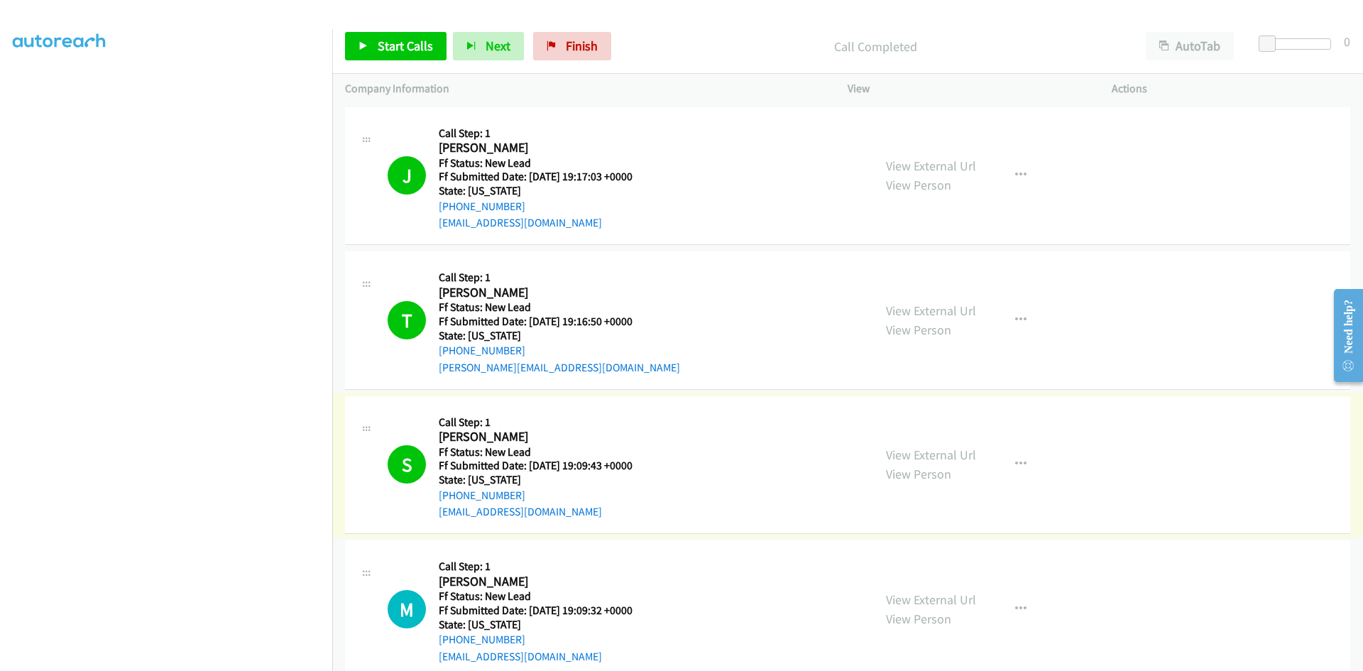
click at [896, 454] on link "View External Url" at bounding box center [931, 454] width 90 height 16
click at [1017, 461] on icon "button" at bounding box center [1020, 463] width 11 height 11
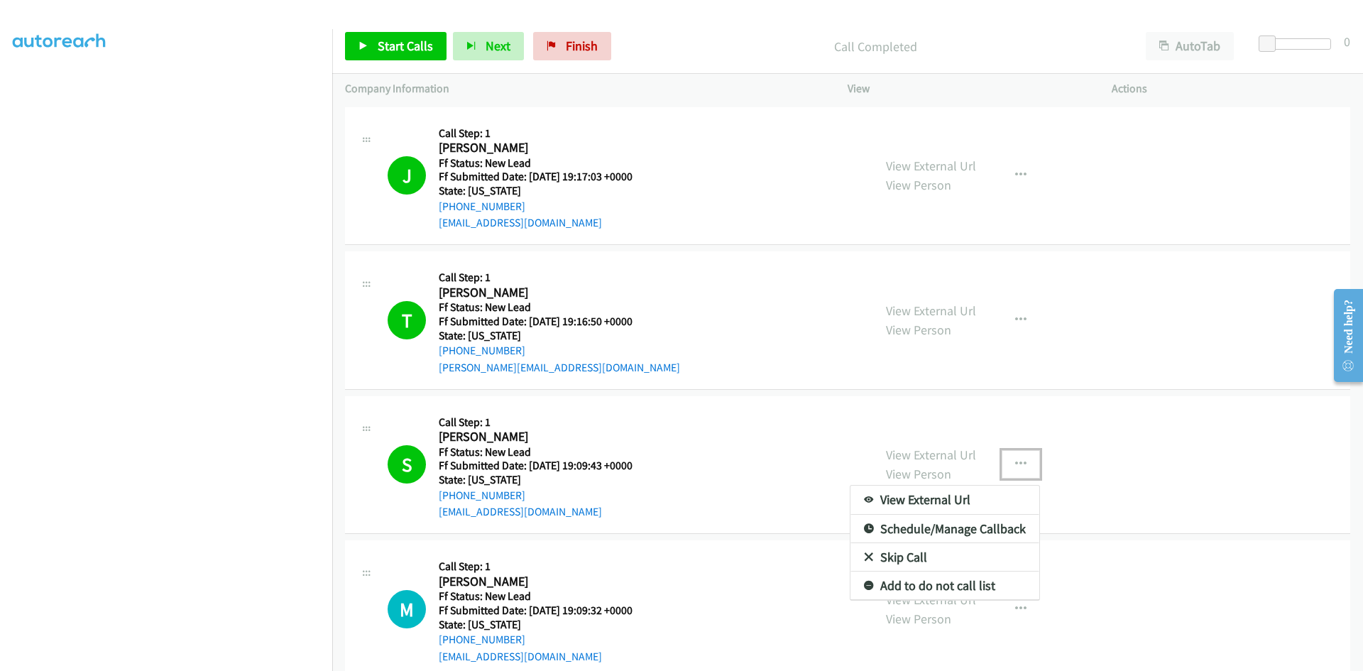
click at [902, 585] on link "Add to do not call list" at bounding box center [944, 585] width 189 height 28
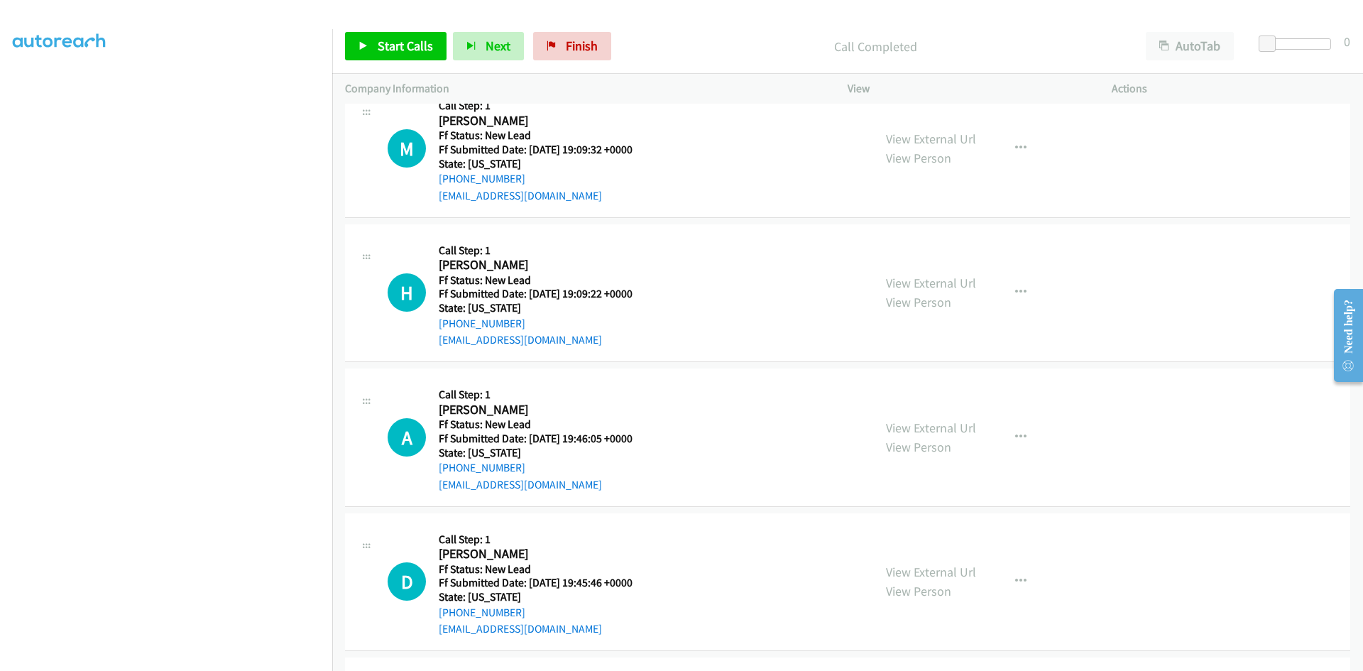
scroll to position [426, 0]
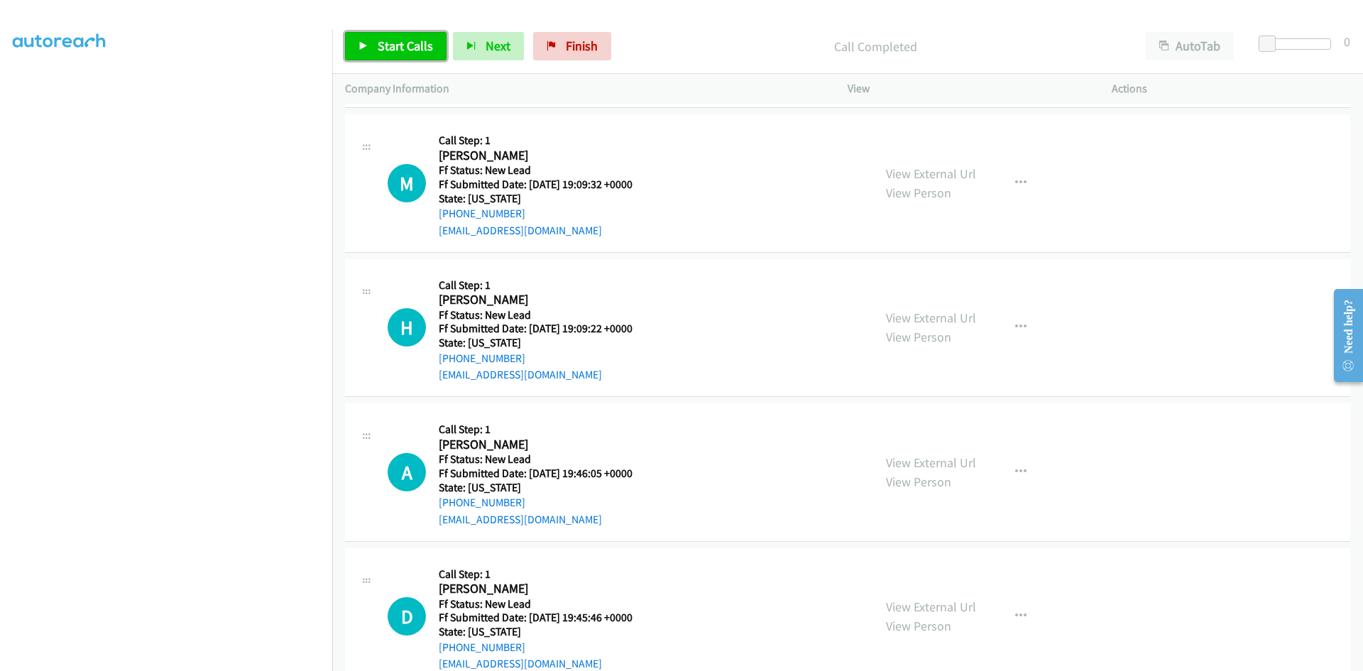
click at [399, 49] on span "Start Calls" at bounding box center [405, 46] width 55 height 16
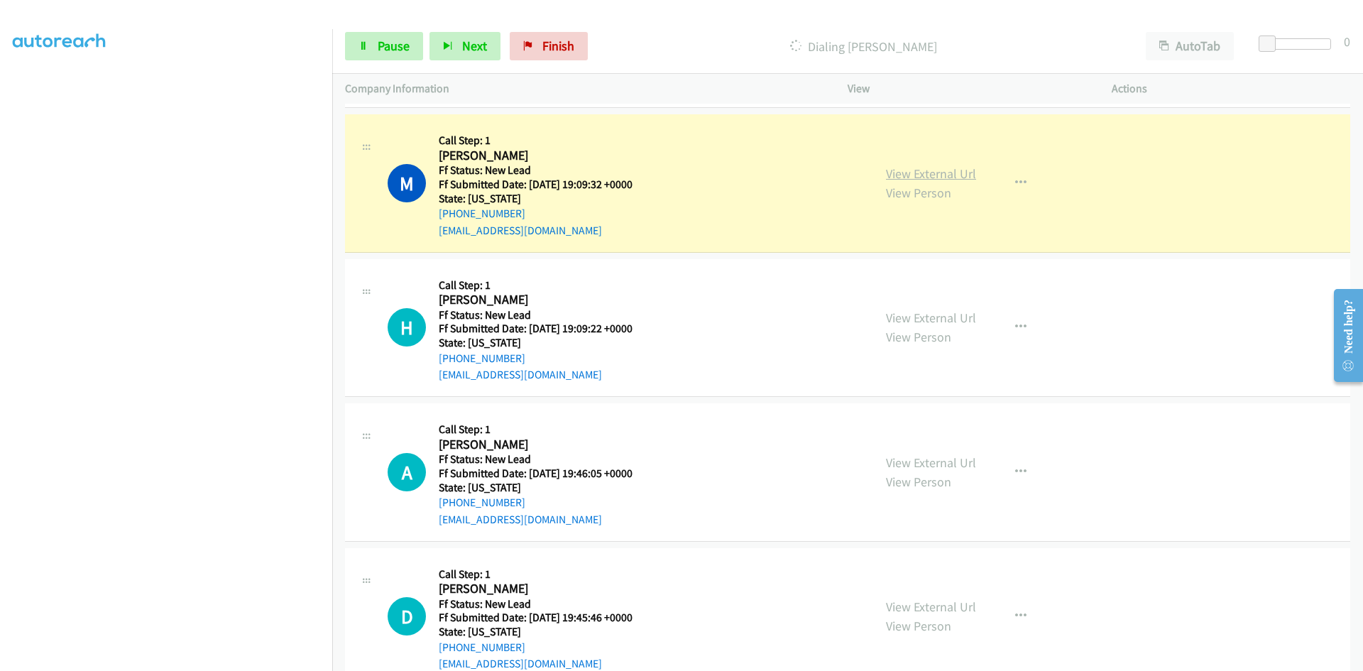
click at [917, 175] on link "View External Url" at bounding box center [931, 173] width 90 height 16
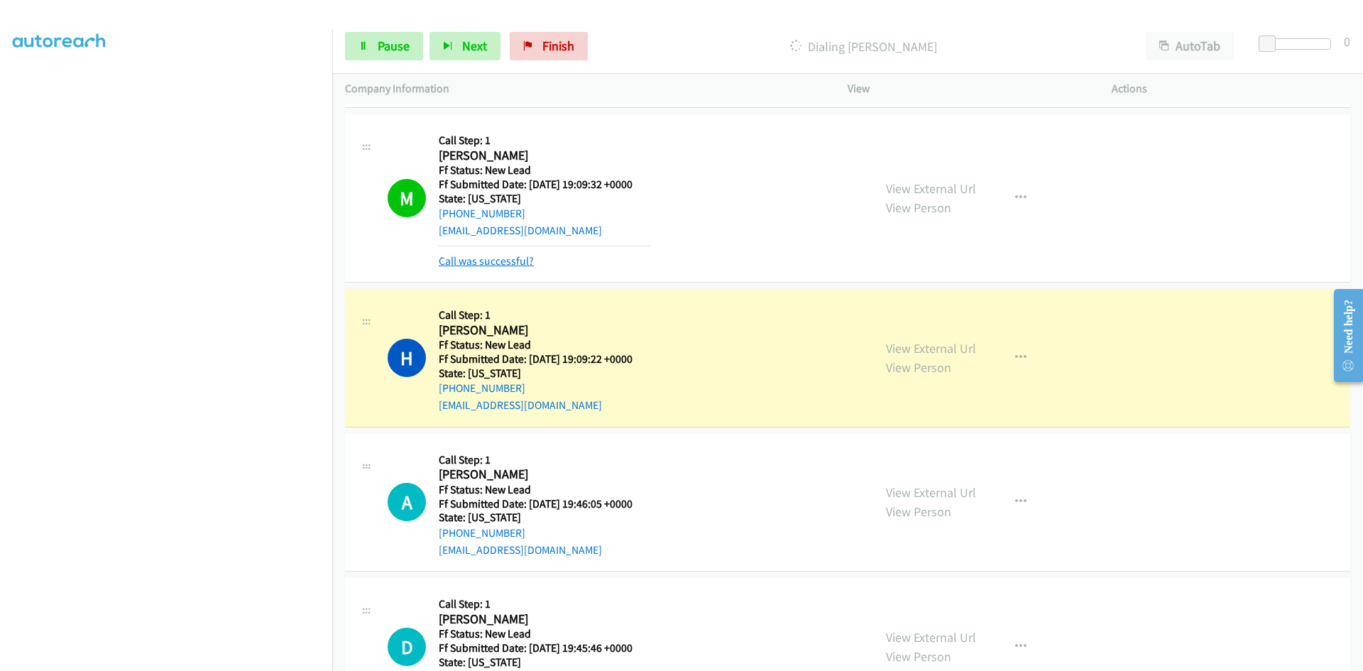
click at [505, 258] on link "Call was successful?" at bounding box center [486, 260] width 95 height 13
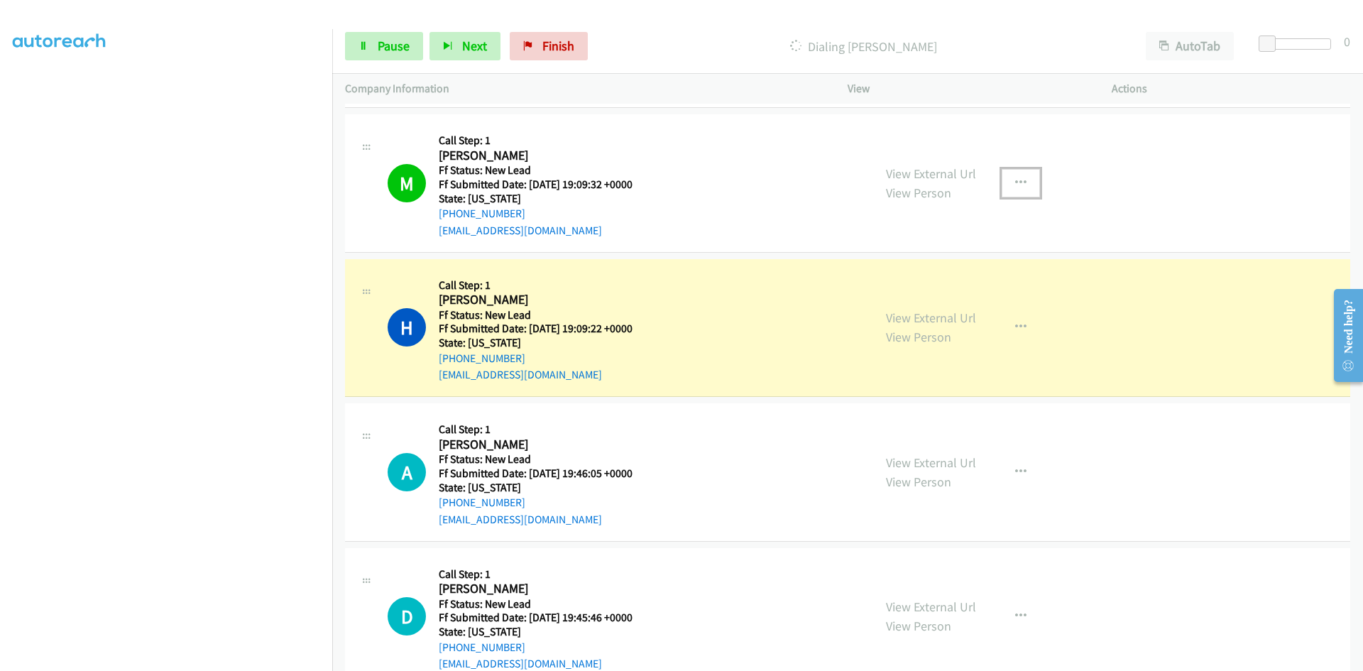
click at [1015, 185] on icon "button" at bounding box center [1020, 182] width 11 height 11
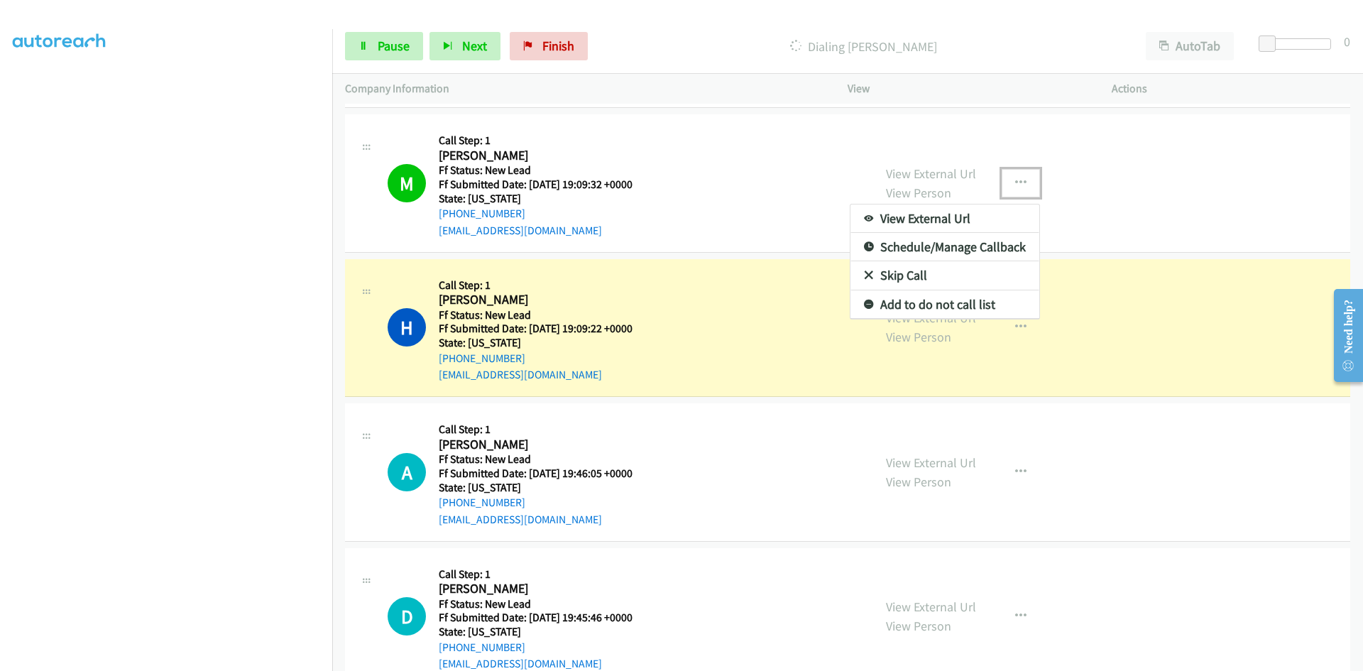
click at [963, 302] on link "Add to do not call list" at bounding box center [944, 304] width 189 height 28
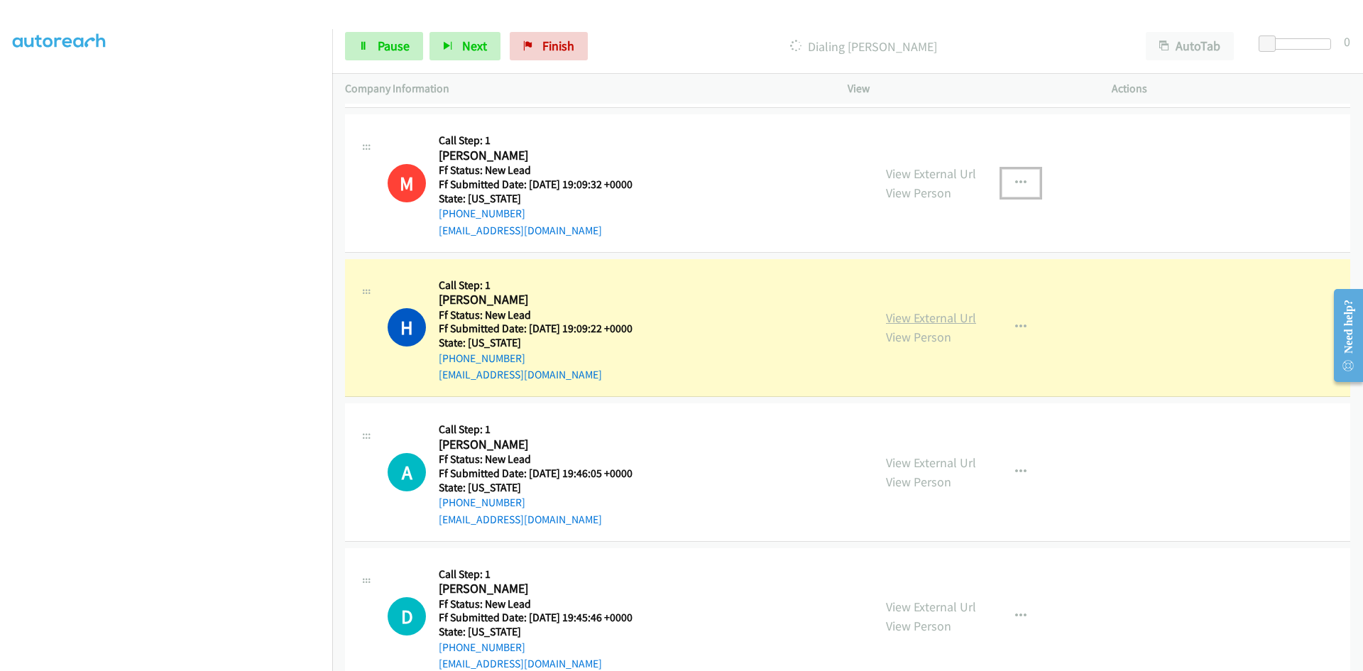
click at [923, 317] on link "View External Url" at bounding box center [931, 317] width 90 height 16
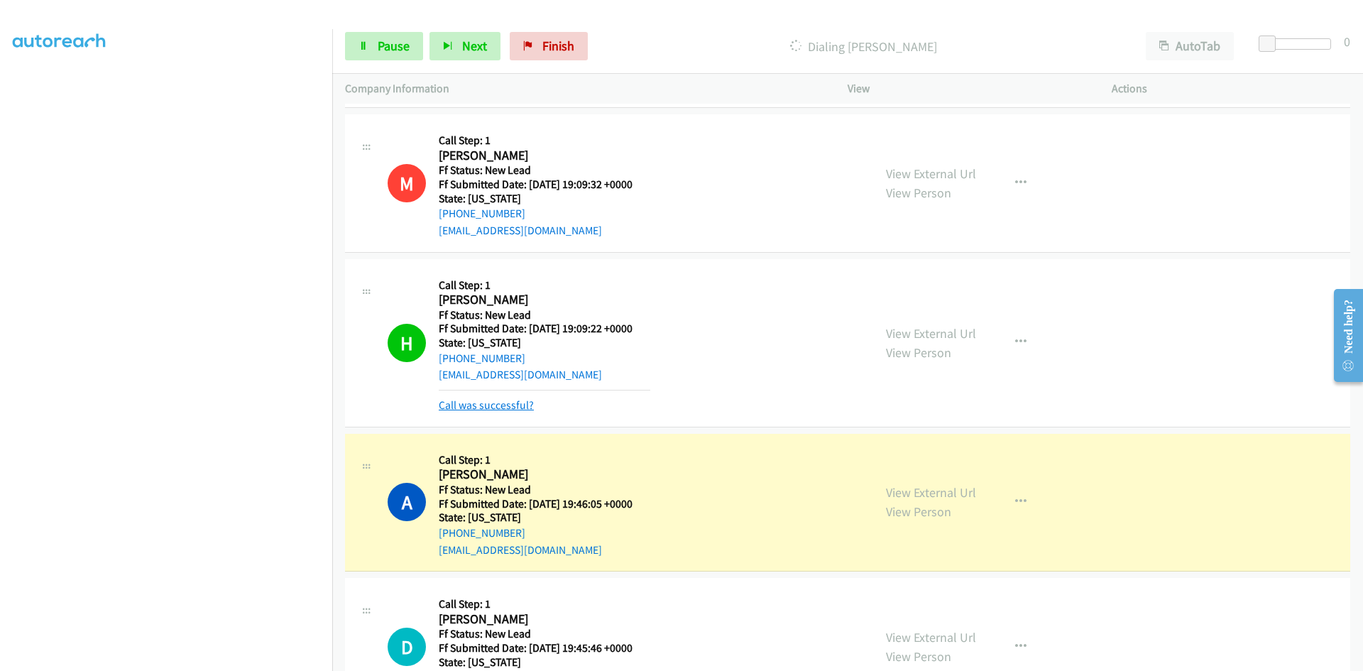
click at [512, 408] on link "Call was successful?" at bounding box center [486, 404] width 95 height 13
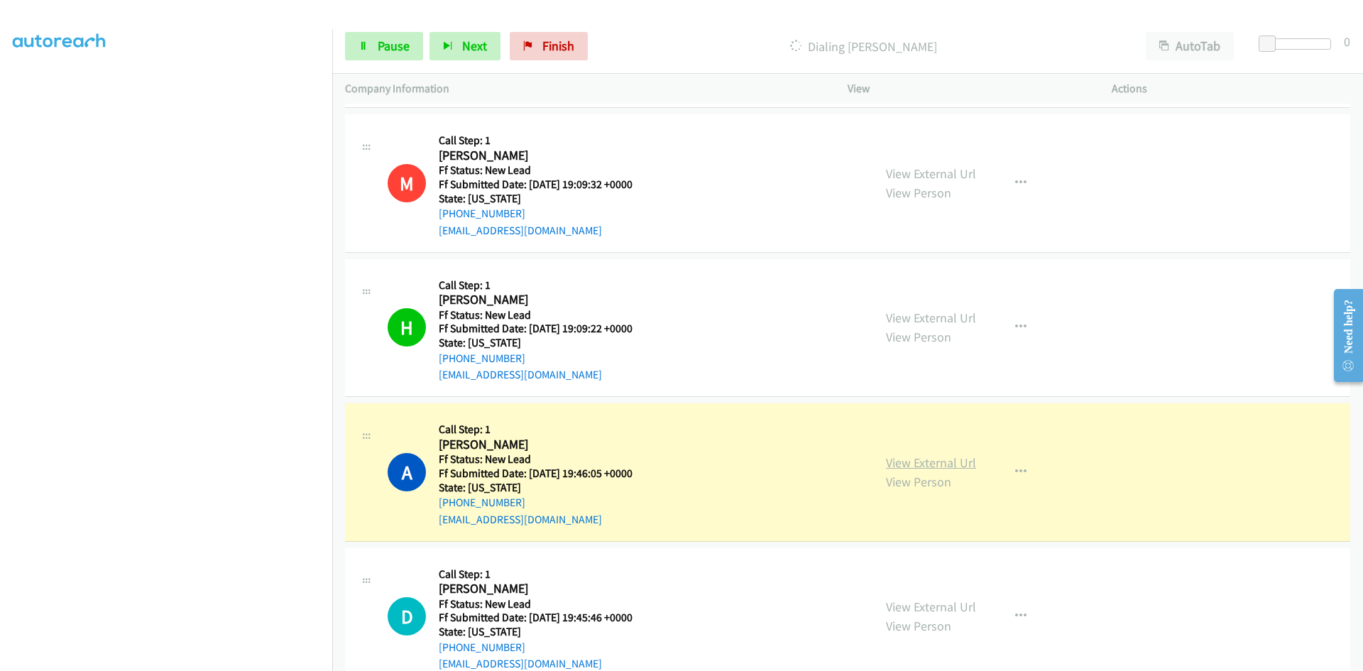
click at [914, 465] on link "View External Url" at bounding box center [931, 462] width 90 height 16
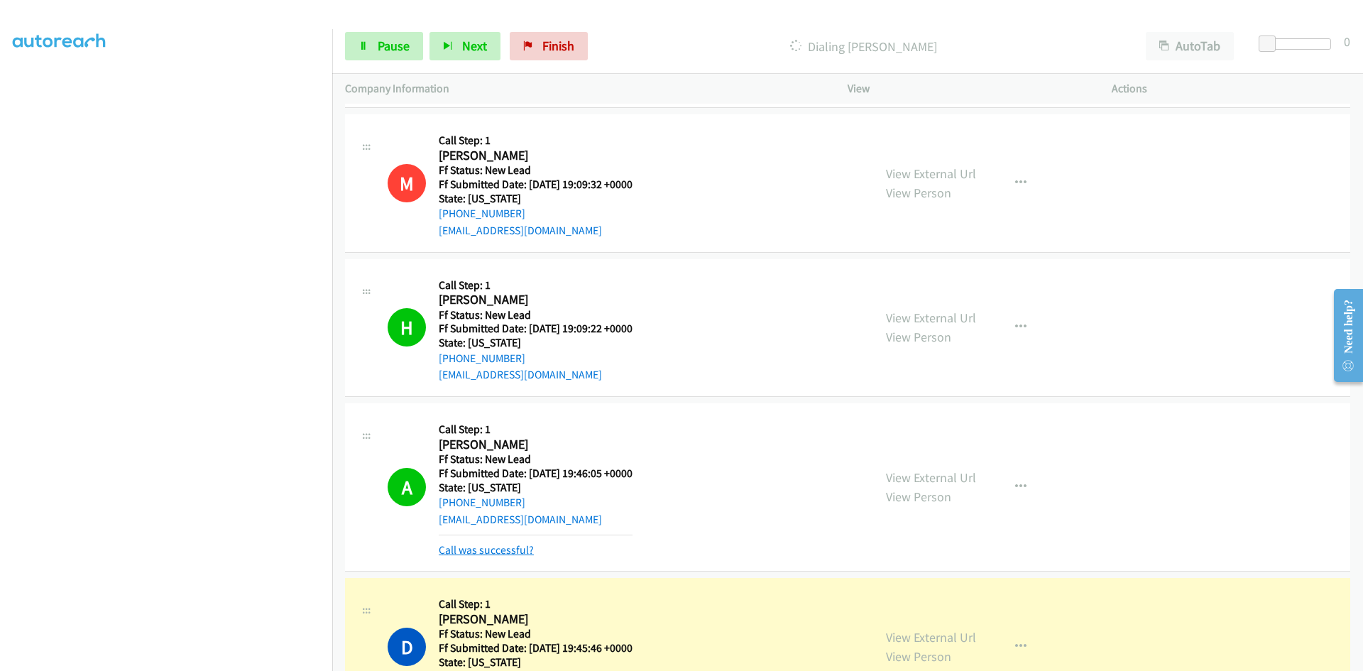
click at [510, 546] on link "Call was successful?" at bounding box center [486, 549] width 95 height 13
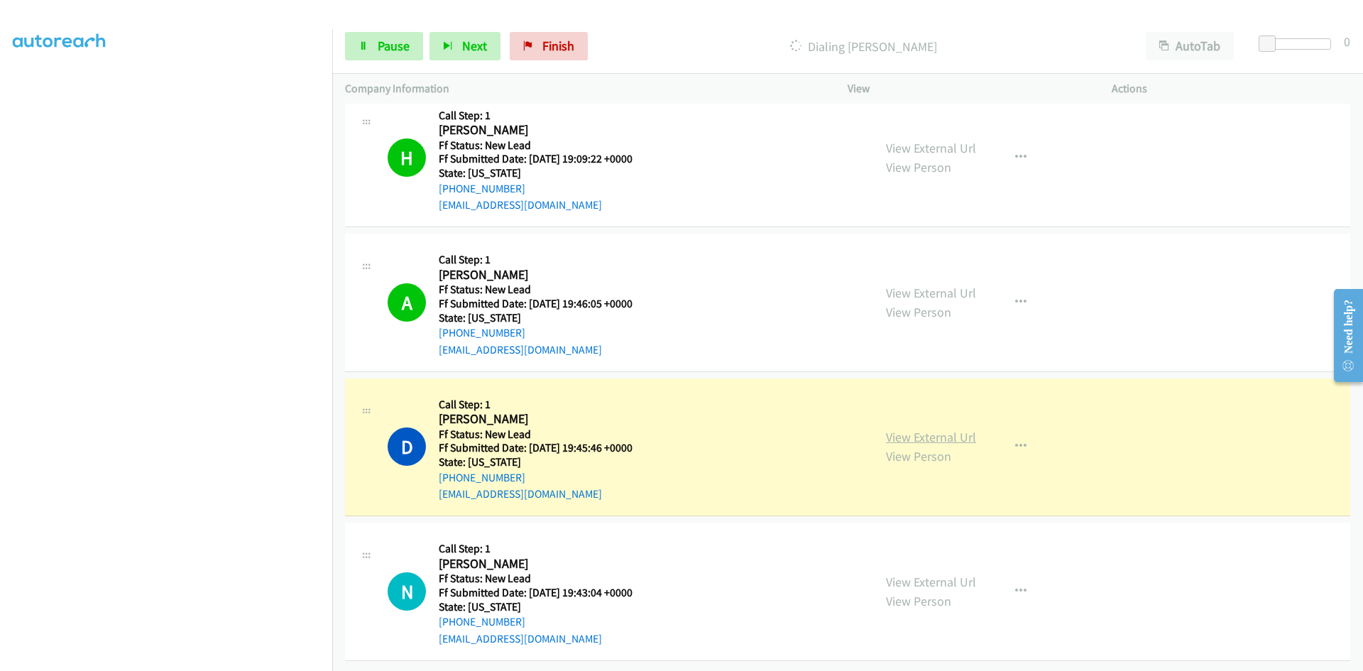
scroll to position [606, 0]
click at [955, 429] on link "View External Url" at bounding box center [931, 437] width 90 height 16
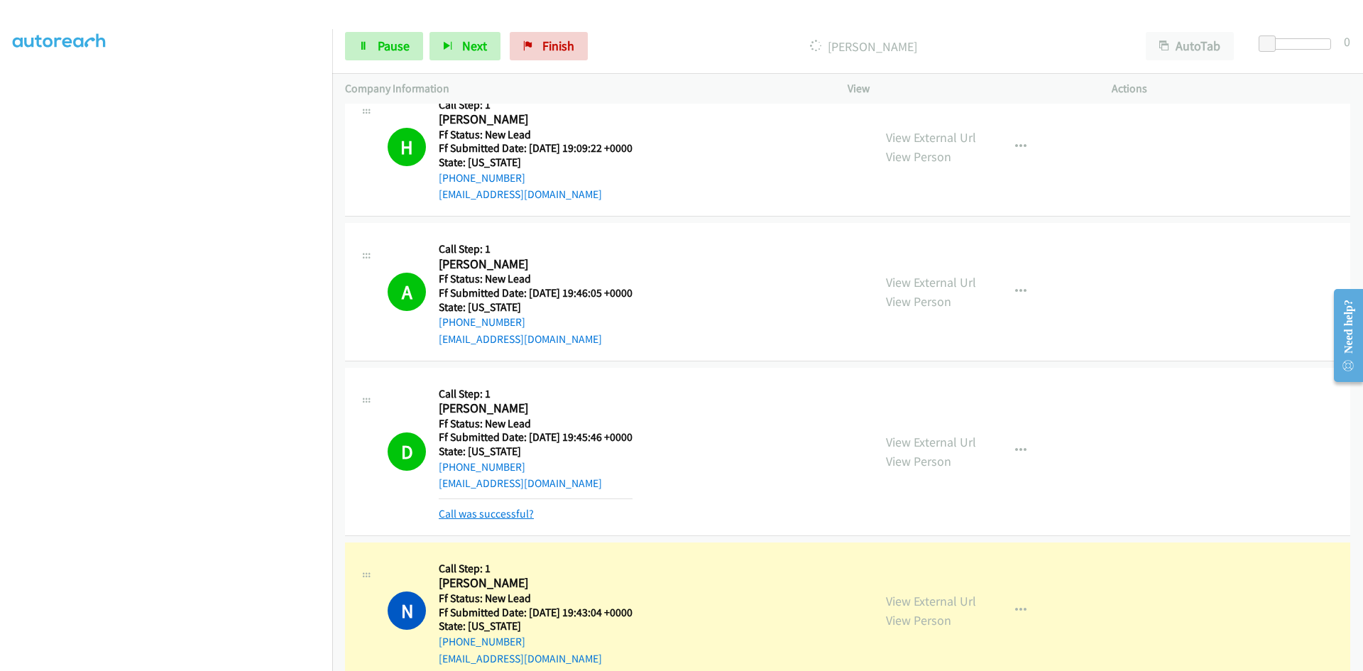
click at [458, 510] on link "Call was successful?" at bounding box center [486, 513] width 95 height 13
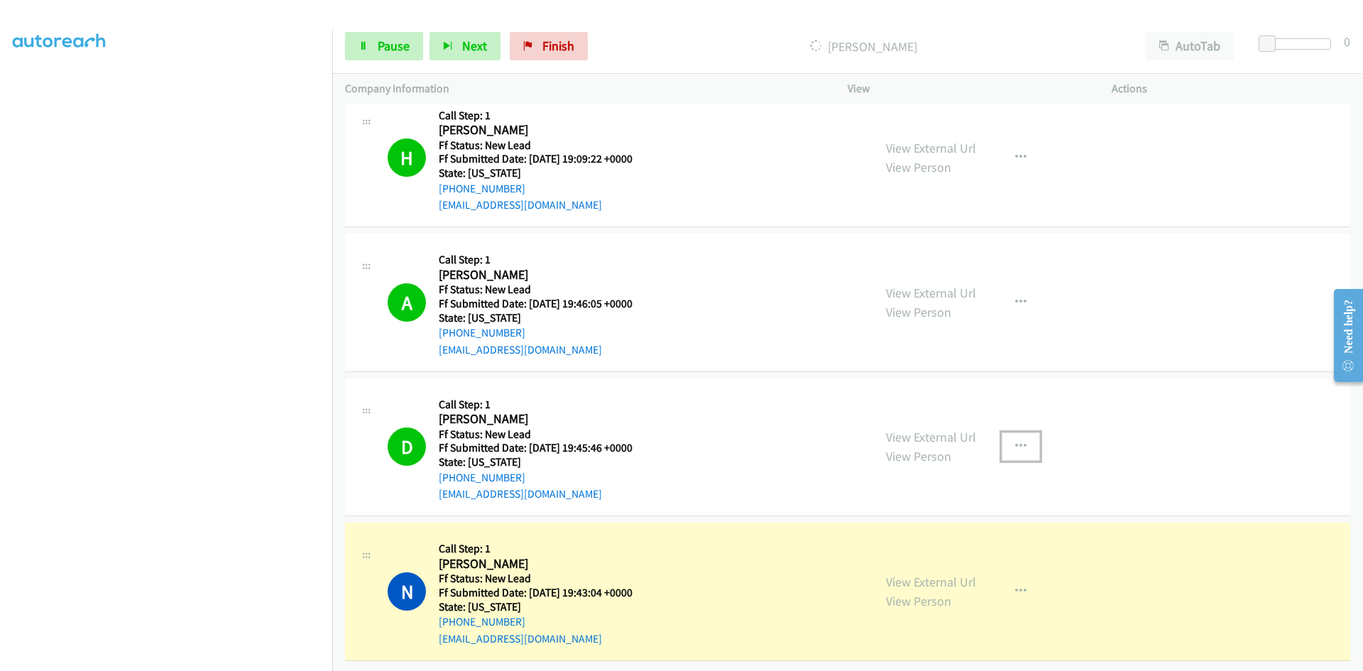
click at [1007, 432] on button "button" at bounding box center [1020, 446] width 38 height 28
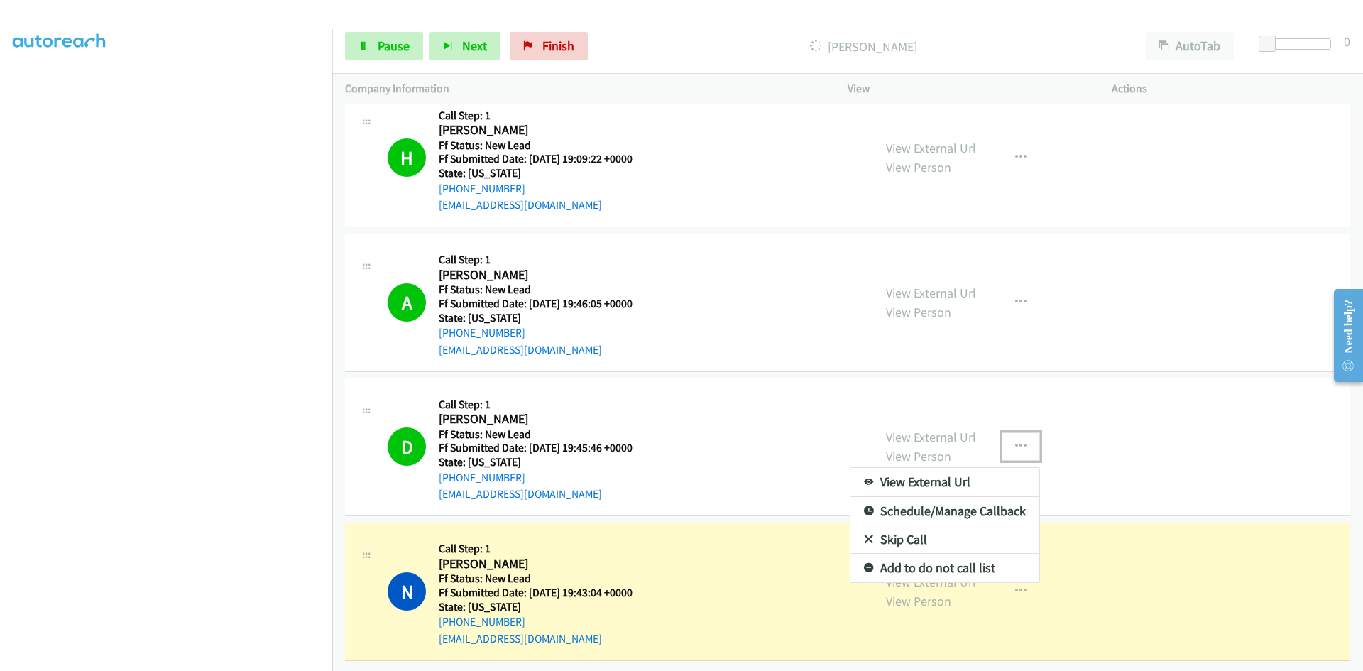
click at [936, 554] on link "Add to do not call list" at bounding box center [944, 568] width 189 height 28
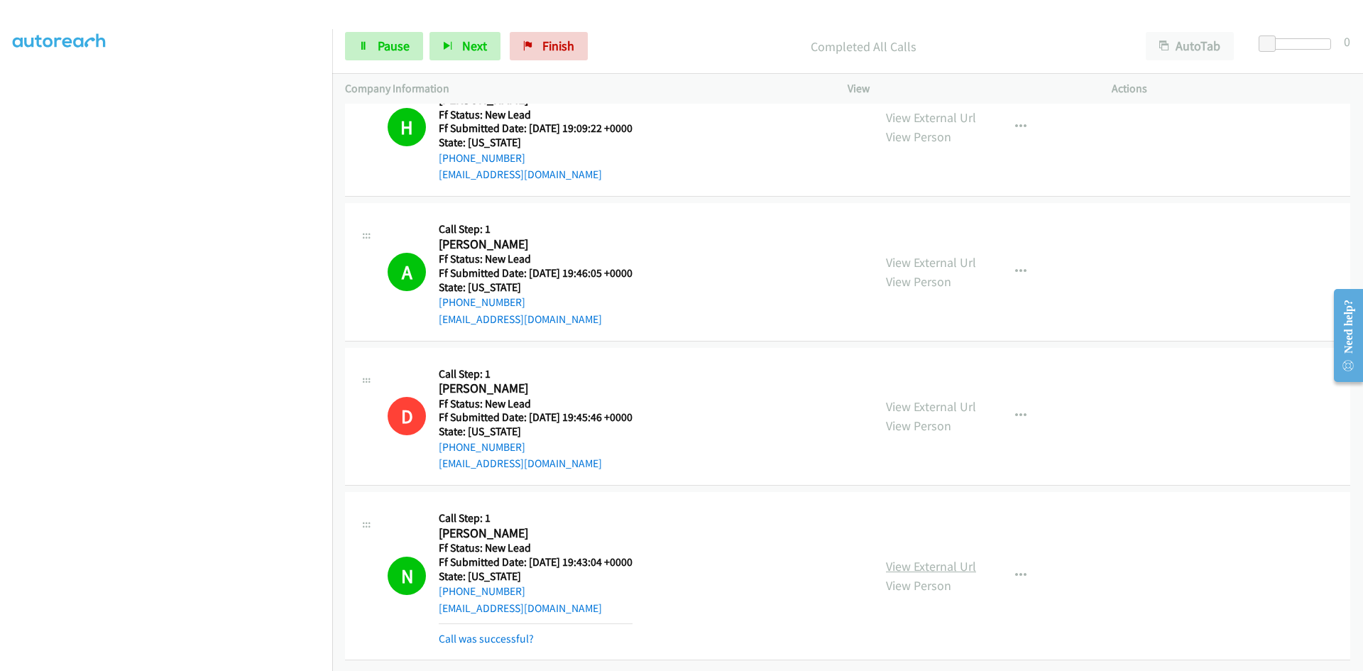
scroll to position [682, 0]
click at [957, 558] on link "View External Url" at bounding box center [931, 566] width 90 height 16
click at [469, 632] on link "Call was successful?" at bounding box center [486, 638] width 95 height 13
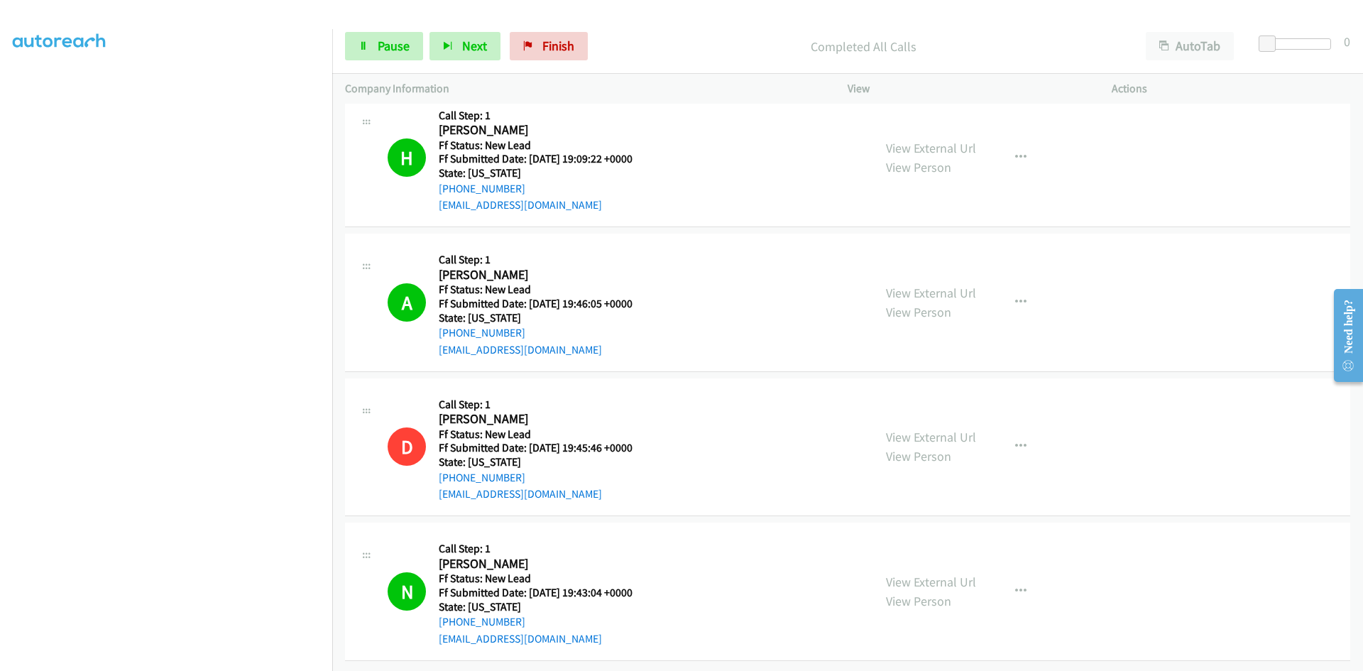
scroll to position [652, 0]
click at [366, 54] on link "Pause" at bounding box center [384, 46] width 78 height 28
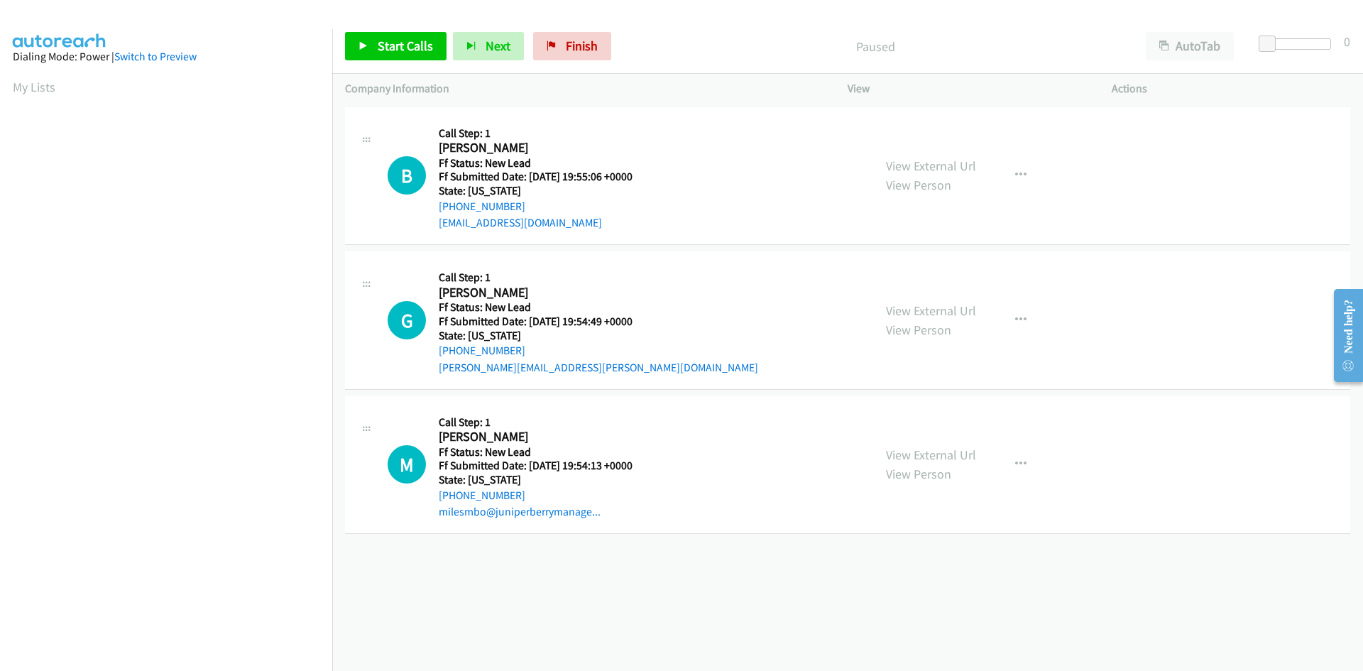
drag, startPoint x: 672, startPoint y: 57, endPoint x: 661, endPoint y: 56, distance: 10.7
click at [672, 57] on div "Paused" at bounding box center [874, 46] width 515 height 28
click at [365, 42] on icon at bounding box center [363, 47] width 10 height 10
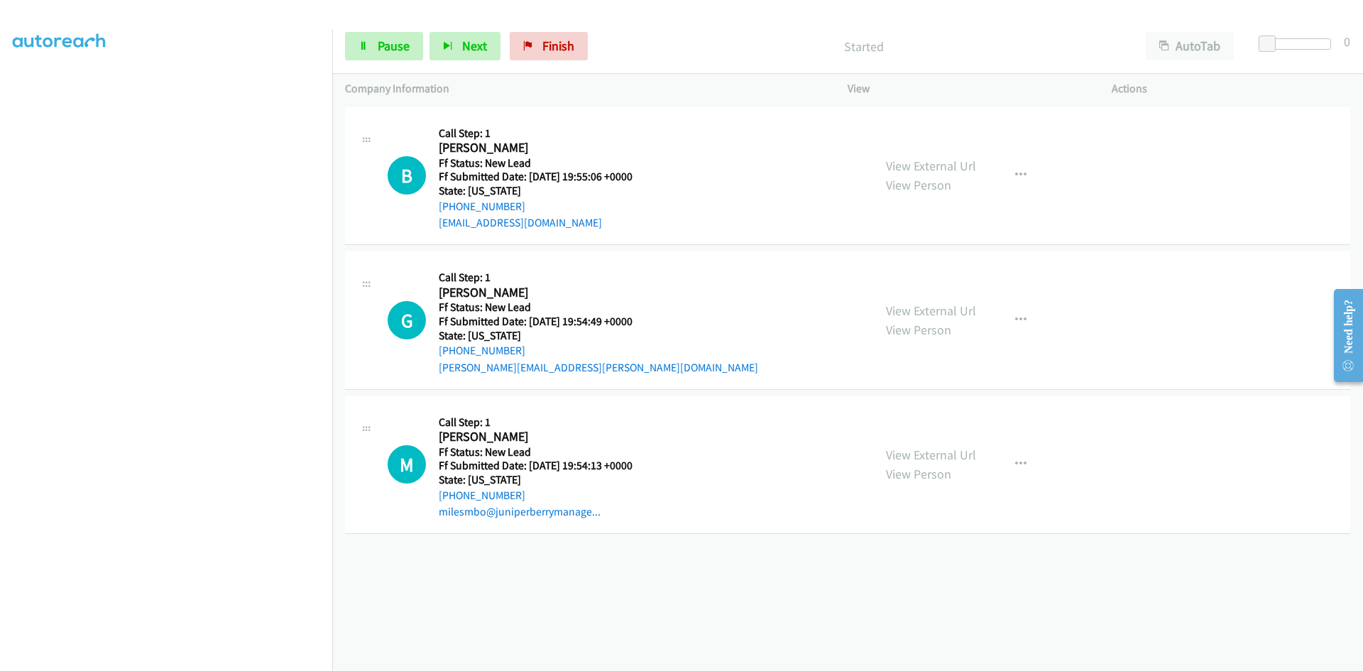
scroll to position [125, 0]
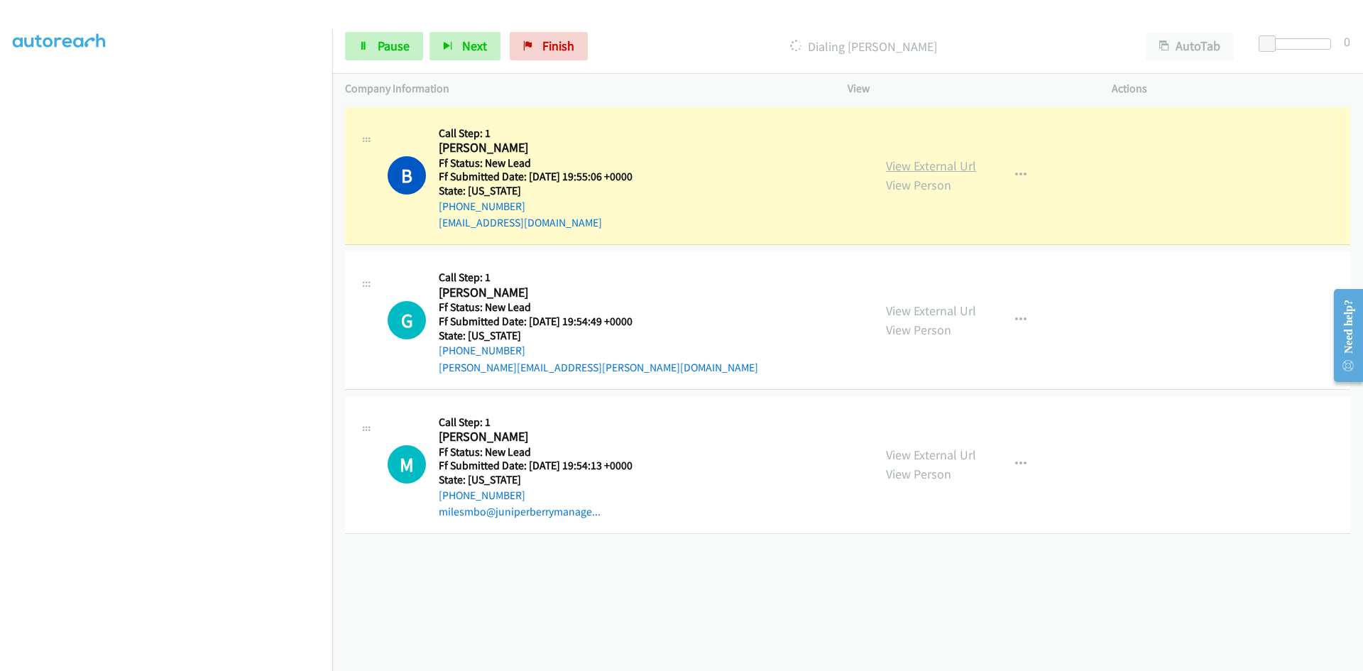
click at [957, 167] on link "View External Url" at bounding box center [931, 166] width 90 height 16
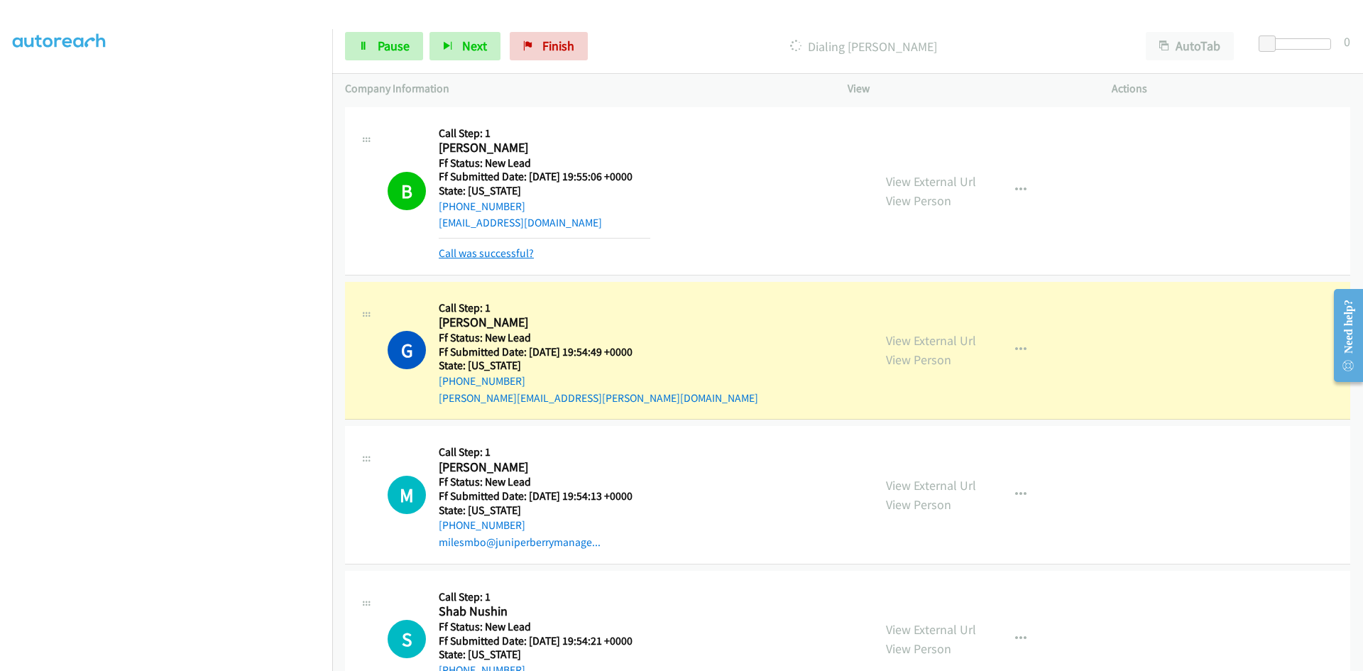
click at [473, 254] on link "Call was successful?" at bounding box center [486, 252] width 95 height 13
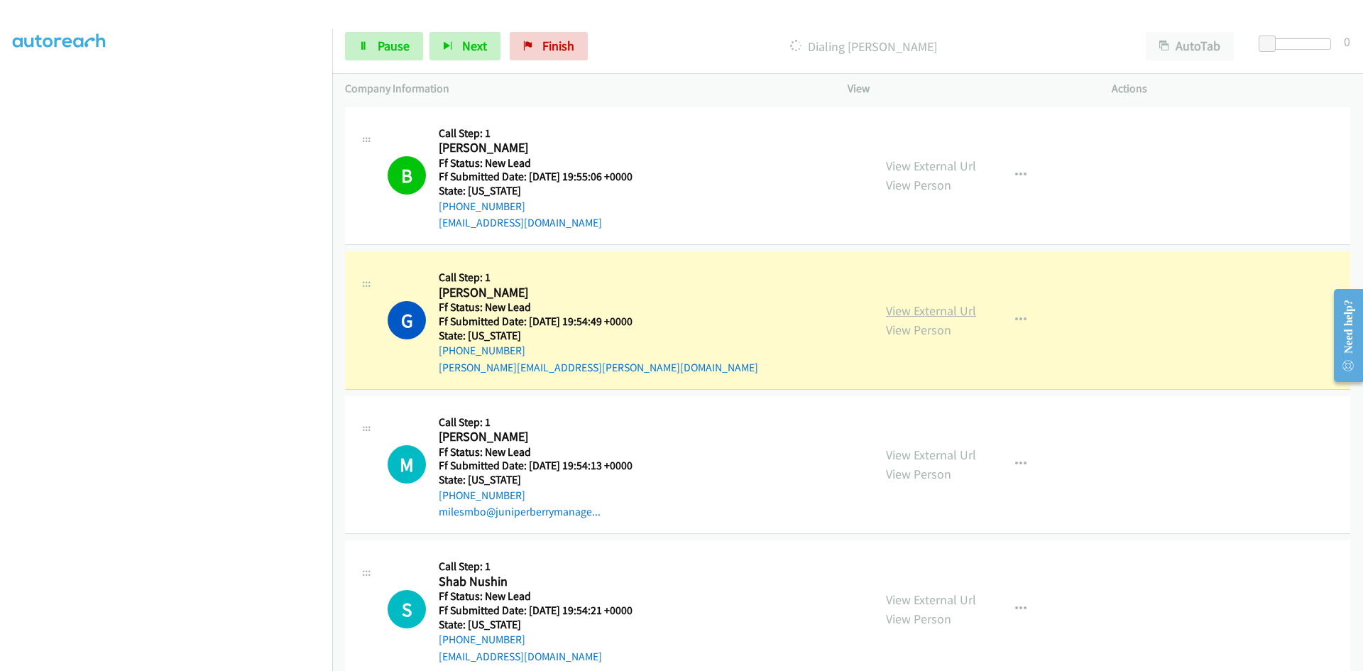
click at [930, 312] on link "View External Url" at bounding box center [931, 310] width 90 height 16
click at [414, 42] on link "Pause" at bounding box center [384, 46] width 78 height 28
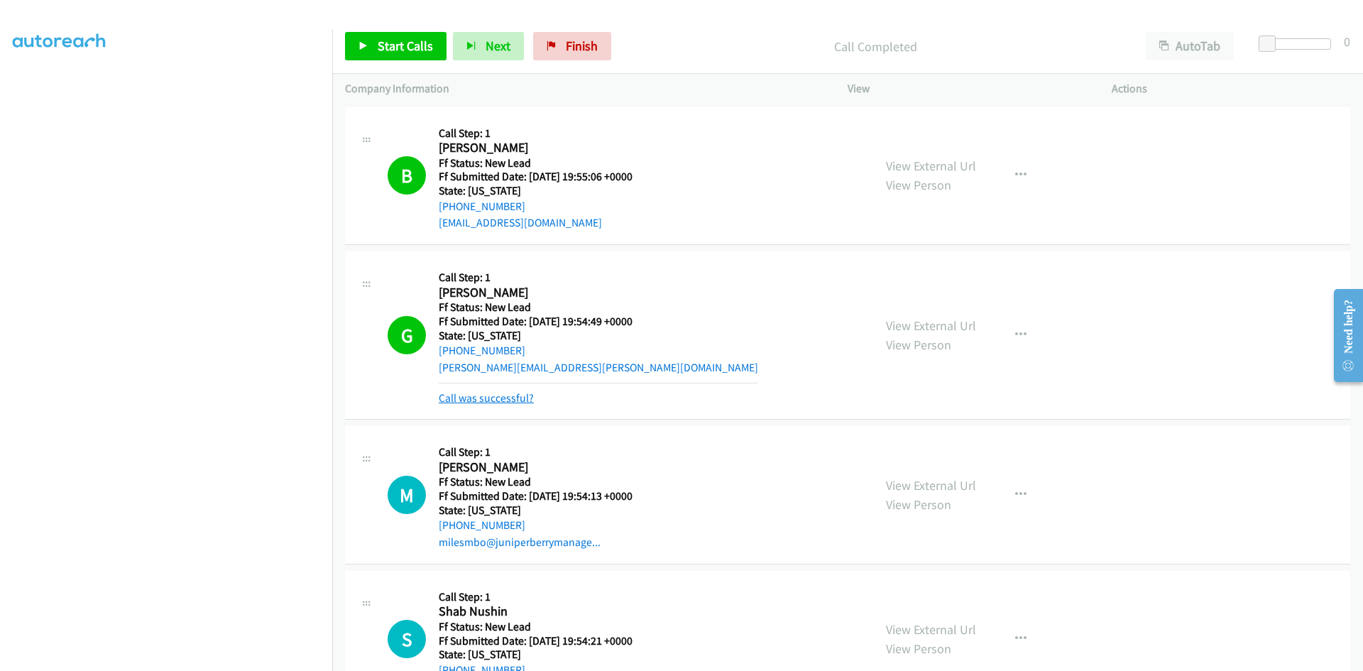
click at [493, 395] on link "Call was successful?" at bounding box center [486, 397] width 95 height 13
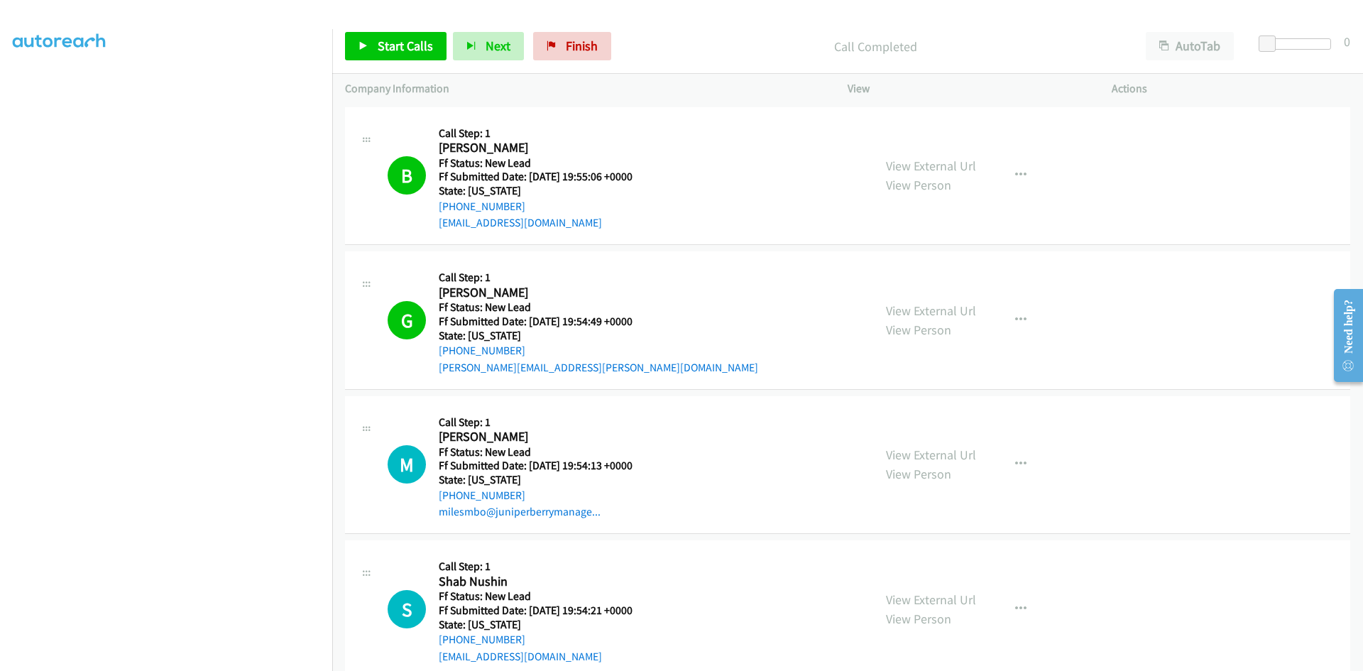
click at [666, 31] on div "Start Calls Pause Next Finish Call Completed AutoTab AutoTab 0" at bounding box center [847, 46] width 1031 height 55
click at [402, 46] on span "Start Calls" at bounding box center [405, 46] width 55 height 16
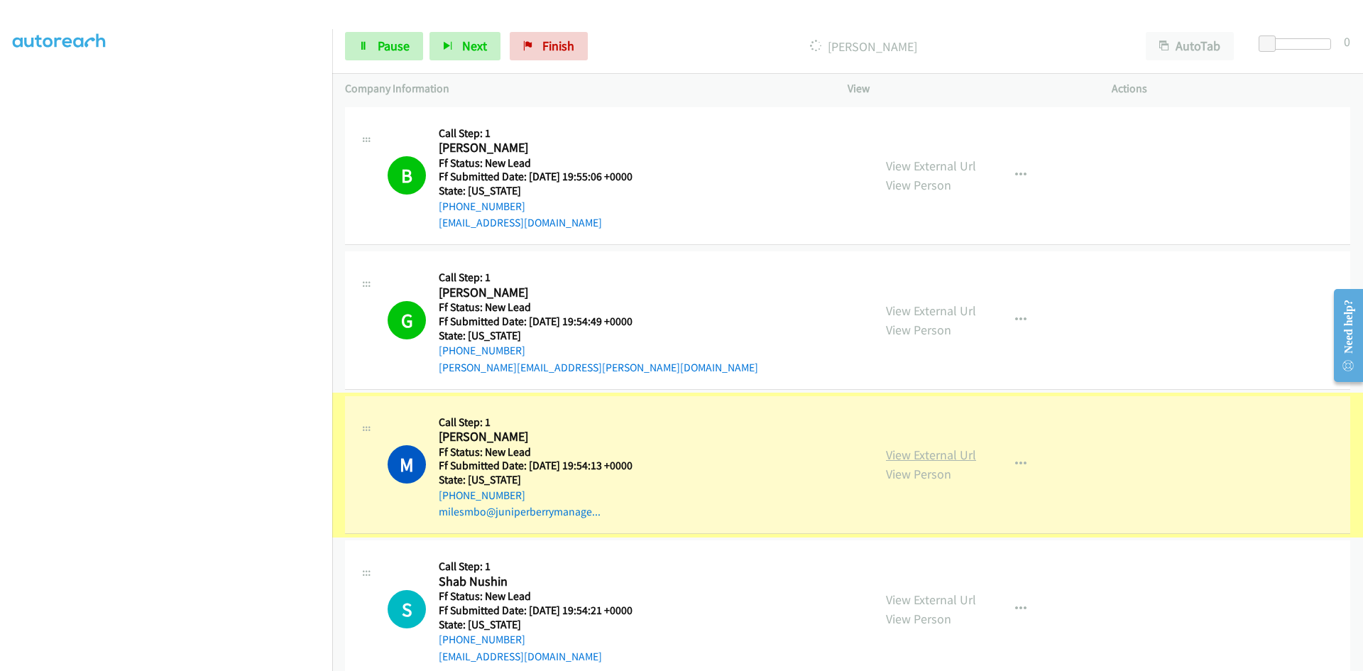
click at [935, 456] on link "View External Url" at bounding box center [931, 454] width 90 height 16
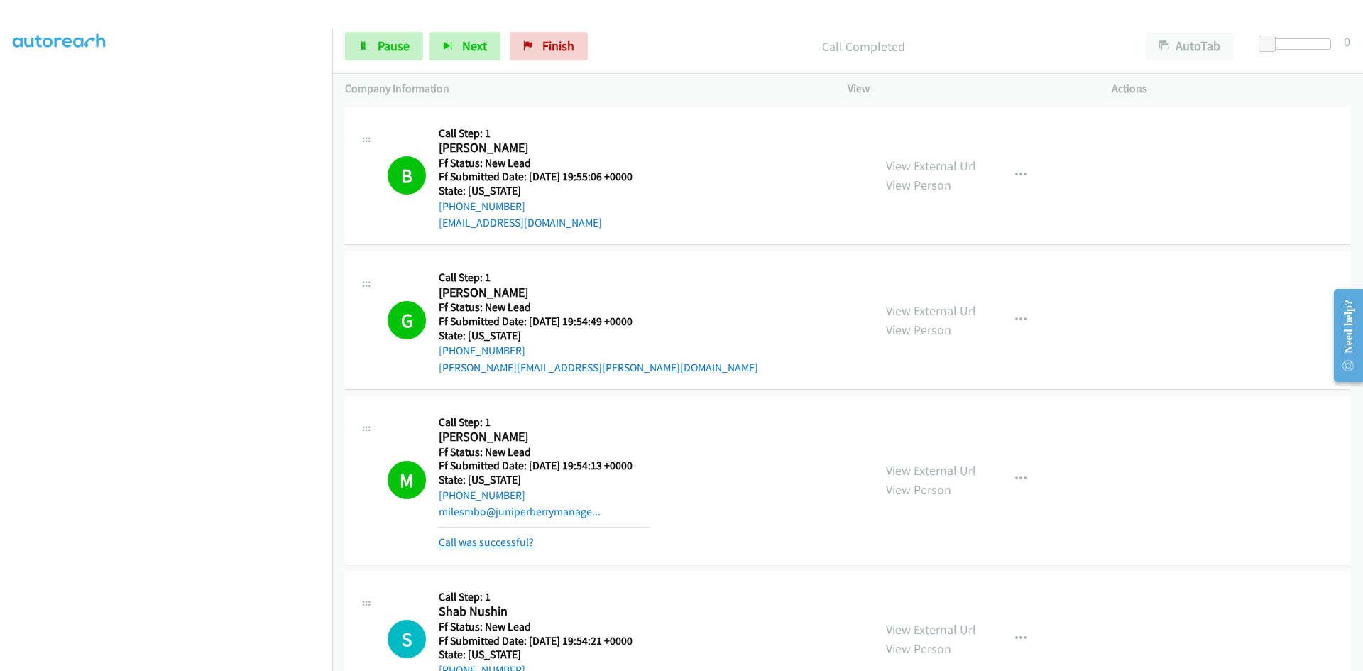
click at [496, 542] on link "Call was successful?" at bounding box center [486, 541] width 95 height 13
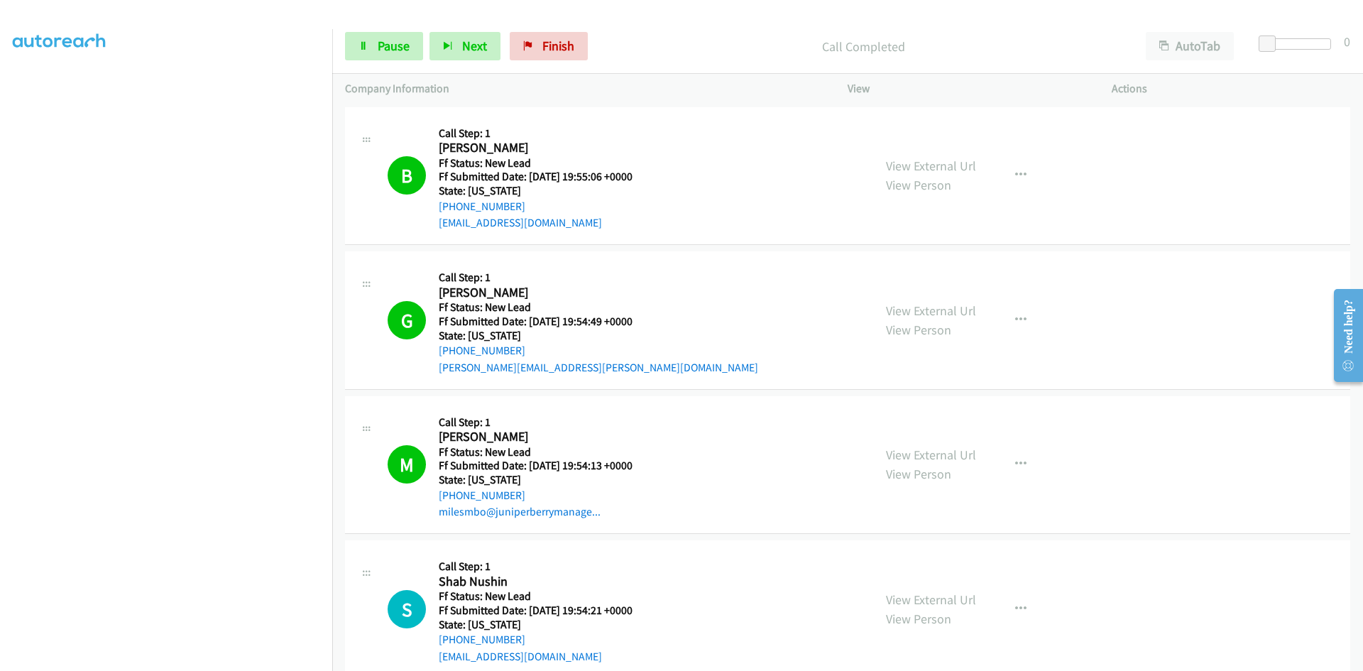
scroll to position [28, 0]
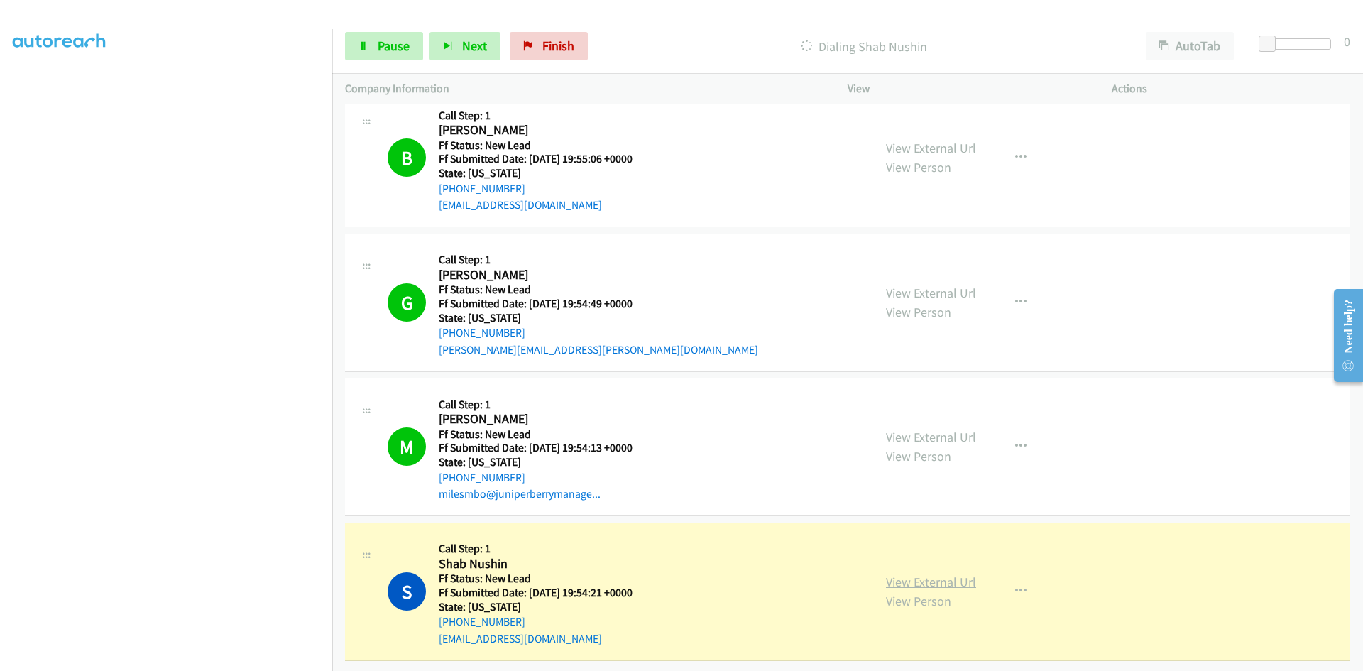
click at [911, 575] on link "View External Url" at bounding box center [931, 581] width 90 height 16
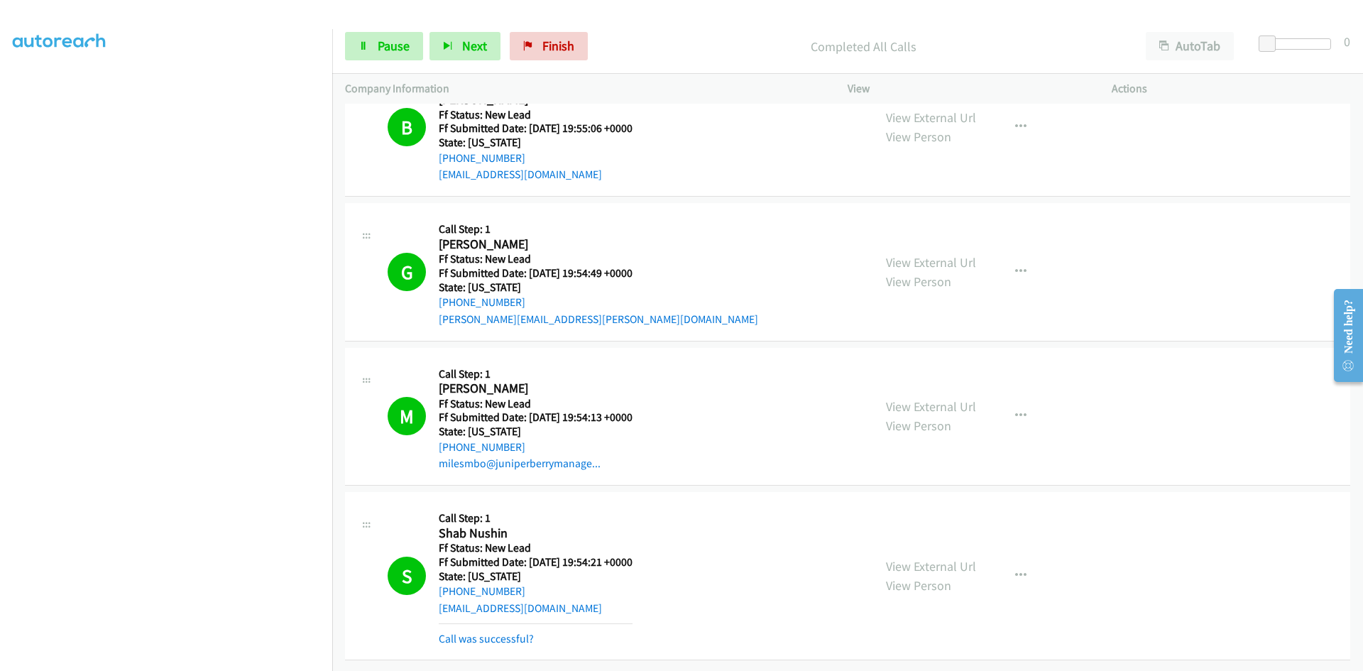
scroll to position [104, 0]
click at [491, 634] on link "Call was successful?" at bounding box center [486, 638] width 95 height 13
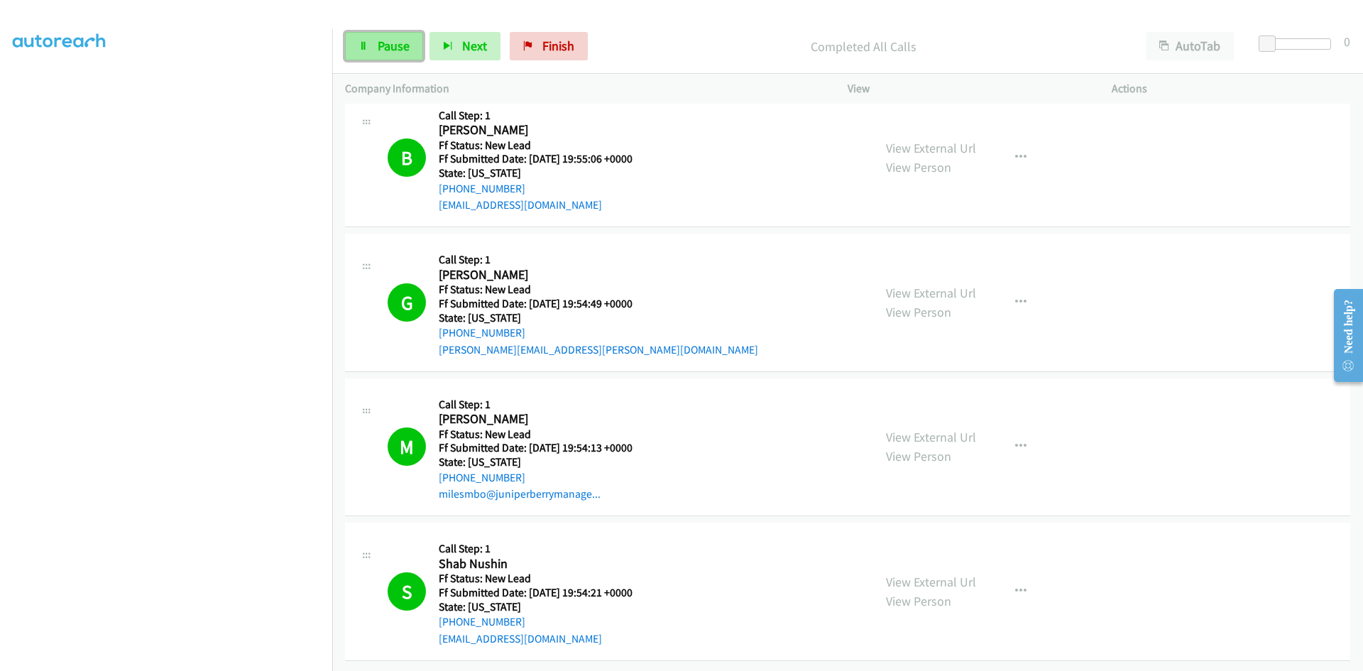
click at [381, 33] on link "Pause" at bounding box center [384, 46] width 78 height 28
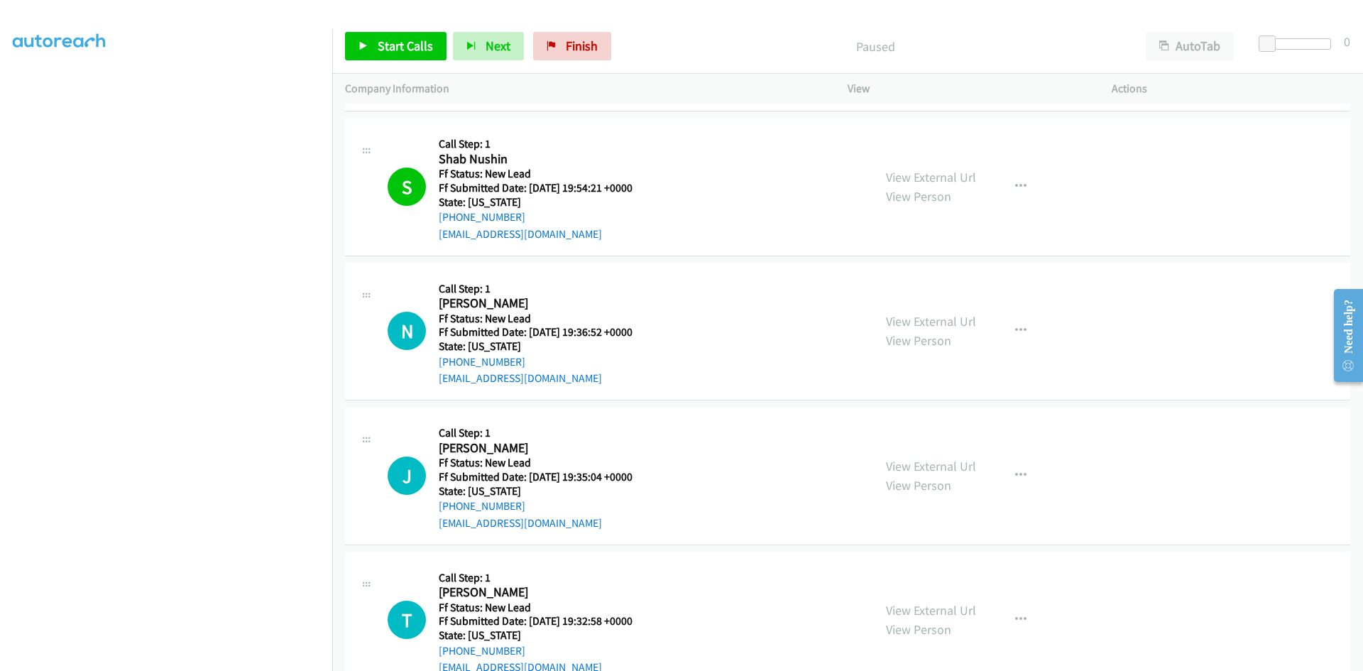
scroll to position [429, 0]
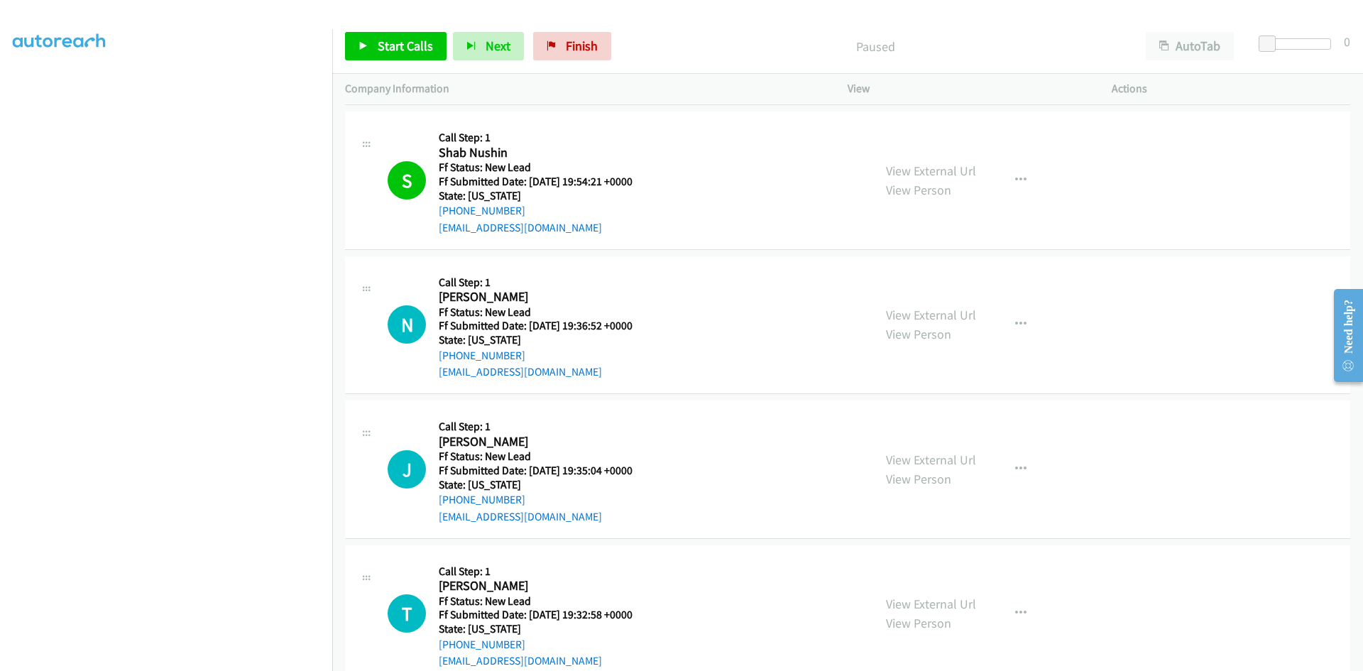
click at [673, 38] on p "Paused" at bounding box center [875, 46] width 490 height 19
click at [398, 47] on span "Start Calls" at bounding box center [405, 46] width 55 height 16
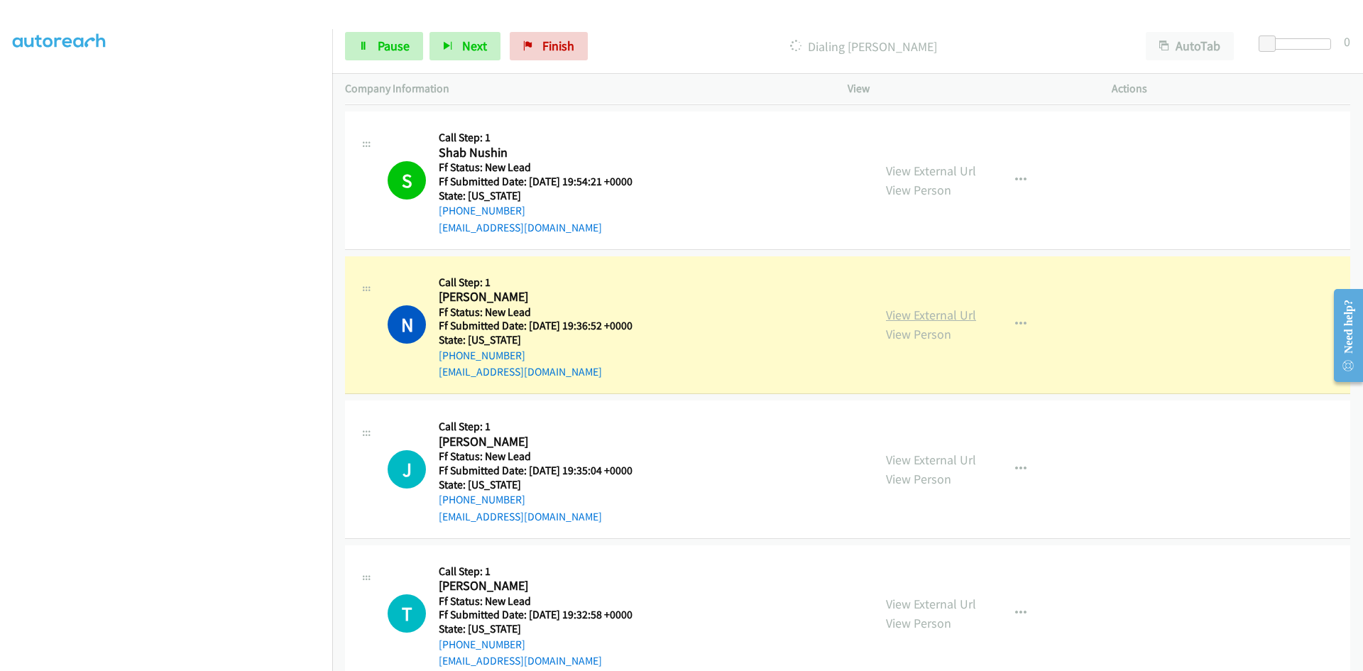
click at [934, 314] on link "View External Url" at bounding box center [931, 315] width 90 height 16
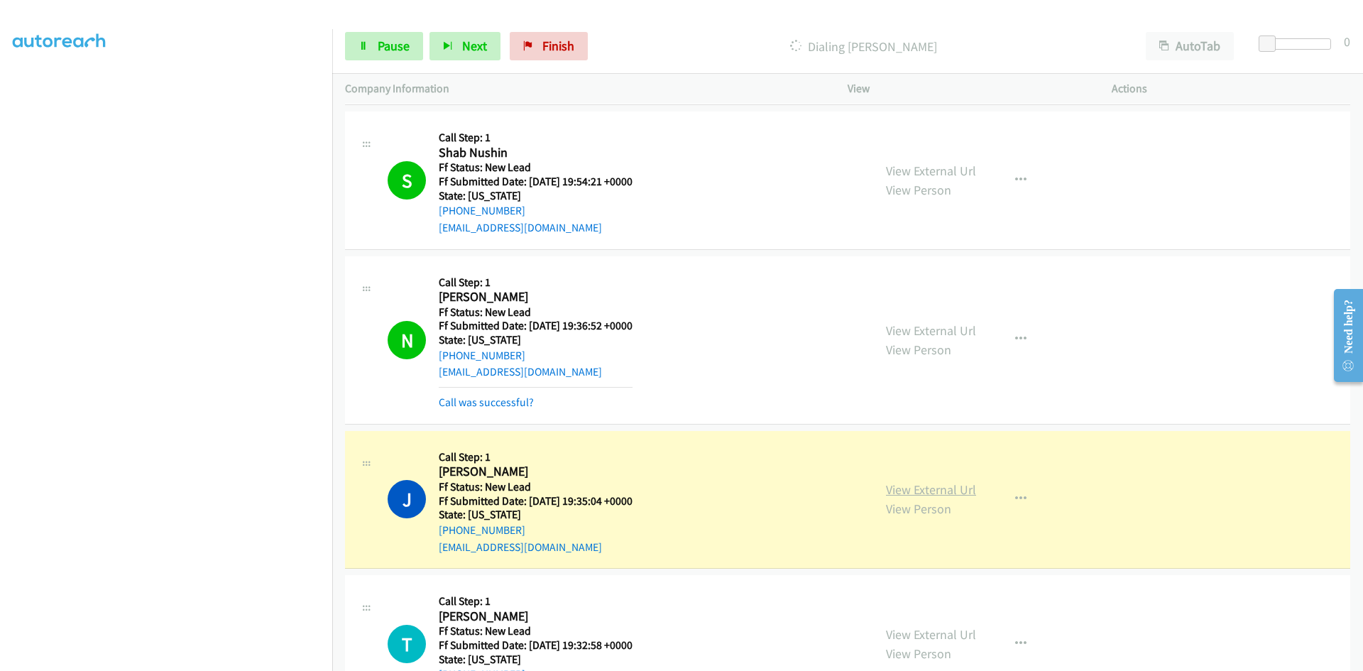
click at [927, 489] on link "View External Url" at bounding box center [931, 489] width 90 height 16
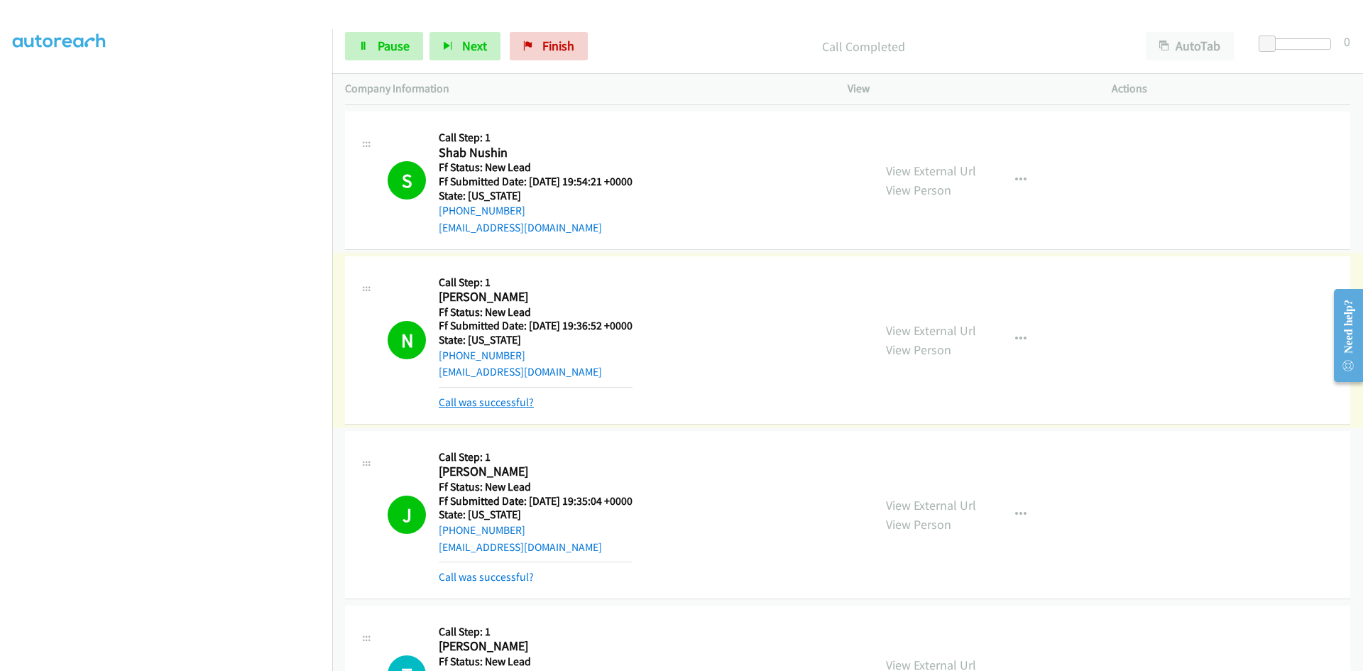
click at [502, 404] on link "Call was successful?" at bounding box center [486, 401] width 95 height 13
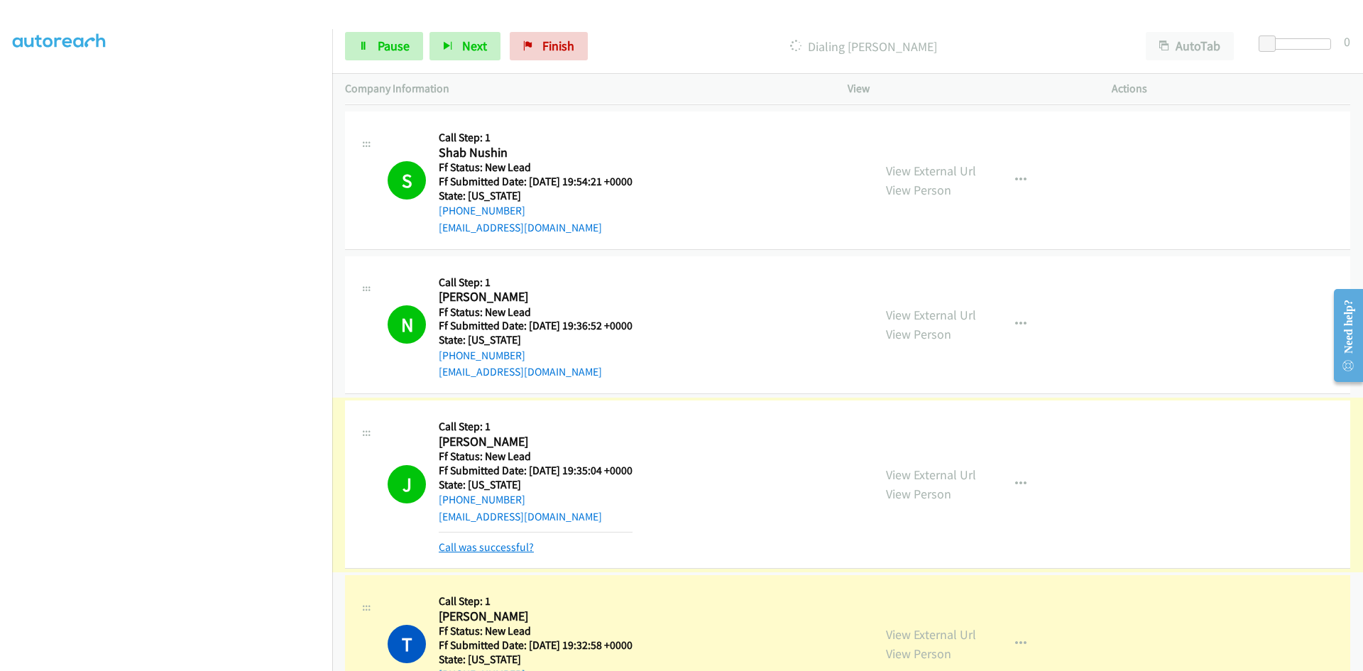
click at [482, 549] on link "Call was successful?" at bounding box center [486, 546] width 95 height 13
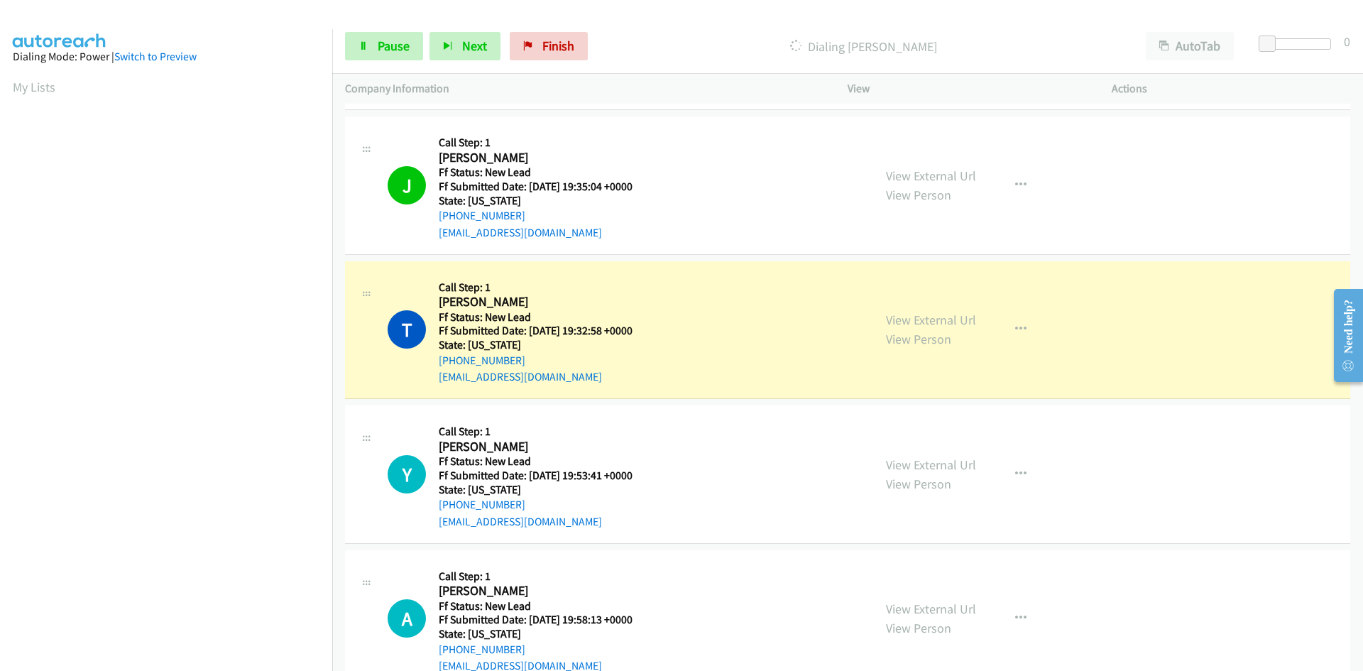
scroll to position [125, 0]
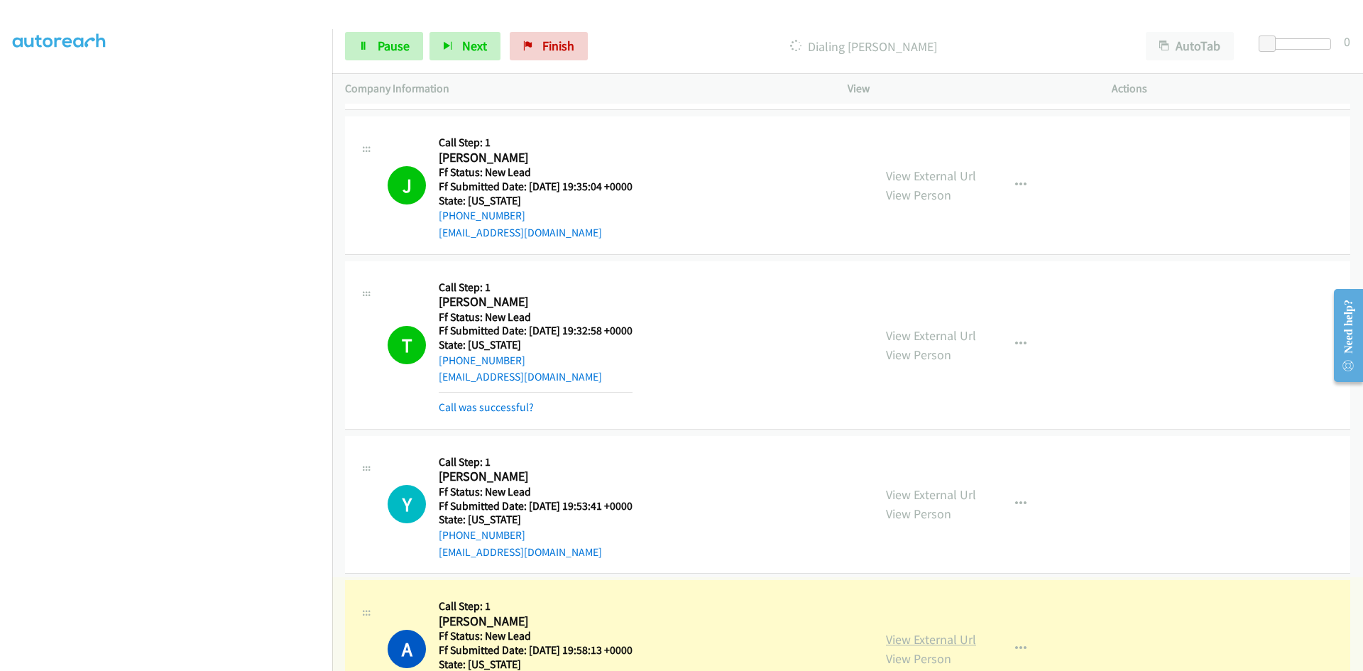
click at [938, 642] on link "View External Url" at bounding box center [931, 639] width 90 height 16
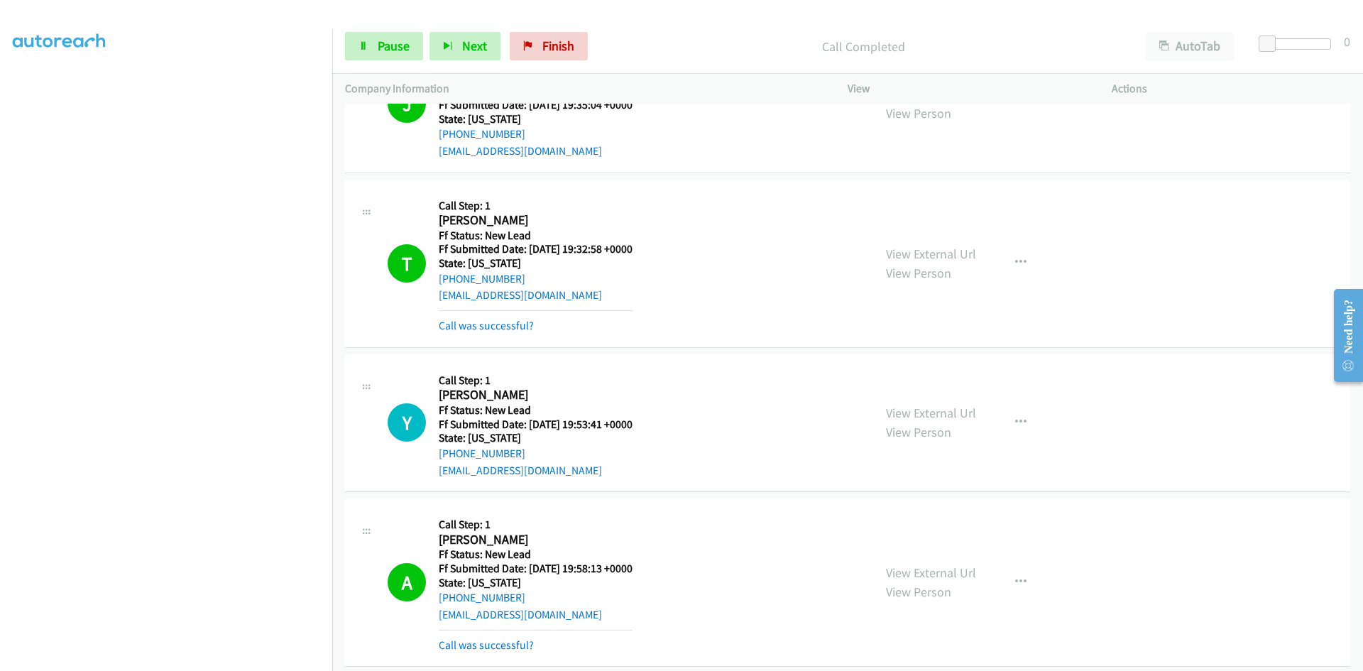
scroll to position [811, 0]
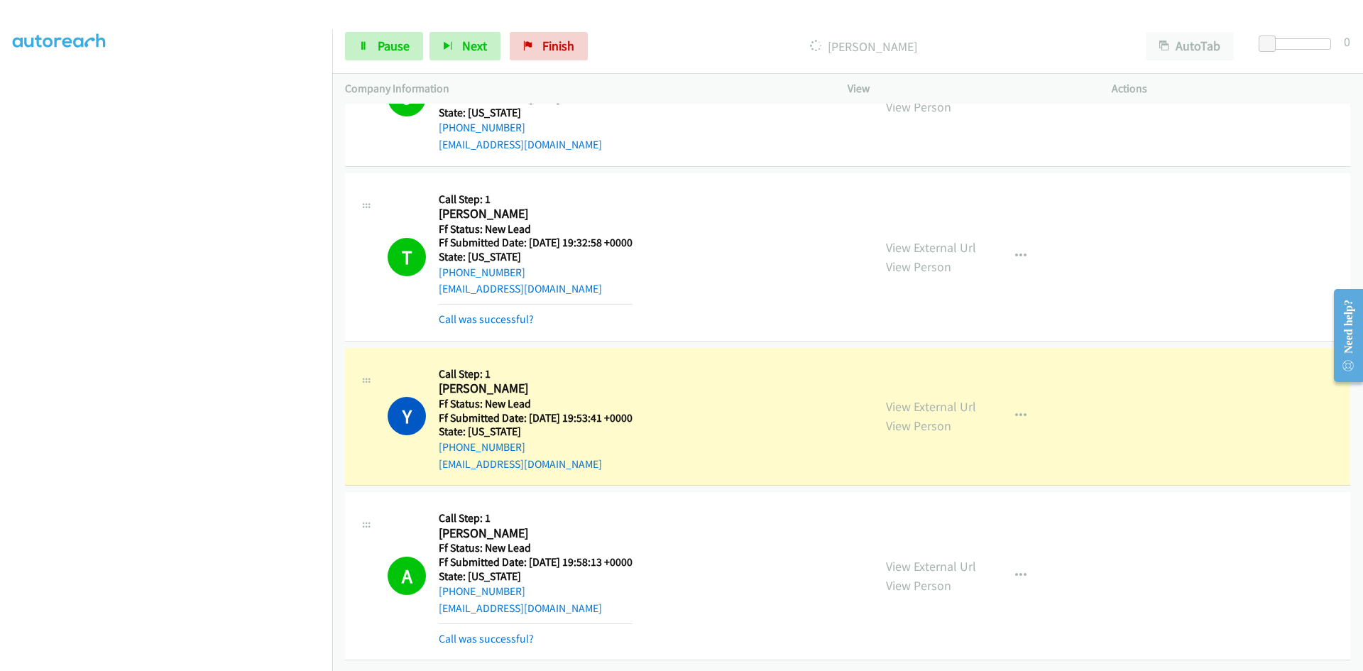
click at [471, 632] on link "Call was successful?" at bounding box center [486, 638] width 95 height 13
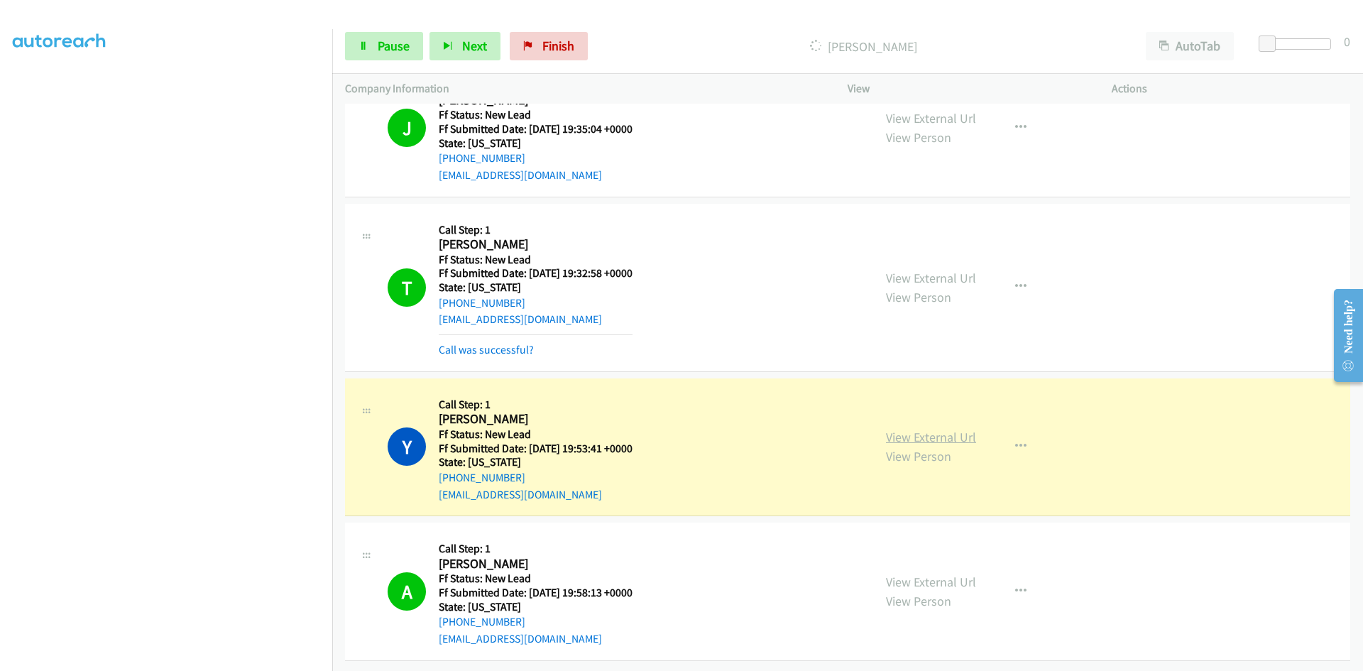
click at [928, 429] on link "View External Url" at bounding box center [931, 437] width 90 height 16
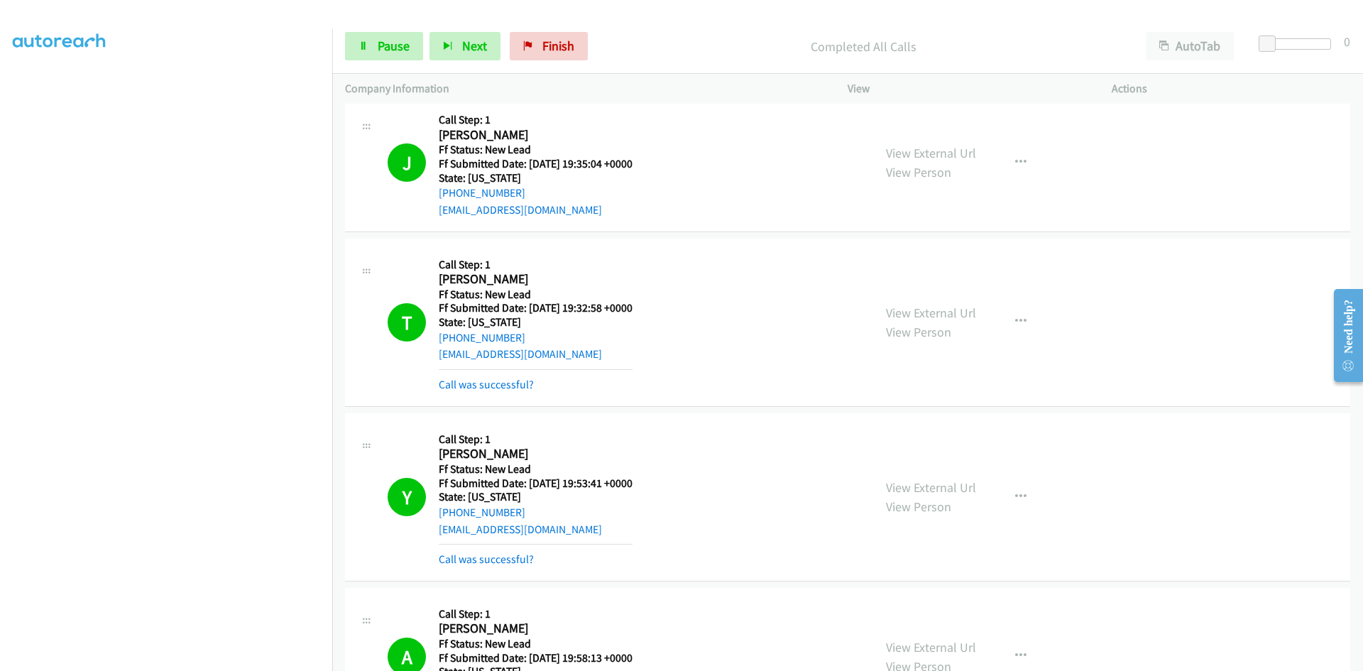
scroll to position [857, 0]
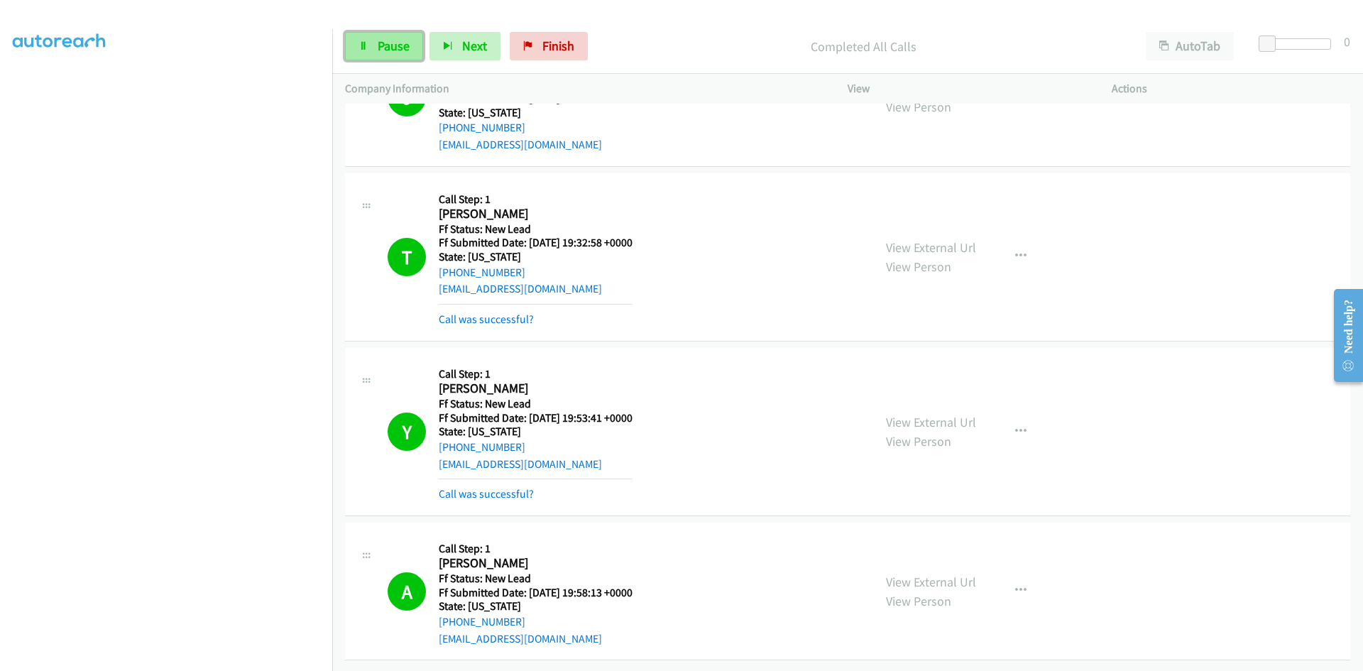
click at [364, 46] on icon at bounding box center [363, 47] width 10 height 10
click at [448, 487] on link "Call was successful?" at bounding box center [486, 493] width 95 height 13
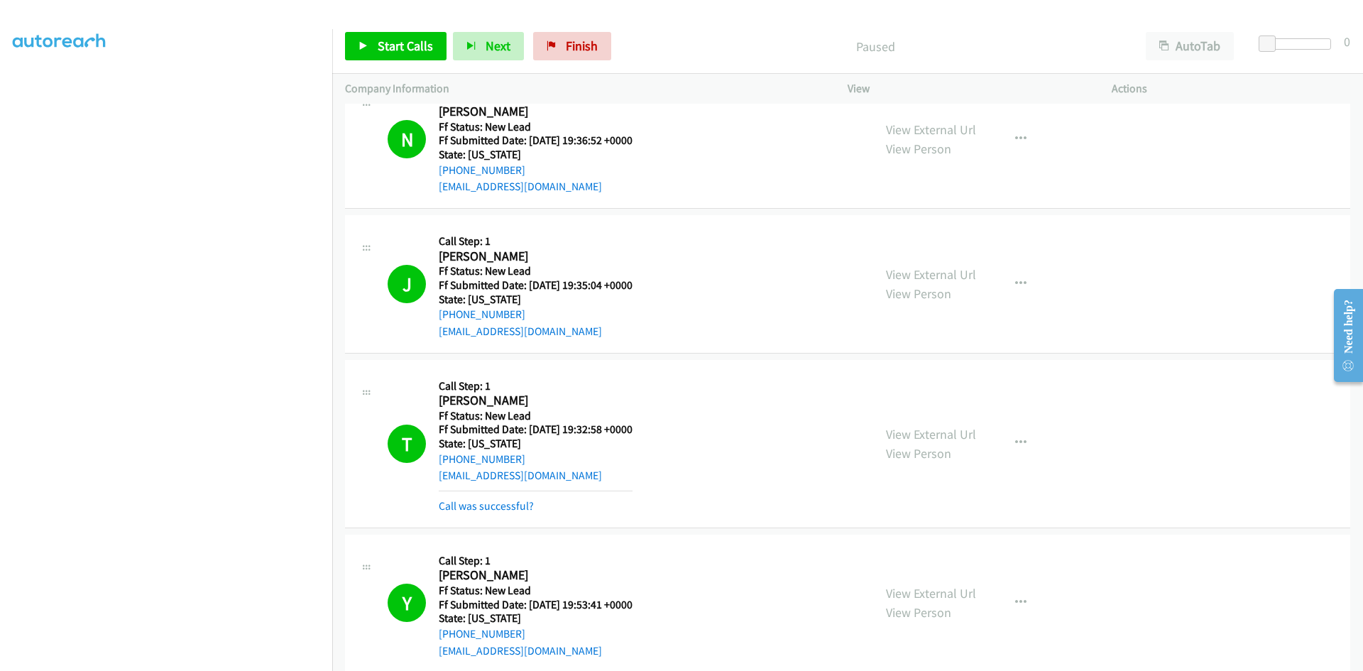
scroll to position [684, 0]
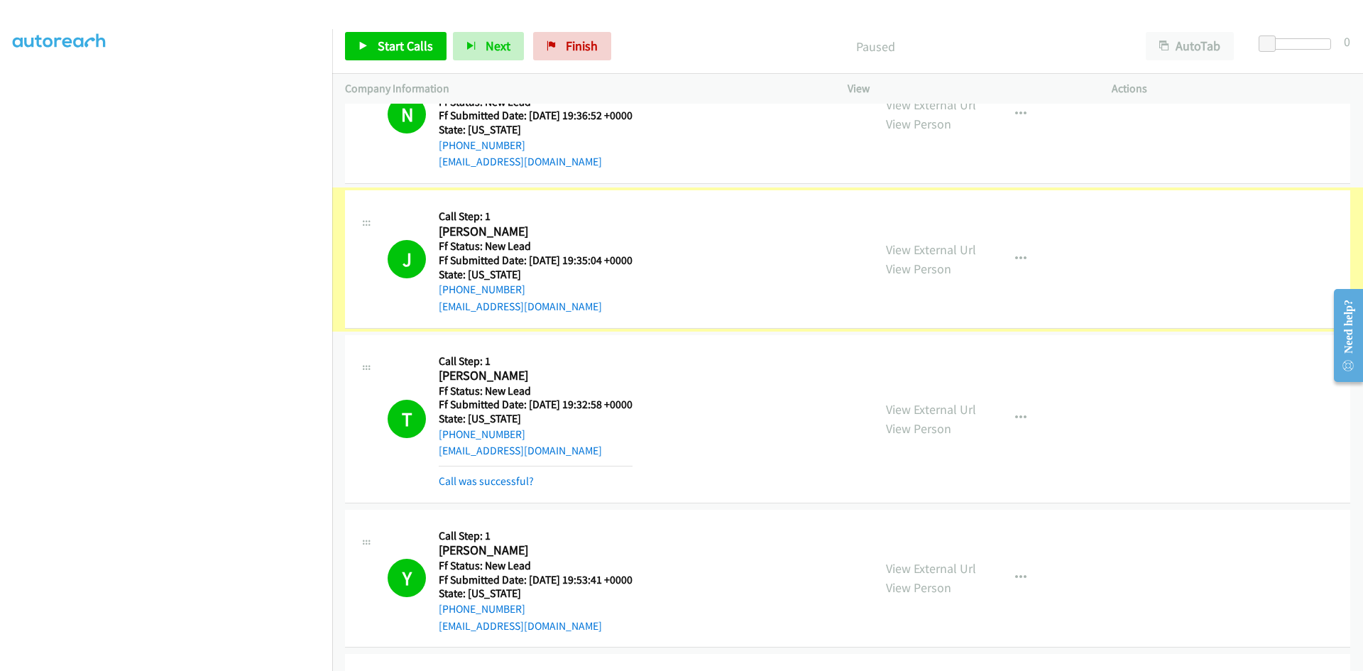
click at [921, 247] on link "View External Url" at bounding box center [931, 249] width 90 height 16
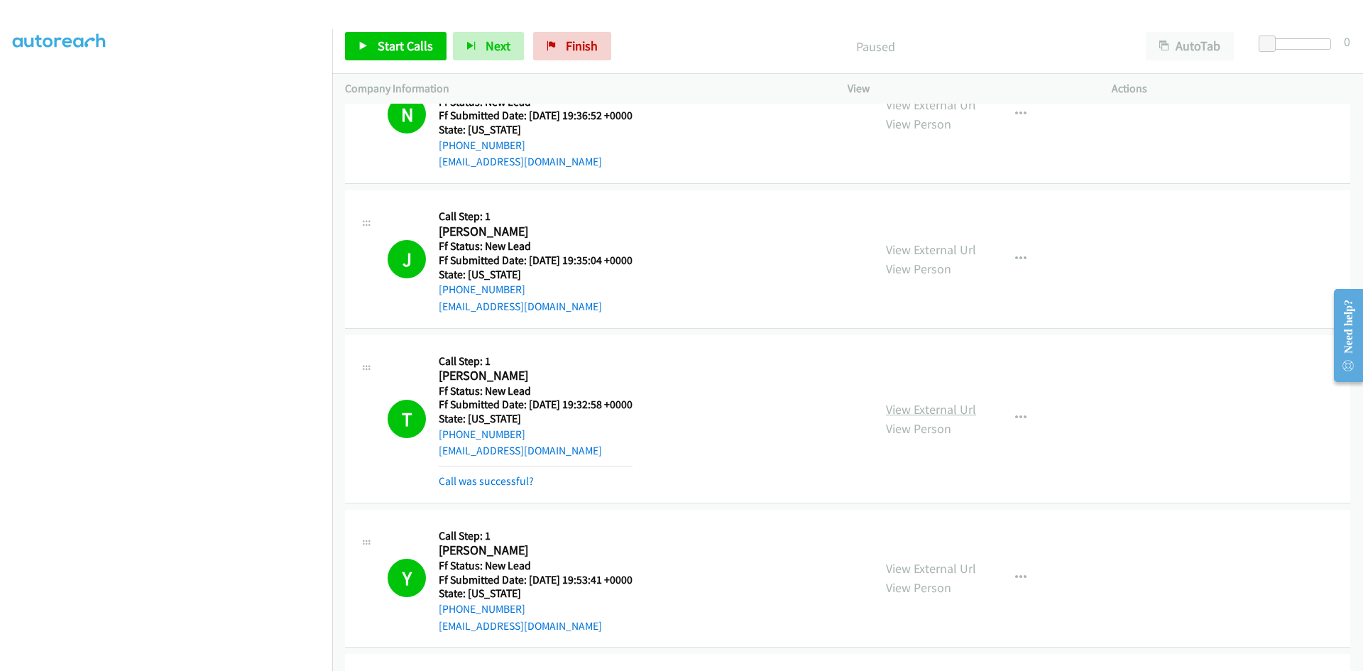
click at [935, 407] on link "View External Url" at bounding box center [931, 409] width 90 height 16
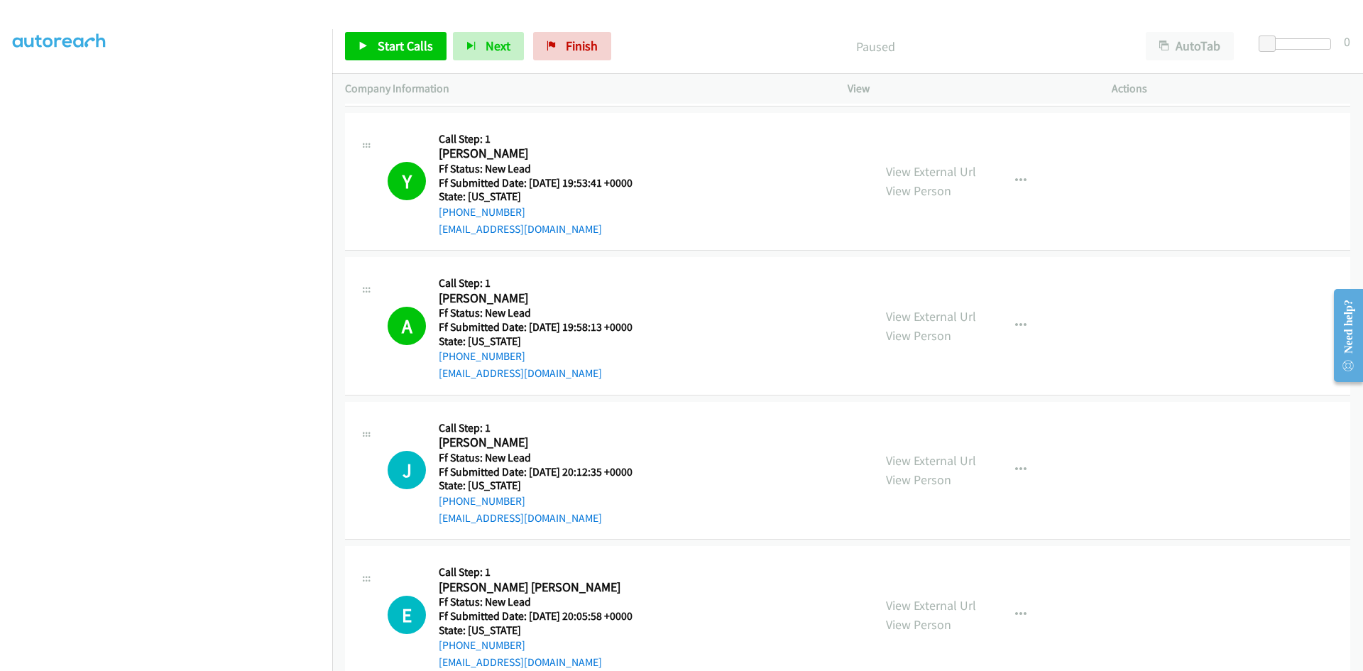
scroll to position [1039, 0]
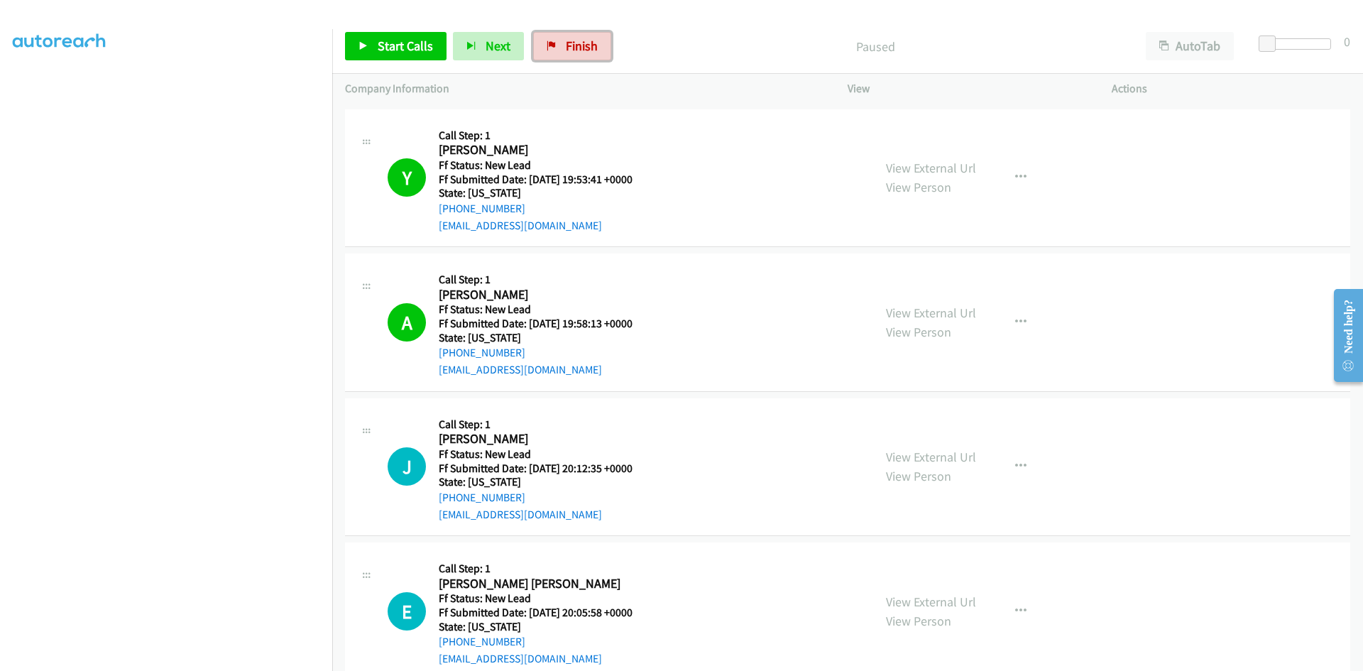
click at [574, 46] on span "Finish" at bounding box center [582, 46] width 32 height 16
